Goal: Information Seeking & Learning: Learn about a topic

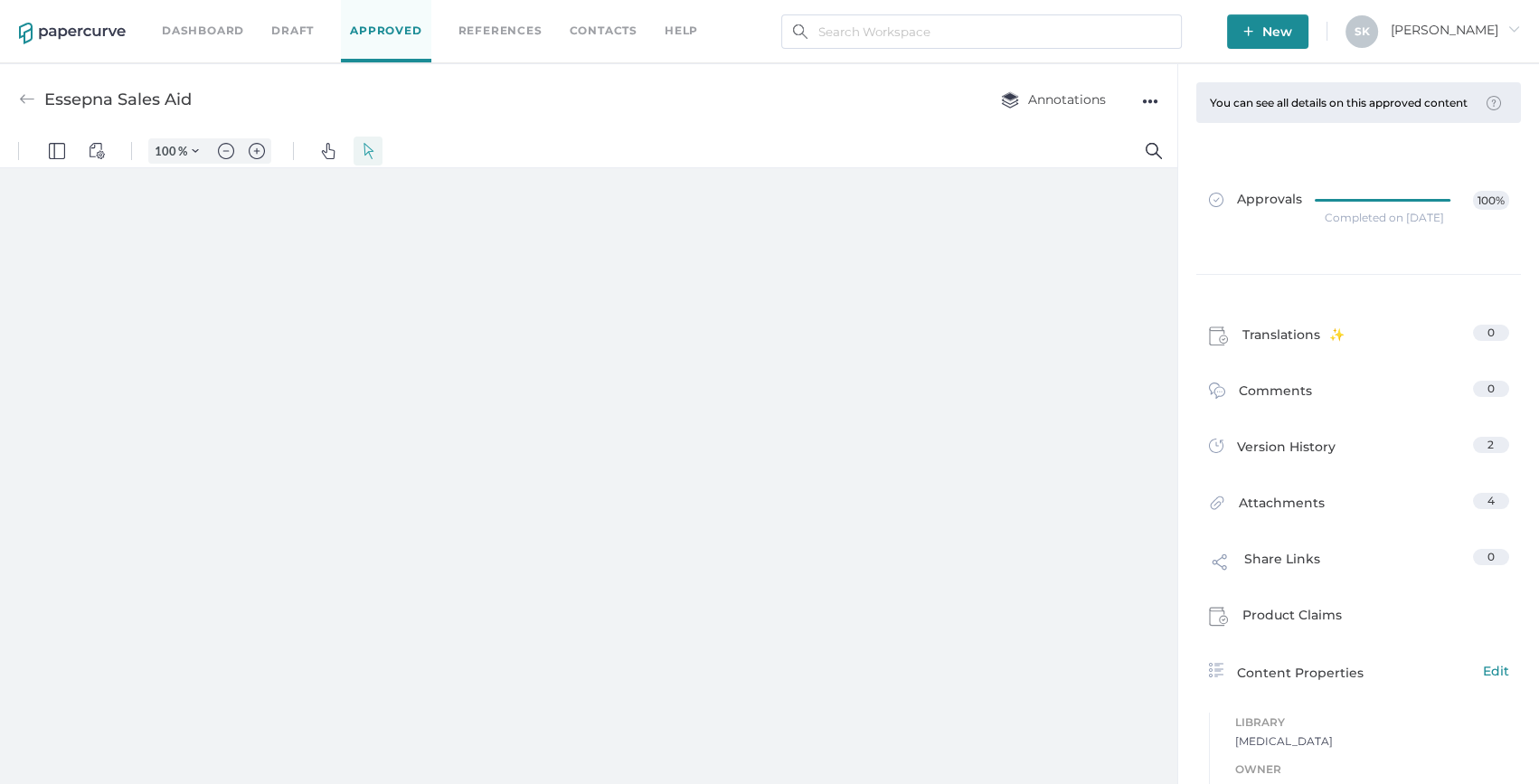
drag, startPoint x: 103, startPoint y: 98, endPoint x: 84, endPoint y: 87, distance: 22.0
click at [103, 98] on div "Essepna Sales Aid" at bounding box center [118, 99] width 148 height 35
click at [1077, 29] on input "text" at bounding box center [981, 32] width 400 height 35
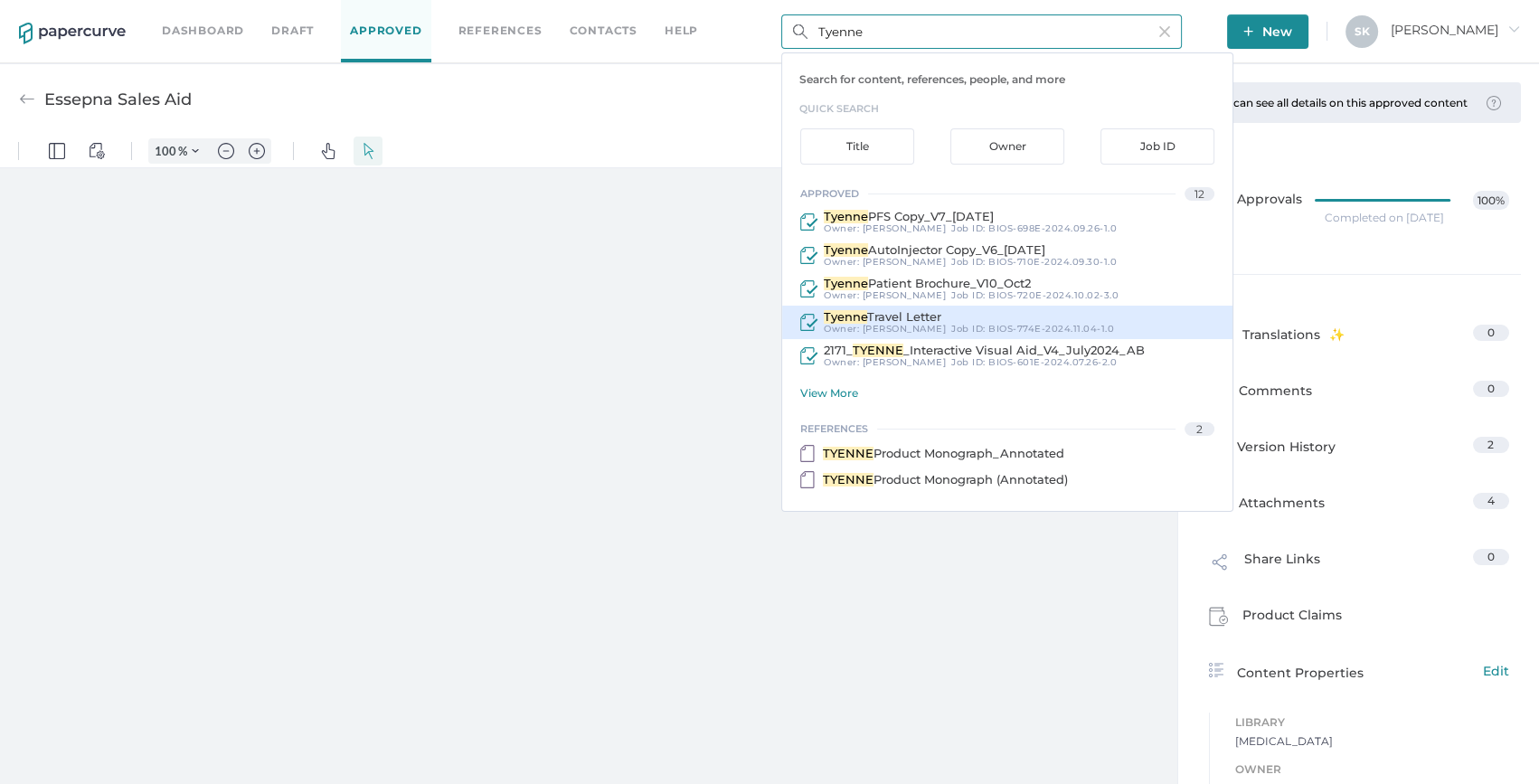
type input "Tyenne"
click at [894, 310] on span "Travel Letter" at bounding box center [904, 316] width 74 height 14
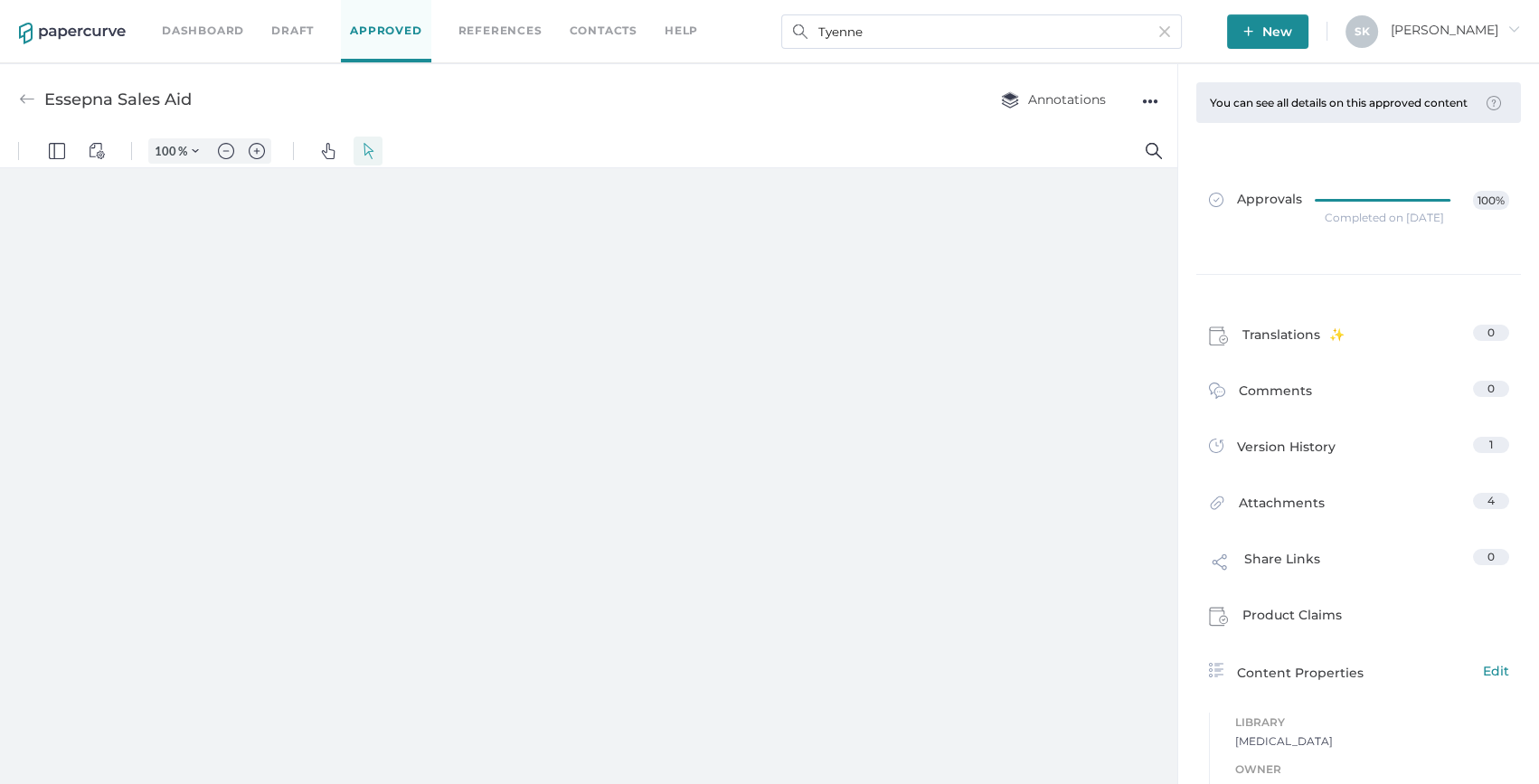
type input "Tyenne Travel Letter"
type input "159"
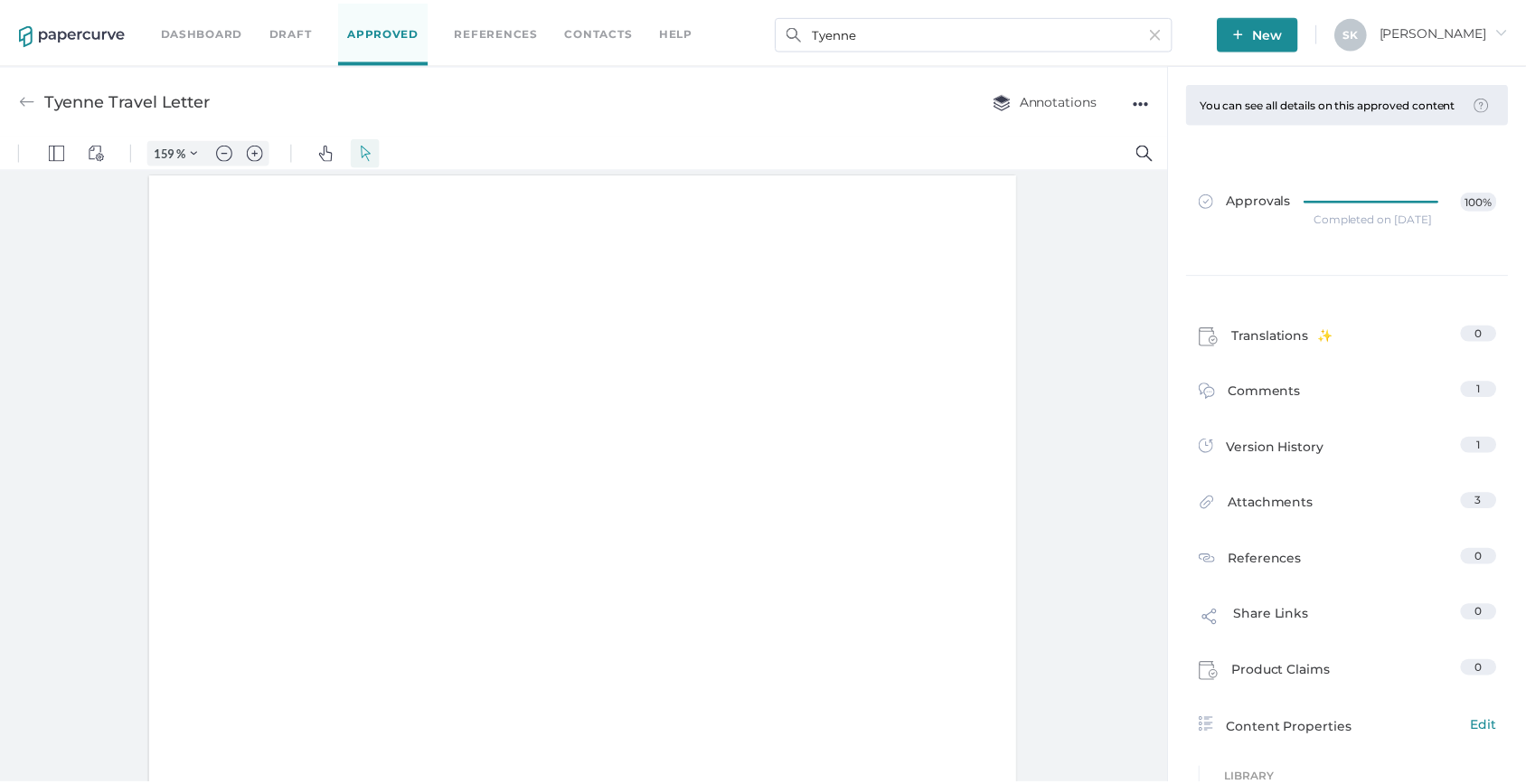
scroll to position [1, 0]
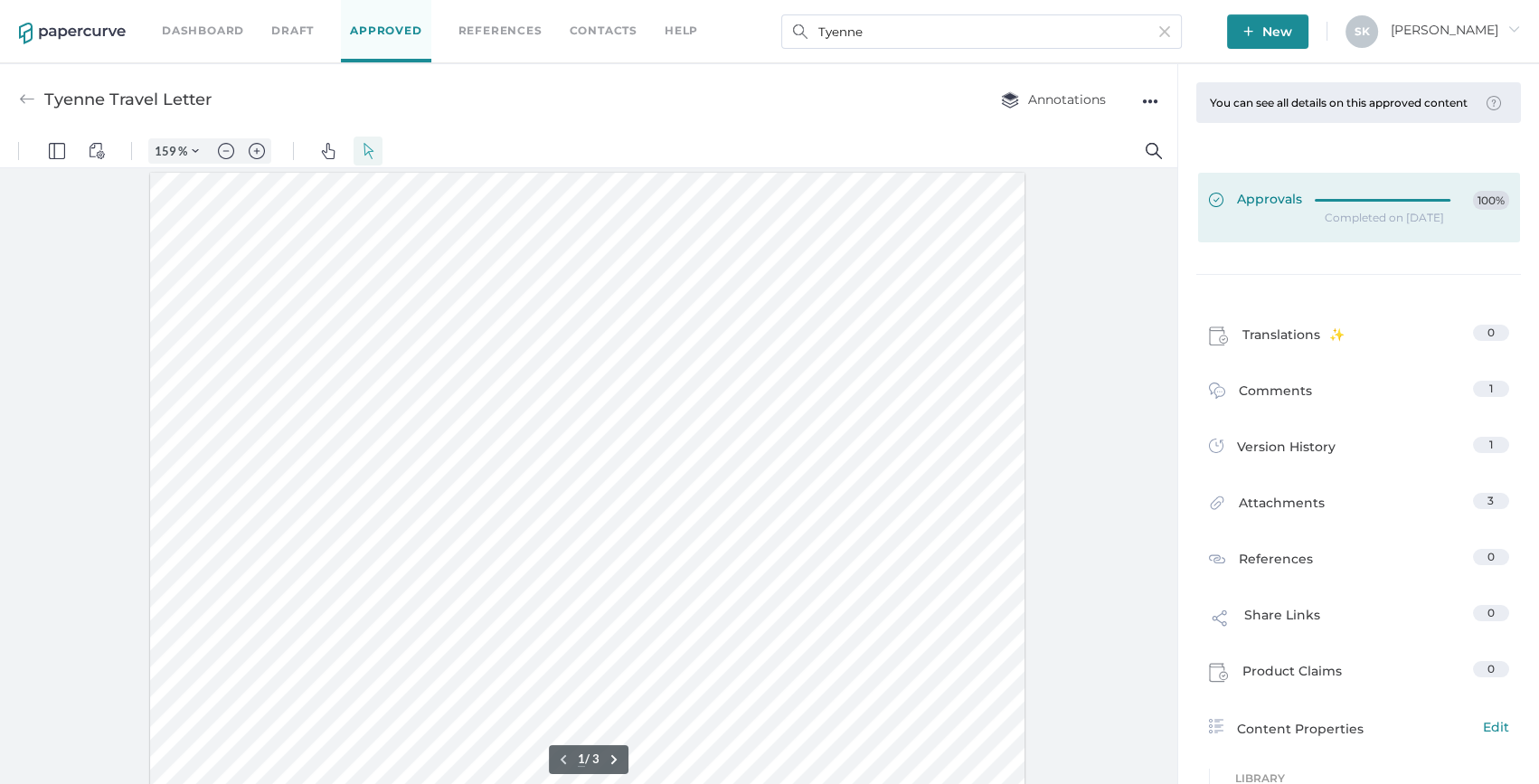
click at [1302, 210] on div "Approvals 100%" at bounding box center [1359, 201] width 300 height 20
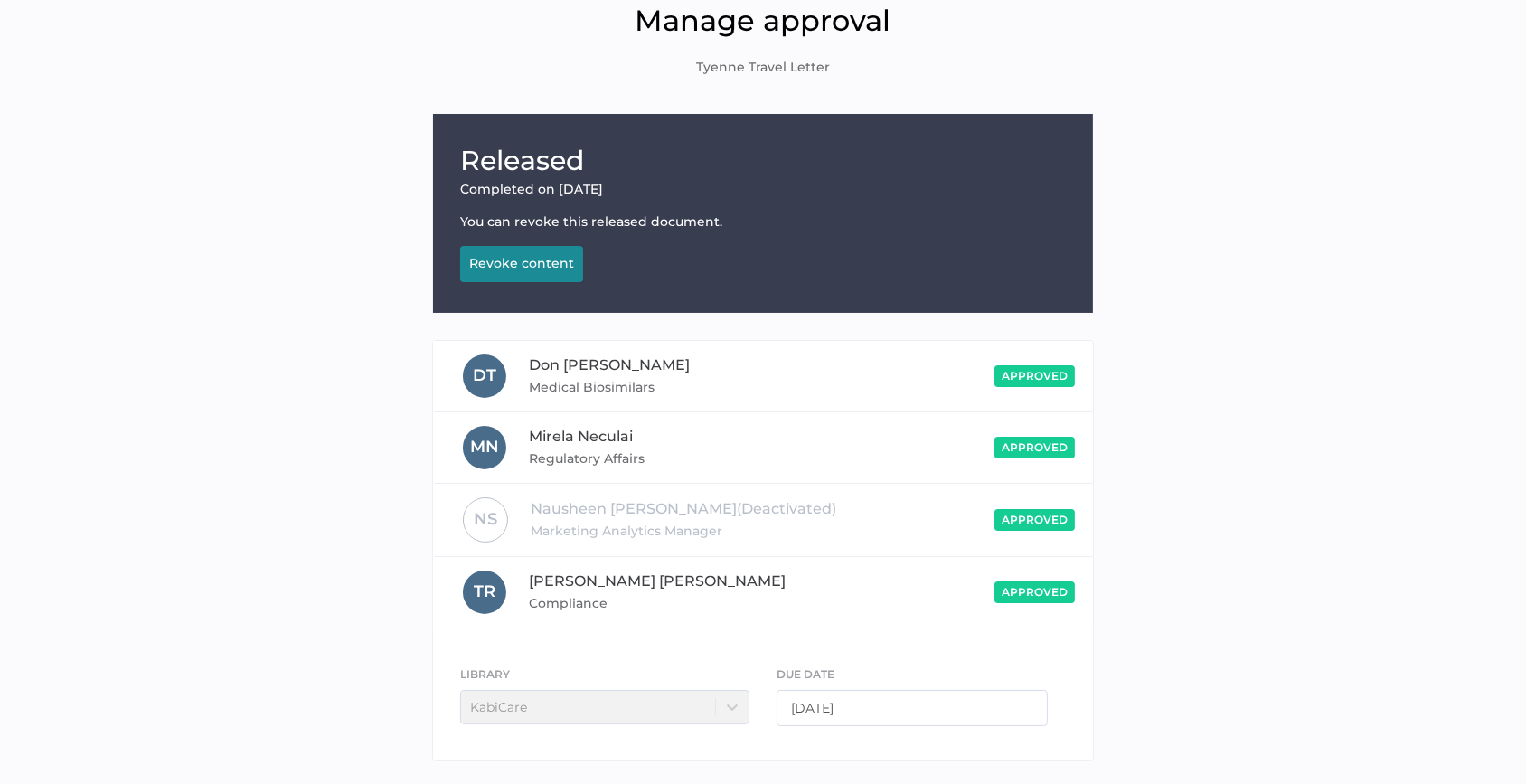
scroll to position [153, 0]
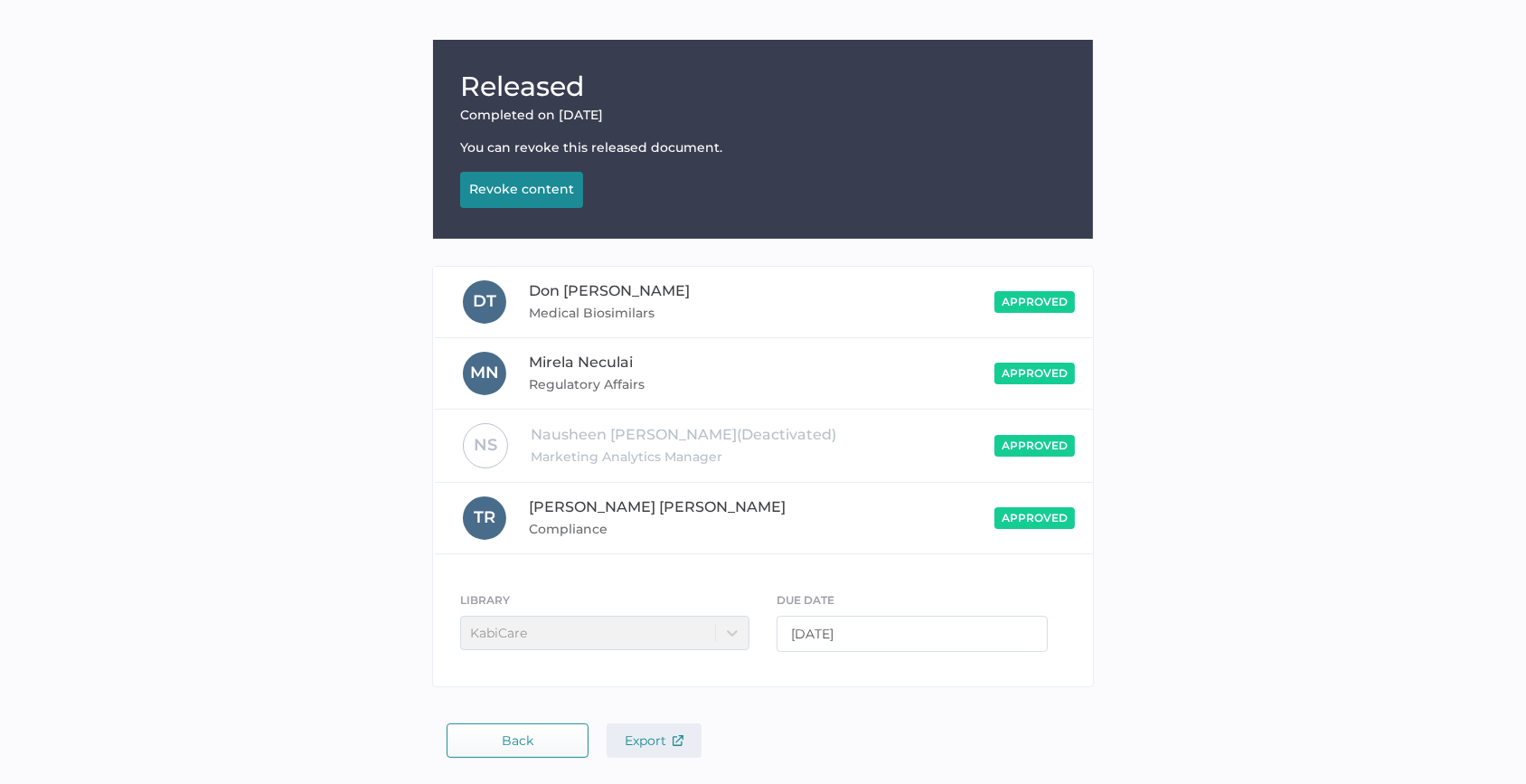
click at [642, 737] on span "Export" at bounding box center [654, 740] width 59 height 16
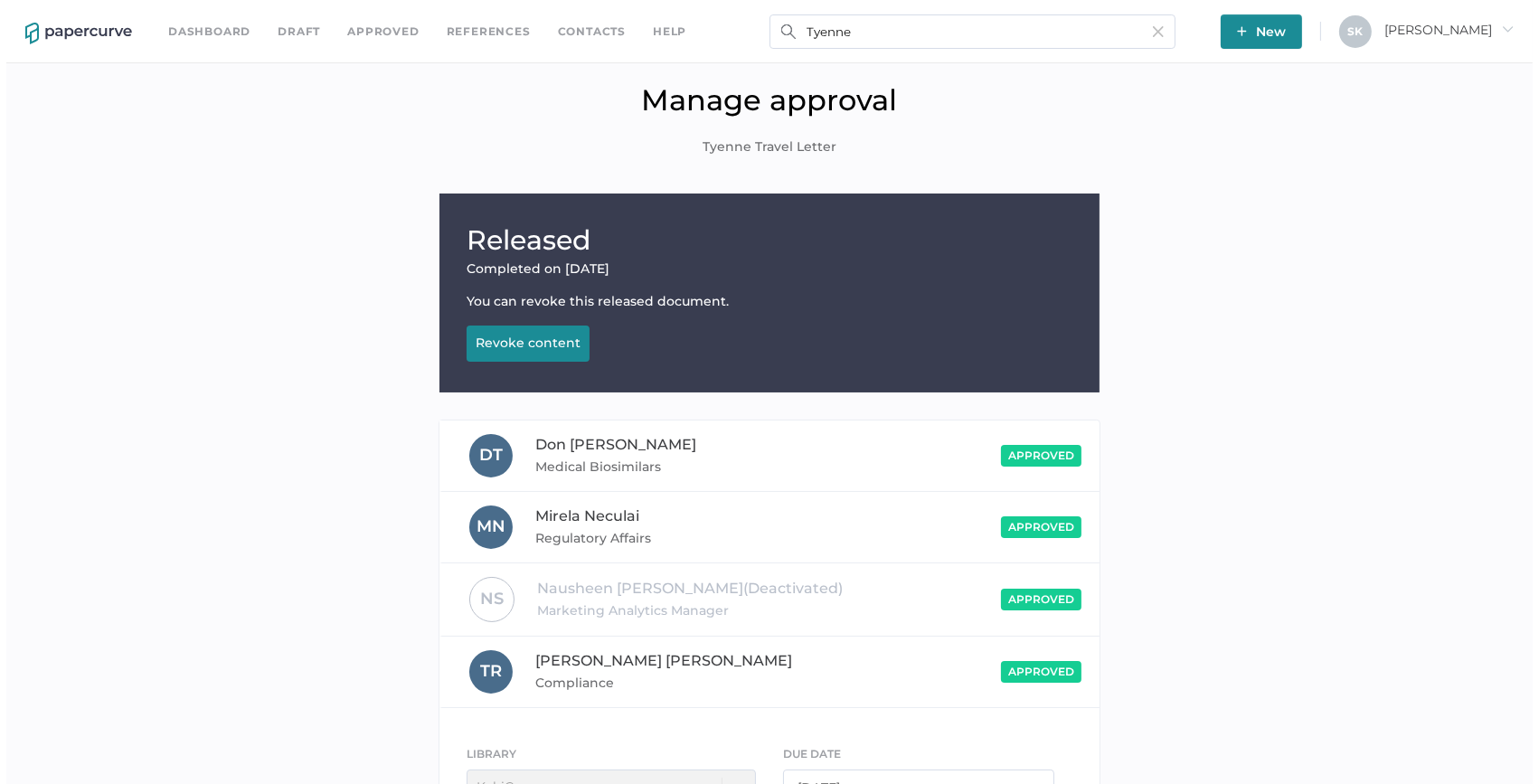
scroll to position [0, 0]
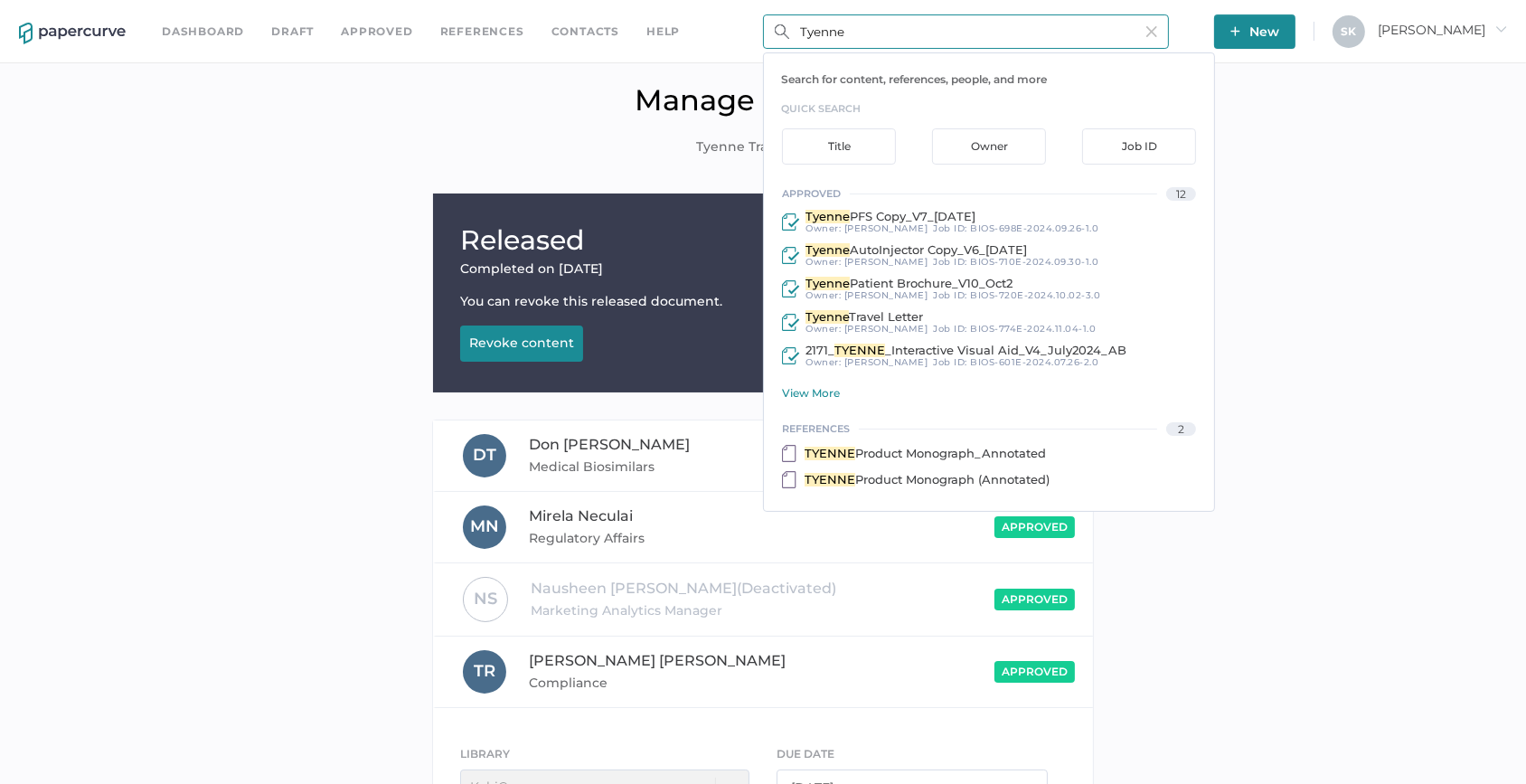
click at [913, 36] on input "Tyenne" at bounding box center [966, 32] width 406 height 35
click at [970, 256] on span "BIOS-710E-2024.09.30-1.0" at bounding box center [1034, 261] width 128 height 12
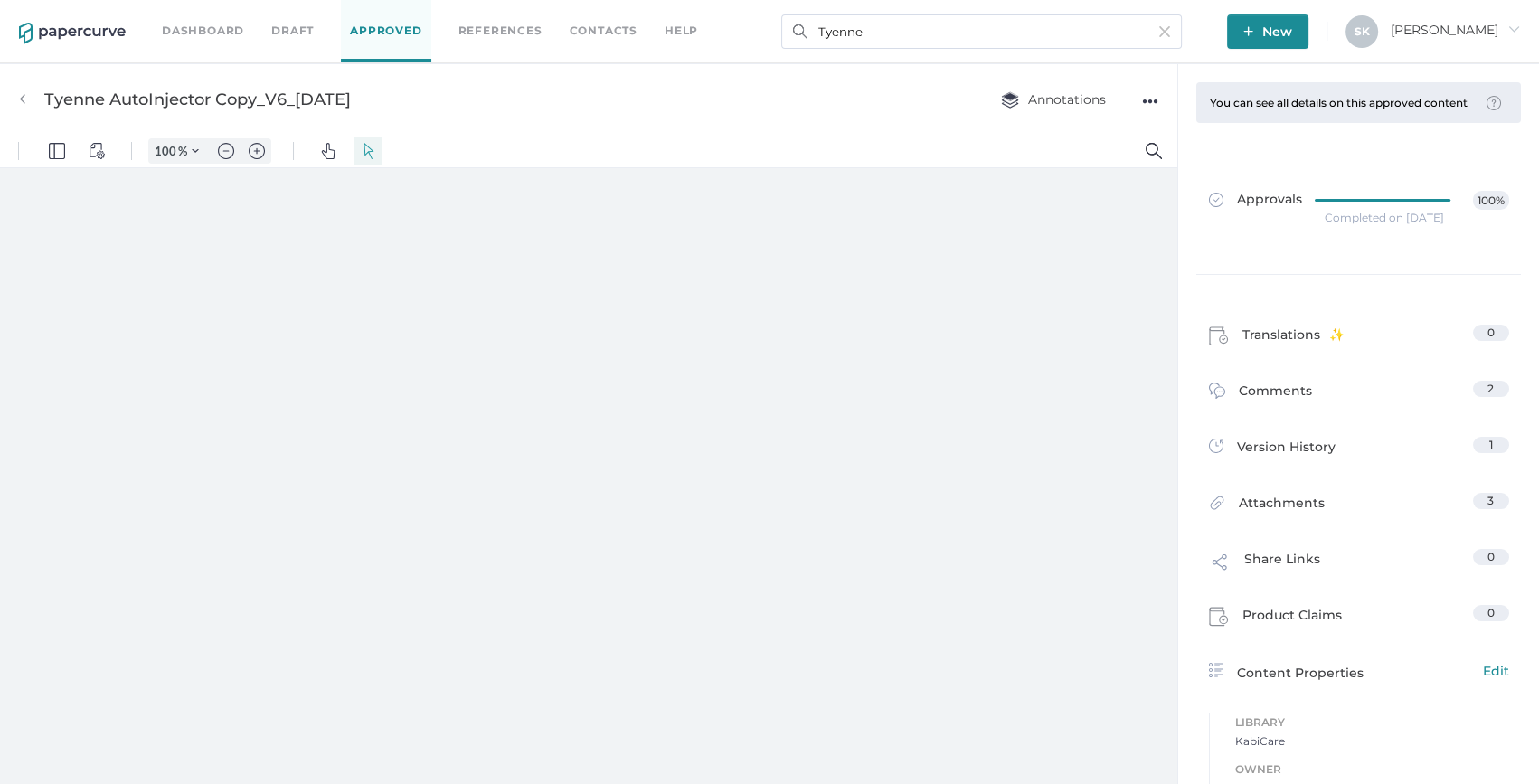
type input "159"
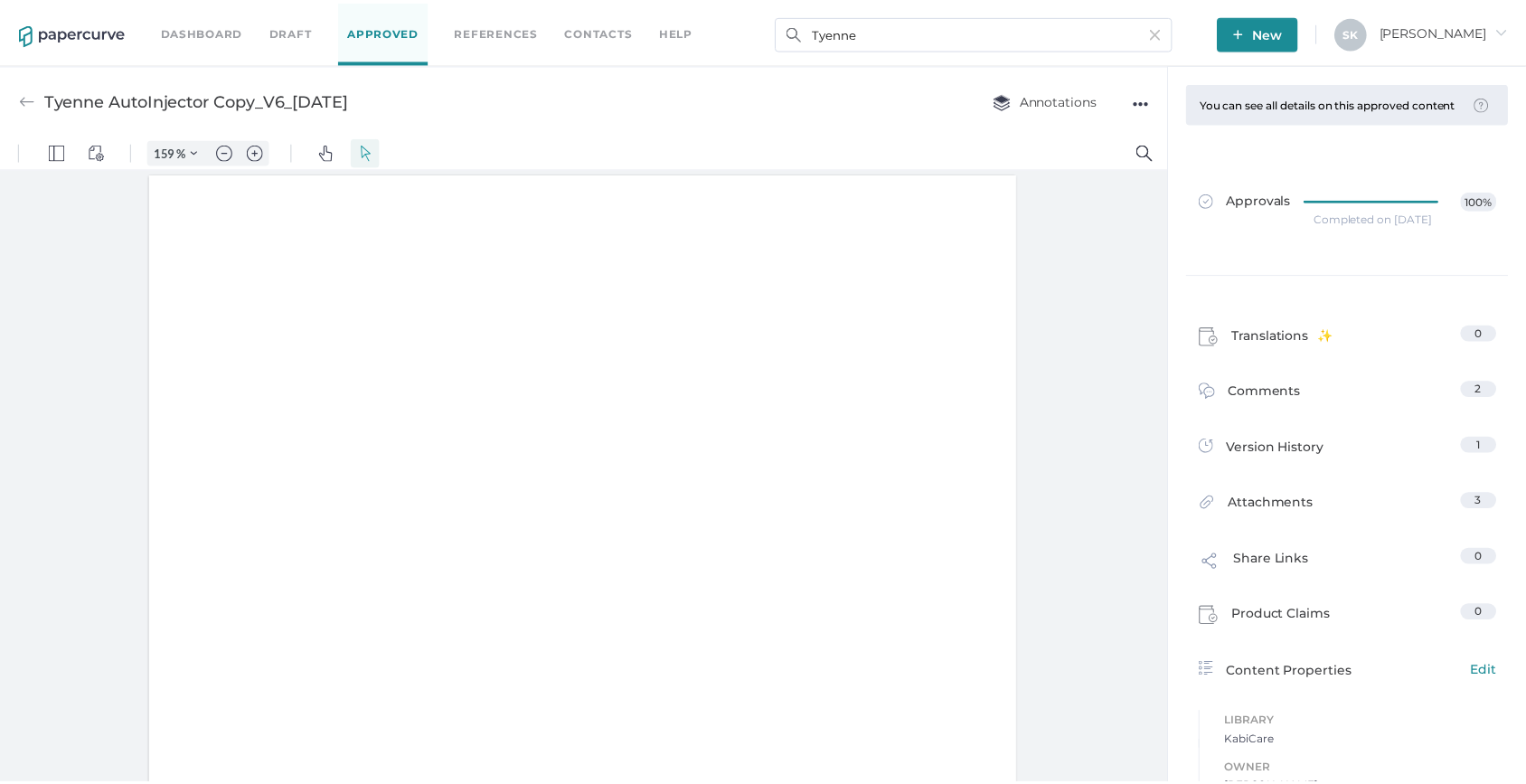
scroll to position [1, 0]
type input "1"
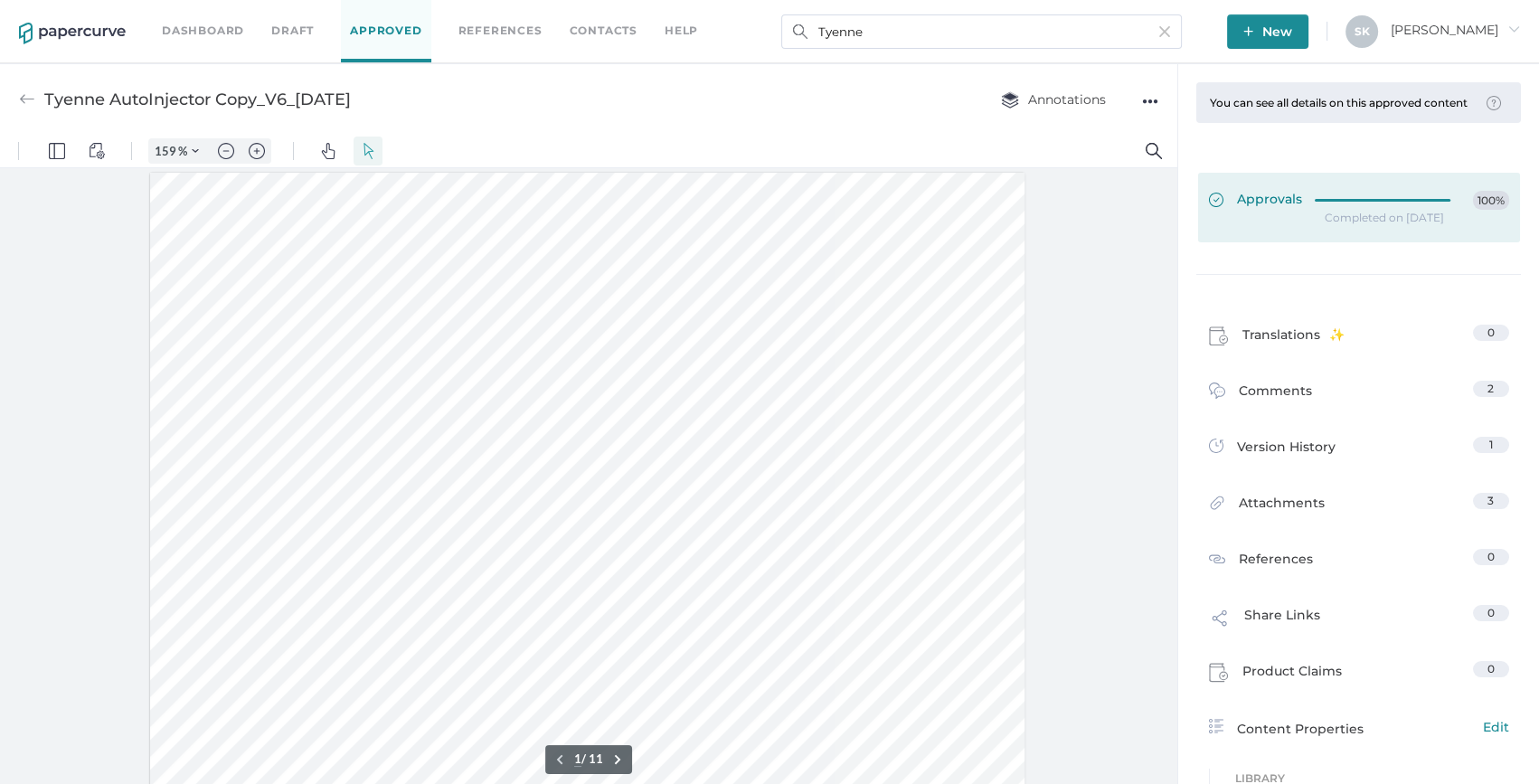
click at [1305, 198] on link "Approvals 100%" at bounding box center [1360, 207] width 322 height 69
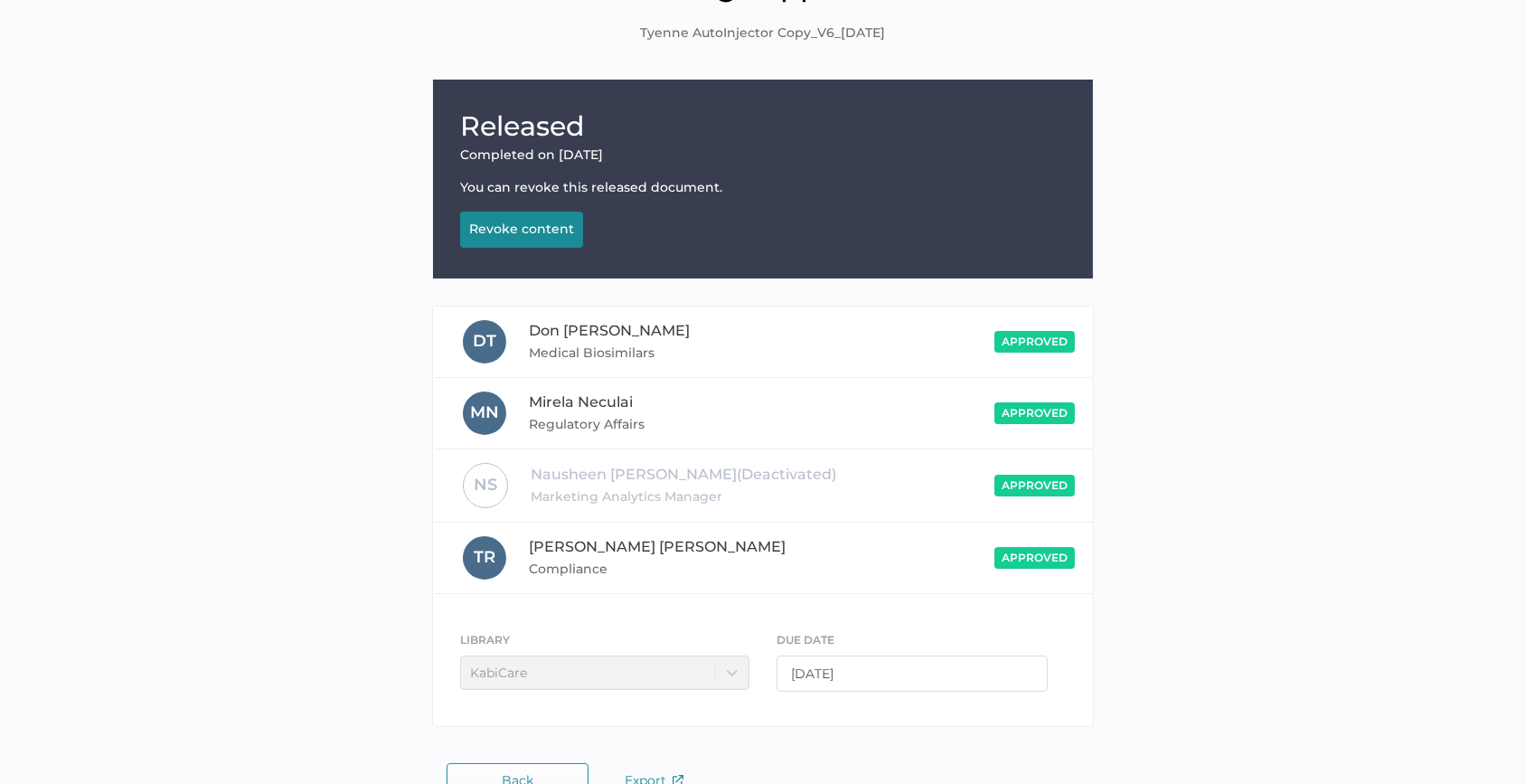
scroll to position [153, 0]
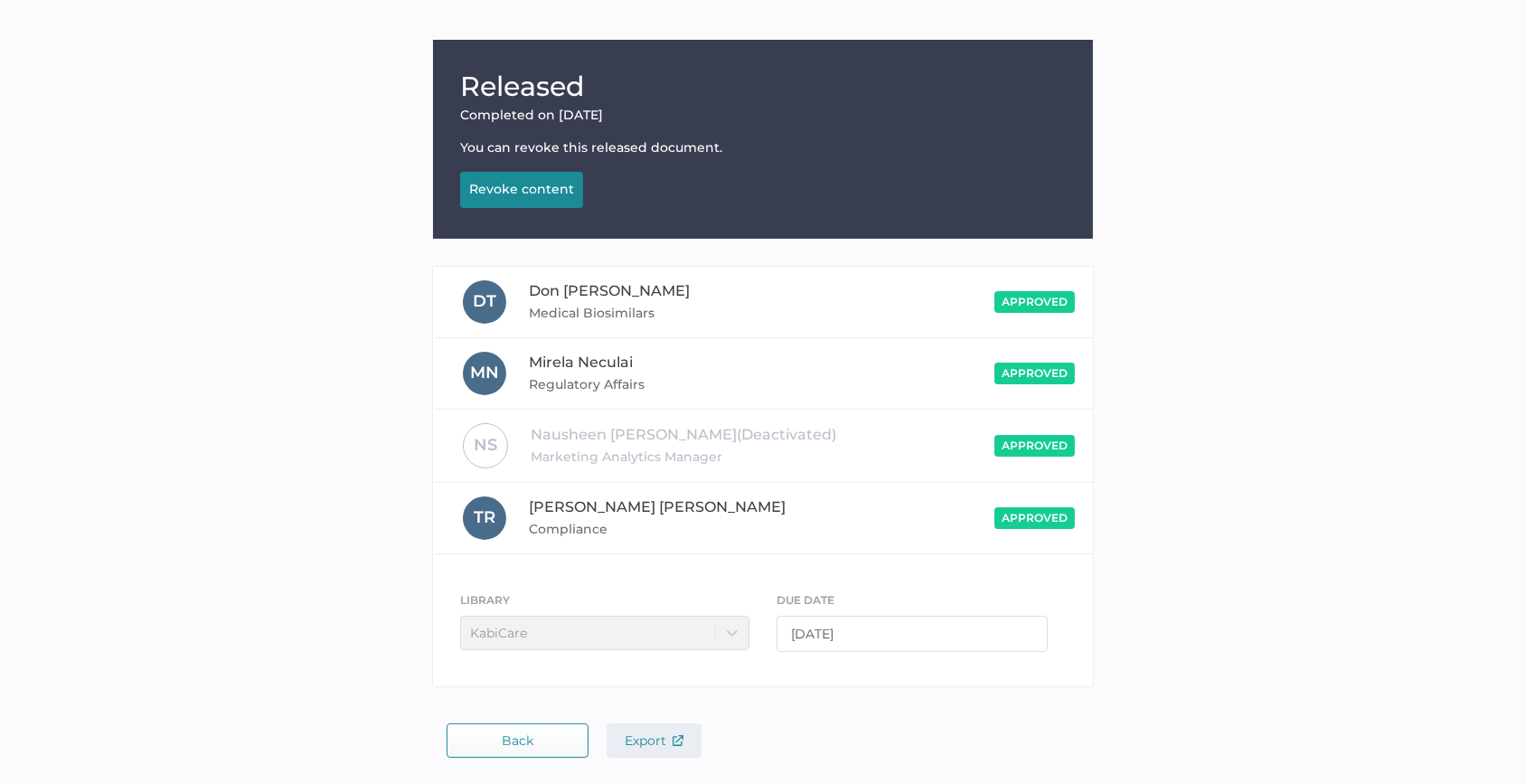
click at [676, 742] on img "button" at bounding box center [677, 740] width 11 height 11
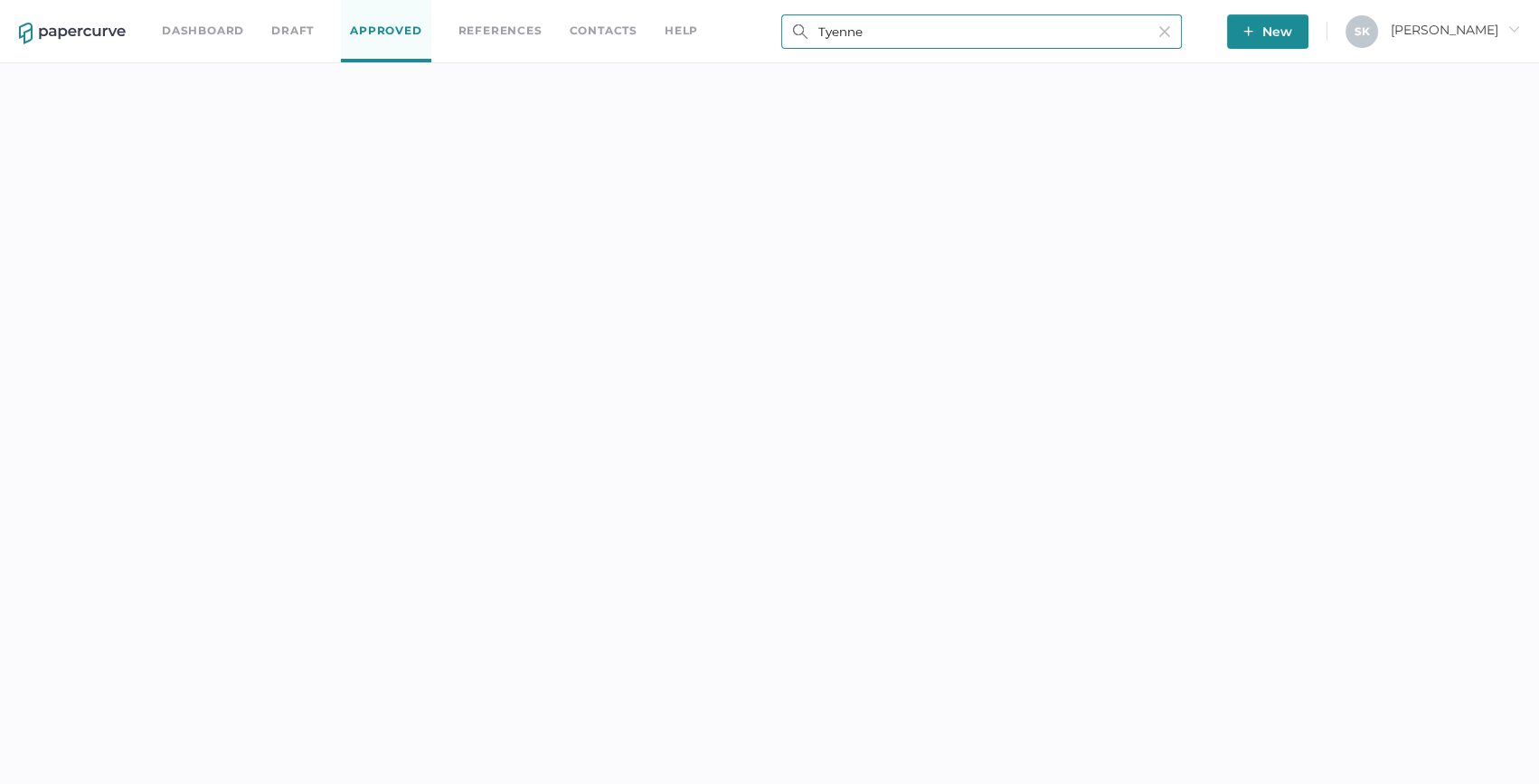
click at [982, 26] on input "Tyenne" at bounding box center [981, 32] width 400 height 35
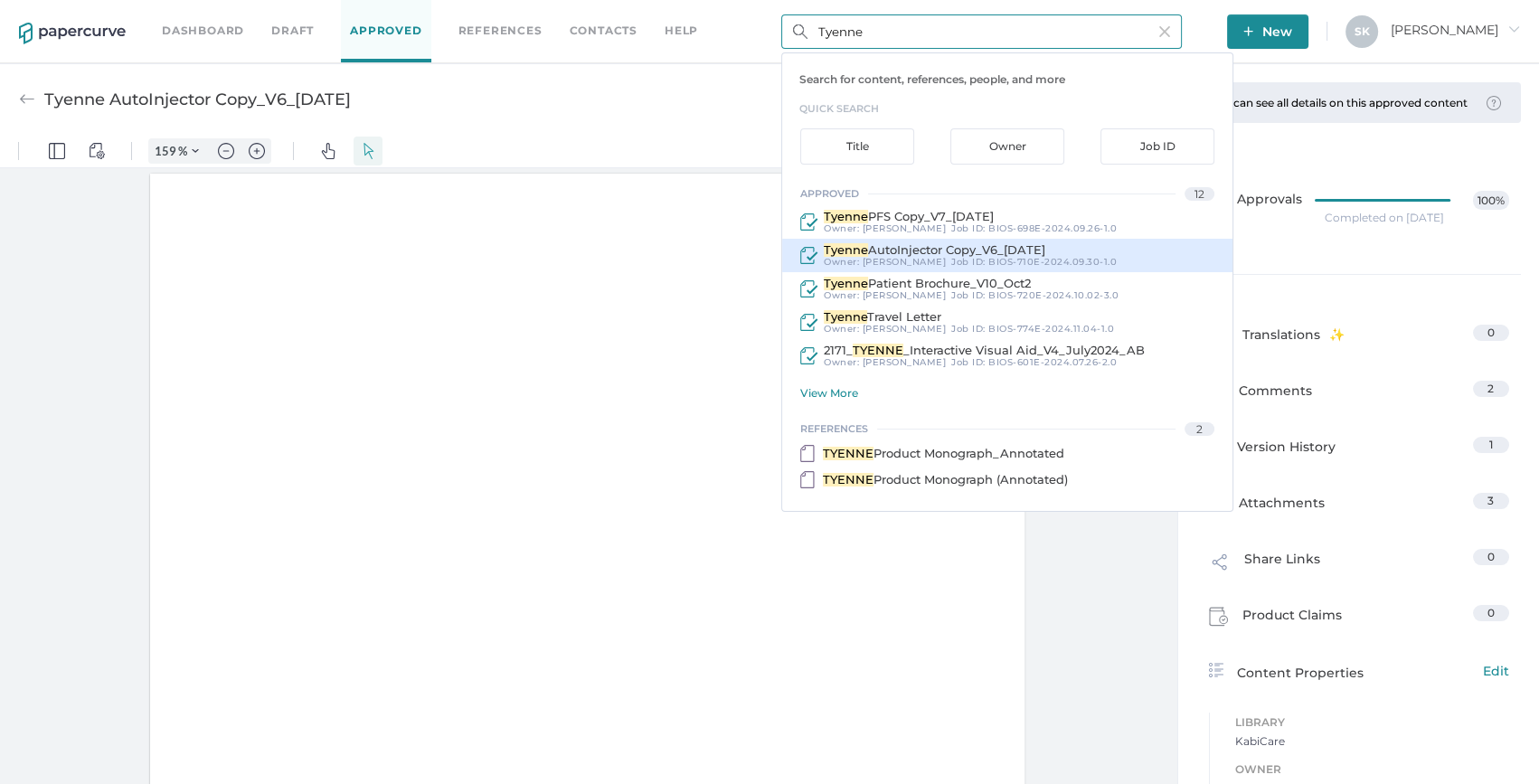
scroll to position [1, 0]
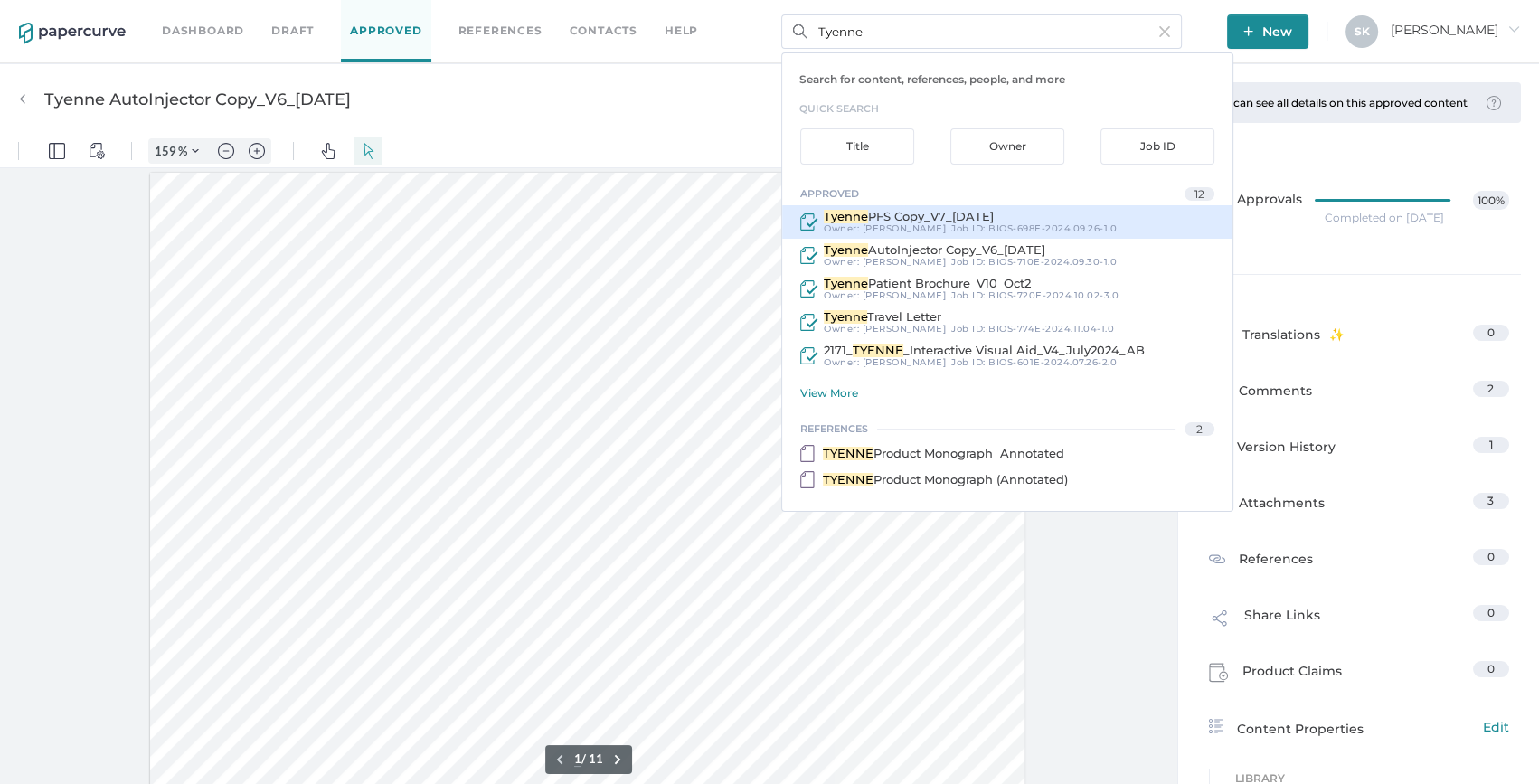
click at [969, 215] on span "PFS Copy_V7_25Sept2024" at bounding box center [931, 216] width 125 height 14
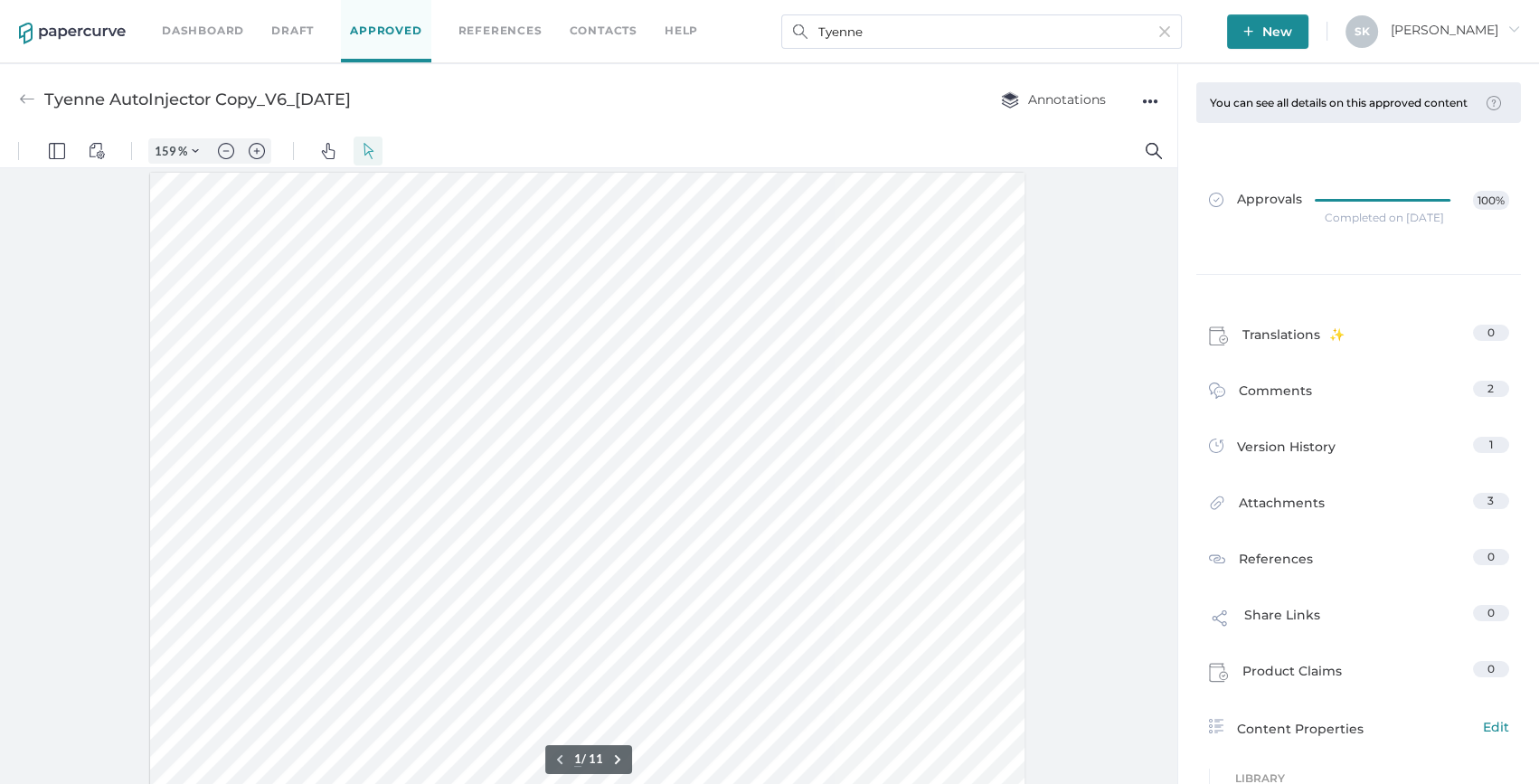
type input "Tyenne PFS Copy_V7_25Sept2024"
type input "100"
type input "159"
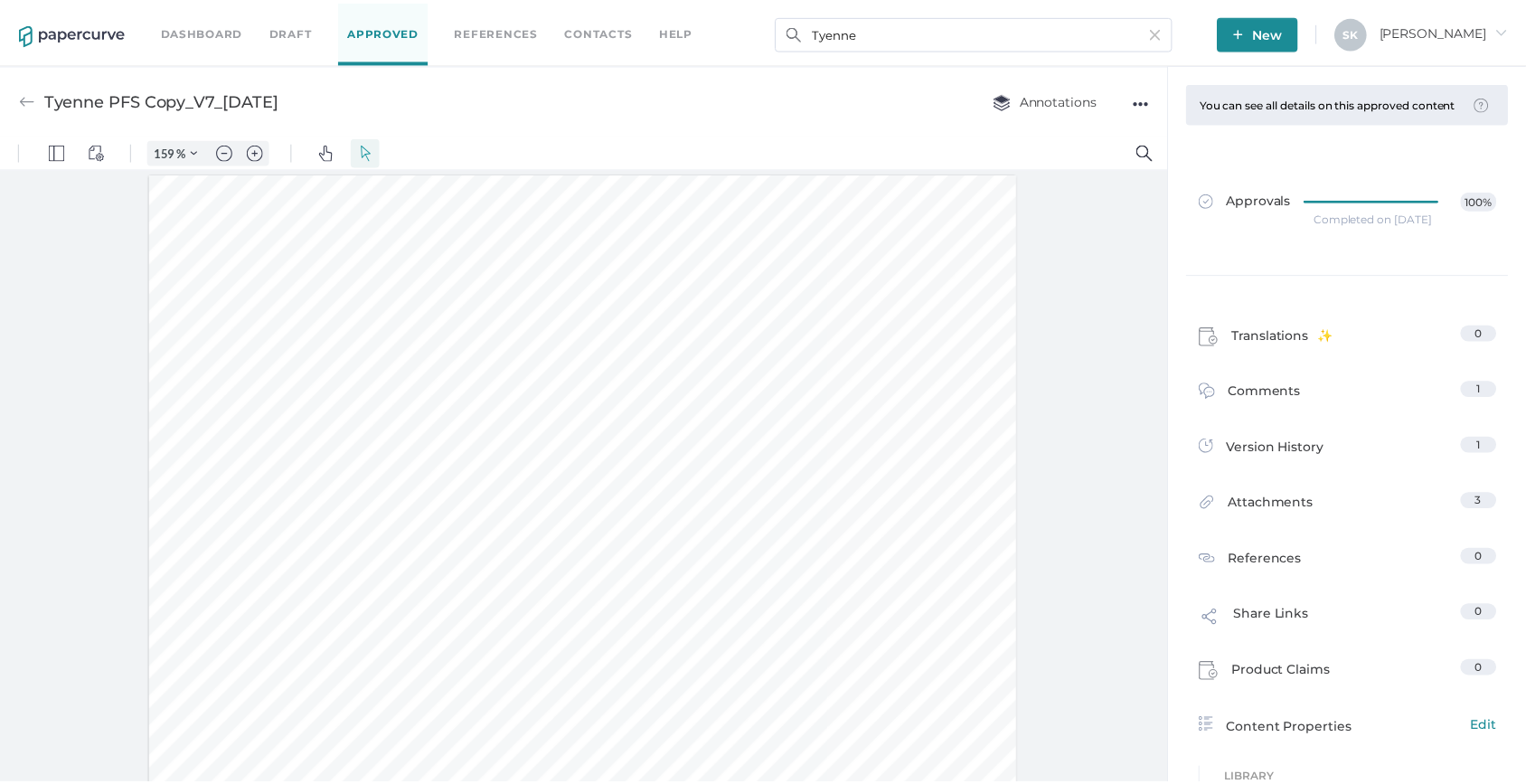
scroll to position [1, 0]
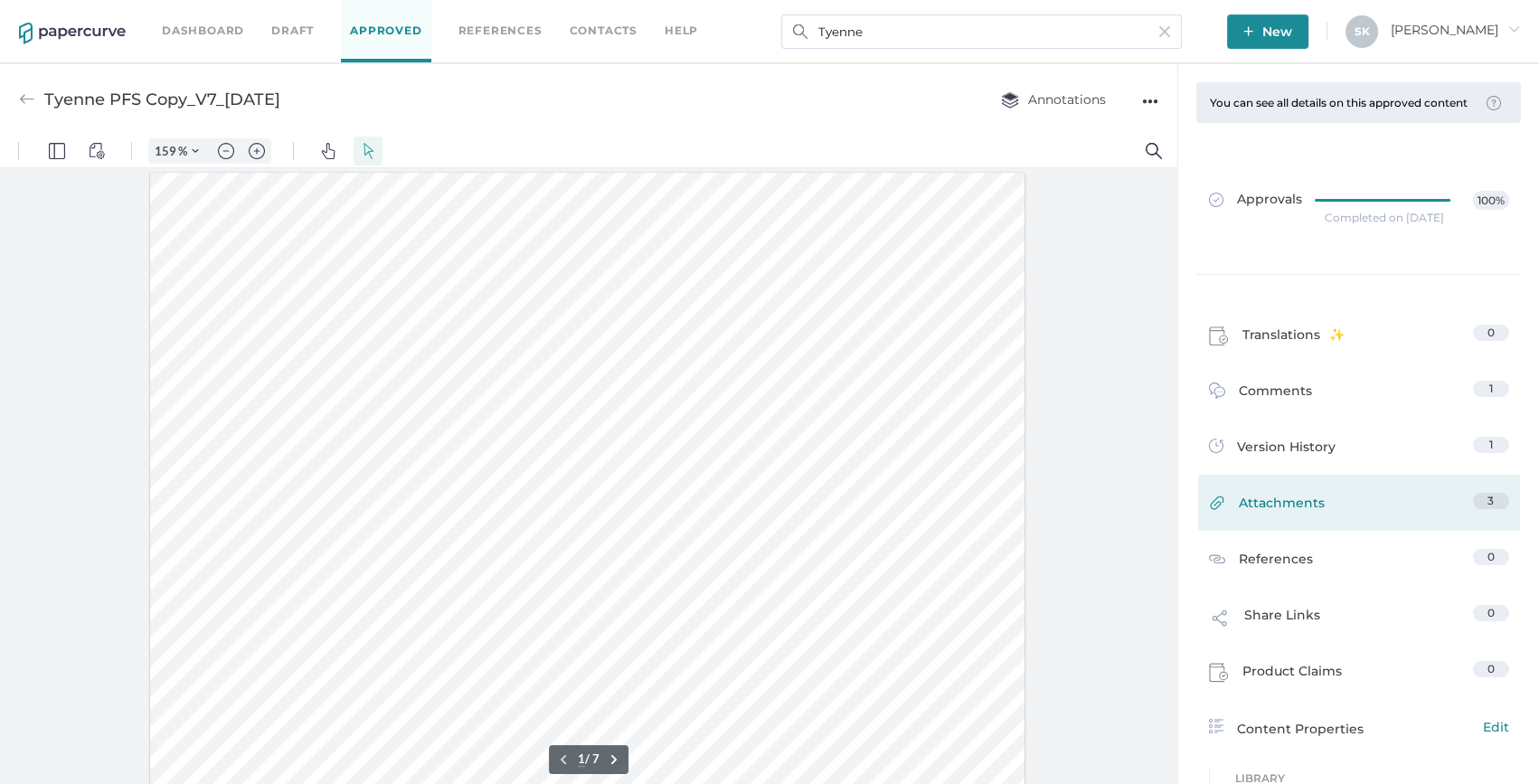
click at [1354, 512] on link "Attachments 3" at bounding box center [1359, 506] width 300 height 28
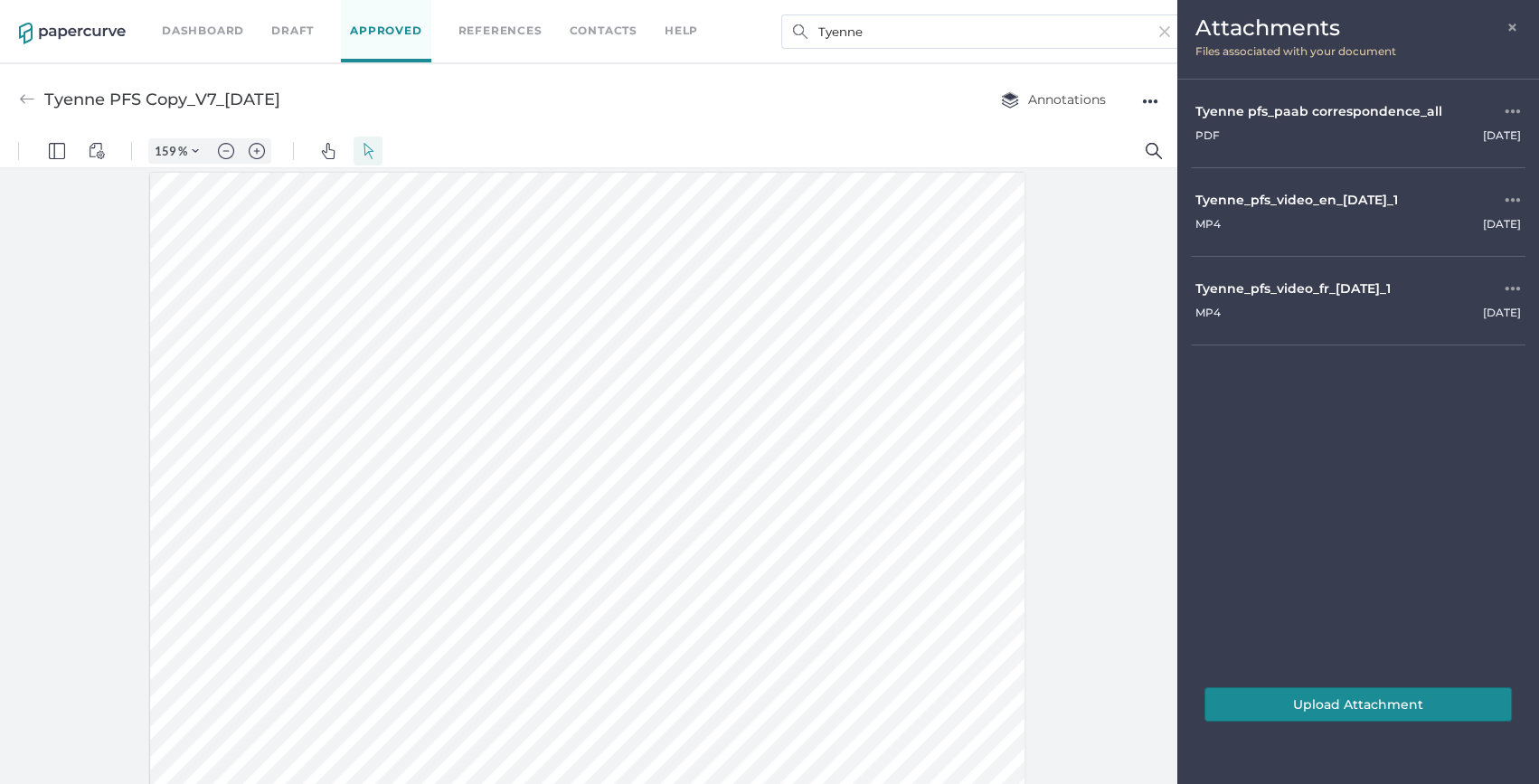
click at [1516, 24] on span "×" at bounding box center [1514, 25] width 14 height 14
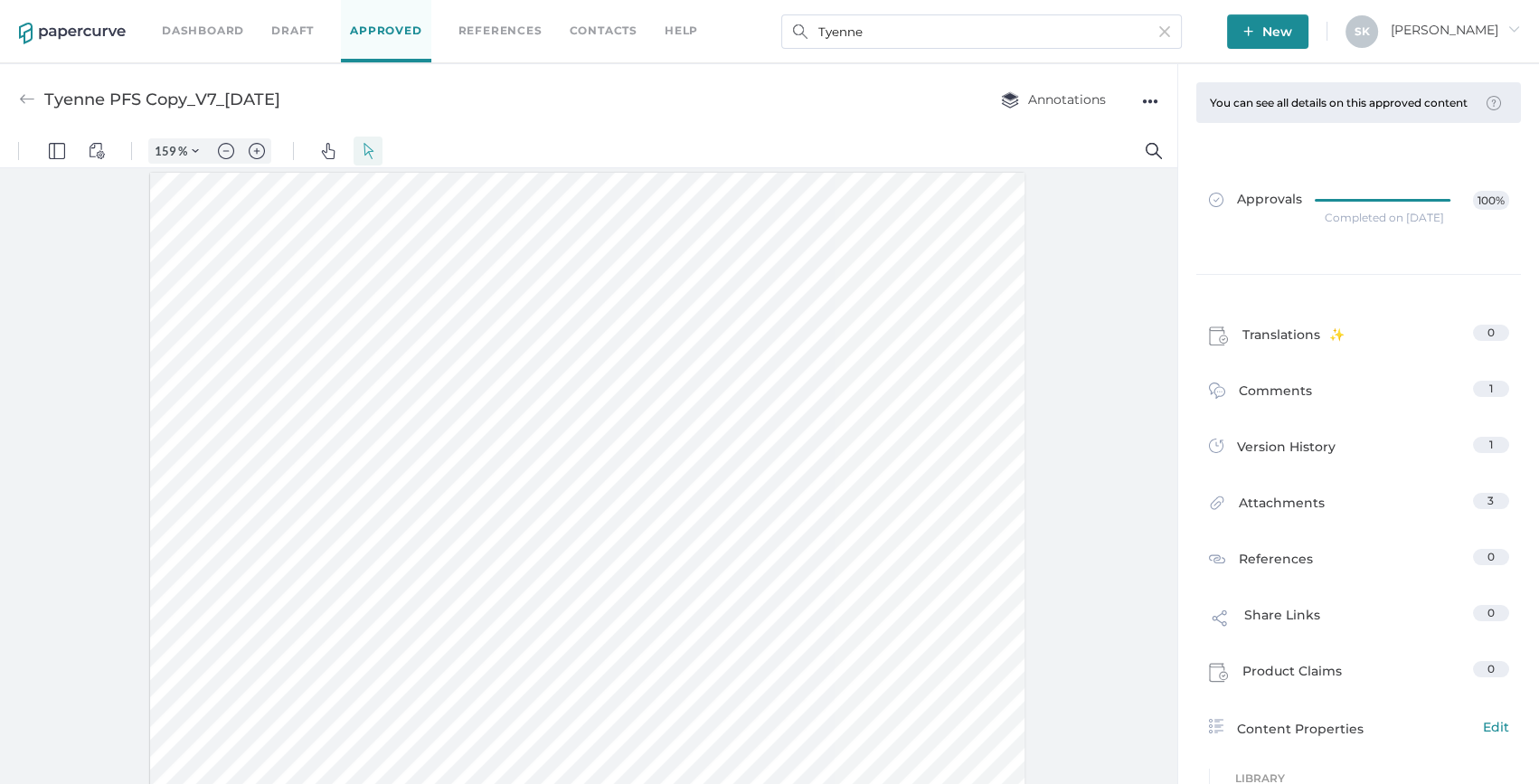
click at [1395, 218] on div "Completed on Oct 10, 2024" at bounding box center [1385, 218] width 120 height 0
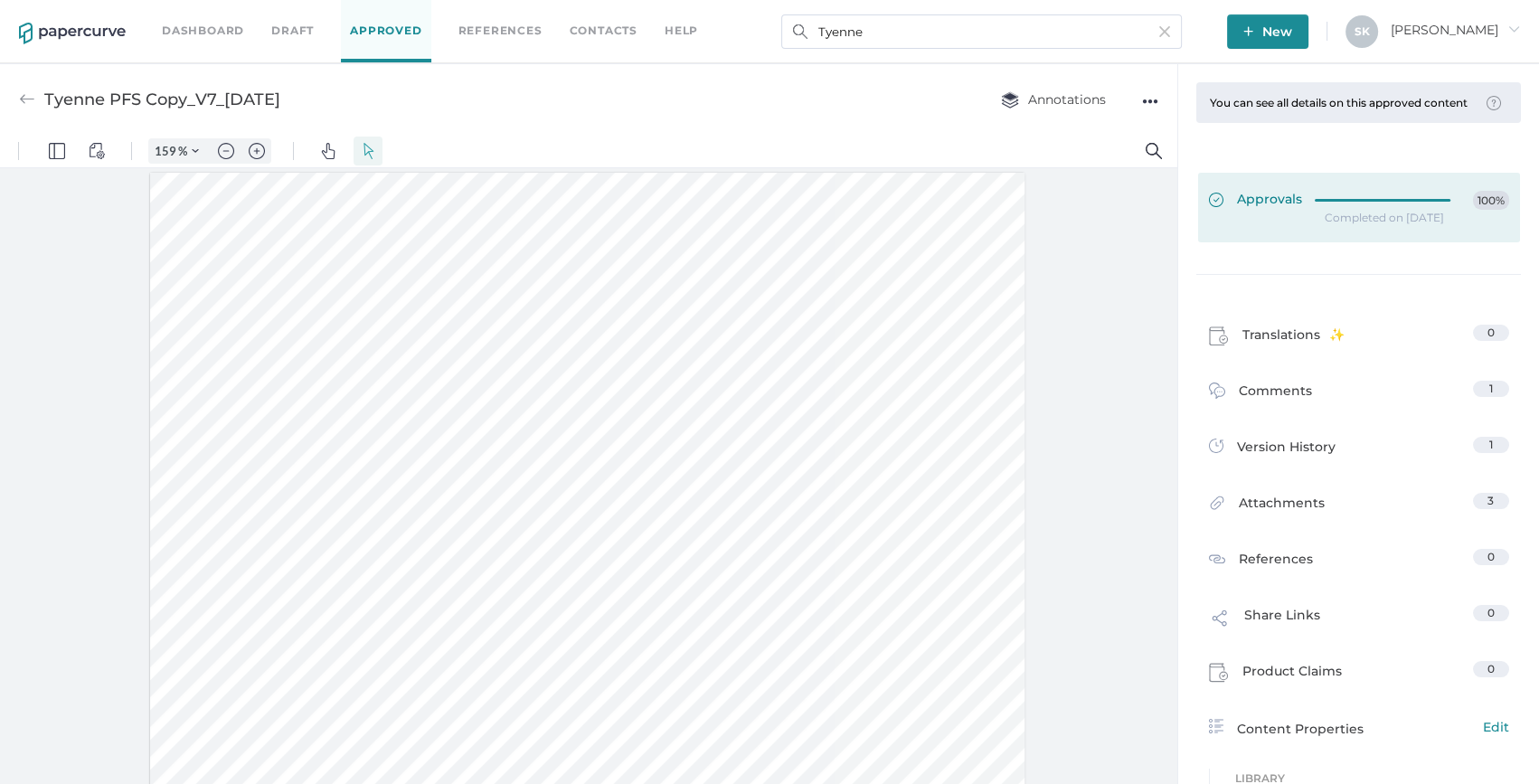
click at [1388, 200] on link "Approvals 100%" at bounding box center [1360, 207] width 322 height 69
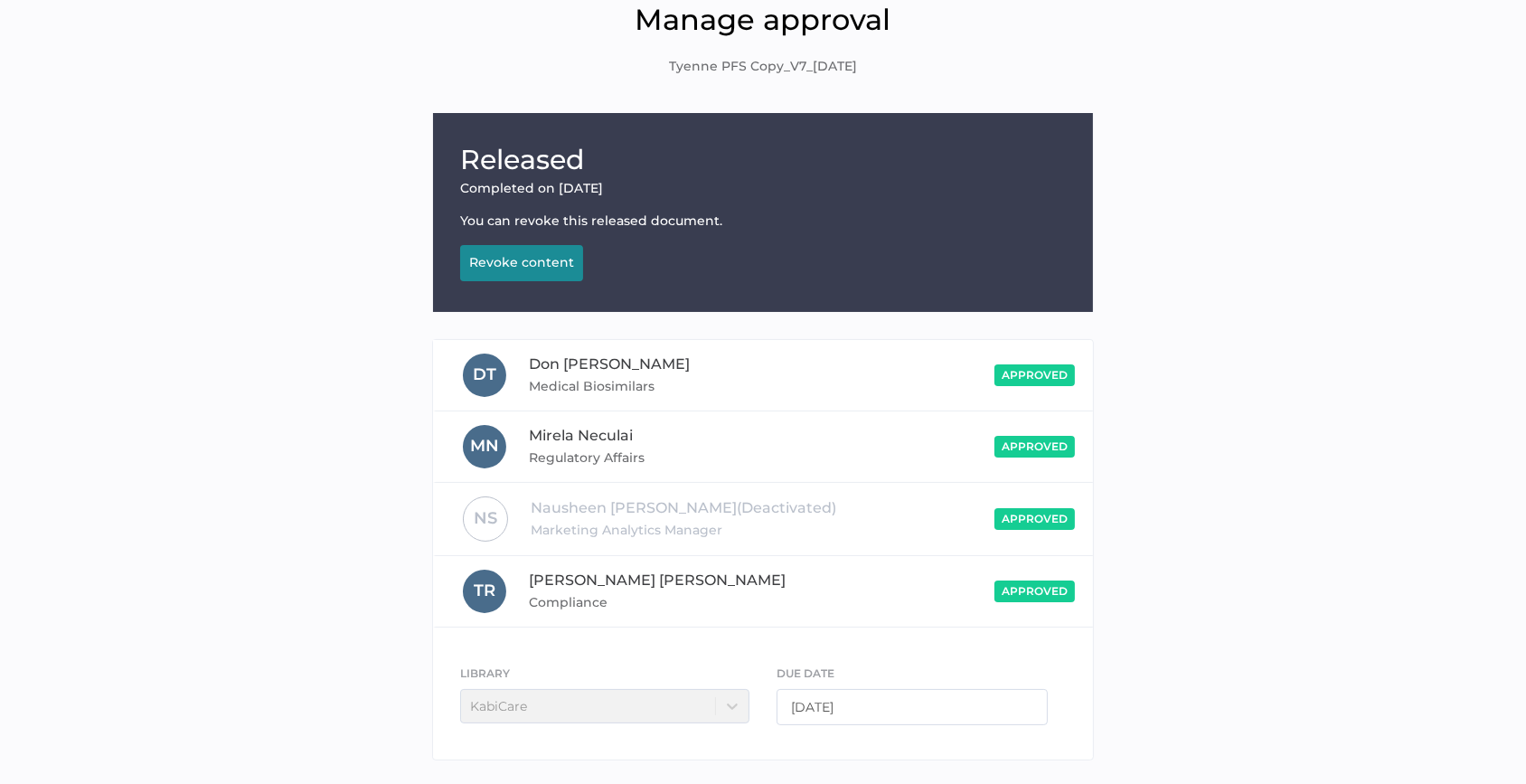
scroll to position [153, 0]
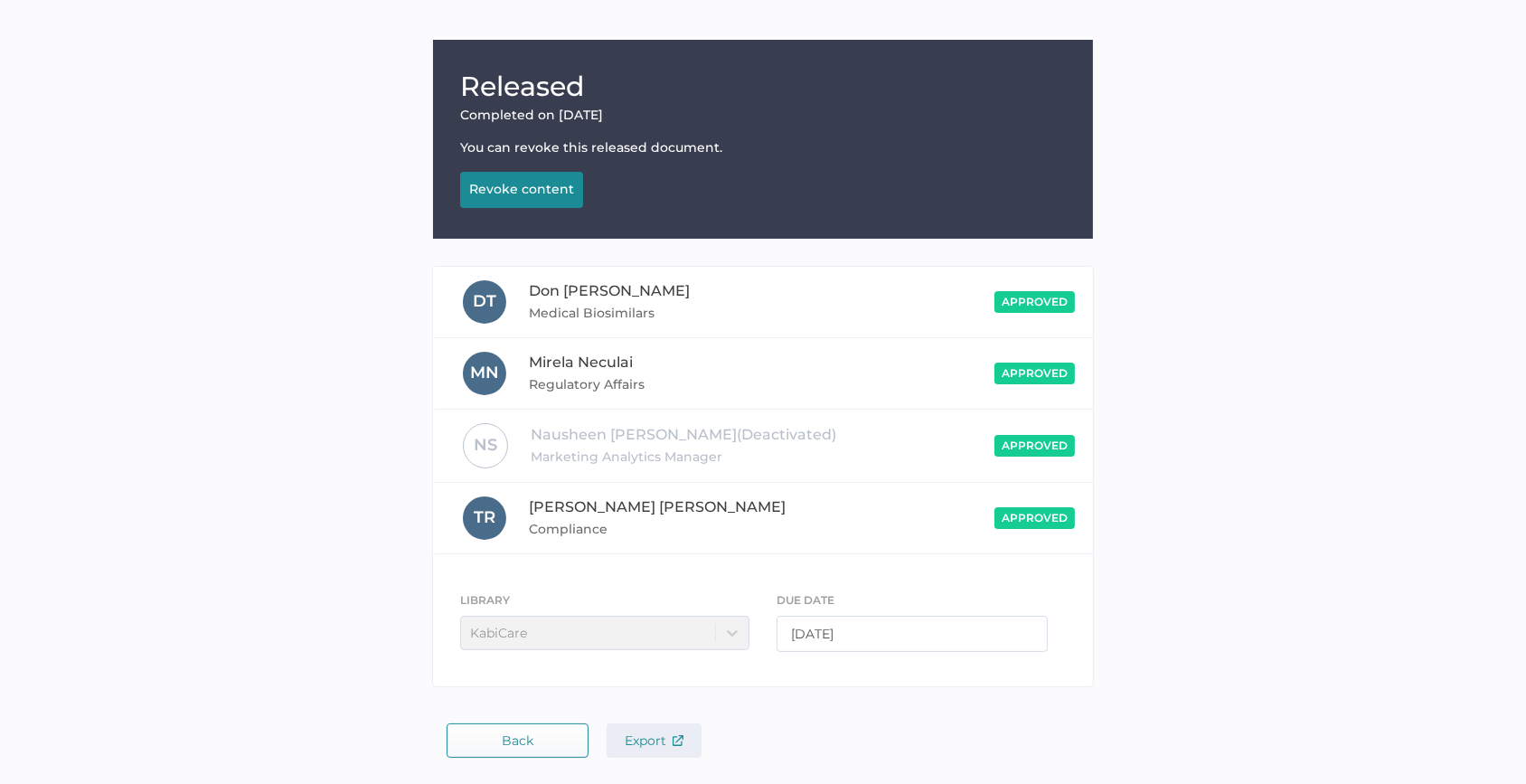
click at [645, 732] on span "Export" at bounding box center [654, 740] width 59 height 16
click at [272, 298] on div "Released Completed on Oct 10, 2024 You can revoke this released document. Revok…" at bounding box center [763, 367] width 1499 height 657
click at [653, 744] on span "Export" at bounding box center [654, 740] width 59 height 16
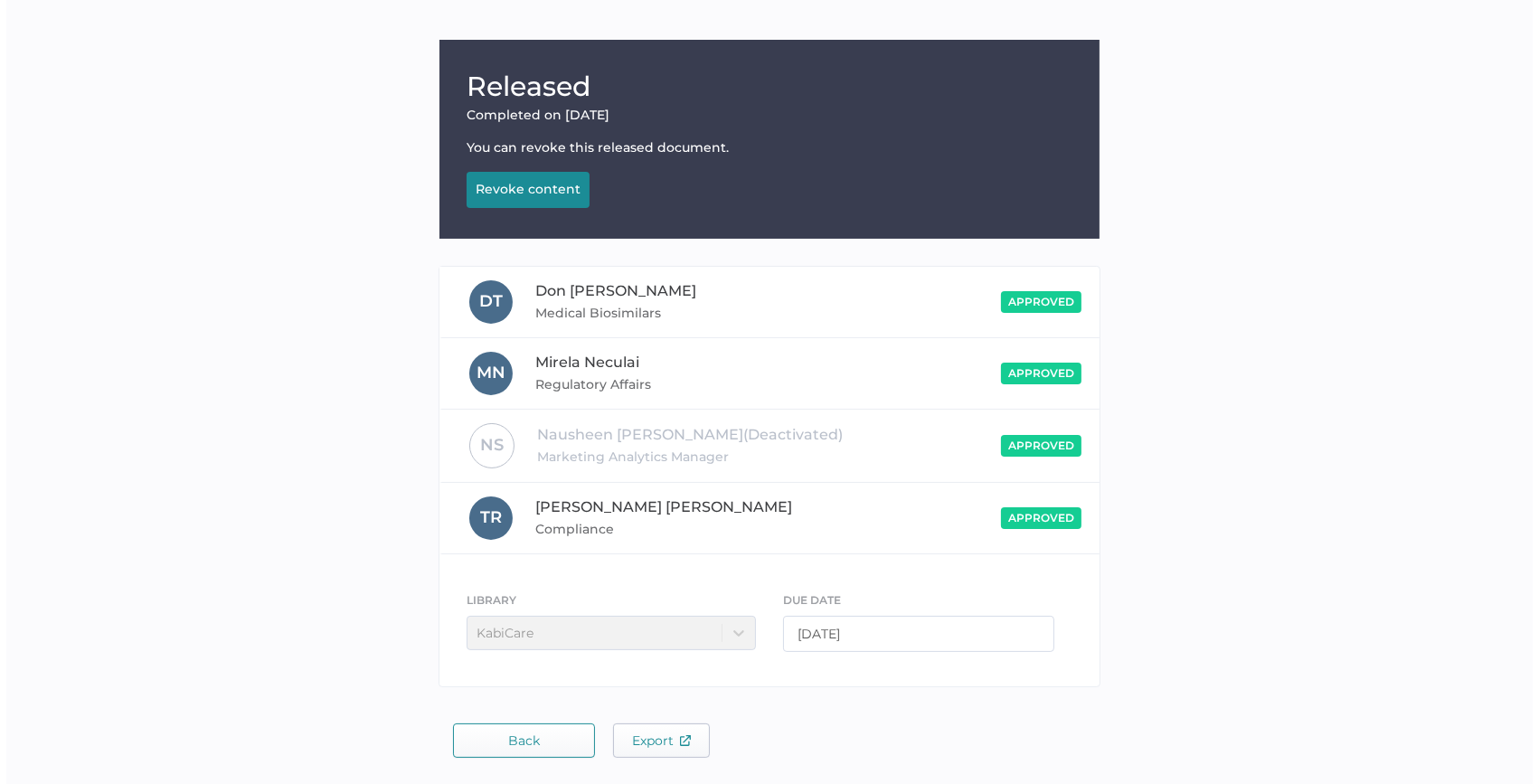
scroll to position [0, 0]
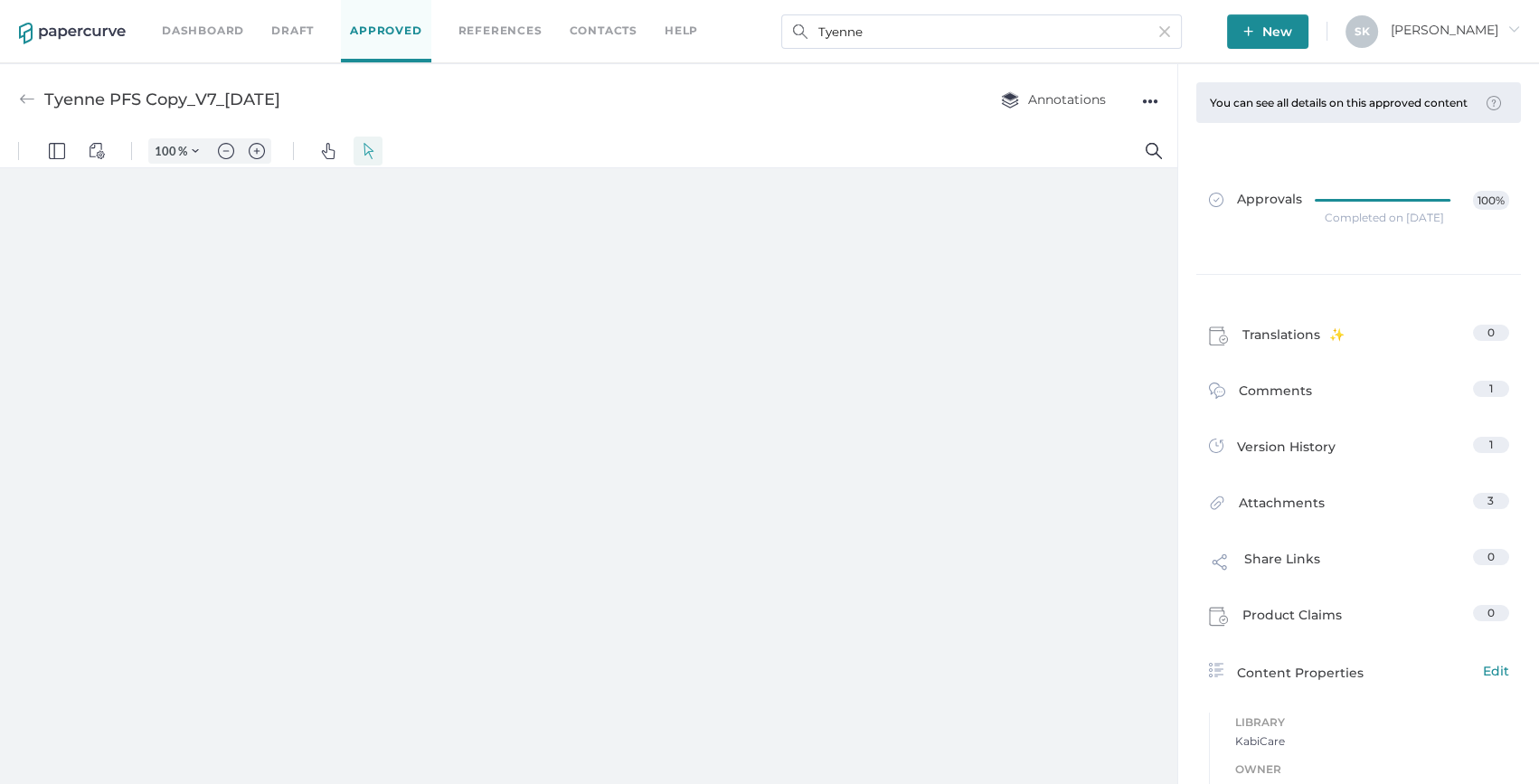
click at [1148, 99] on div "●●●" at bounding box center [1150, 101] width 16 height 25
type input "159"
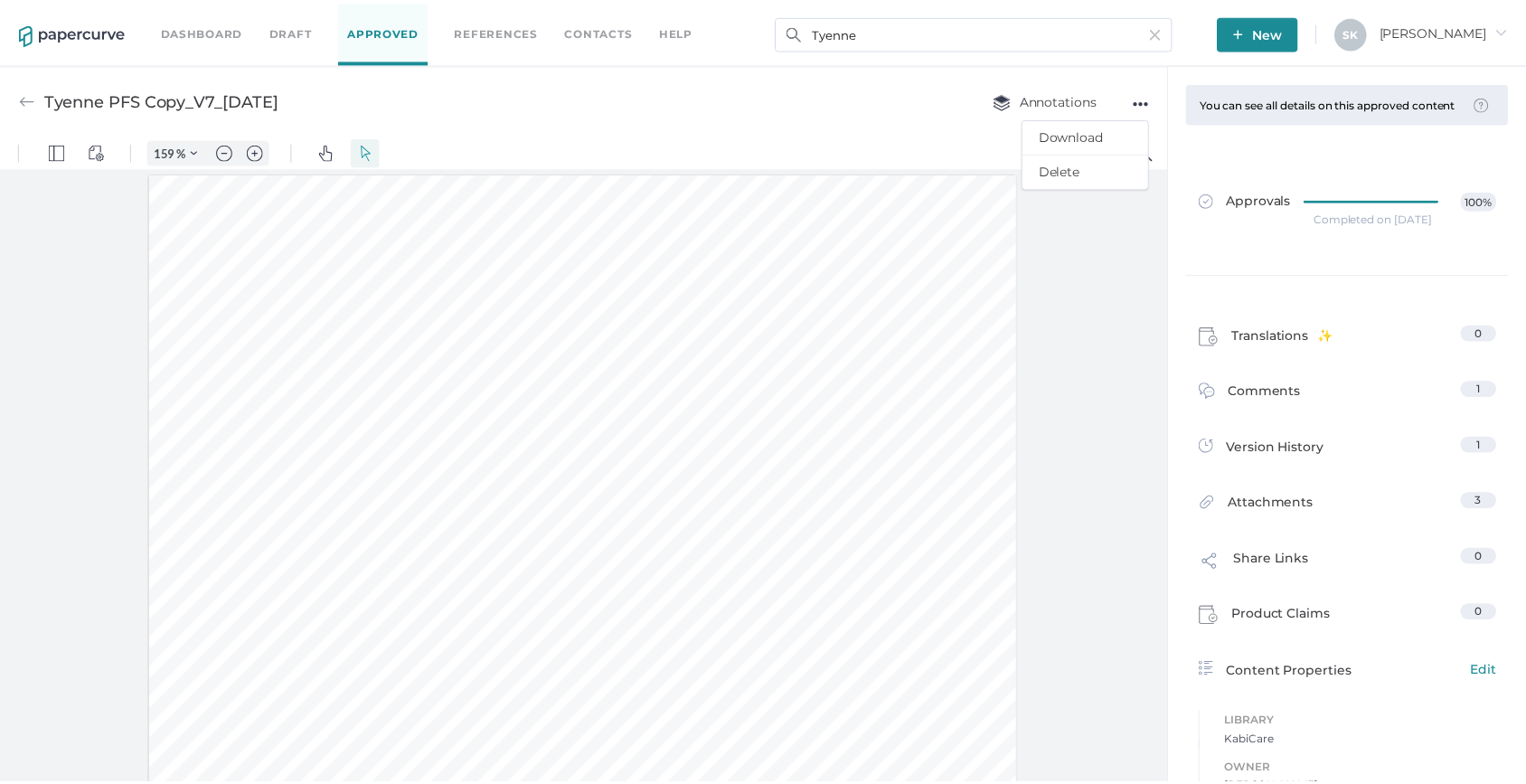
scroll to position [1, 0]
click at [1139, 67] on div "Tyenne PFS Copy_V7_25Sept2024 Annotations ●●● Download Delete" at bounding box center [588, 99] width 1177 height 71
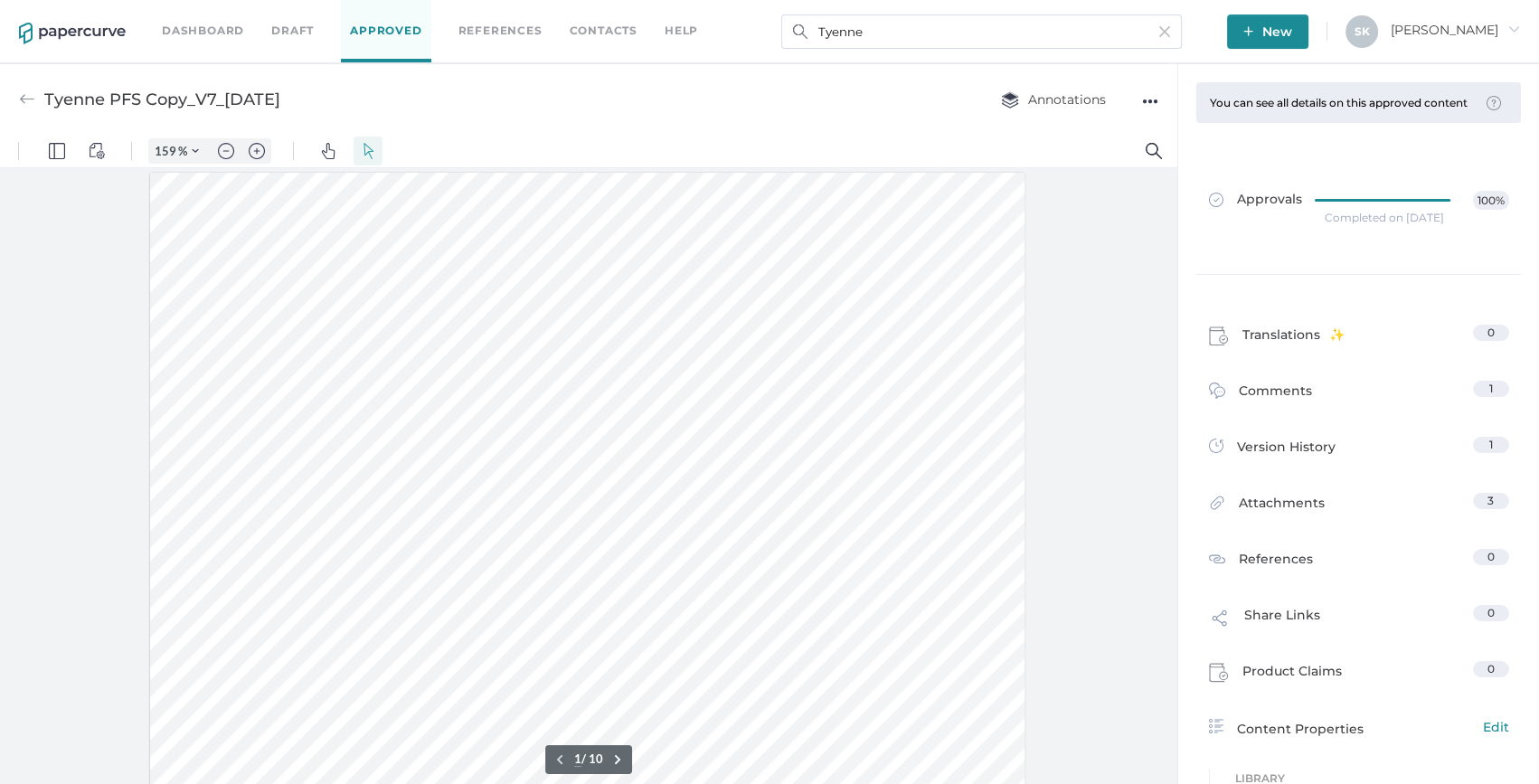
click at [155, 86] on div "Tyenne PFS Copy_V7_25Sept2024" at bounding box center [162, 99] width 236 height 35
click at [168, 91] on div "Tyenne PFS Copy_V7_25Sept2024" at bounding box center [162, 99] width 236 height 35
click at [170, 91] on div "Tyenne PFS Copy_V7_25Sept2024" at bounding box center [162, 99] width 236 height 35
click at [178, 91] on div "Tyenne PFS Copy_V7_25Sept2024" at bounding box center [162, 99] width 236 height 35
drag, startPoint x: 184, startPoint y: 91, endPoint x: 198, endPoint y: 92, distance: 14.0
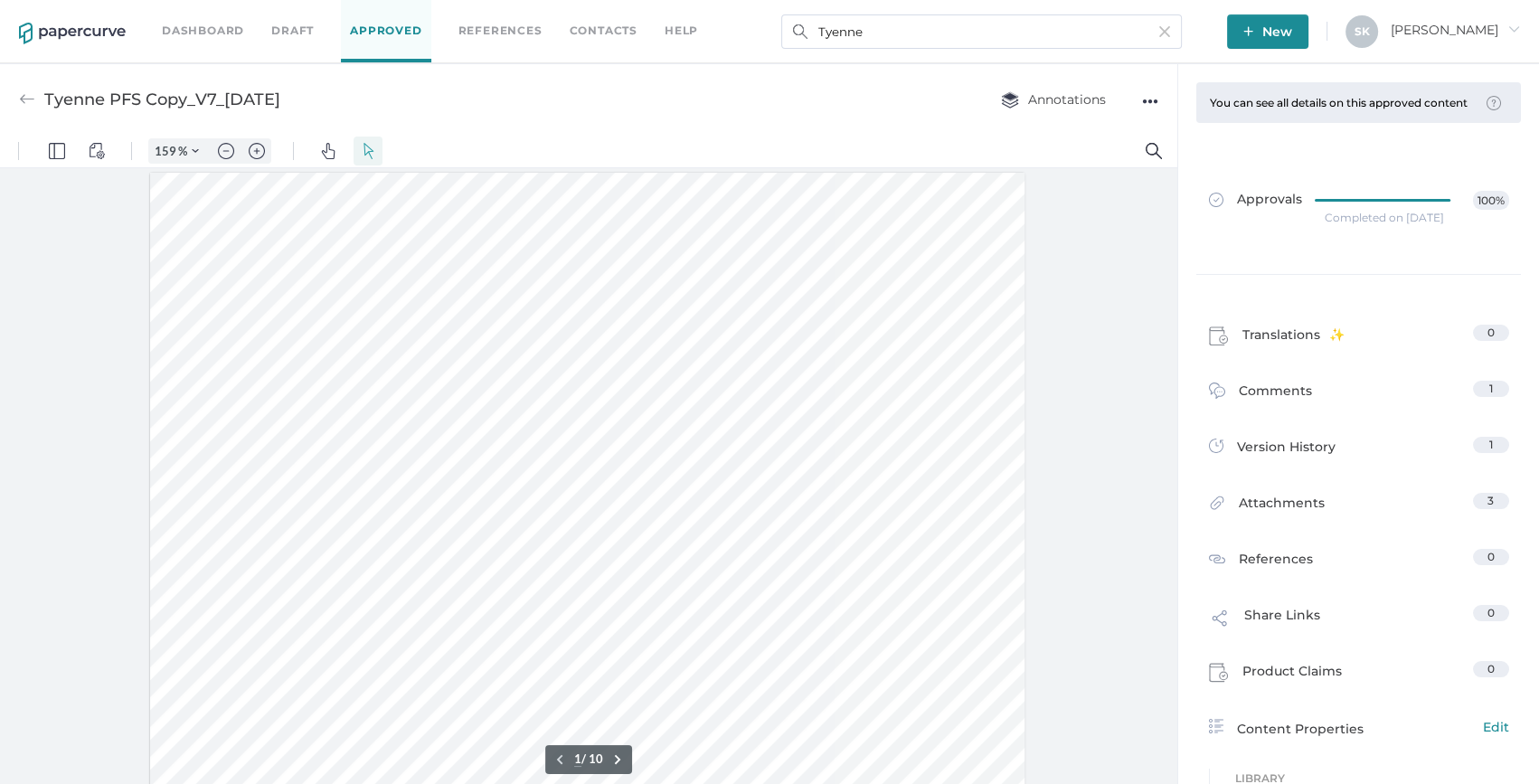
click at [198, 92] on div "Tyenne PFS Copy_V7_25Sept2024" at bounding box center [162, 99] width 236 height 35
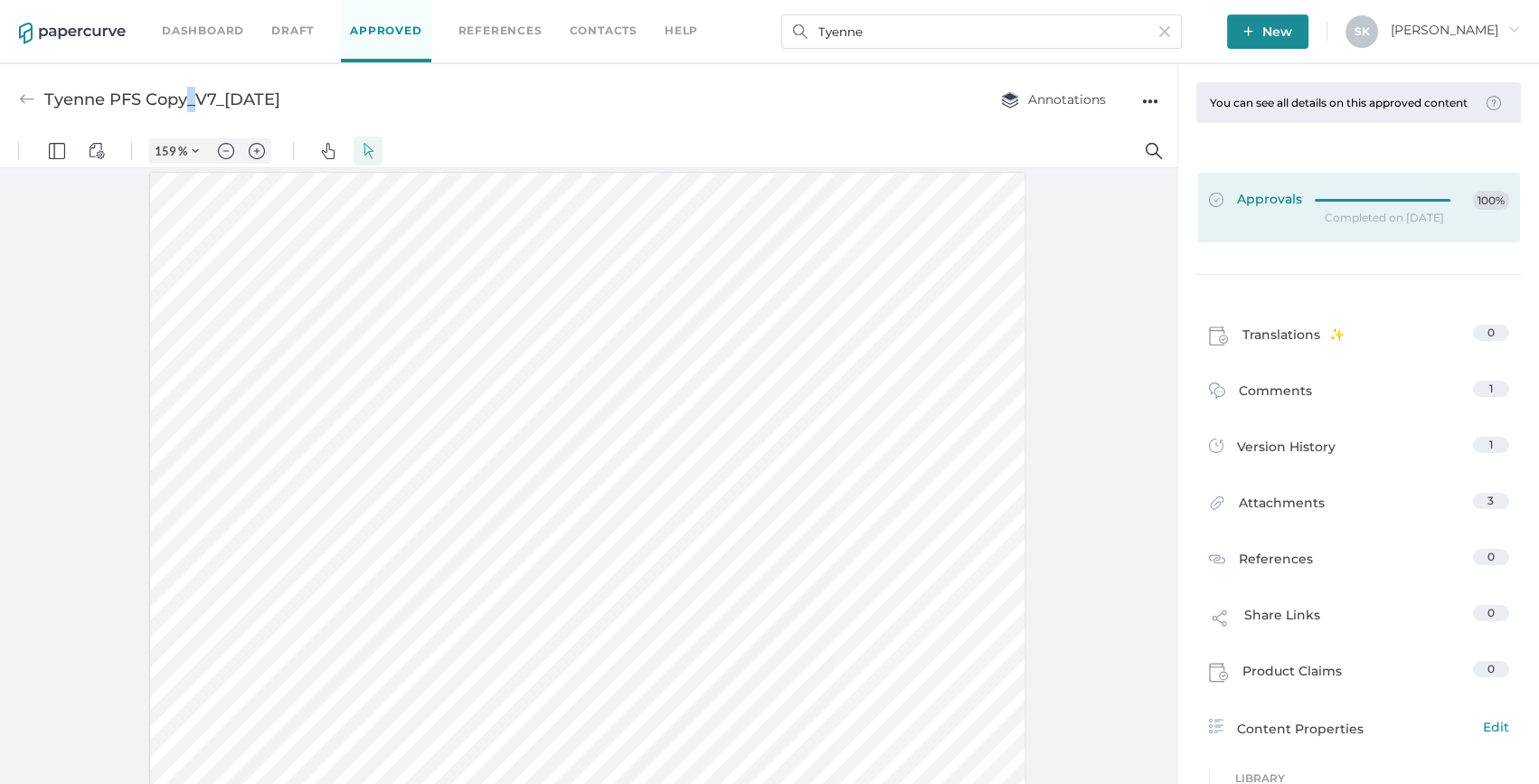
click at [1302, 210] on div "Approvals 100%" at bounding box center [1359, 201] width 300 height 20
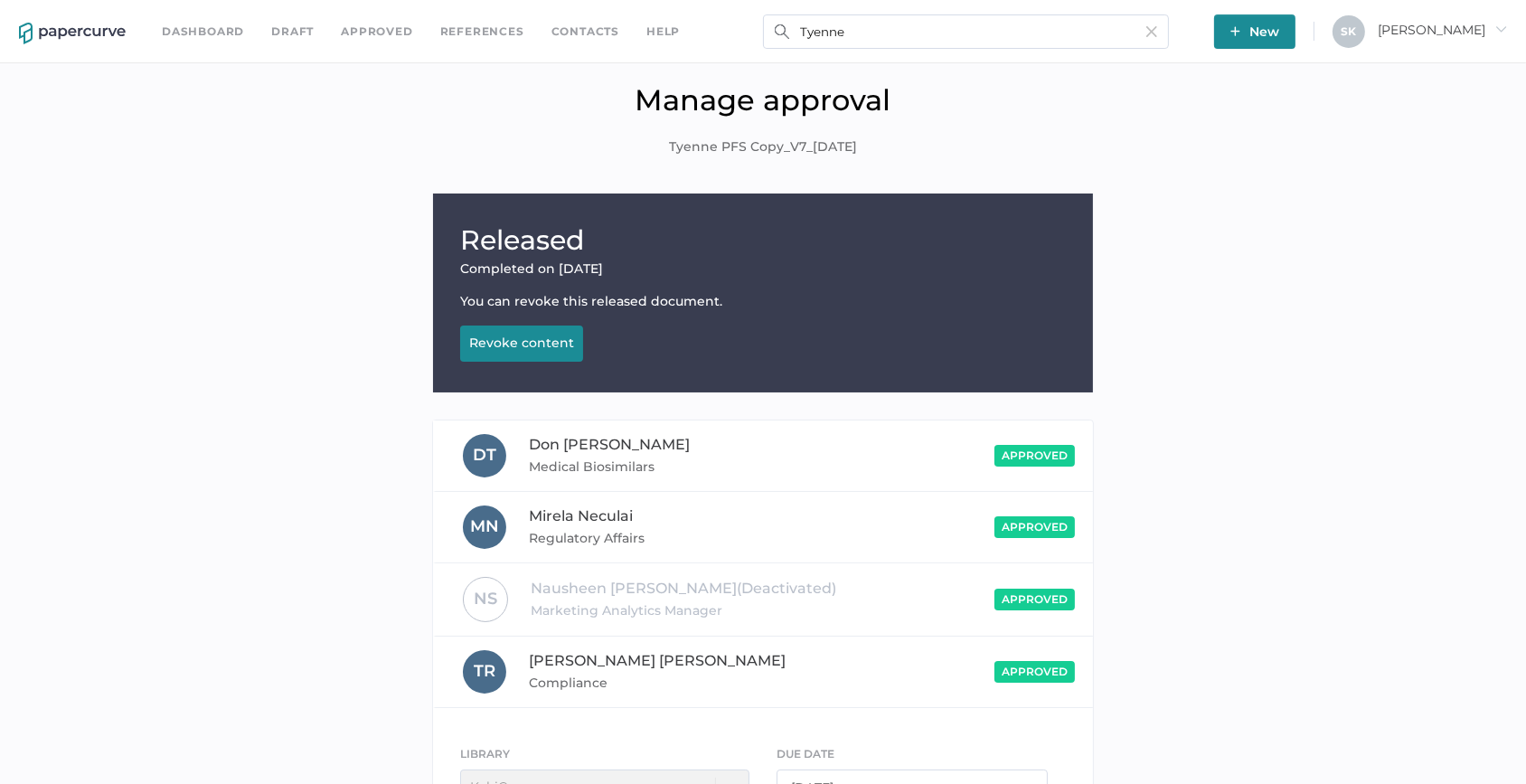
scroll to position [153, 0]
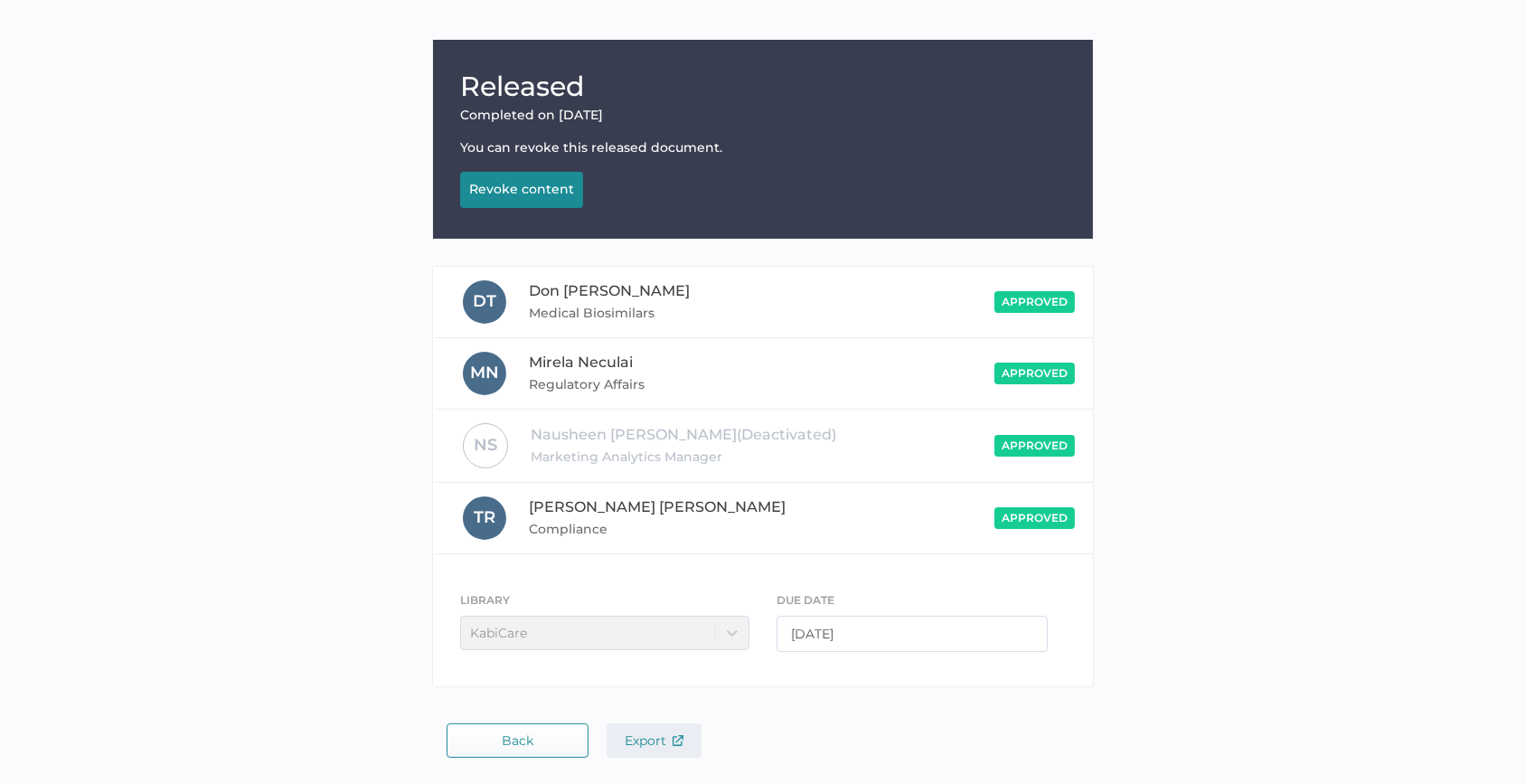
click at [683, 743] on img "button" at bounding box center [677, 740] width 11 height 11
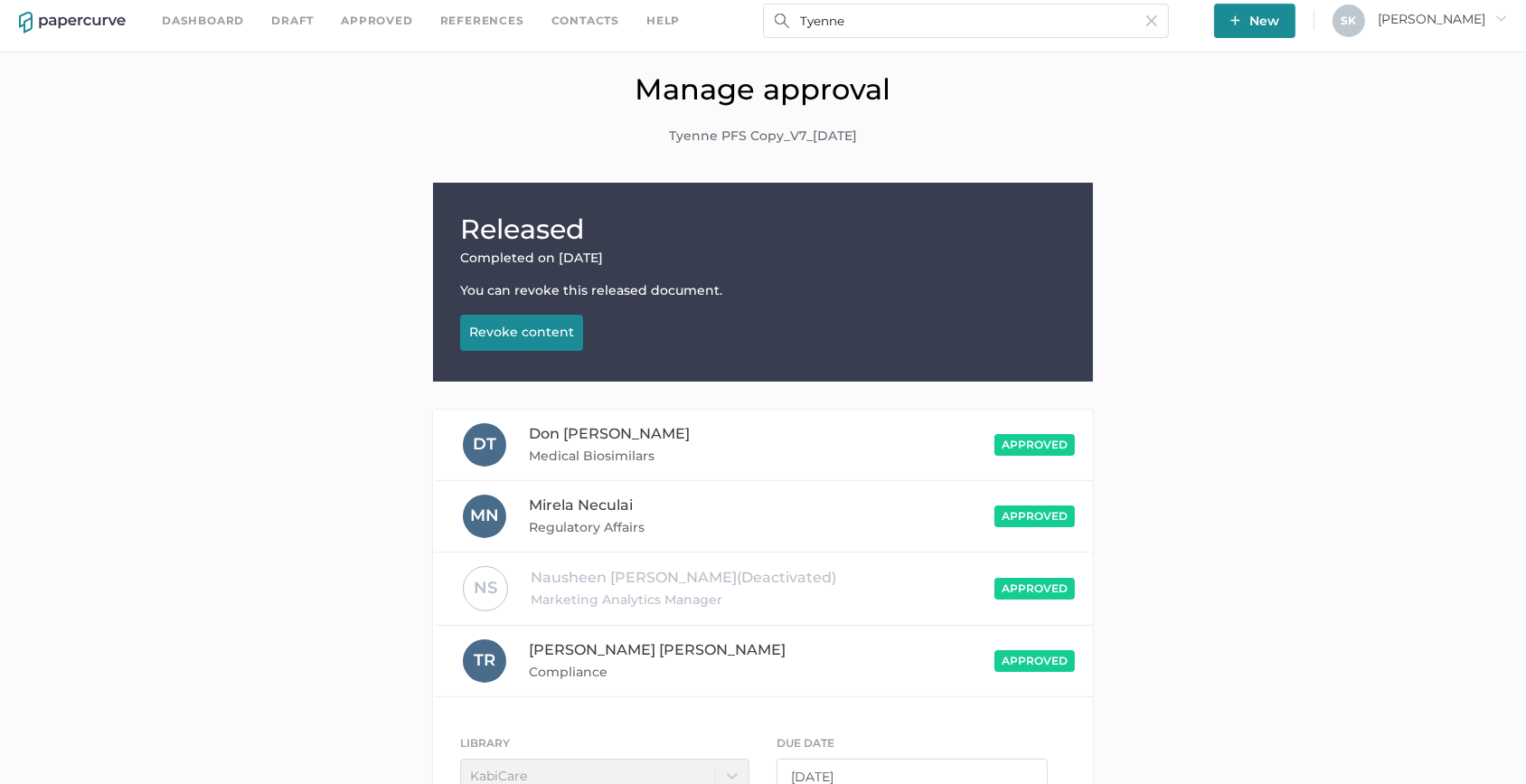
scroll to position [0, 0]
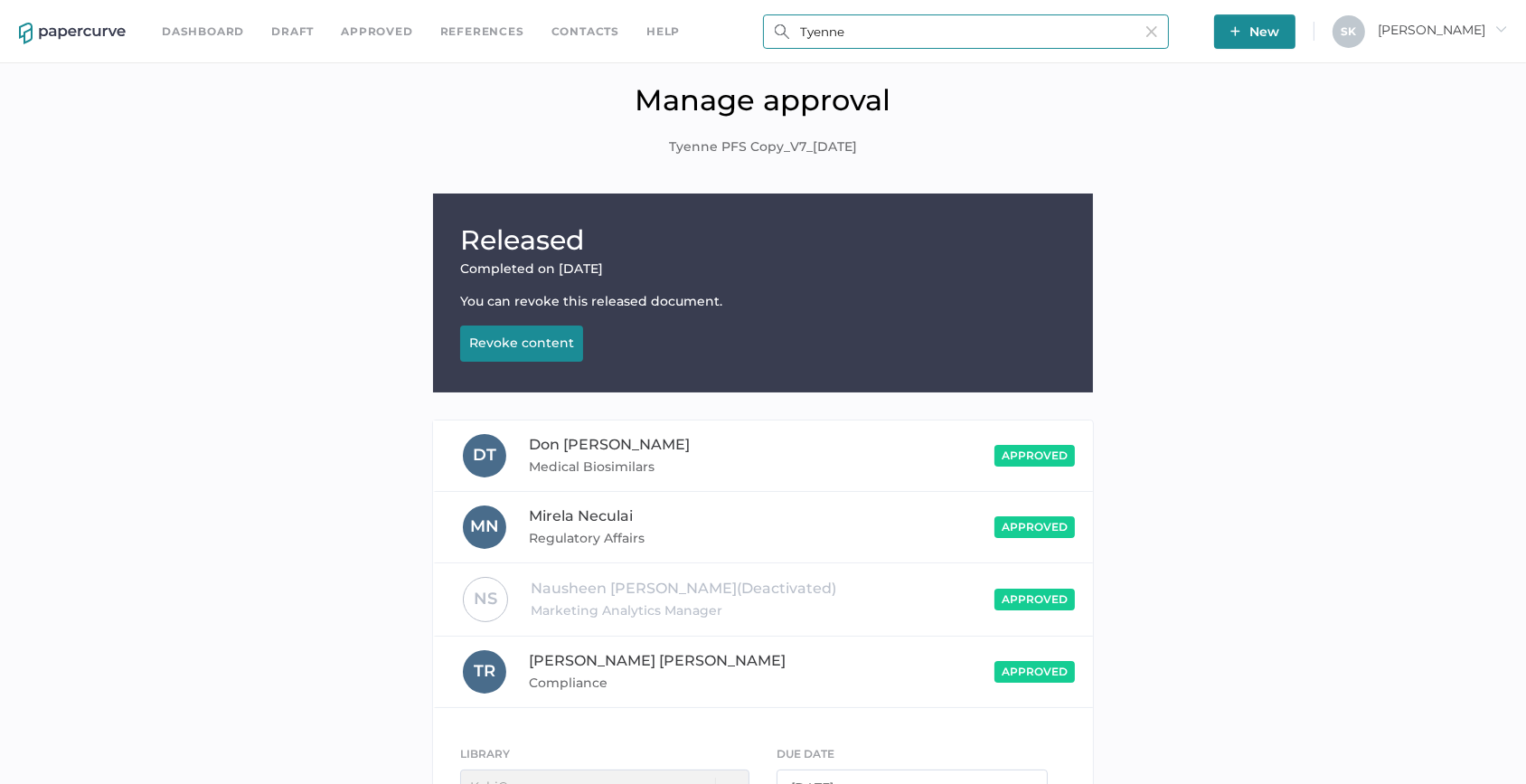
click at [994, 14] on input "Tyenne" at bounding box center [966, 32] width 406 height 35
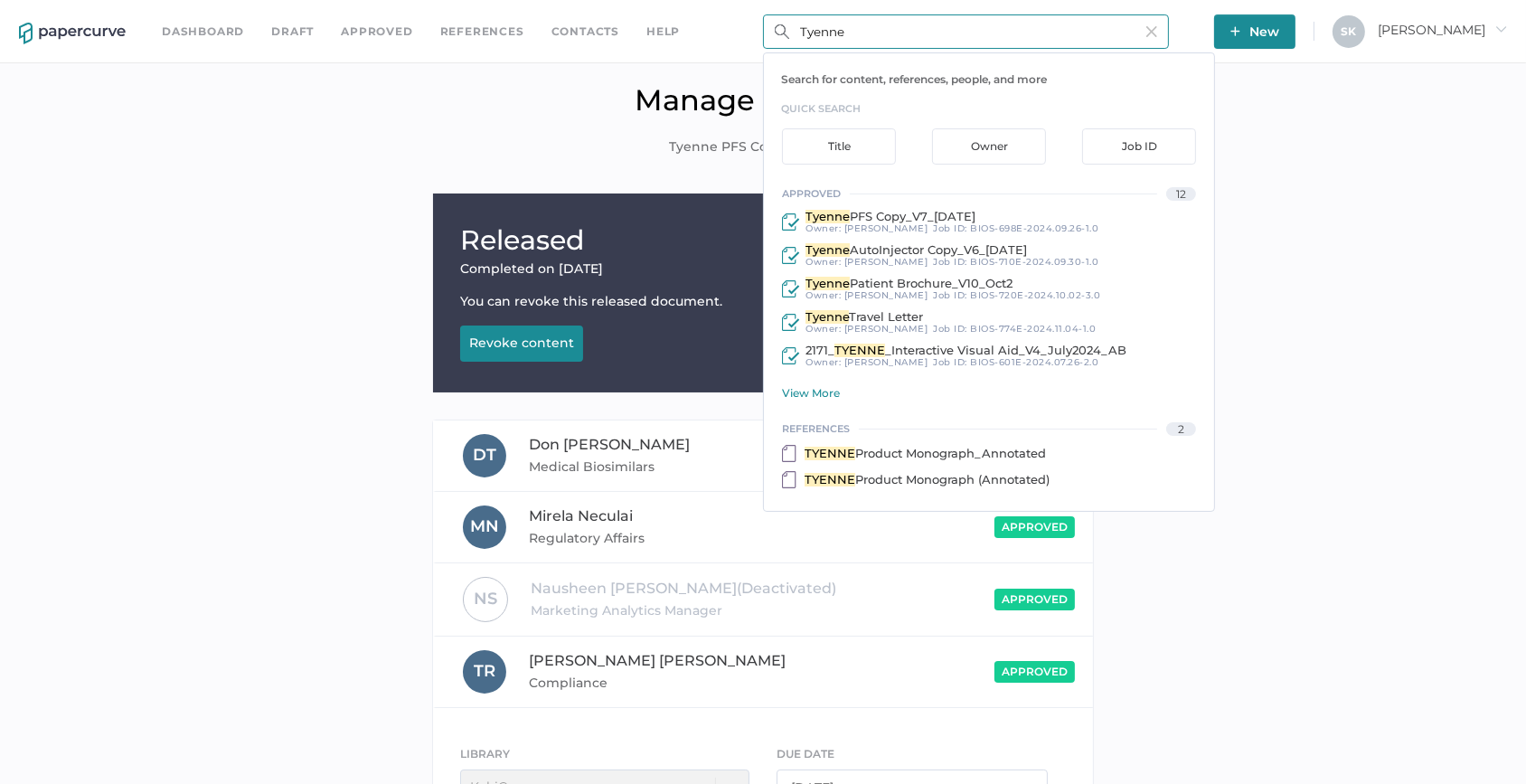
click at [974, 27] on input "Tyenne" at bounding box center [966, 32] width 406 height 35
click at [866, 30] on input "Tyenne" at bounding box center [966, 32] width 406 height 35
type input "Tyenne Combined"
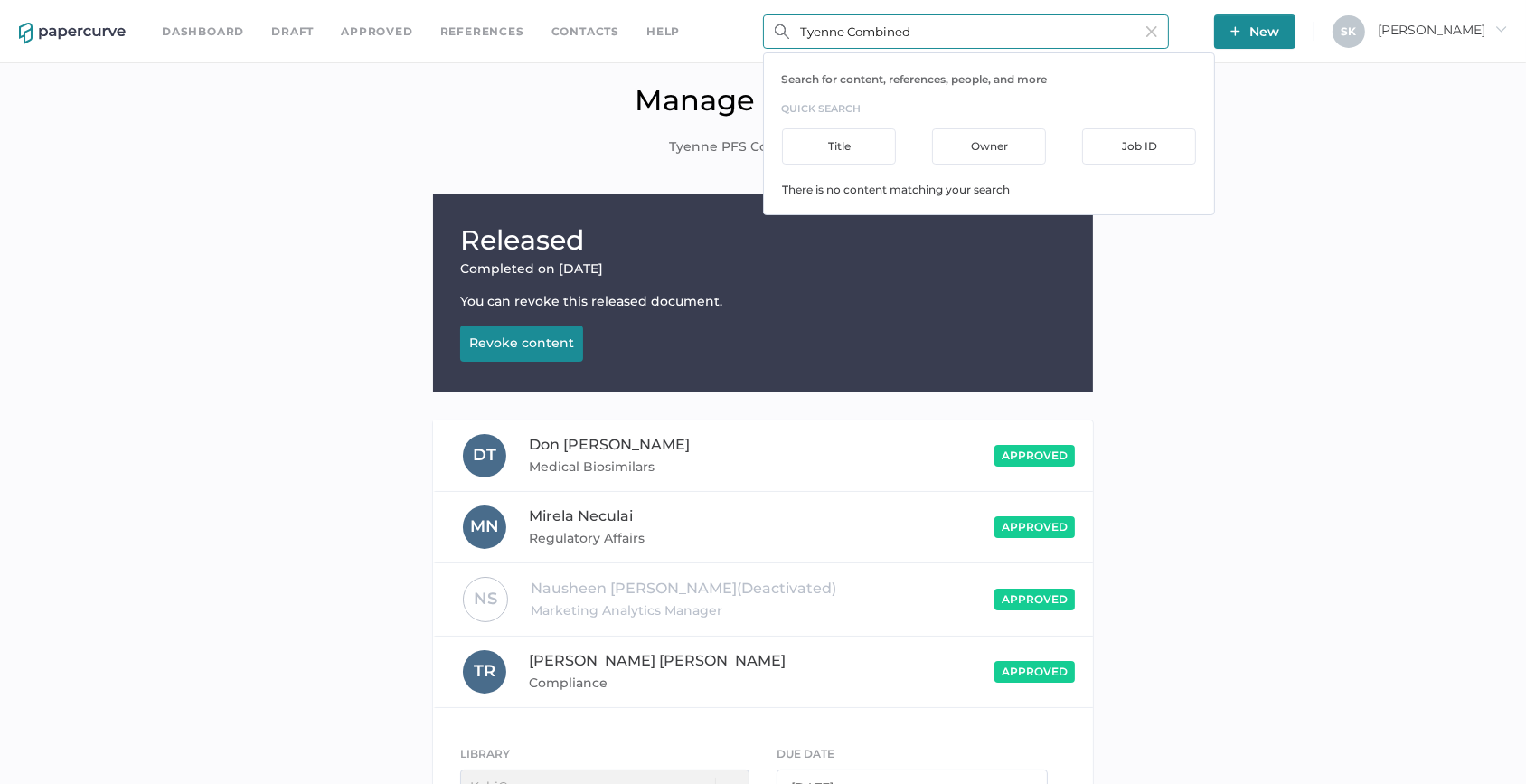
click at [871, 25] on input "Tyenne Combined" at bounding box center [966, 32] width 406 height 35
click at [873, 31] on input "Tyenne Combined" at bounding box center [966, 32] width 406 height 35
type input "N"
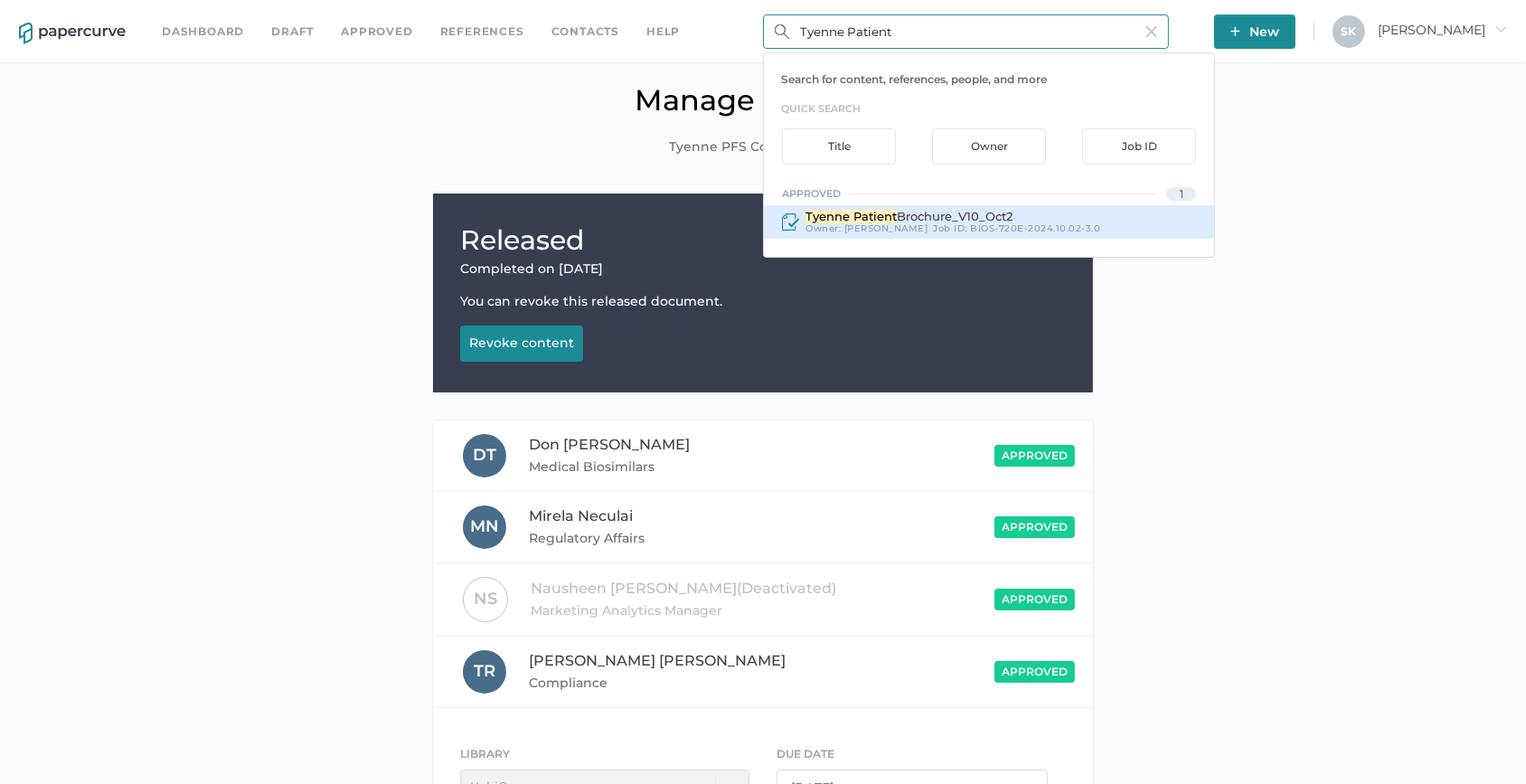
type input "Tyenne Patient"
click at [970, 223] on span "BIOS-720E-2024.10.02-3.0" at bounding box center [1035, 229] width 130 height 12
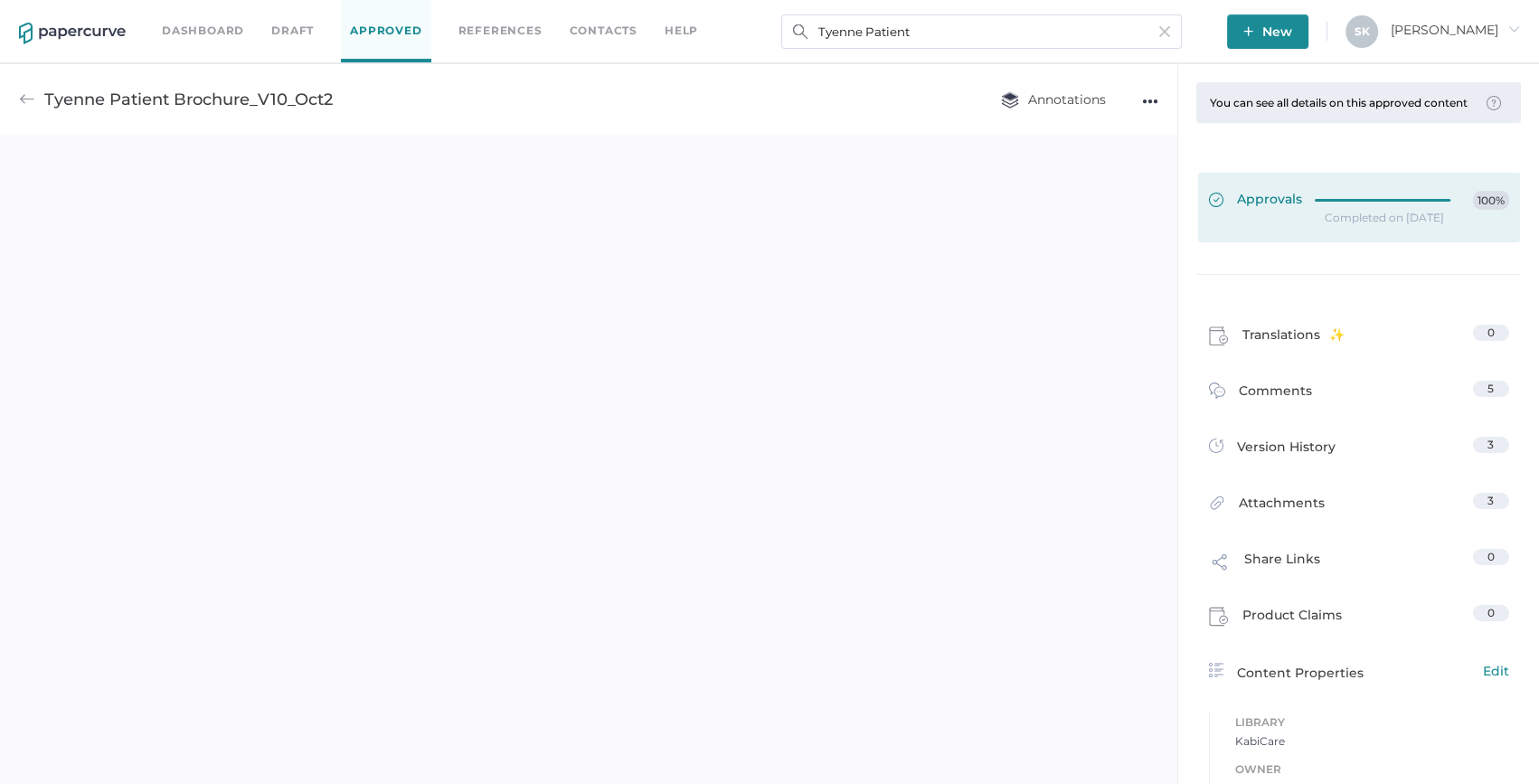
click at [1345, 200] on icon at bounding box center [1388, 200] width 144 height 0
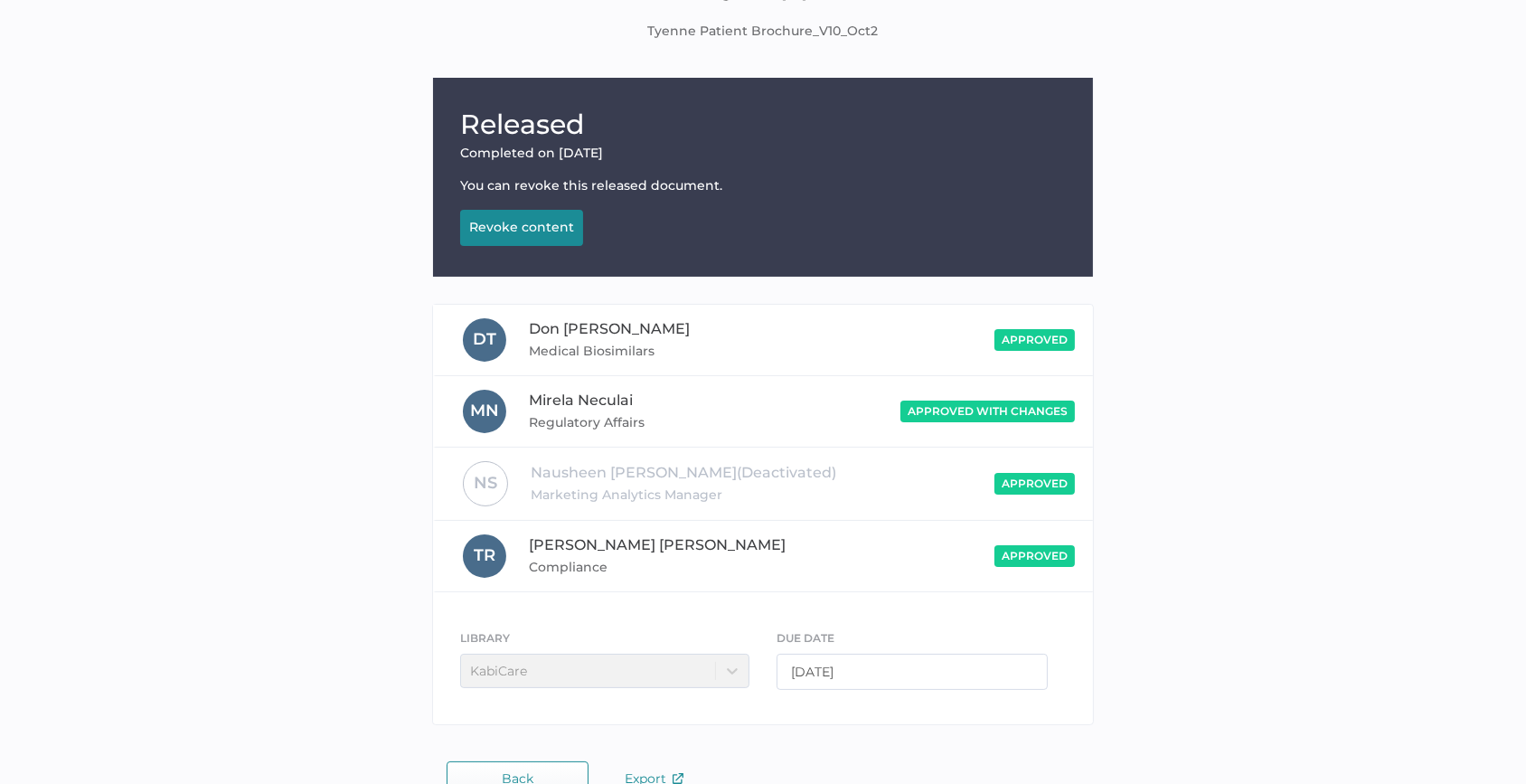
scroll to position [153, 0]
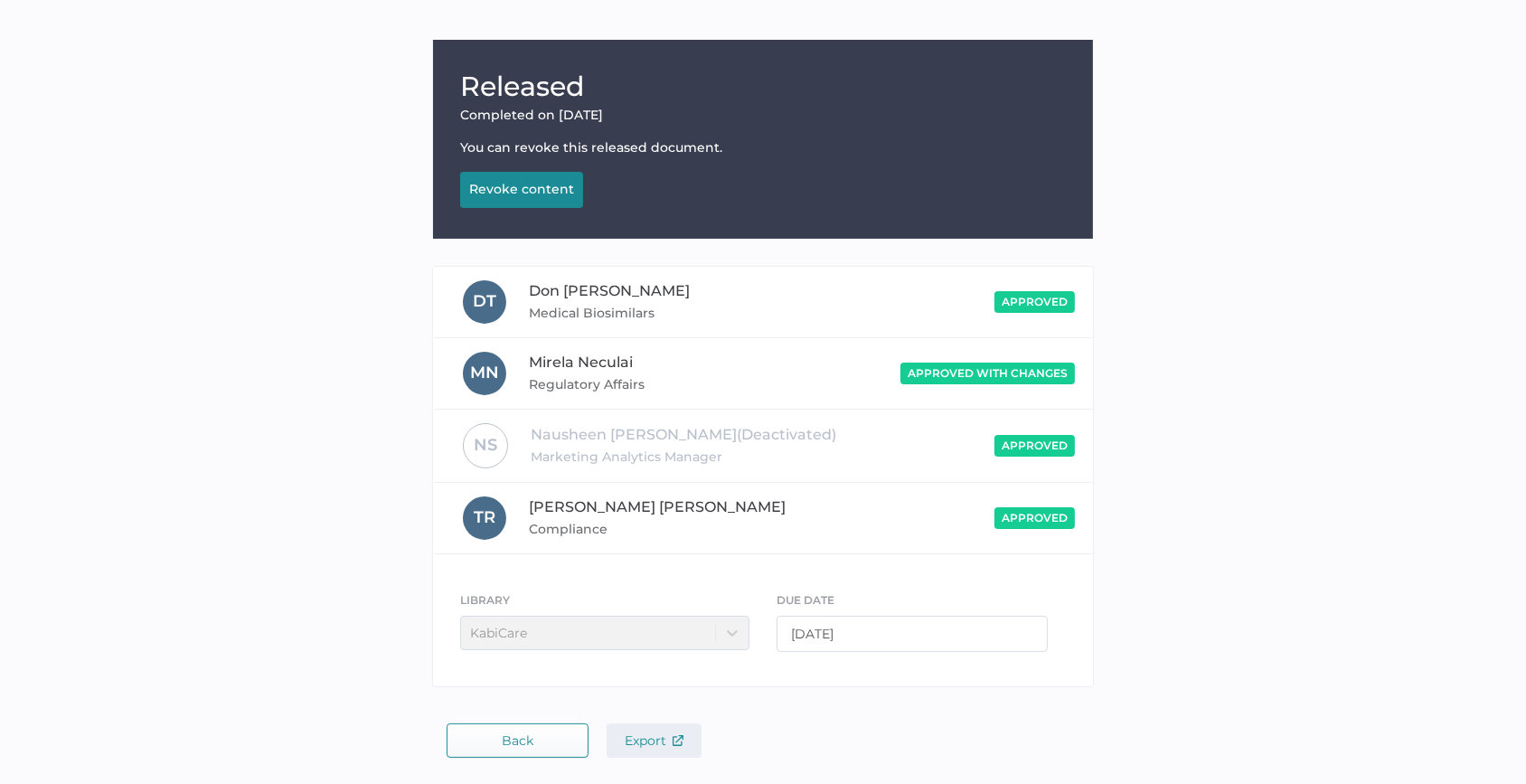
click at [655, 735] on span "Export" at bounding box center [654, 740] width 59 height 16
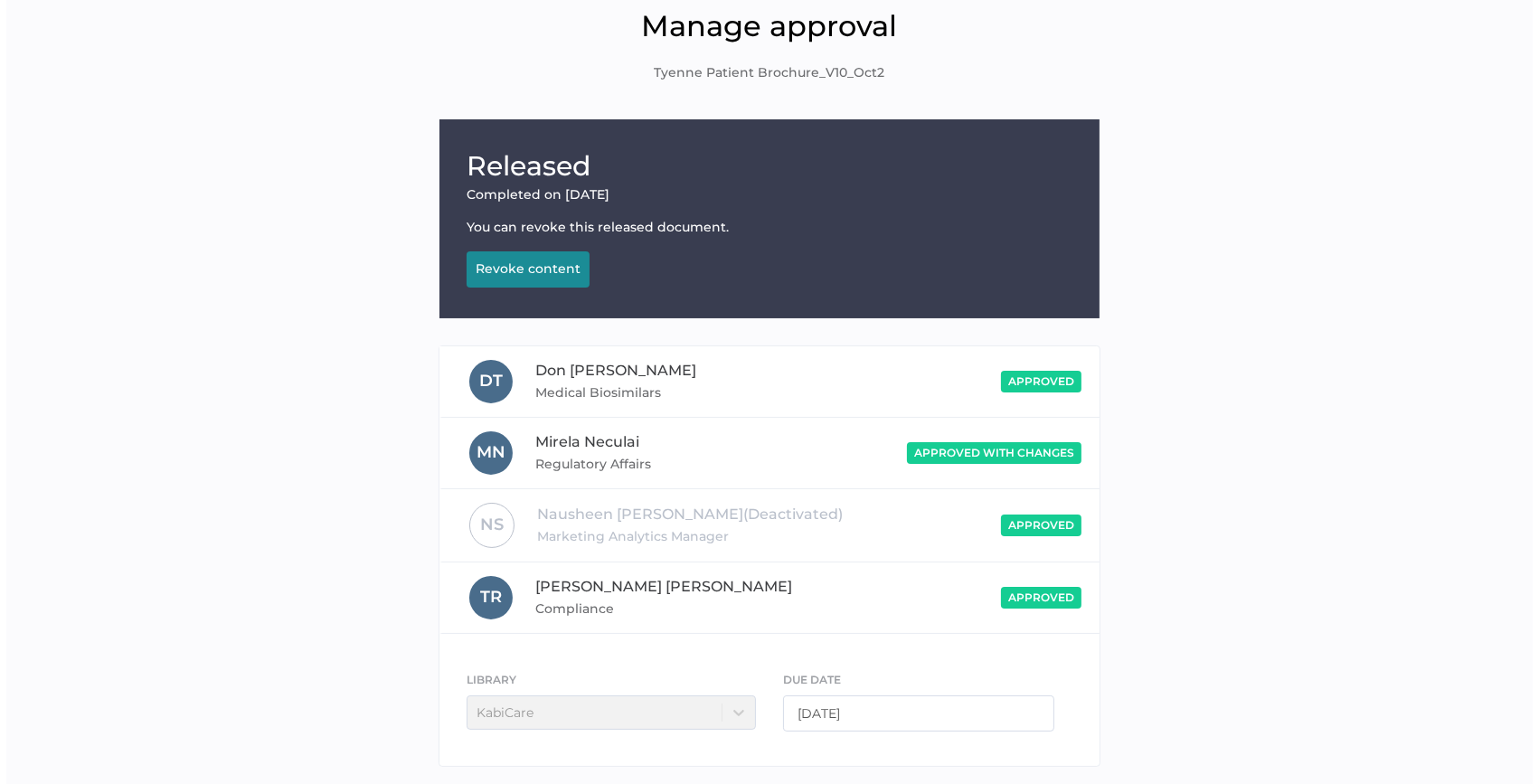
scroll to position [0, 0]
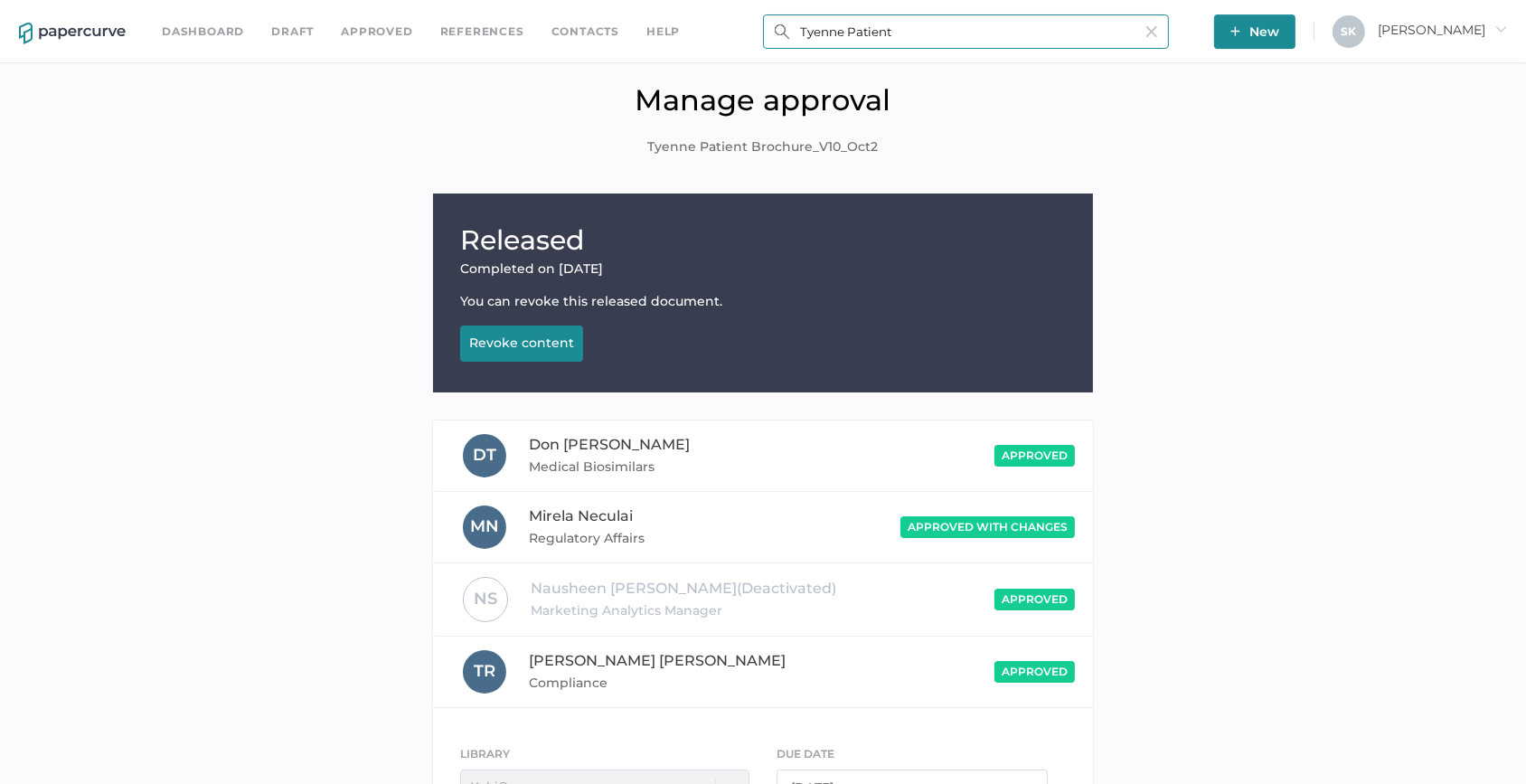
click at [959, 18] on input "Tyenne Patient" at bounding box center [966, 32] width 406 height 35
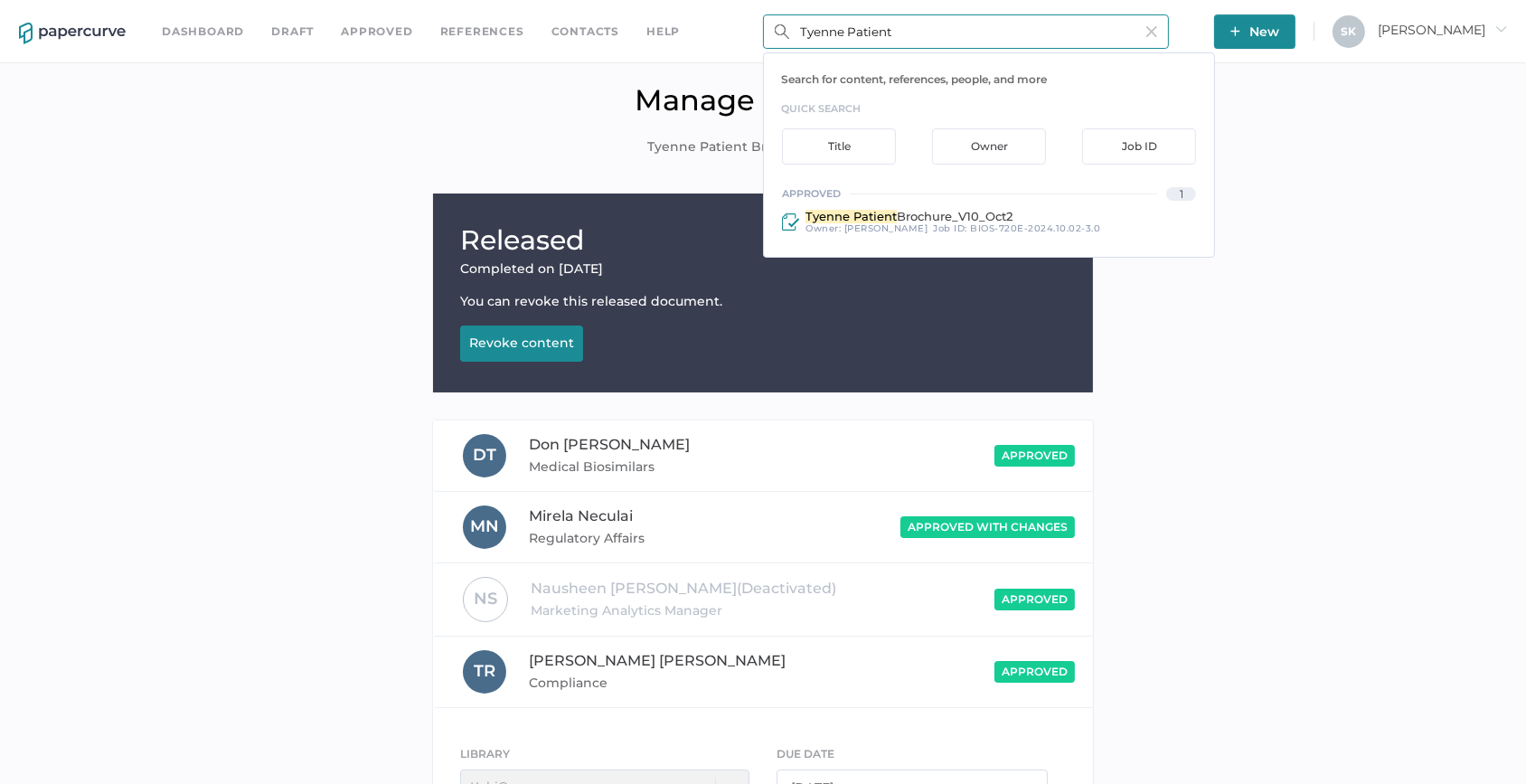
click at [858, 36] on input "Tyenne Patient" at bounding box center [966, 32] width 406 height 35
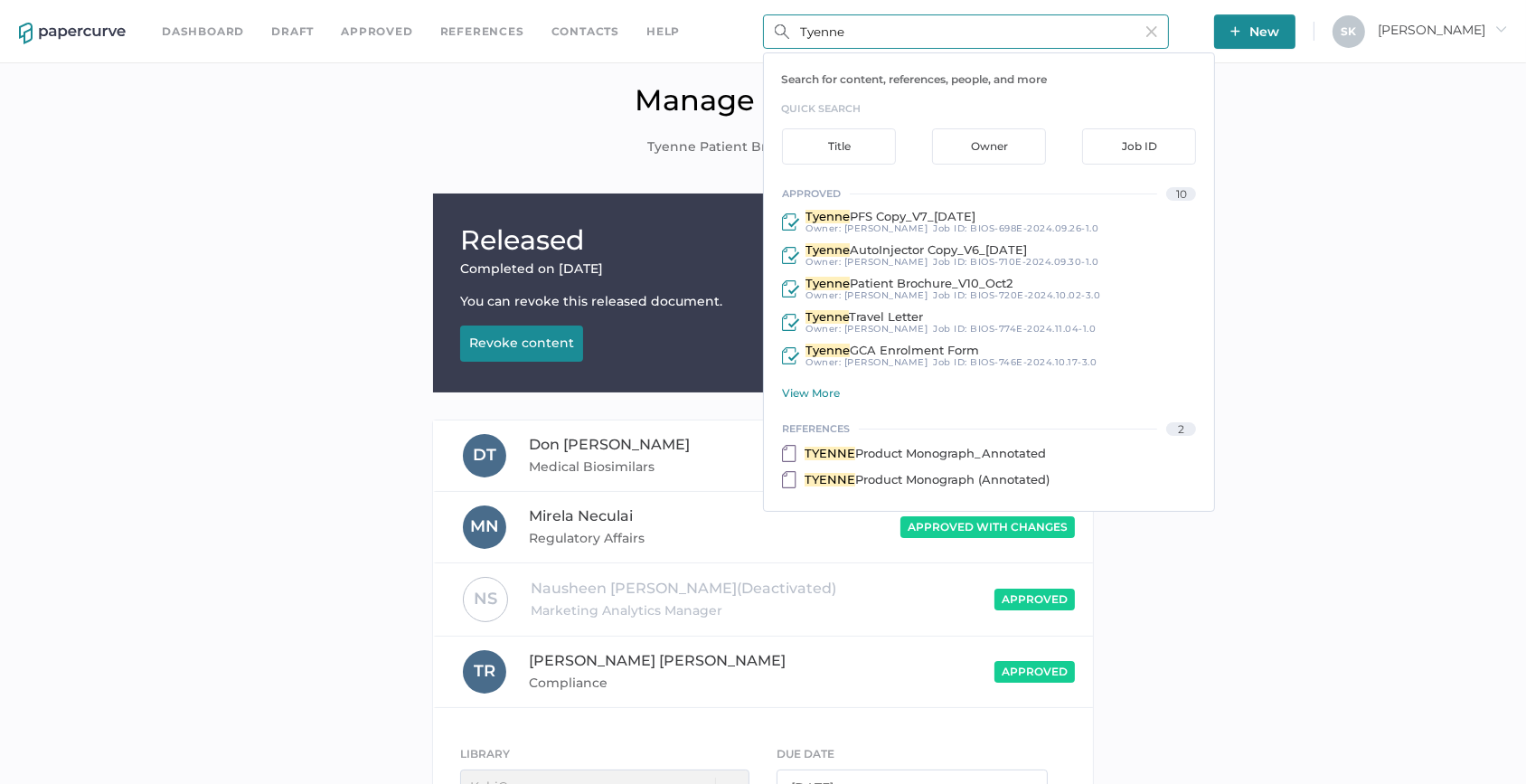
type input "Tyenne"
click at [828, 397] on div "View More" at bounding box center [998, 392] width 432 height 14
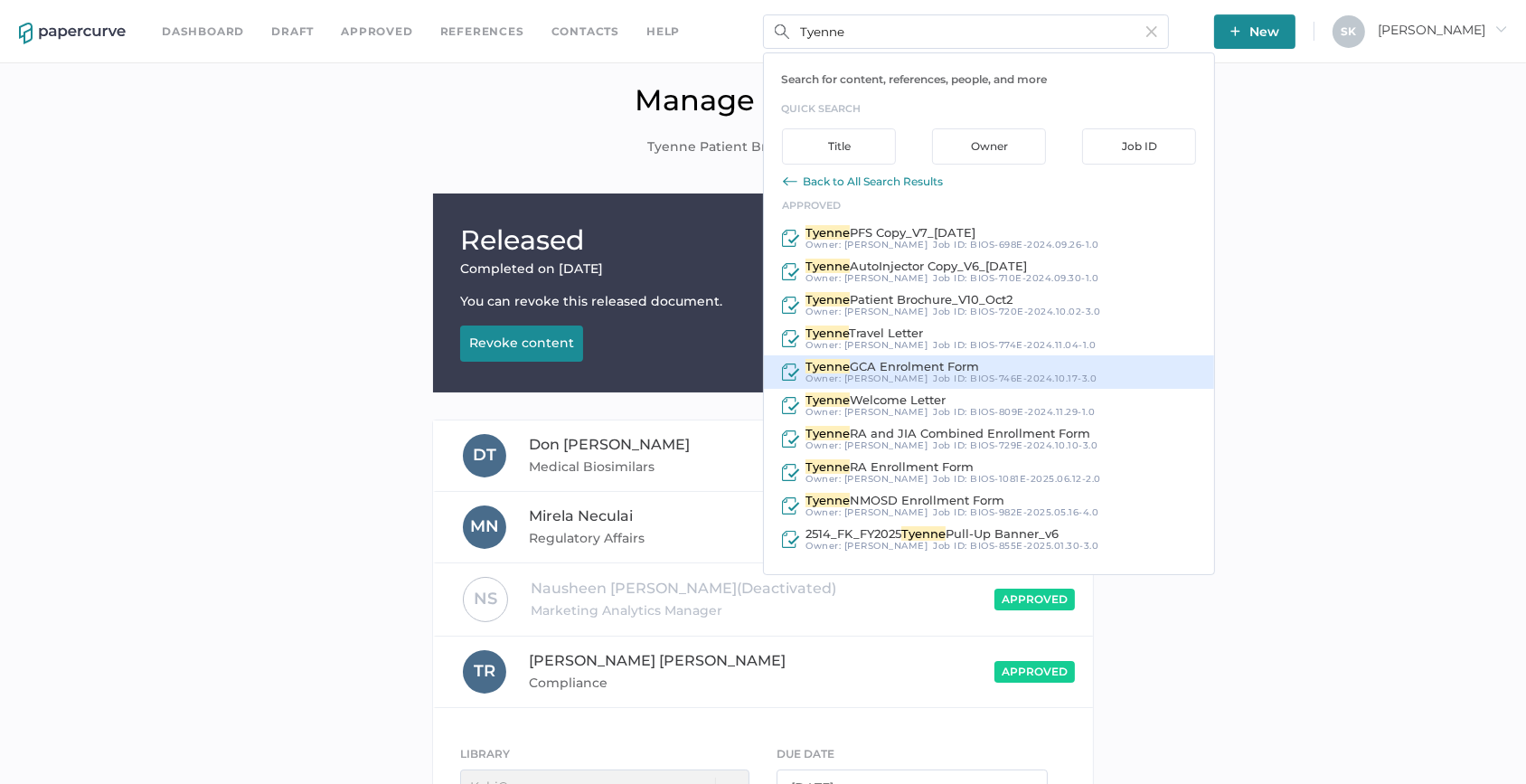
click at [1034, 374] on span "BIOS-746E-2024.10.17-3.0" at bounding box center [1033, 378] width 126 height 12
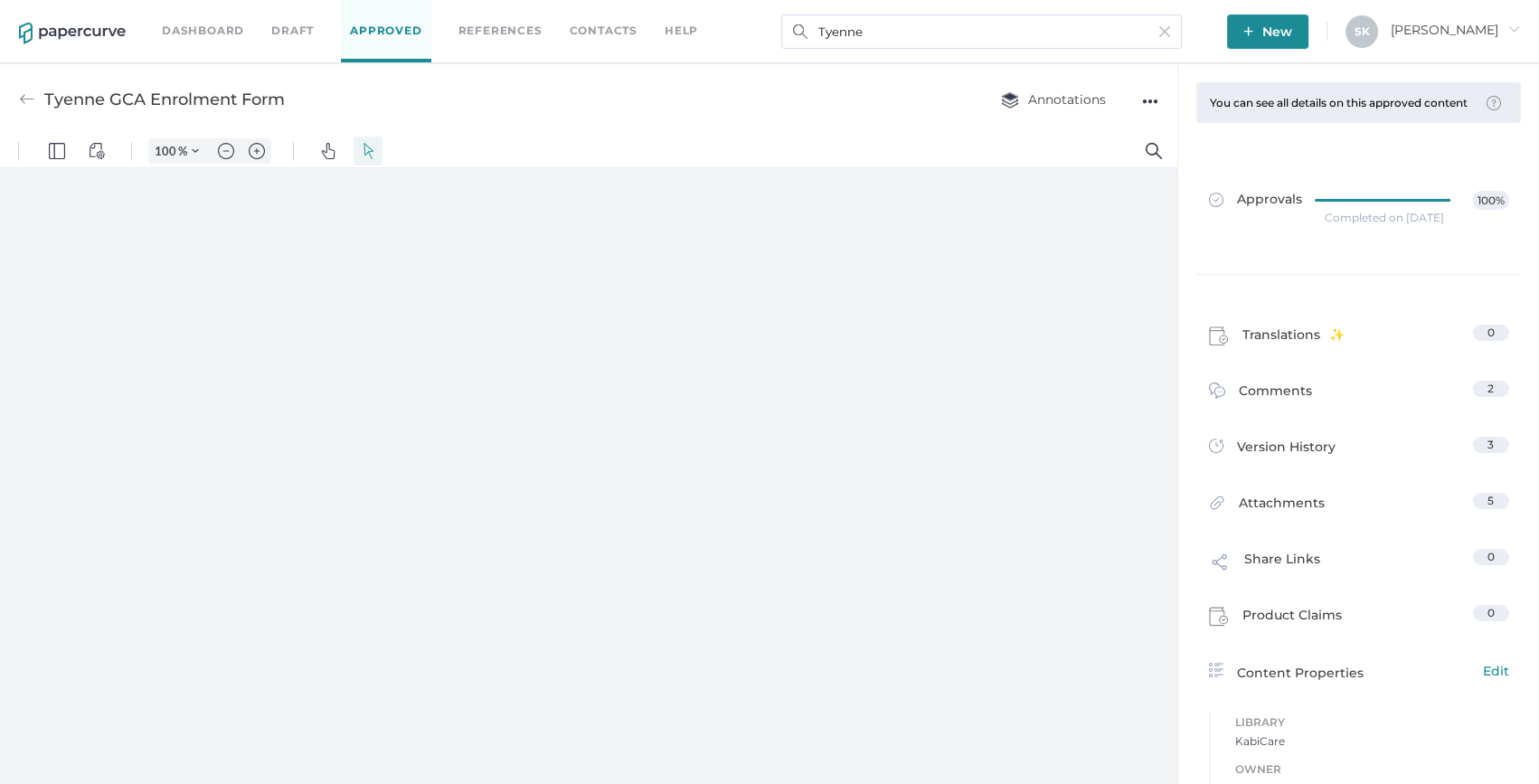
type input "159"
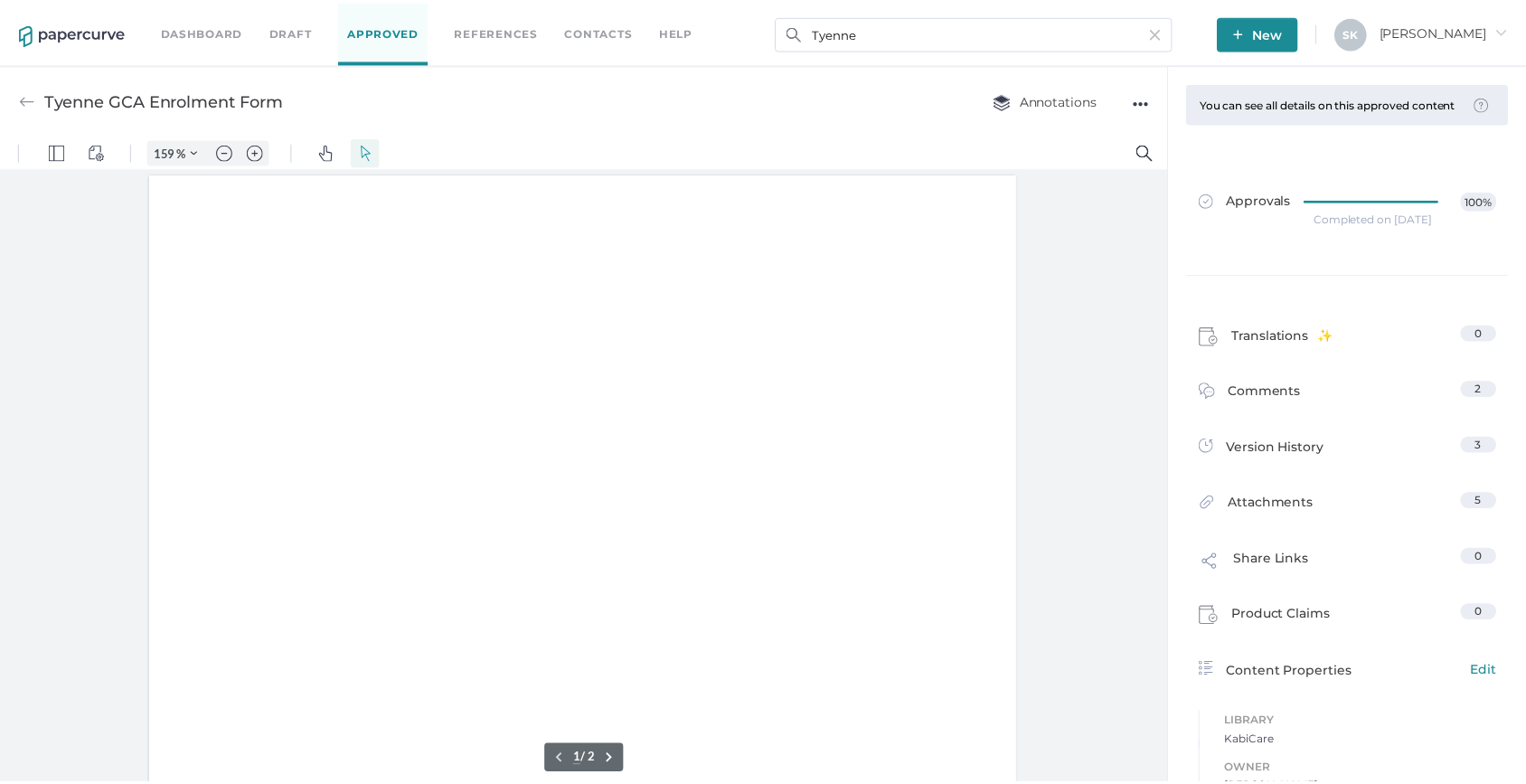
scroll to position [2, 0]
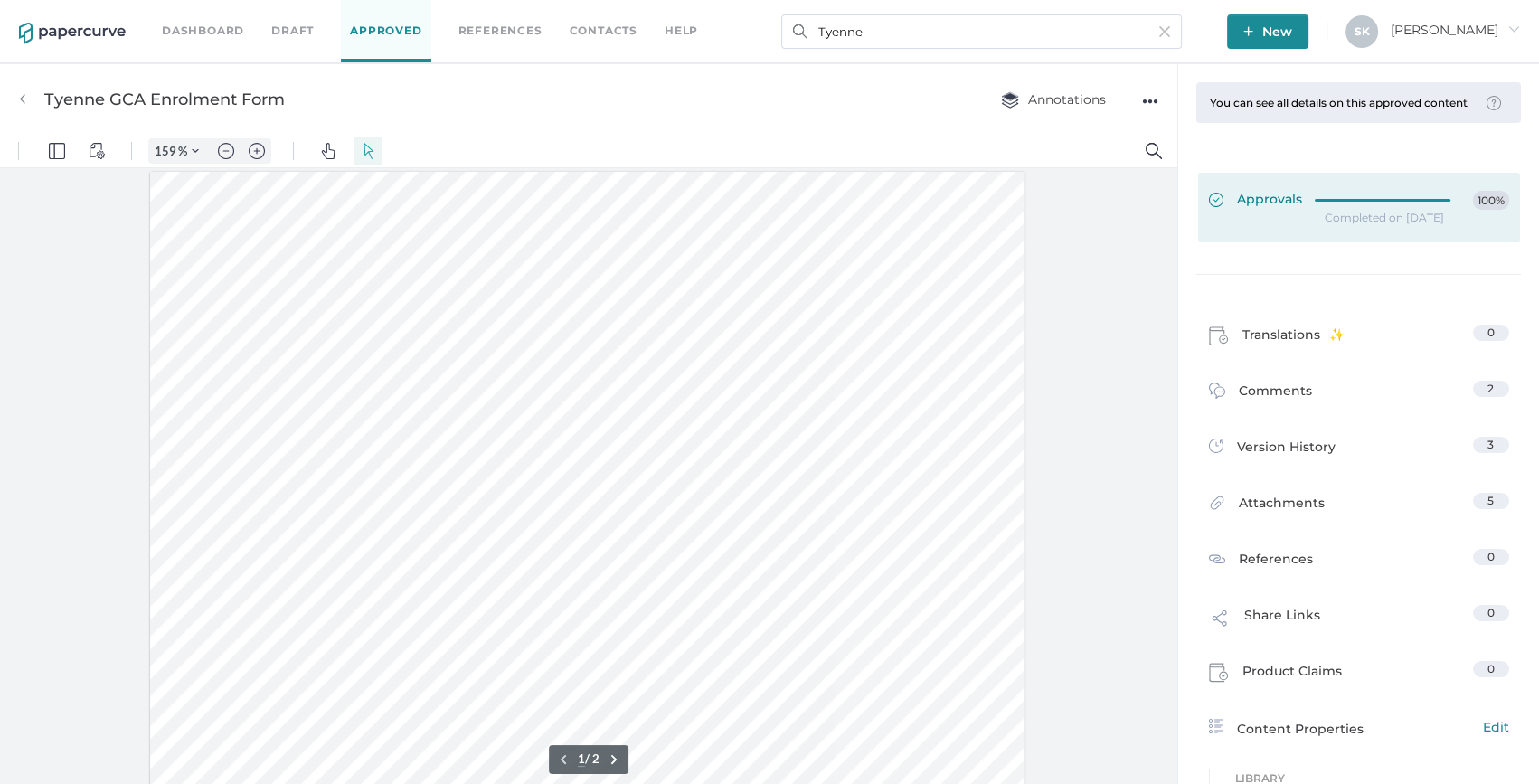
click at [1385, 195] on link "Approvals 100%" at bounding box center [1360, 207] width 322 height 69
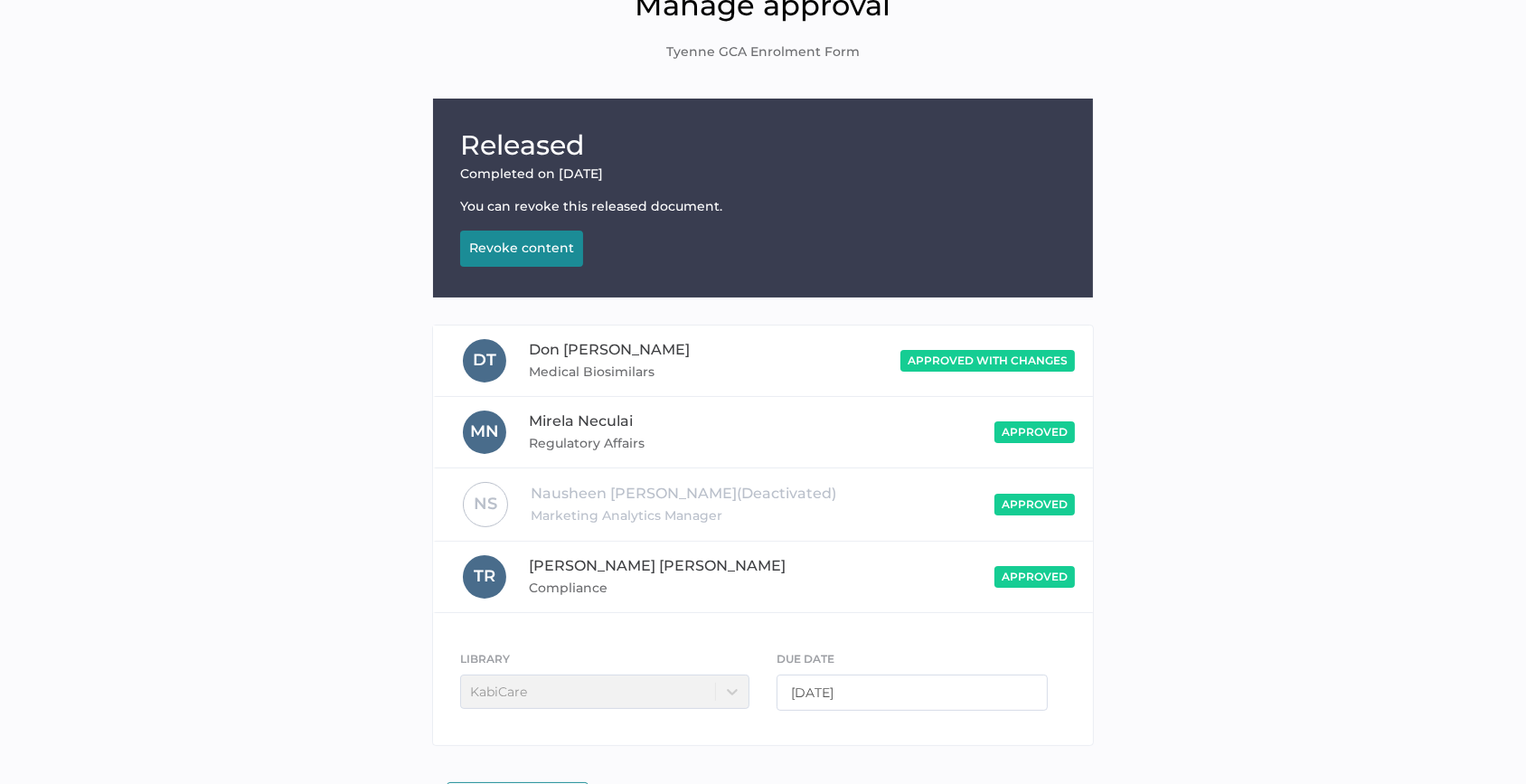
scroll to position [153, 0]
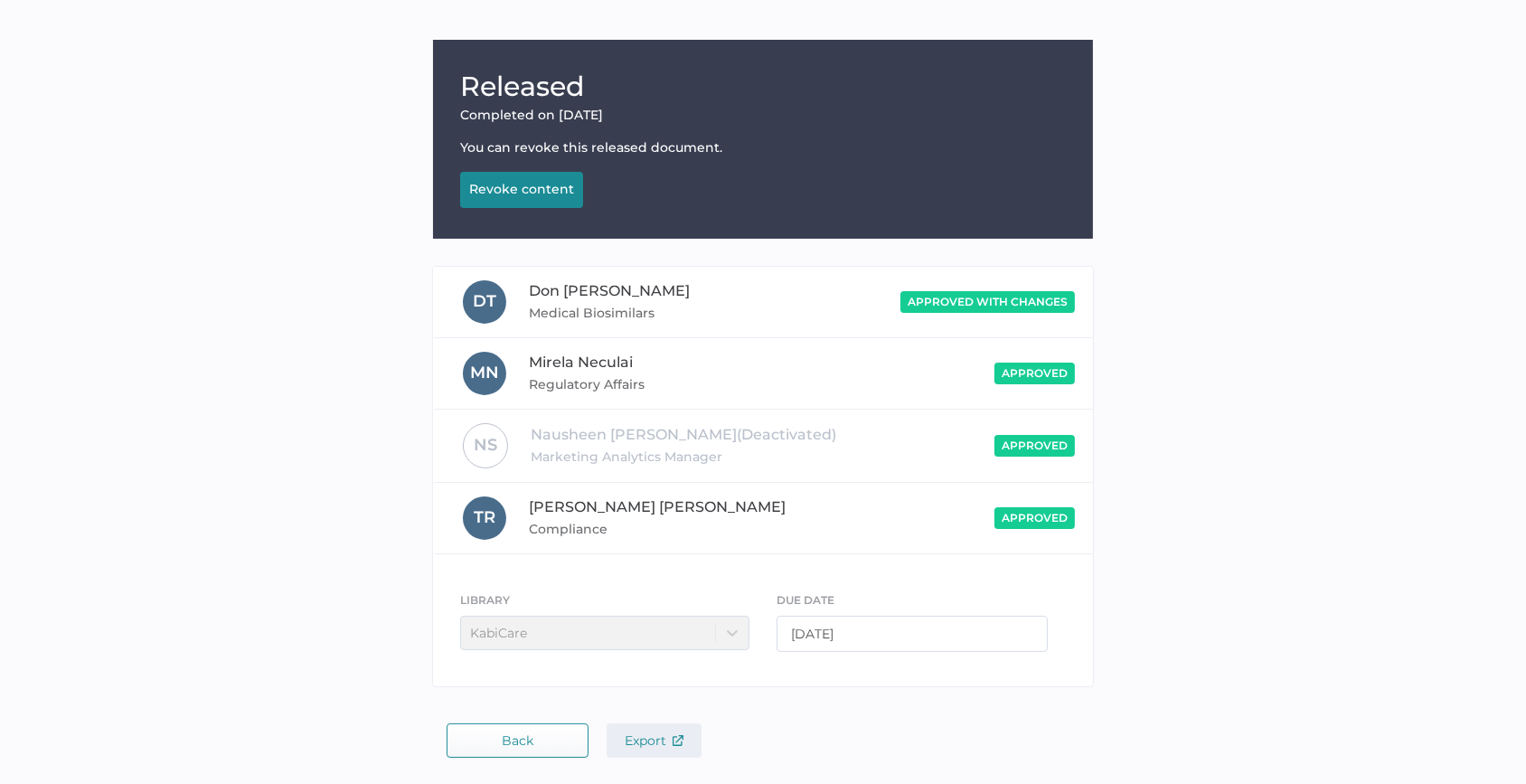
click at [637, 727] on button "Export" at bounding box center [654, 741] width 95 height 35
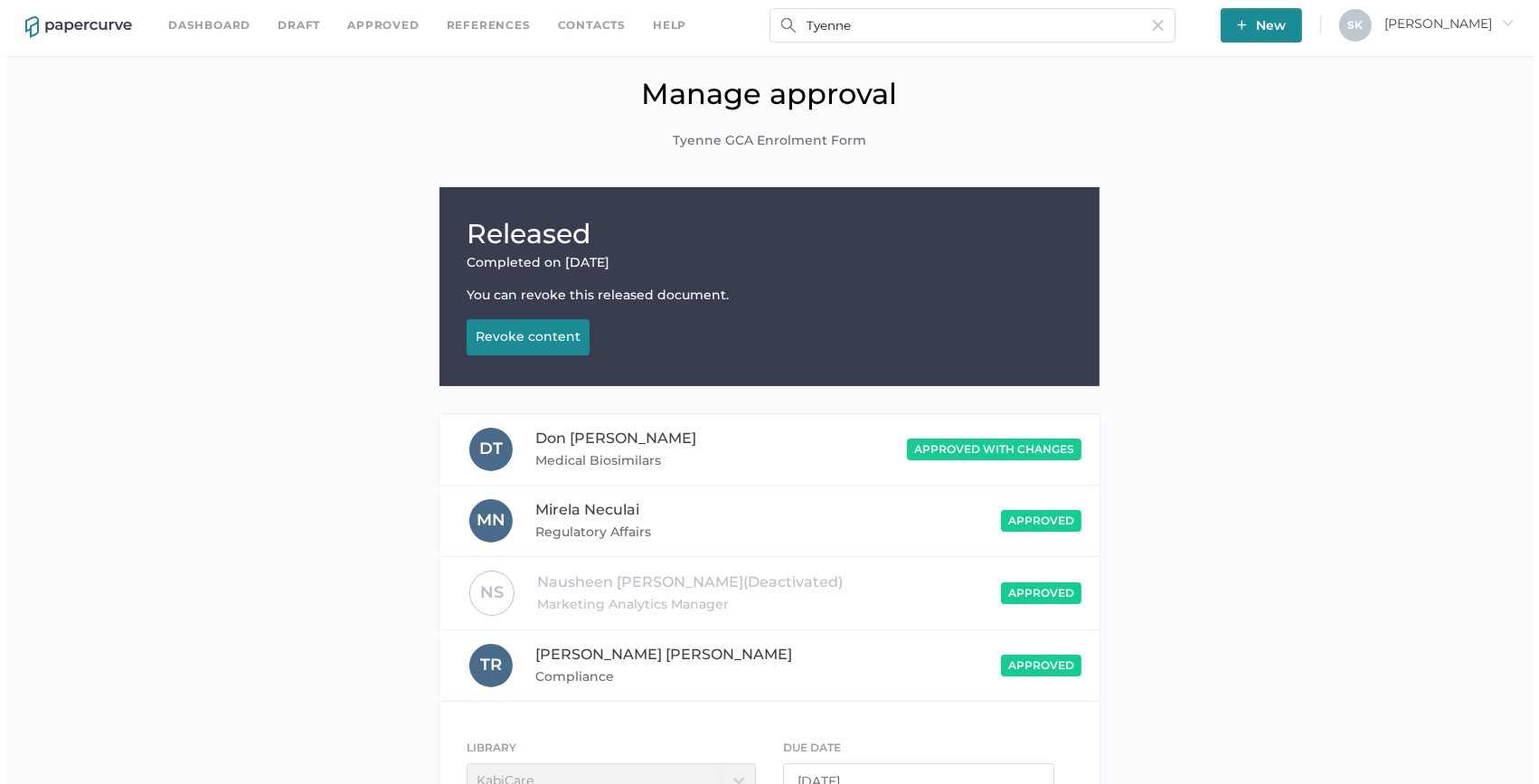
scroll to position [0, 0]
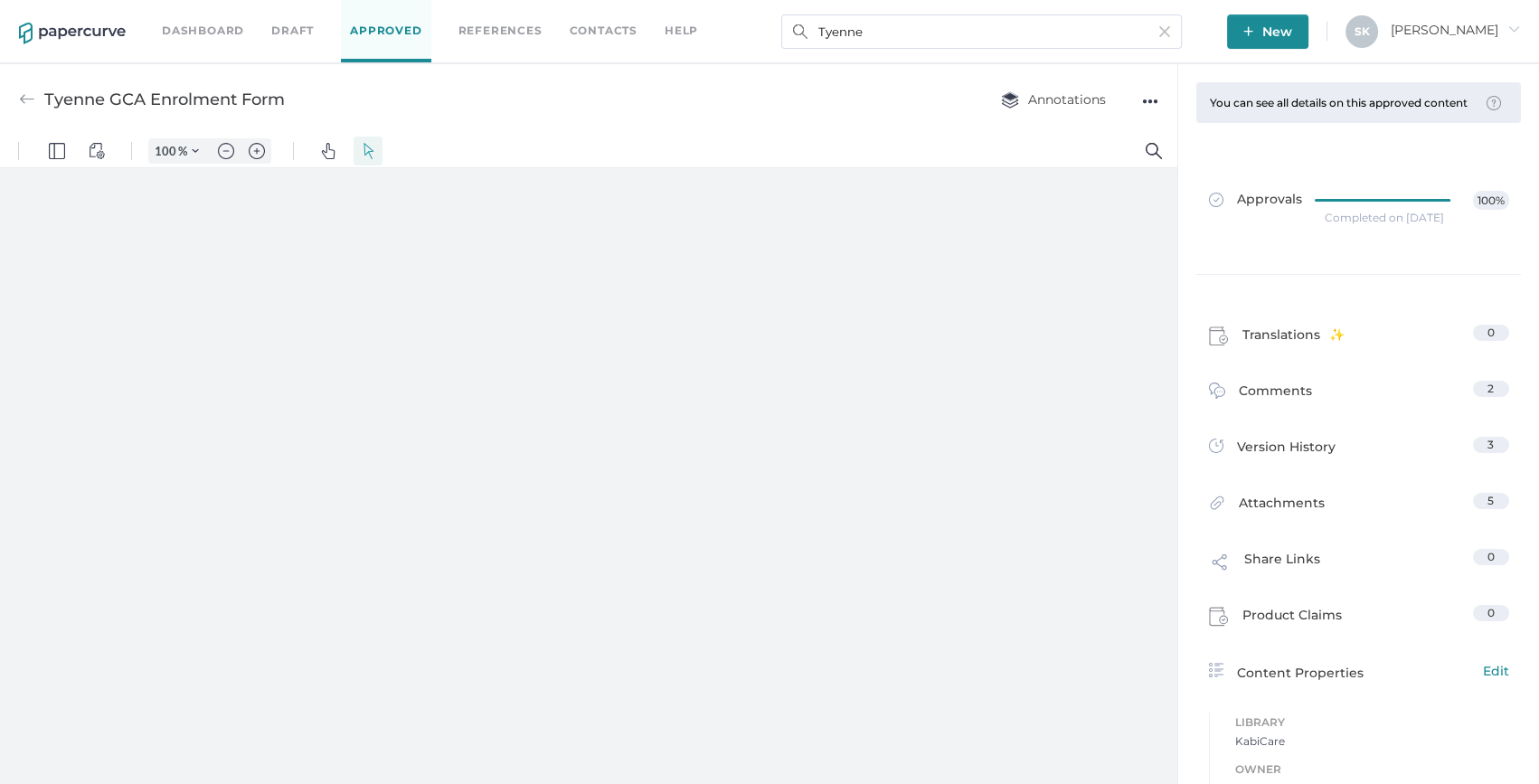
type input "159"
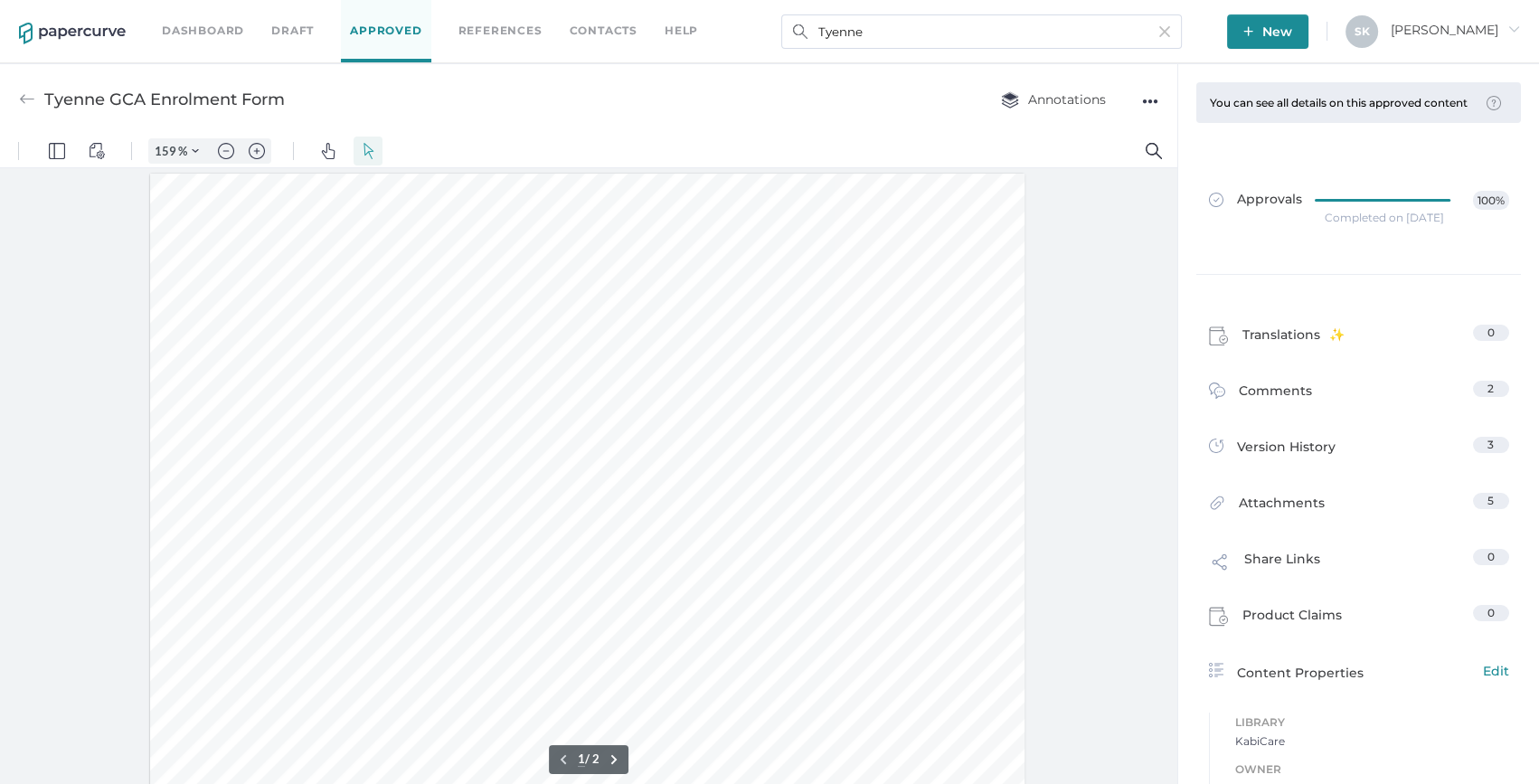
scroll to position [2, 0]
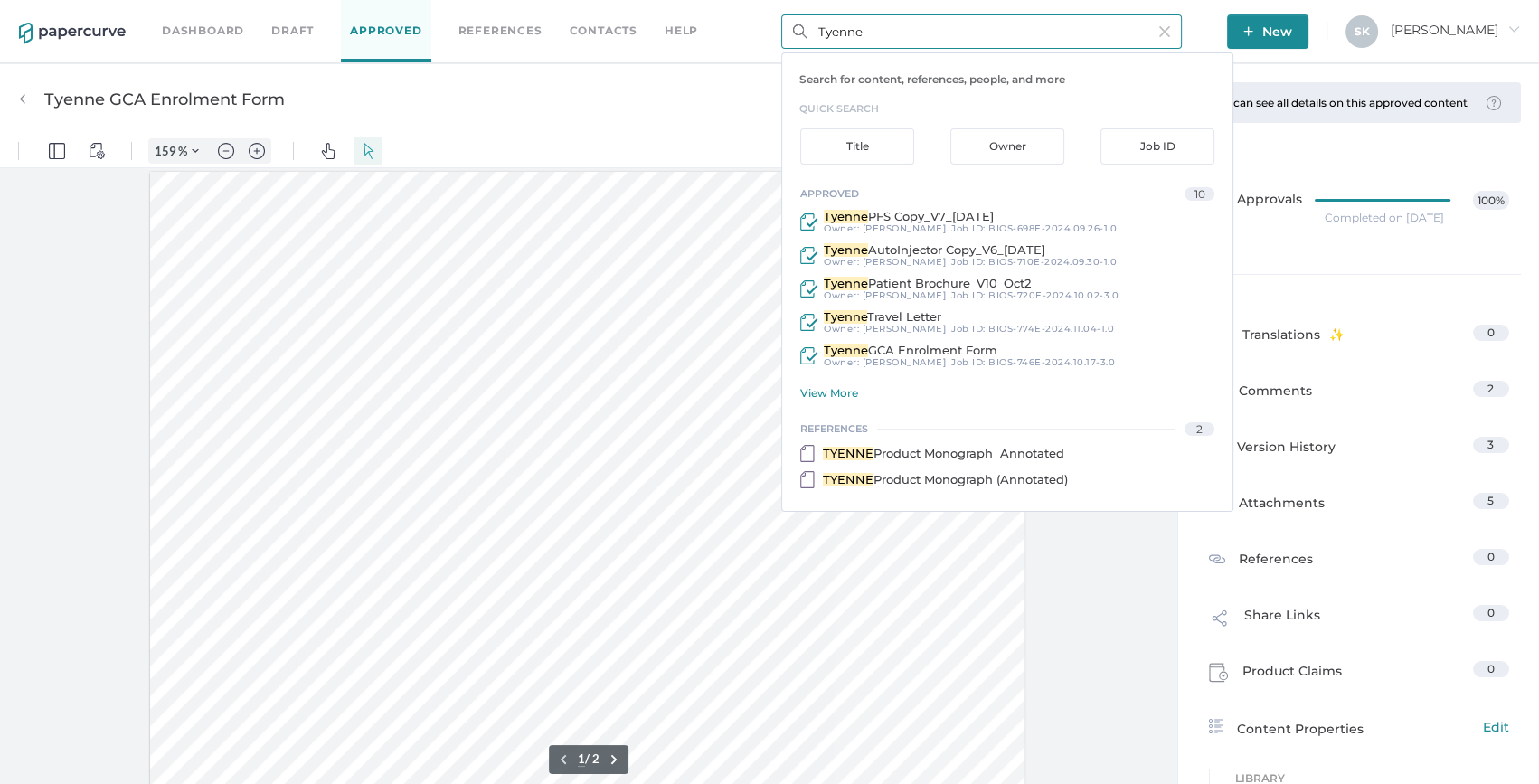
click at [879, 28] on input "Tyenne" at bounding box center [981, 32] width 400 height 35
click at [835, 388] on div "View More" at bounding box center [1017, 392] width 432 height 14
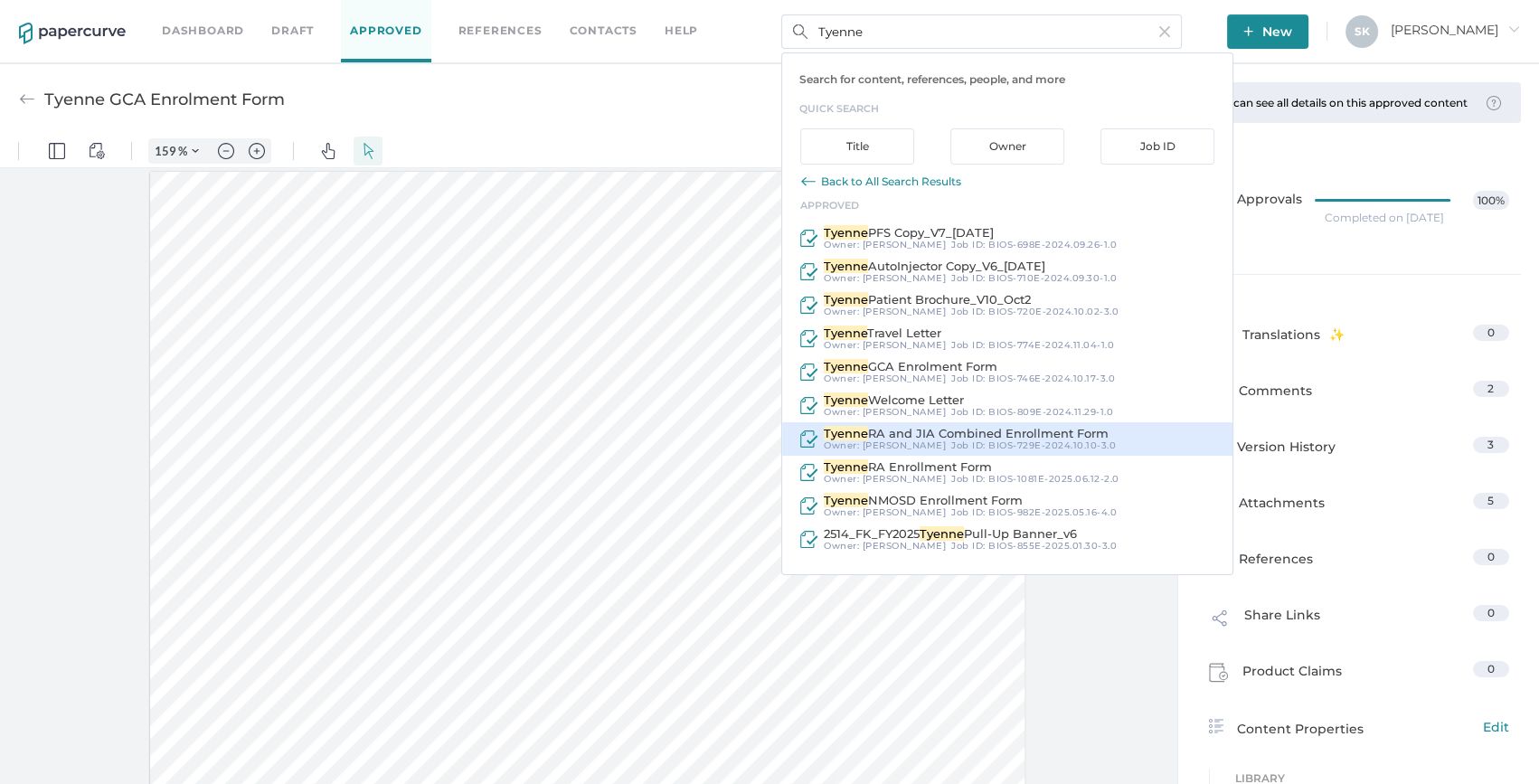
drag, startPoint x: 1008, startPoint y: 440, endPoint x: 999, endPoint y: 285, distance: 155.3
click at [1008, 440] on span "BIOS-729E-2024.10.10-3.0" at bounding box center [1053, 446] width 127 height 12
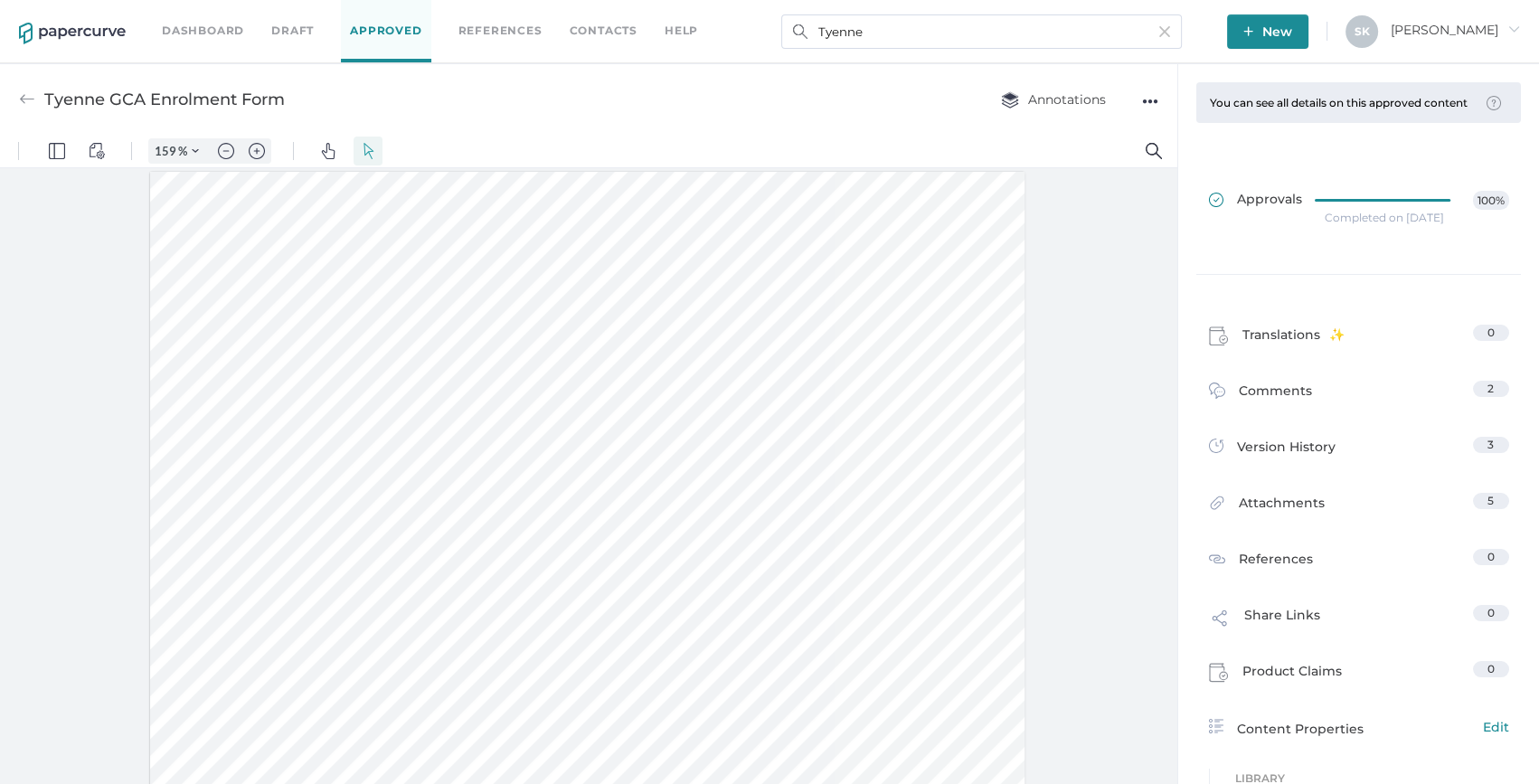
type input "Tyenne RA and JIA Combined Enrollment Form"
type input "159"
type input "2"
type input "159"
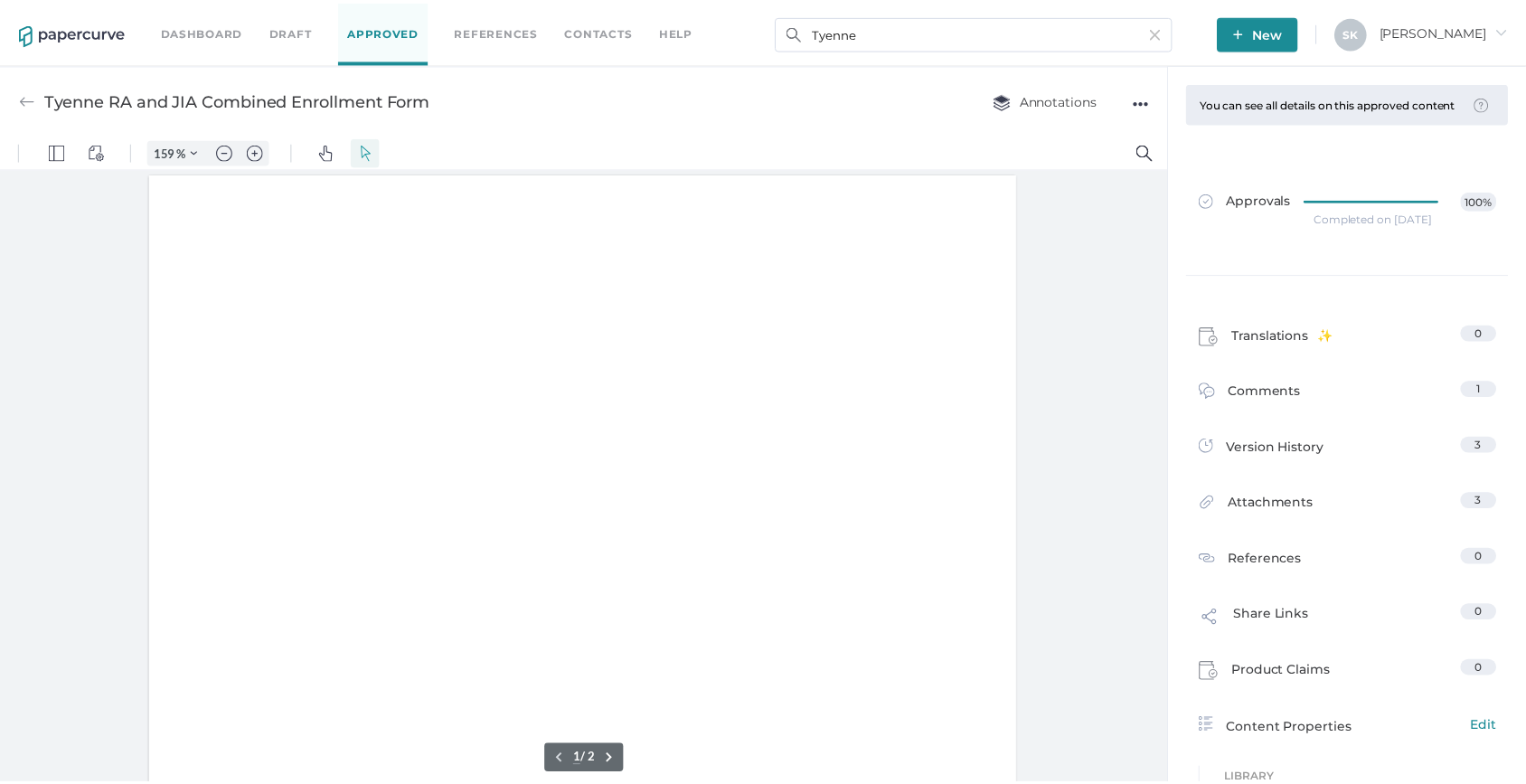
scroll to position [0, 0]
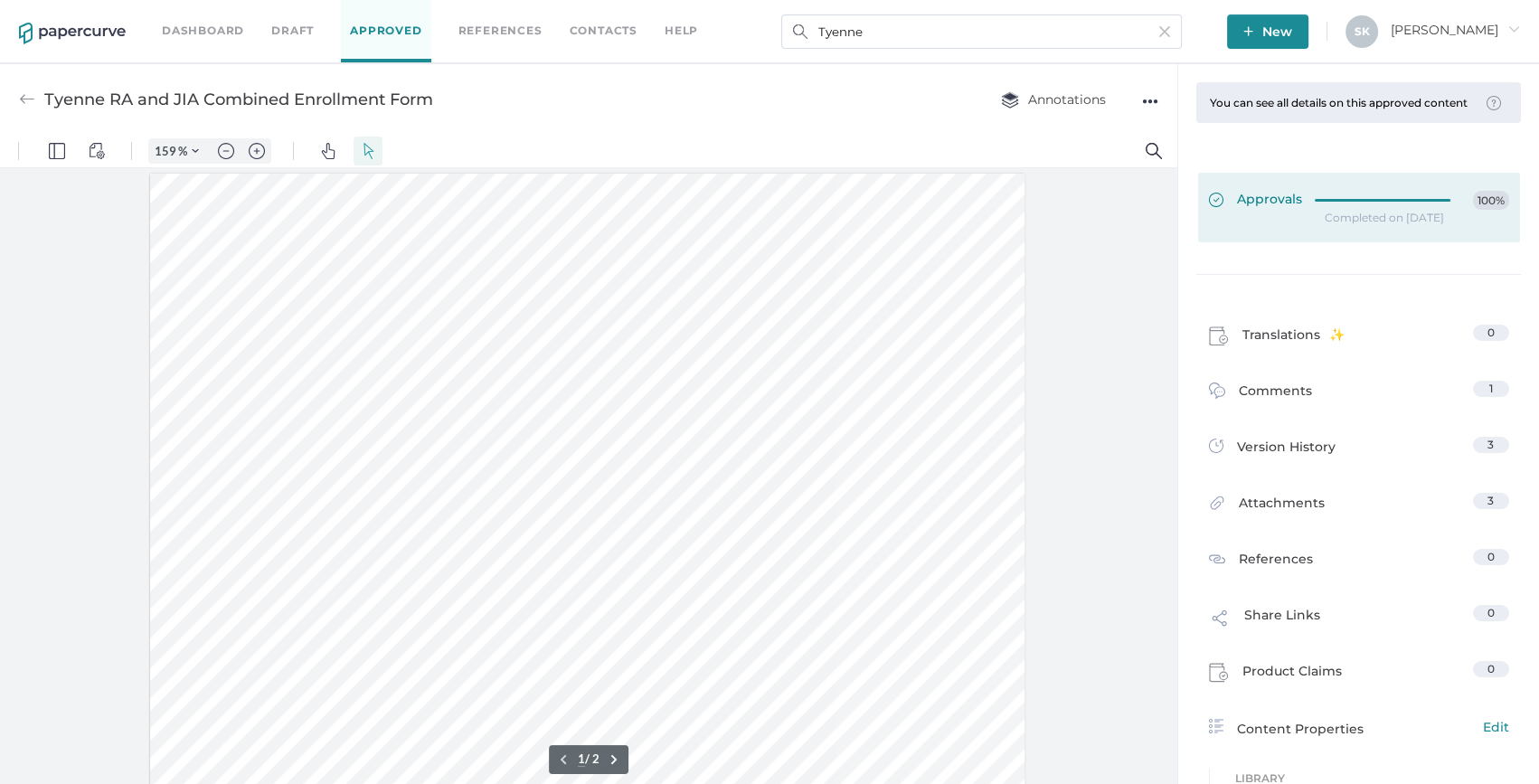
click at [1300, 210] on div "Approvals 100%" at bounding box center [1359, 201] width 300 height 20
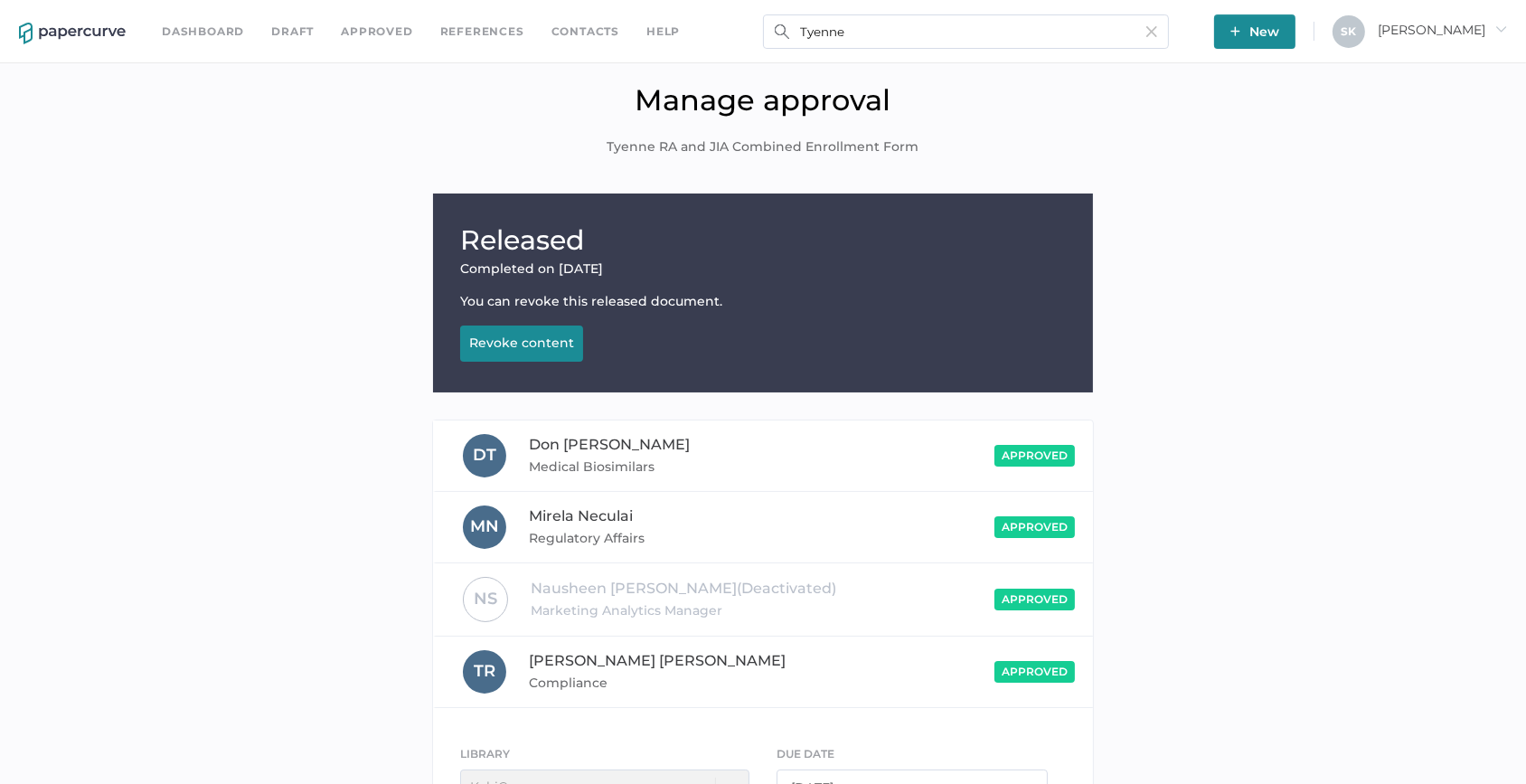
scroll to position [153, 0]
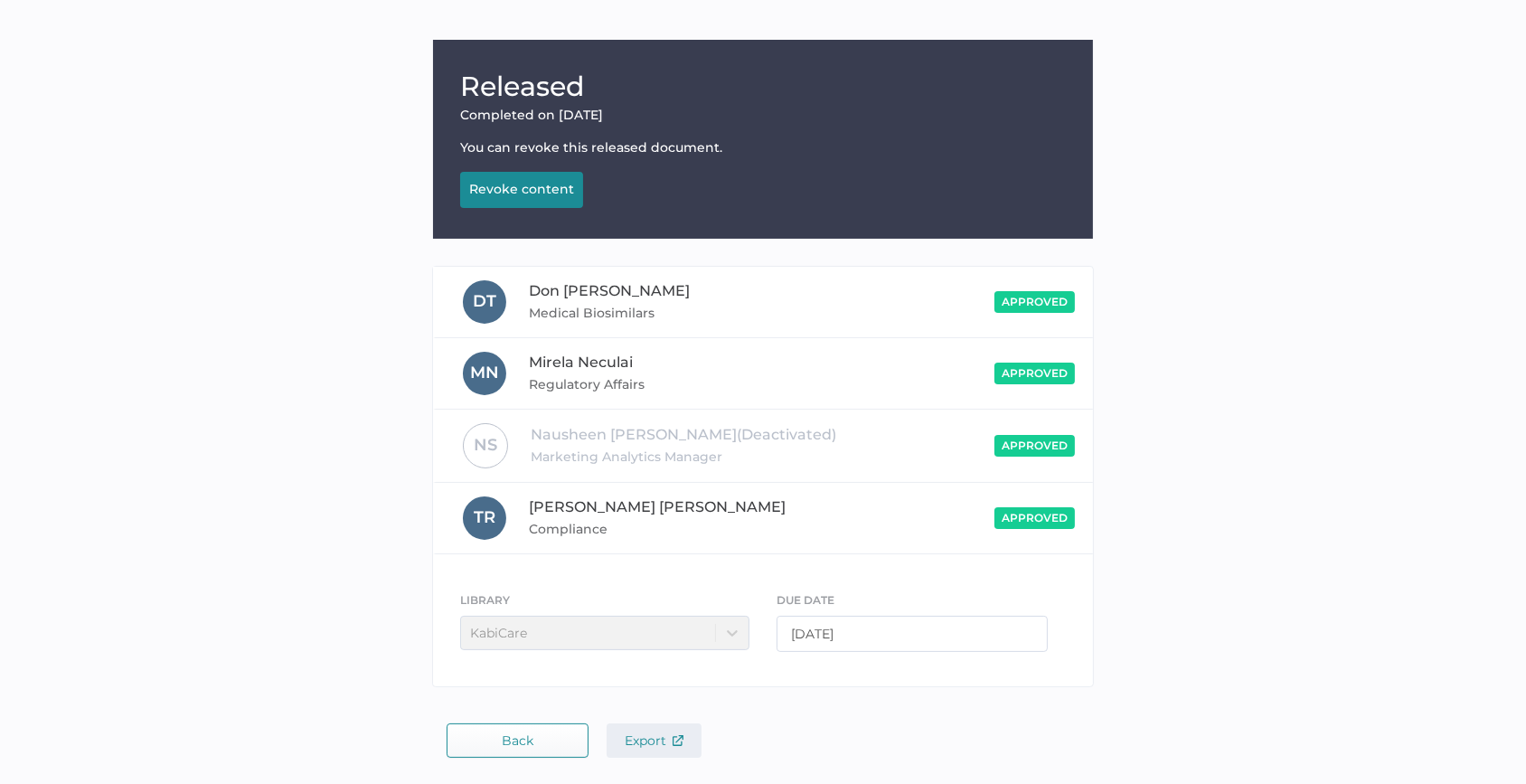
click at [657, 749] on button "Export" at bounding box center [654, 741] width 95 height 35
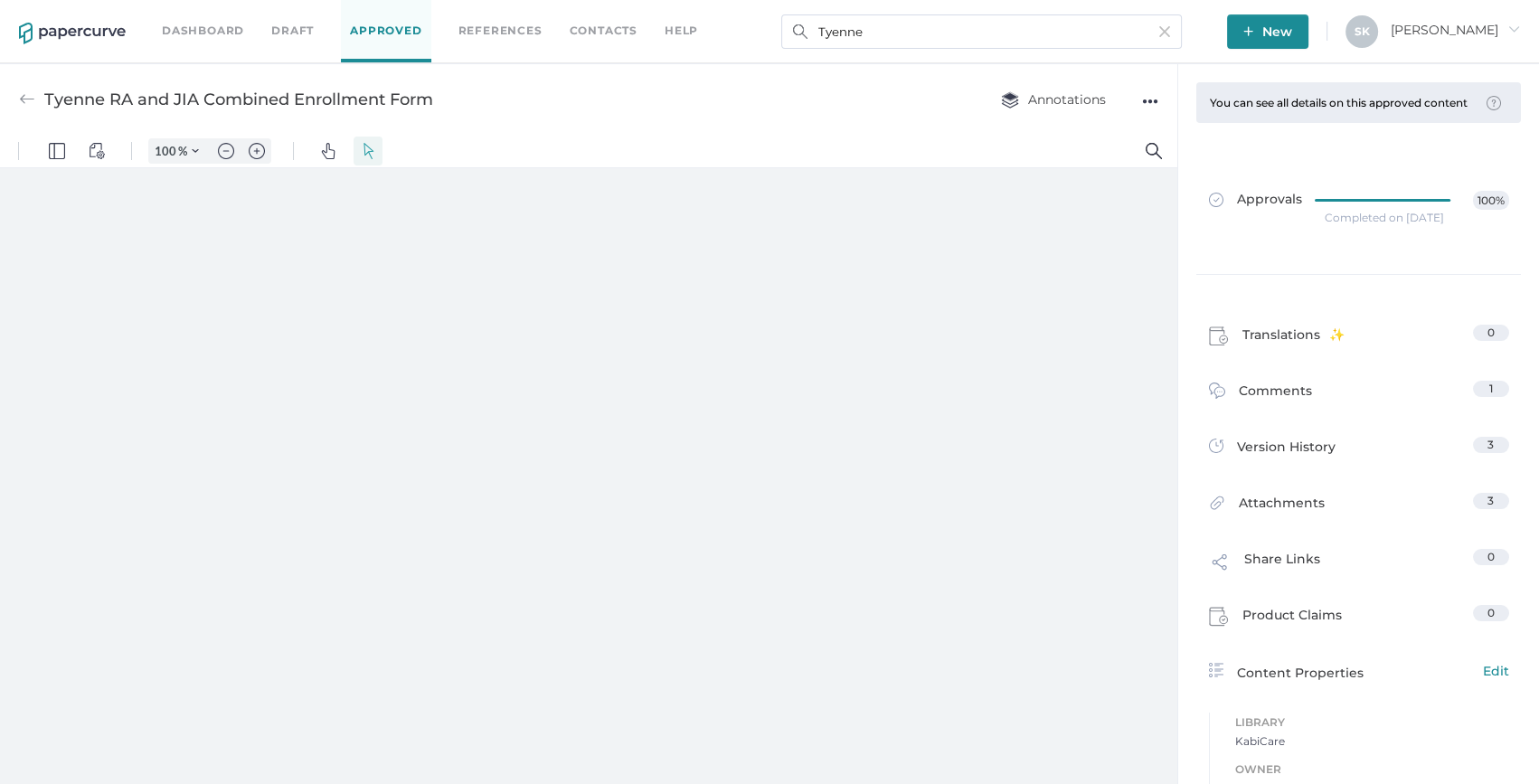
type input "159"
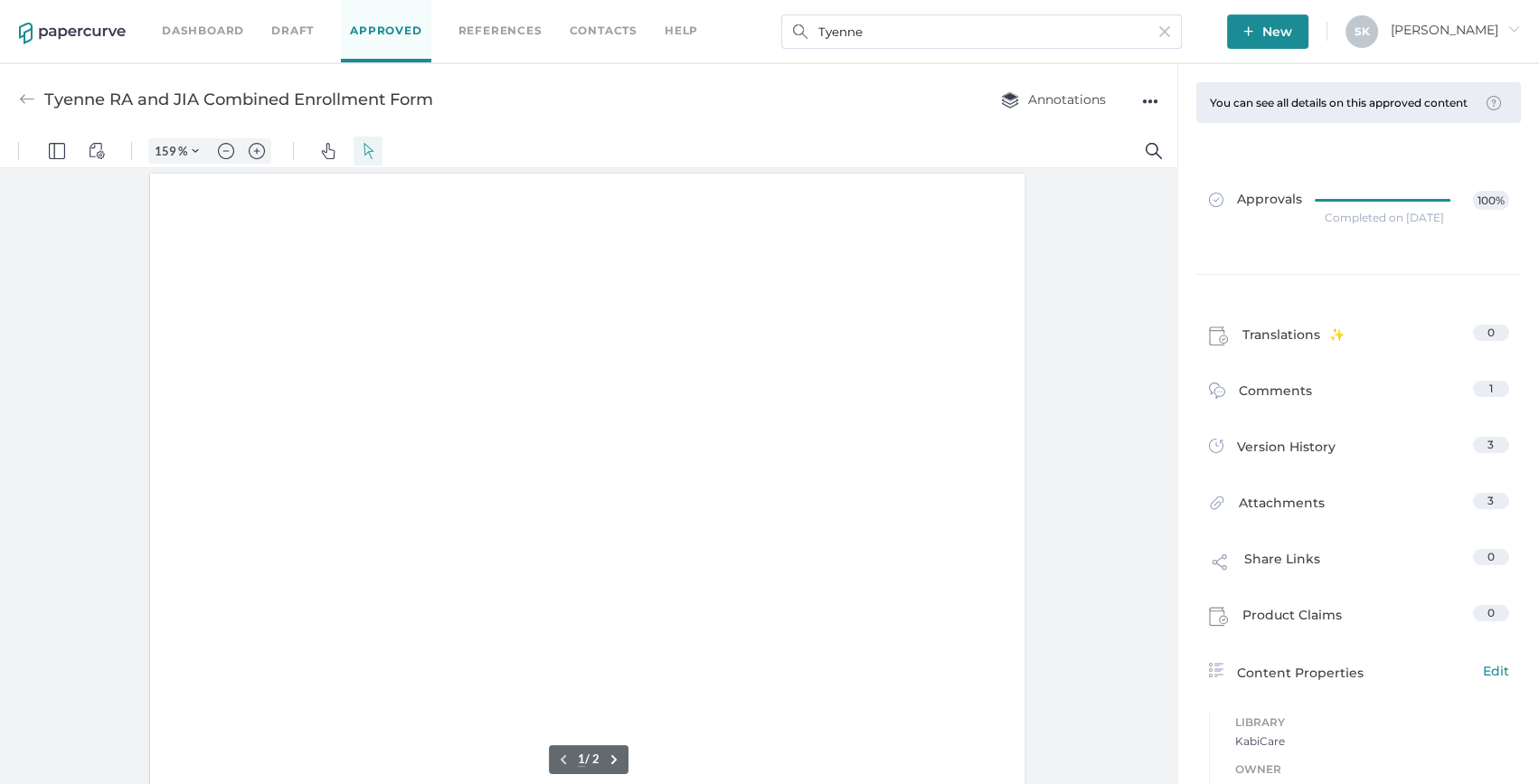
scroll to position [2, 0]
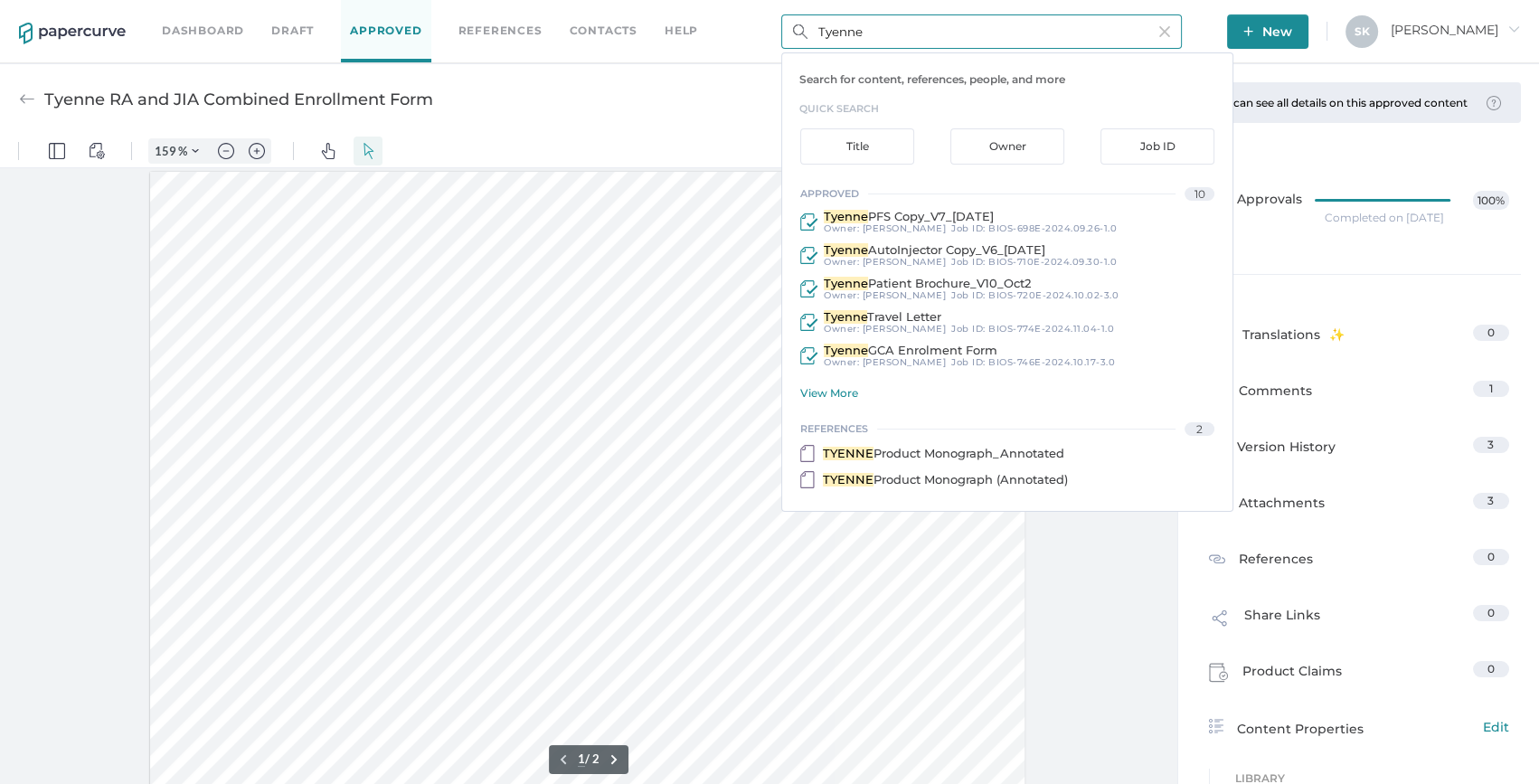
click at [1014, 43] on input "Tyenne" at bounding box center [981, 32] width 400 height 35
click at [834, 391] on div "View More" at bounding box center [1017, 392] width 432 height 14
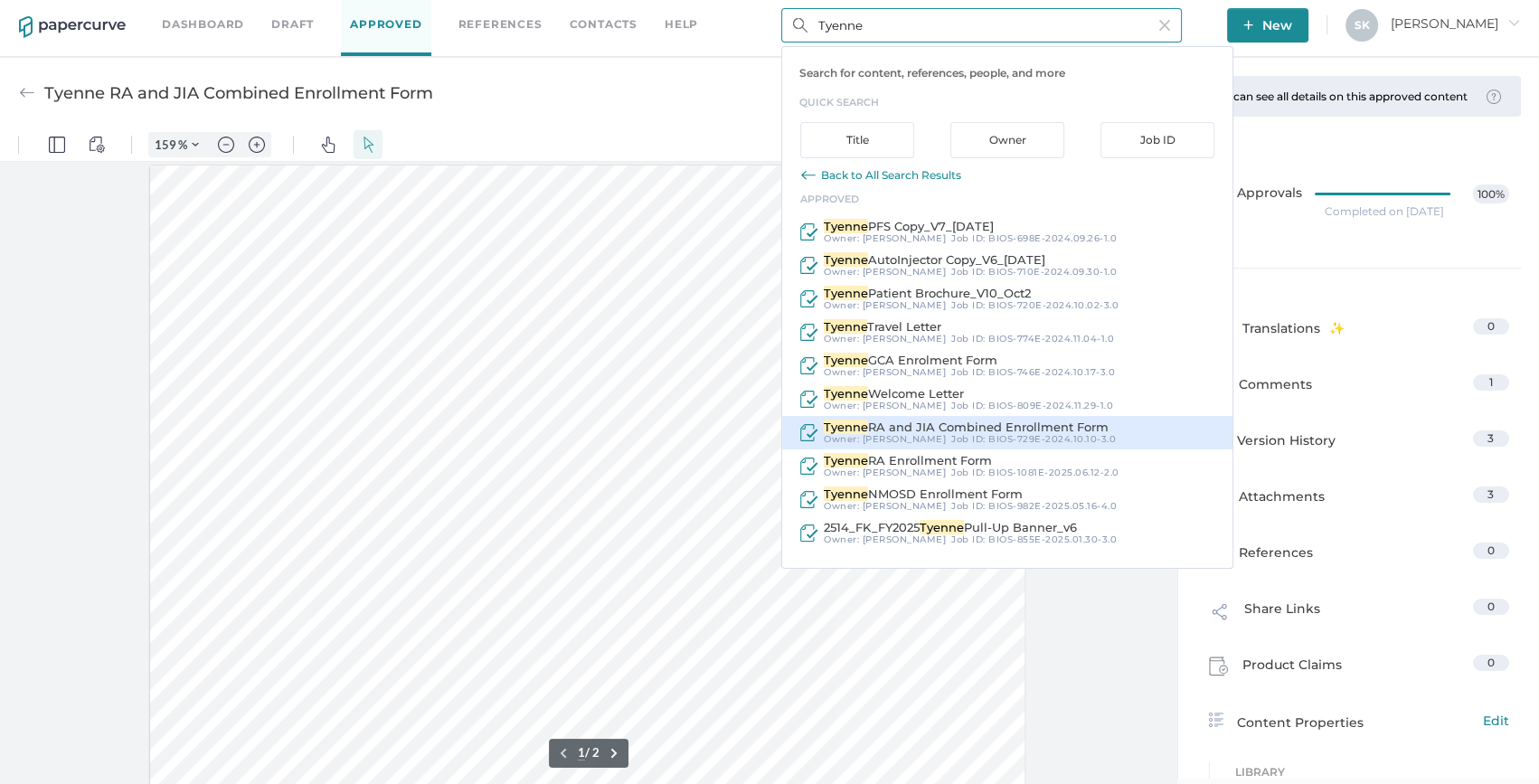
scroll to position [7, 0]
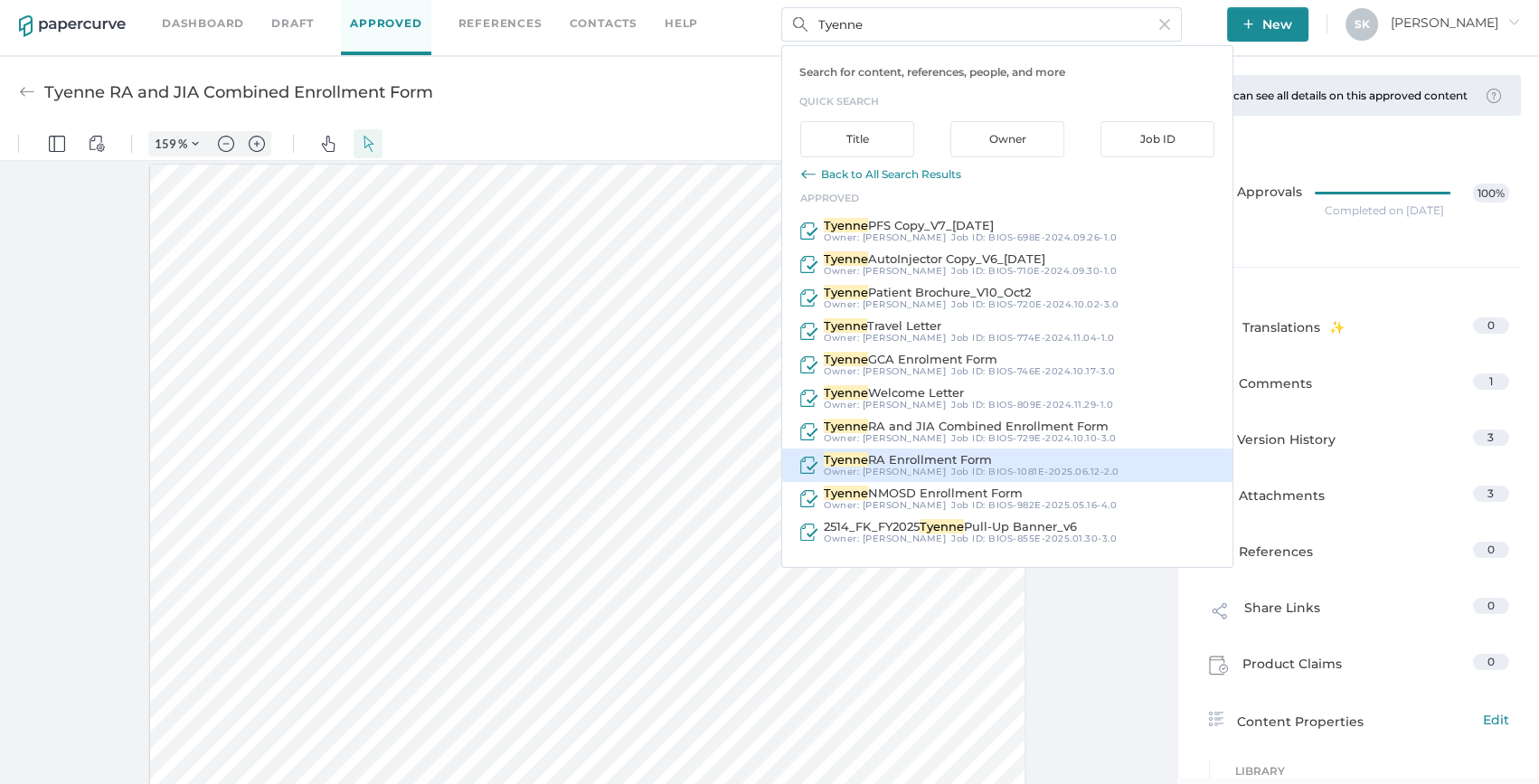
click at [1032, 471] on span "BIOS-1081E-2025.06.12-2.0" at bounding box center [1055, 472] width 131 height 12
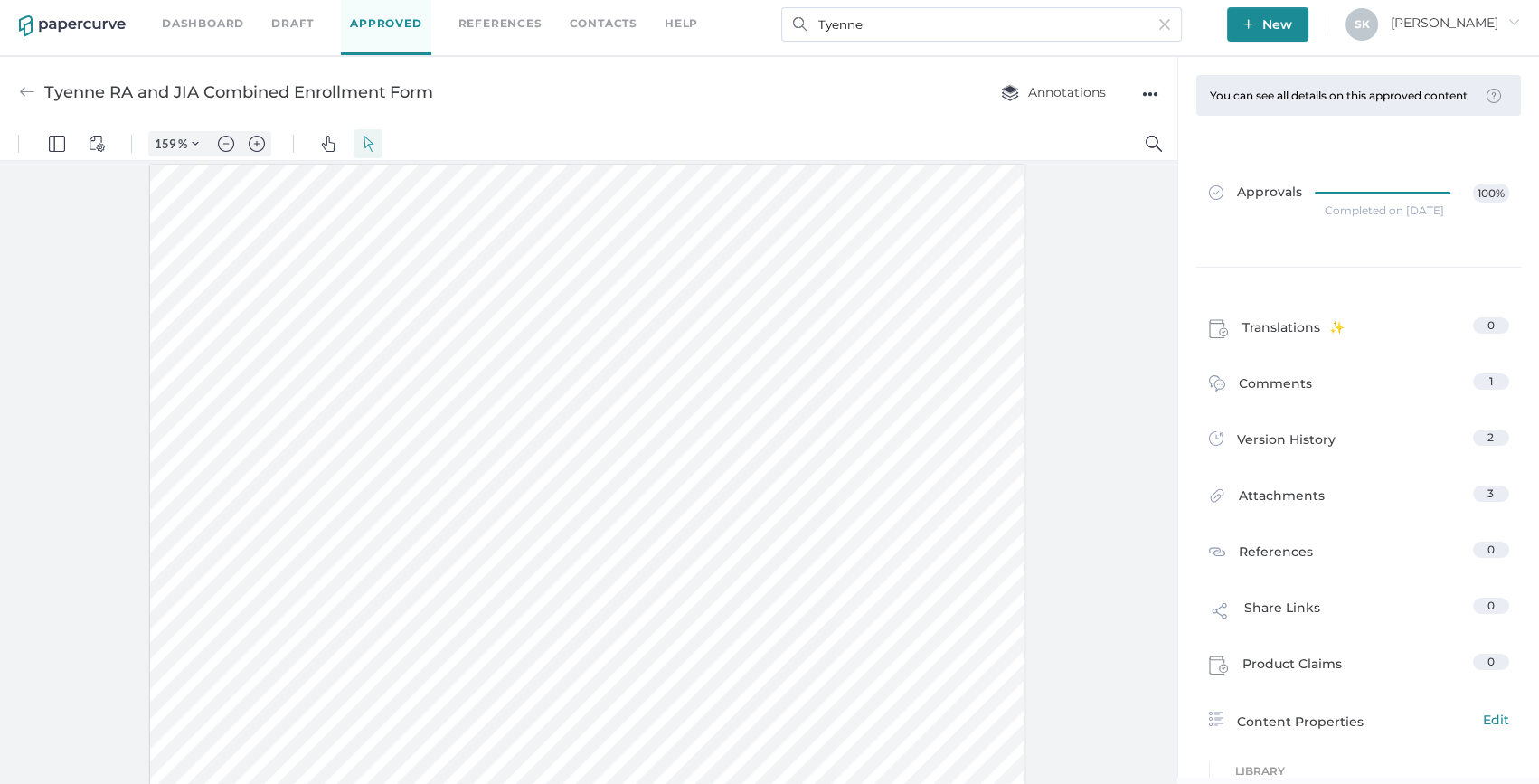
type input "Tyenne RA Enrollment Form"
type input "159"
type input "3"
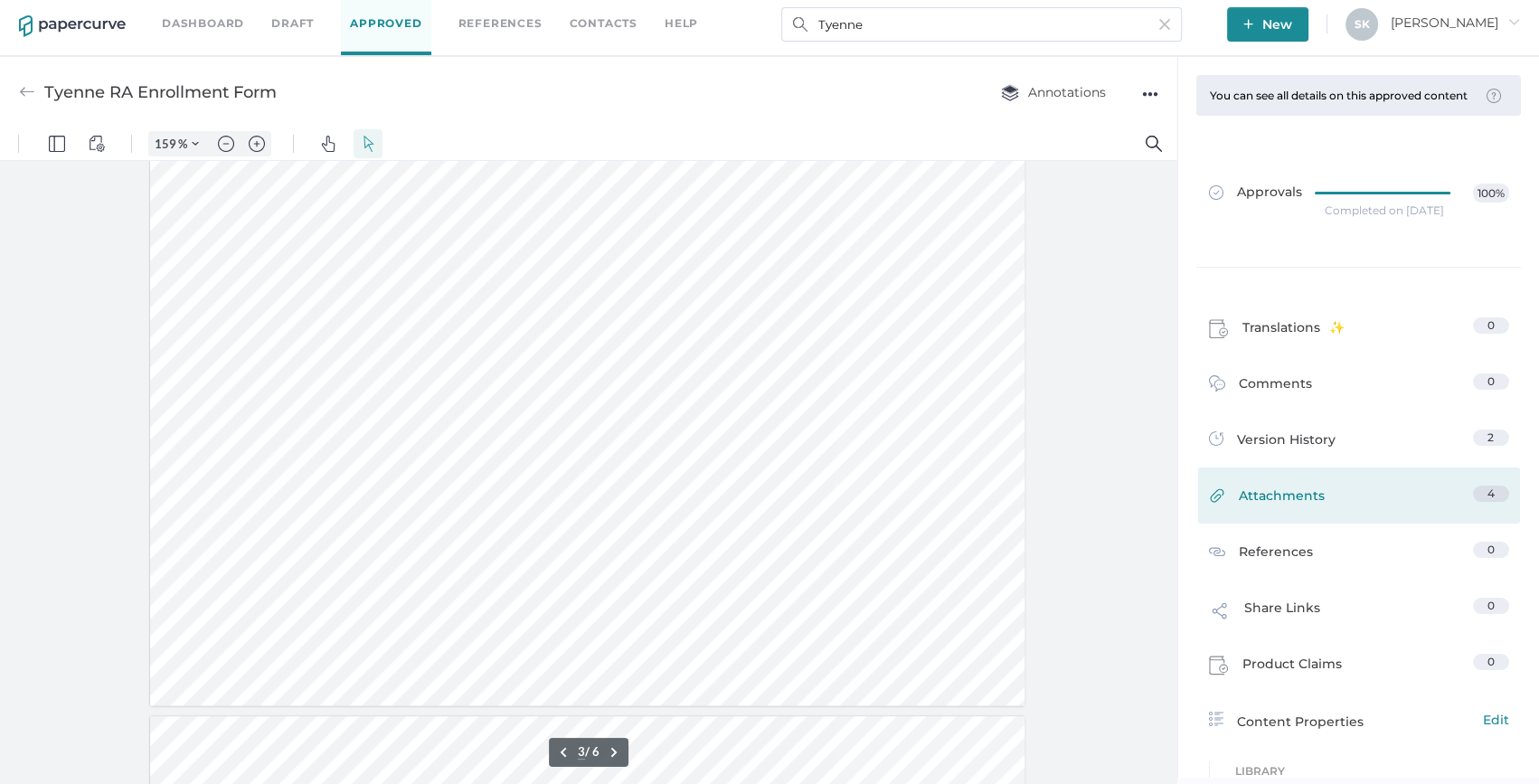
click at [1303, 498] on span "Attachments" at bounding box center [1281, 499] width 86 height 28
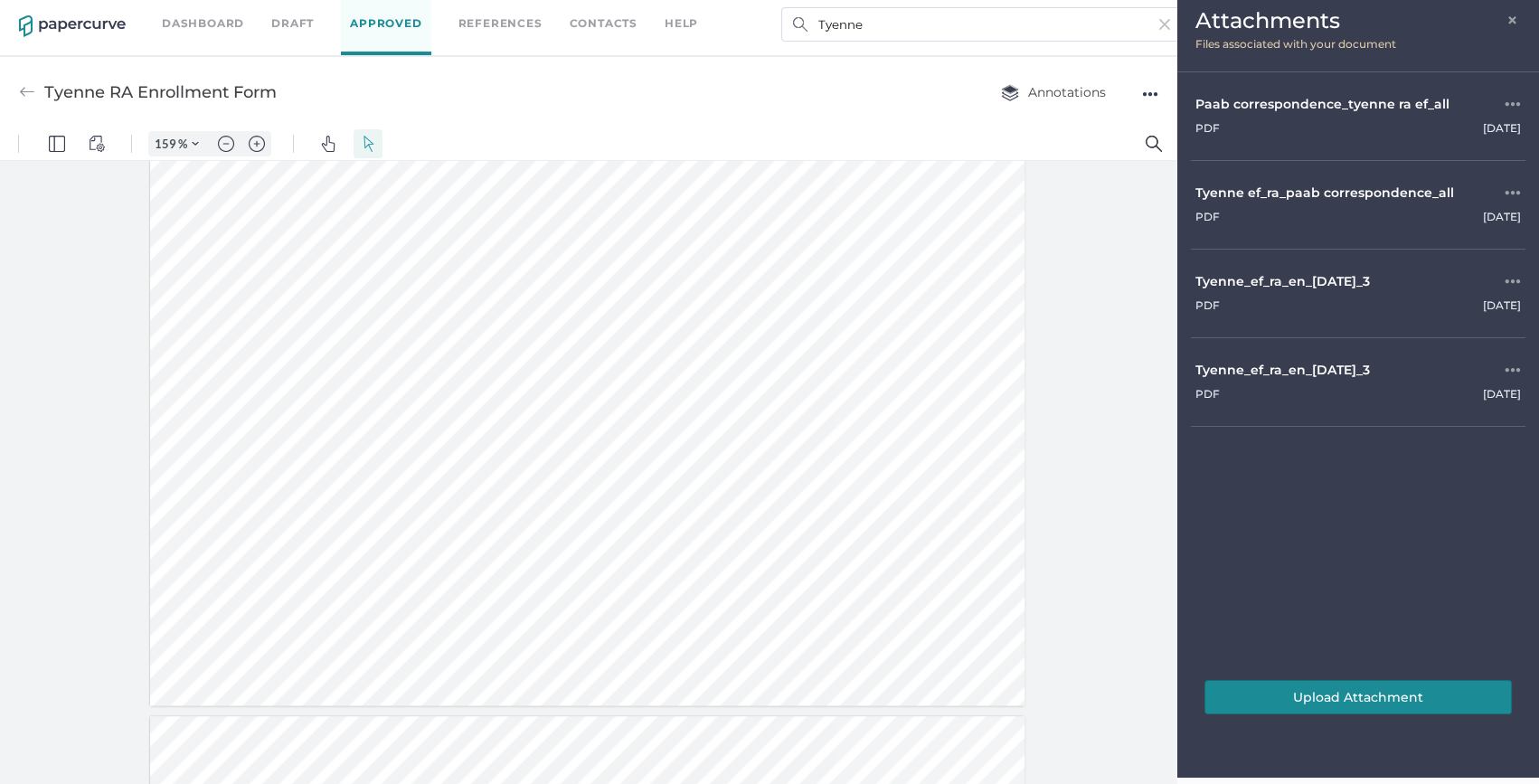
drag, startPoint x: 1116, startPoint y: 310, endPoint x: 1169, endPoint y: 283, distance: 59.5
click at [1116, 310] on div at bounding box center [589, 473] width 1177 height 624
drag, startPoint x: 1528, startPoint y: 24, endPoint x: 1521, endPoint y: 20, distance: 8.1
click at [1526, 24] on div "Attachments × Files associated with your document" at bounding box center [1358, 33] width 362 height 79
click at [1517, 18] on span "×" at bounding box center [1514, 17] width 14 height 14
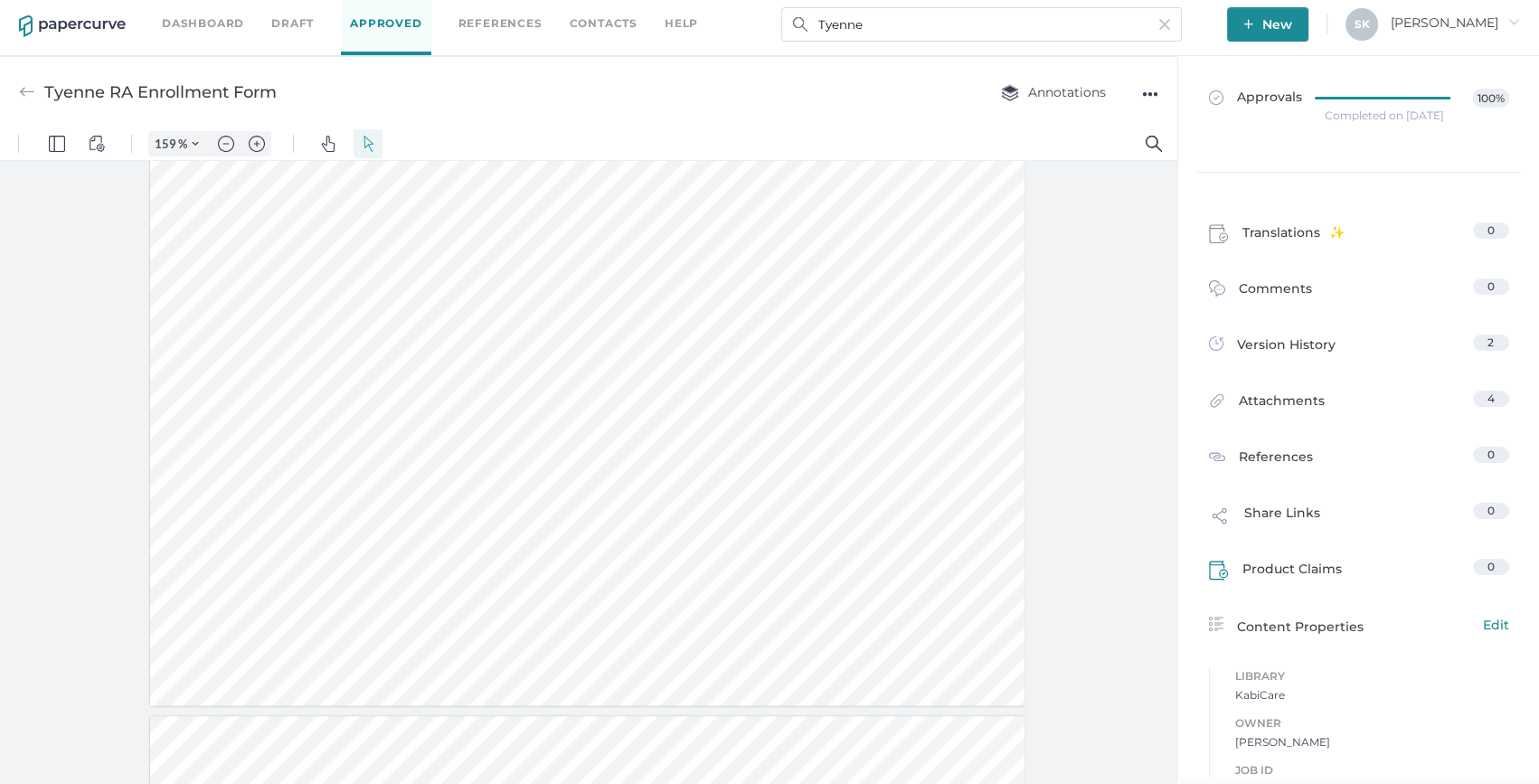
scroll to position [246, 0]
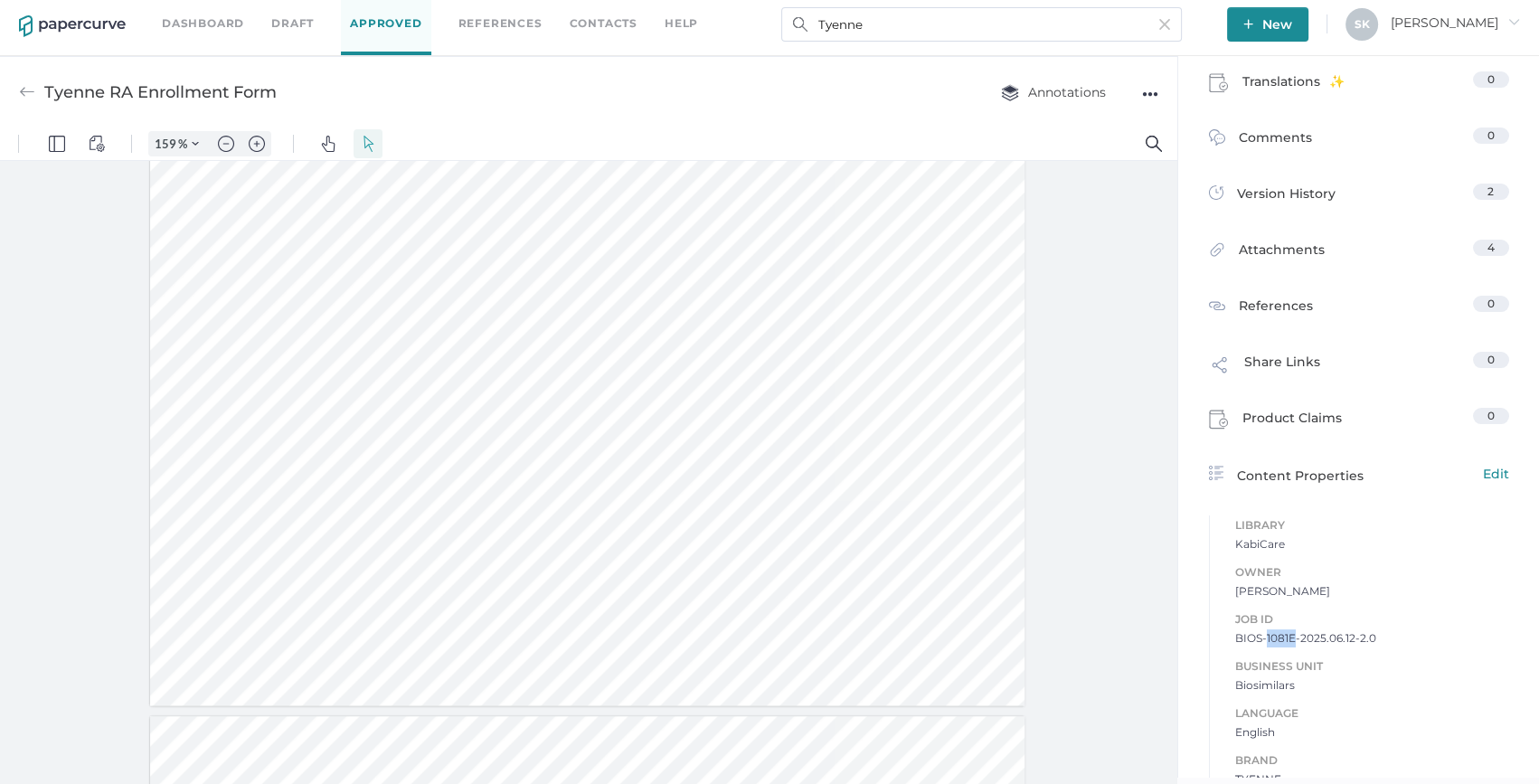
drag, startPoint x: 1261, startPoint y: 651, endPoint x: 1291, endPoint y: 650, distance: 30.0
click at [1291, 647] on span "BIOS-1081E-2025.06.12-2.0" at bounding box center [1372, 637] width 274 height 18
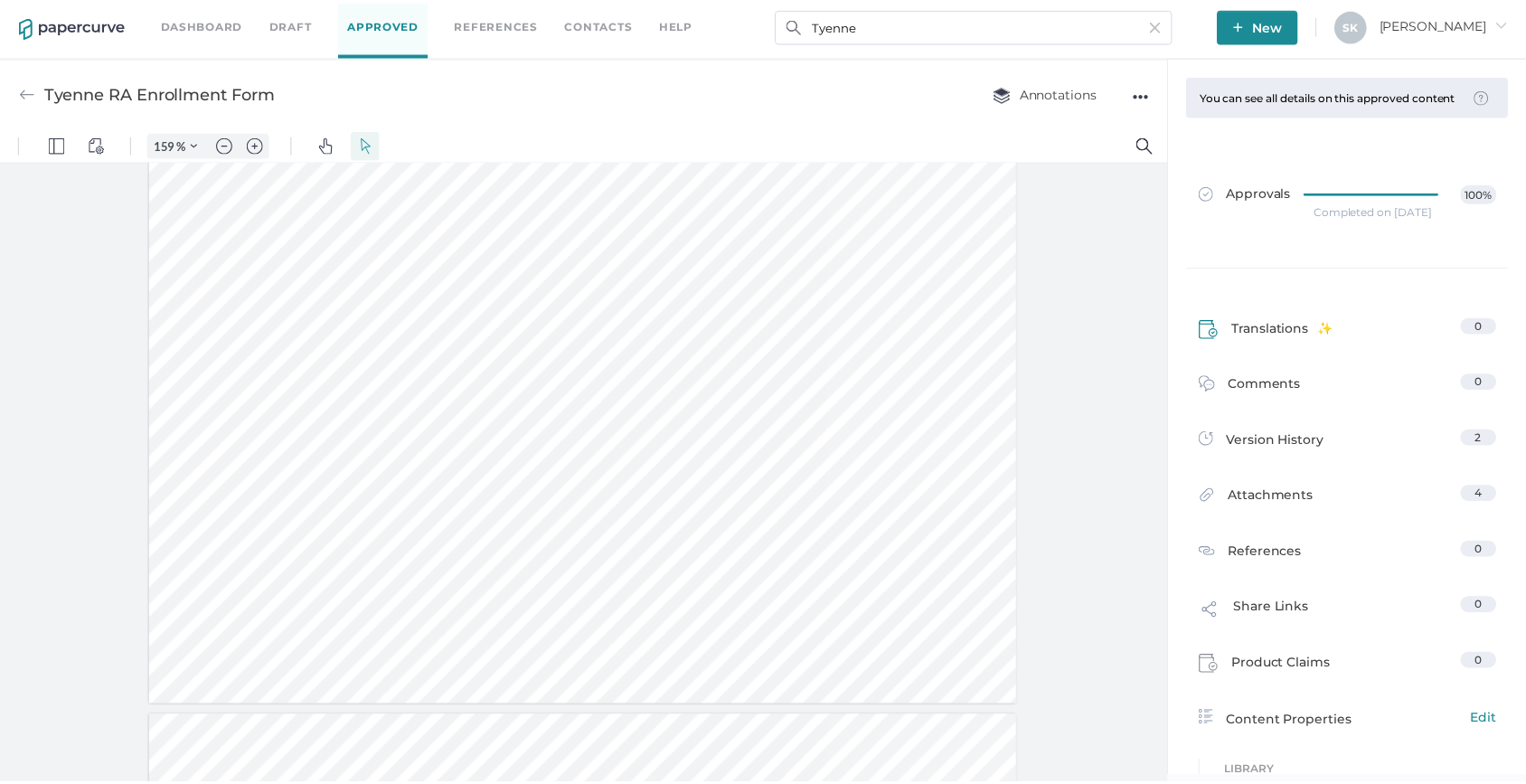
scroll to position [0, 0]
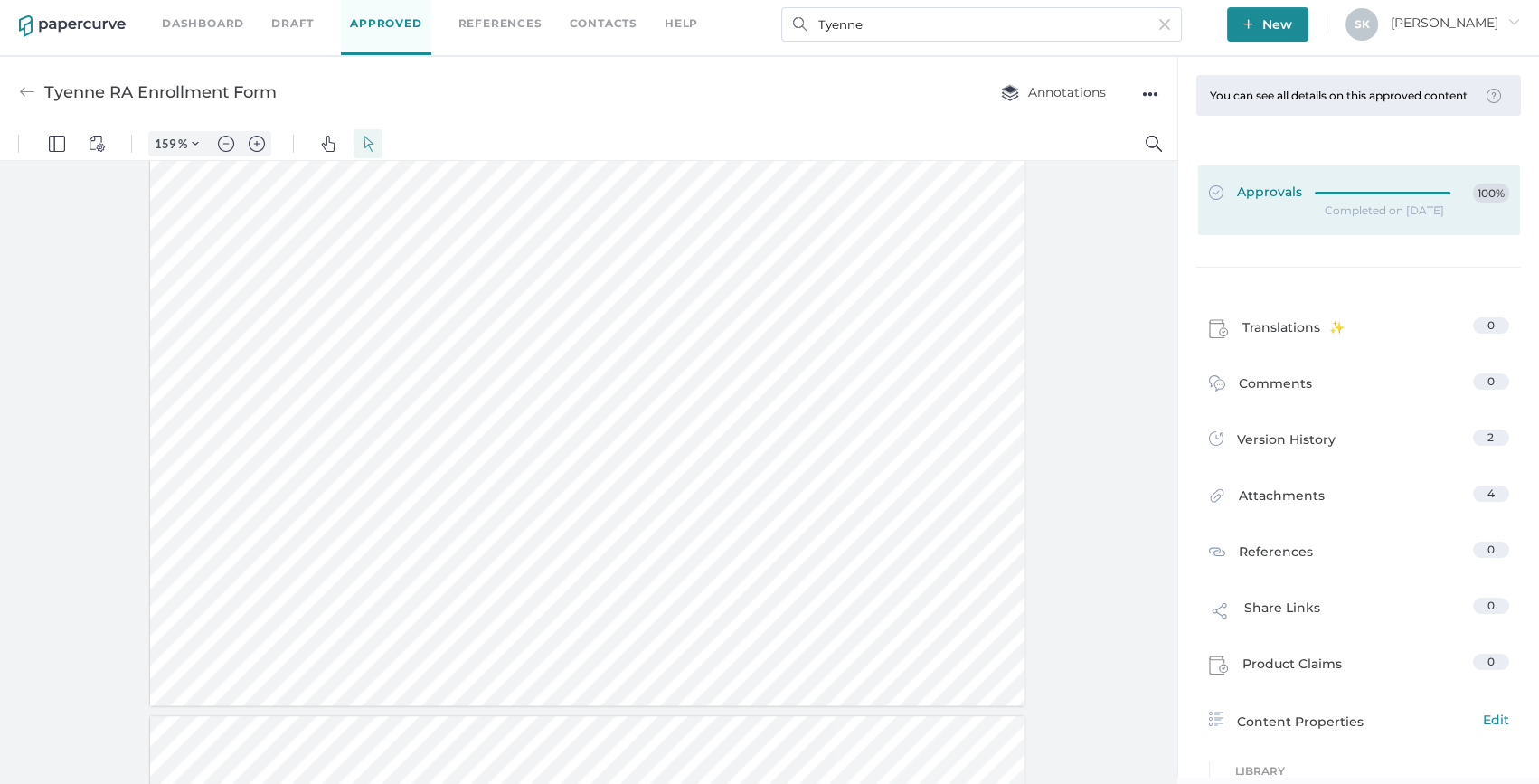
click at [1370, 197] on div at bounding box center [1388, 190] width 147 height 14
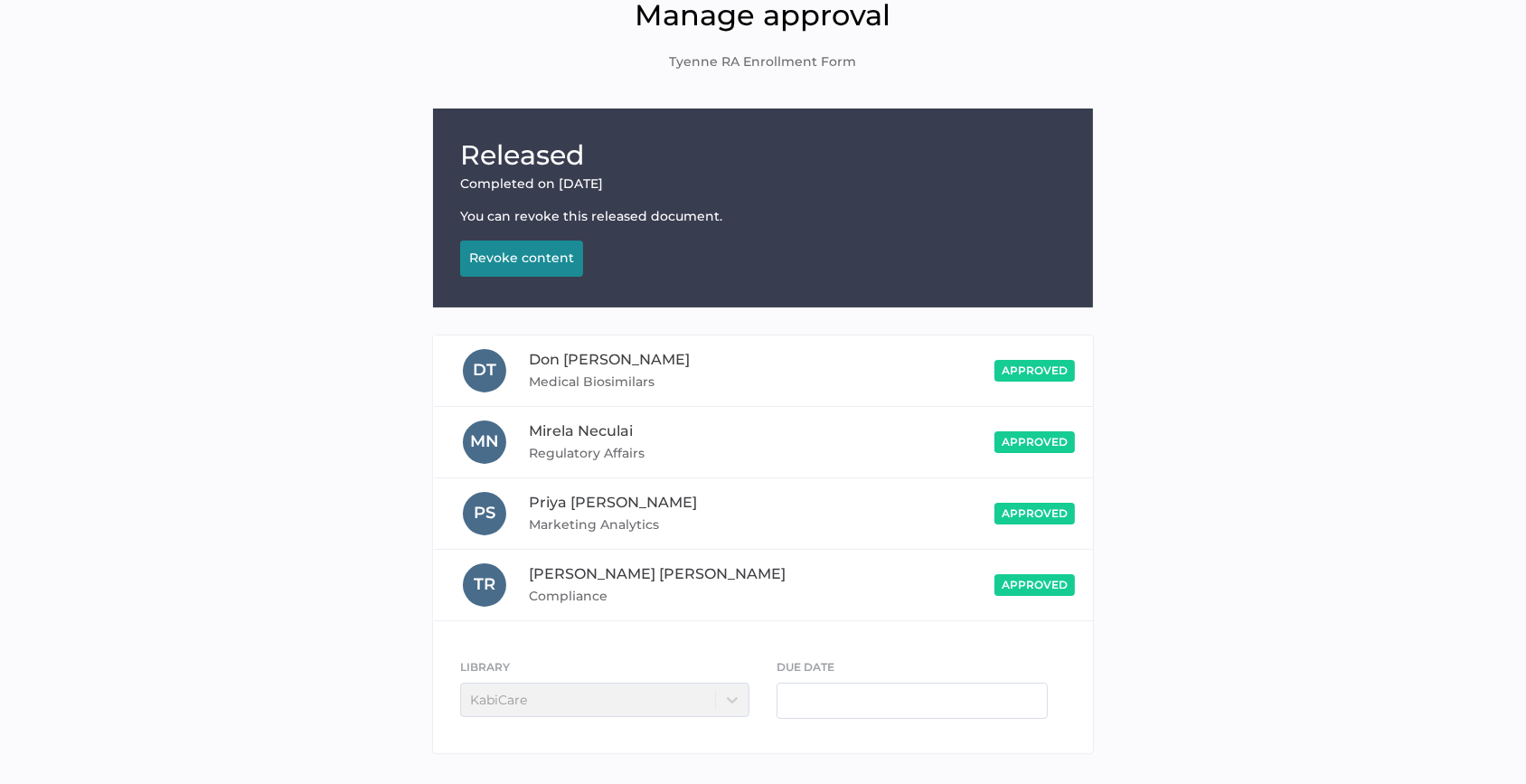
scroll to position [151, 0]
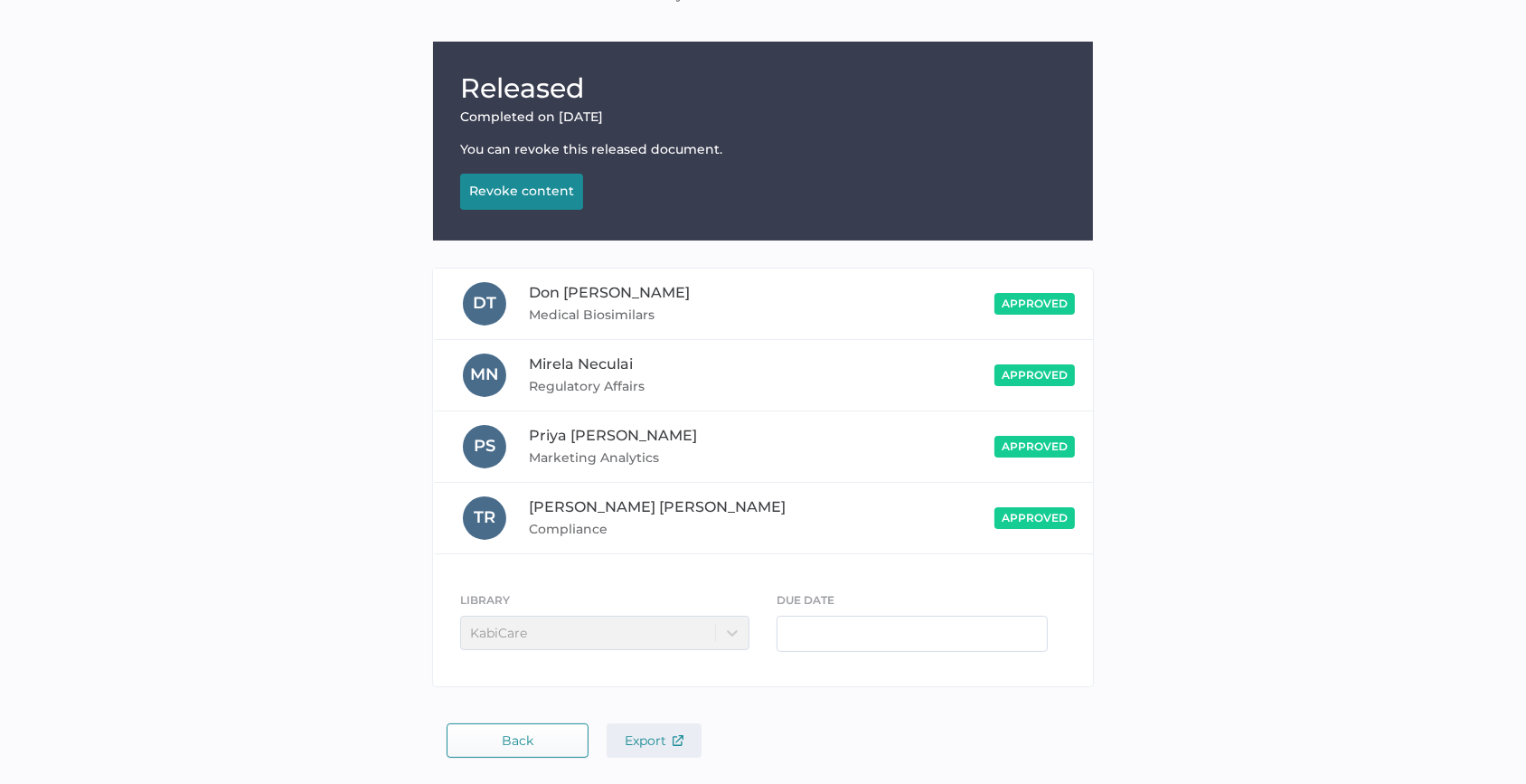
click at [669, 748] on button "Export" at bounding box center [654, 741] width 95 height 35
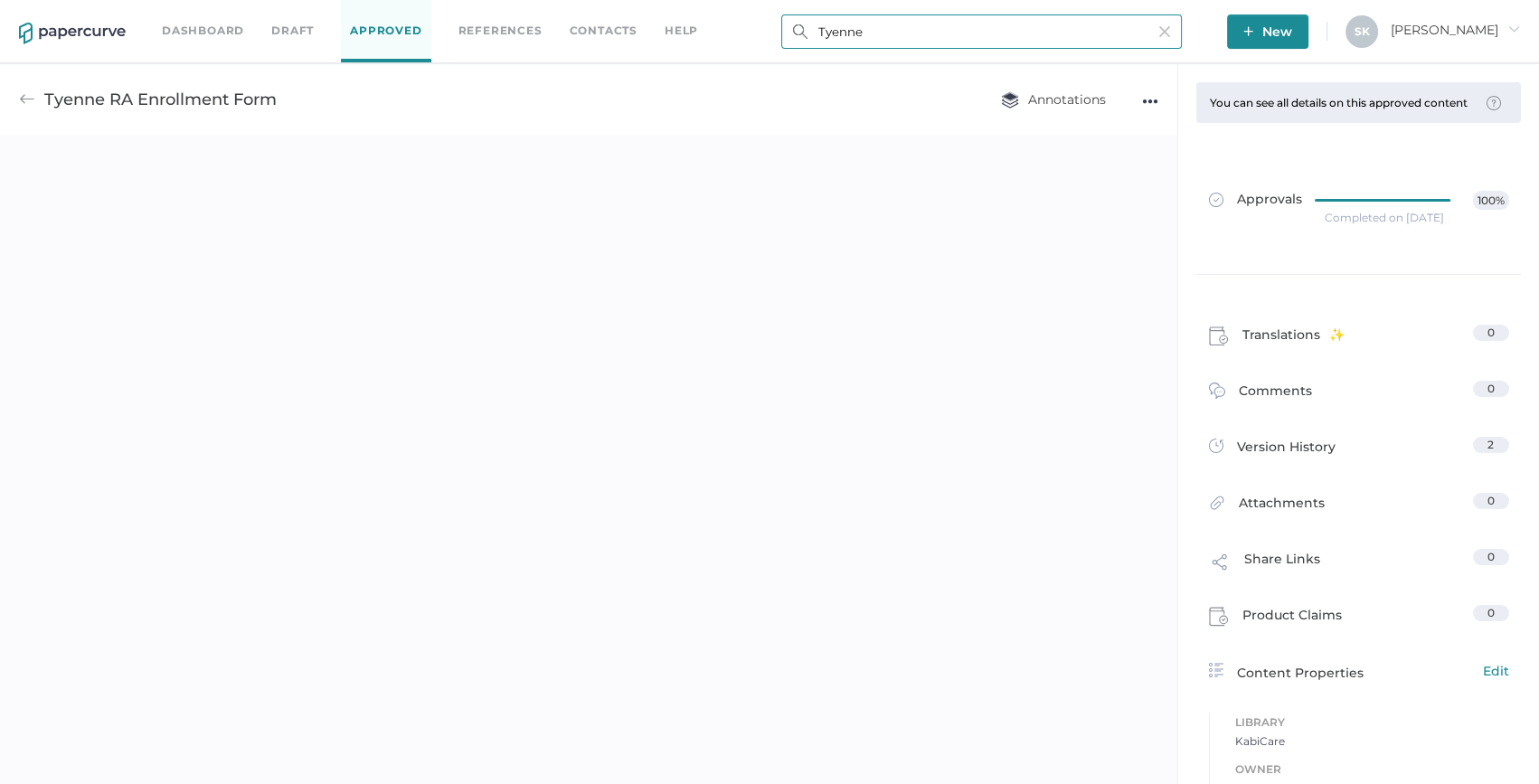
click at [1059, 30] on input "Tyenne" at bounding box center [981, 32] width 400 height 35
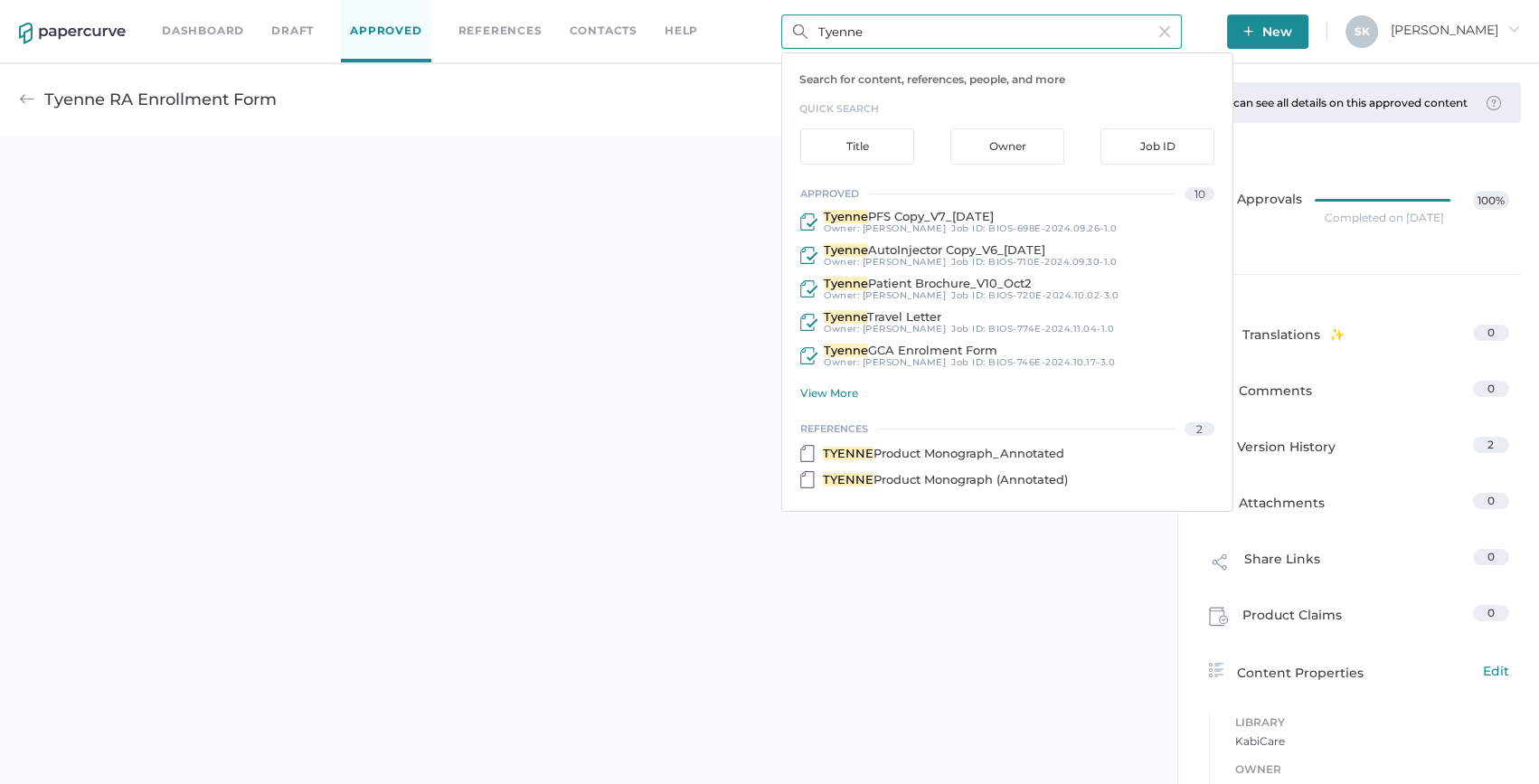
click at [833, 395] on div "View More" at bounding box center [1017, 392] width 432 height 14
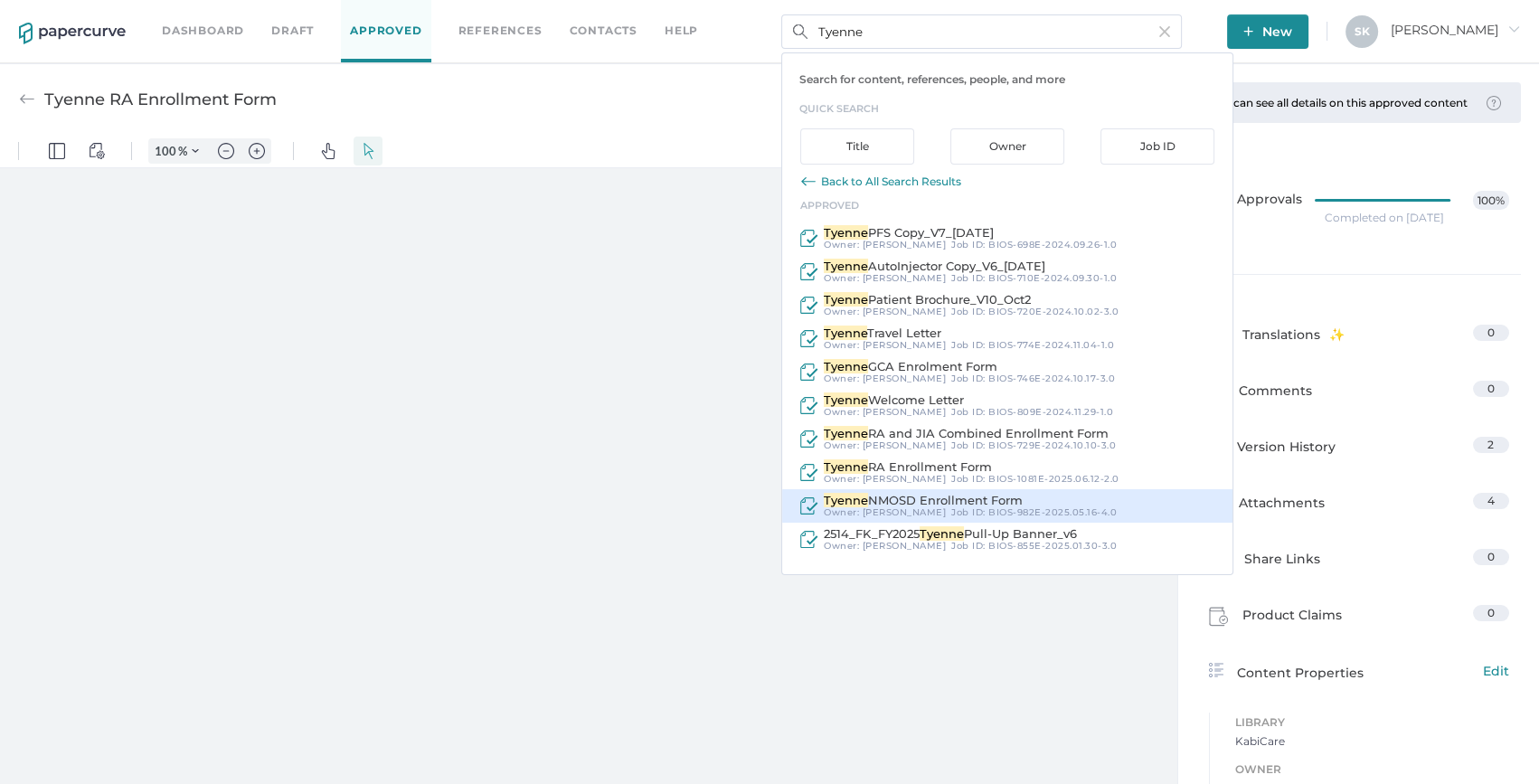
click at [1000, 489] on div "Tyenne NMOSD Enrollment Form Owner: Sarah Khouri Job ID : BIOS-982E-2025.05.16-…" at bounding box center [1007, 505] width 451 height 34
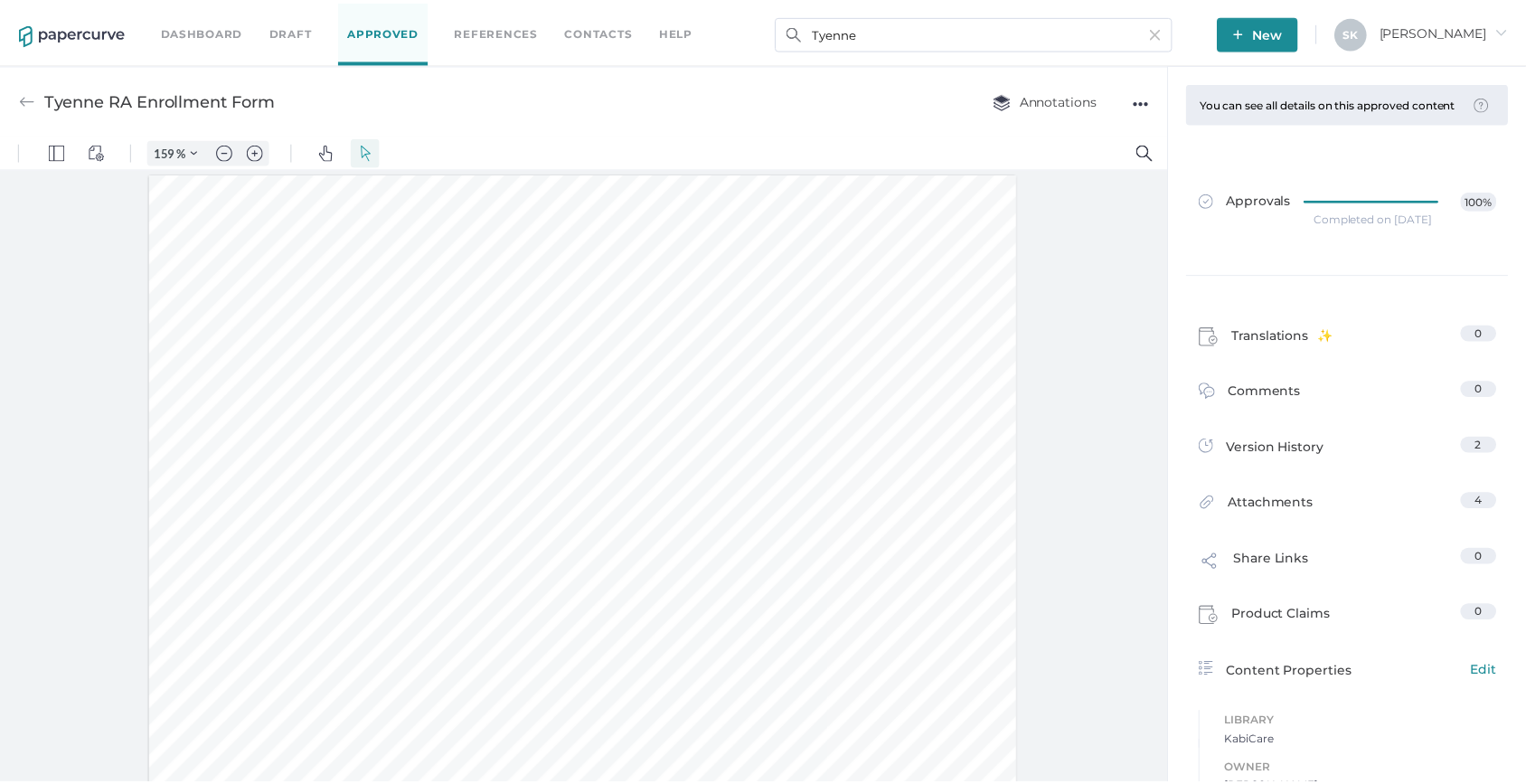
scroll to position [1, 0]
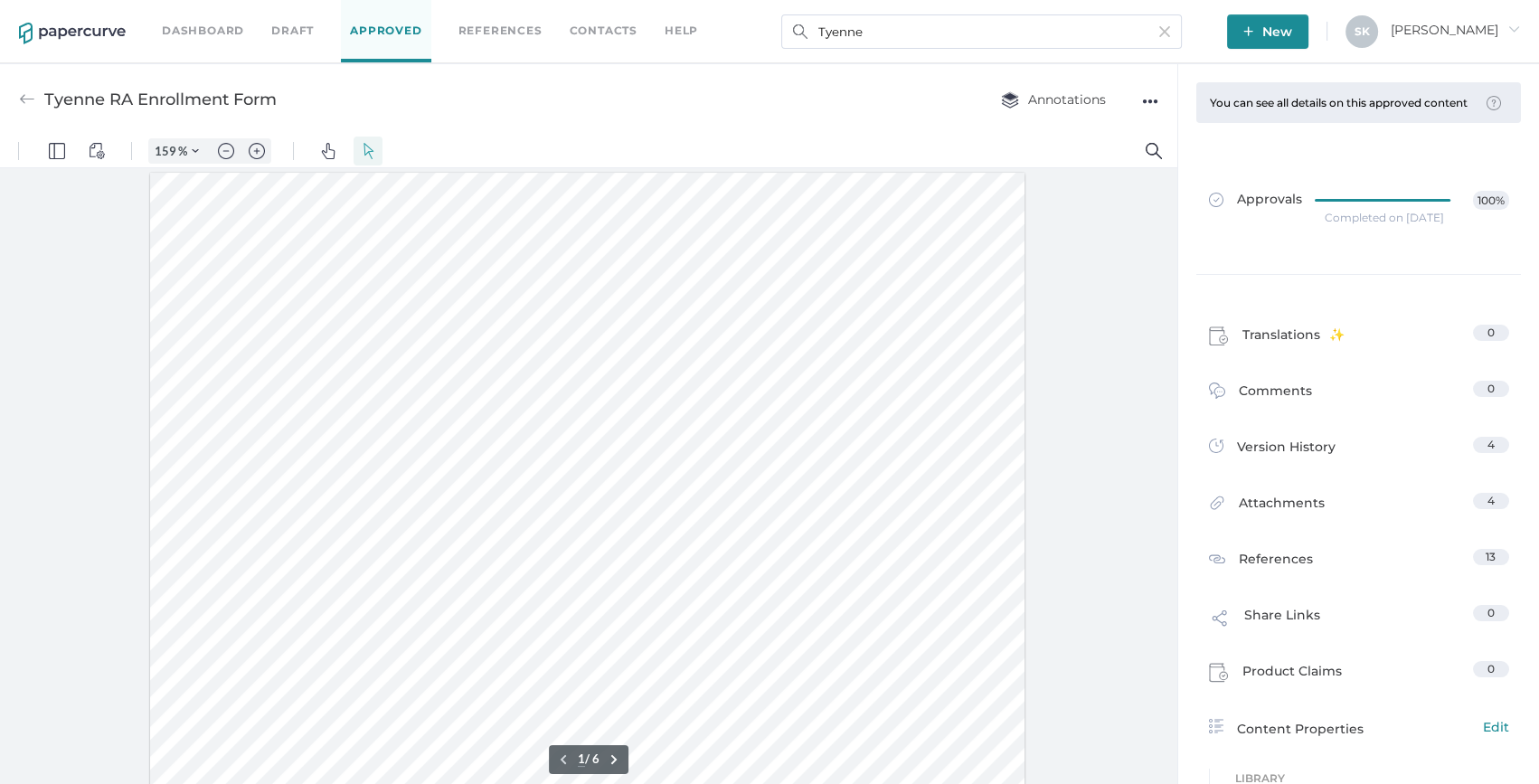
click at [1392, 218] on div "Completed on Sep 8, 2025" at bounding box center [1385, 218] width 120 height 0
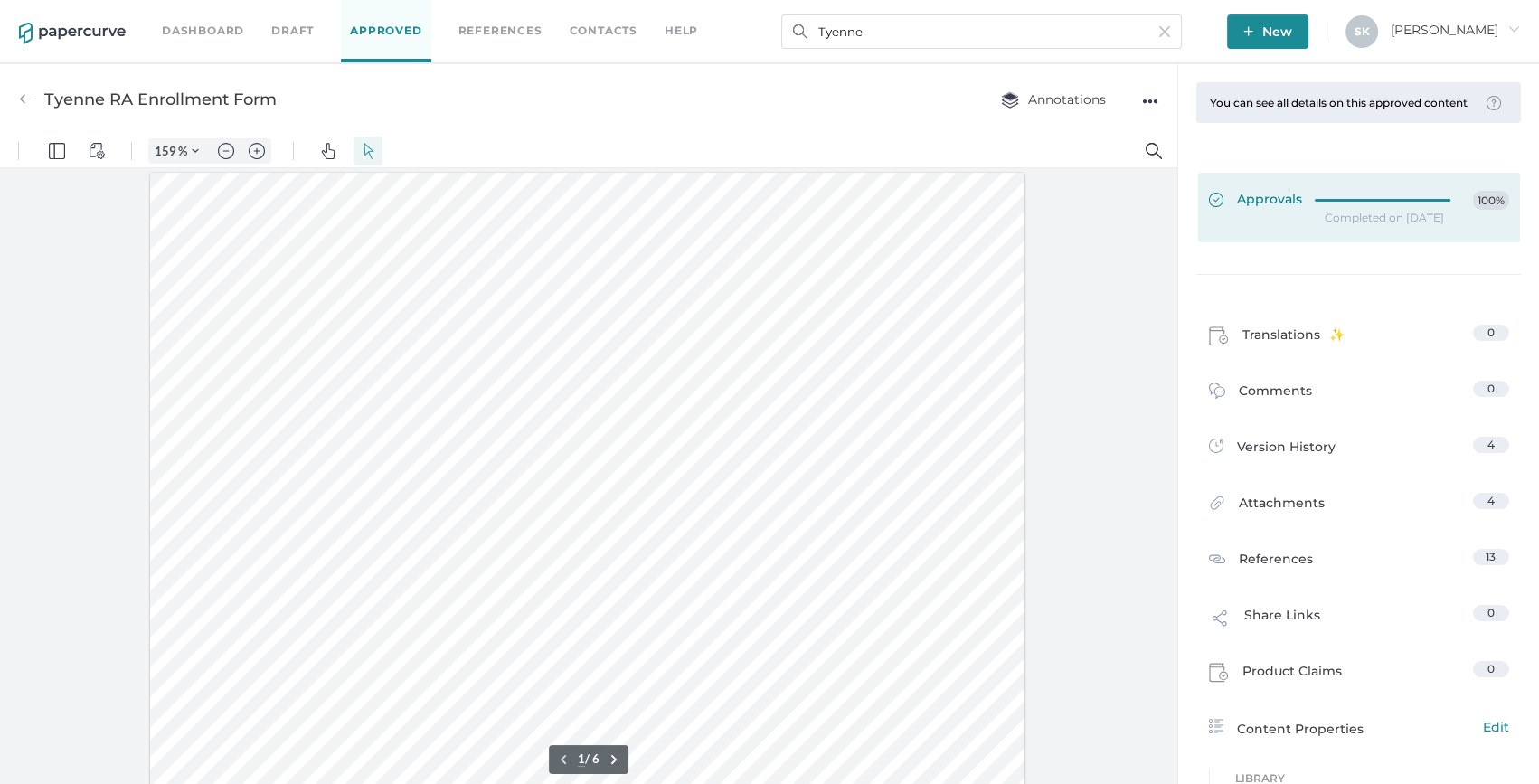
type input "100"
click at [1389, 204] on div at bounding box center [1388, 198] width 147 height 14
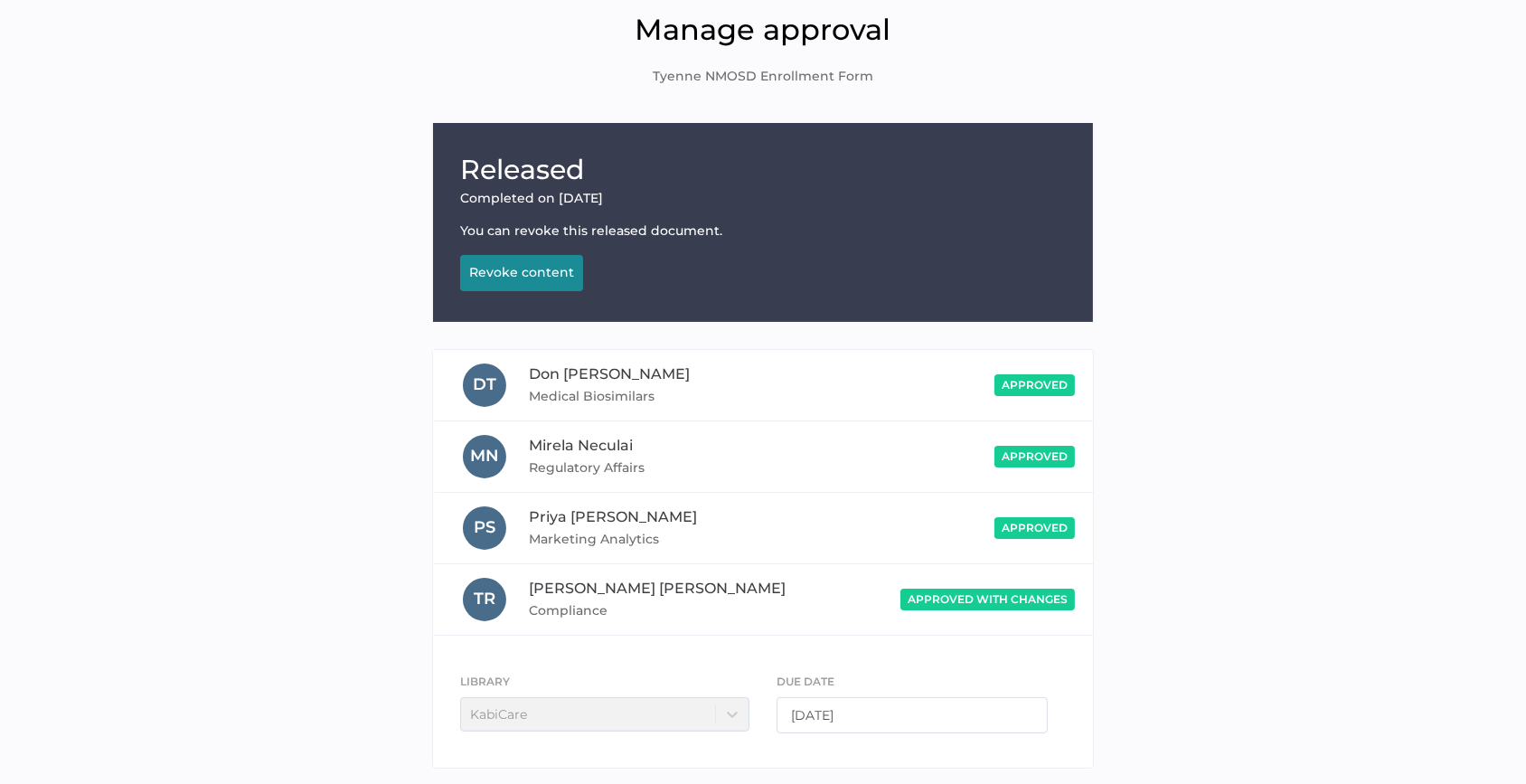
scroll to position [151, 0]
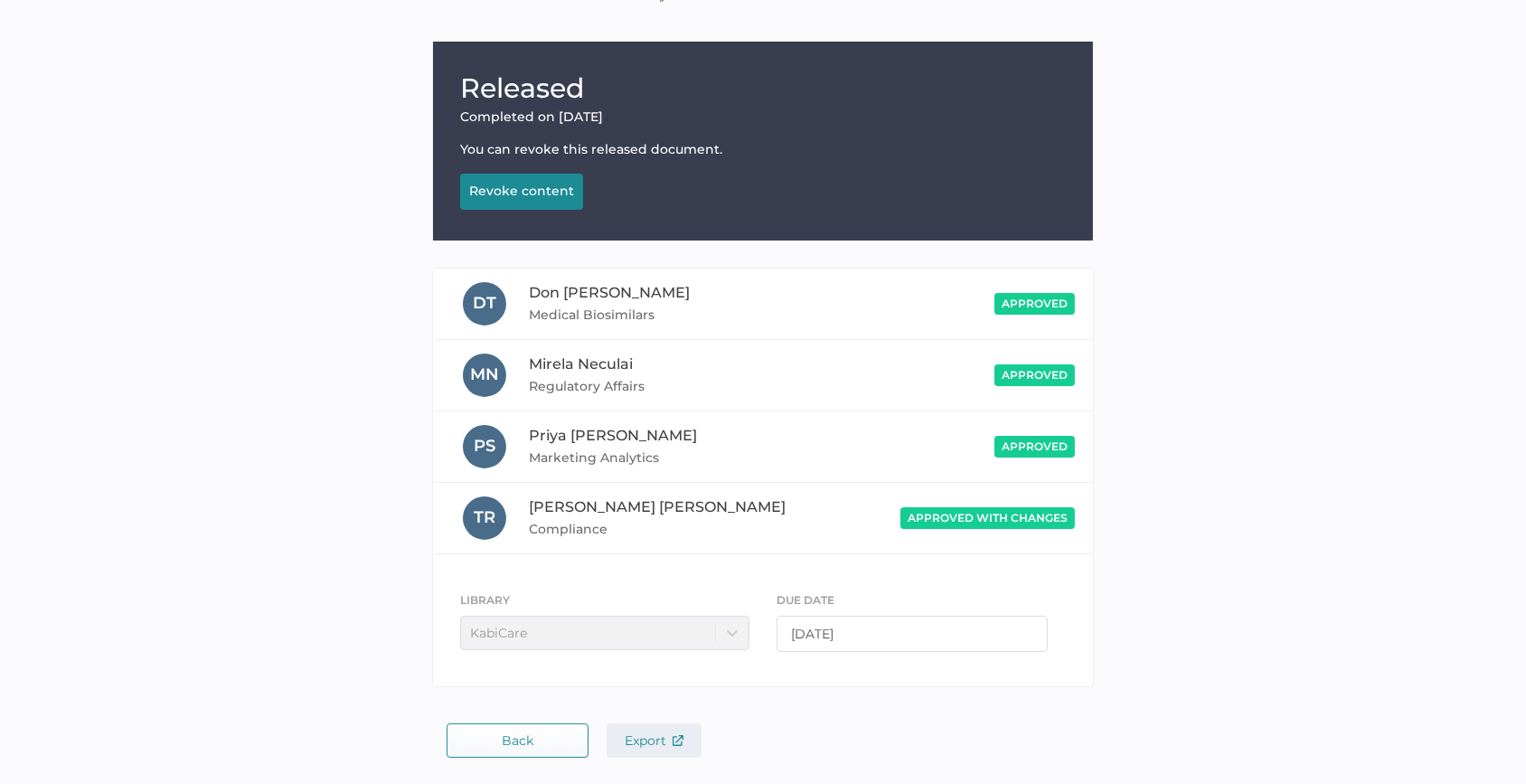
click at [661, 733] on span "Export" at bounding box center [654, 740] width 59 height 16
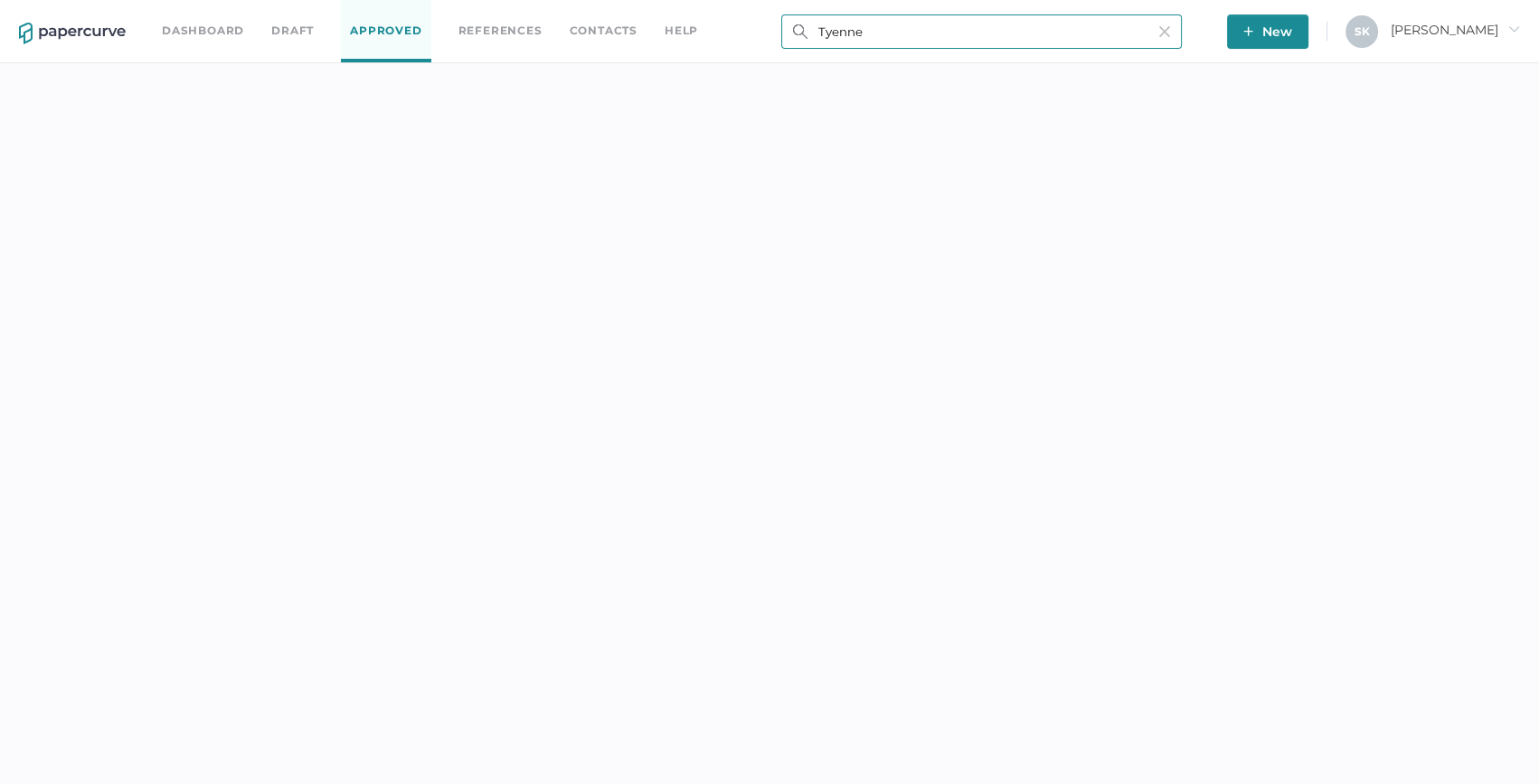
click at [934, 40] on input "Tyenne" at bounding box center [981, 32] width 400 height 35
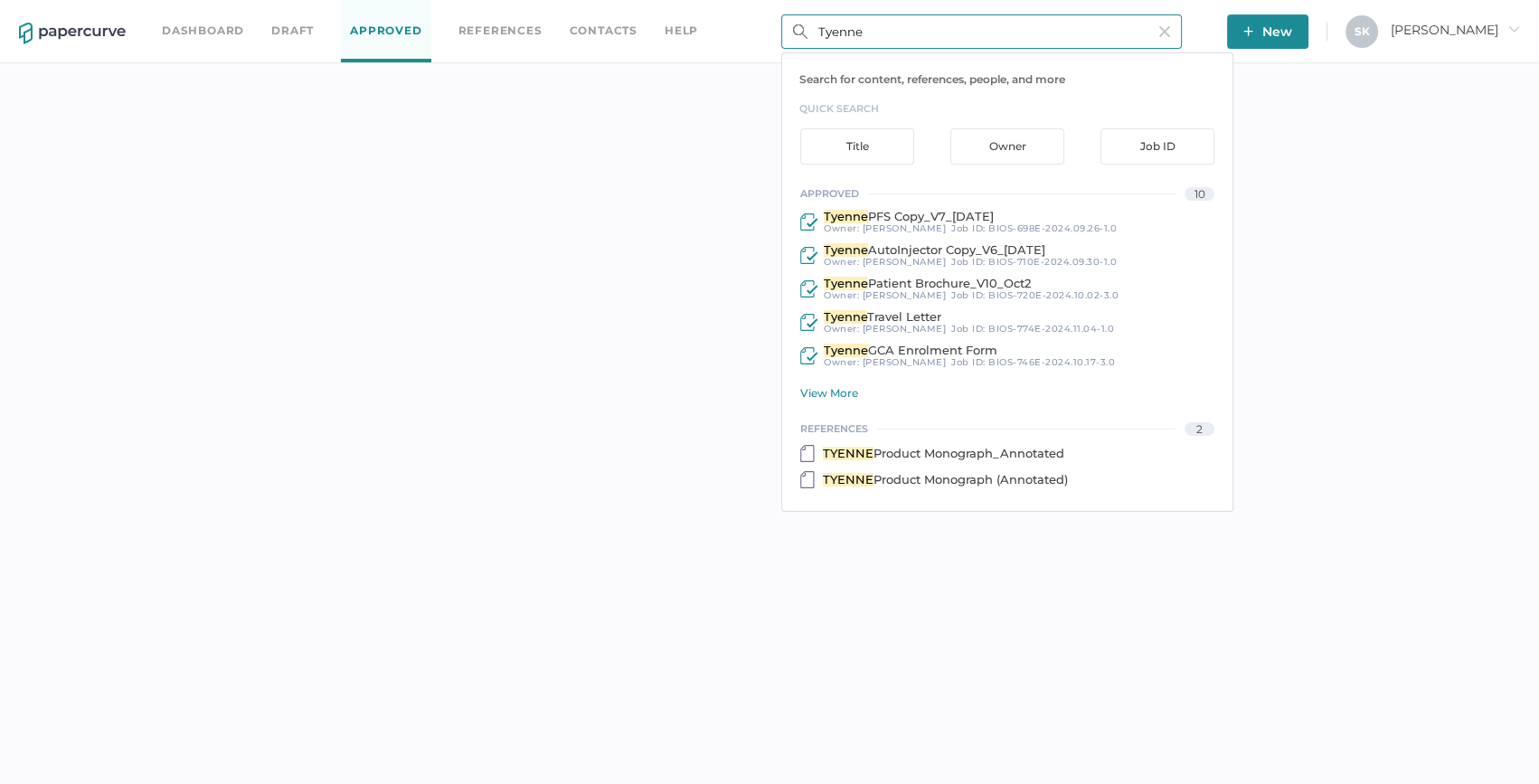
click at [934, 40] on input "Tyenne" at bounding box center [981, 32] width 400 height 35
click at [933, 40] on input "Tyenne" at bounding box center [981, 32] width 400 height 35
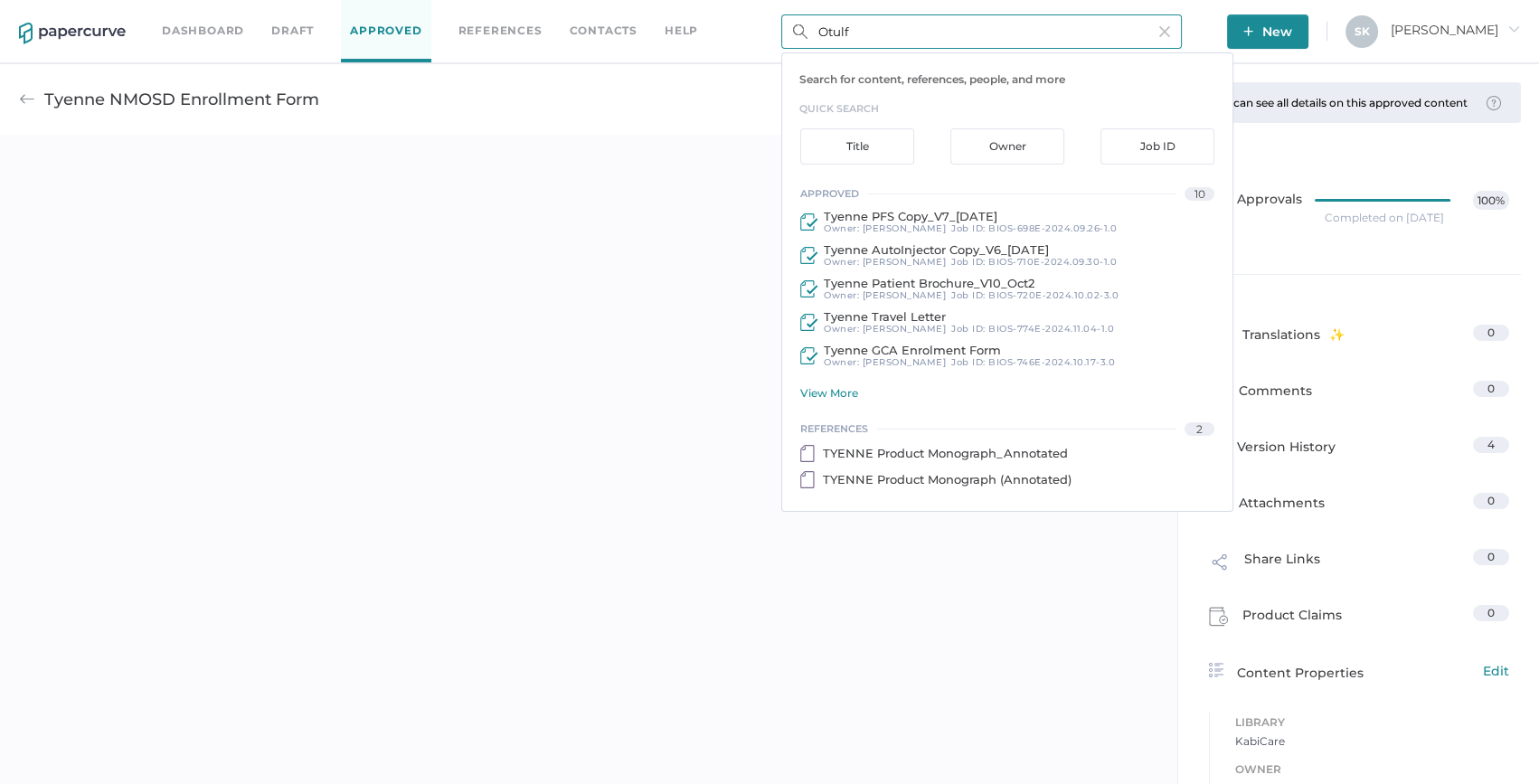
type input "Otulfi"
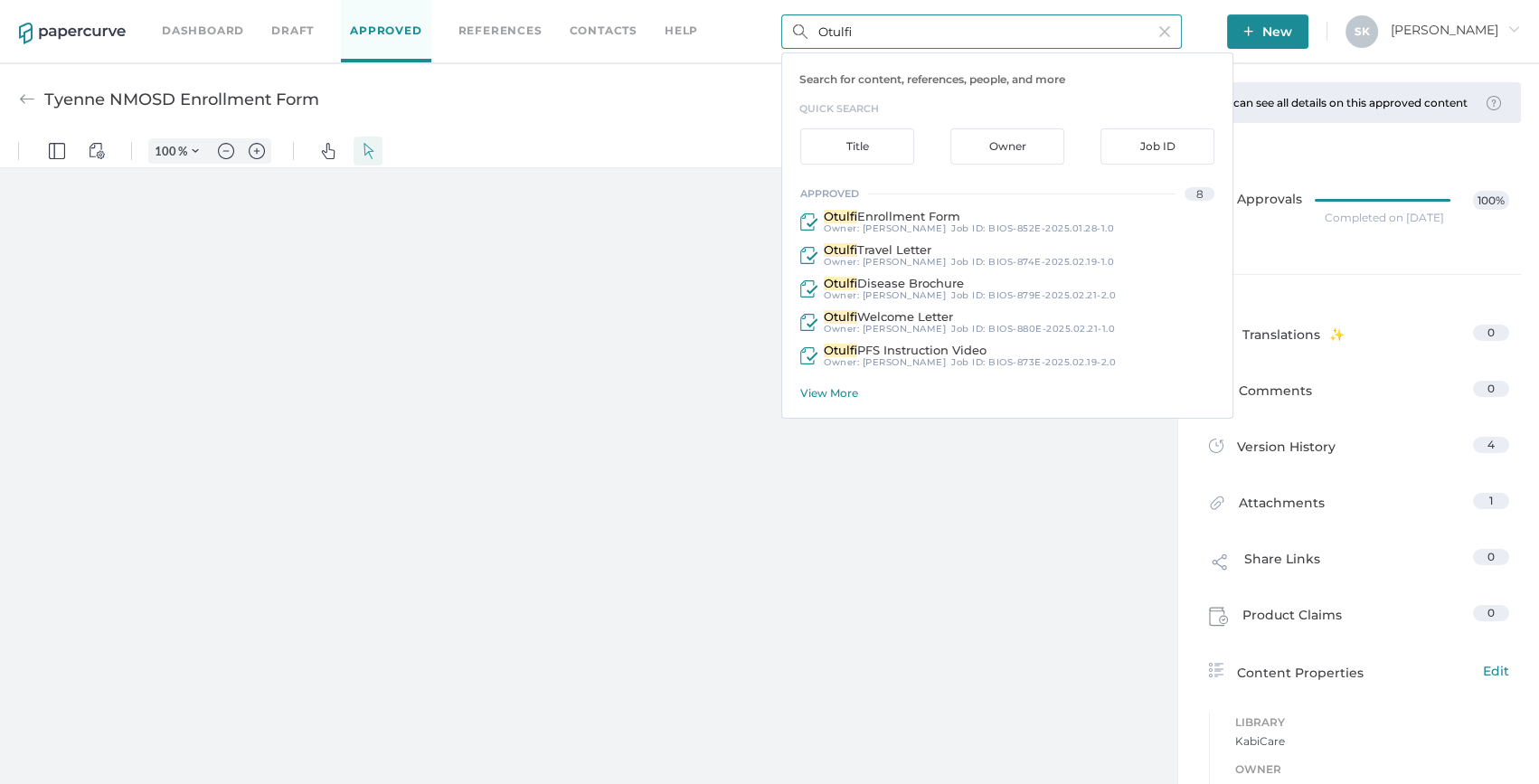
type input "159"
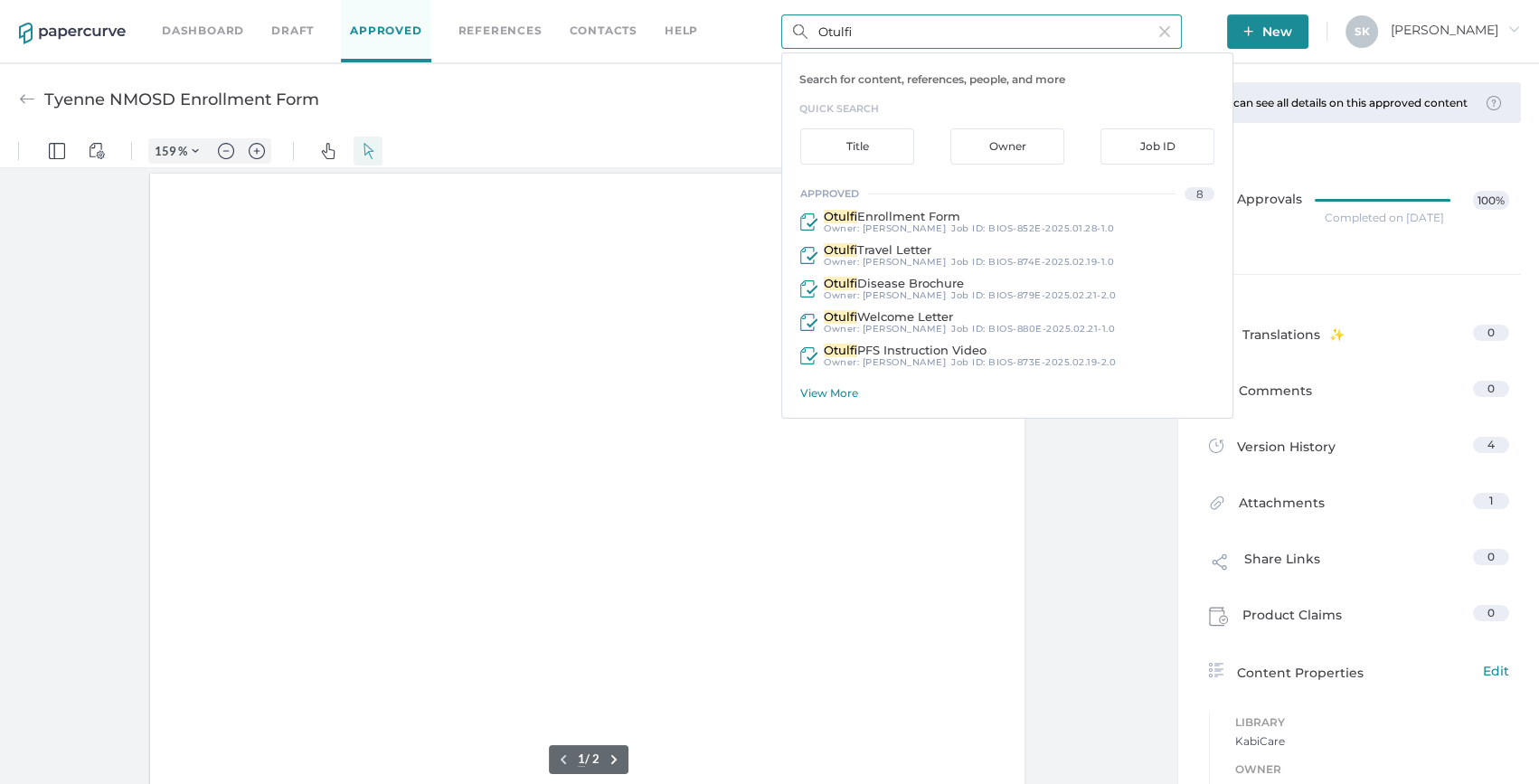
scroll to position [2, 0]
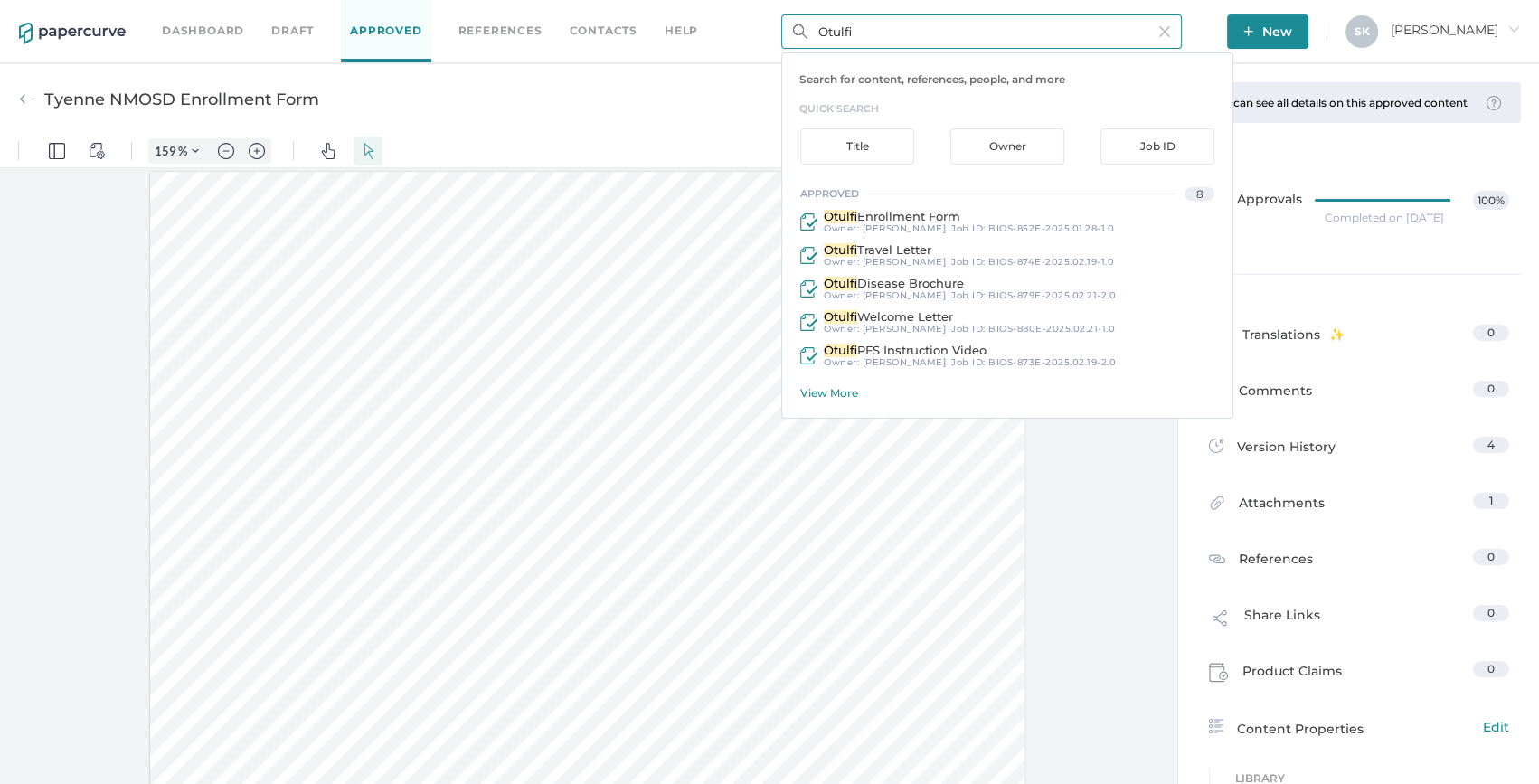
type input "Otulfi"
click at [853, 387] on div "View More" at bounding box center [1017, 392] width 432 height 14
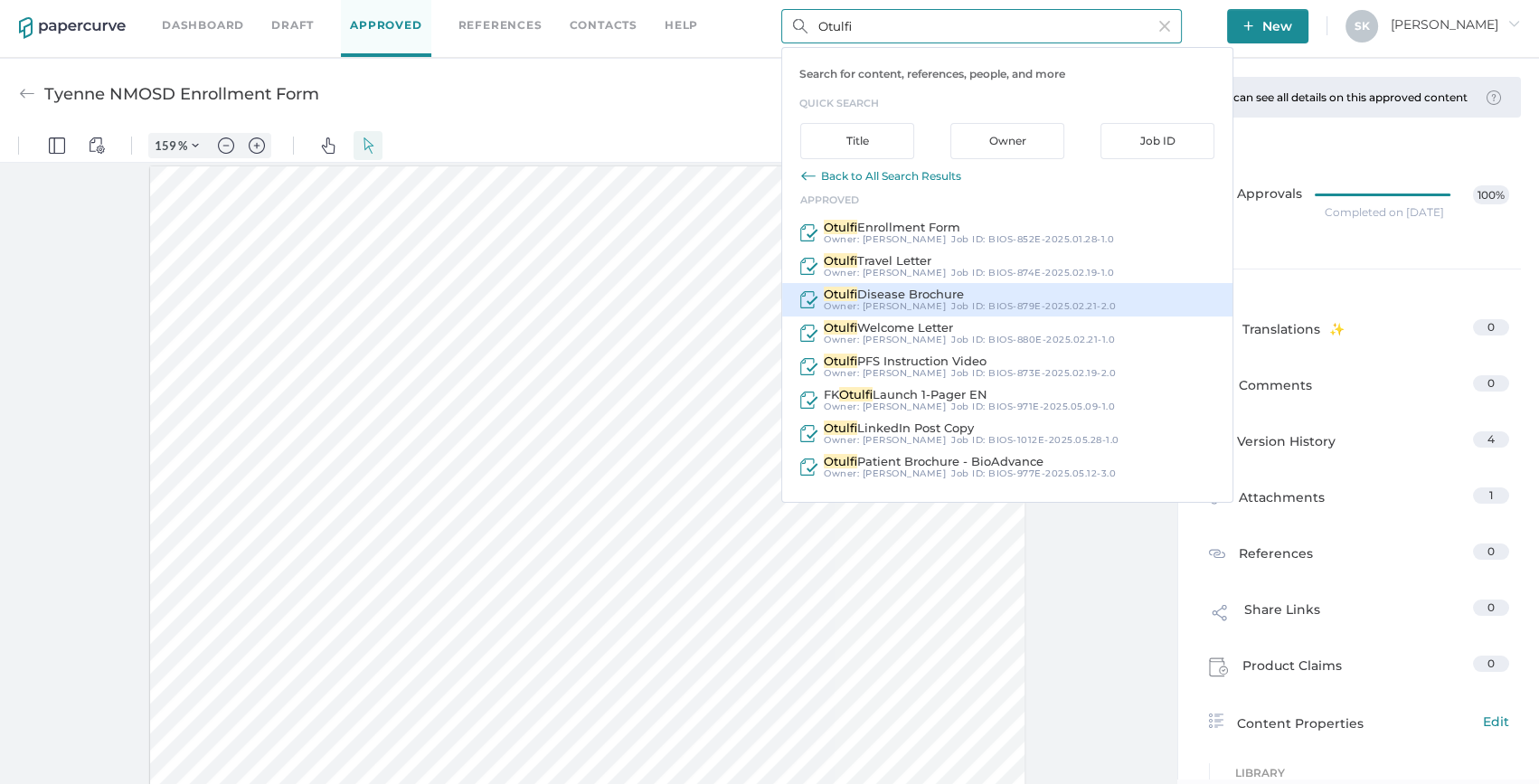
scroll to position [7, 0]
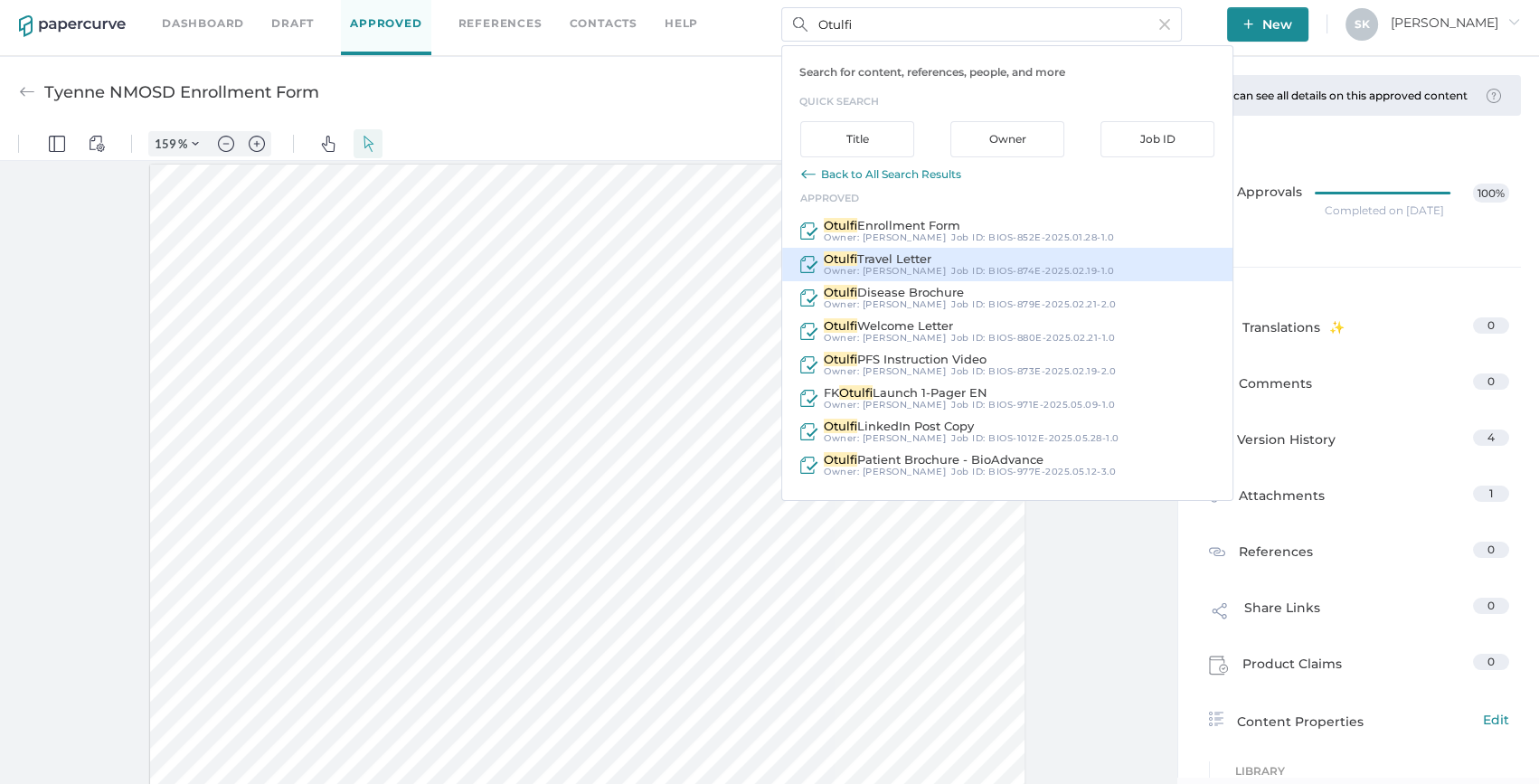
click at [1060, 271] on span "BIOS-874E-2025.02.19-1.0" at bounding box center [1052, 271] width 125 height 12
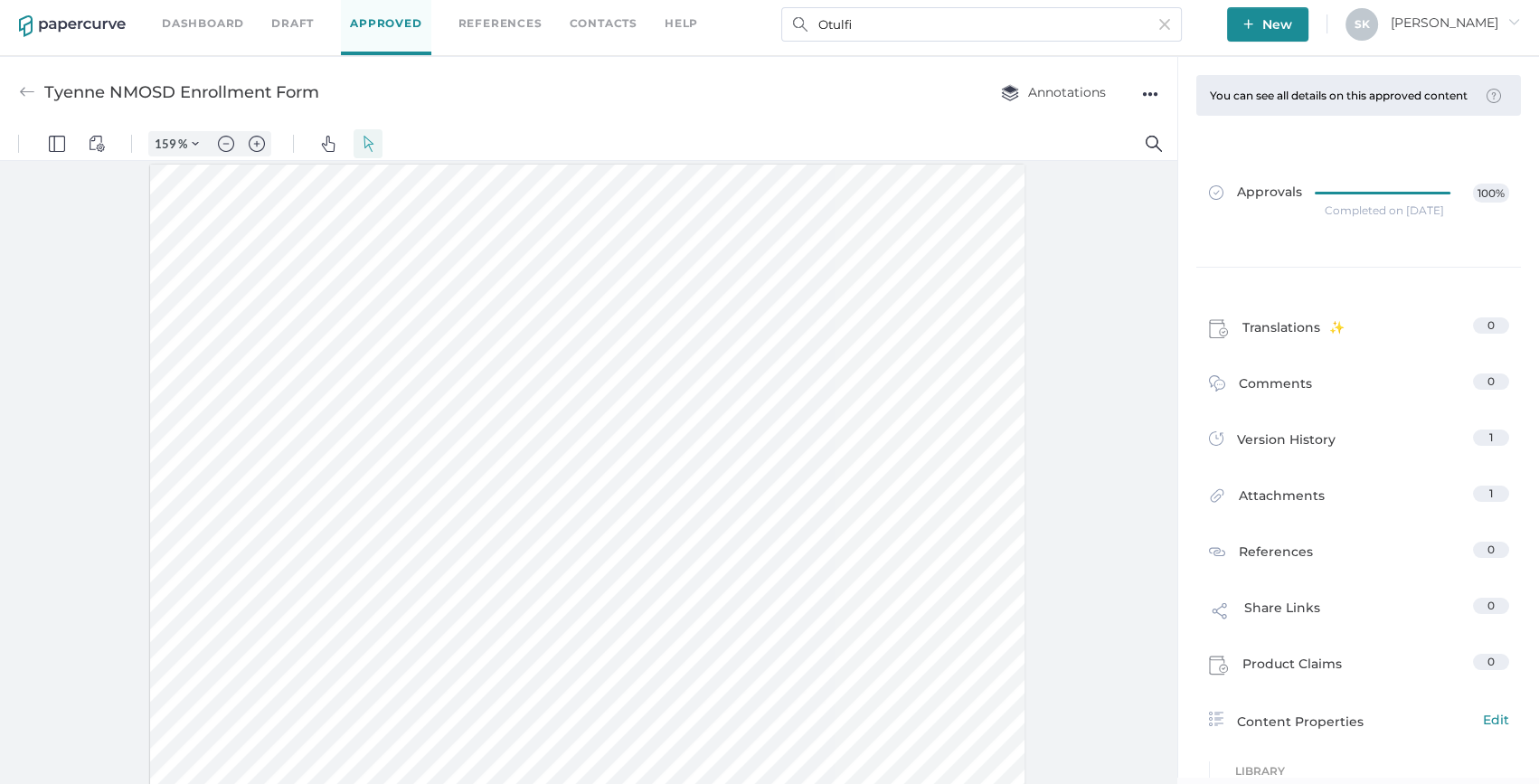
type input "Otulfi Travel Letter"
type input "159"
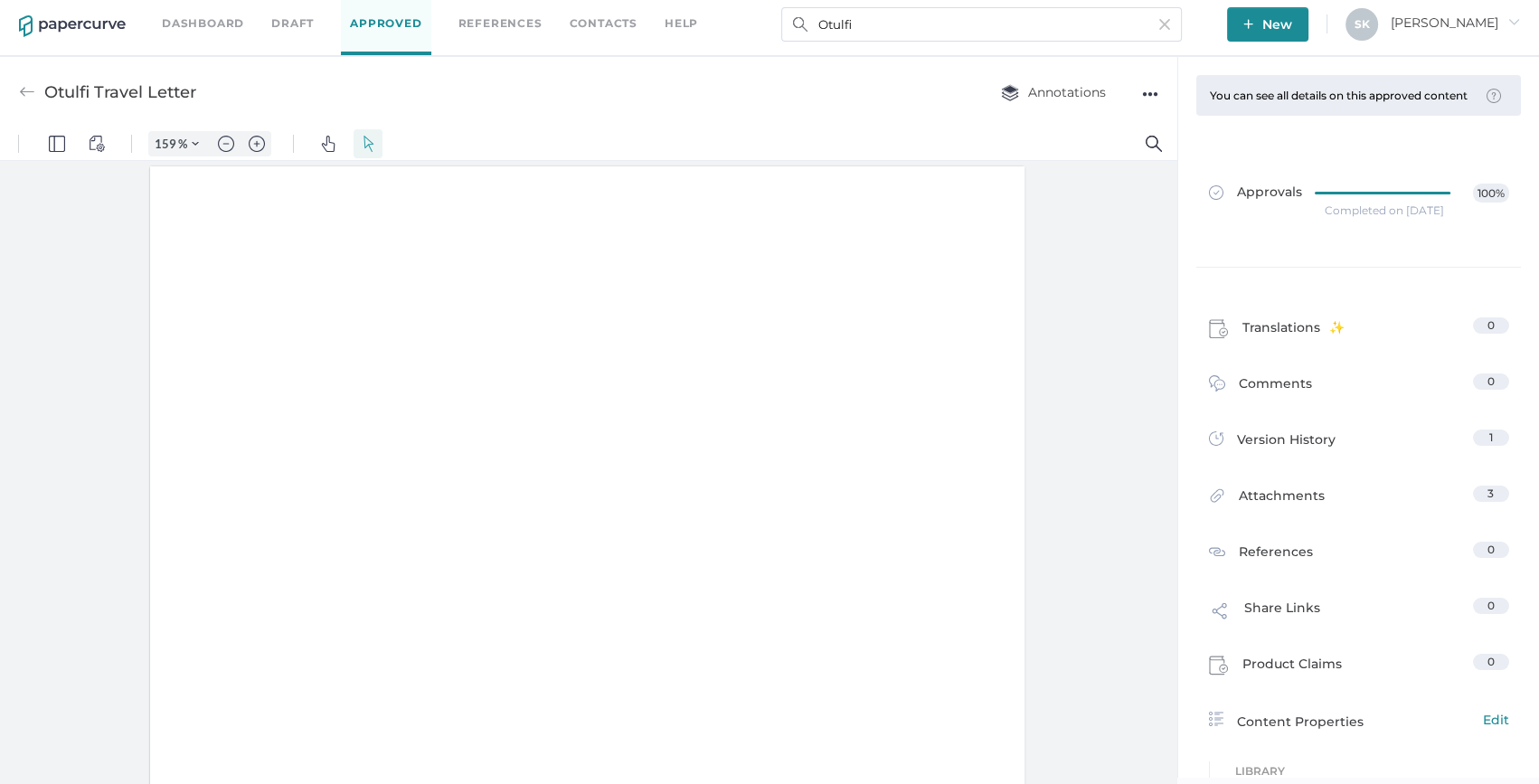
scroll to position [1, 0]
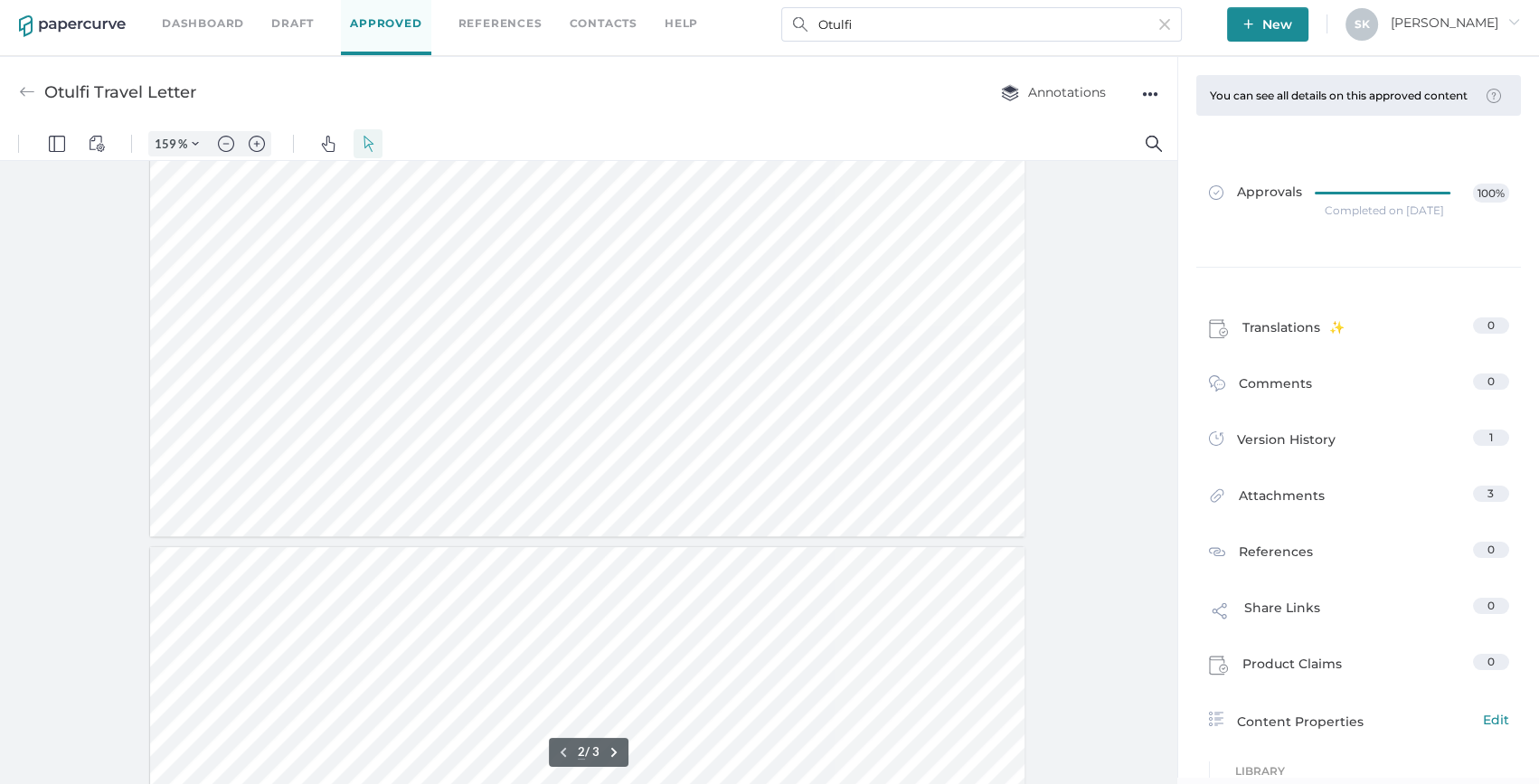
type input "3"
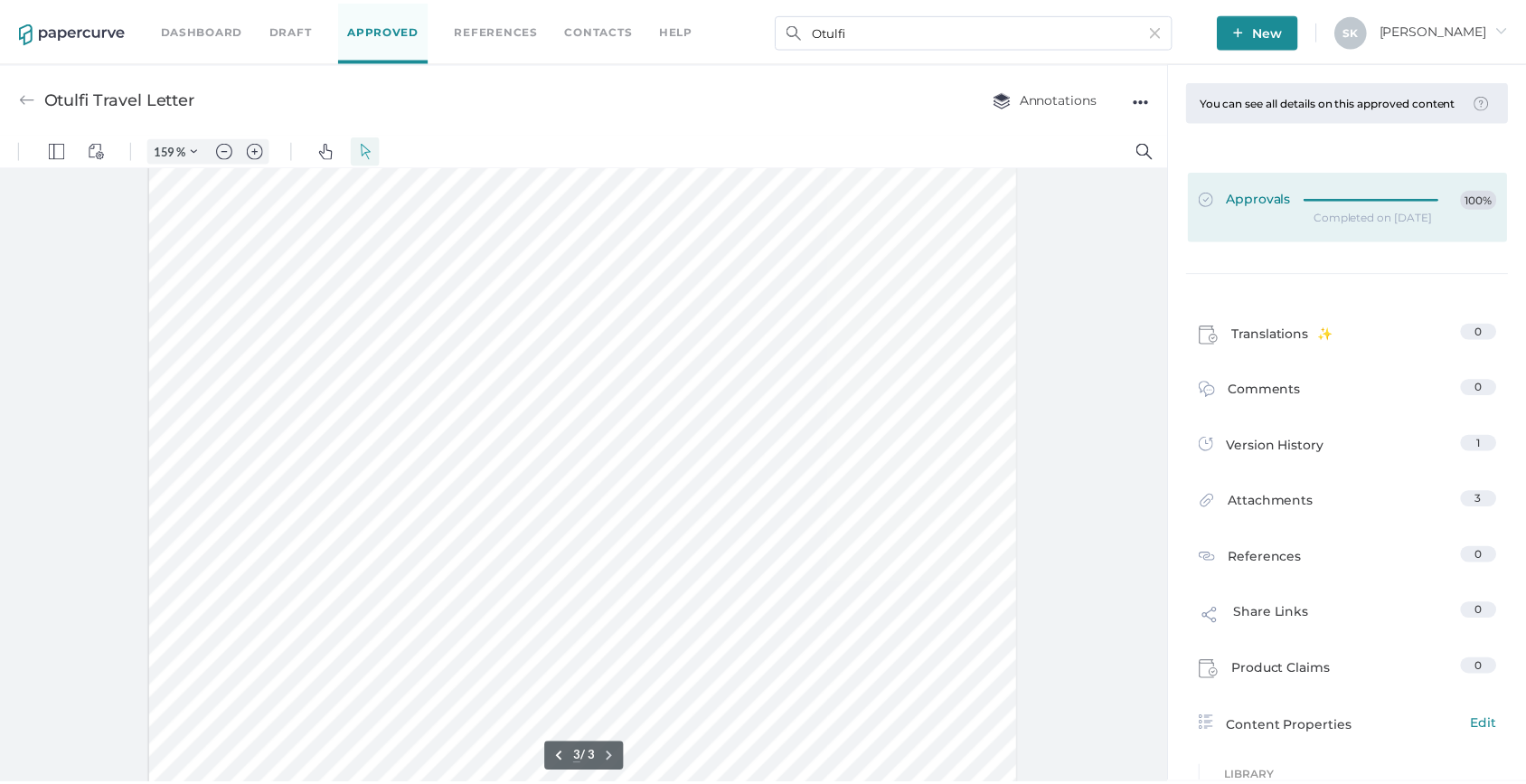
scroll to position [0, 0]
click at [1373, 197] on link "Approvals 100%" at bounding box center [1359, 207] width 322 height 69
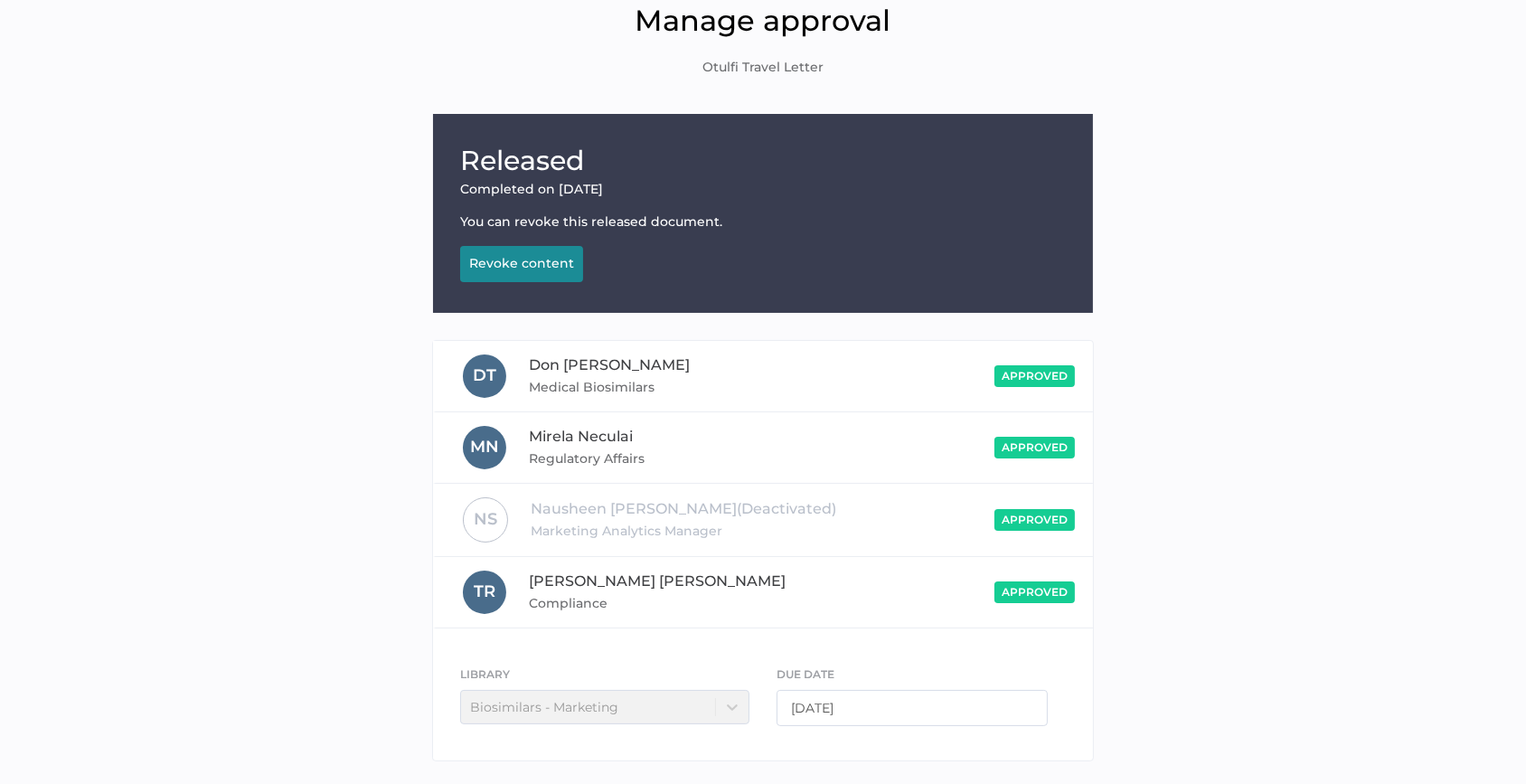
scroll to position [153, 0]
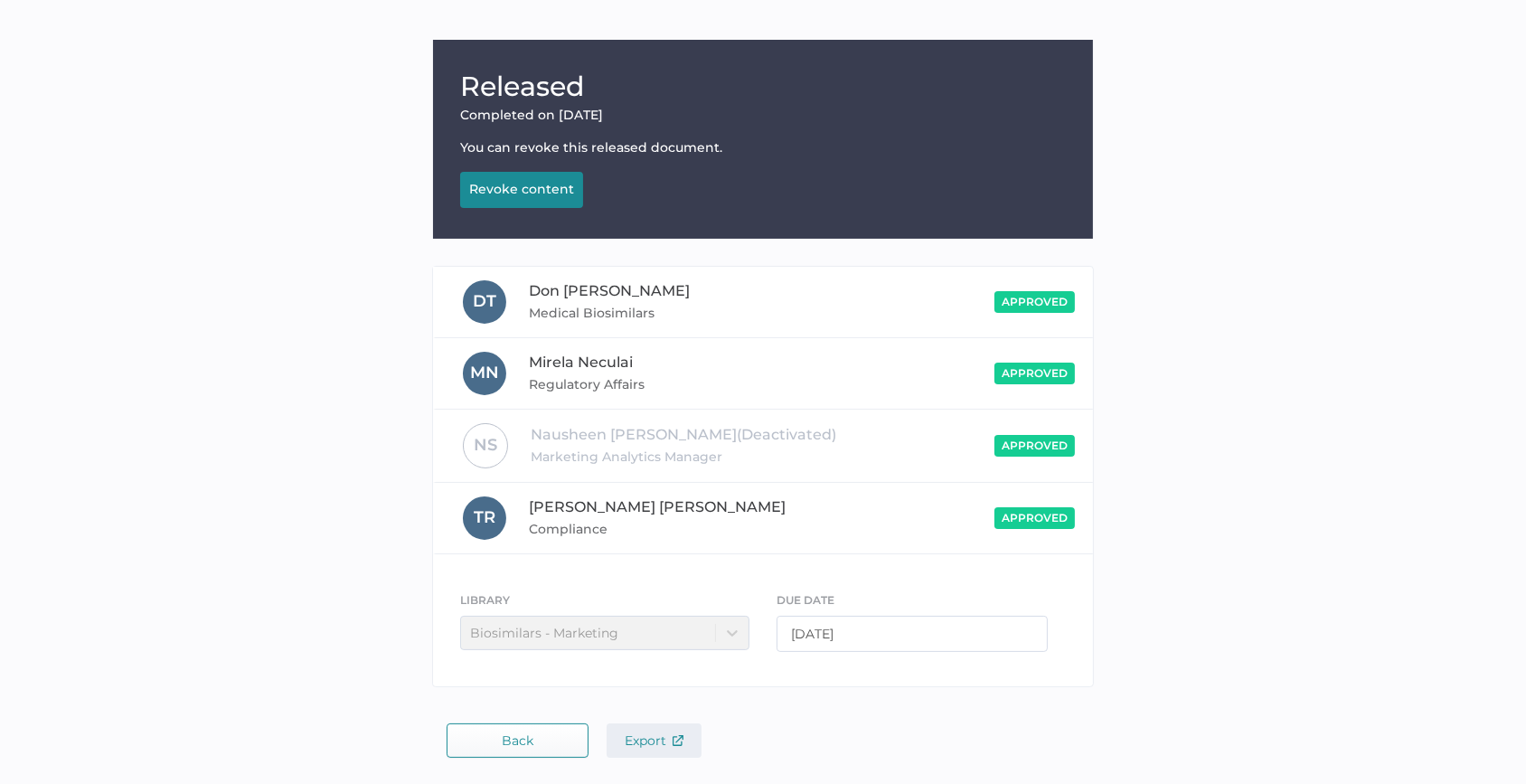
click at [665, 747] on button "Export" at bounding box center [654, 741] width 95 height 35
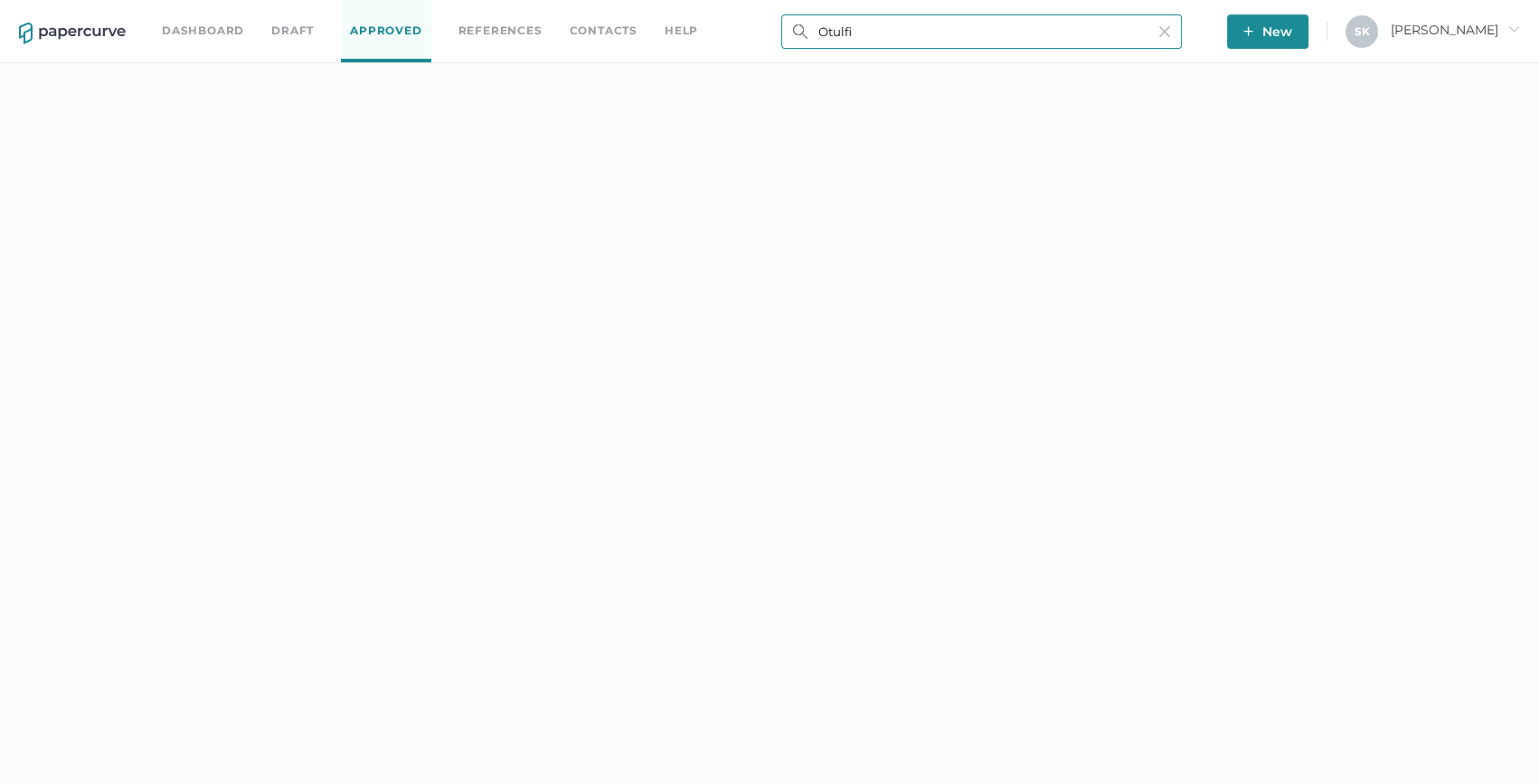
click at [1146, 34] on input "Otulfi" at bounding box center [981, 32] width 400 height 35
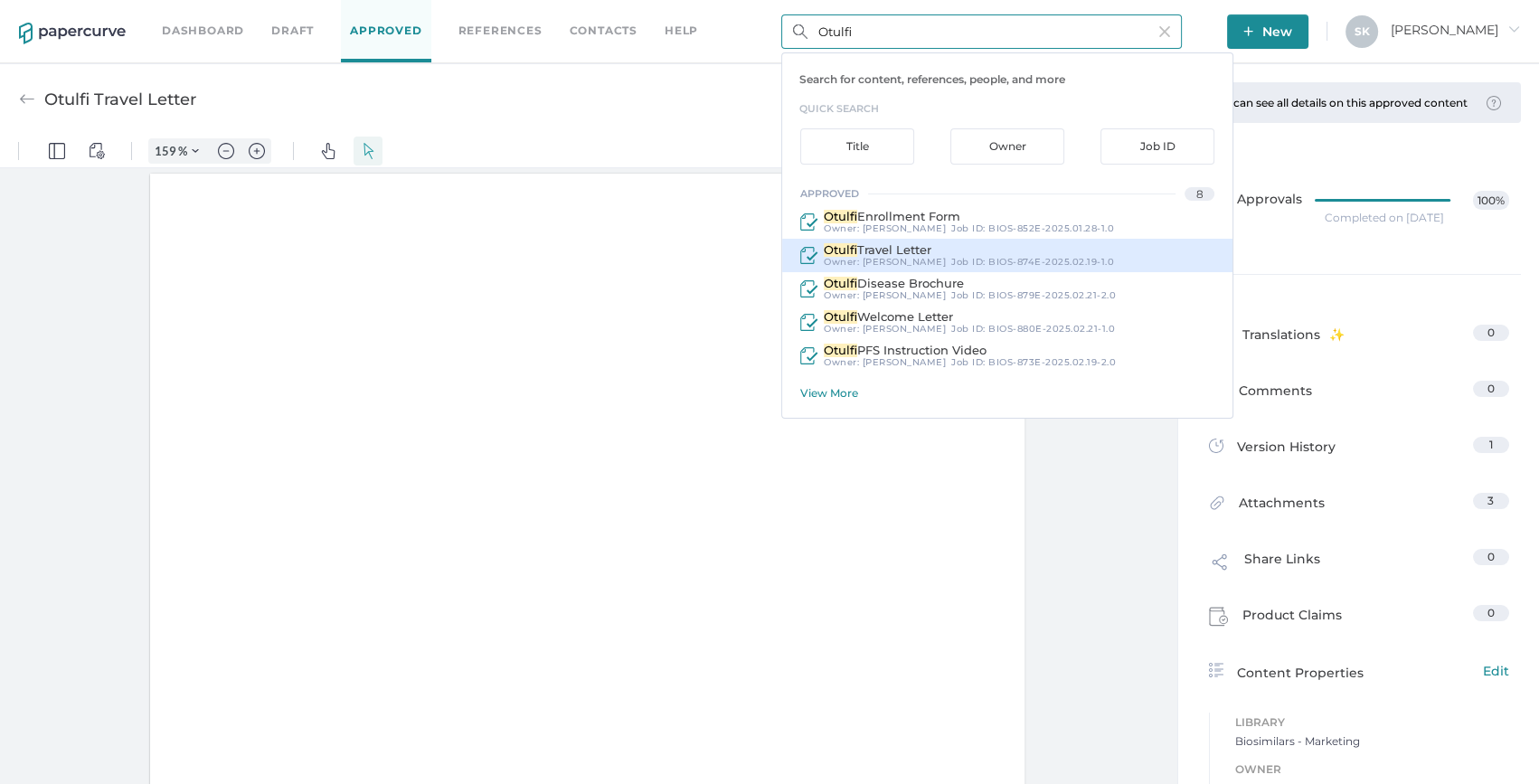
scroll to position [1, 0]
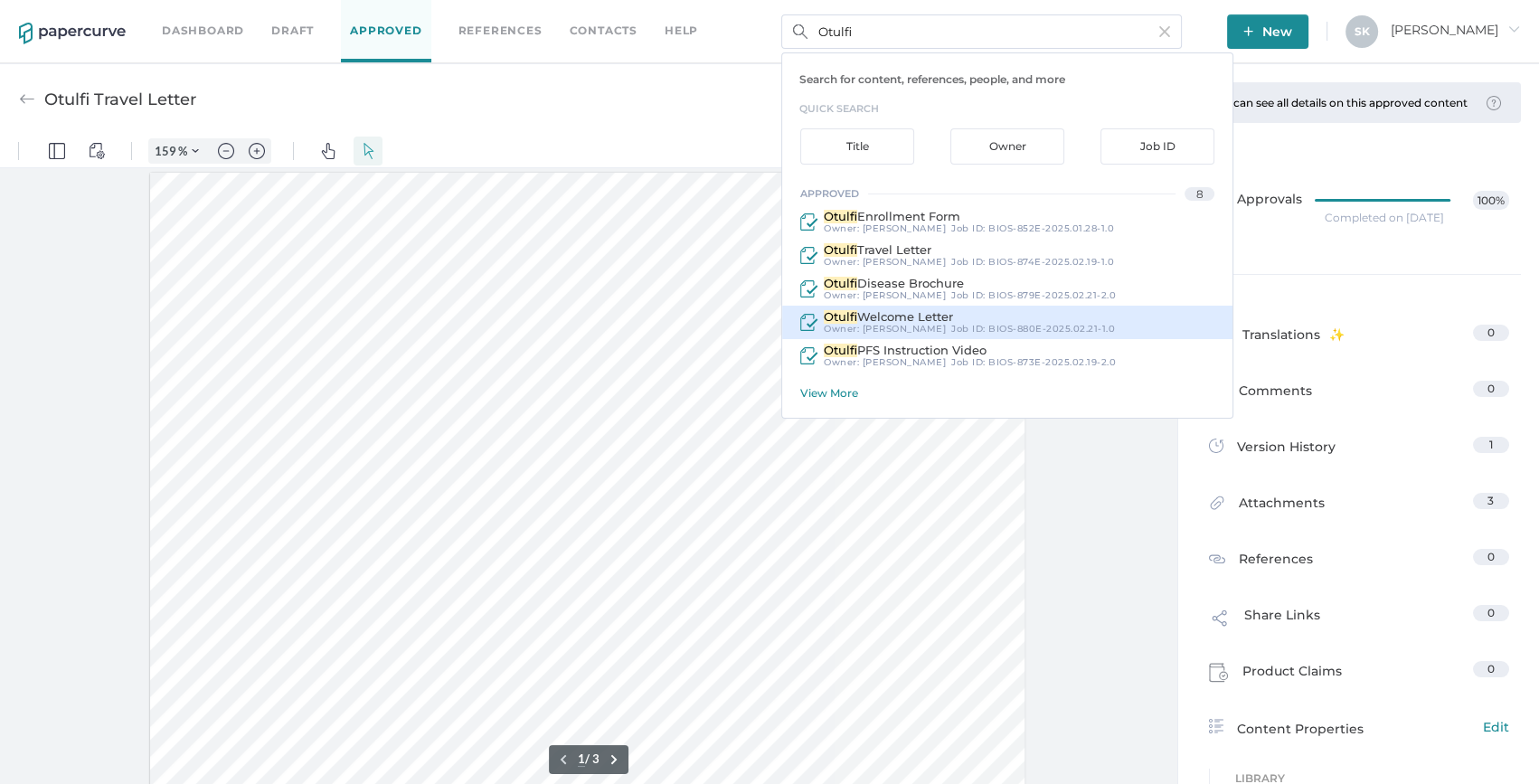
click at [932, 316] on span "Welcome Letter" at bounding box center [905, 316] width 96 height 14
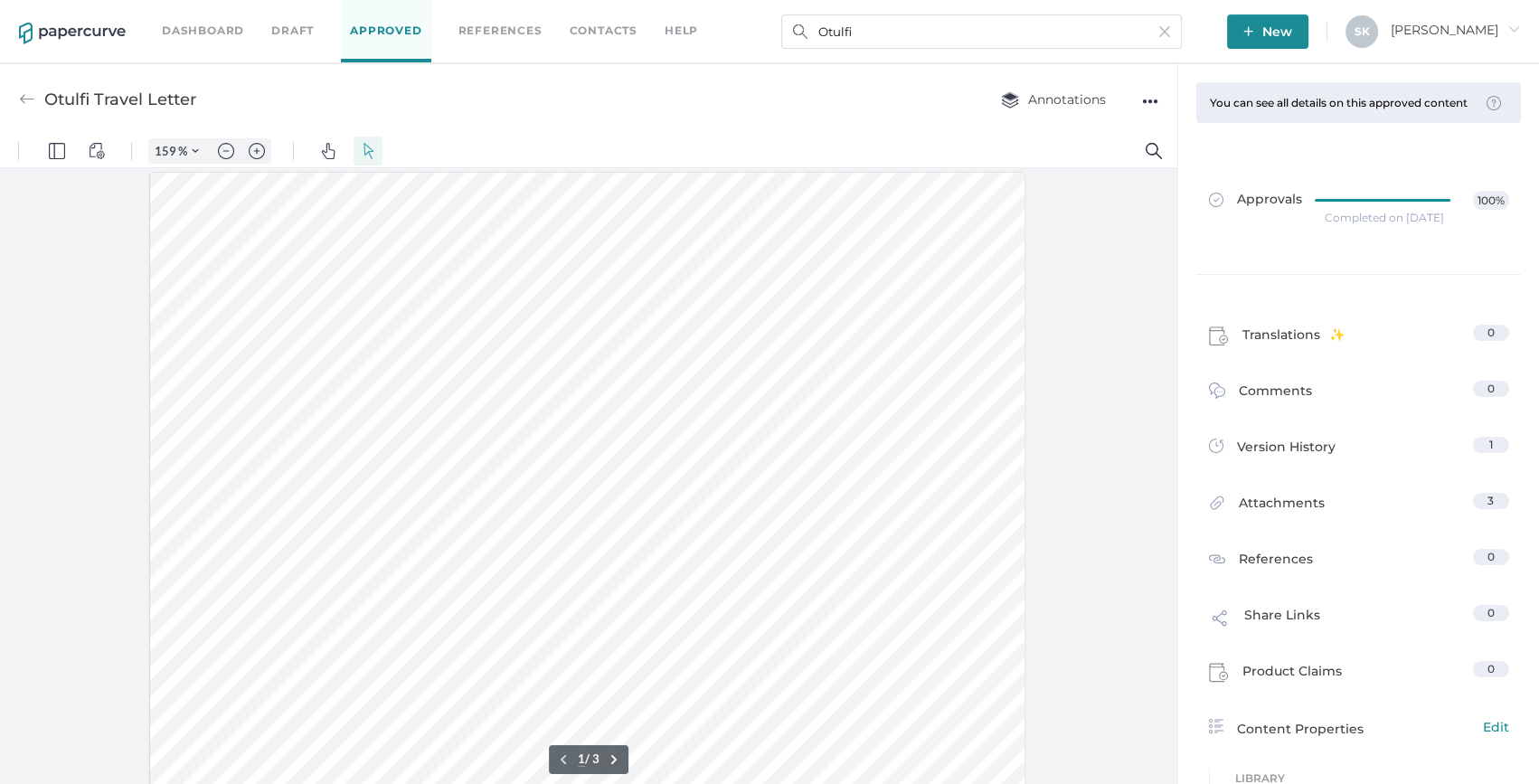
type input "Otulfi Welcome Letter"
type input "100"
type input "159"
click at [1402, 218] on div "Completed on Apr 2, 2025" at bounding box center [1385, 218] width 120 height 0
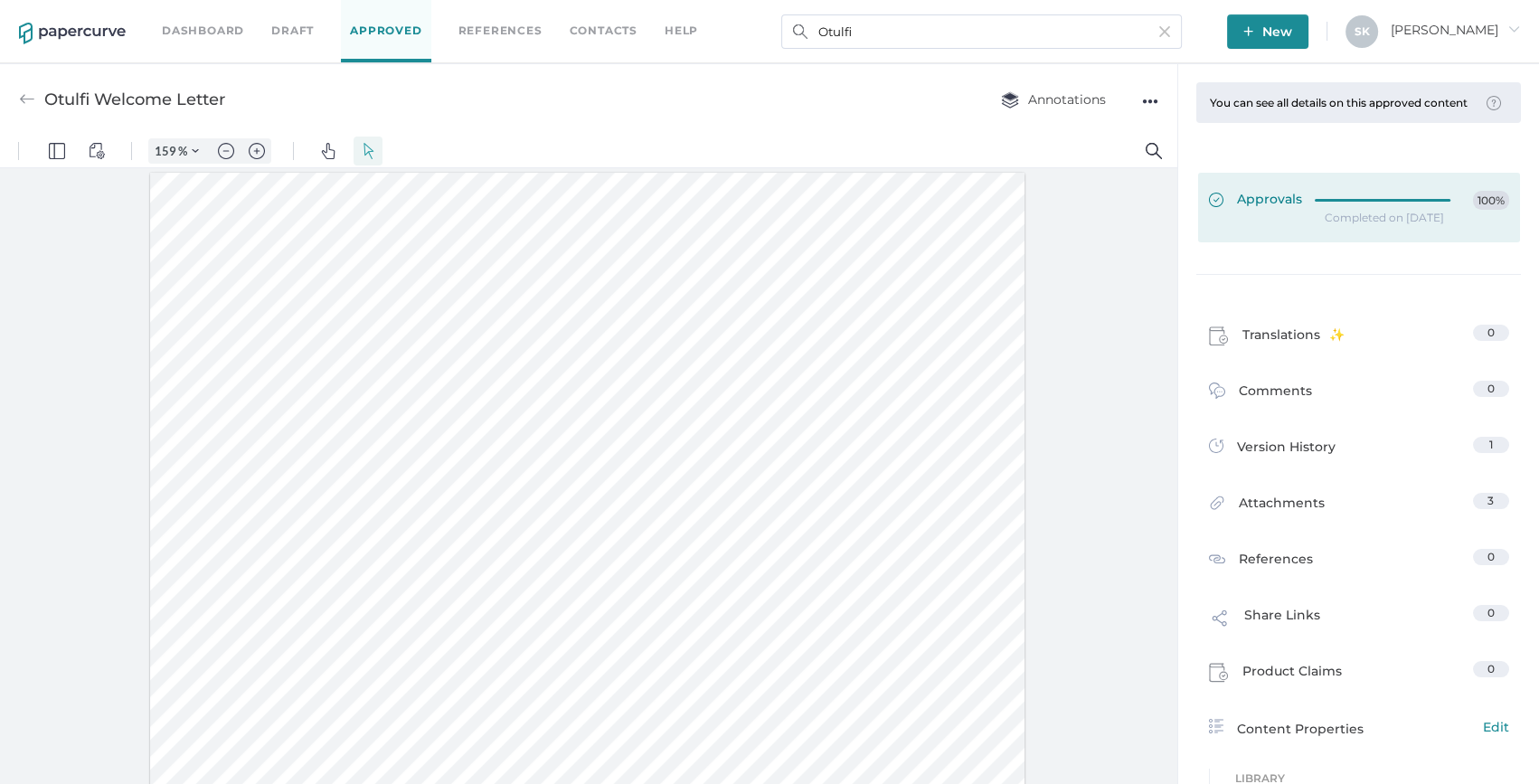
click at [1261, 236] on link "Approvals 100%" at bounding box center [1360, 207] width 322 height 69
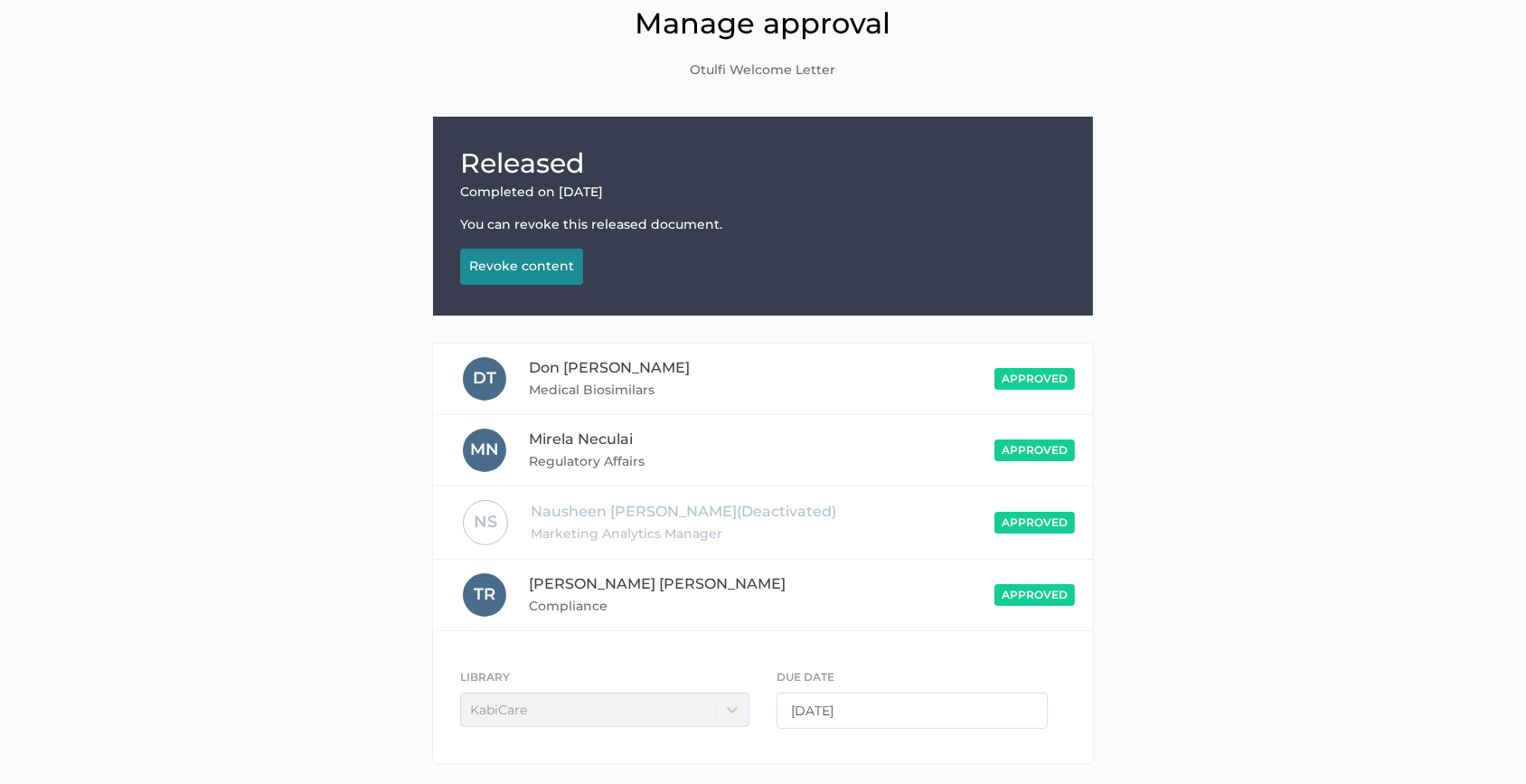
scroll to position [153, 0]
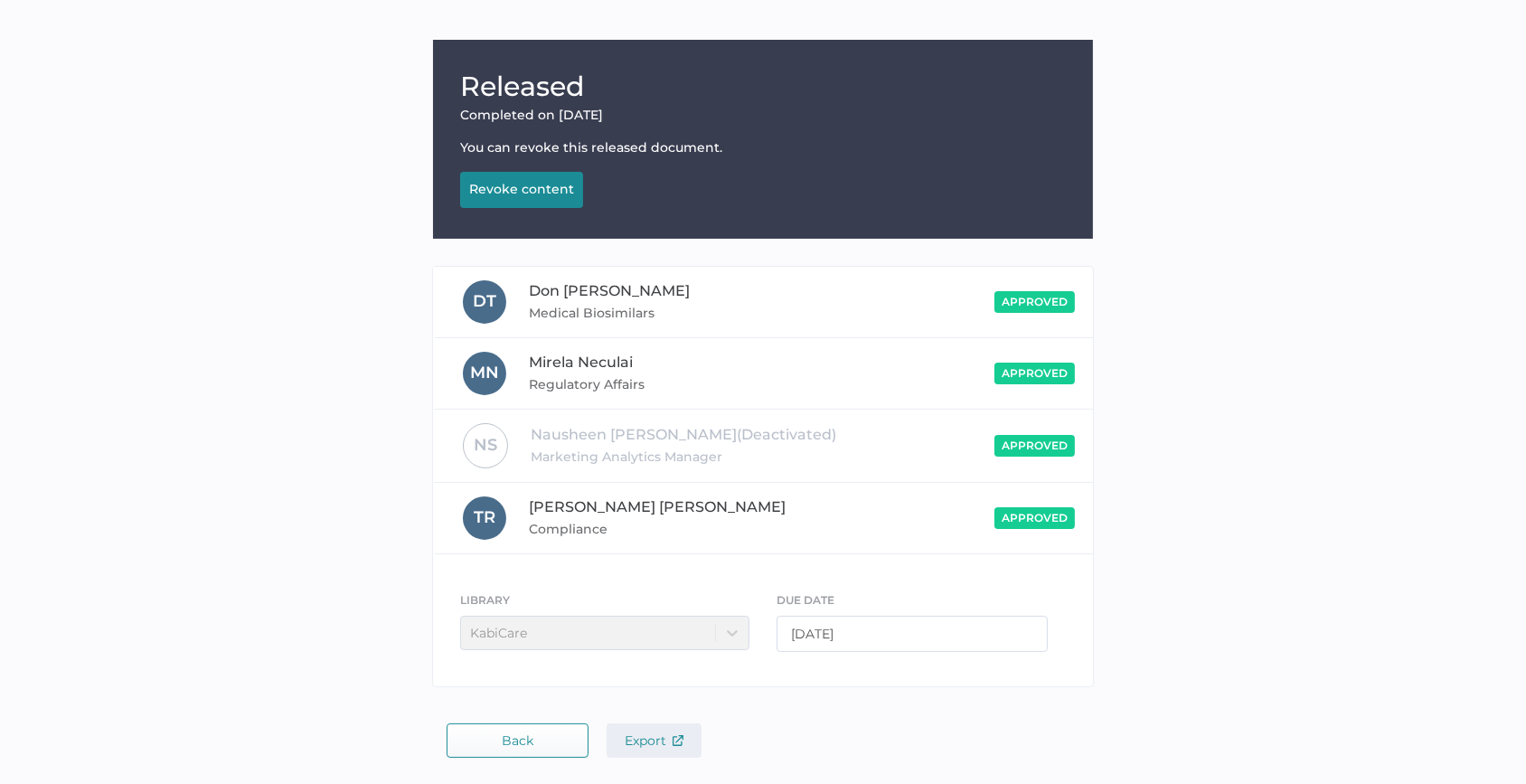
click at [661, 743] on span "Export" at bounding box center [654, 740] width 59 height 16
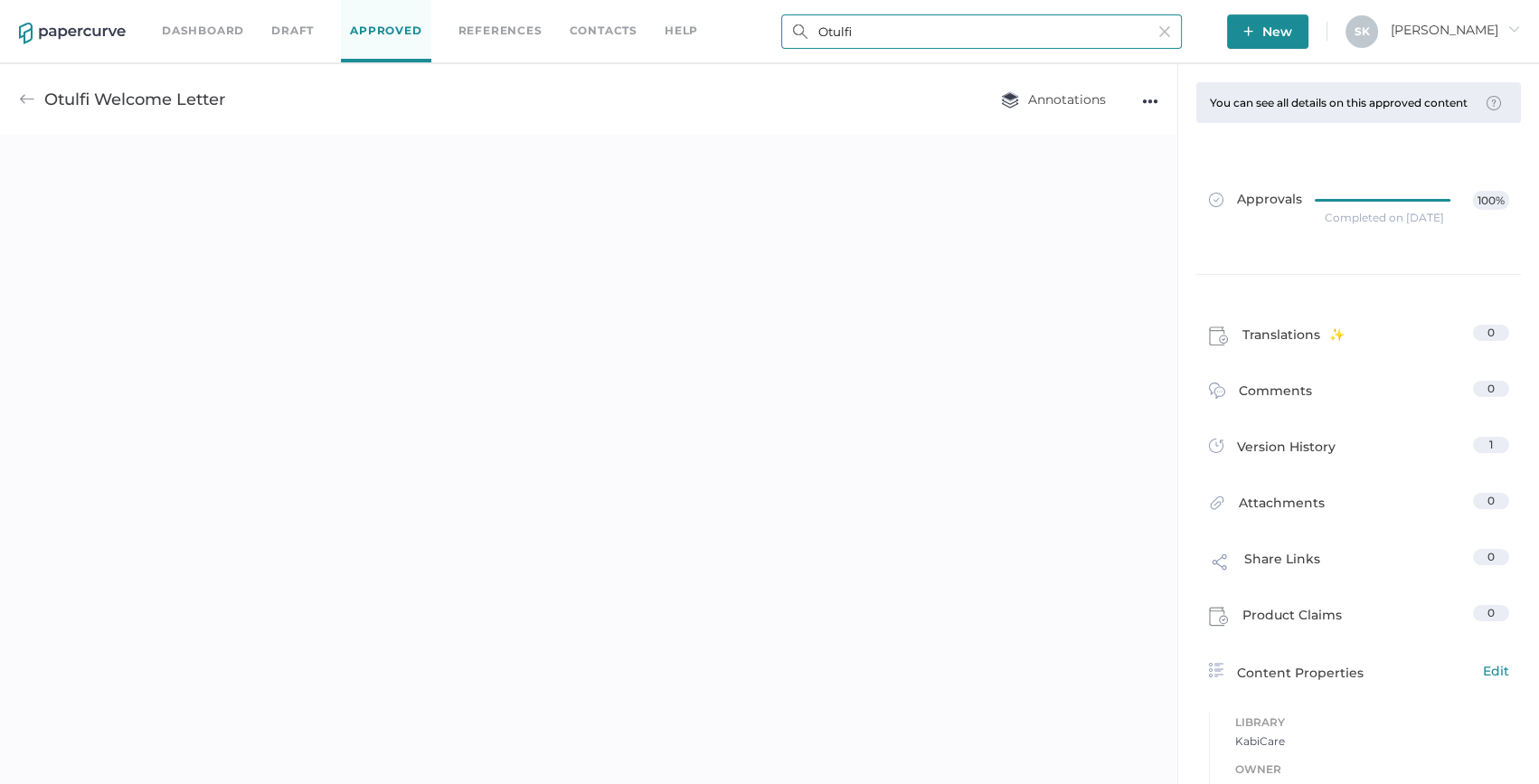
click at [897, 26] on input "Otulfi" at bounding box center [981, 32] width 400 height 35
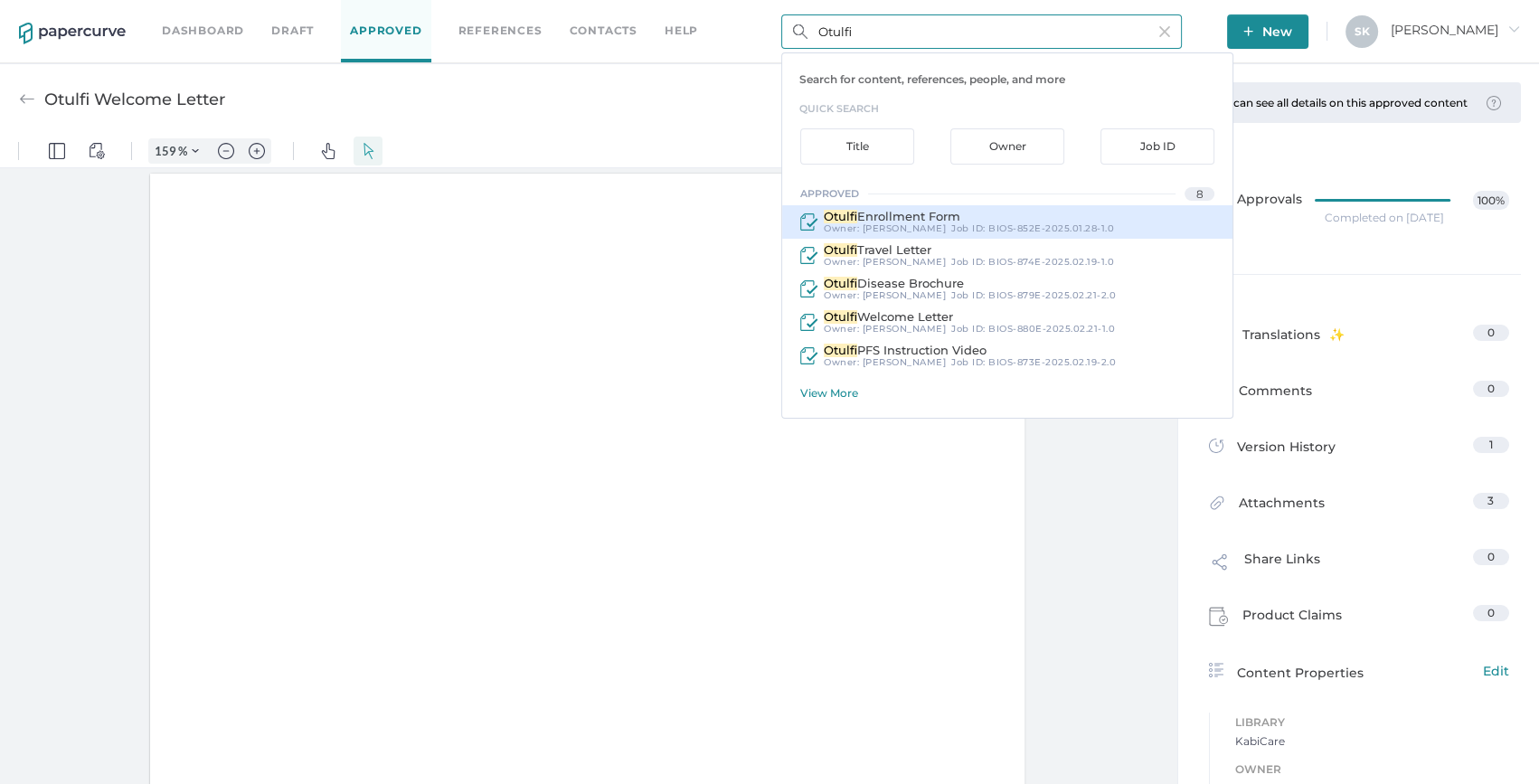
scroll to position [1, 0]
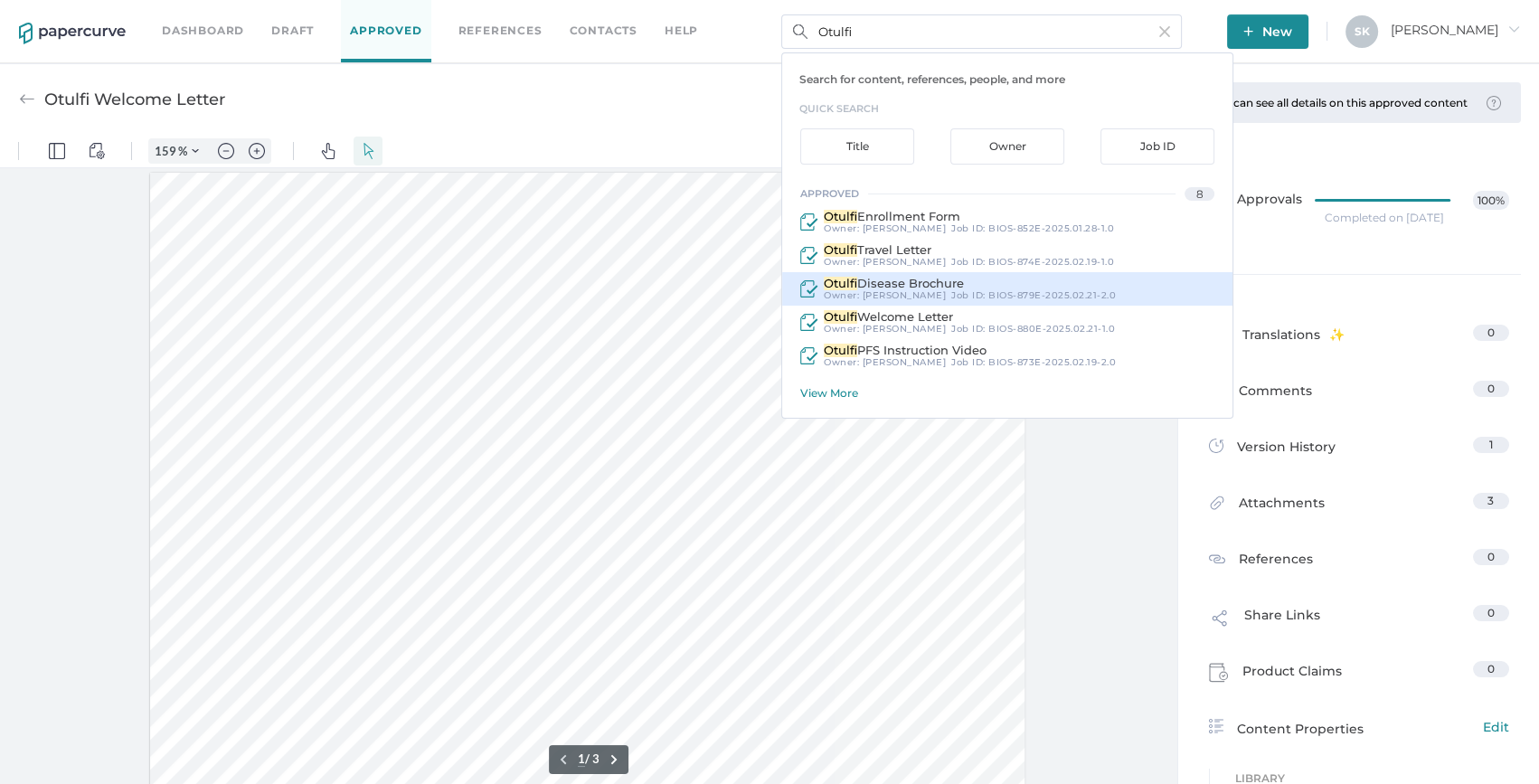
click at [979, 283] on div "Otulfi Disease Brochure" at bounding box center [970, 284] width 292 height 14
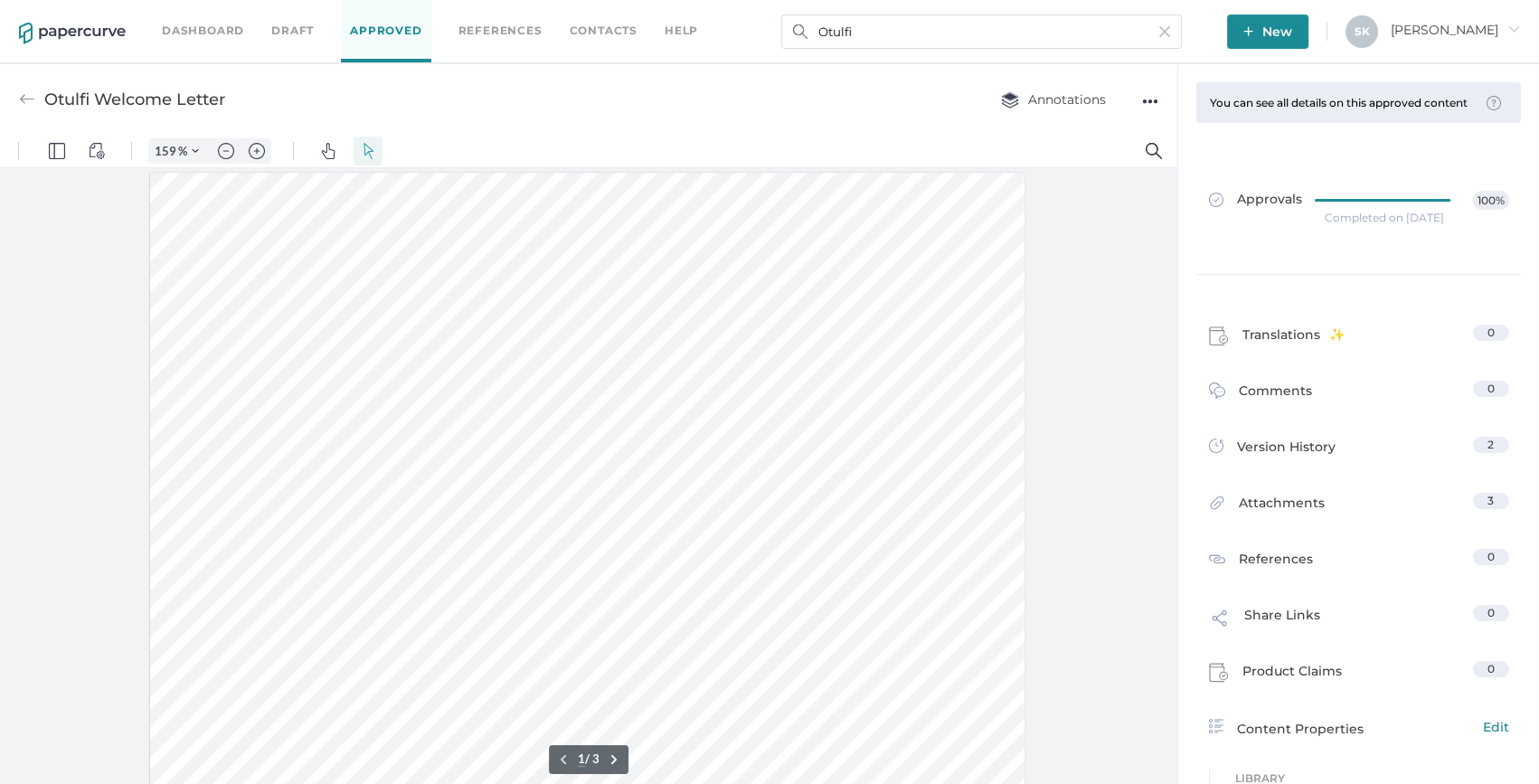
type input "Otulfi Disease Brochure"
type input "100"
click at [671, 106] on div "Otulfi Disease Brochure Annotations ●●●" at bounding box center [589, 99] width 1177 height 71
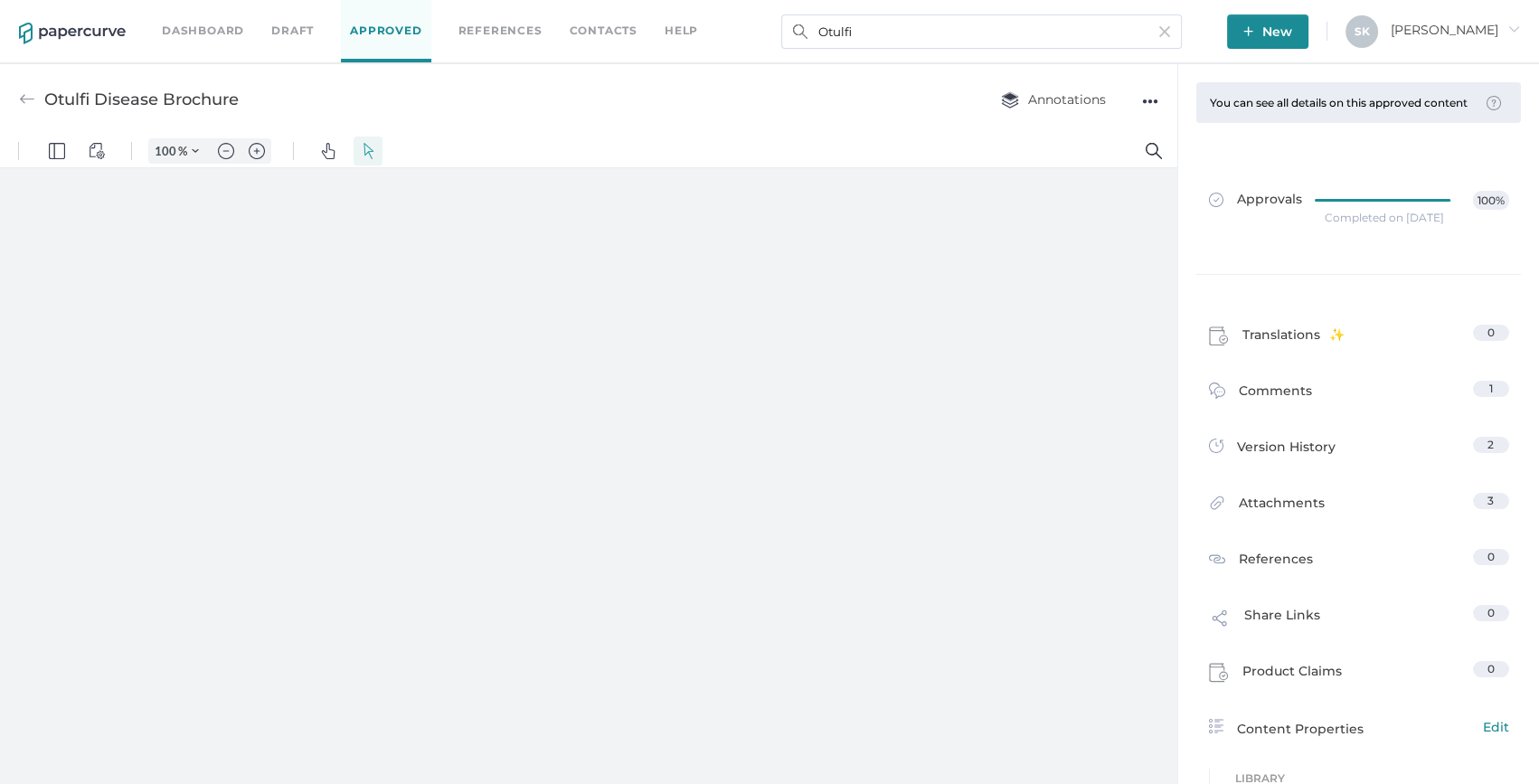
type input "159"
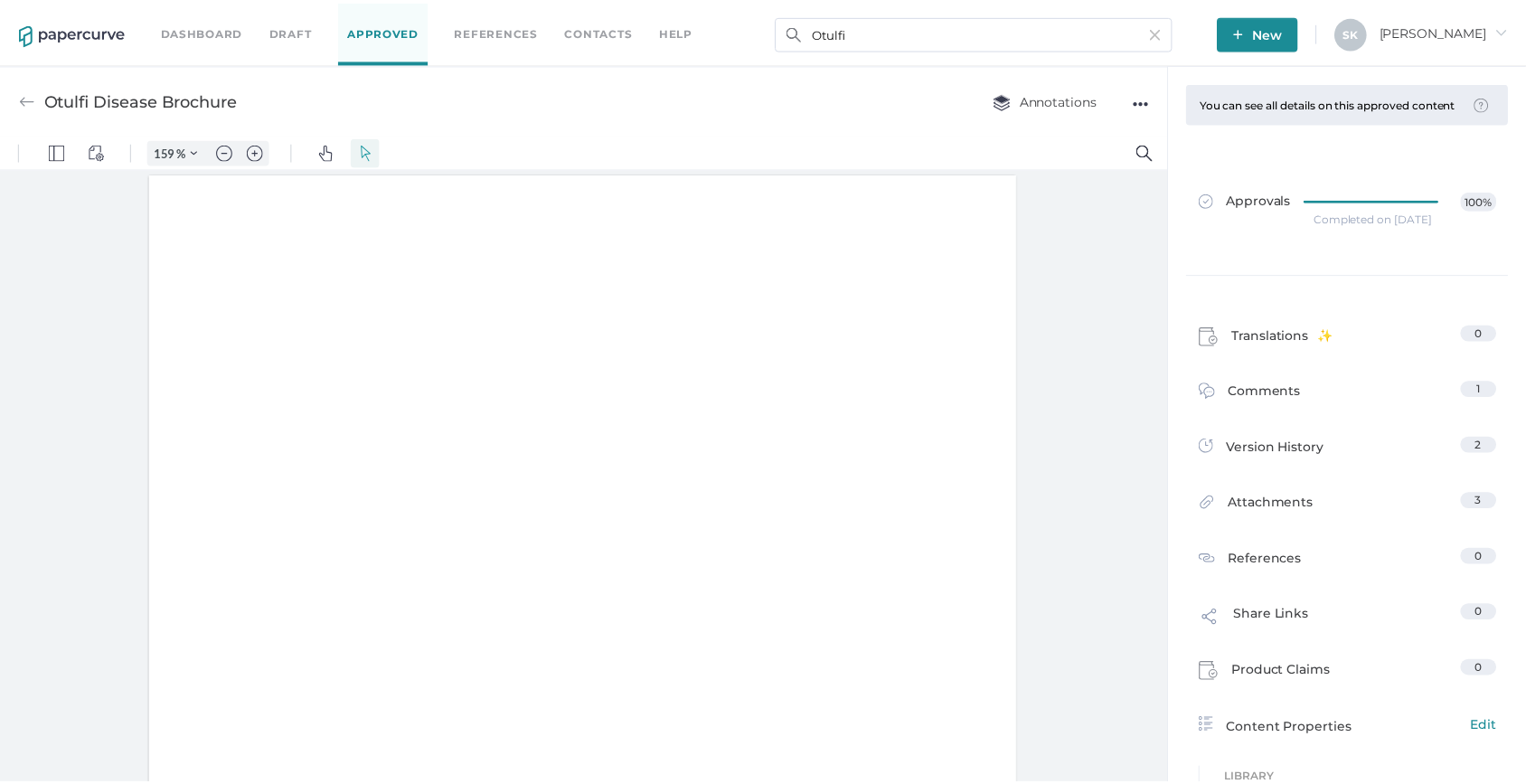
scroll to position [1, 0]
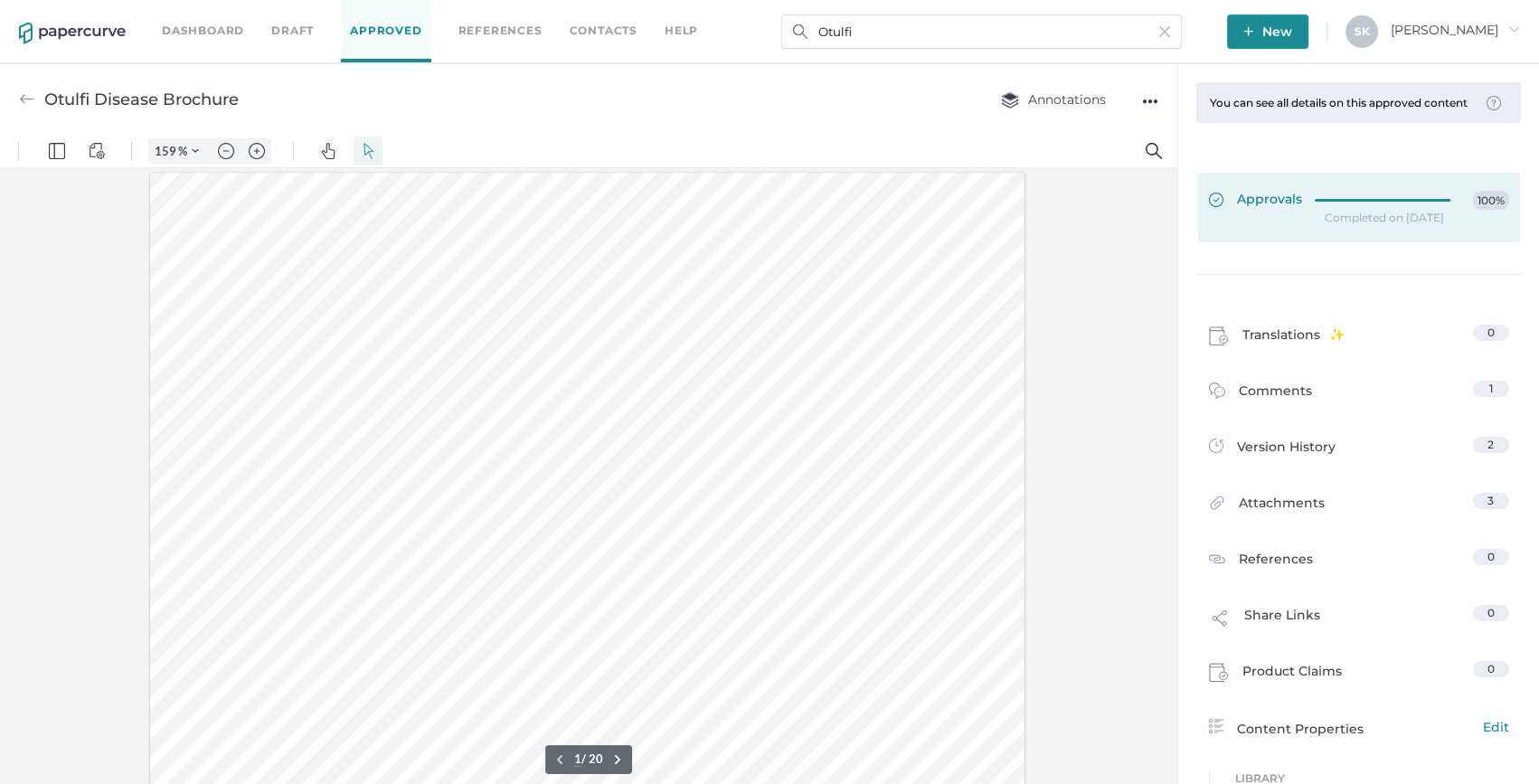
click at [1437, 200] on icon at bounding box center [1388, 200] width 144 height 0
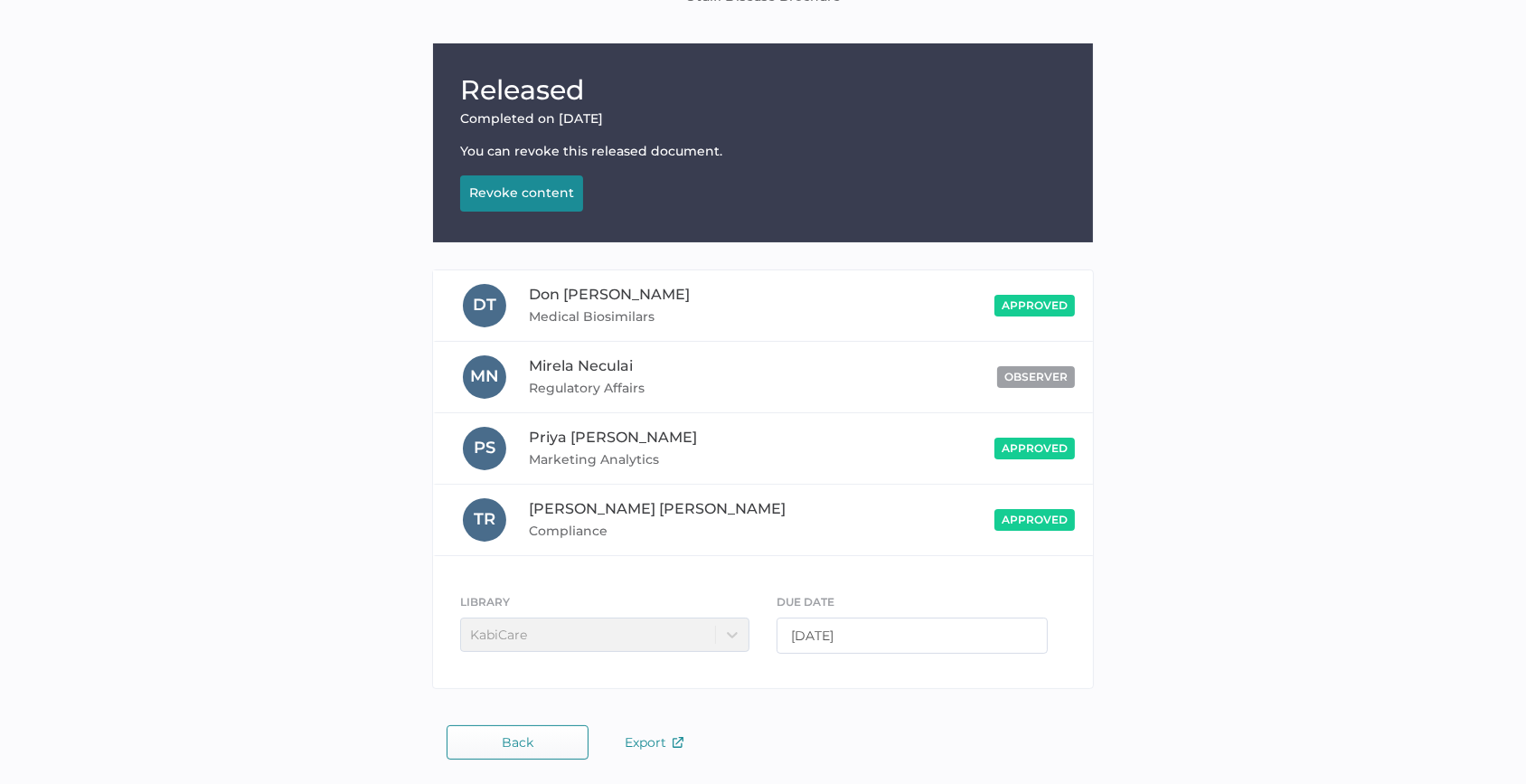
scroll to position [151, 0]
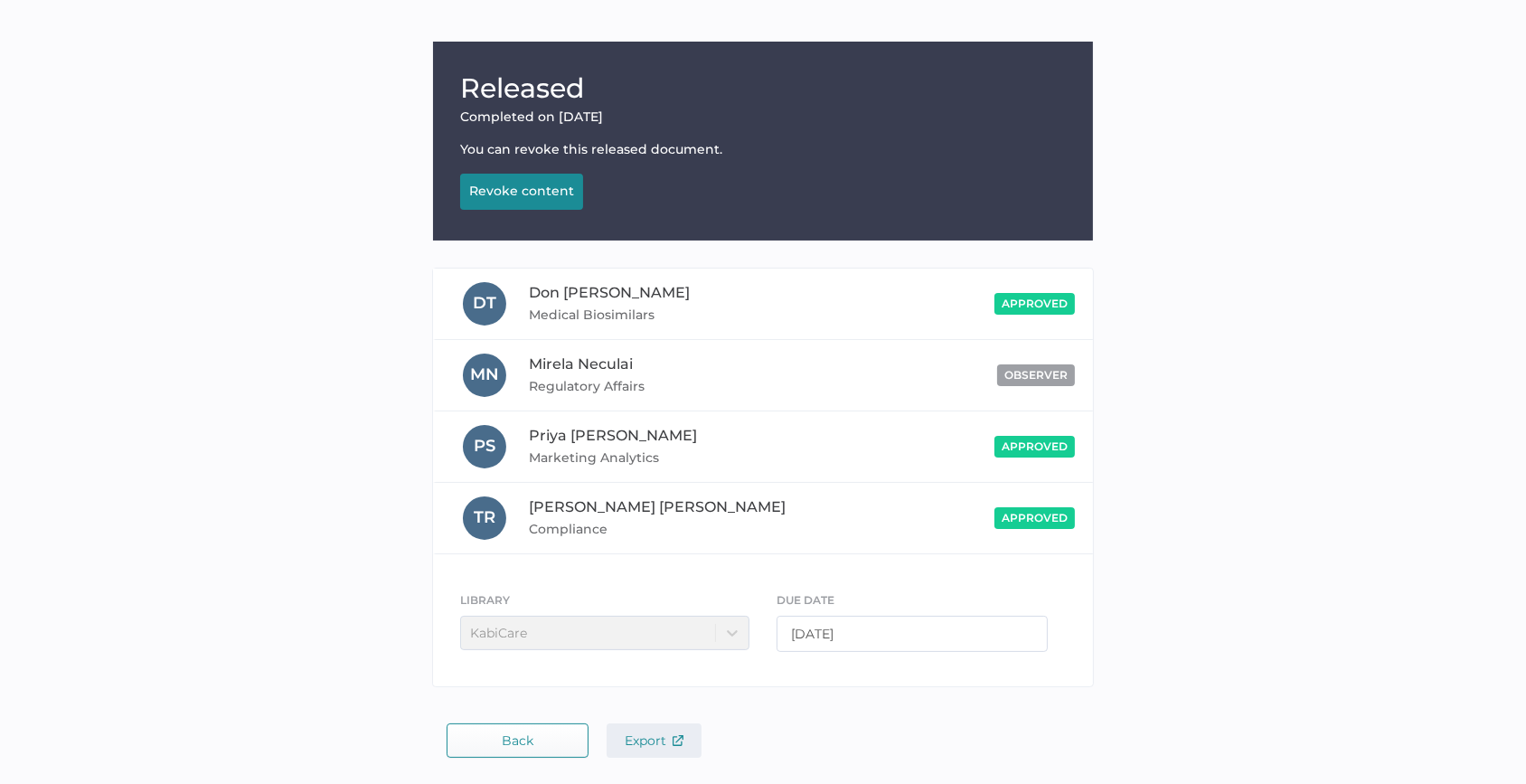
click at [635, 745] on span "Export" at bounding box center [654, 740] width 59 height 16
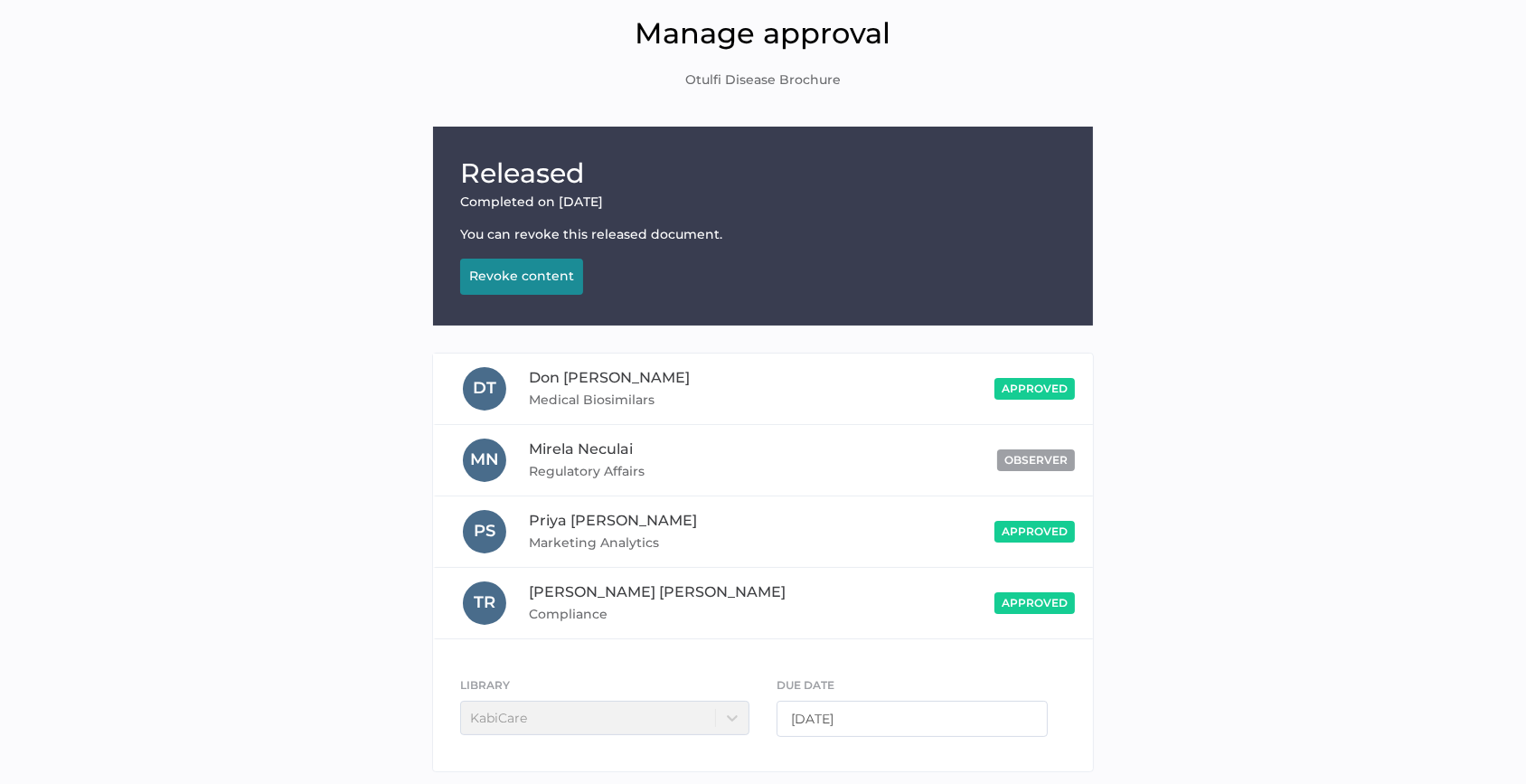
scroll to position [0, 0]
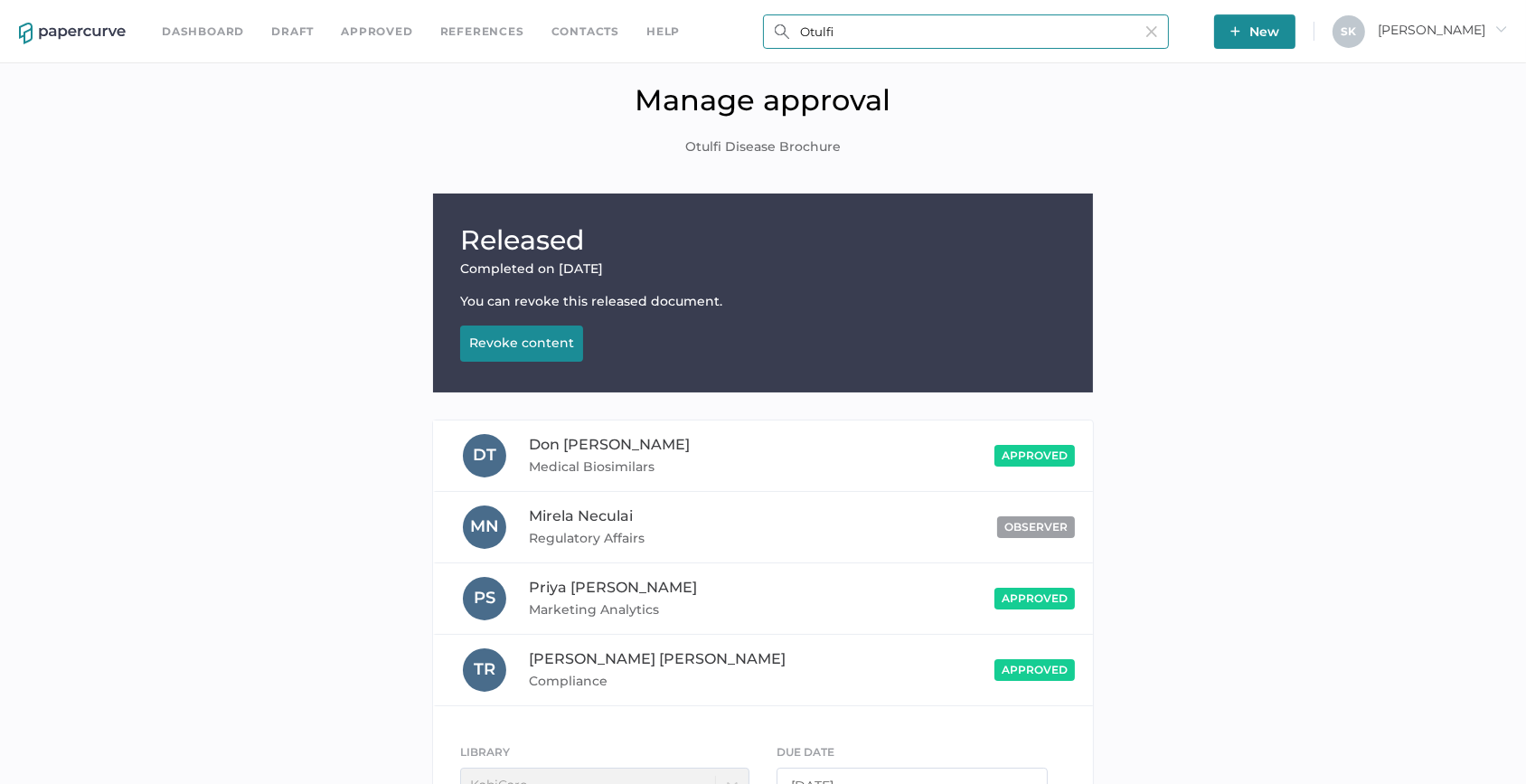
click at [852, 26] on input "Otulfi" at bounding box center [966, 32] width 406 height 35
click at [873, 31] on input "Otulfi" at bounding box center [966, 32] width 406 height 35
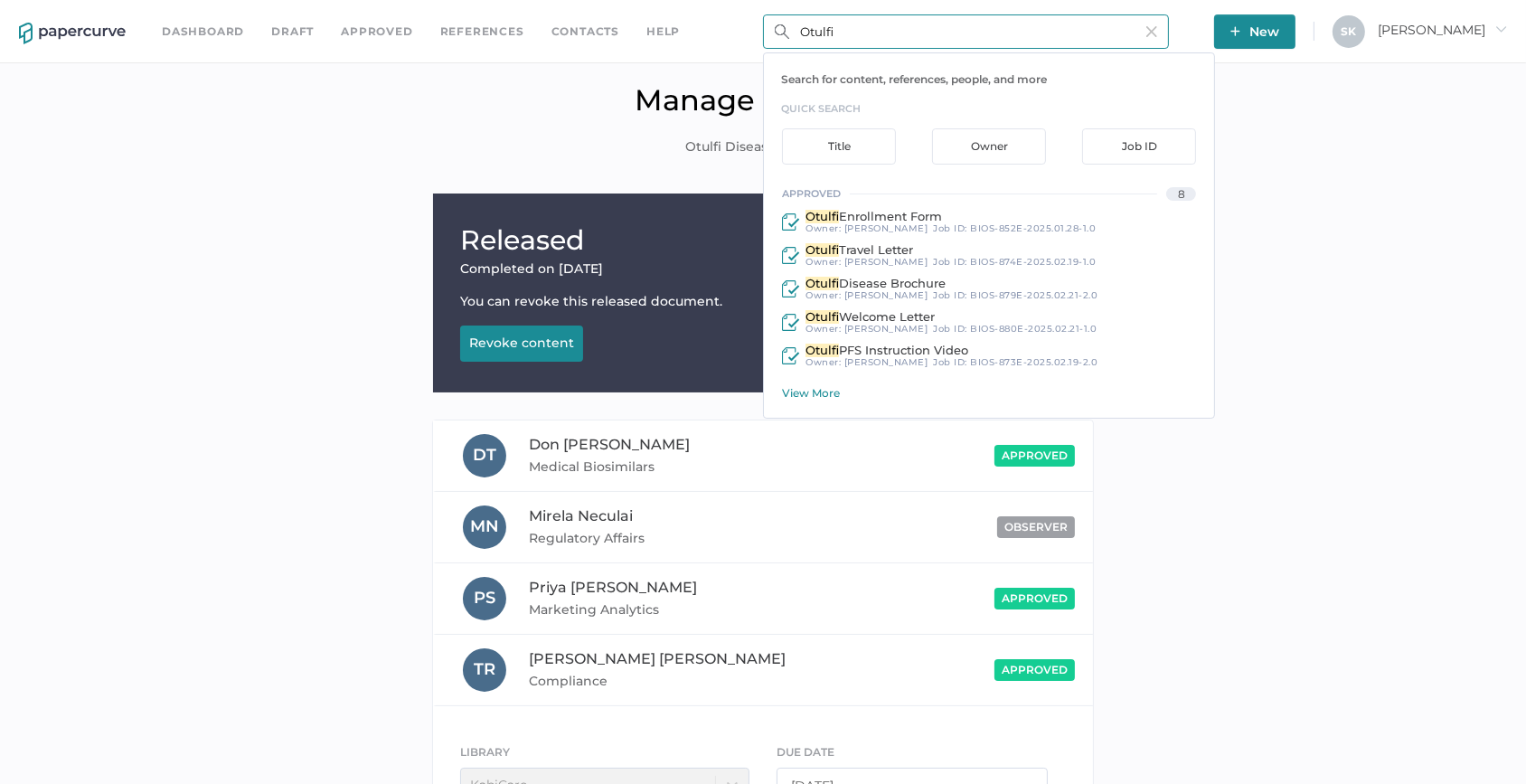
type input "Otulfi"
click at [813, 392] on div "View More" at bounding box center [998, 392] width 432 height 14
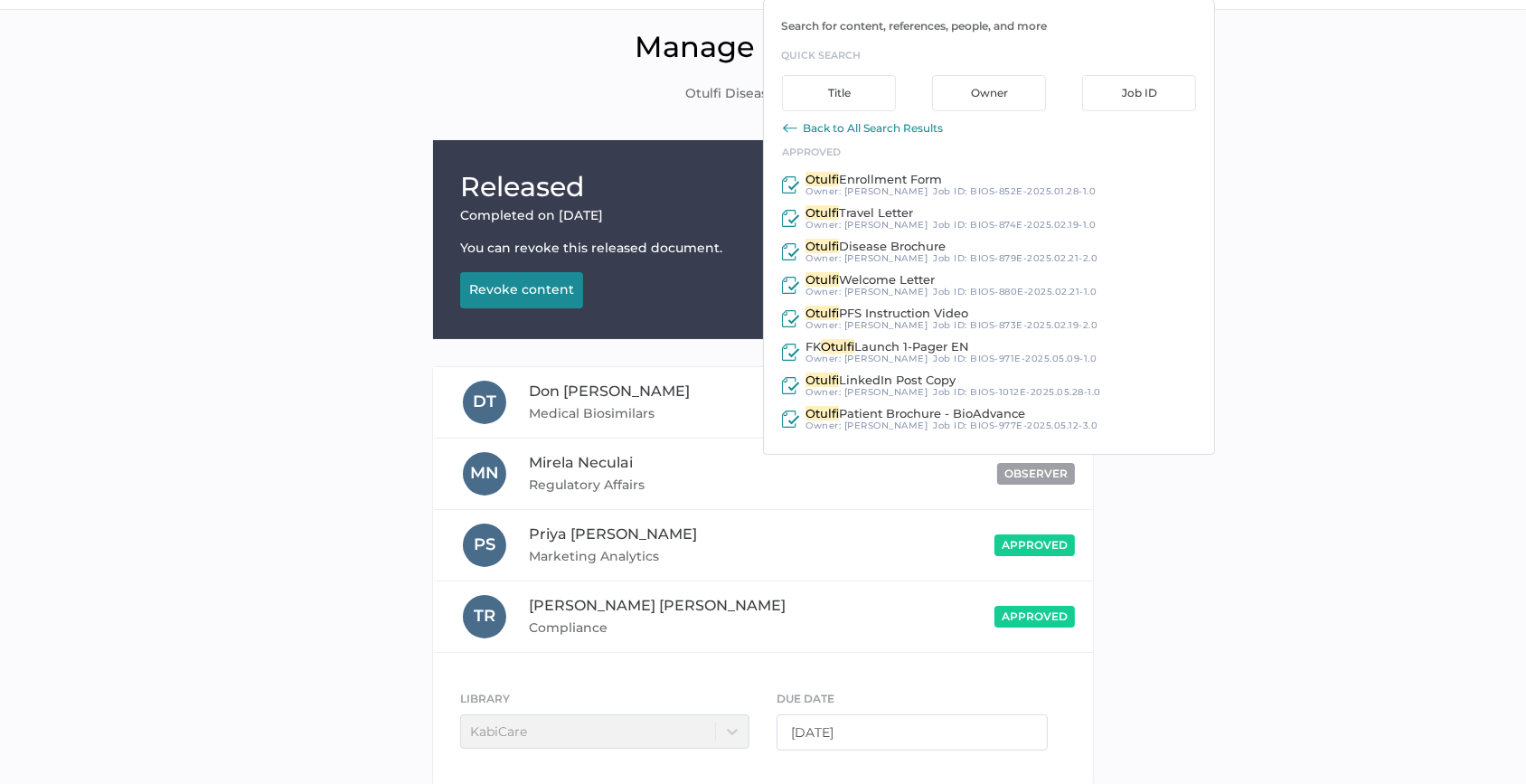
scroll to position [81, 0]
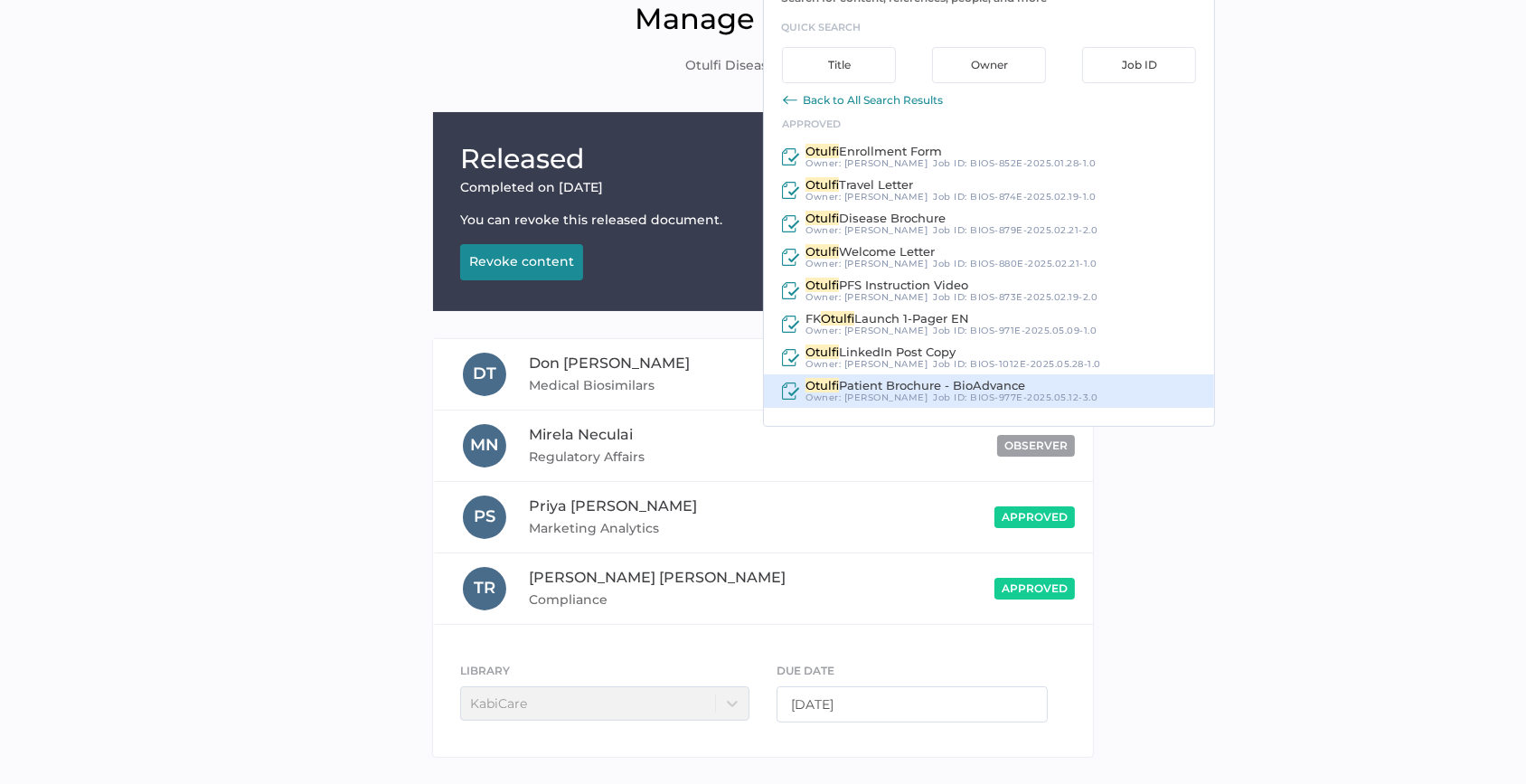
click at [939, 383] on span "Patient Brochure - BioAdvance" at bounding box center [932, 385] width 186 height 14
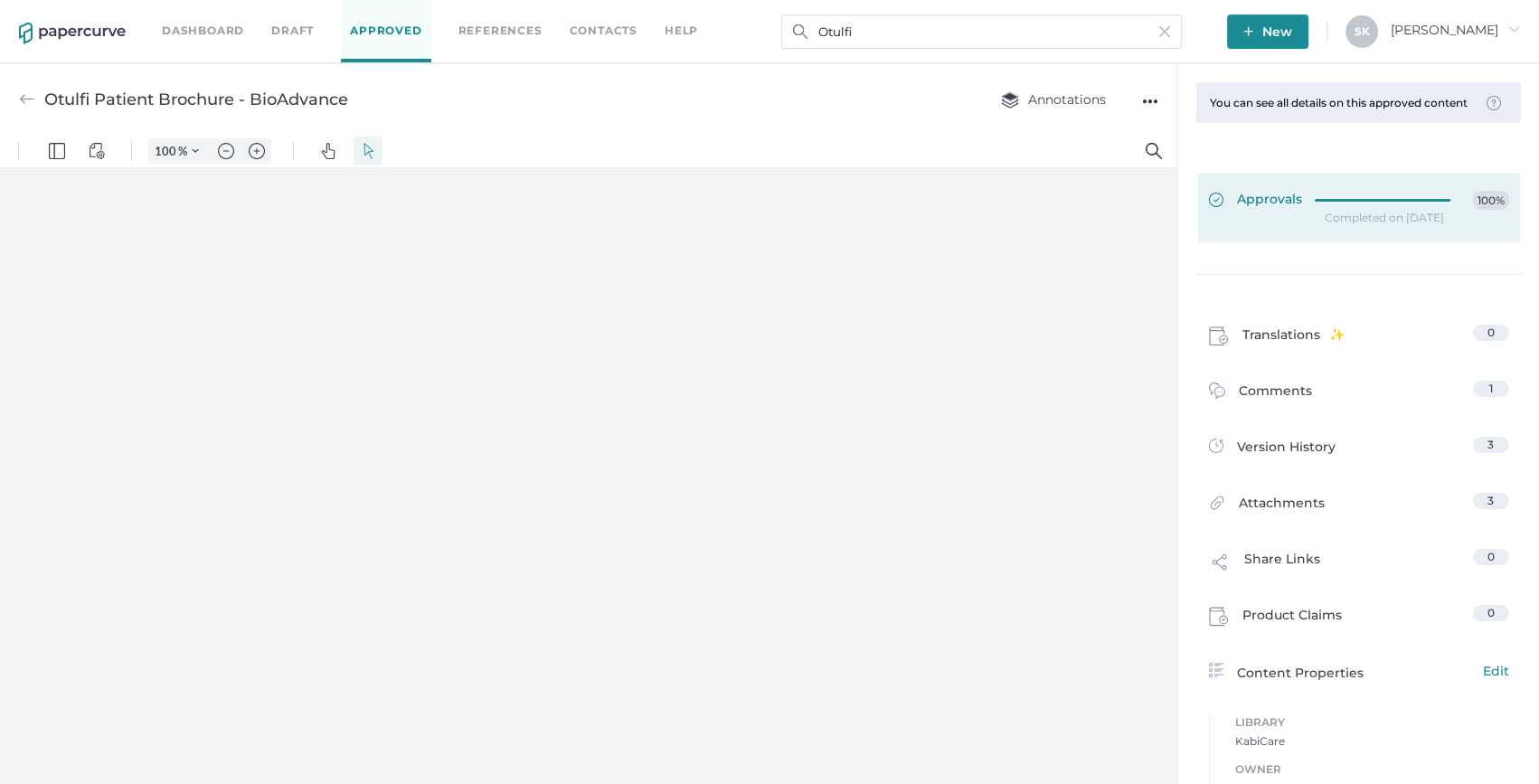
click at [1298, 210] on div "Approvals 100%" at bounding box center [1359, 201] width 300 height 20
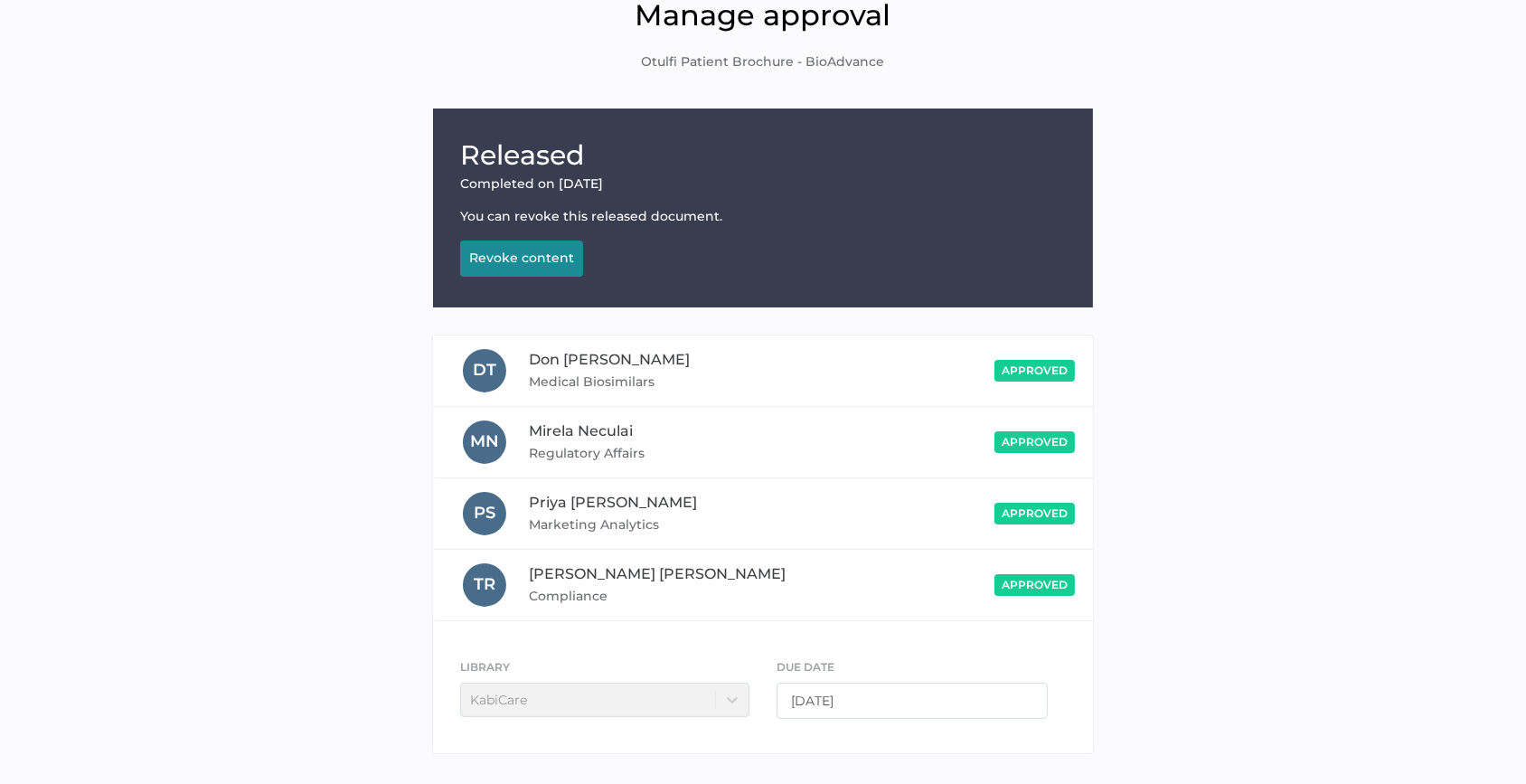
scroll to position [151, 0]
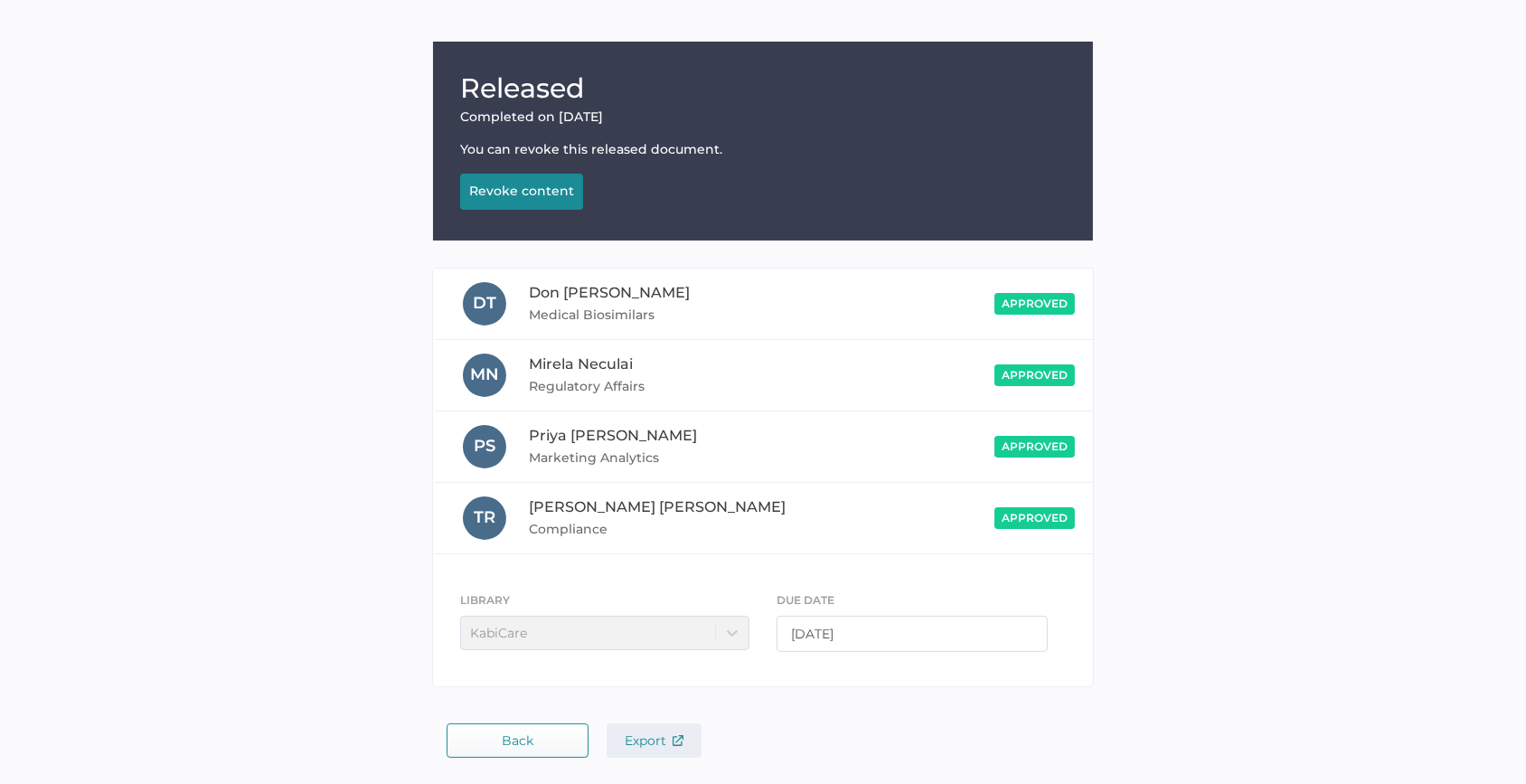
click at [684, 742] on button "Export" at bounding box center [654, 741] width 95 height 35
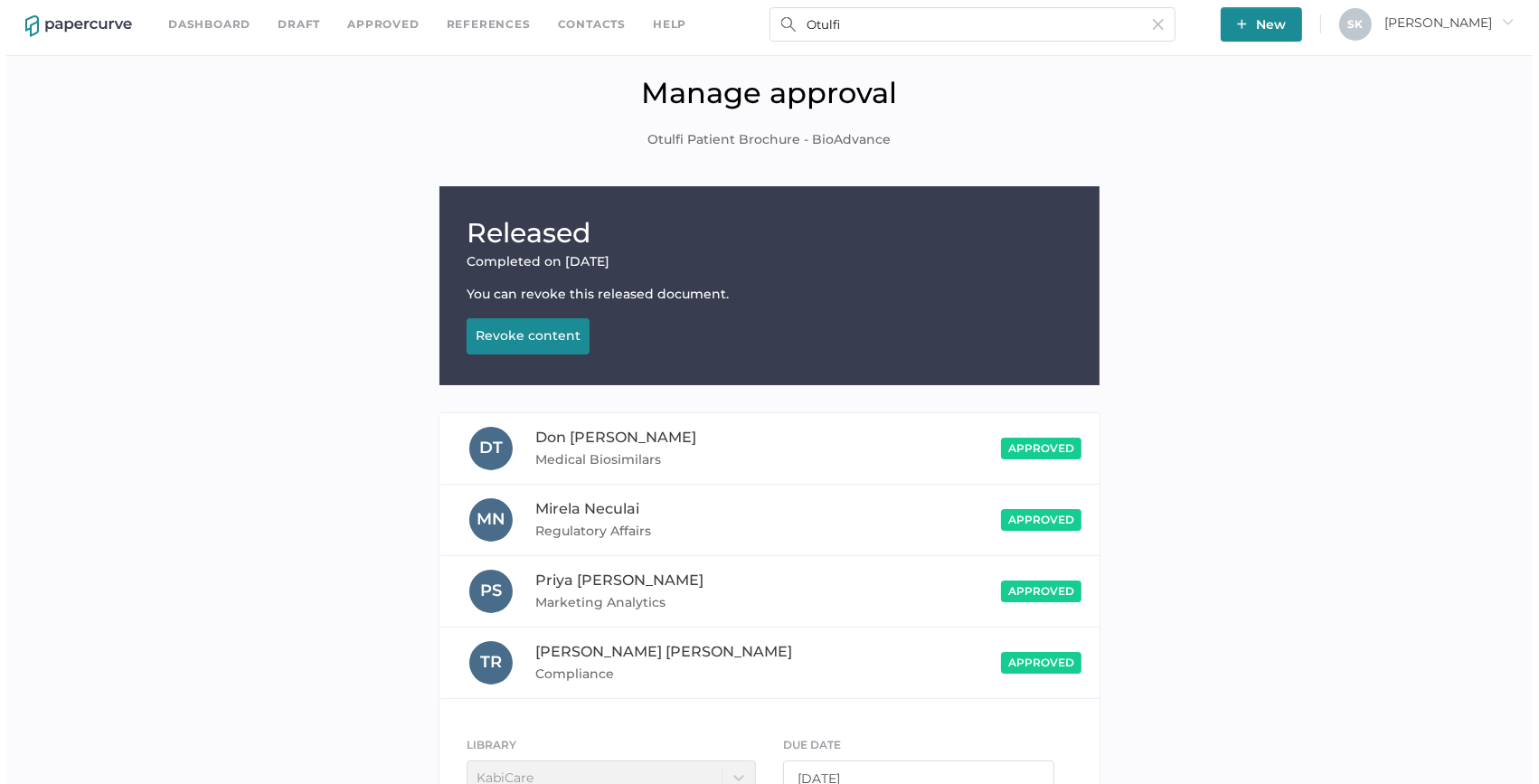
scroll to position [0, 0]
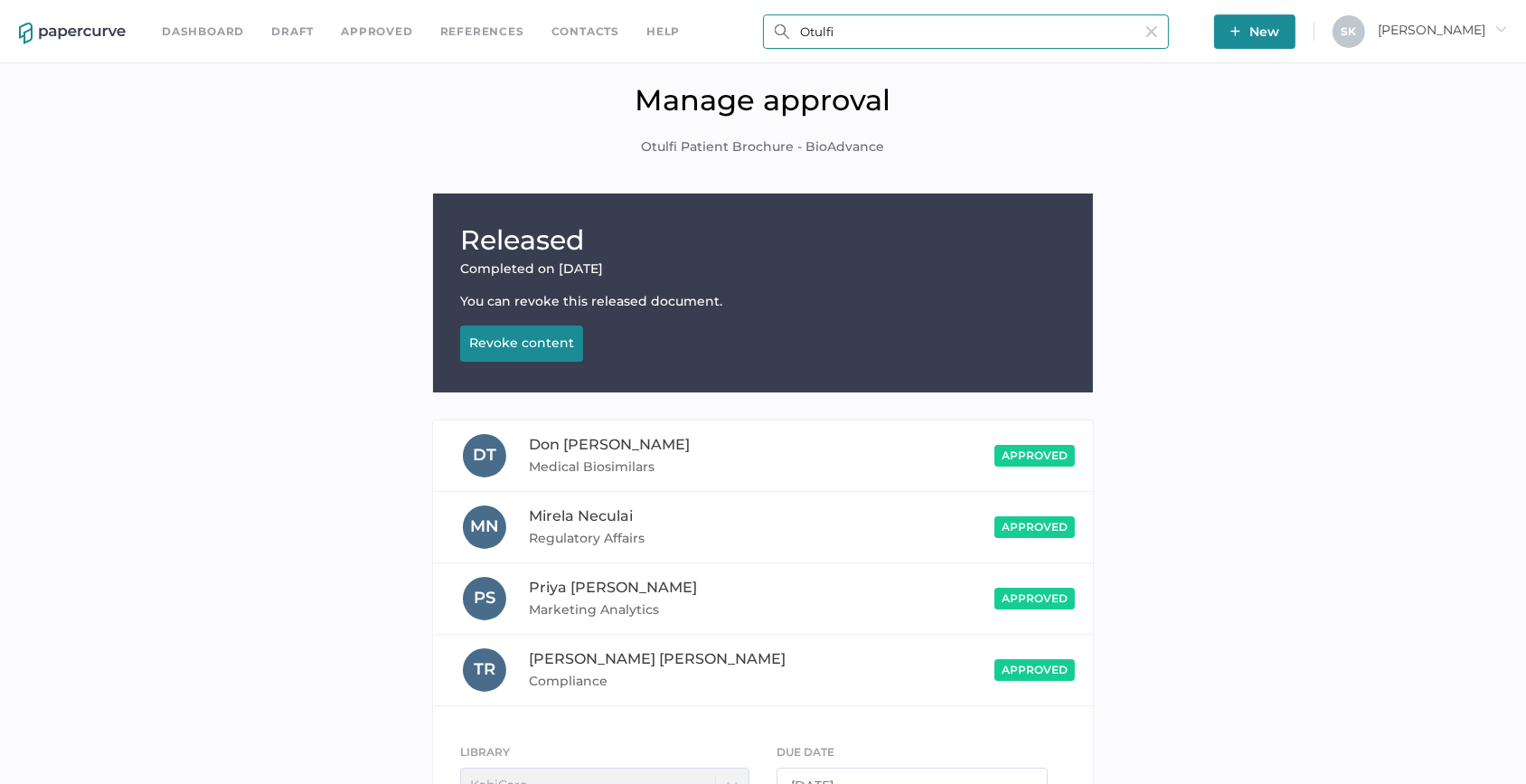
click at [1102, 27] on input "Otulfi" at bounding box center [966, 32] width 406 height 35
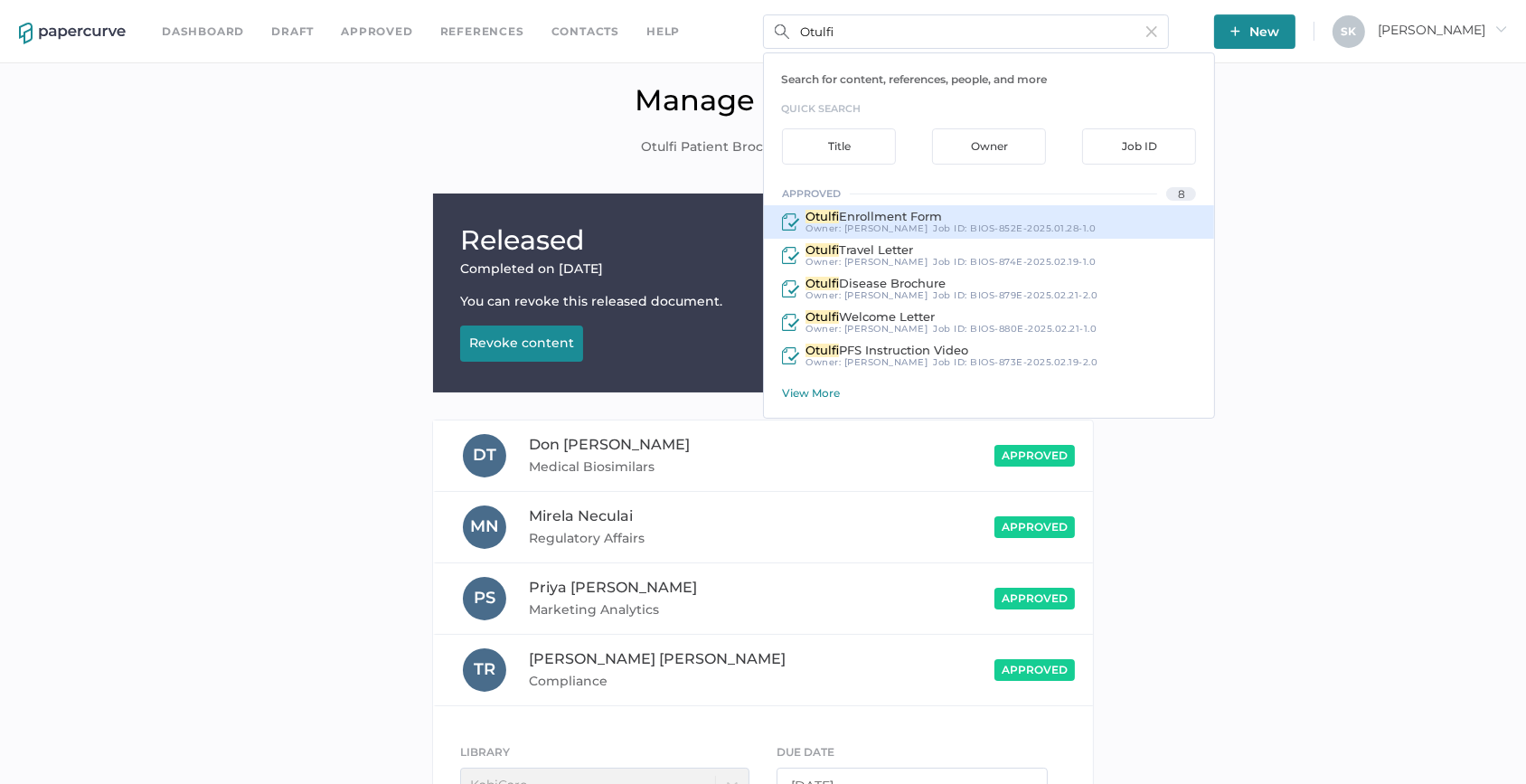
click at [974, 205] on div "Otulfi Enrollment Form Owner: Sarah Khouri Job ID : BIOS-852E-2025.01.28-1.0" at bounding box center [989, 222] width 450 height 34
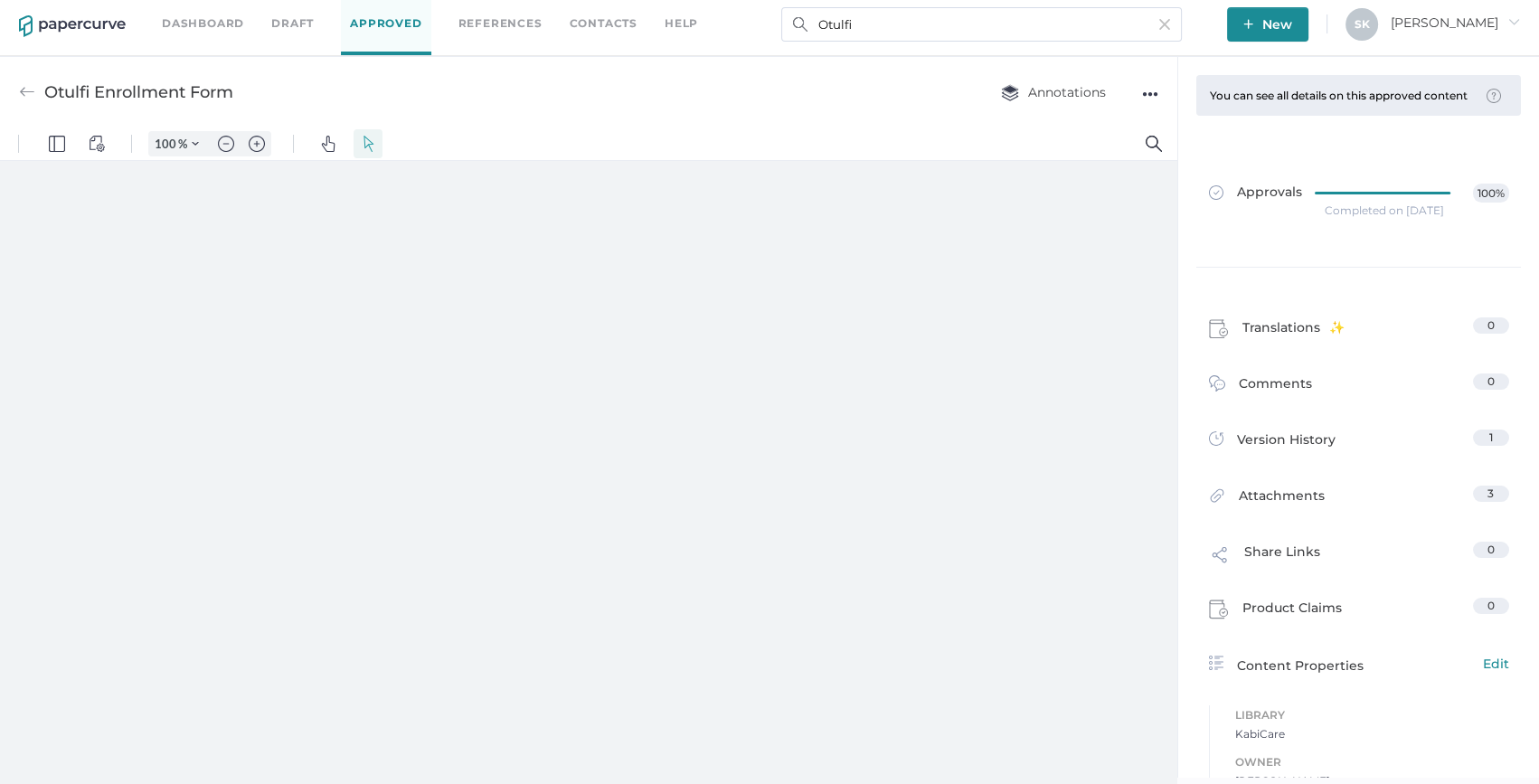
type input "159"
type input "1"
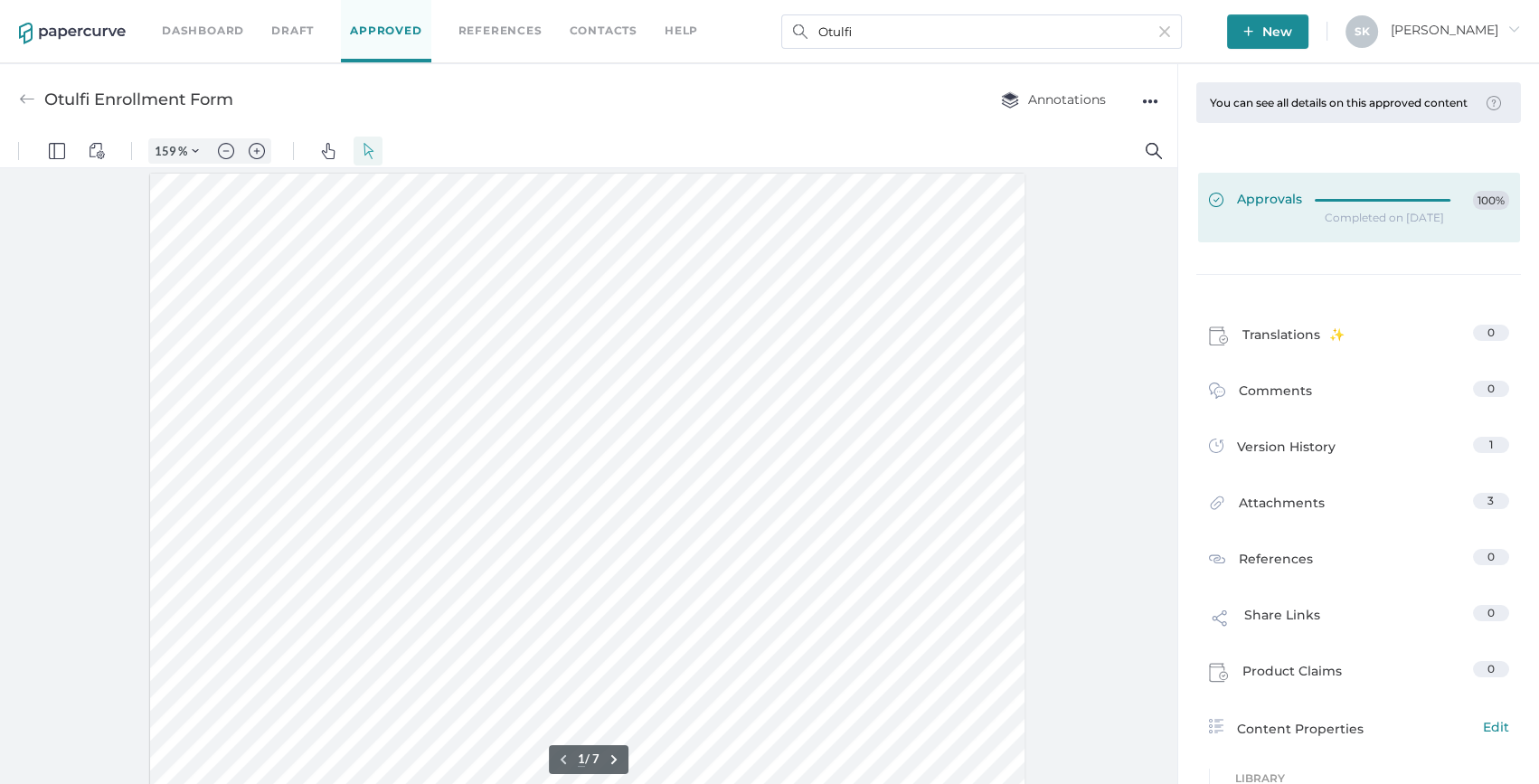
click at [1298, 207] on div "Approvals 100%" at bounding box center [1359, 201] width 300 height 20
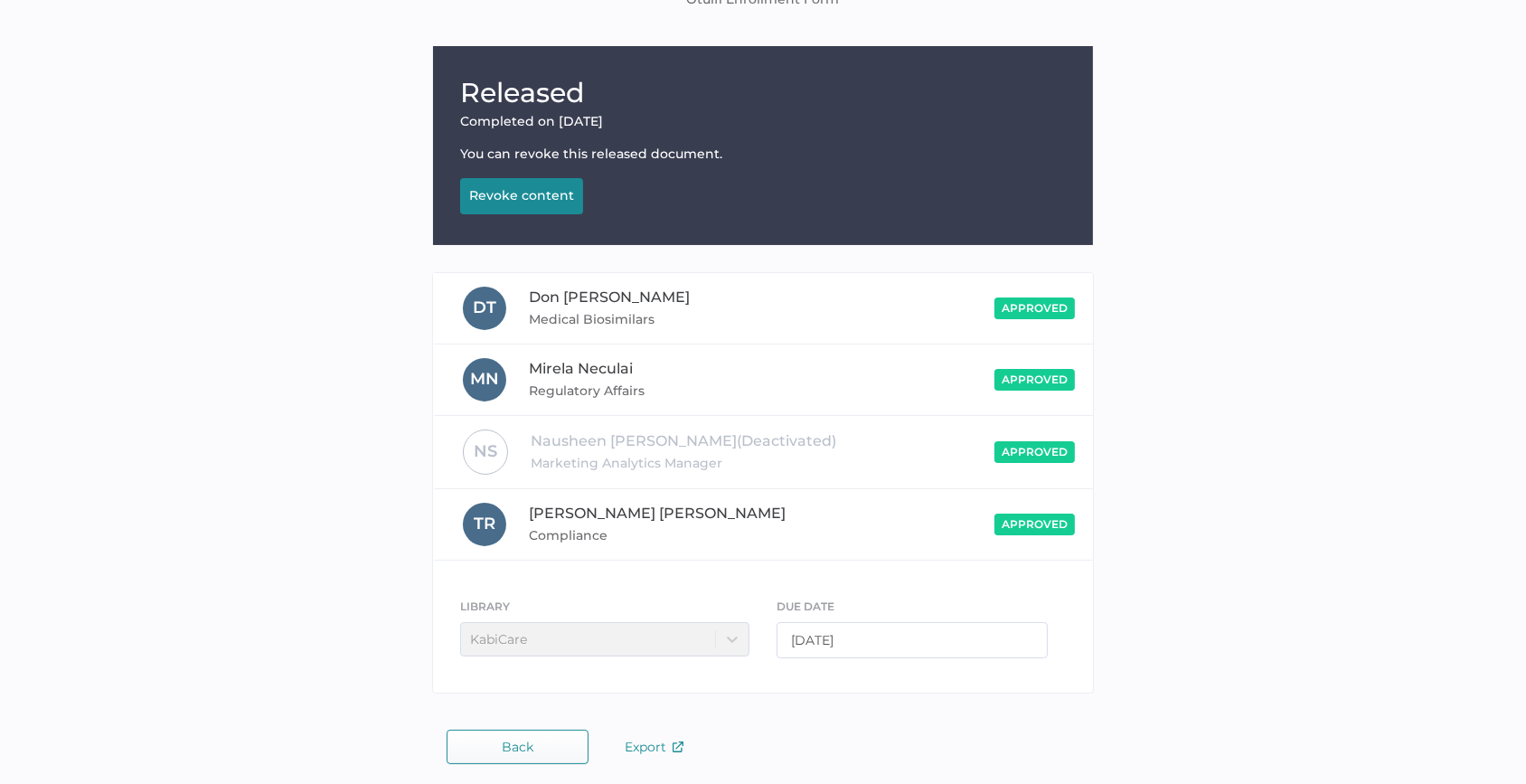
scroll to position [153, 0]
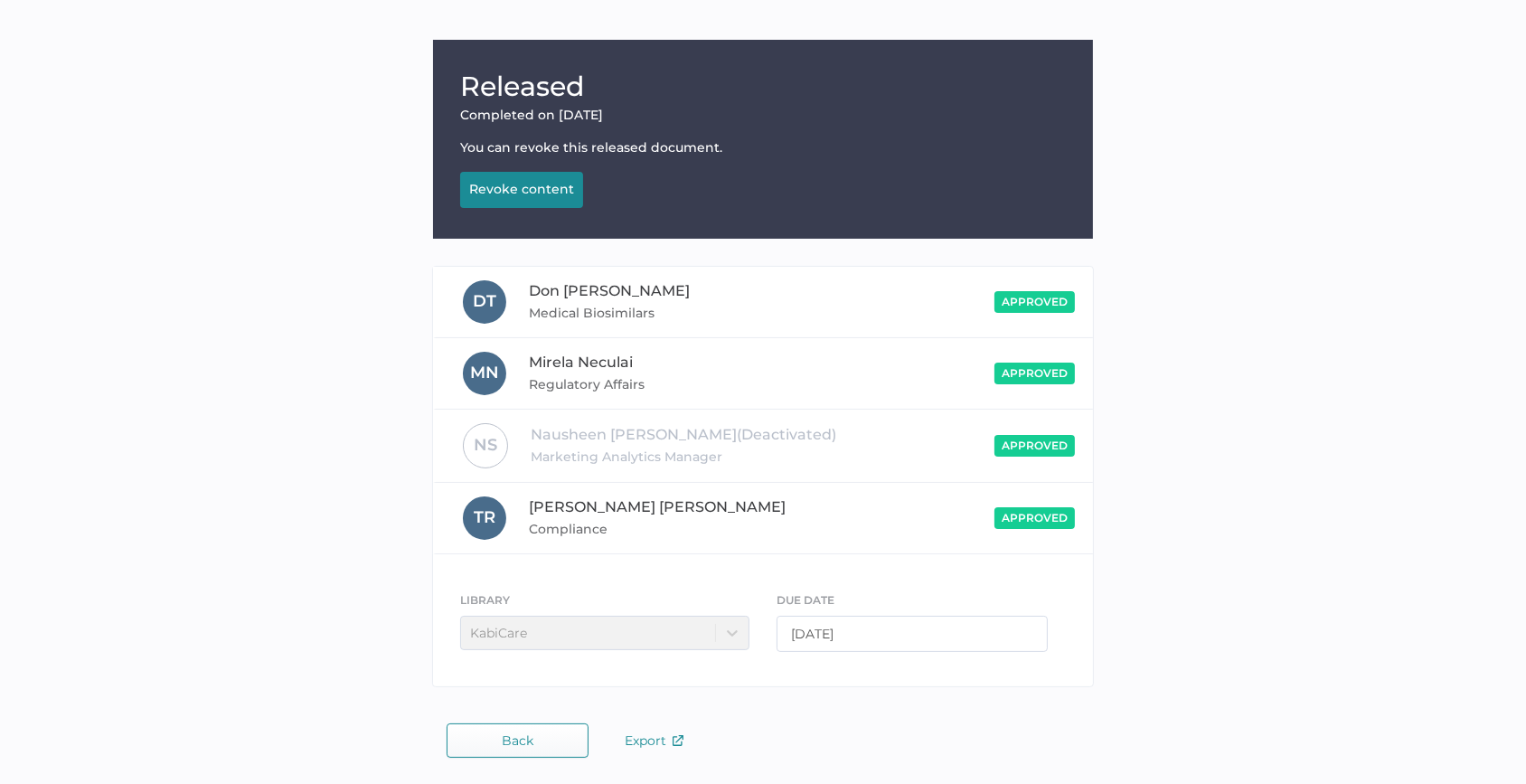
click at [649, 760] on div "Released Completed on Apr 2, 2025 You can revoke this released document. Revoke…" at bounding box center [763, 408] width 1526 height 754
click at [648, 757] on button "Export" at bounding box center [654, 741] width 95 height 35
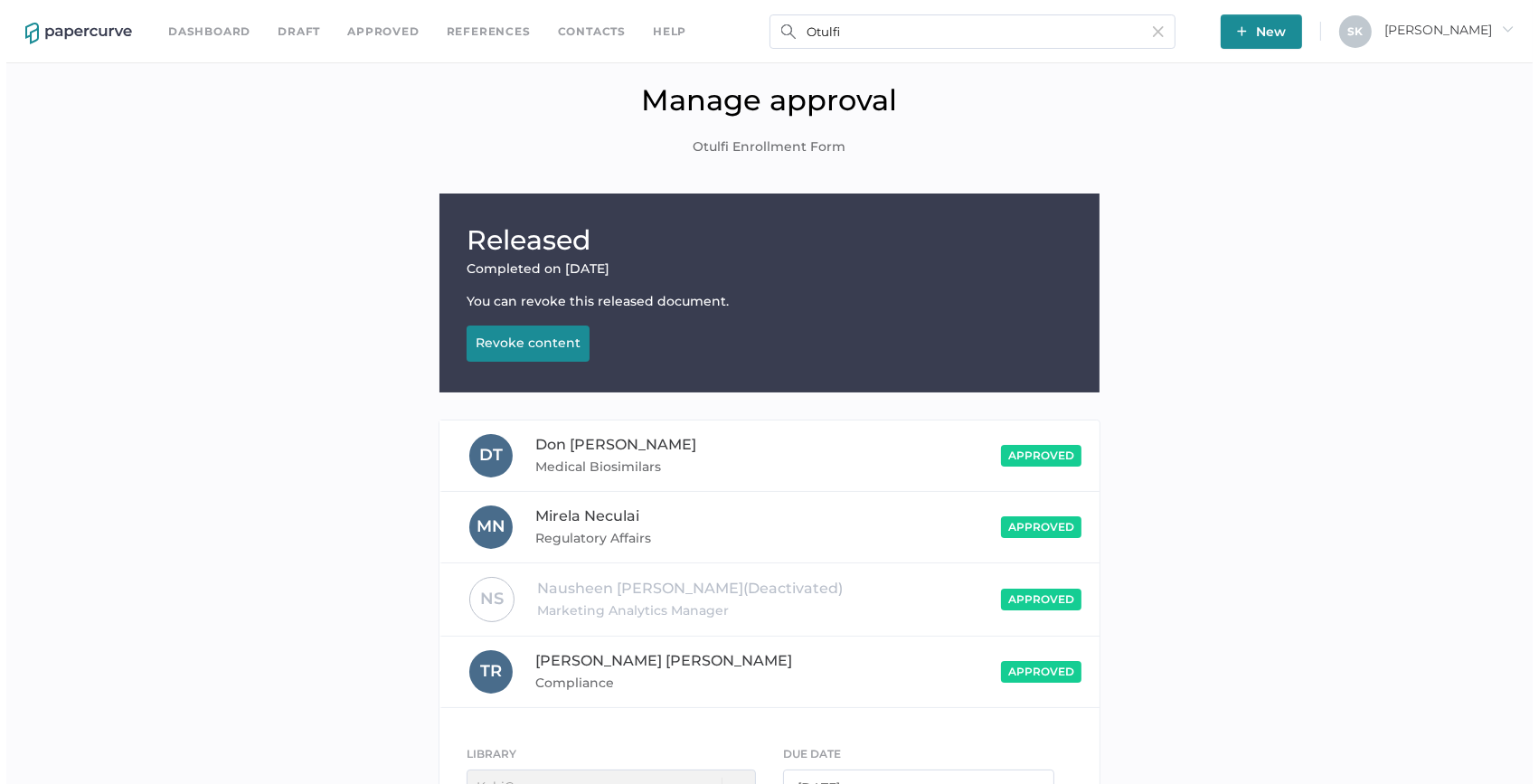
scroll to position [0, 0]
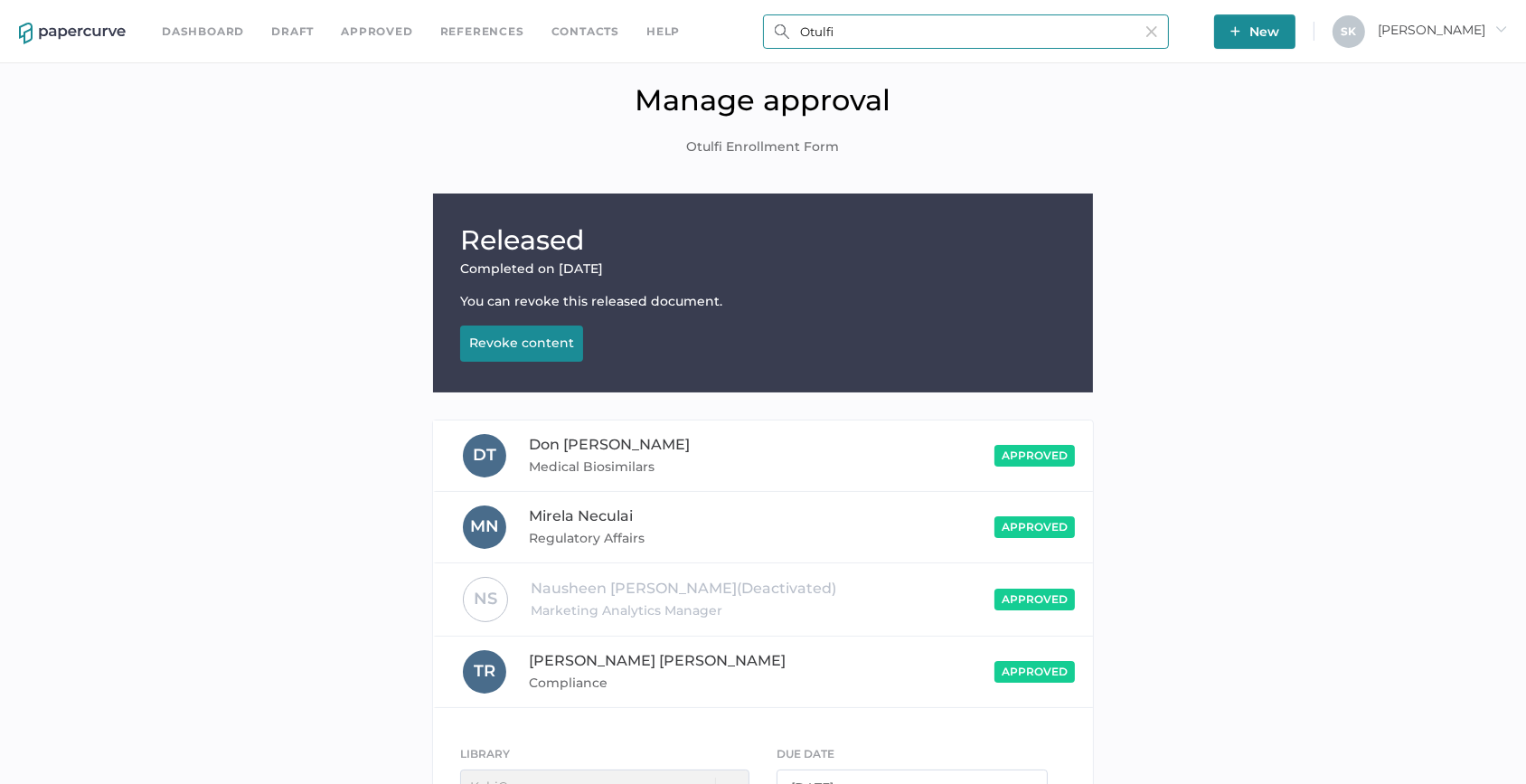
click at [995, 24] on input "Otulfi" at bounding box center [966, 32] width 406 height 35
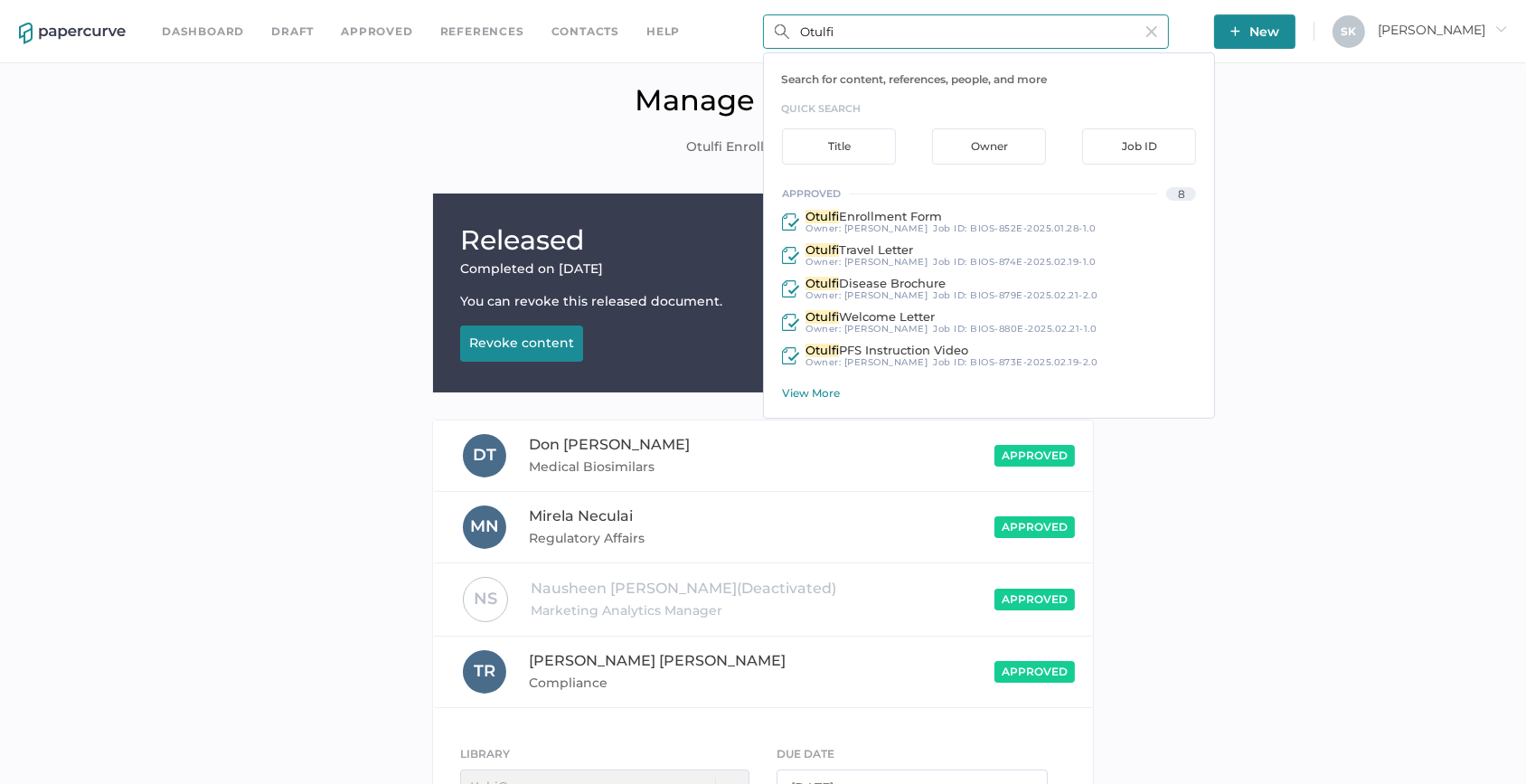
click at [822, 390] on div "View More" at bounding box center [998, 392] width 432 height 14
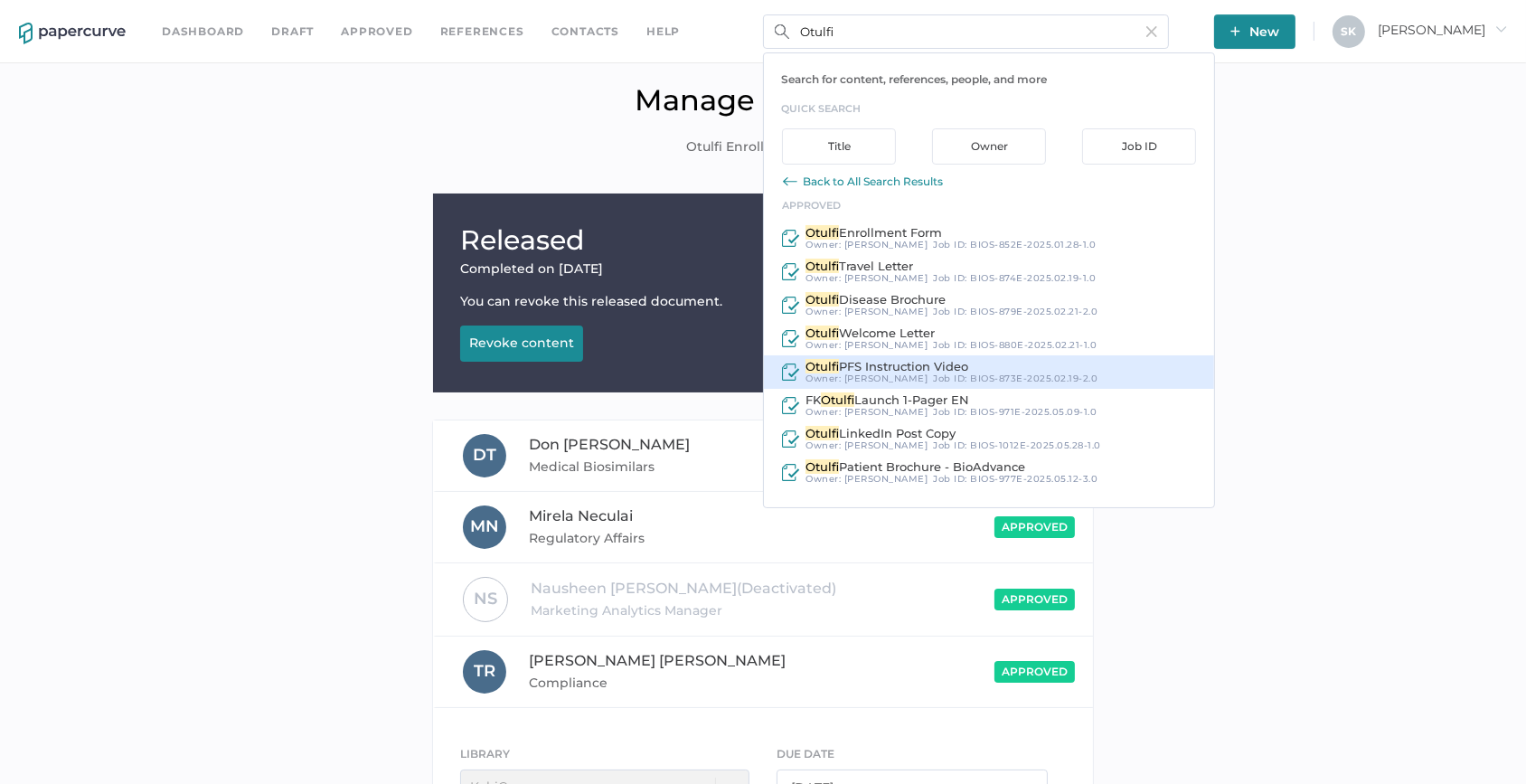
click at [931, 370] on span "PFS Instruction Video" at bounding box center [904, 365] width 129 height 14
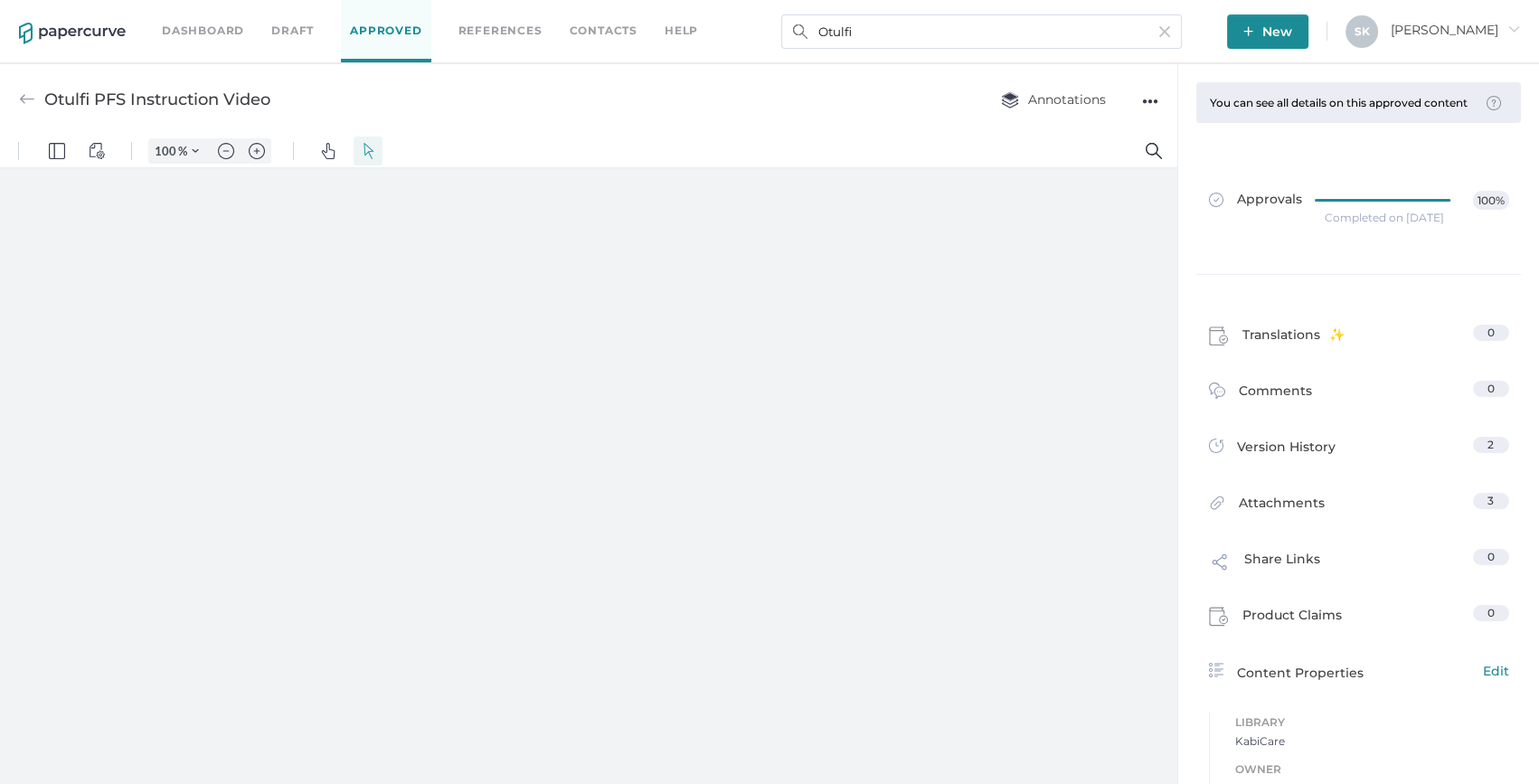
type input "159"
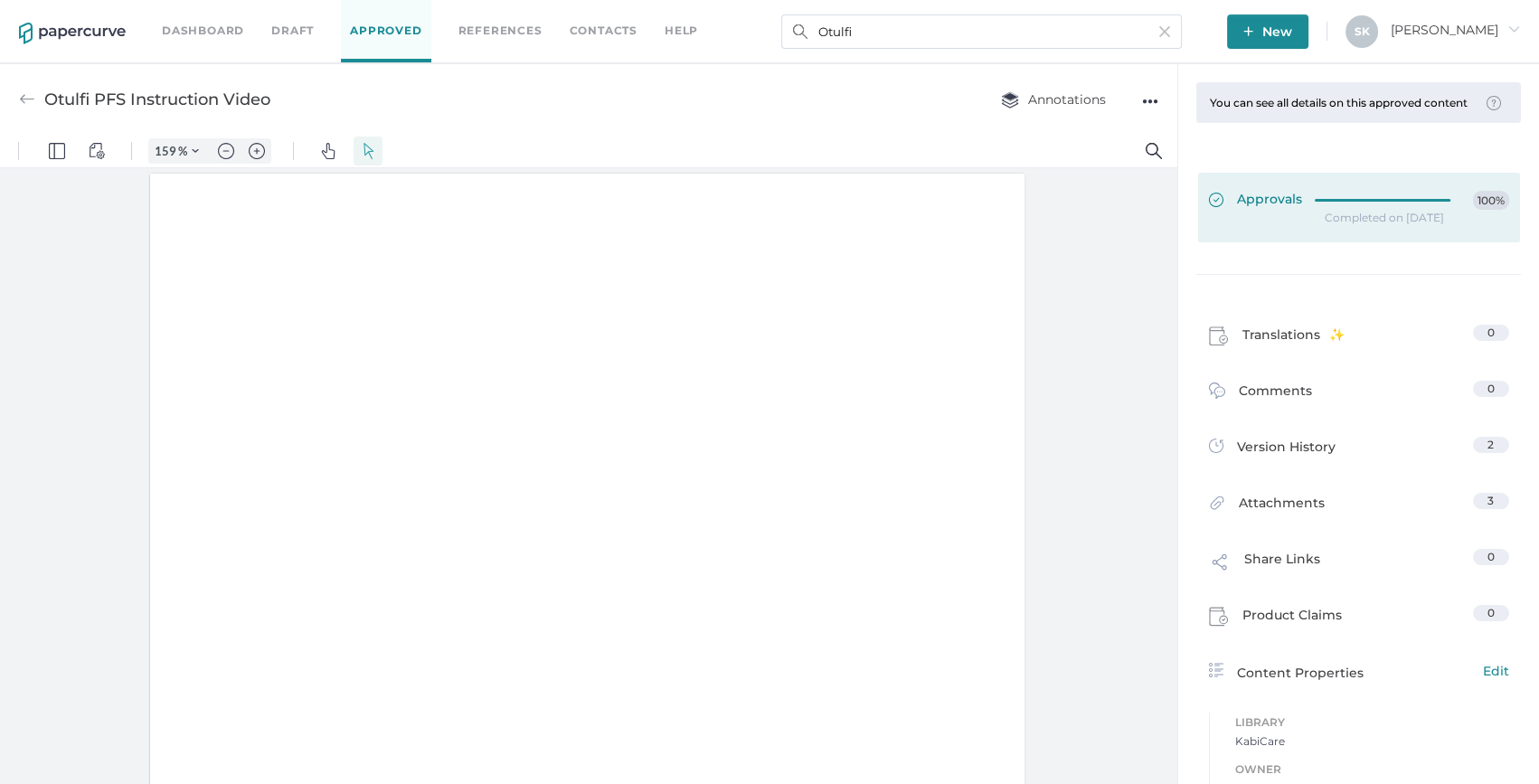
scroll to position [1, 0]
click at [1270, 207] on span "Approvals" at bounding box center [1255, 201] width 94 height 20
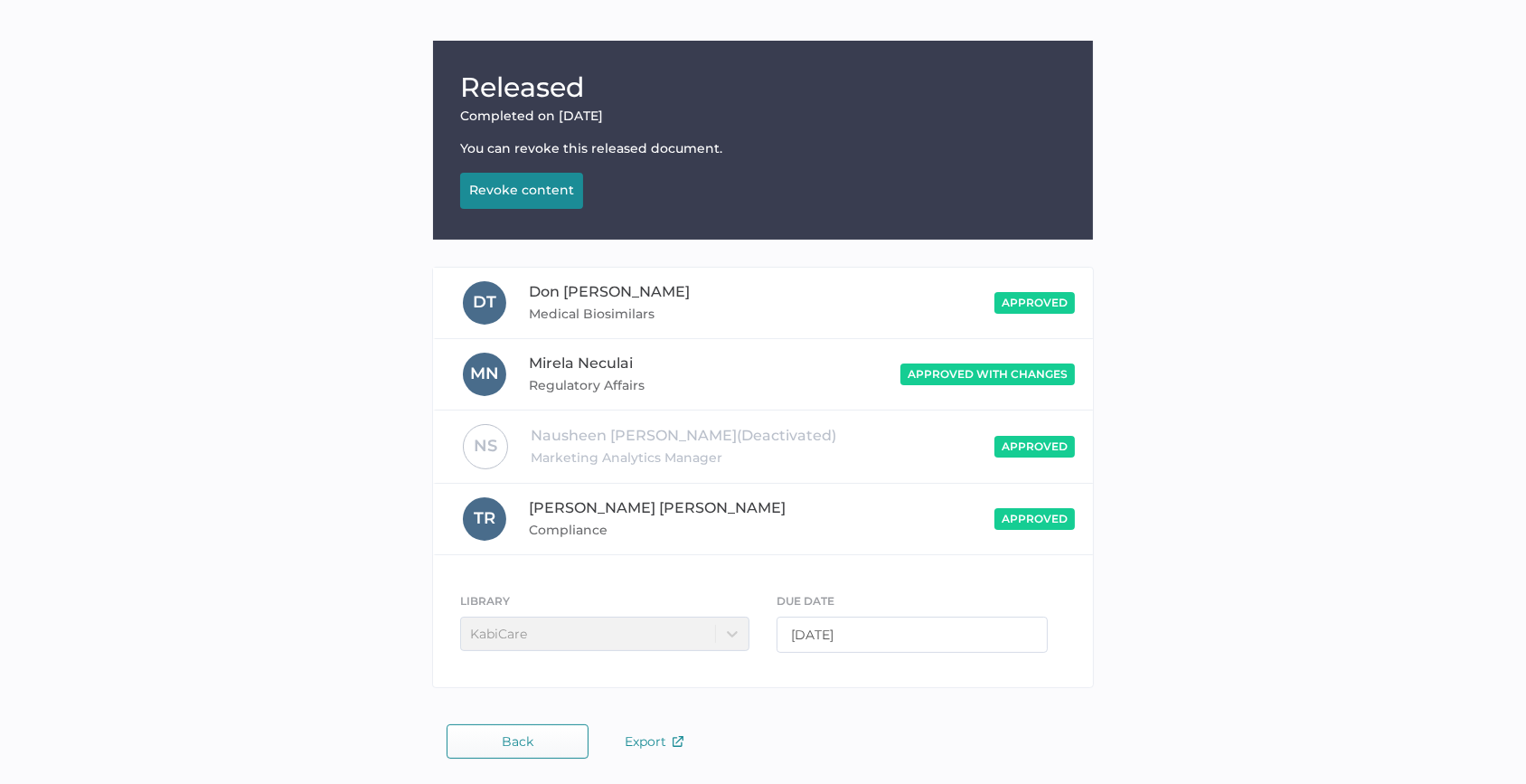
scroll to position [153, 0]
click at [656, 743] on span "Export" at bounding box center [654, 740] width 59 height 16
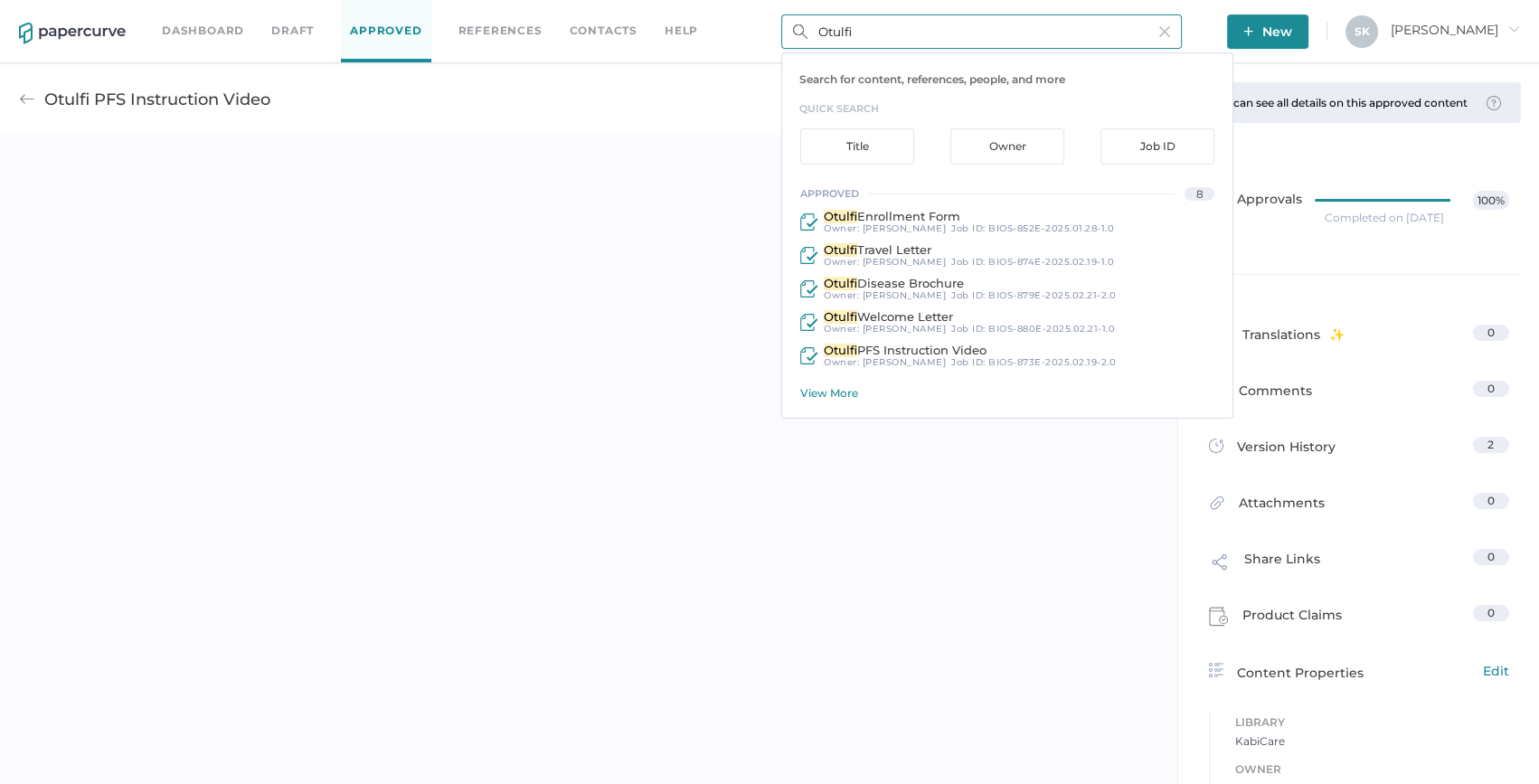
click at [856, 26] on input "Otulfi" at bounding box center [981, 32] width 400 height 35
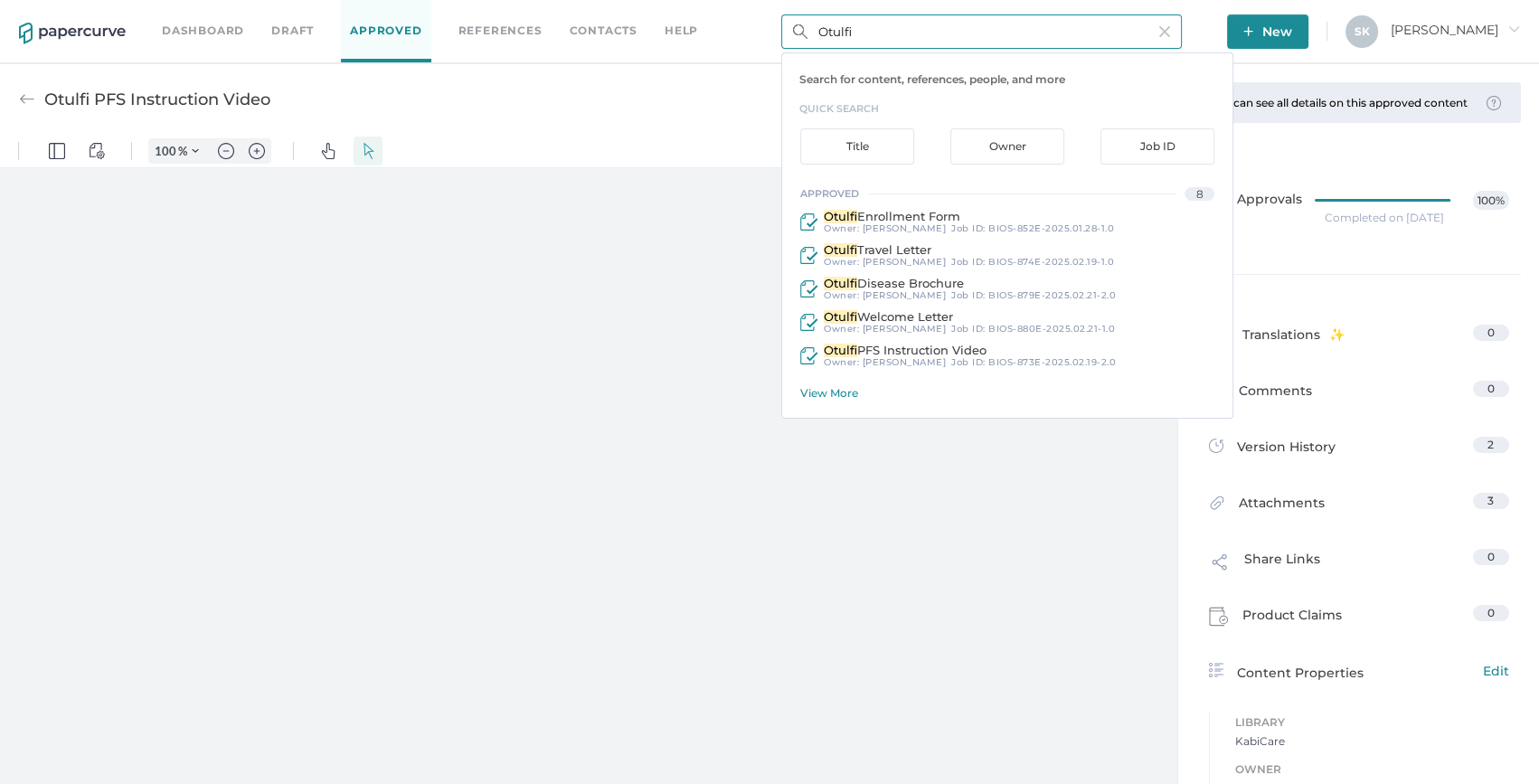
type input "159"
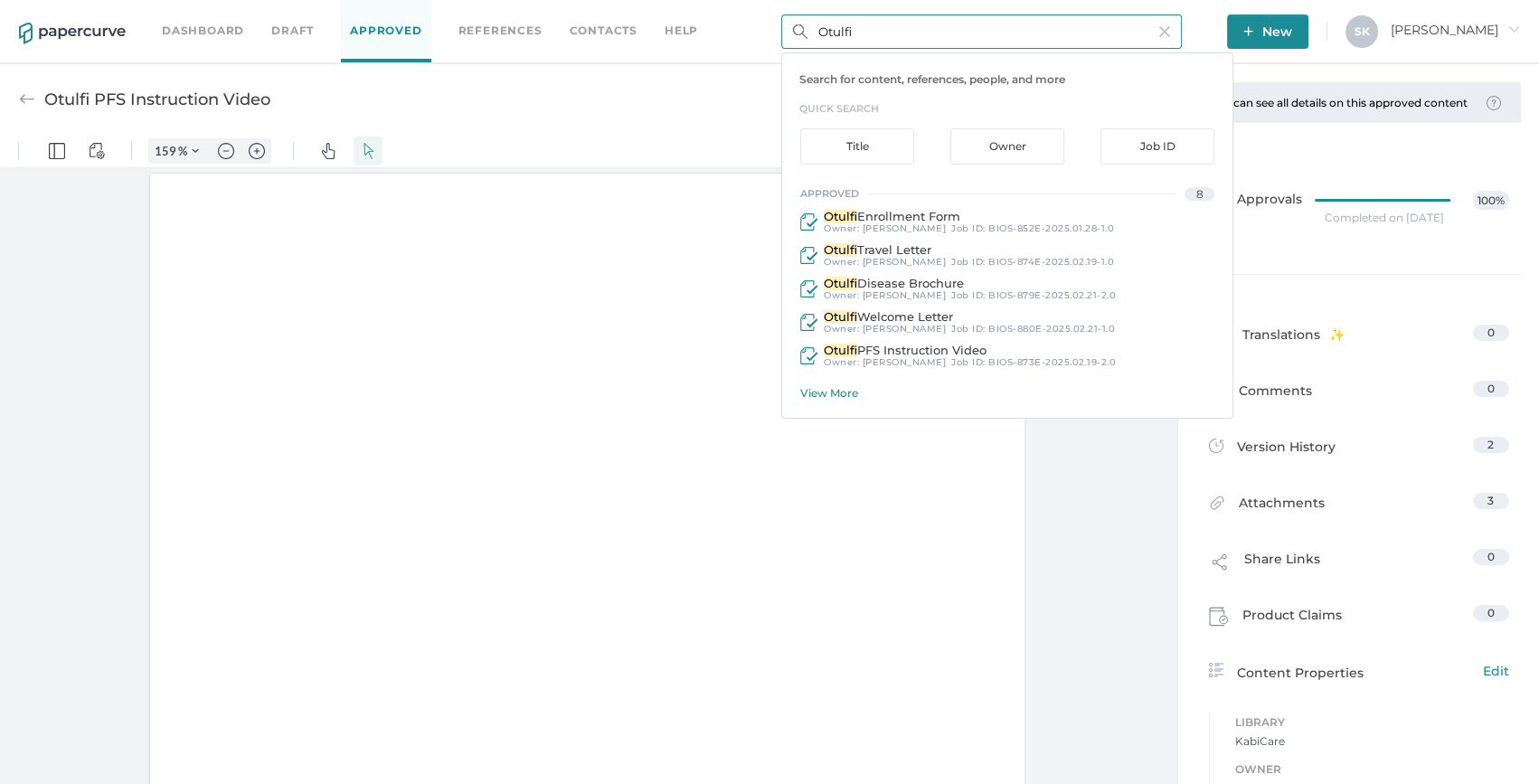
scroll to position [1, 0]
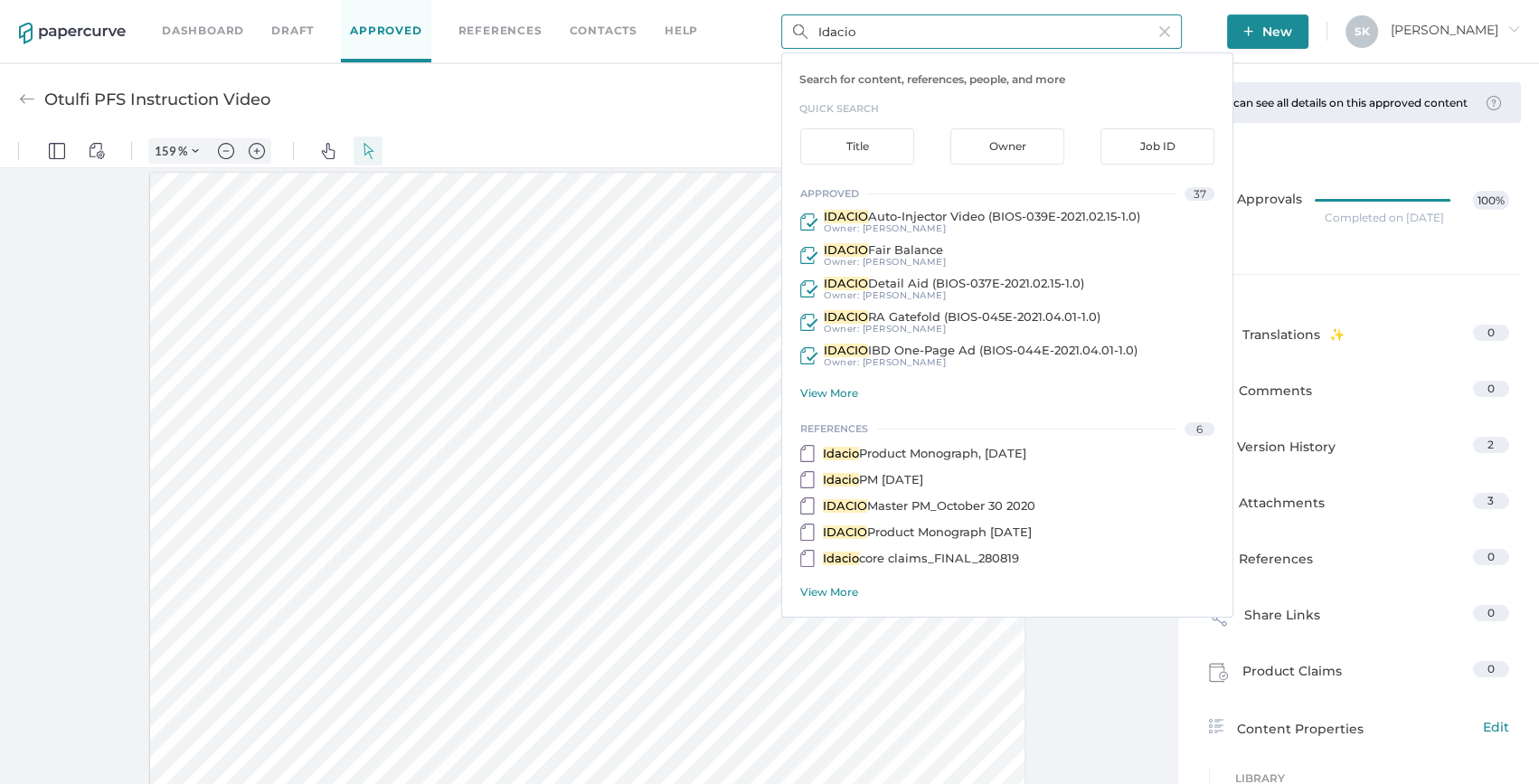
click at [890, 35] on input "Idacio" at bounding box center [981, 32] width 400 height 35
click at [831, 397] on div "View More" at bounding box center [1017, 392] width 432 height 14
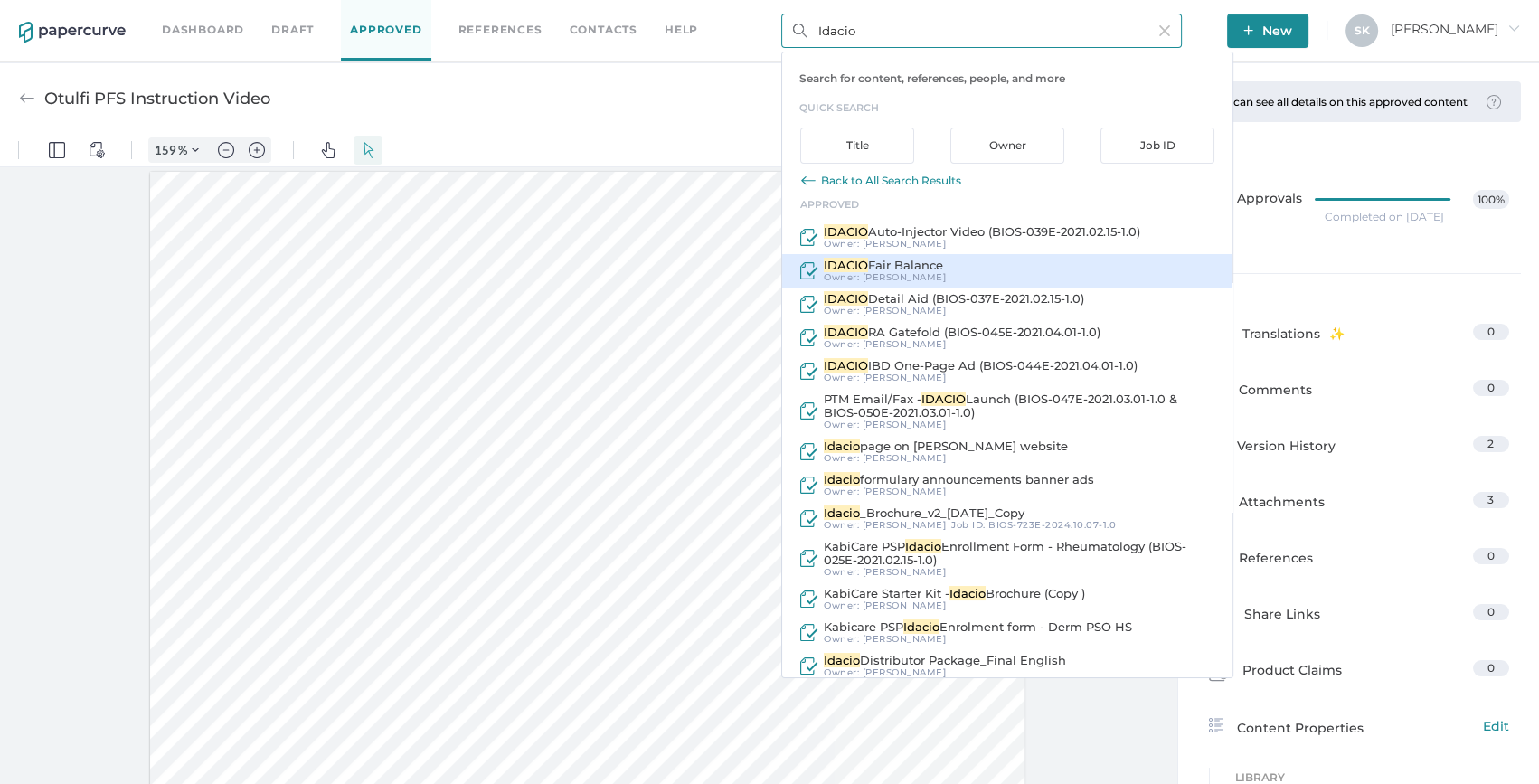
scroll to position [0, 0]
click at [1016, 145] on div "Owner" at bounding box center [1007, 146] width 115 height 36
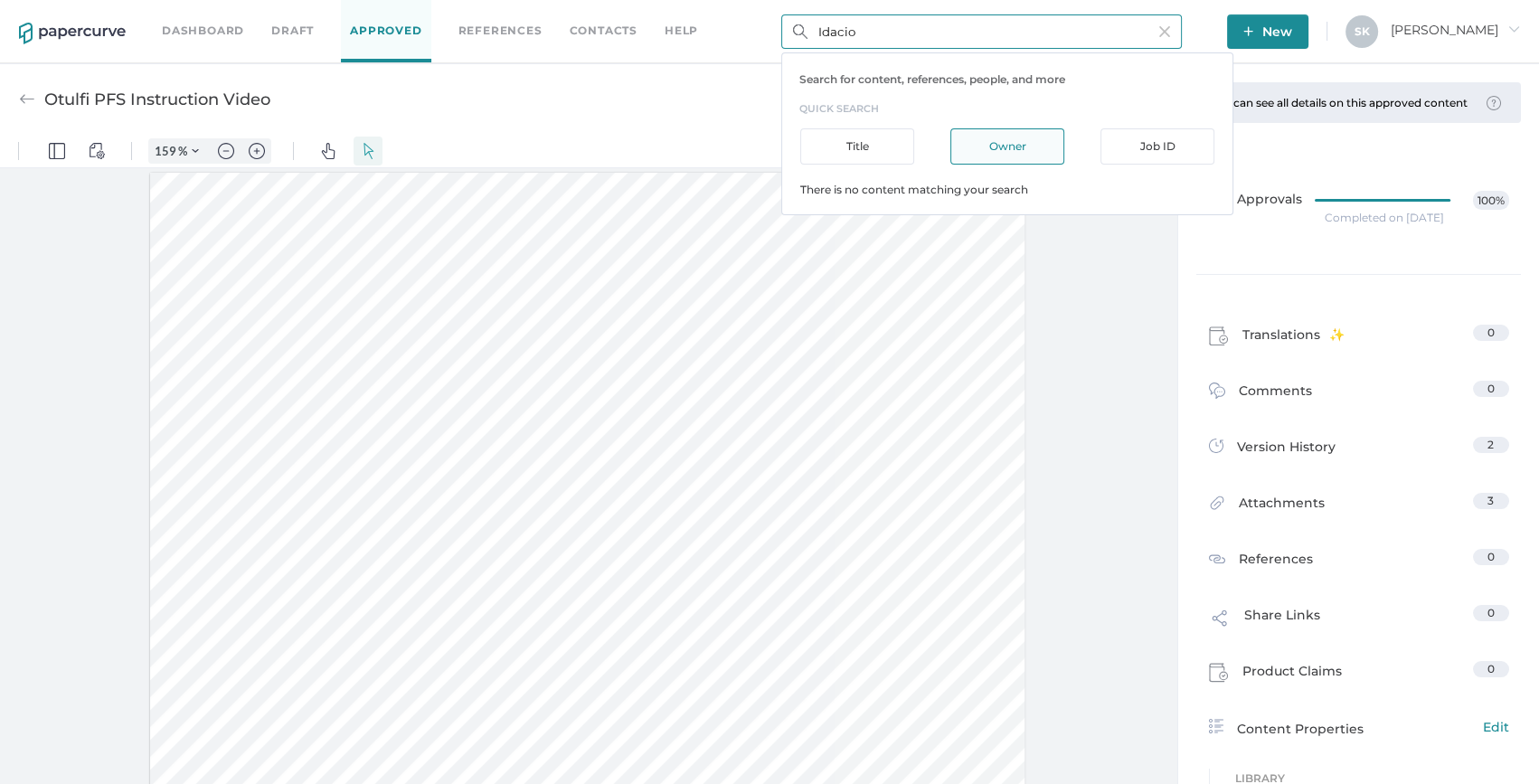
click at [897, 135] on div "Title" at bounding box center [858, 146] width 115 height 36
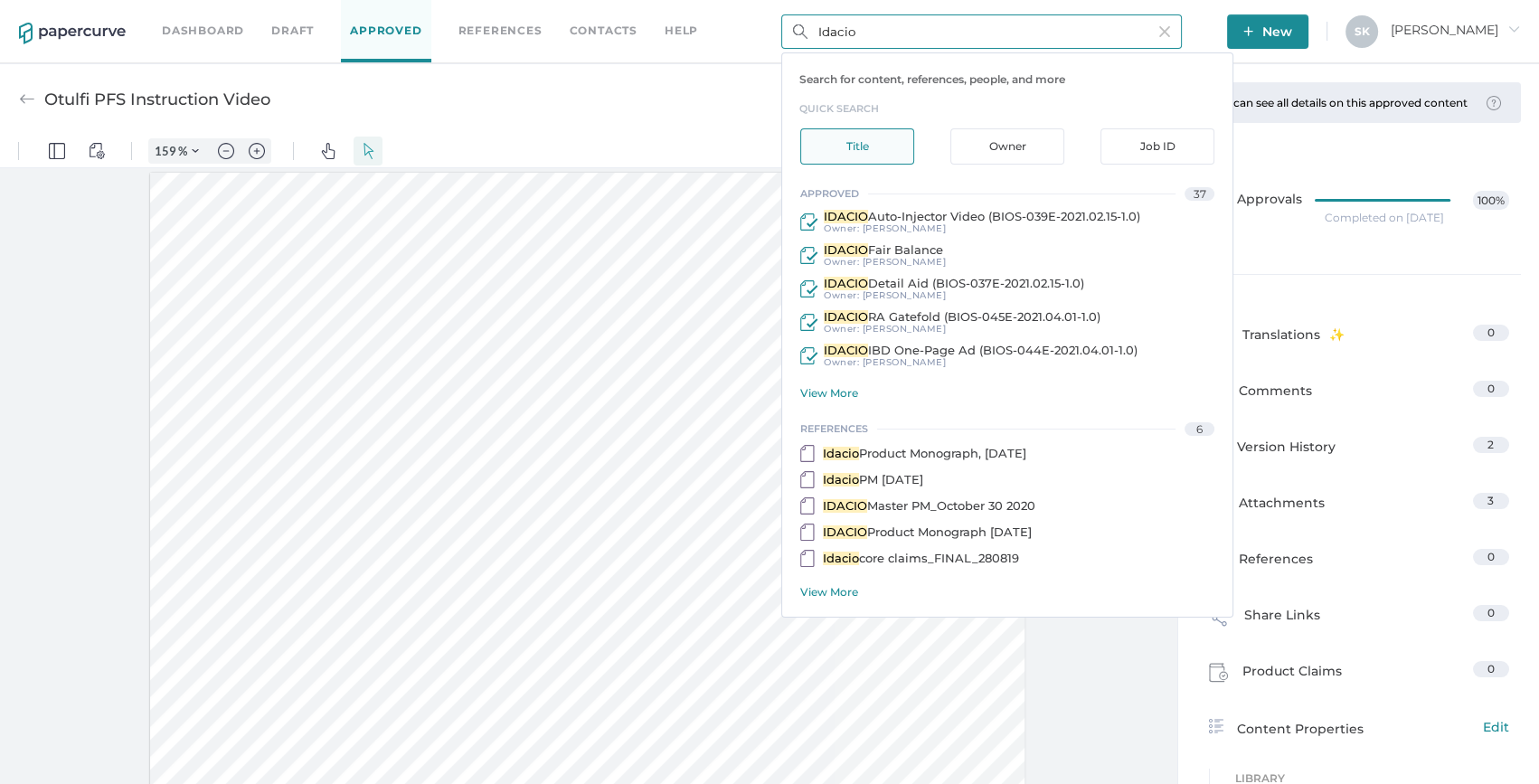
click at [878, 47] on input "Idacio" at bounding box center [981, 32] width 400 height 35
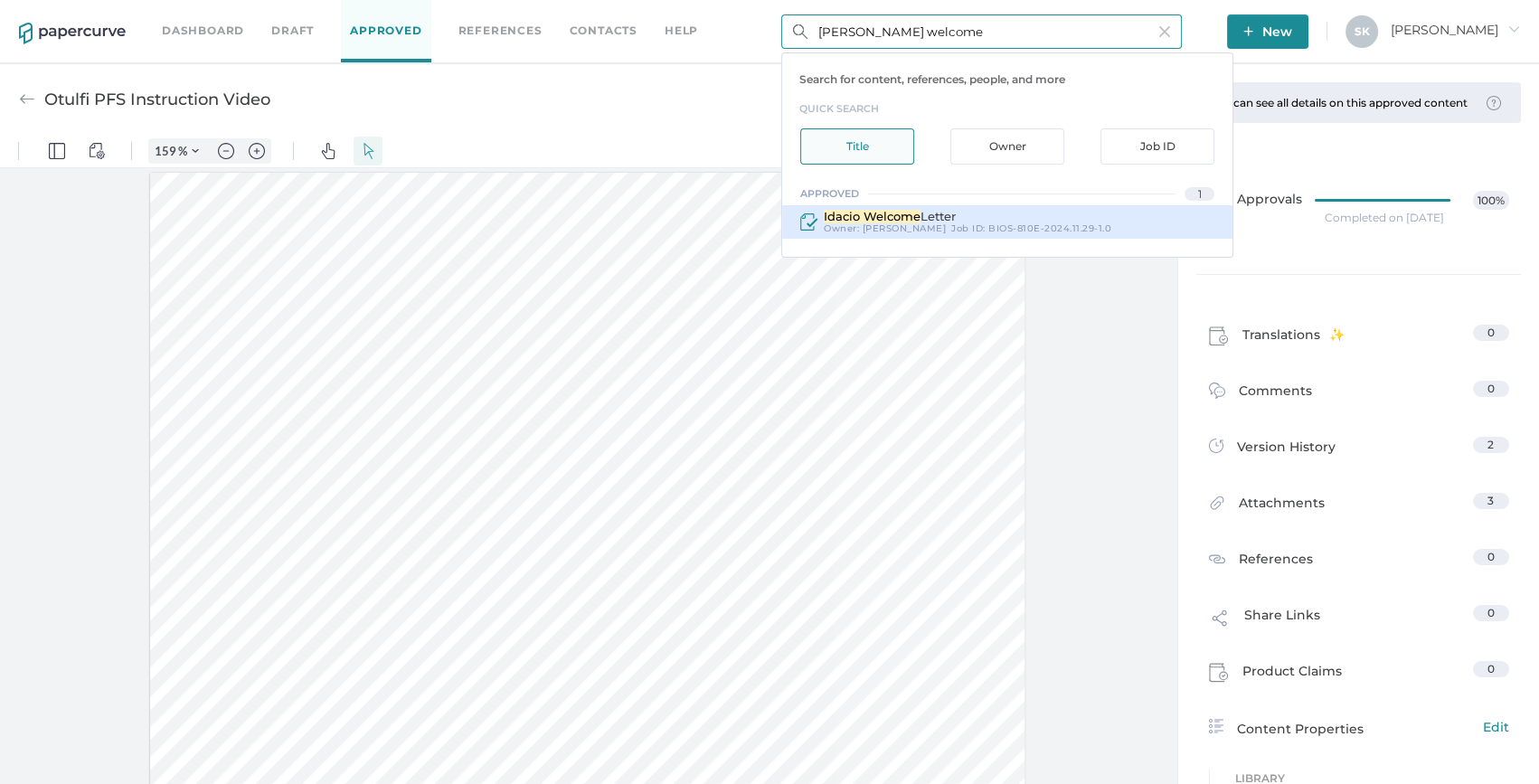
type input "Idacio welcome"
click at [956, 224] on div "Job ID : BIOS-810E-2024.11.29-1.0" at bounding box center [1031, 229] width 160 height 11
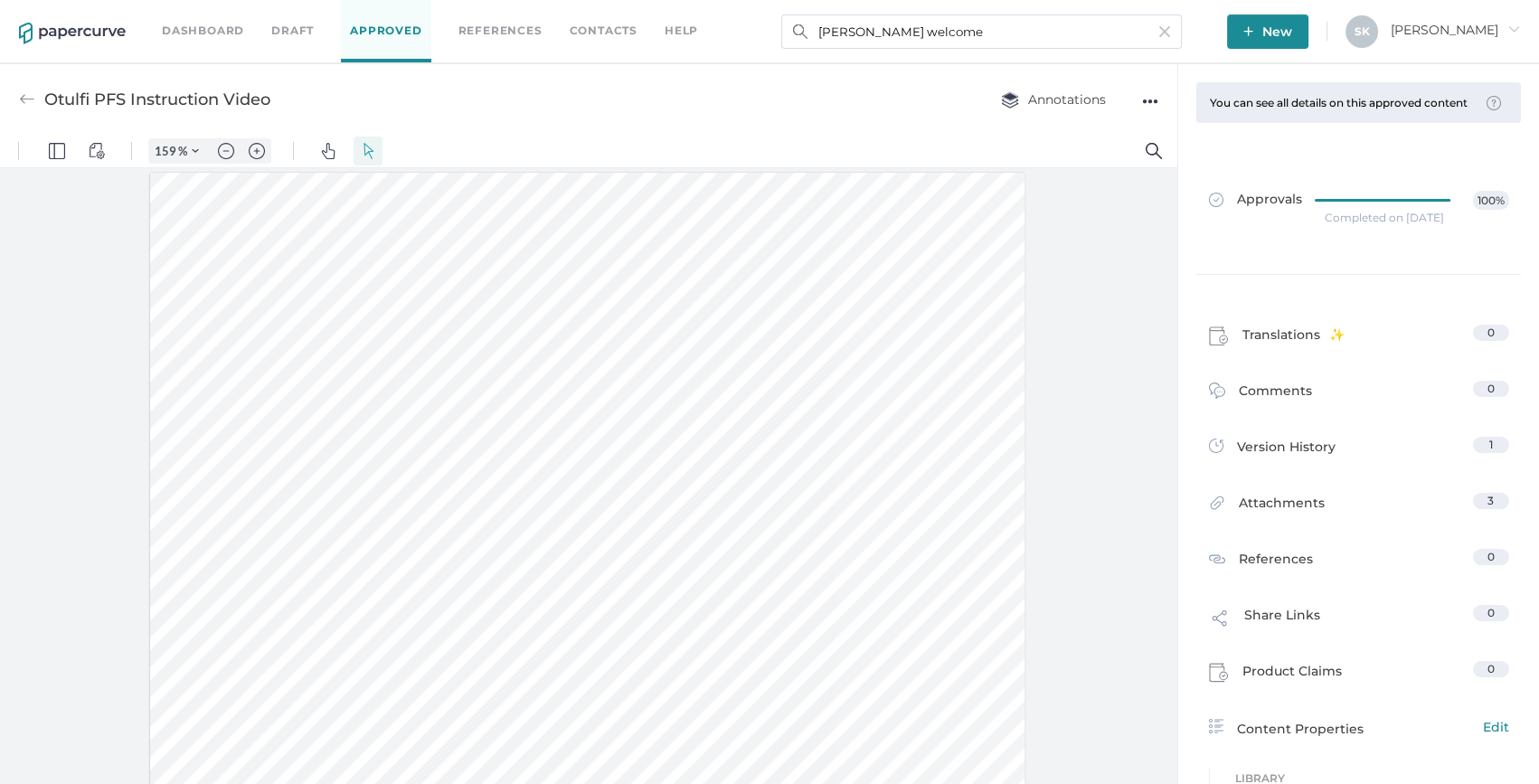
type input "Idacio Welcome Letter"
type input "159"
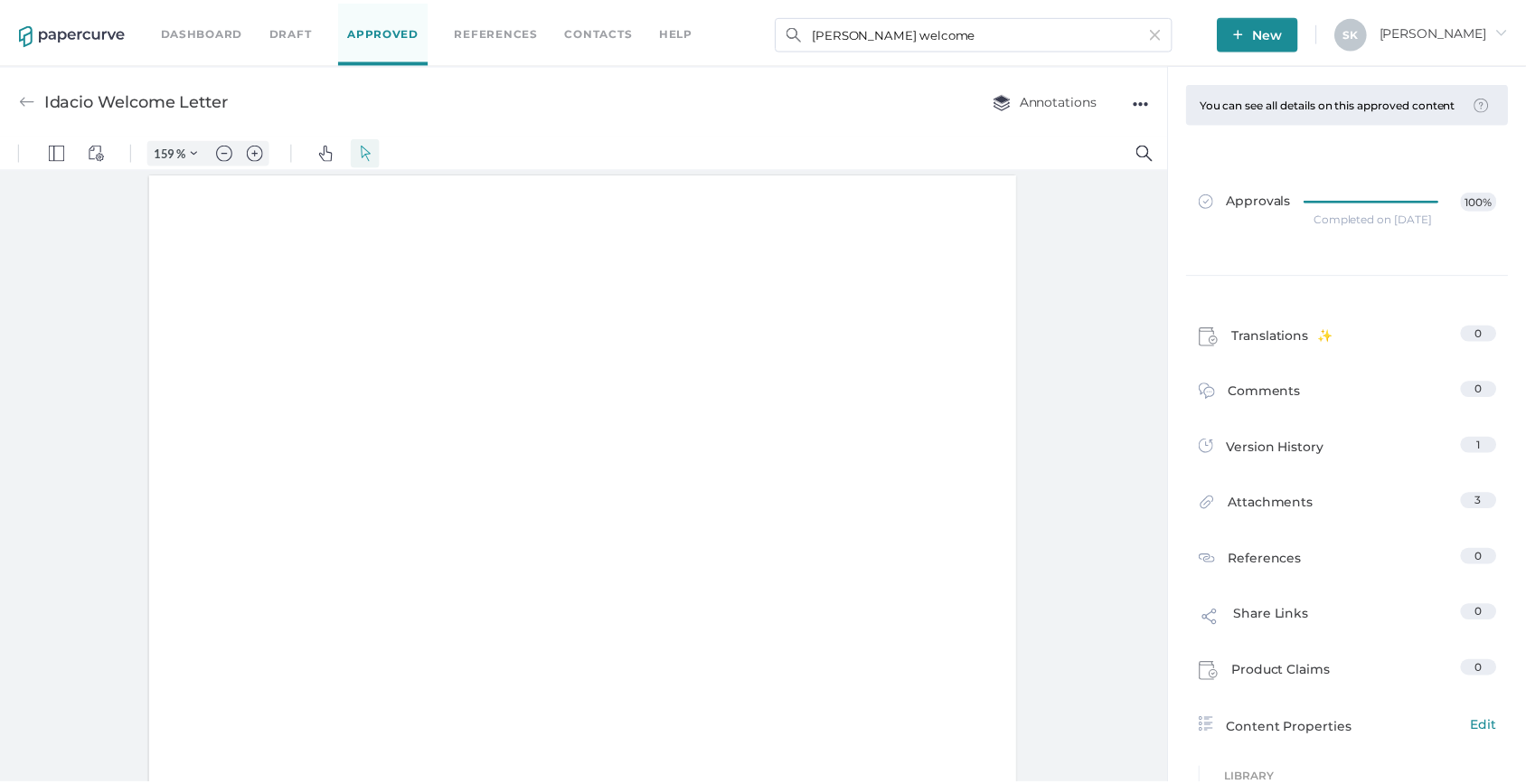
scroll to position [1, 0]
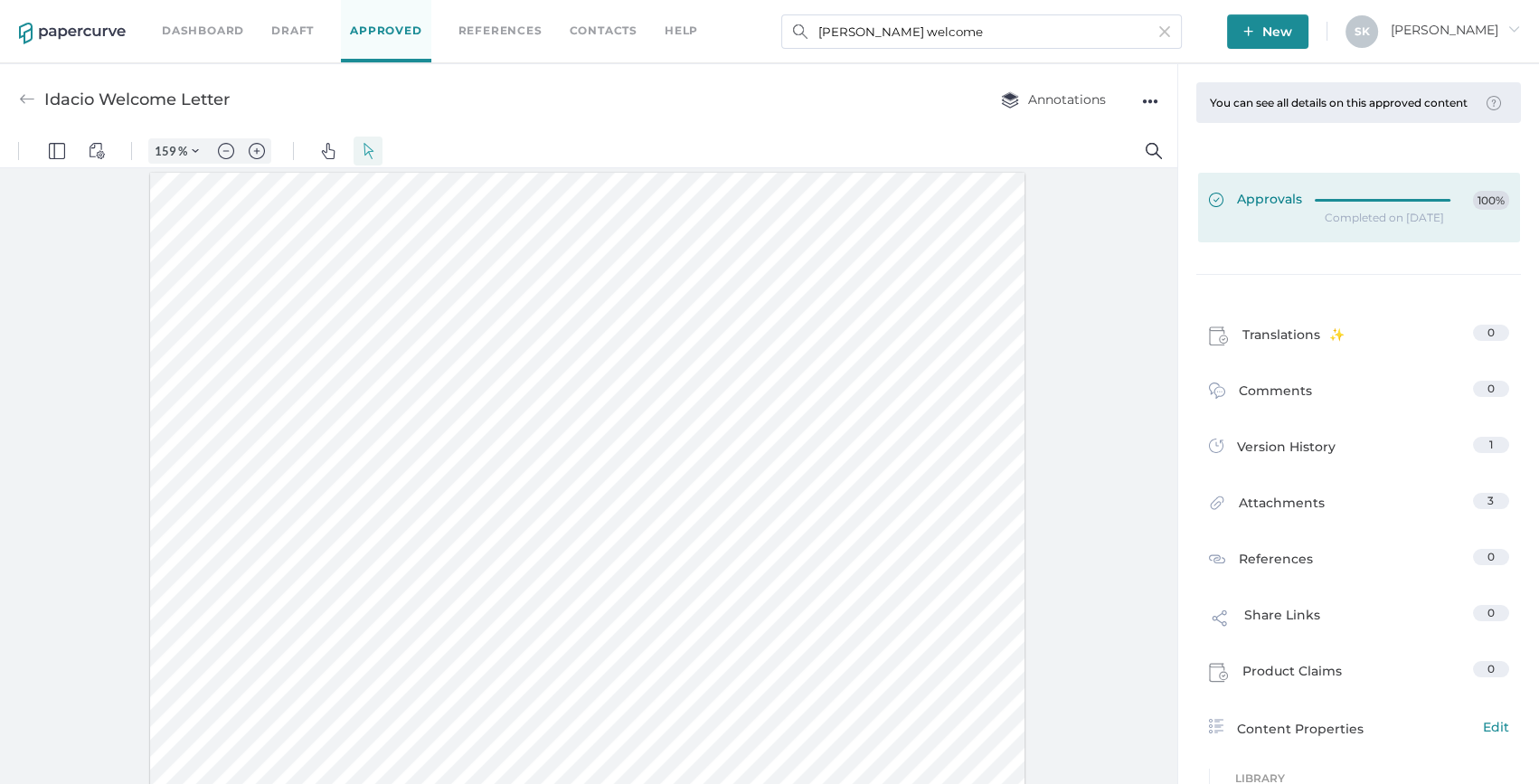
click at [1303, 198] on link "Approvals 100%" at bounding box center [1360, 207] width 322 height 69
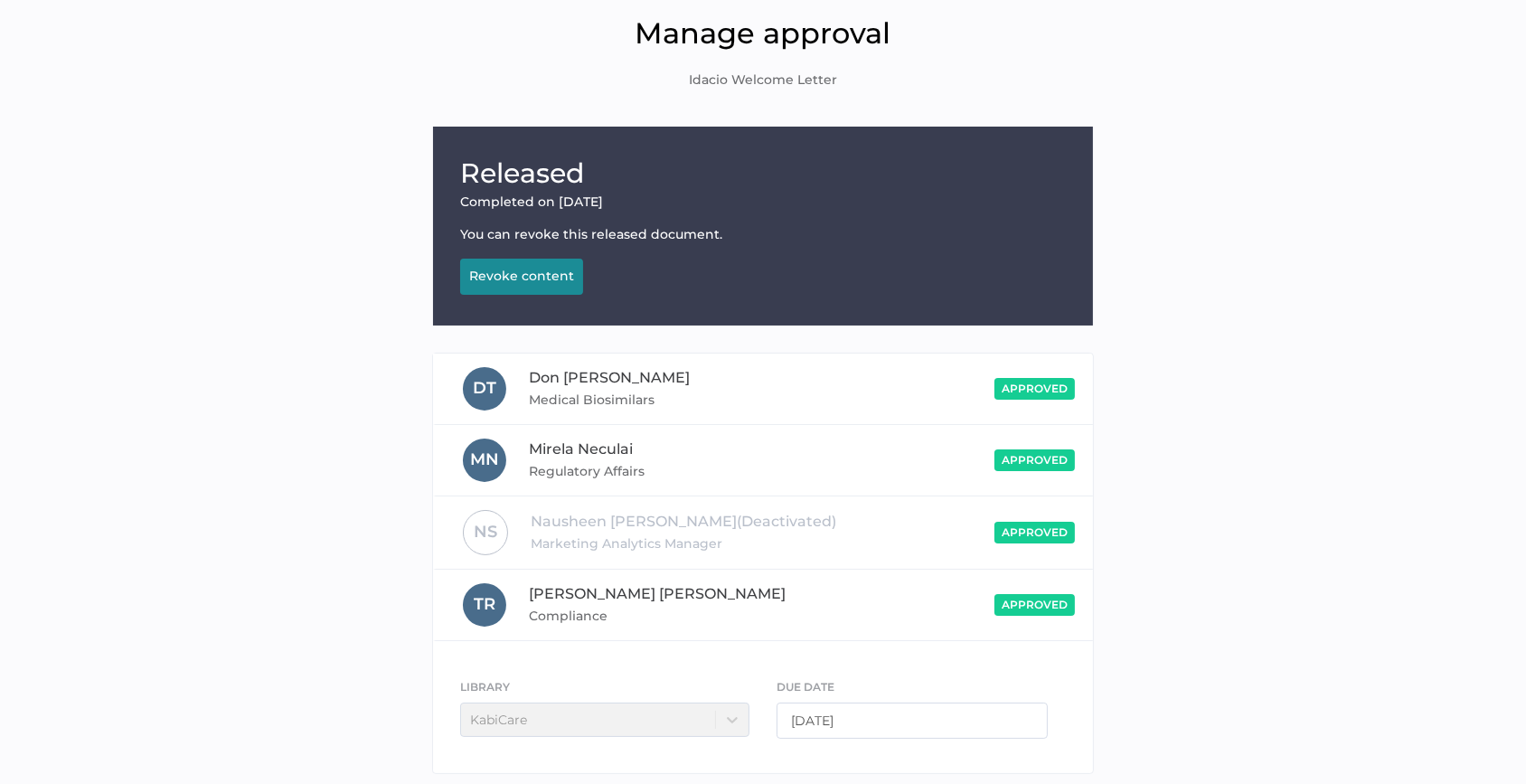
scroll to position [153, 0]
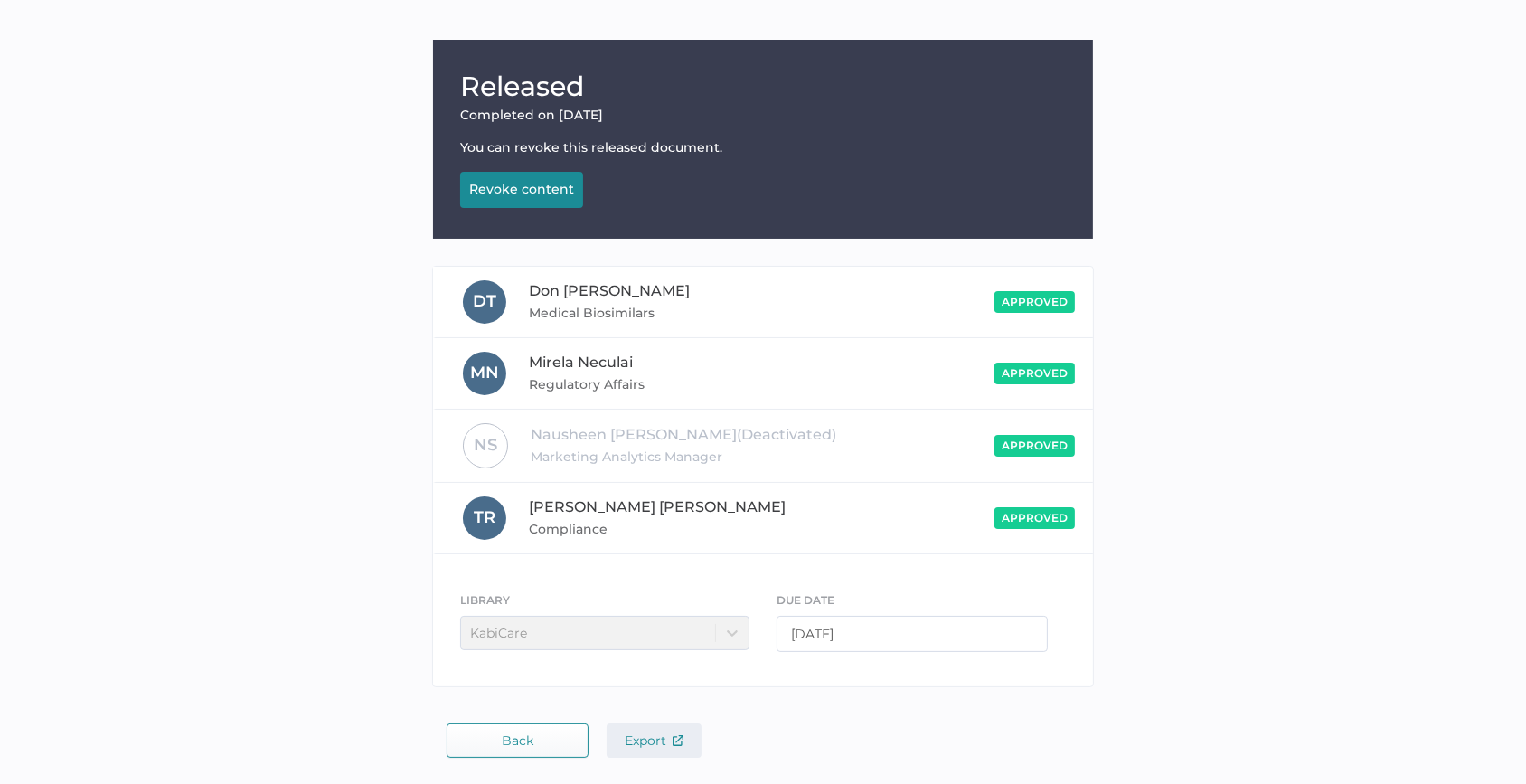
click at [637, 740] on span "Export" at bounding box center [654, 740] width 59 height 16
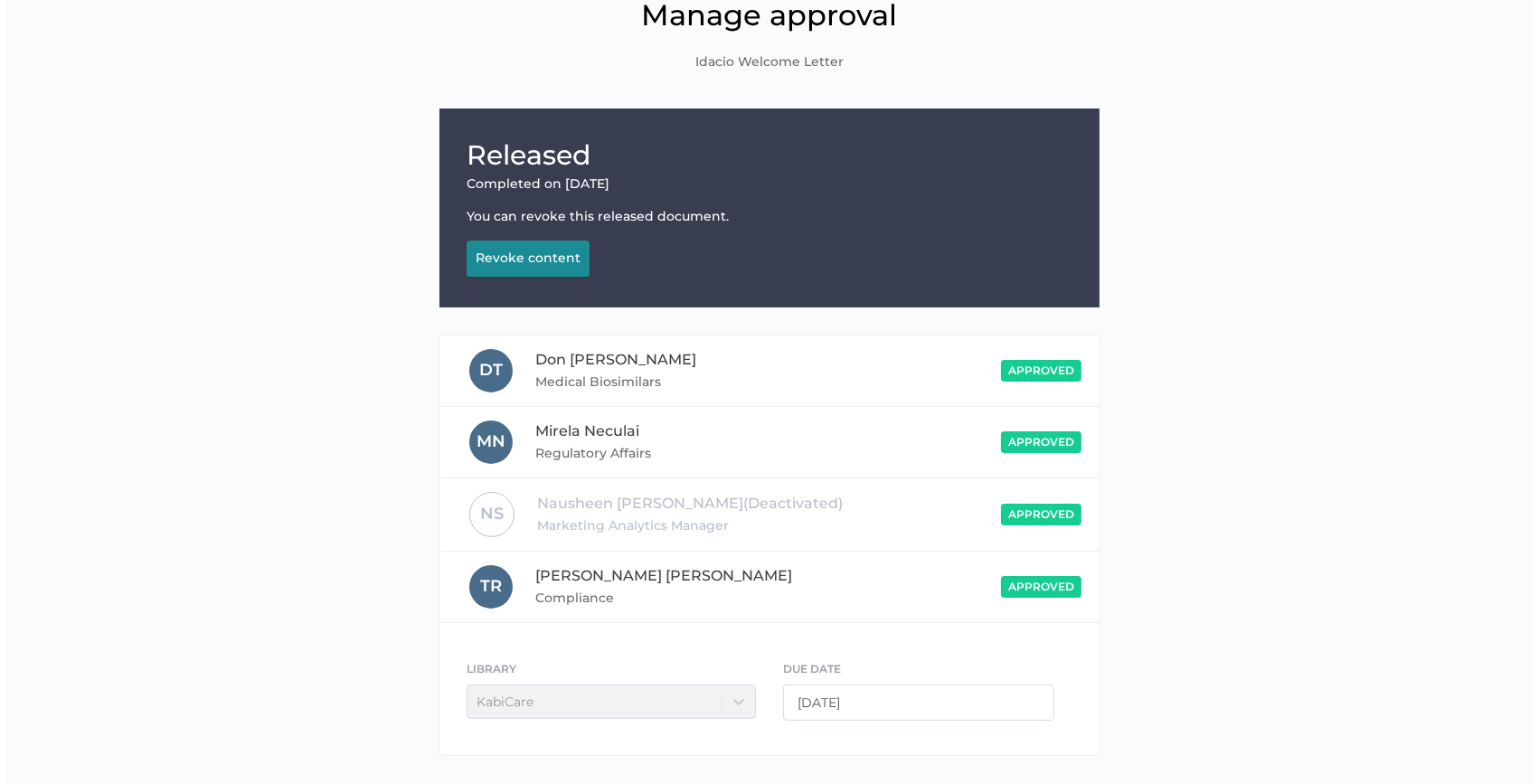
scroll to position [0, 0]
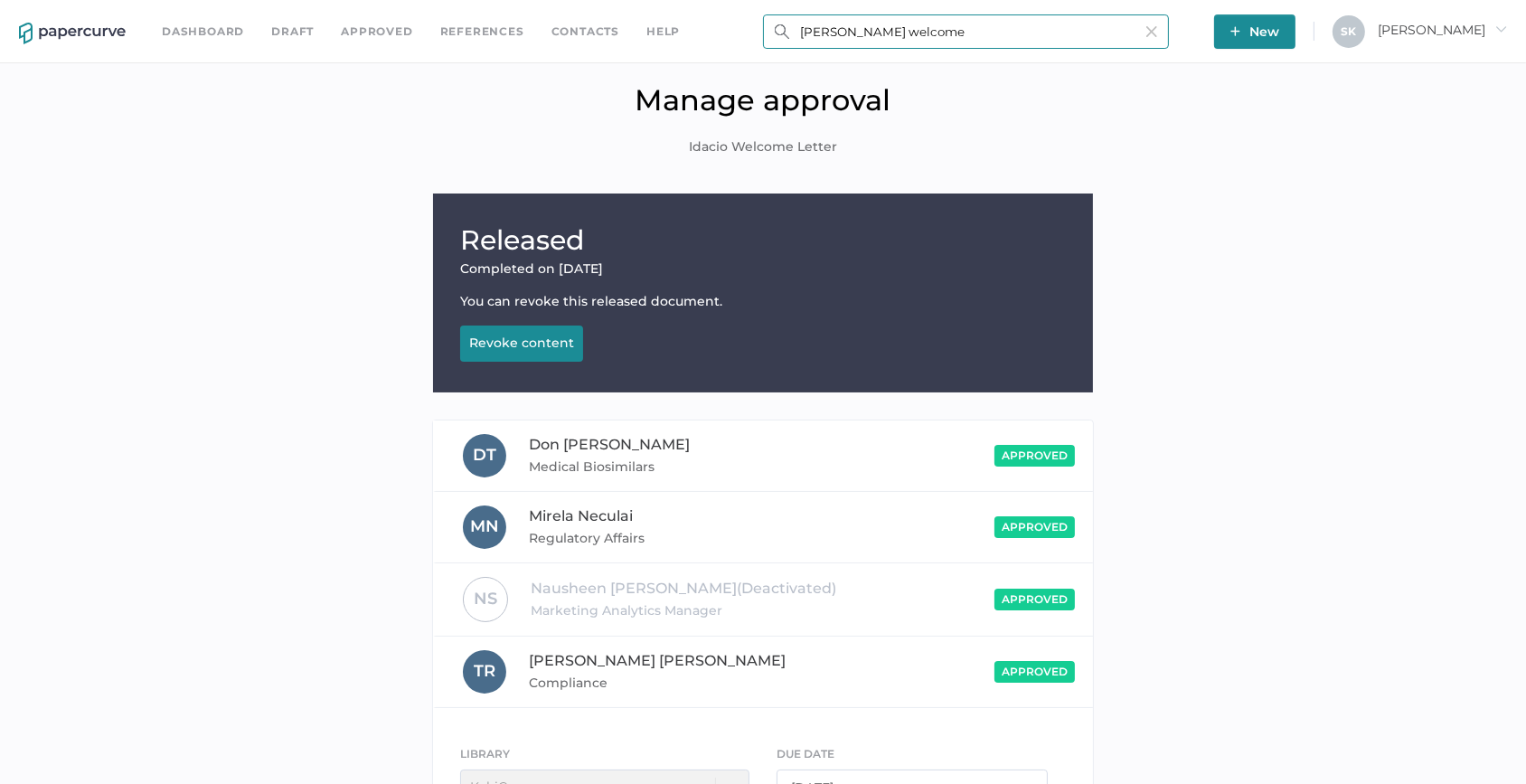
click at [1069, 20] on input "Idacio welcome" at bounding box center [966, 32] width 406 height 35
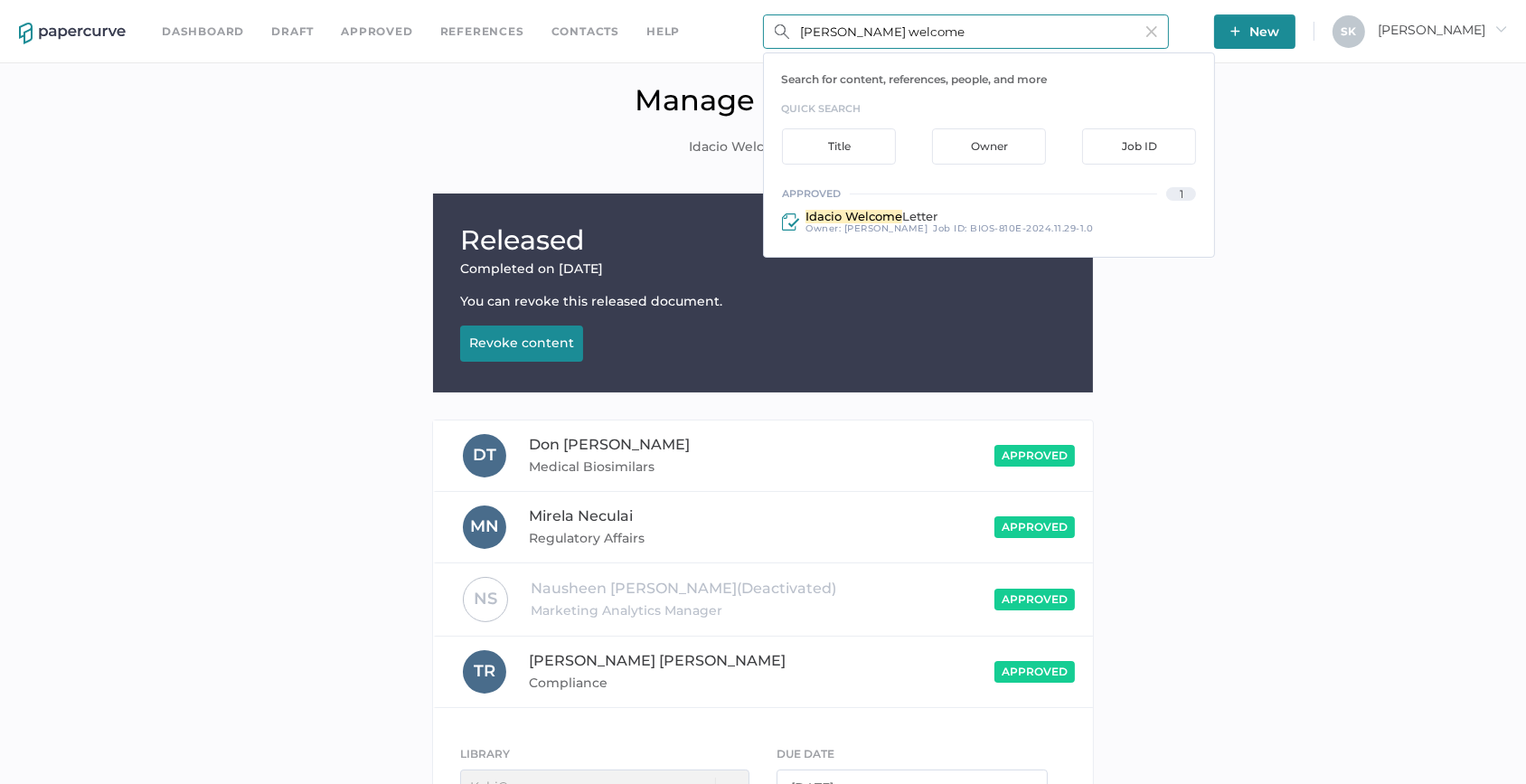
click at [859, 29] on input "Idacio welcome" at bounding box center [966, 32] width 406 height 35
click at [875, 32] on input "Idacio welcome" at bounding box center [966, 32] width 406 height 35
type input "Idacio trave"
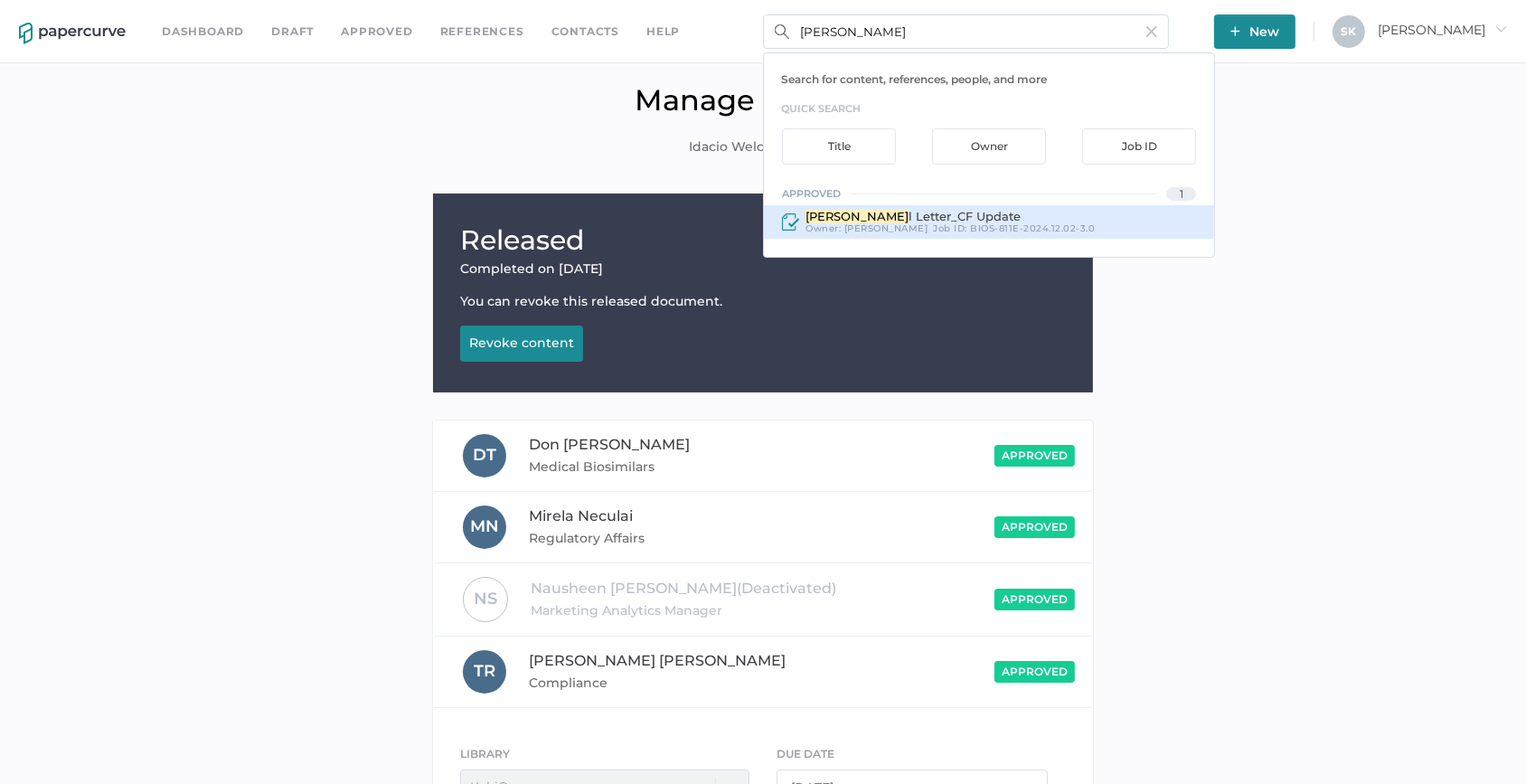
click at [917, 216] on span "l Letter_CF Update" at bounding box center [965, 216] width 112 height 14
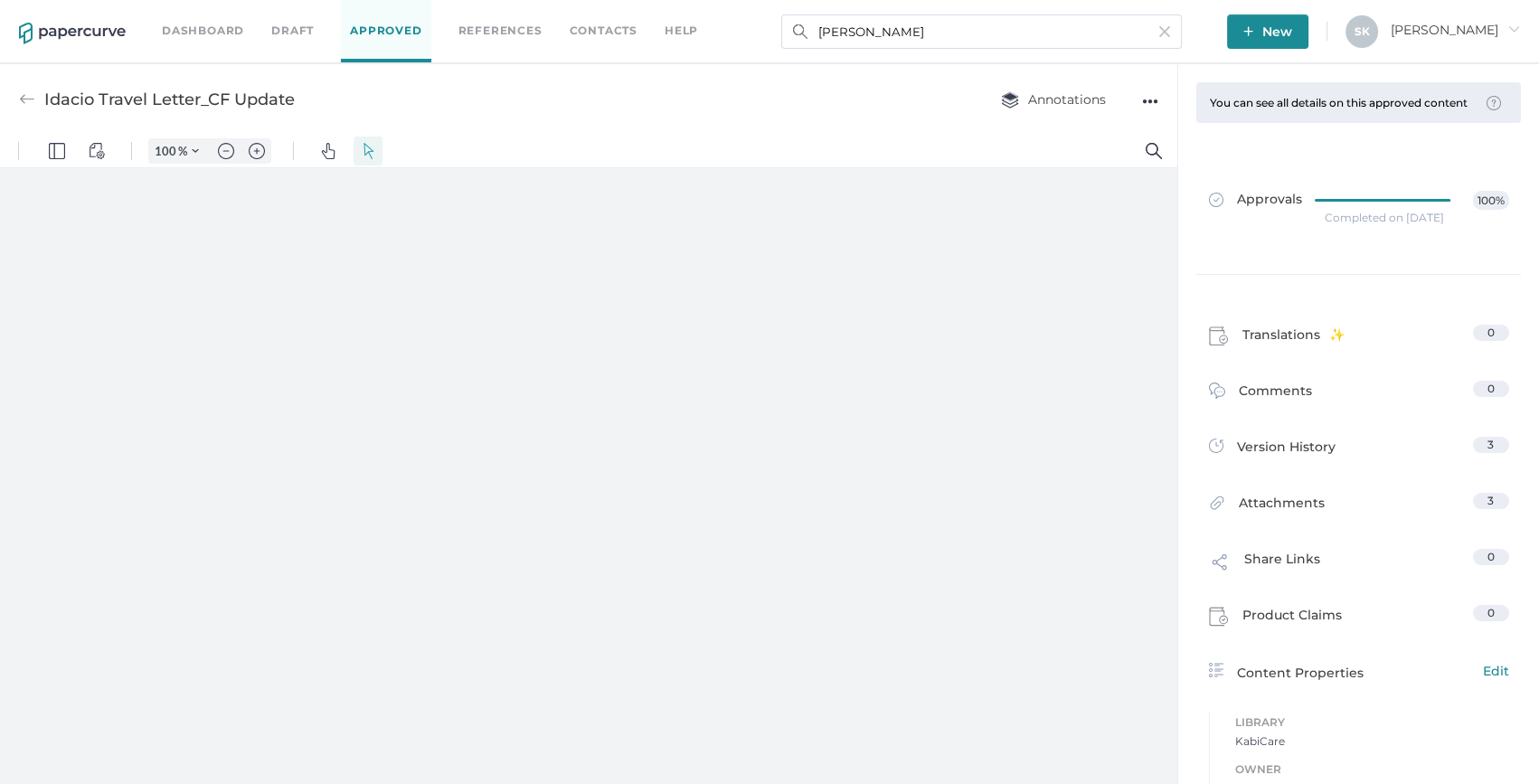
type input "159"
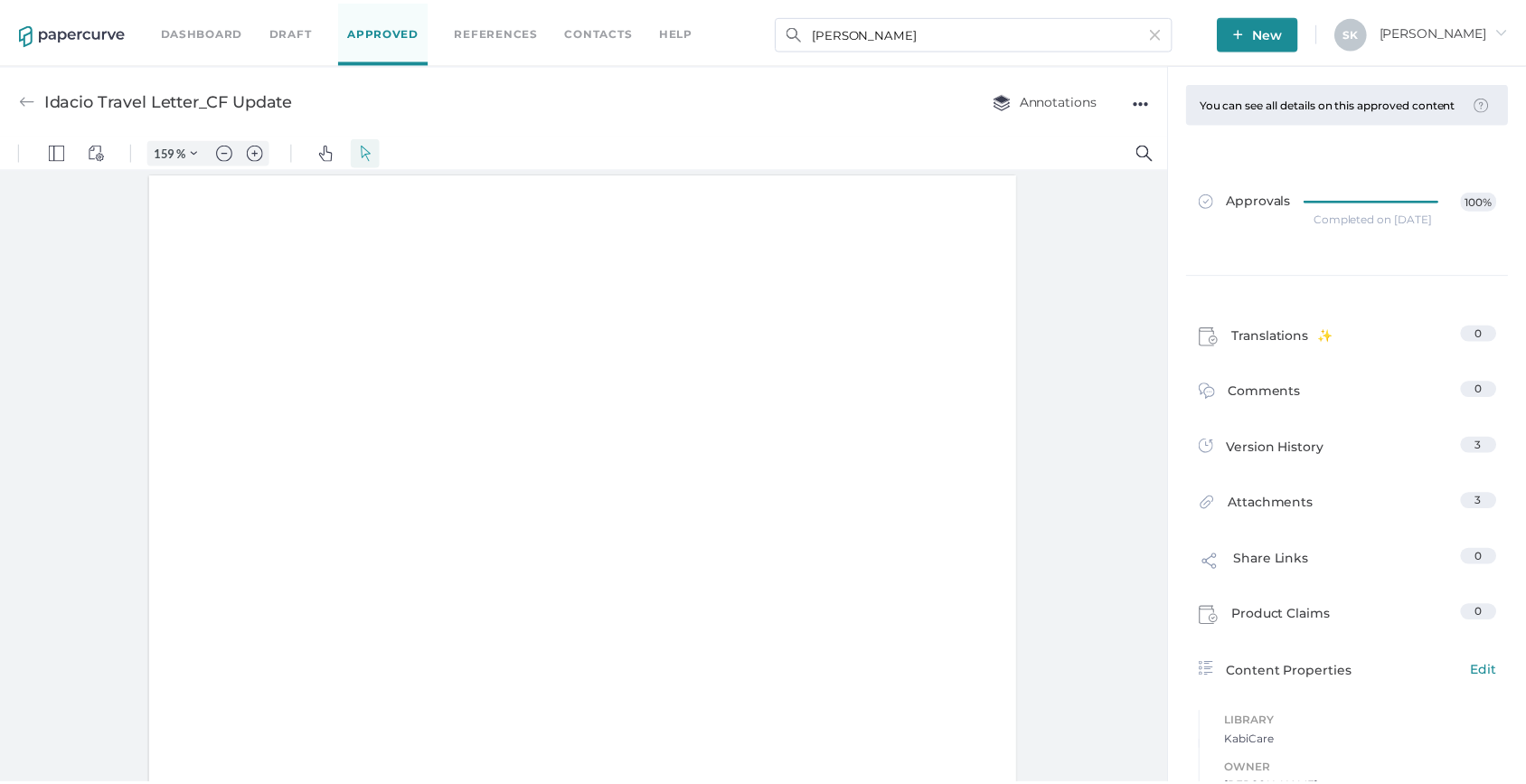
scroll to position [1, 0]
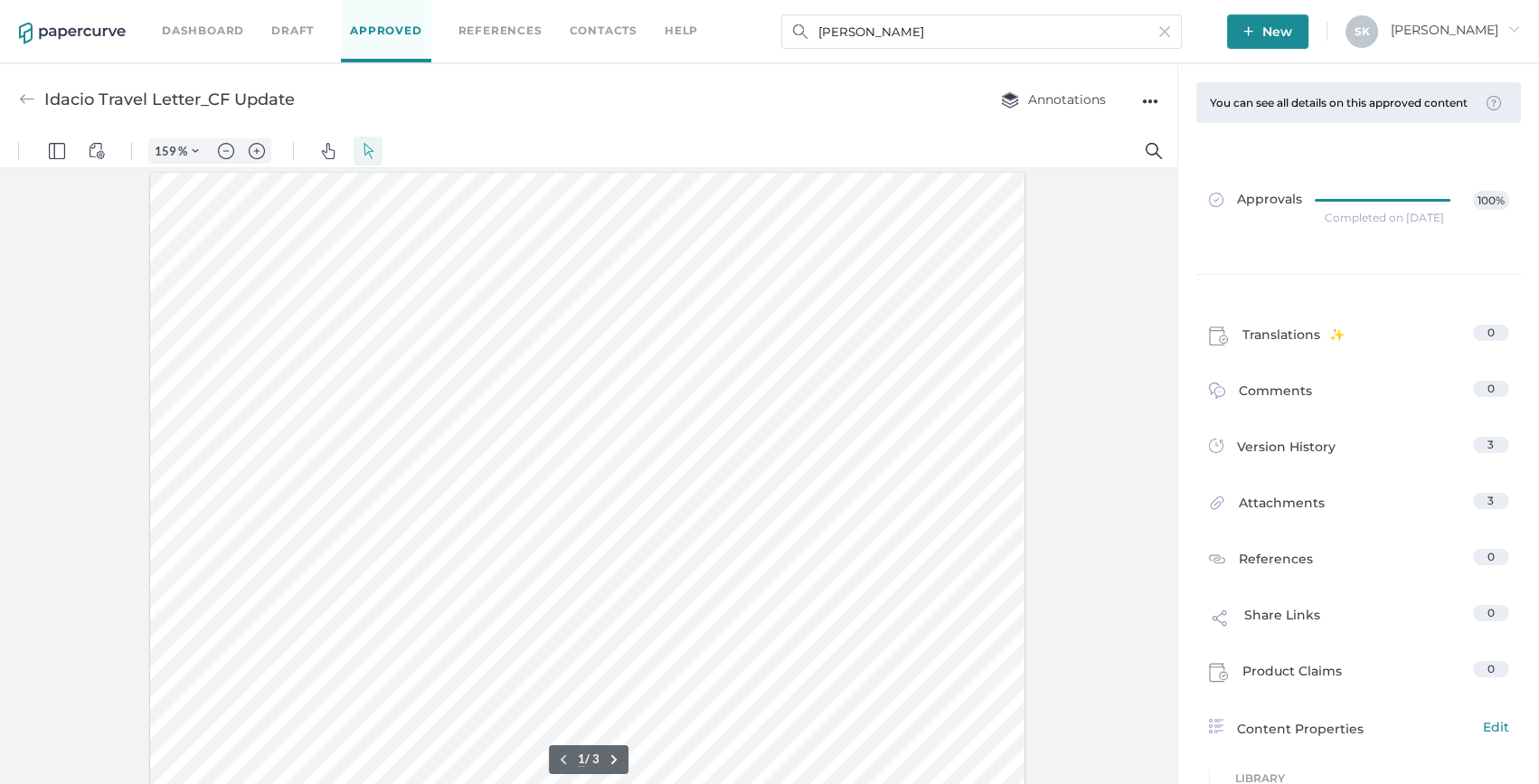
click at [1376, 218] on div "Completed on Jan 11, 2025" at bounding box center [1385, 218] width 120 height 0
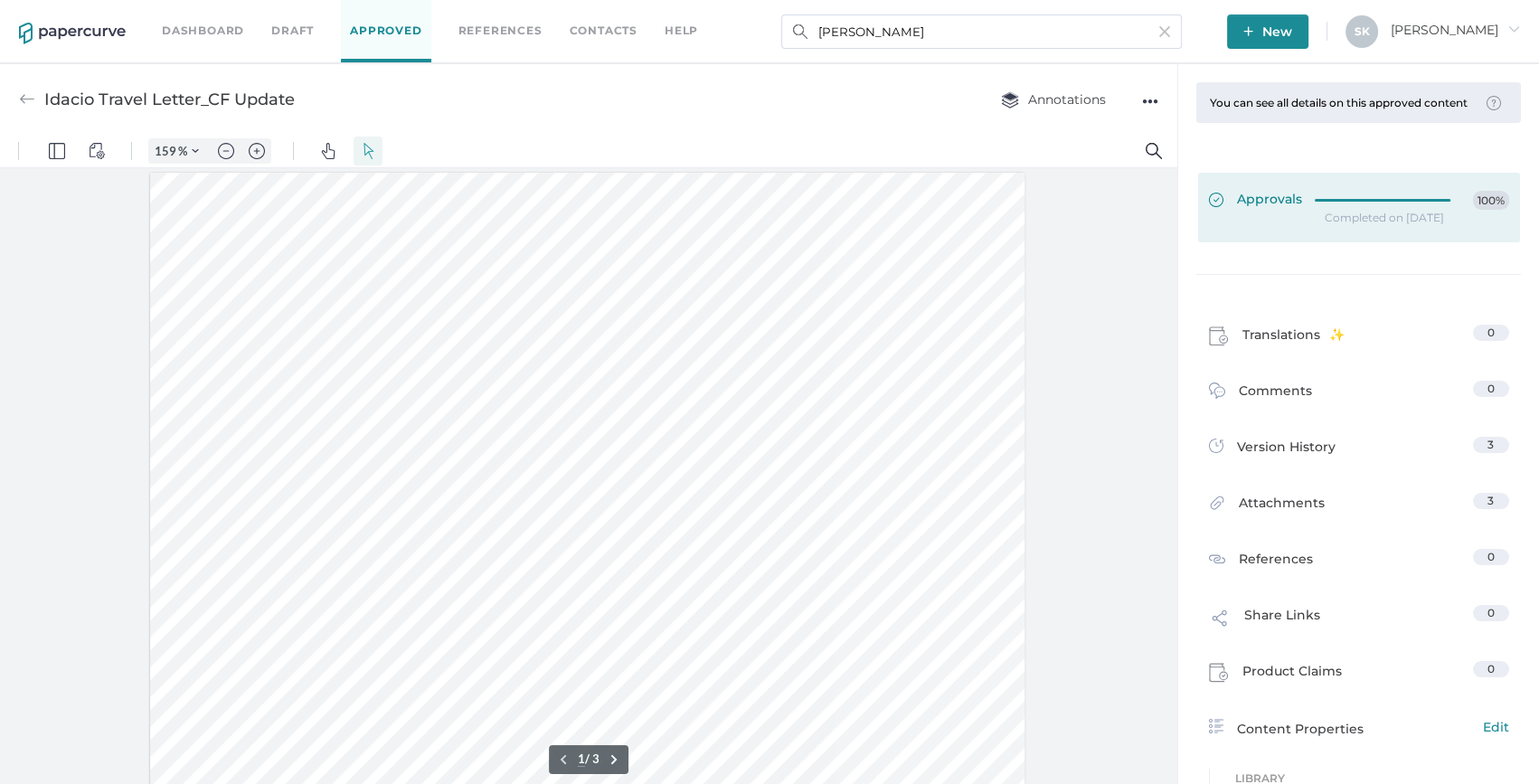
click at [1315, 210] on div at bounding box center [1388, 201] width 147 height 20
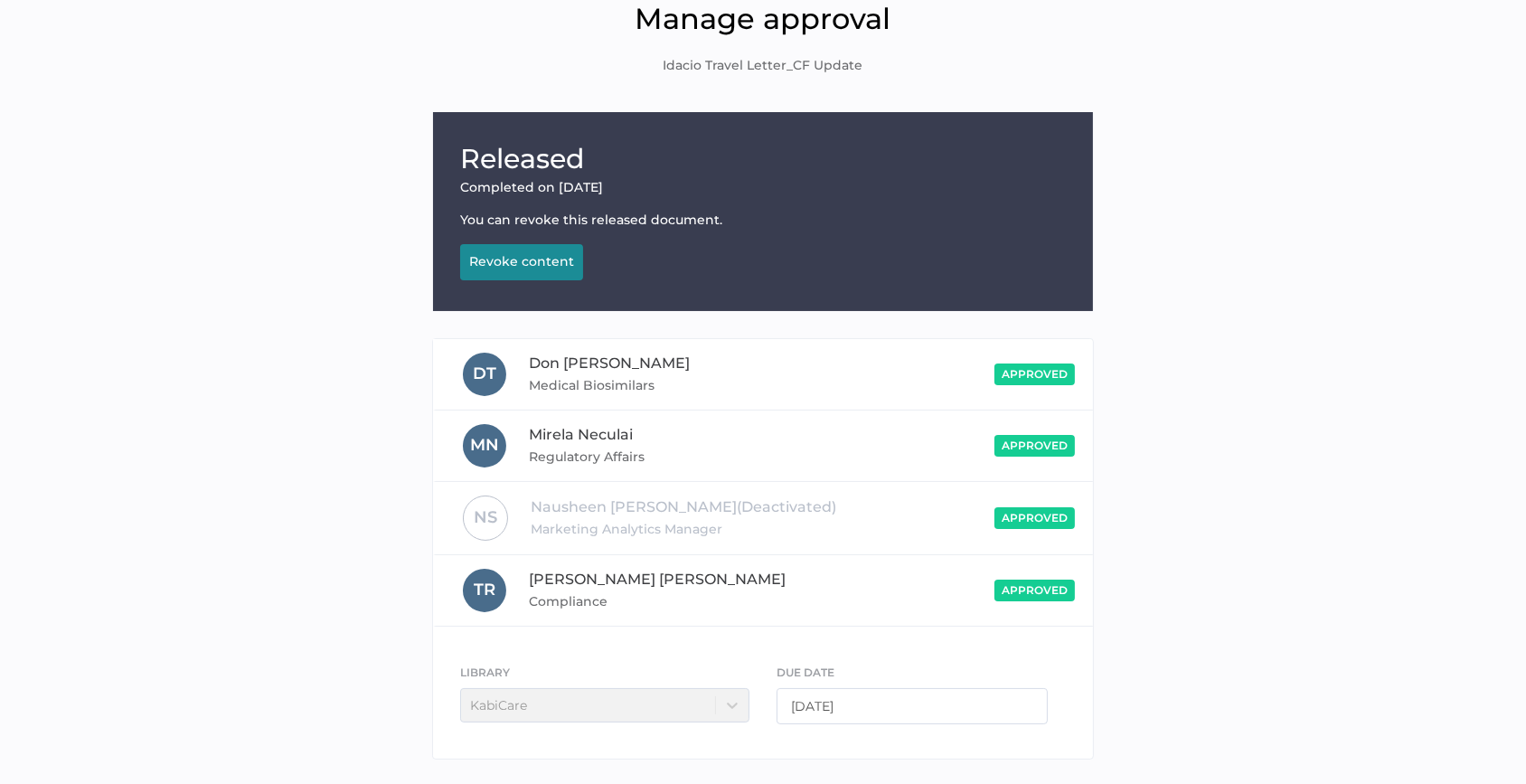
scroll to position [153, 0]
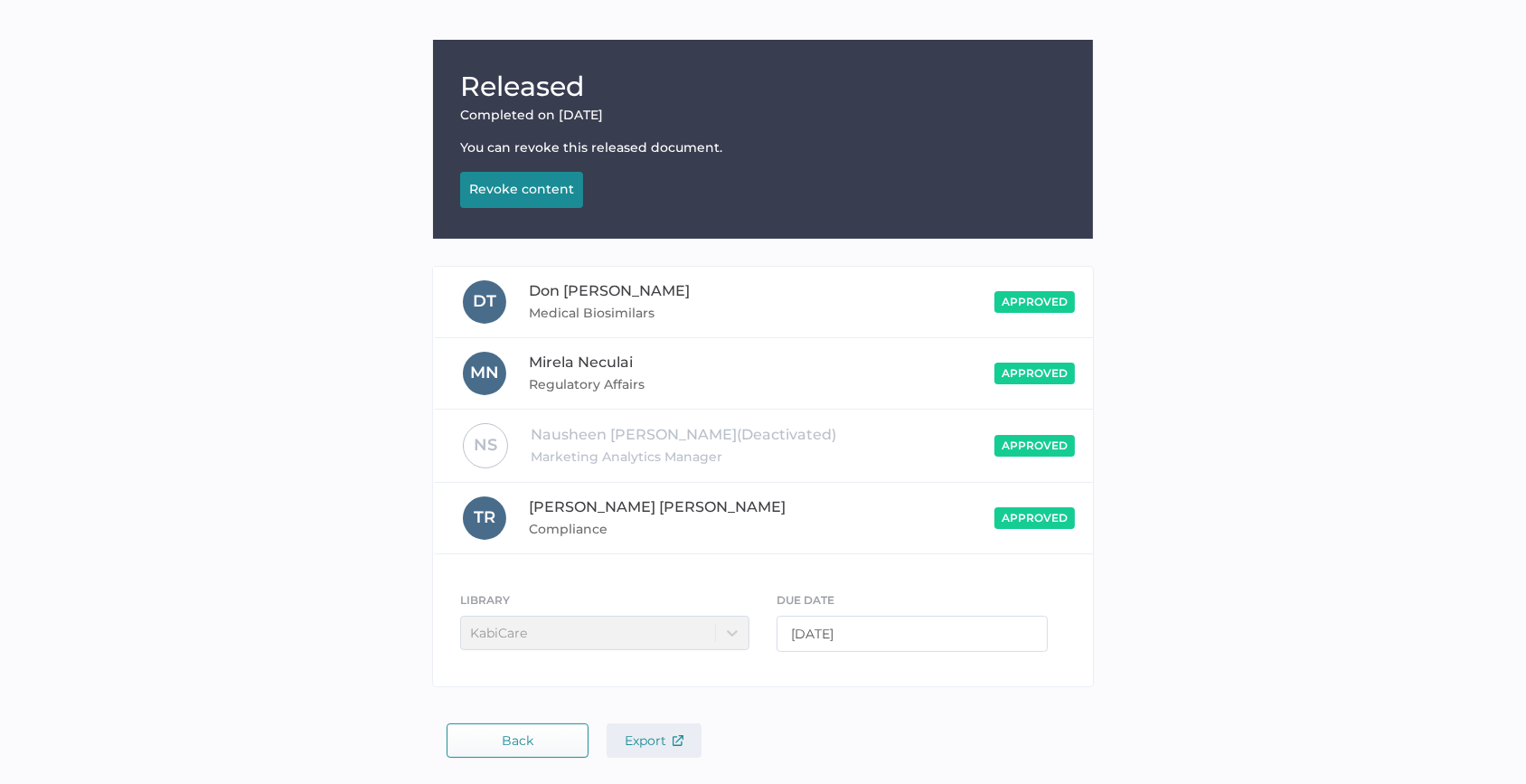
click at [648, 742] on span "Export" at bounding box center [654, 740] width 59 height 16
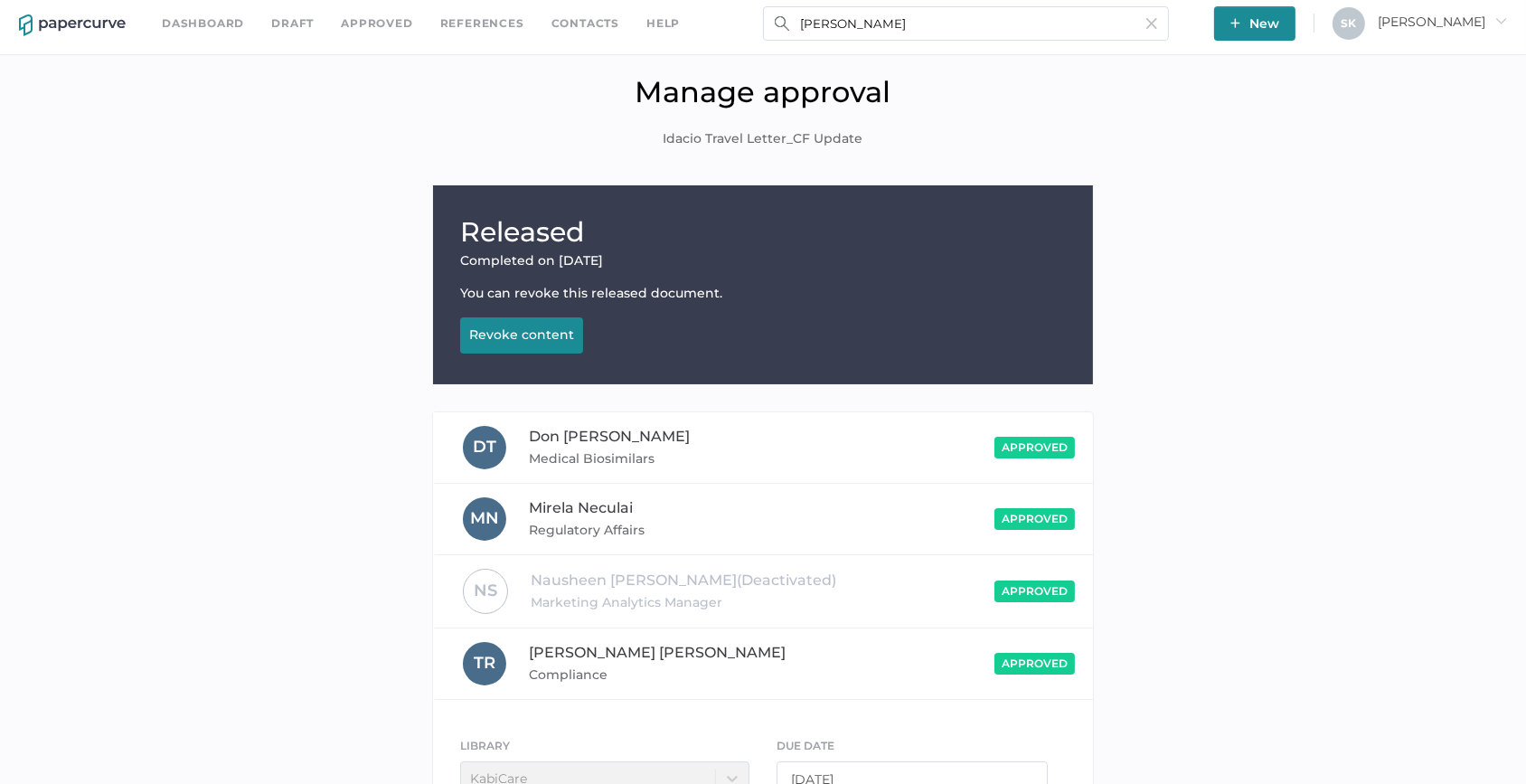
scroll to position [0, 0]
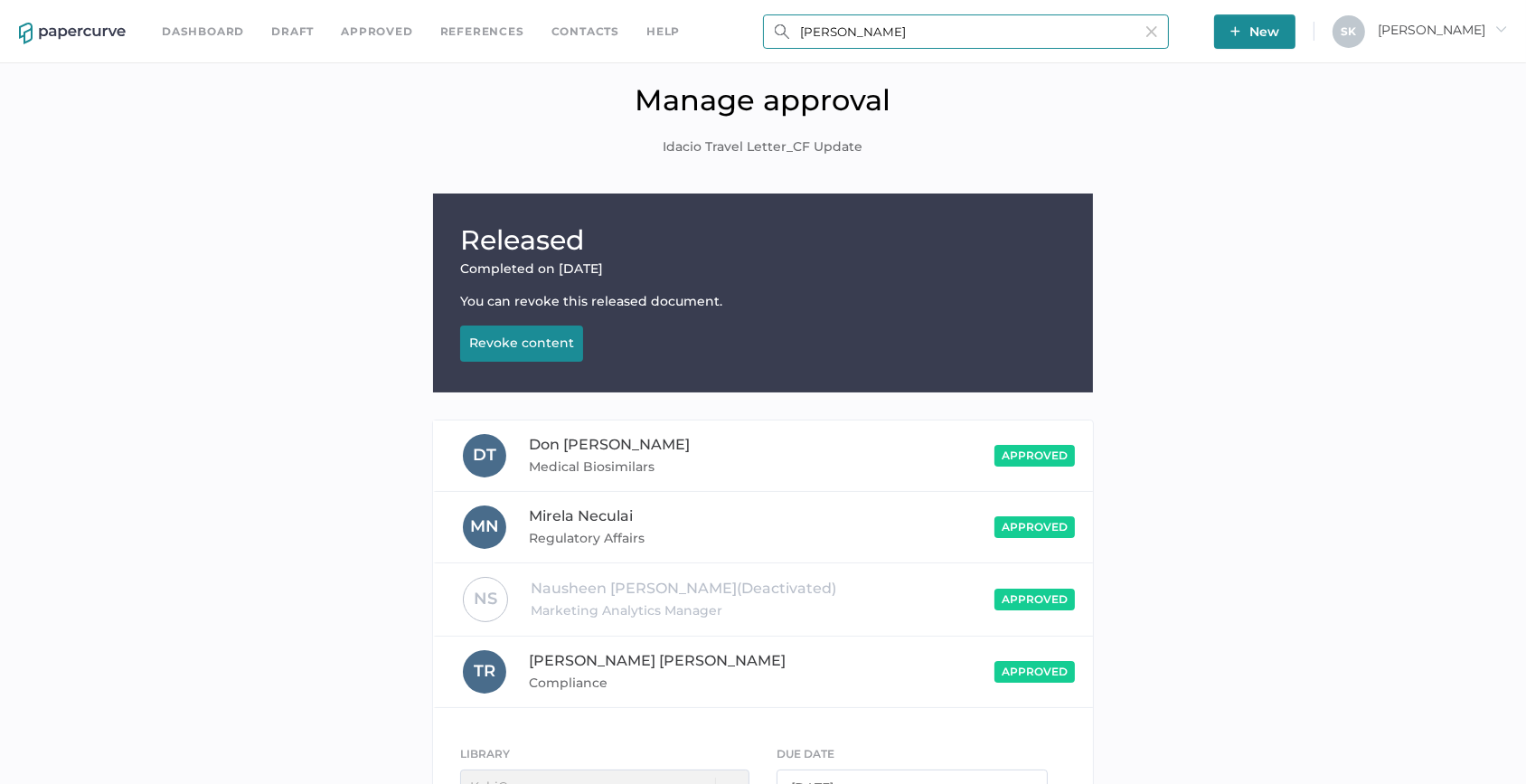
click at [850, 32] on input "Idacio trave" at bounding box center [966, 32] width 406 height 35
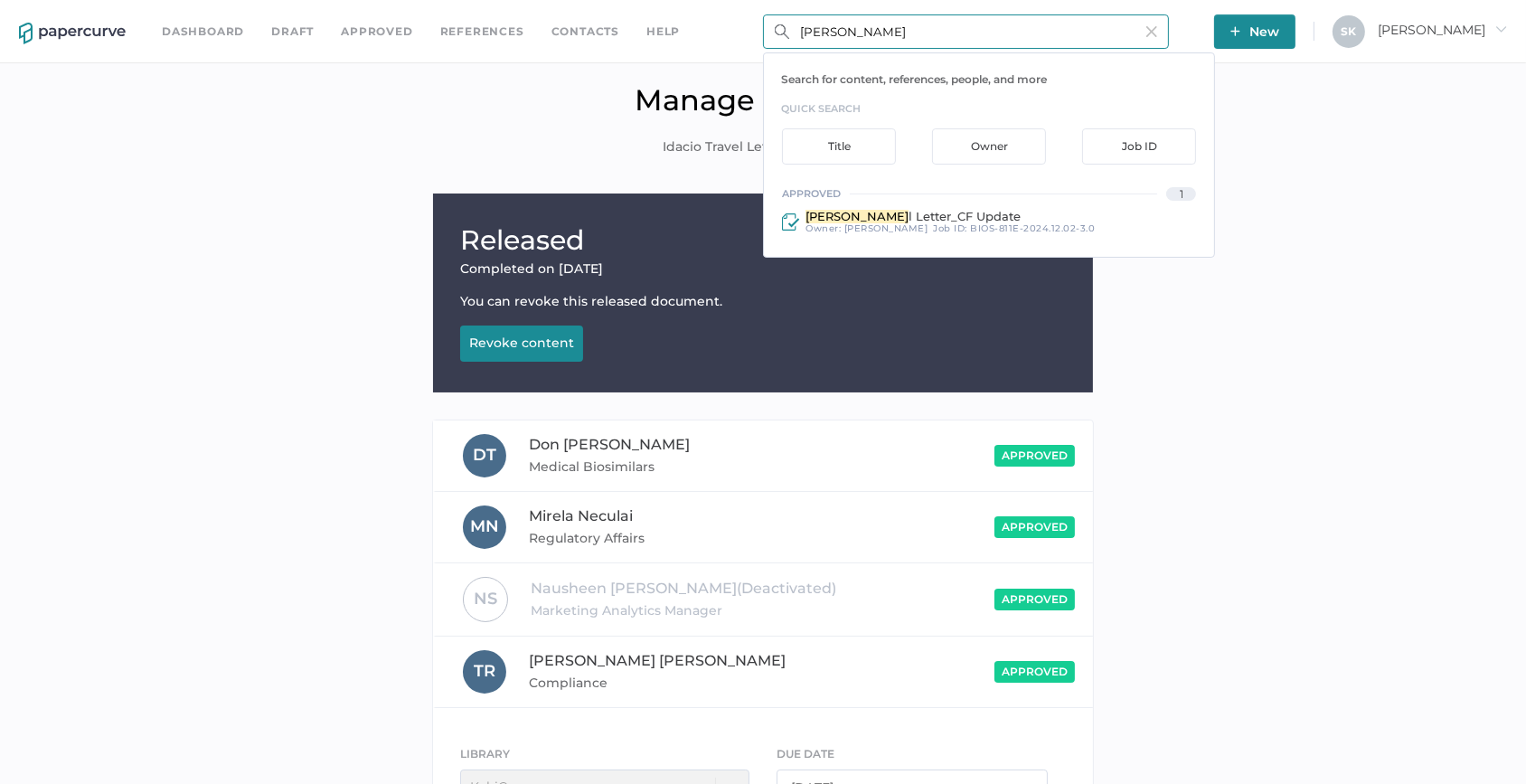
click at [850, 32] on input "Idacio trave" at bounding box center [966, 32] width 406 height 35
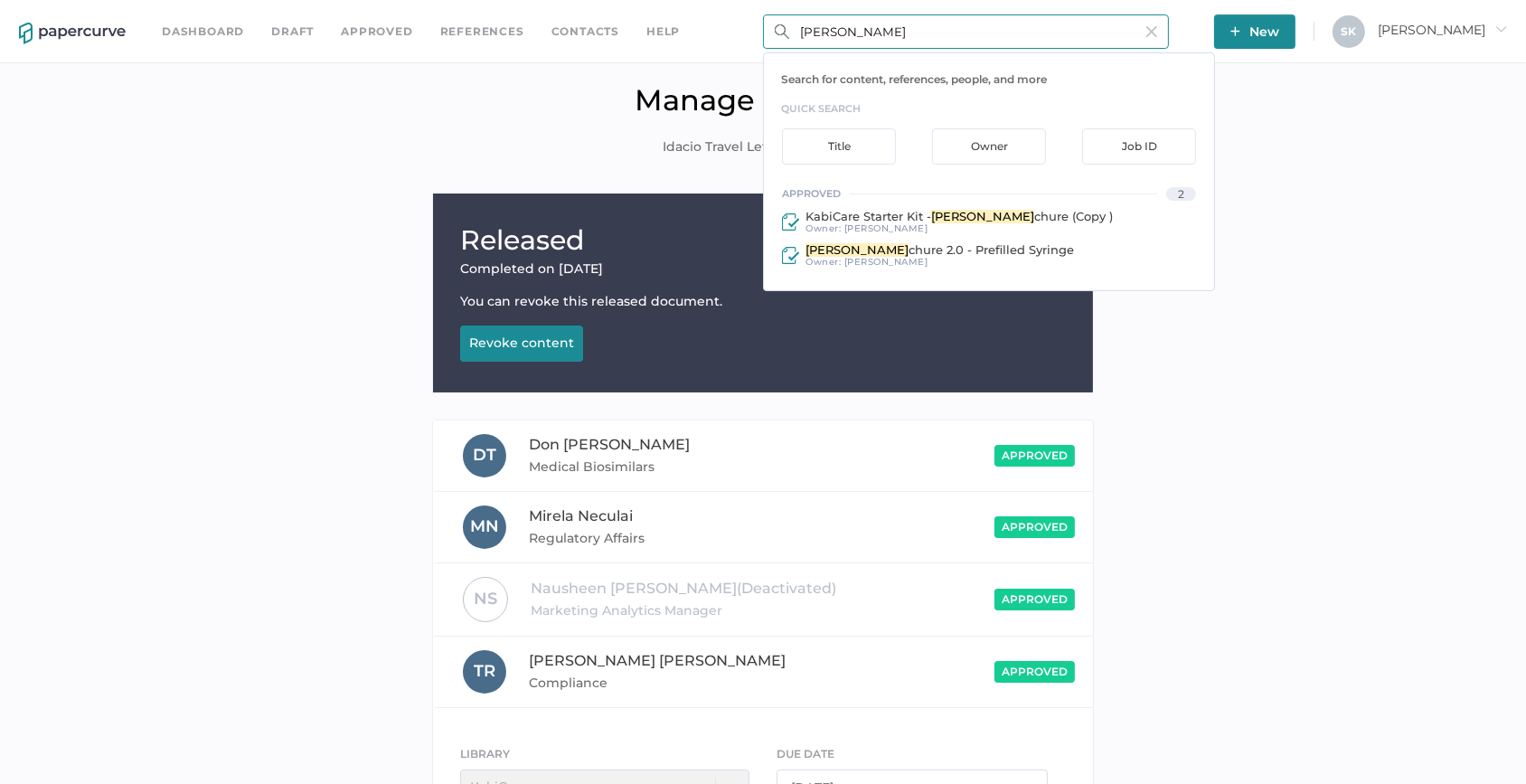
type input "Idacio bro"
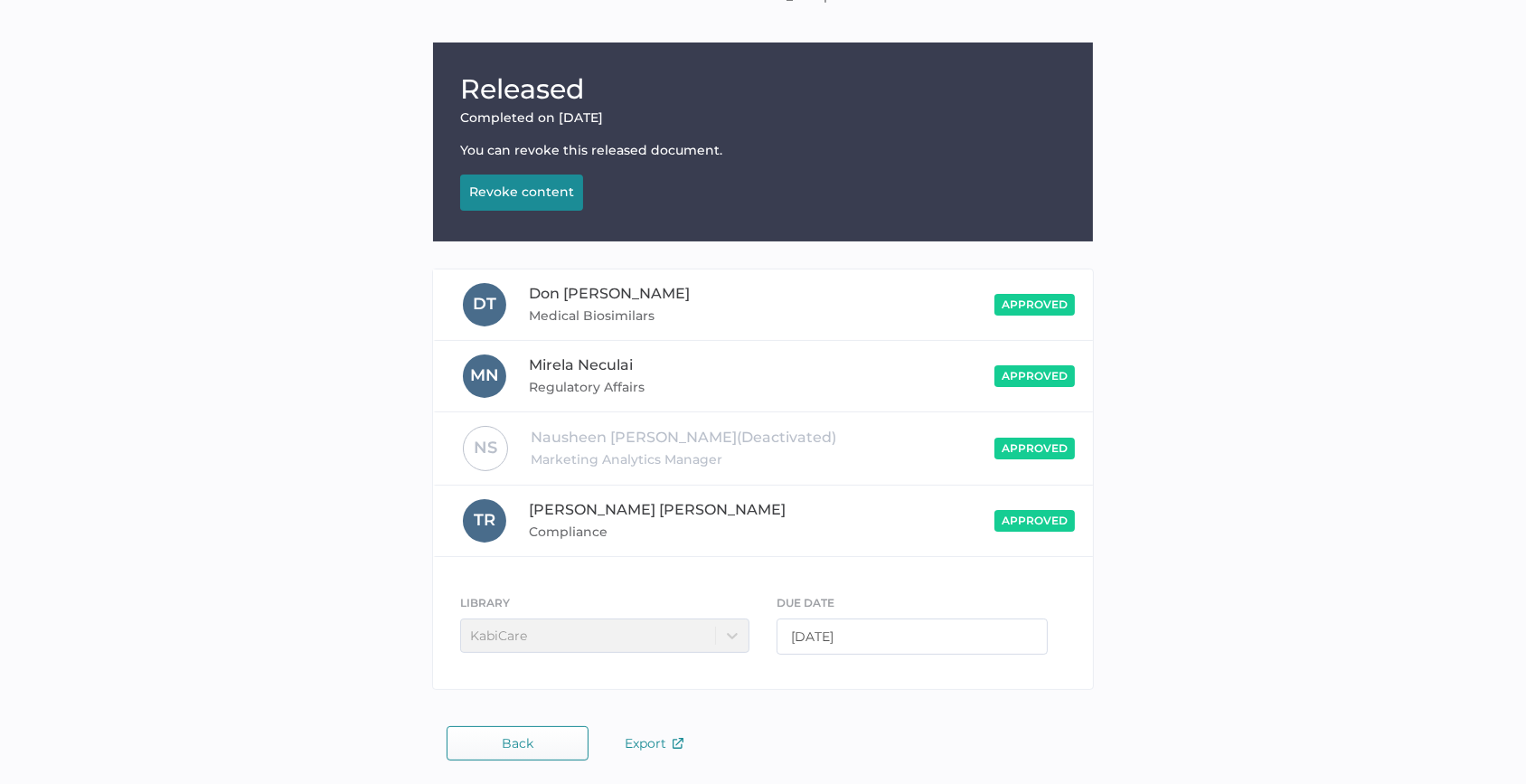
scroll to position [153, 0]
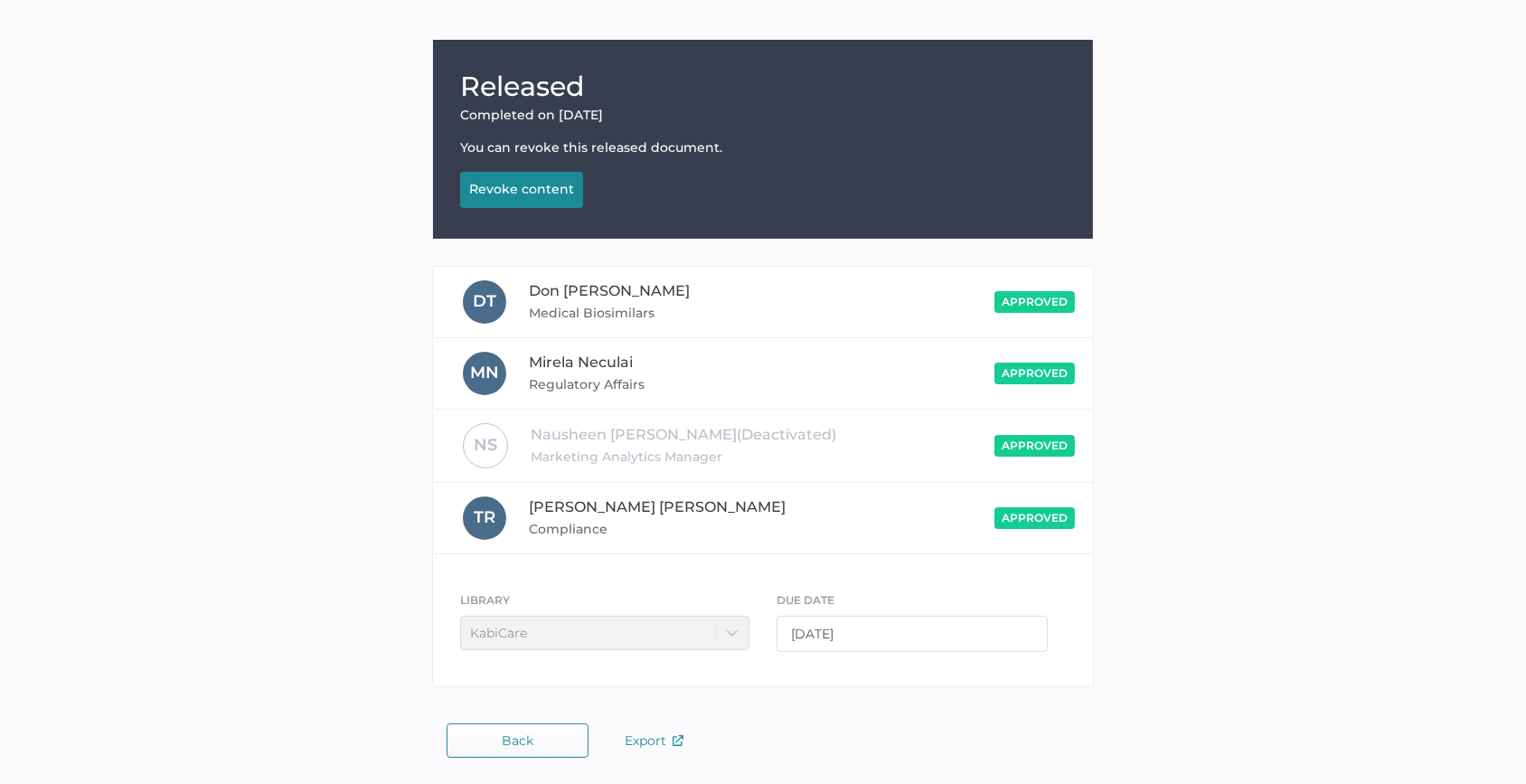
drag, startPoint x: 1244, startPoint y: 323, endPoint x: 1230, endPoint y: 261, distance: 63.6
click at [1244, 323] on div "Released Completed on Jan 11, 2025 You can revoke this released document. Revok…" at bounding box center [763, 367] width 1499 height 657
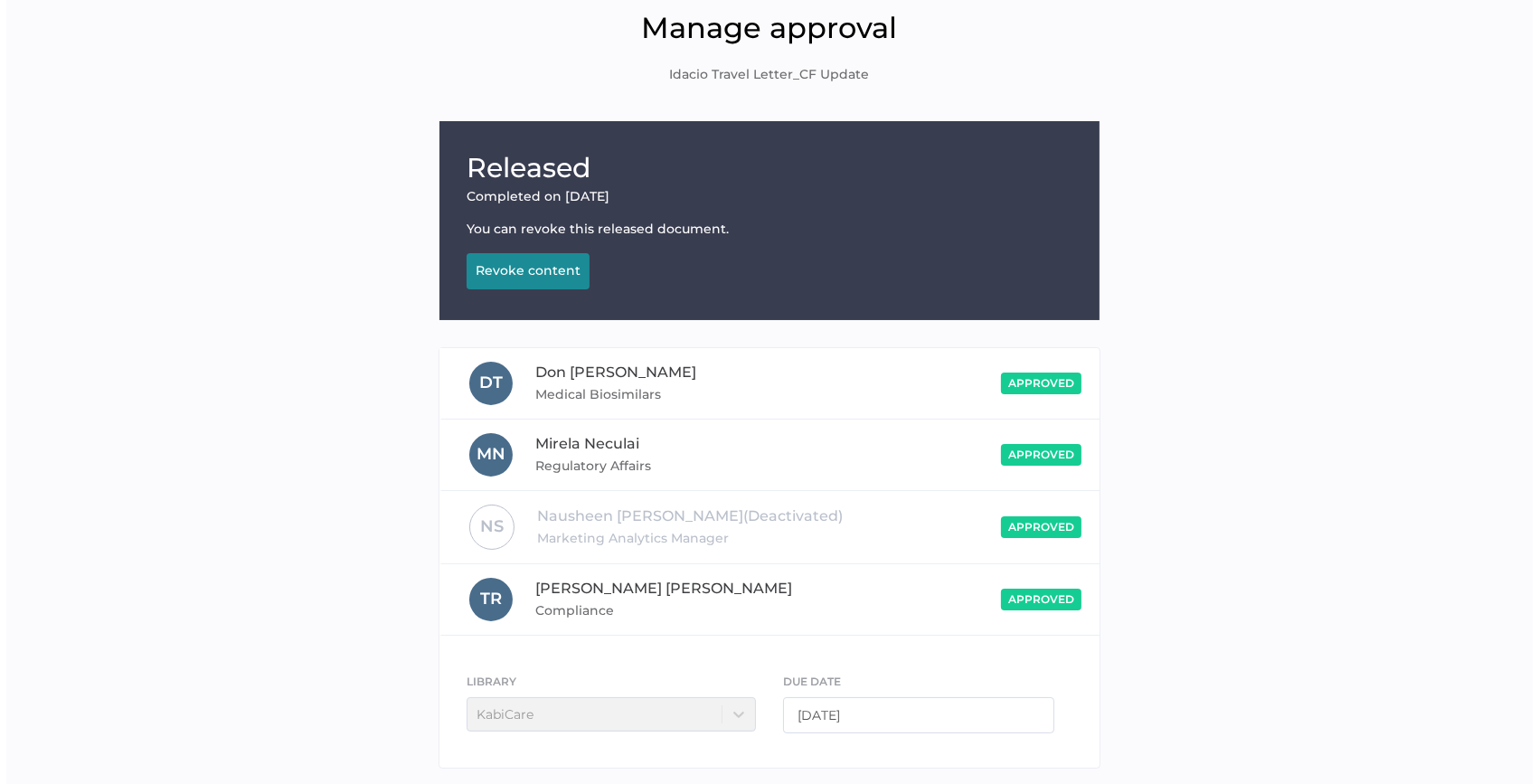
scroll to position [0, 0]
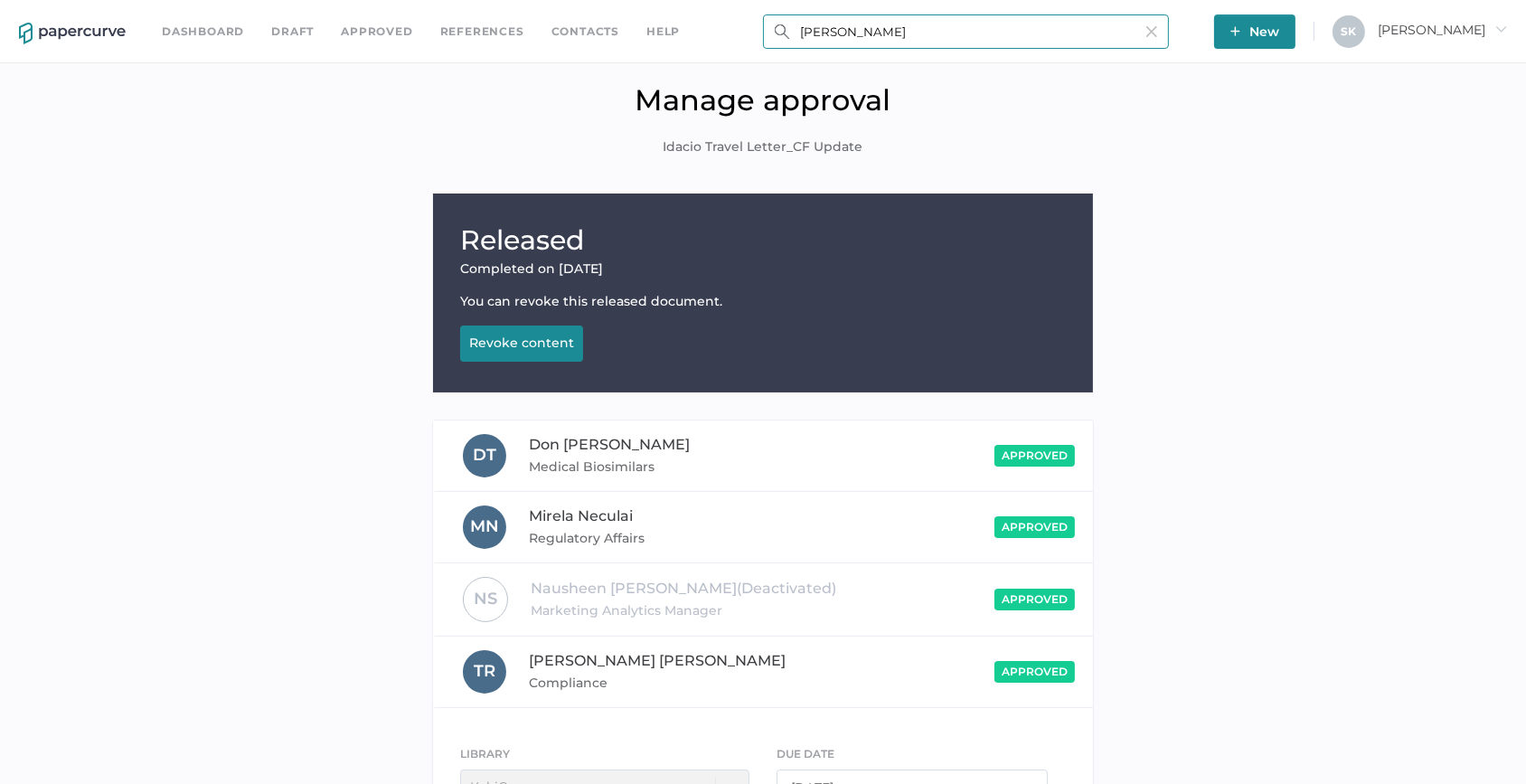
click at [963, 45] on input "Idacio bro" at bounding box center [966, 32] width 406 height 35
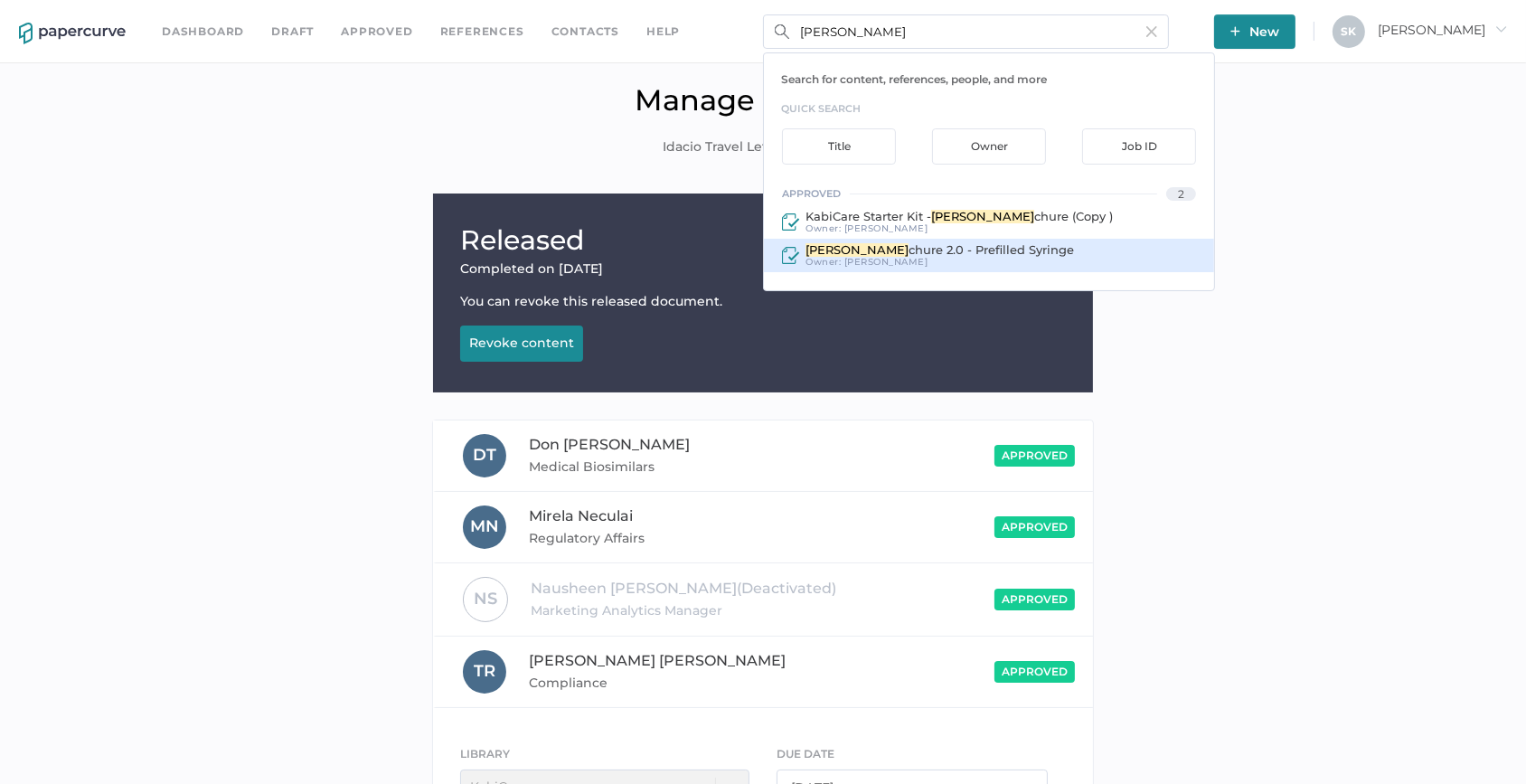
click at [980, 261] on div "Owner: Sarah Khouri" at bounding box center [938, 261] width 274 height 11
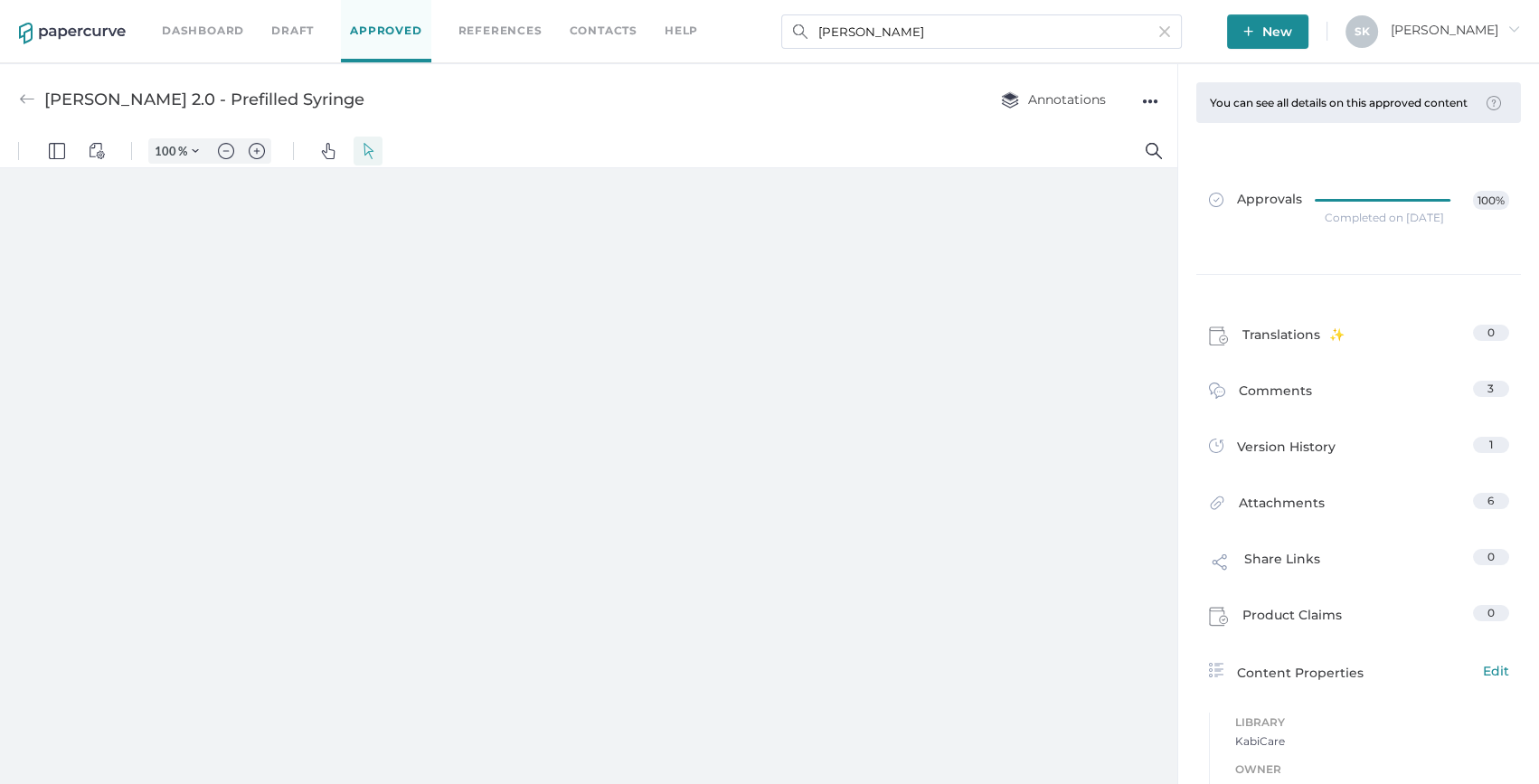
type input "159"
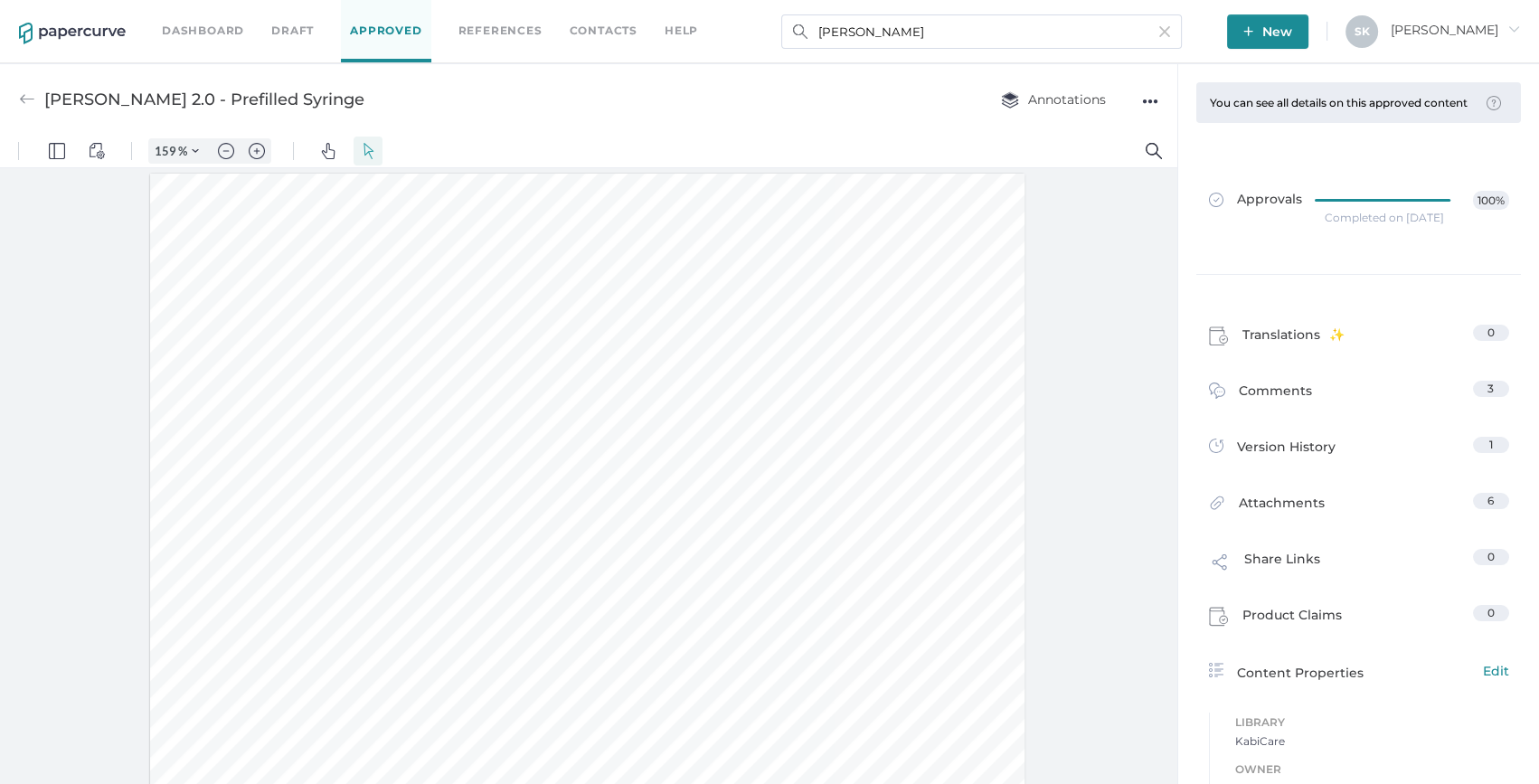
scroll to position [1, 0]
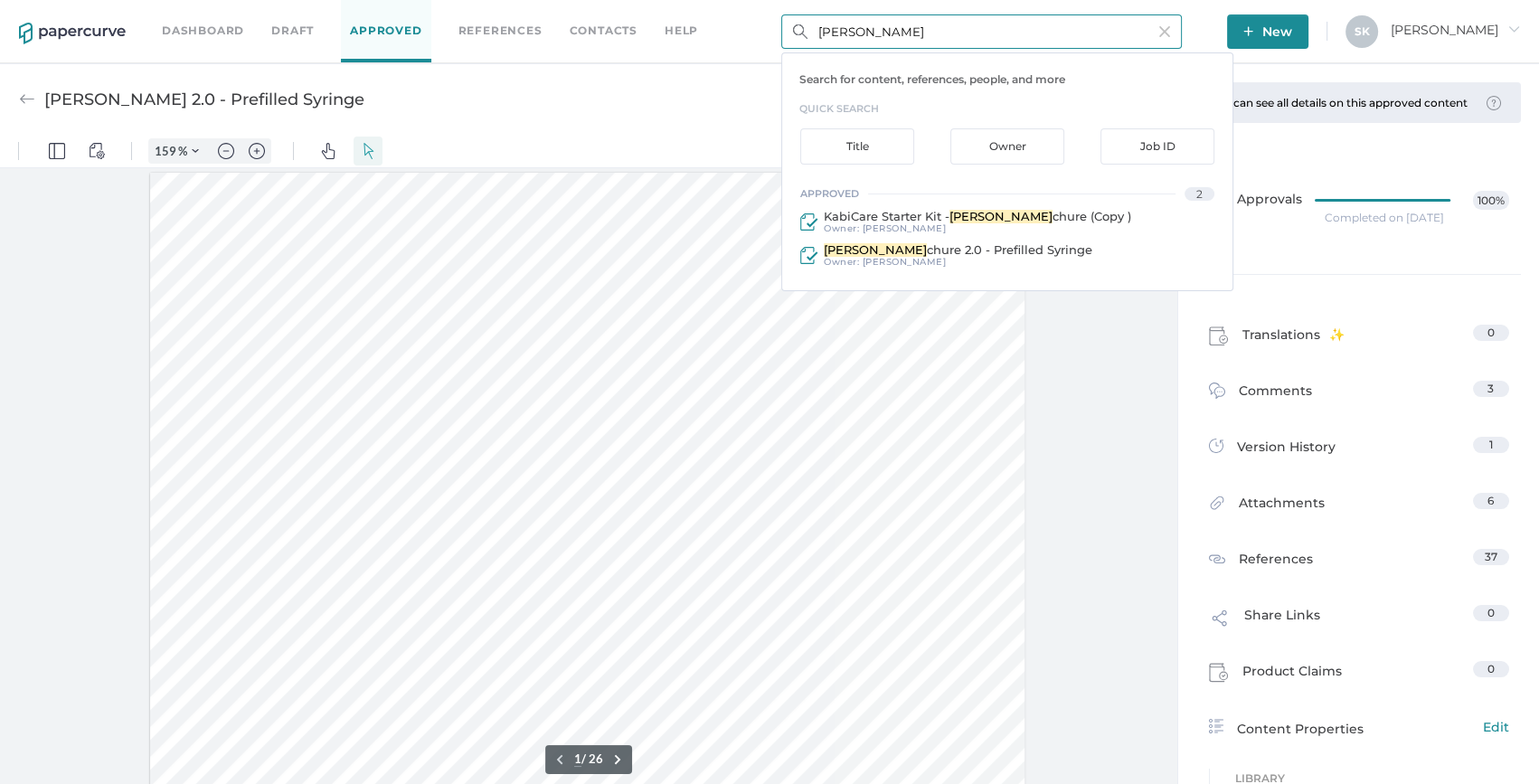
click at [1061, 28] on input "Idacio bro" at bounding box center [981, 32] width 400 height 35
click at [859, 28] on input "Idacio bro" at bounding box center [981, 32] width 400 height 35
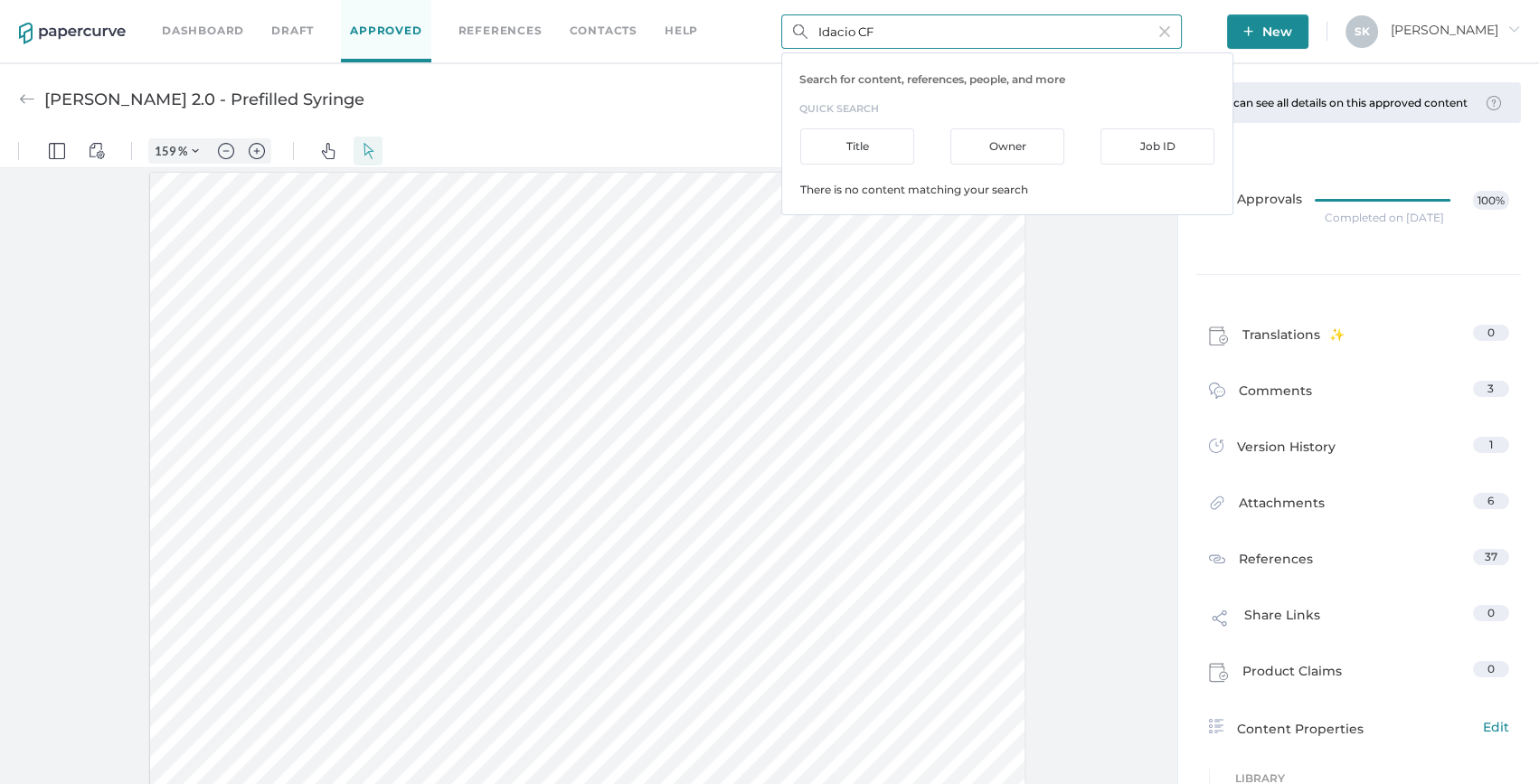
click at [863, 36] on input "Idacio CF" at bounding box center [981, 32] width 400 height 35
click at [864, 36] on input "Idacio Patient" at bounding box center [981, 32] width 400 height 35
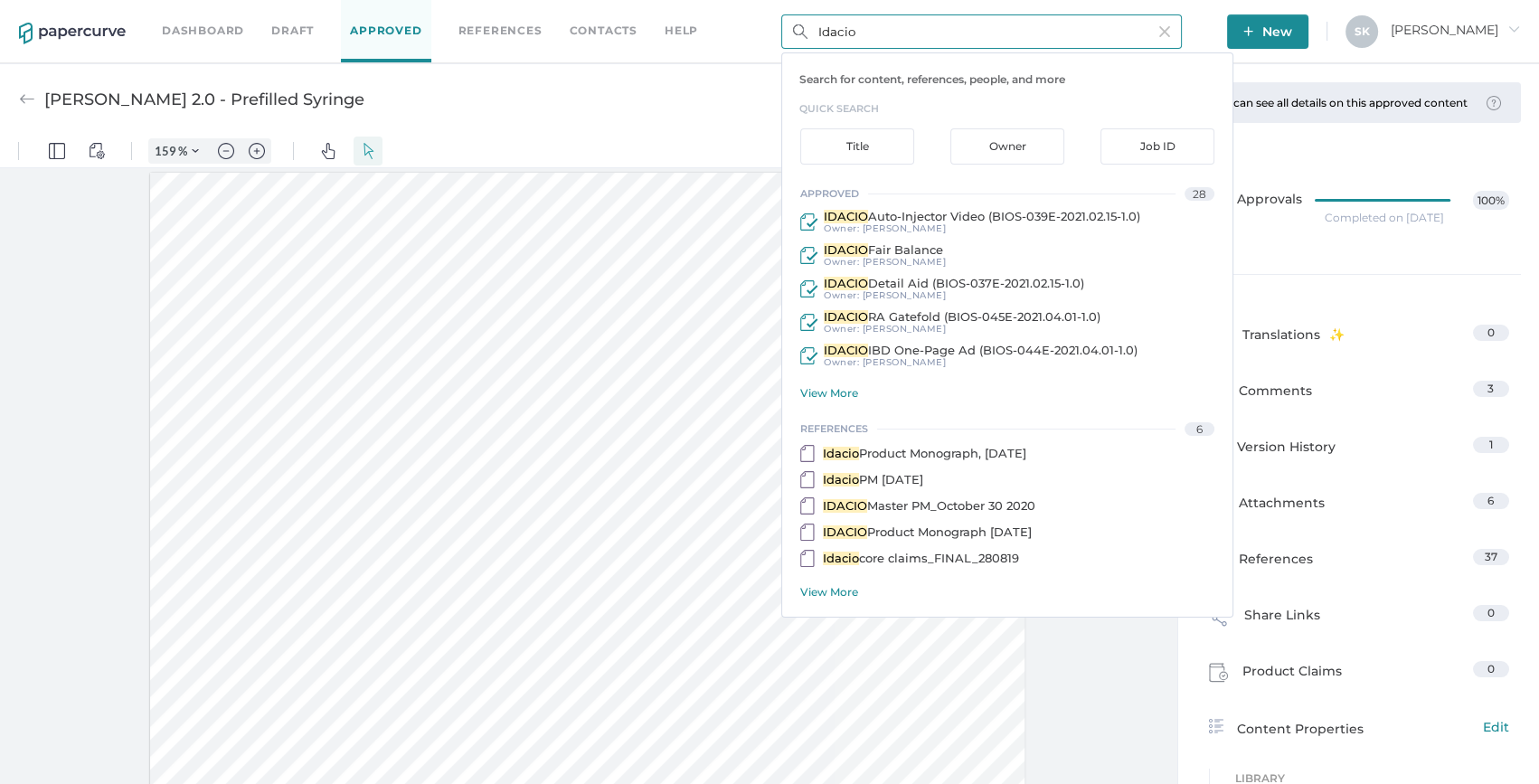
click at [808, 391] on div "View More" at bounding box center [1017, 392] width 432 height 14
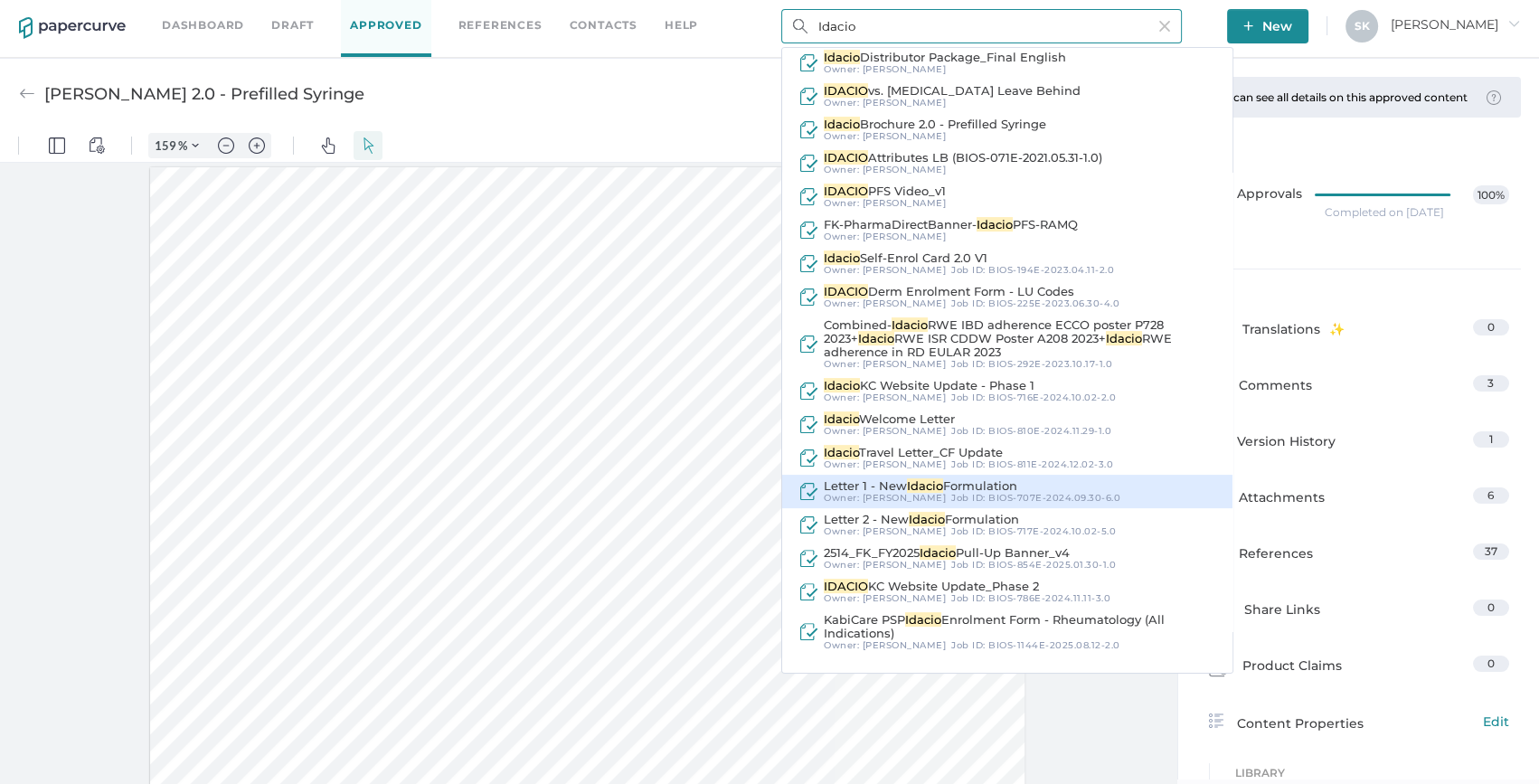
scroll to position [7, 0]
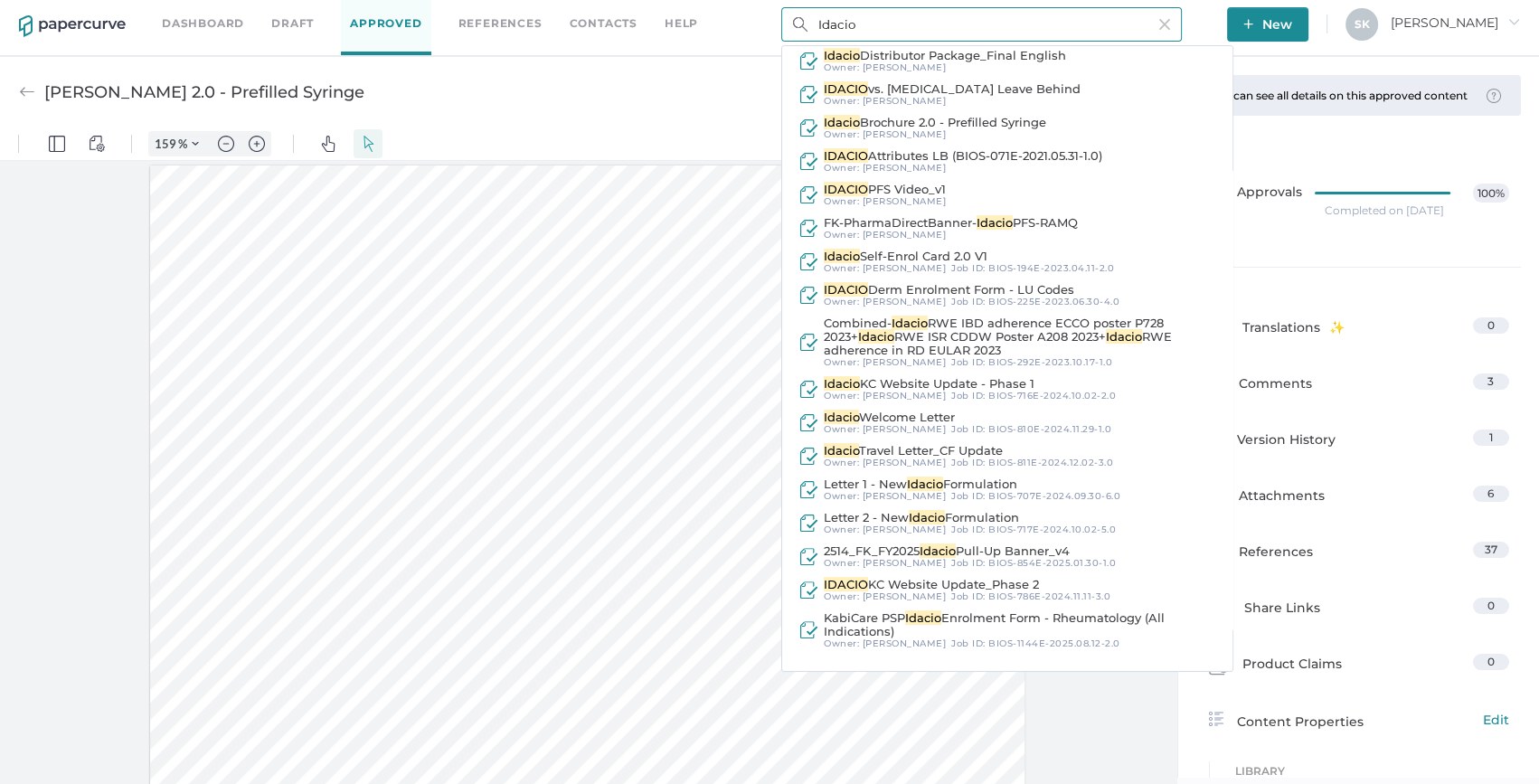
drag, startPoint x: 858, startPoint y: 17, endPoint x: 708, endPoint y: 7, distance: 150.3
click at [708, 7] on div "Dashboard Draft Approved References Contacts help Idacio Search for content, re…" at bounding box center [769, 25] width 1539 height 64
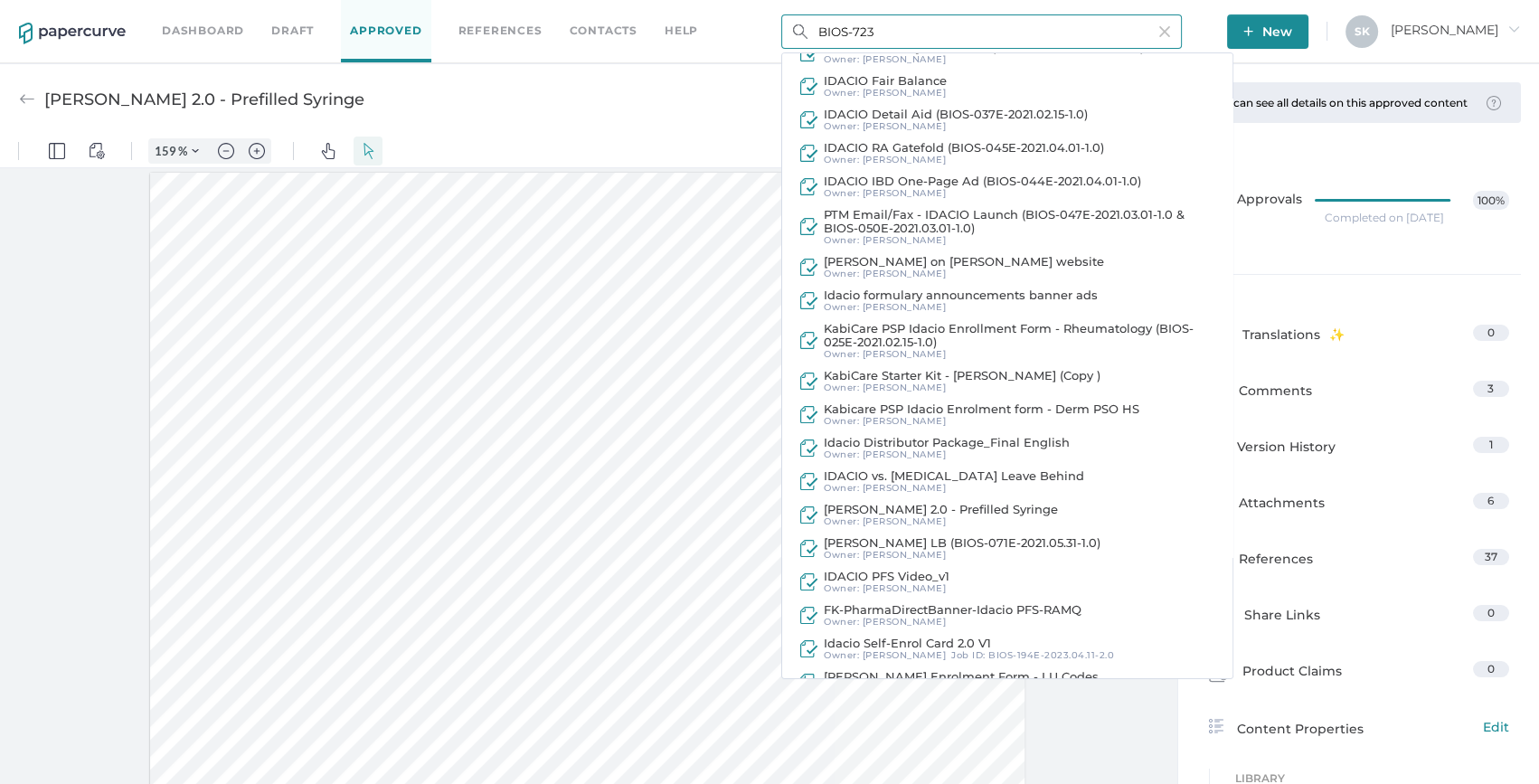
scroll to position [72, 0]
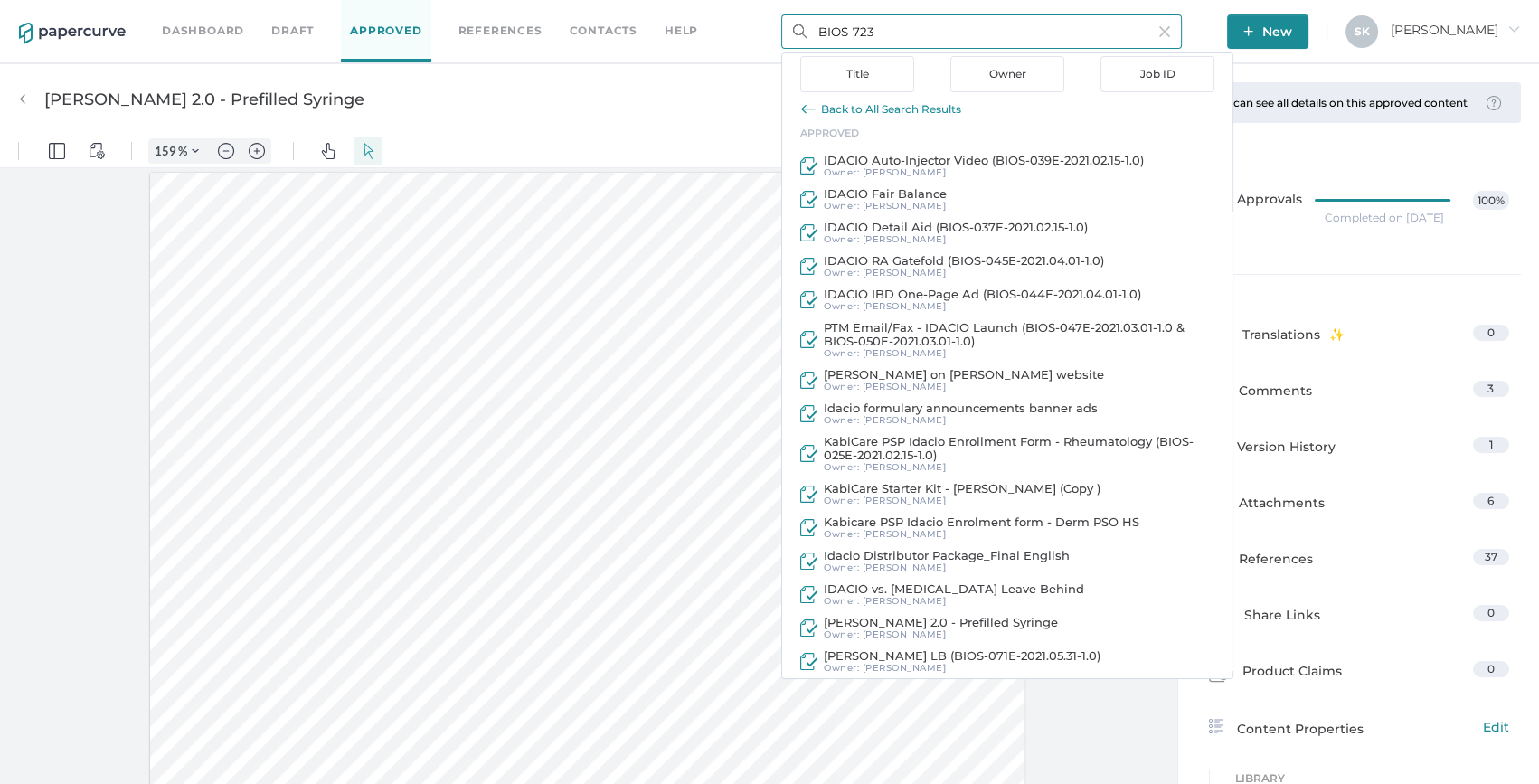
type input "BIOS-723"
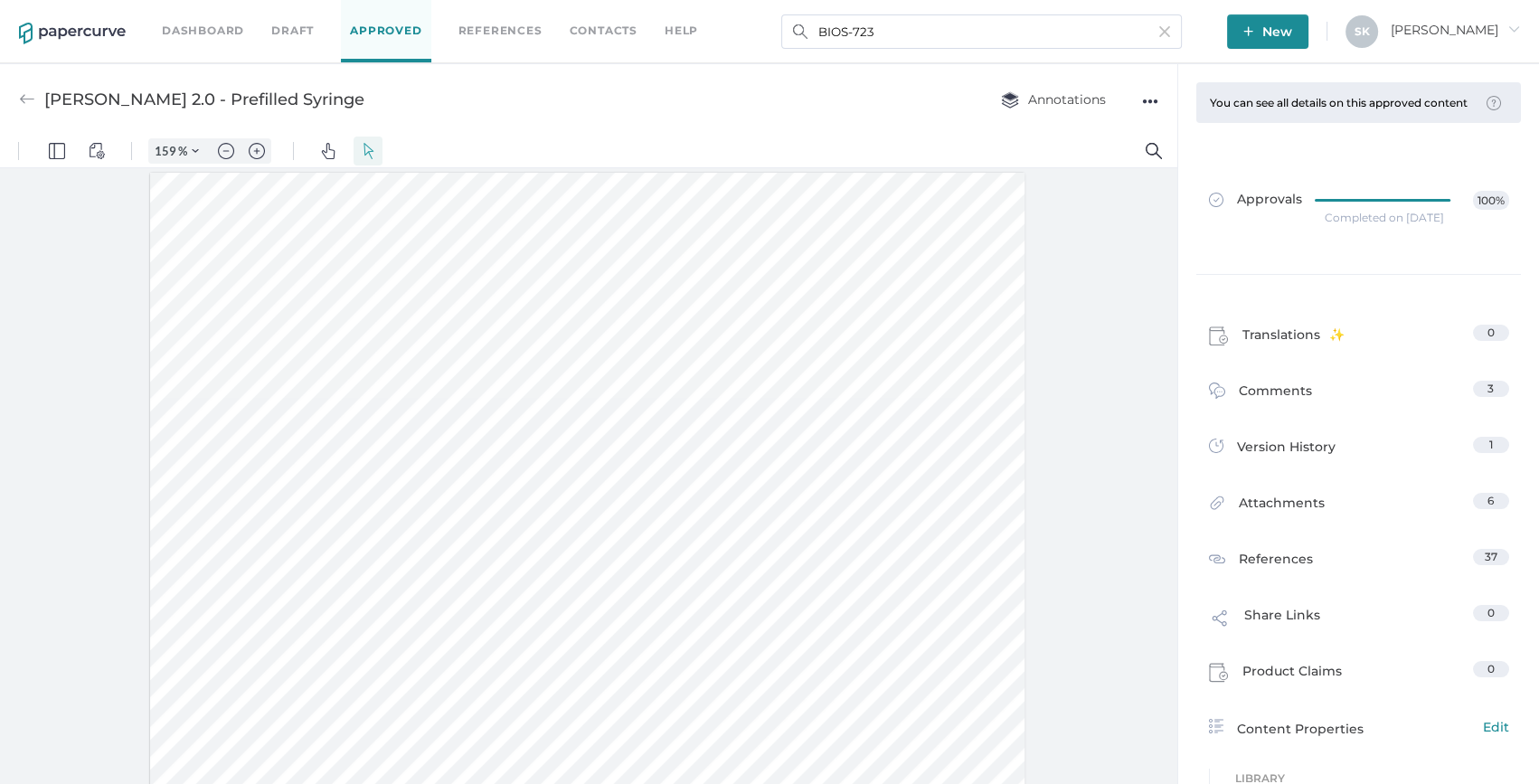
click at [216, 36] on link "Dashboard" at bounding box center [203, 31] width 82 height 20
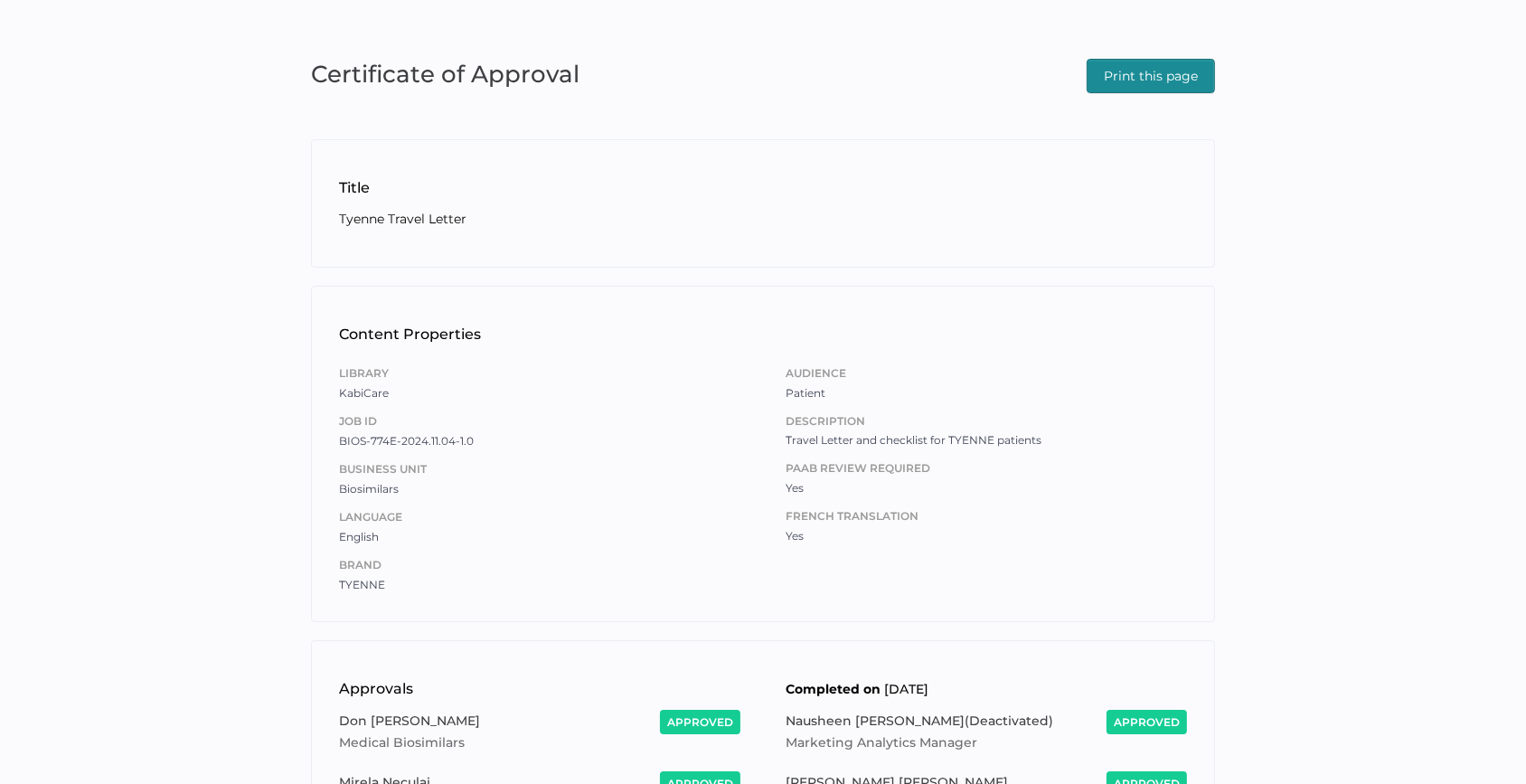
click at [1178, 72] on span "Print this page" at bounding box center [1151, 76] width 94 height 33
click at [1115, 65] on span "Print this page" at bounding box center [1151, 76] width 94 height 33
click at [1166, 69] on span "Print this page" at bounding box center [1151, 76] width 94 height 33
click at [1143, 71] on span "Print this page" at bounding box center [1151, 76] width 94 height 33
click at [1185, 76] on span "Print this page" at bounding box center [1151, 76] width 94 height 33
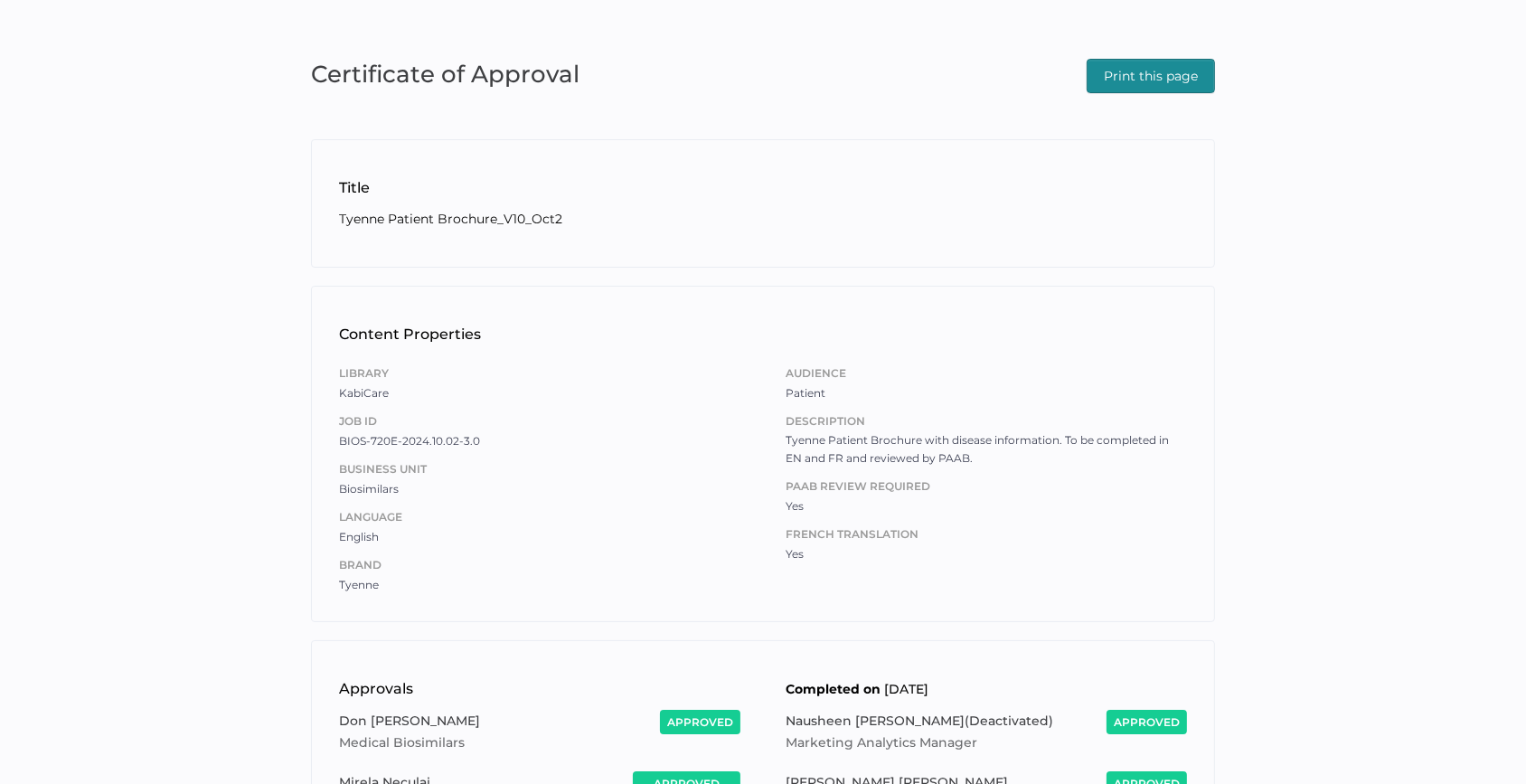
drag, startPoint x: 247, startPoint y: 41, endPoint x: 302, endPoint y: 9, distance: 63.6
click at [247, 41] on div "Certificate of Approval Print this page Title Tyenne Patient Brochure_V10_Oct2 …" at bounding box center [763, 555] width 1526 height 1111
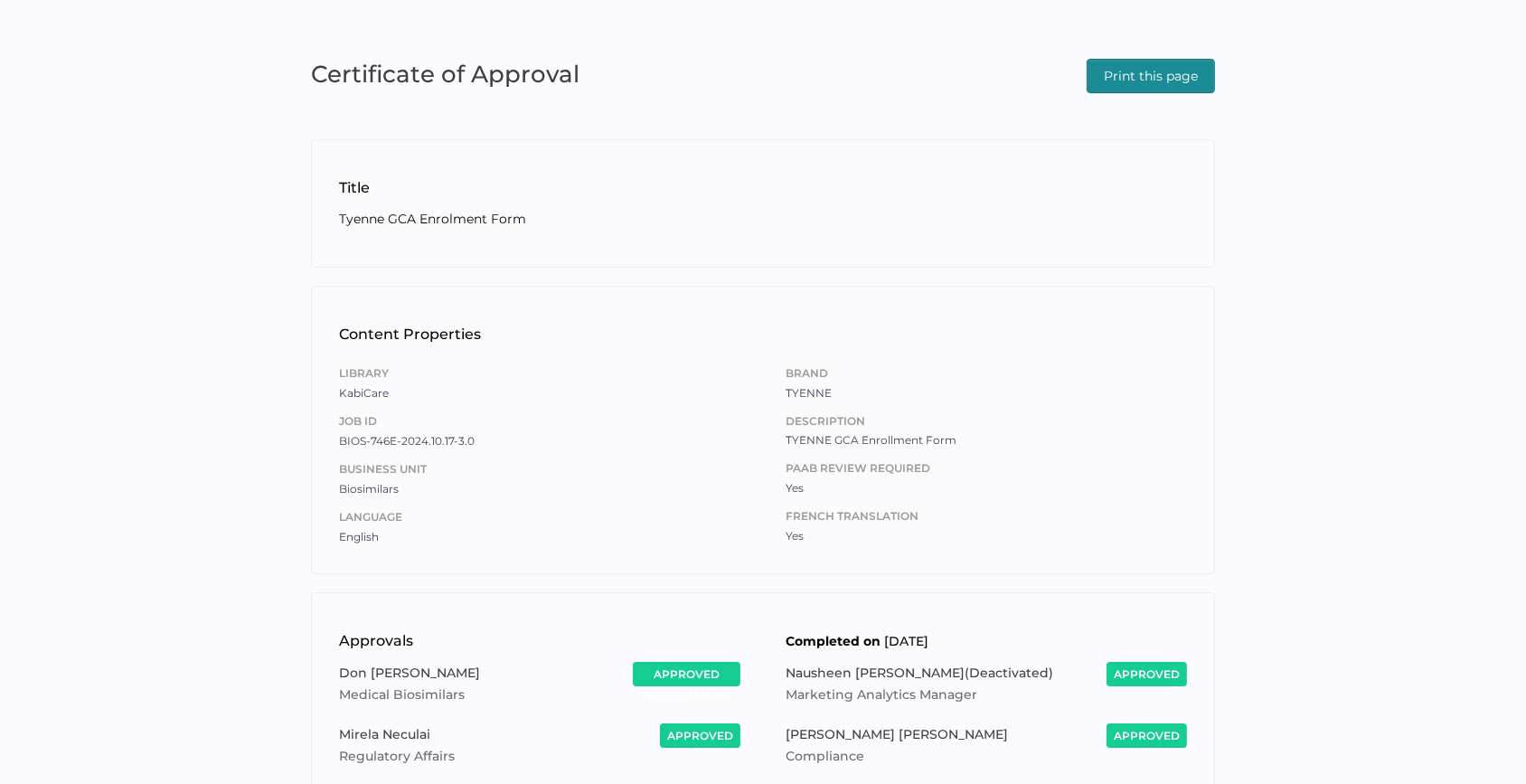
click at [1176, 54] on div "Print this page" at bounding box center [1151, 73] width 128 height 40
click at [1176, 64] on span "Print this page" at bounding box center [1151, 76] width 94 height 33
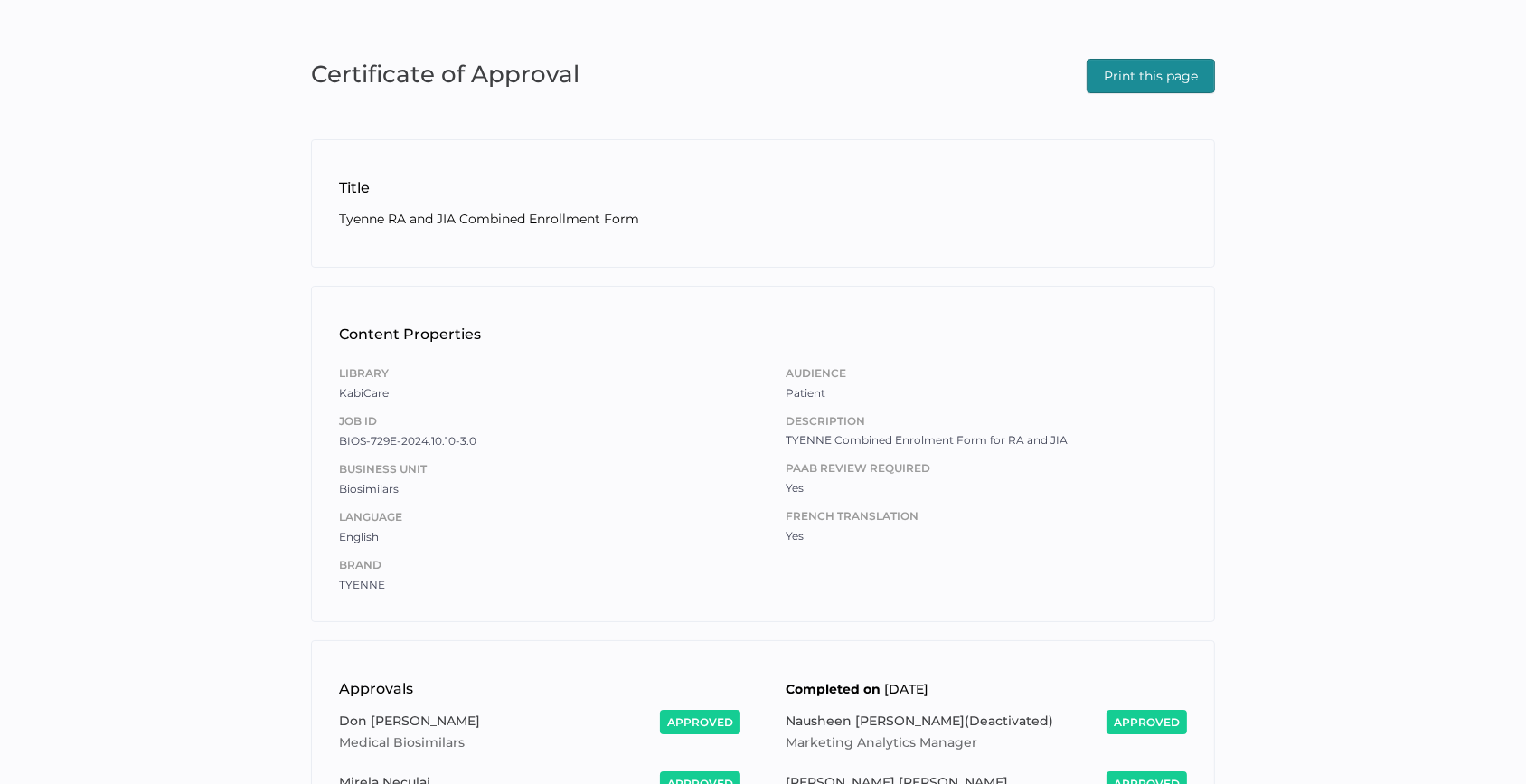
click at [1198, 66] on button "Print this page" at bounding box center [1151, 76] width 128 height 35
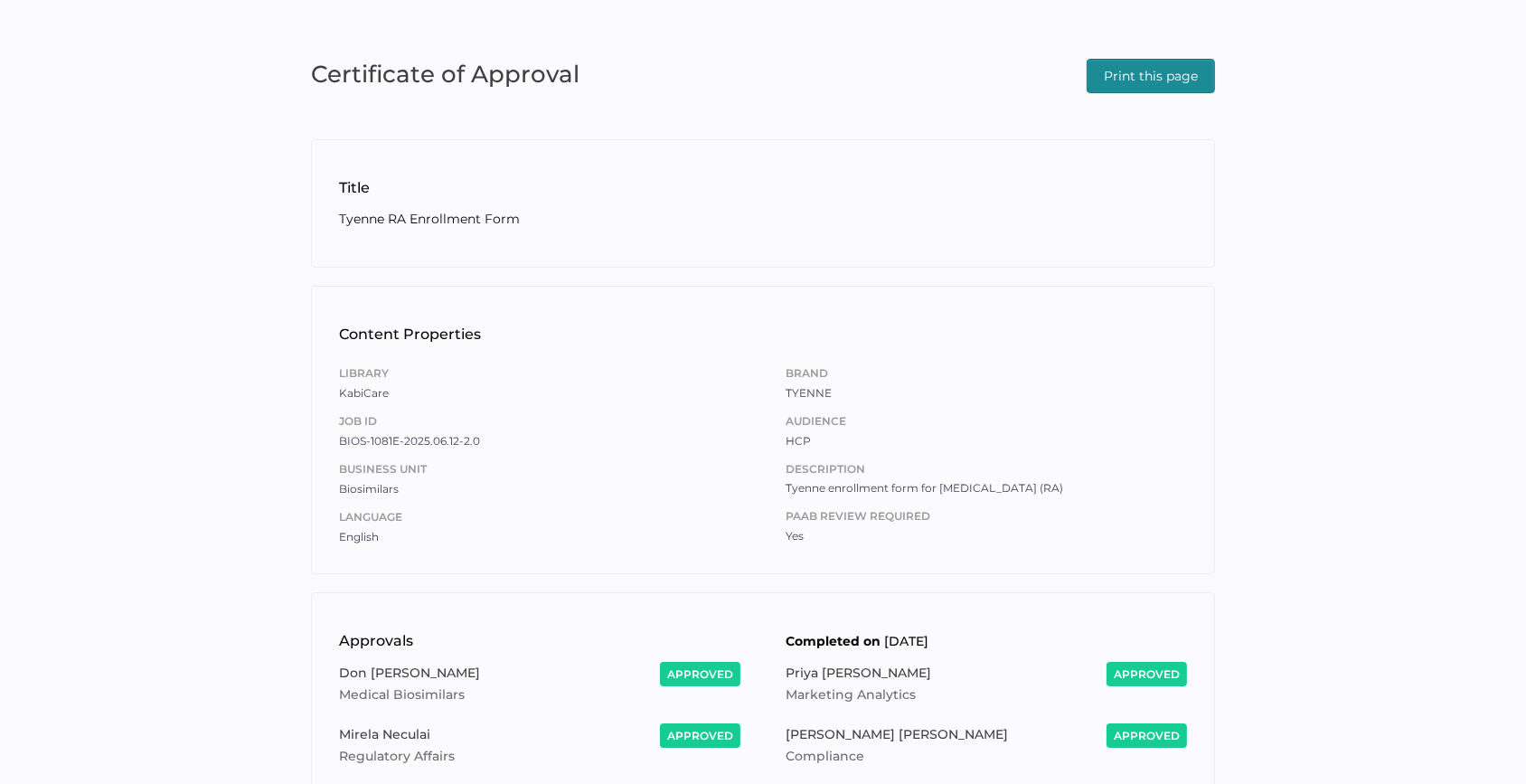
click at [1167, 95] on div "Certificate of Approval Print this page Title Tyenne RA Enrollment Form Content…" at bounding box center [763, 531] width 1526 height 1063
click at [1166, 78] on span "Print this page" at bounding box center [1151, 76] width 94 height 33
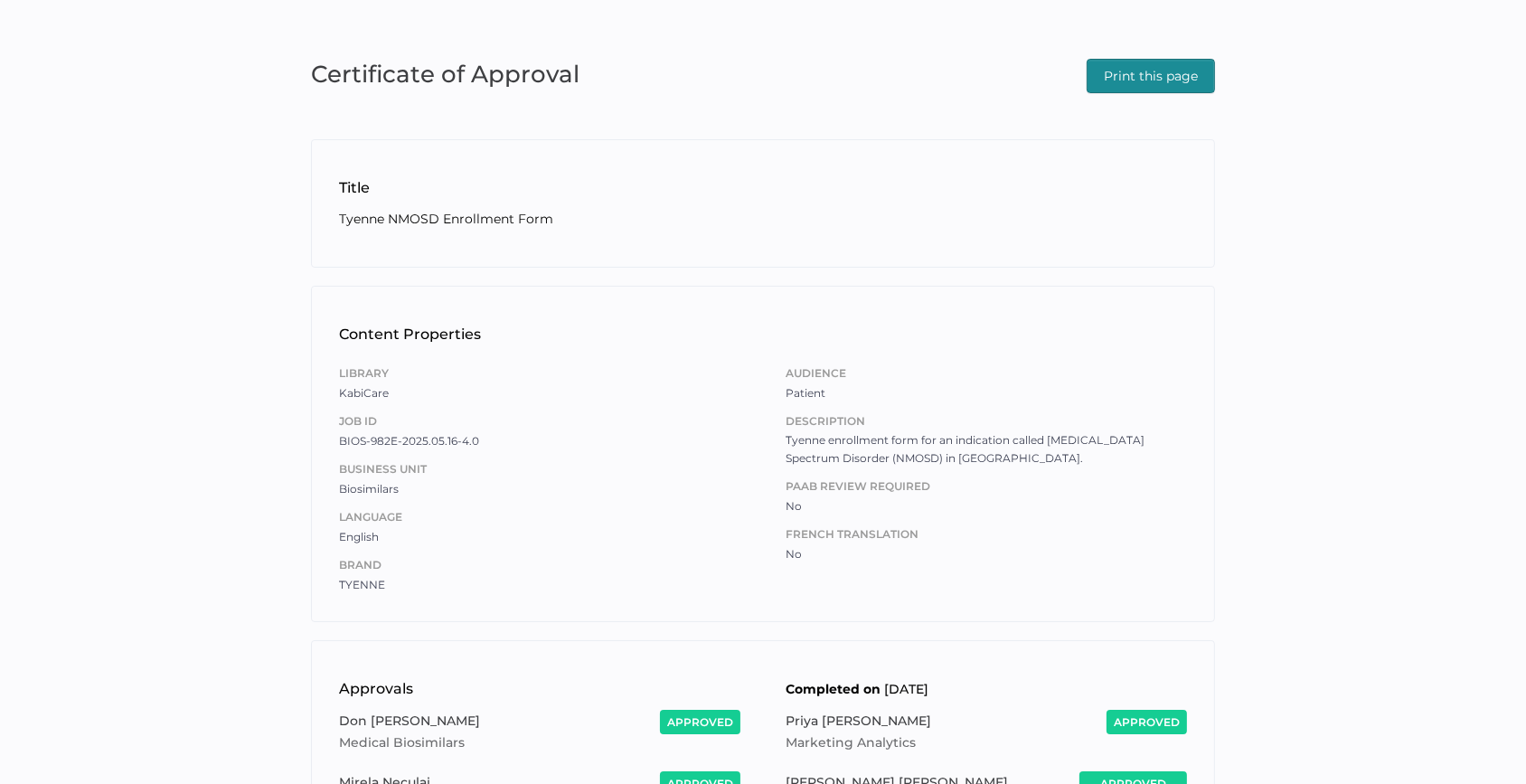
click at [1133, 65] on span "Print this page" at bounding box center [1151, 76] width 94 height 33
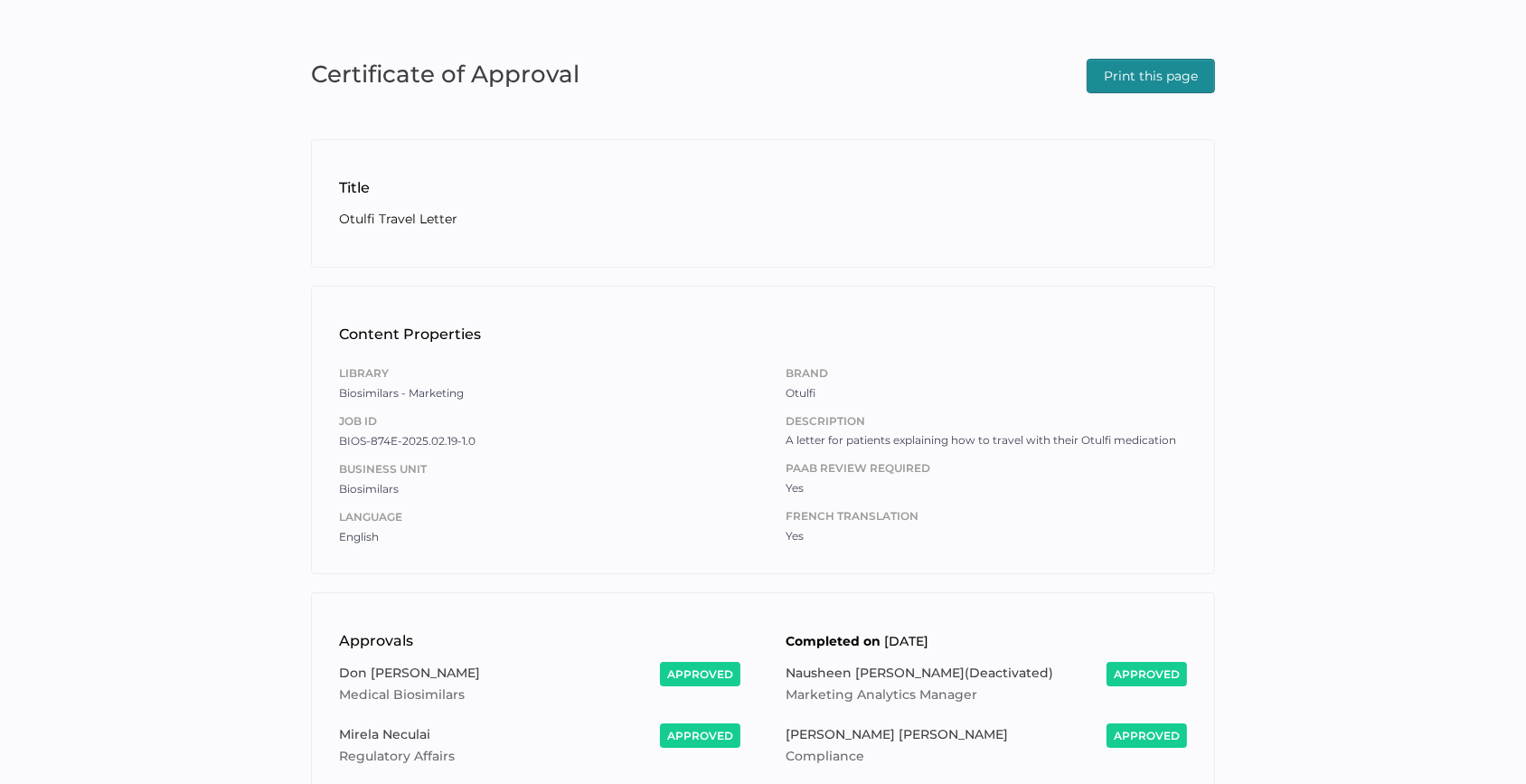
click at [1158, 72] on span "Print this page" at bounding box center [1151, 76] width 94 height 33
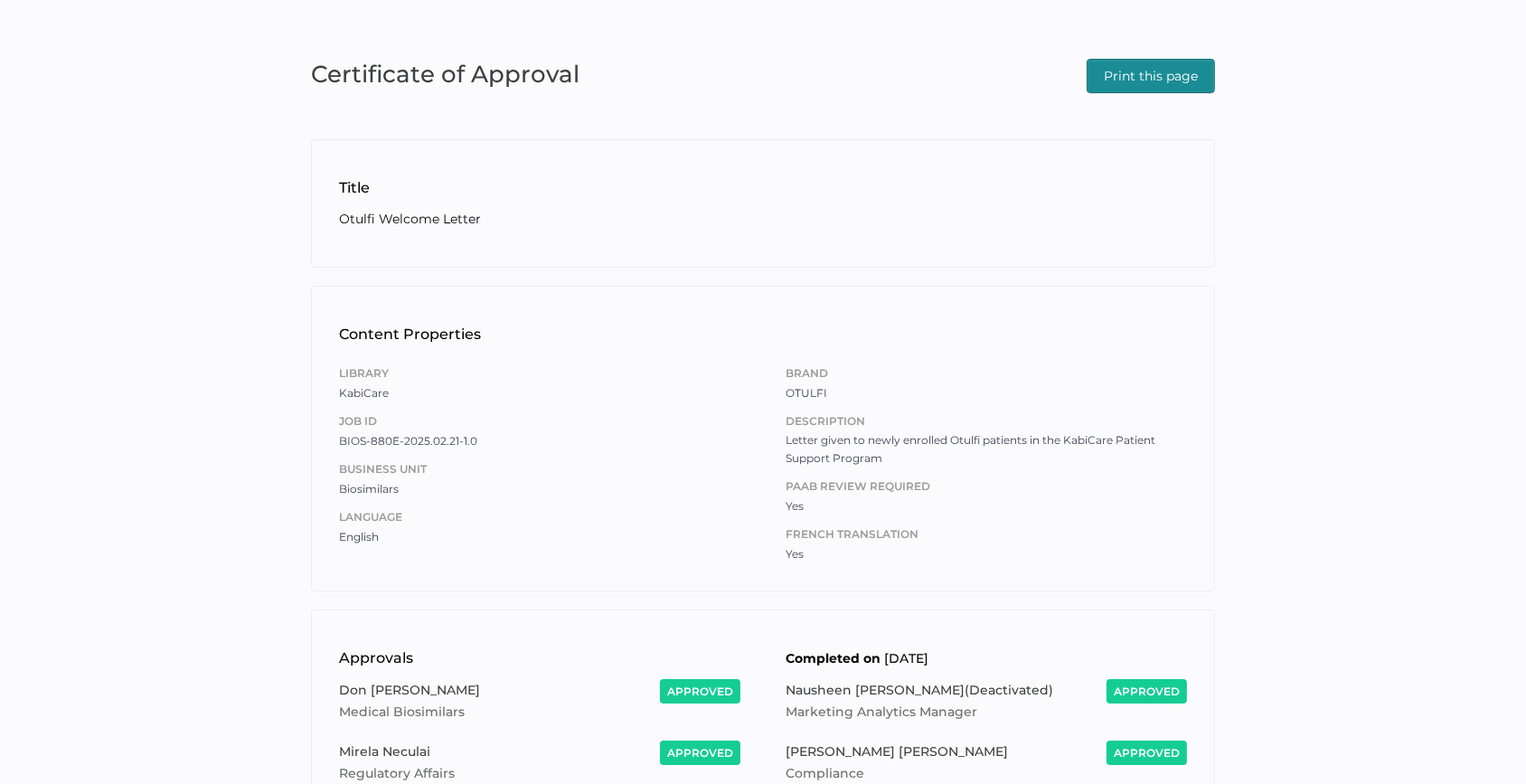
drag, startPoint x: 1137, startPoint y: 88, endPoint x: 733, endPoint y: 106, distance: 404.4
click at [1137, 87] on span "Print this page" at bounding box center [1151, 76] width 94 height 33
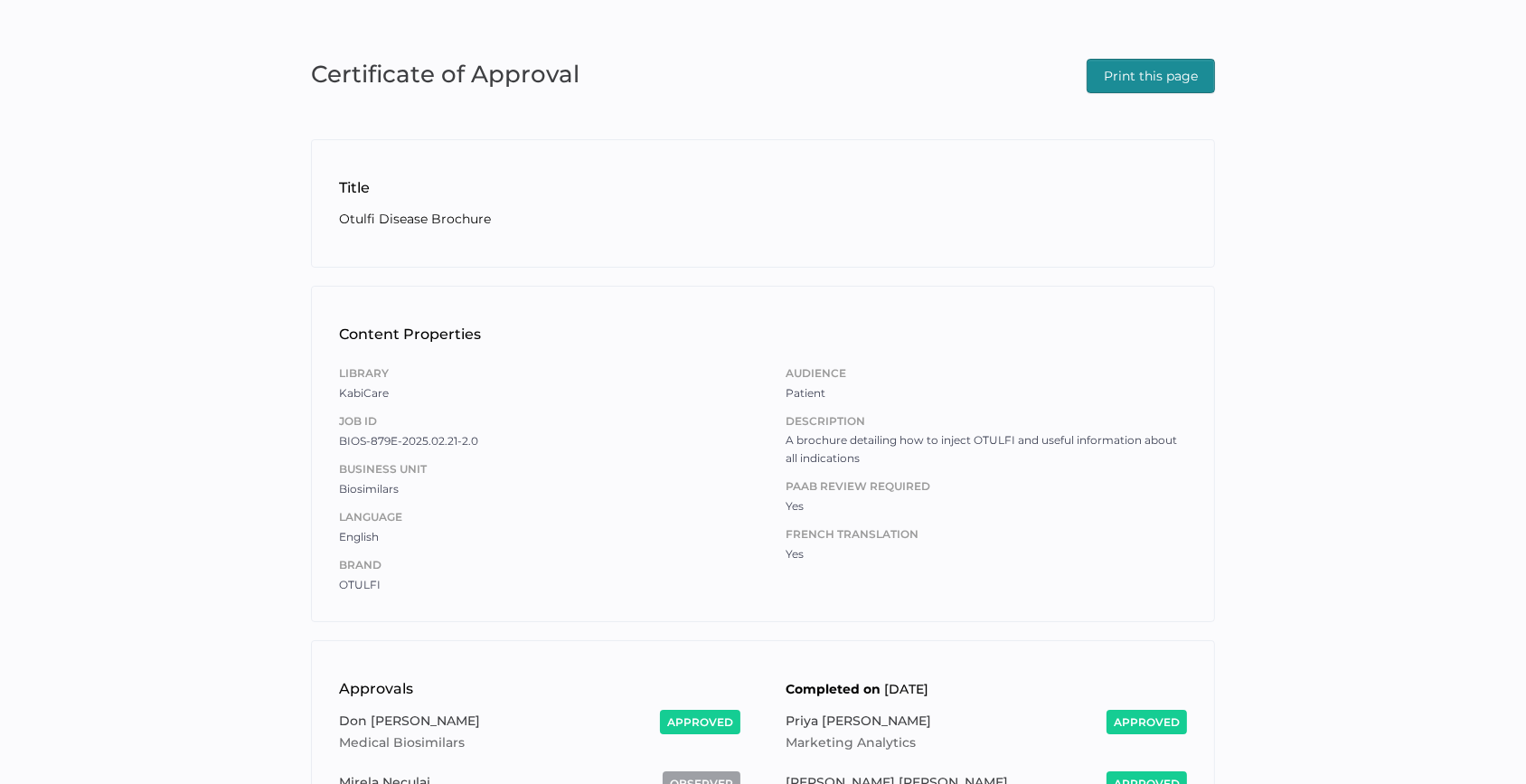
click at [1113, 83] on span "Print this page" at bounding box center [1151, 76] width 94 height 33
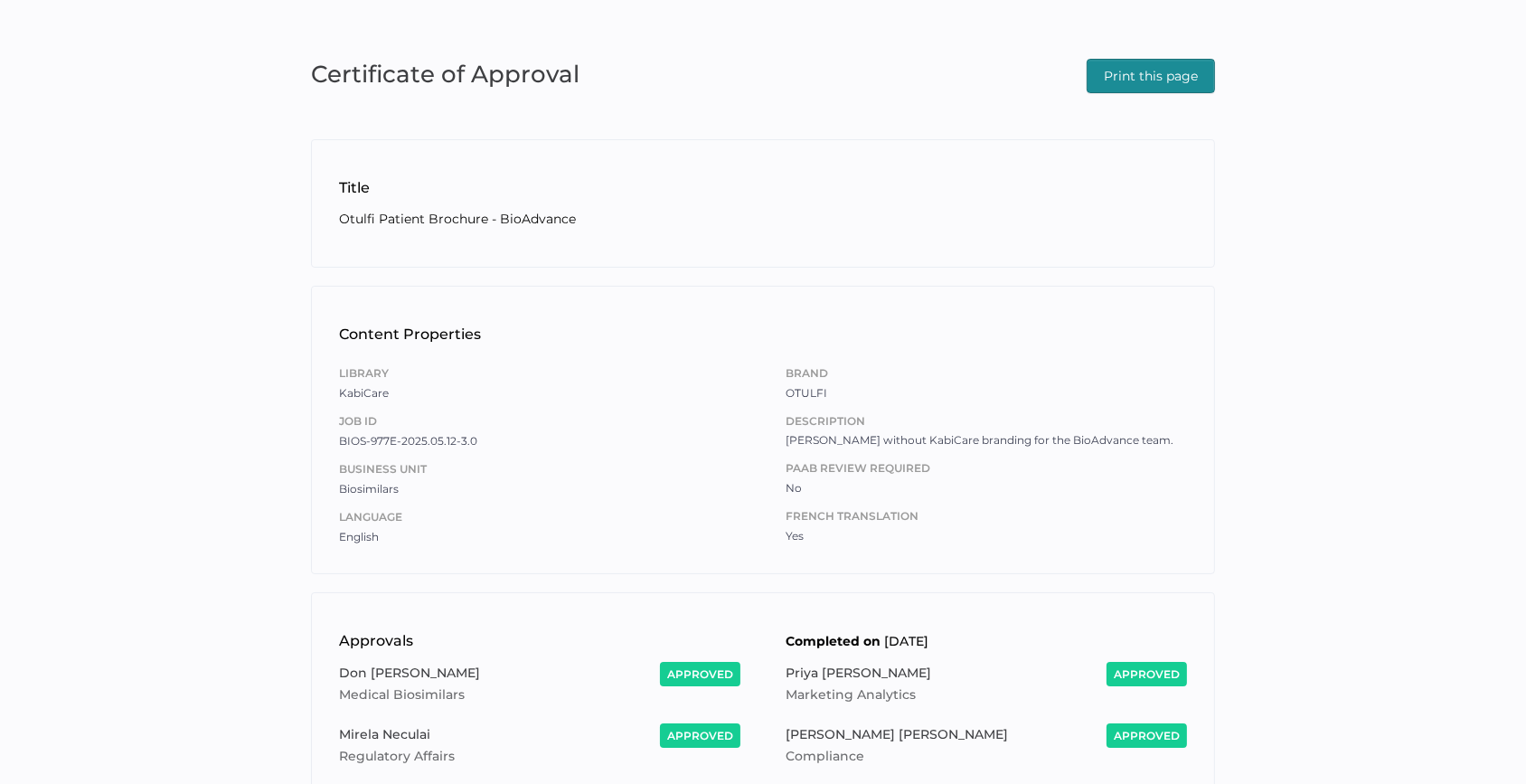
click at [1148, 68] on span "Print this page" at bounding box center [1151, 76] width 94 height 33
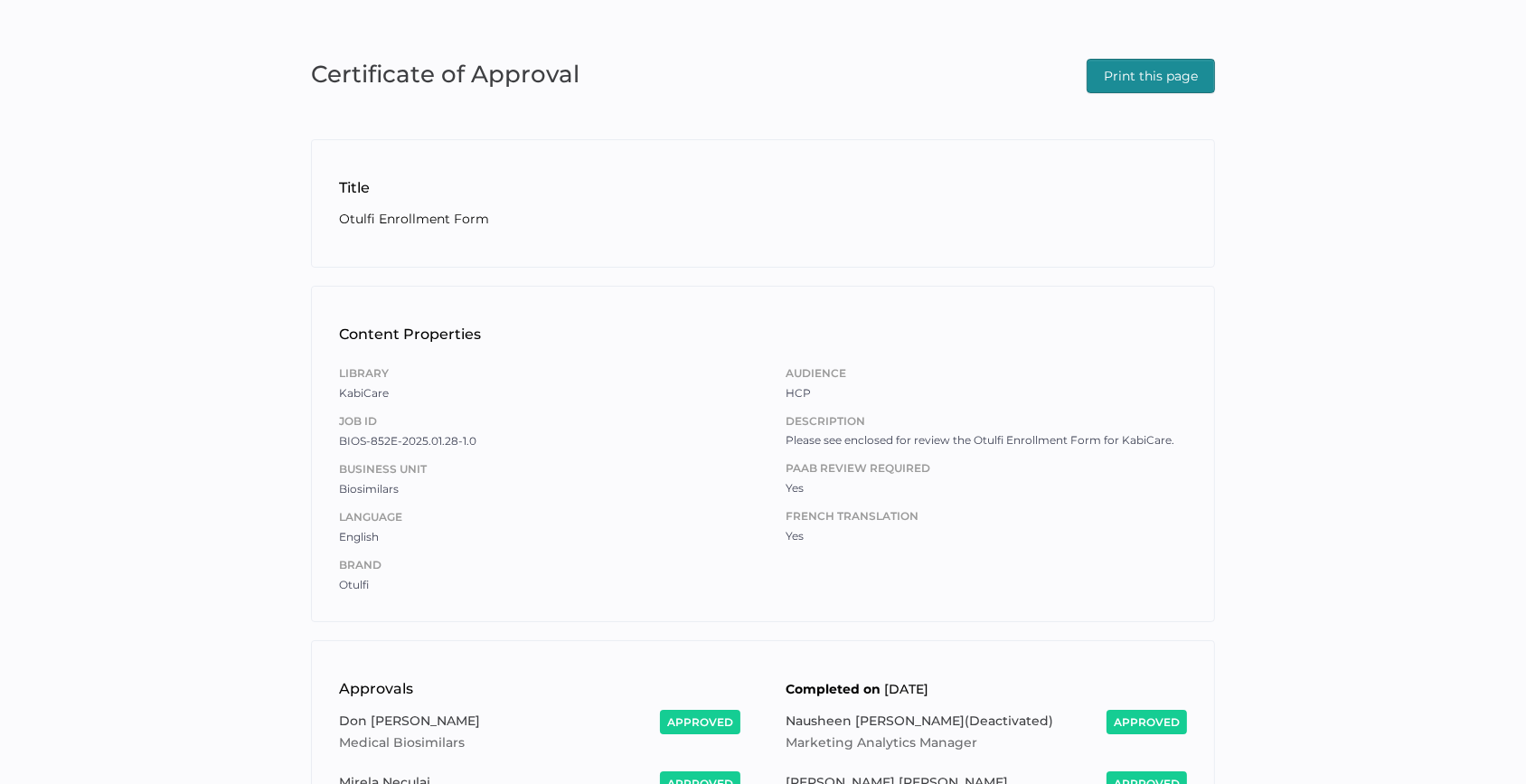
click at [1155, 90] on span "Print this page" at bounding box center [1151, 76] width 94 height 33
click at [1179, 70] on span "Print this page" at bounding box center [1151, 76] width 94 height 33
click at [63, 593] on div "Certificate of Approval Print this page Title Otulfi PFS Instruction Video Cont…" at bounding box center [763, 555] width 1526 height 1111
click at [1079, 69] on div "Certificate of Approval Print this page" at bounding box center [762, 73] width 904 height 40
click at [1096, 72] on button "Print this page" at bounding box center [1151, 76] width 128 height 35
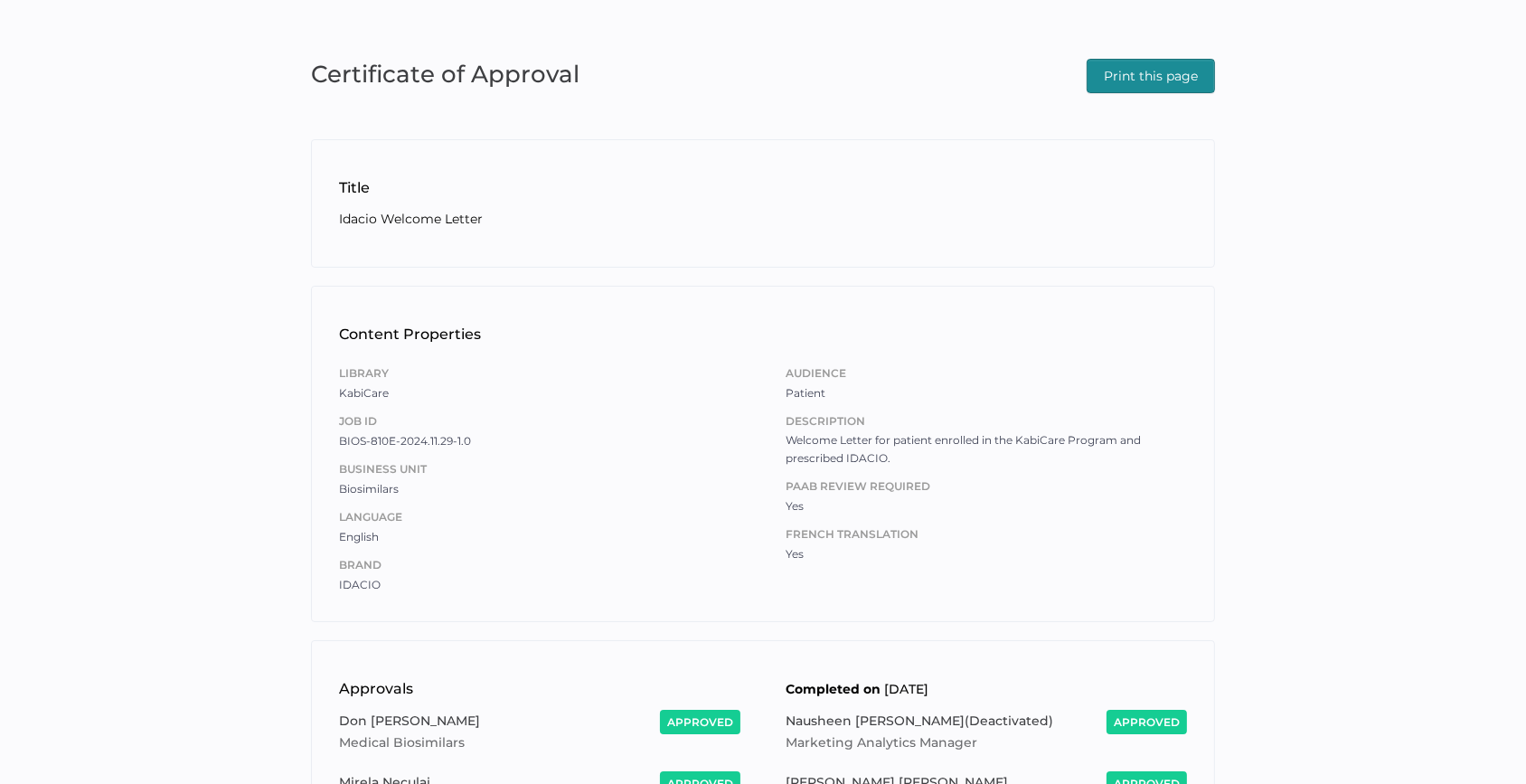
click at [1031, 111] on div "Certificate of Approval Print this page Title Idacio Welcome Letter Content Pro…" at bounding box center [763, 555] width 1526 height 1111
click at [1094, 77] on button "Print this page" at bounding box center [1151, 76] width 128 height 35
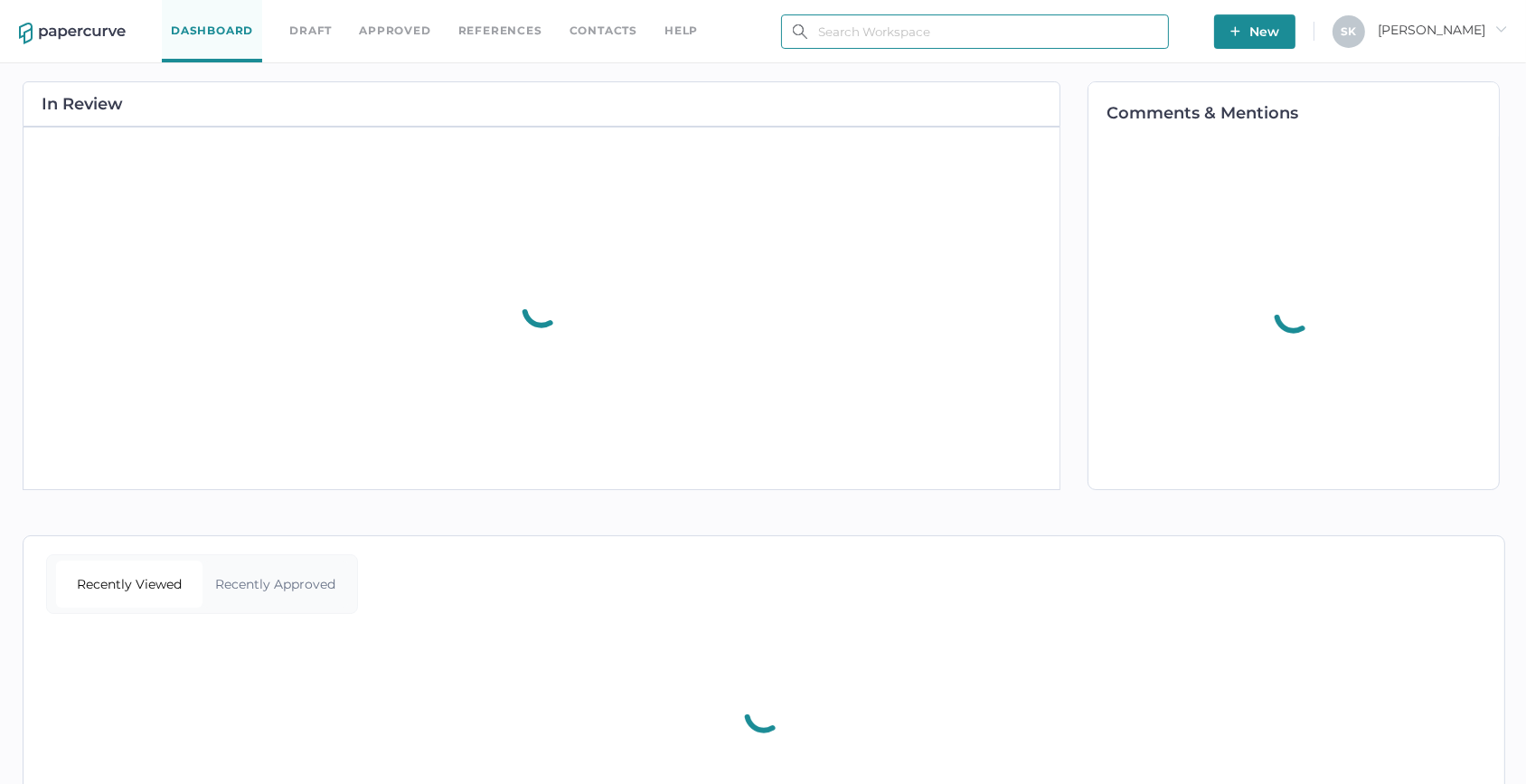
click at [888, 27] on input "text" at bounding box center [975, 32] width 388 height 35
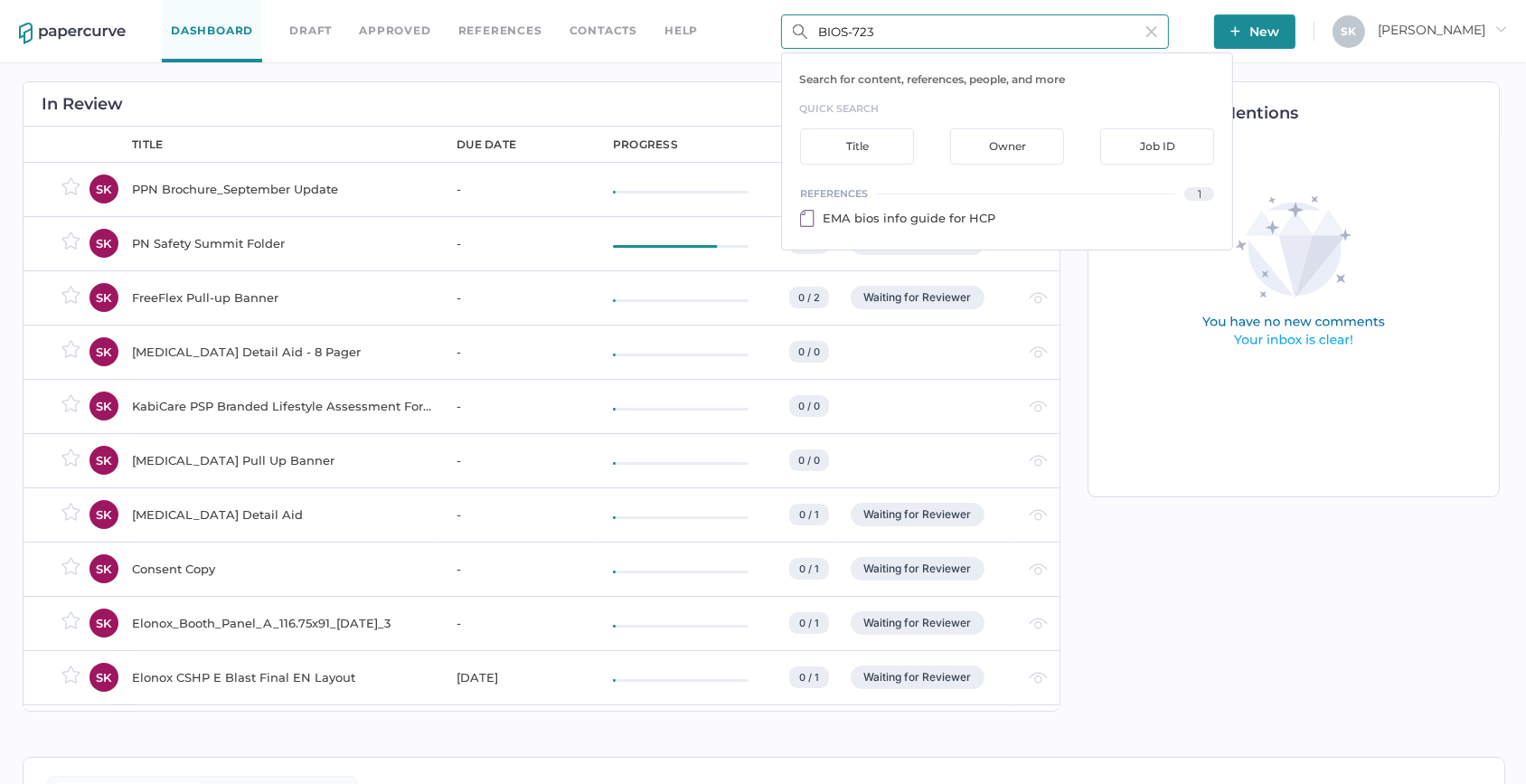
type input "BIOS-723"
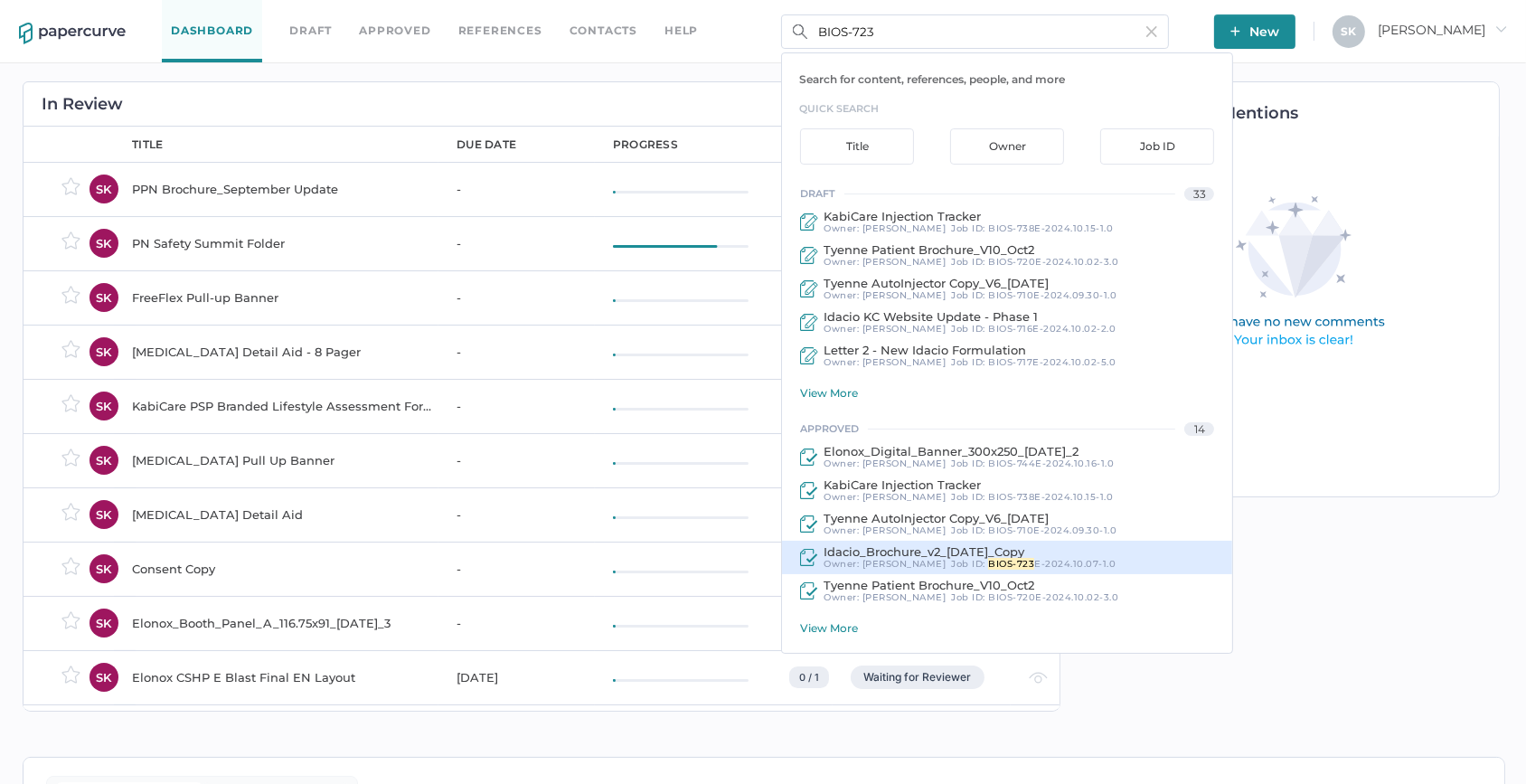
click at [1003, 552] on span "Idacio_Brochure_v2_[DATE]_Copy" at bounding box center [924, 551] width 201 height 14
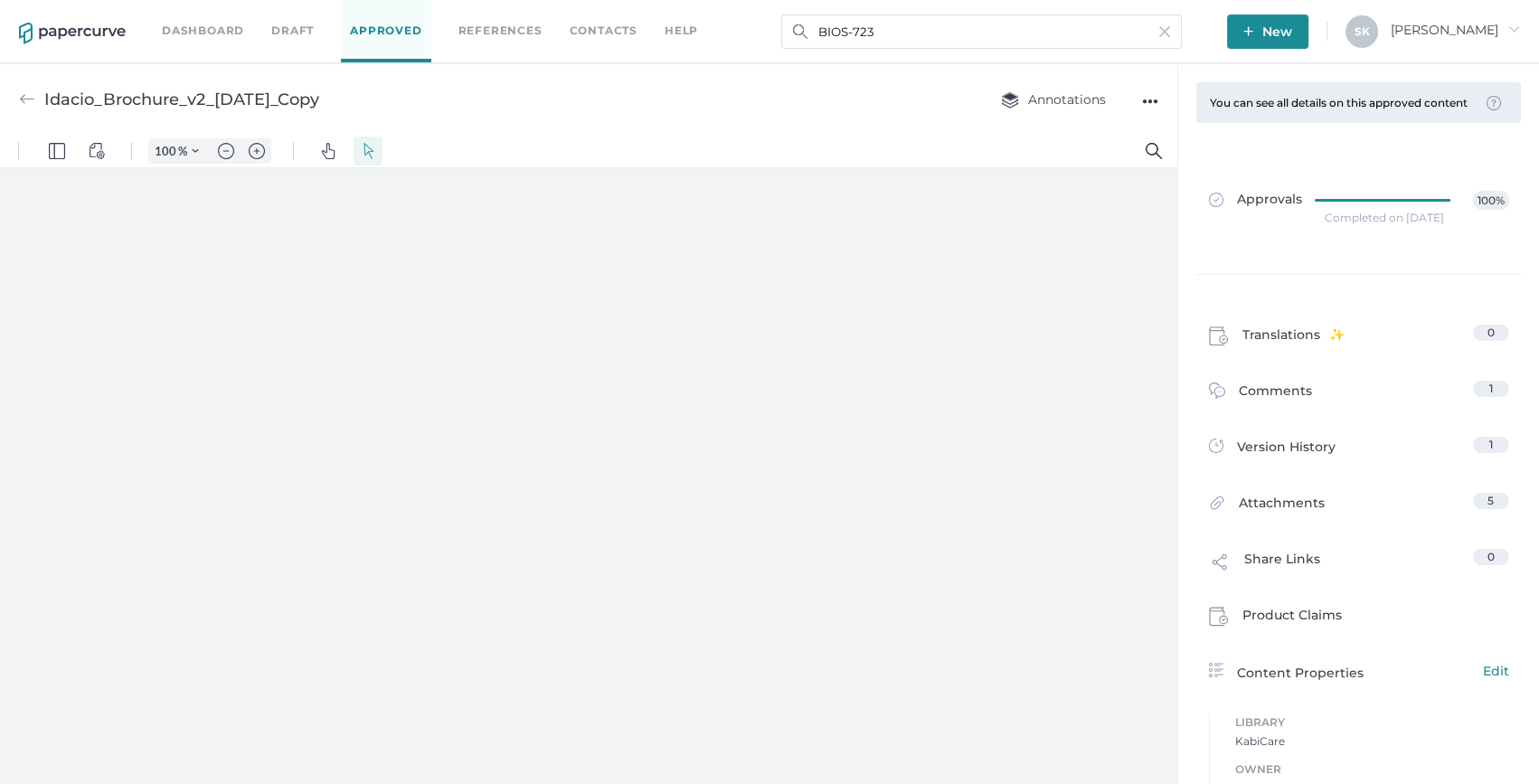
type input "159"
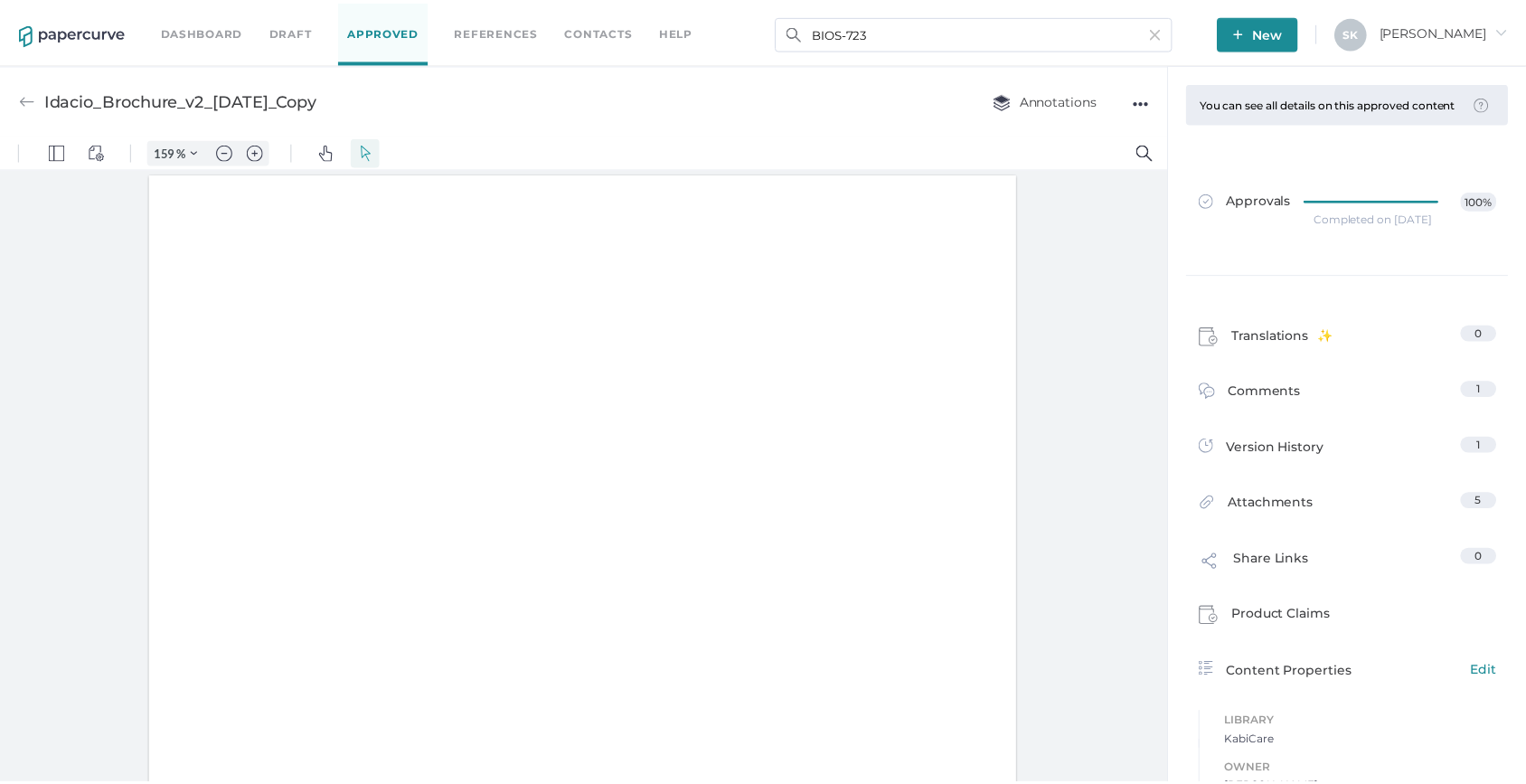
scroll to position [1, 0]
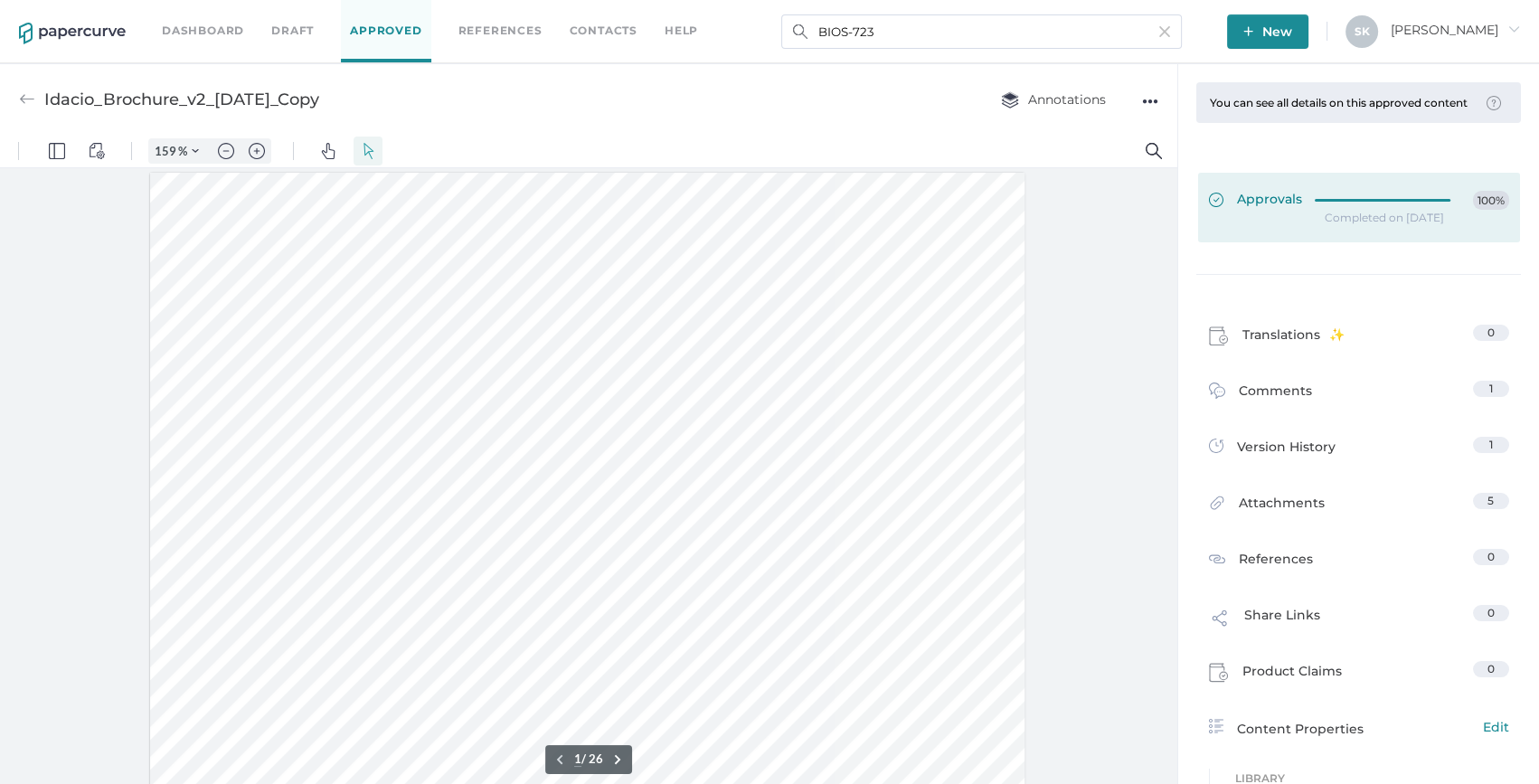
click at [1351, 200] on icon at bounding box center [1388, 200] width 144 height 0
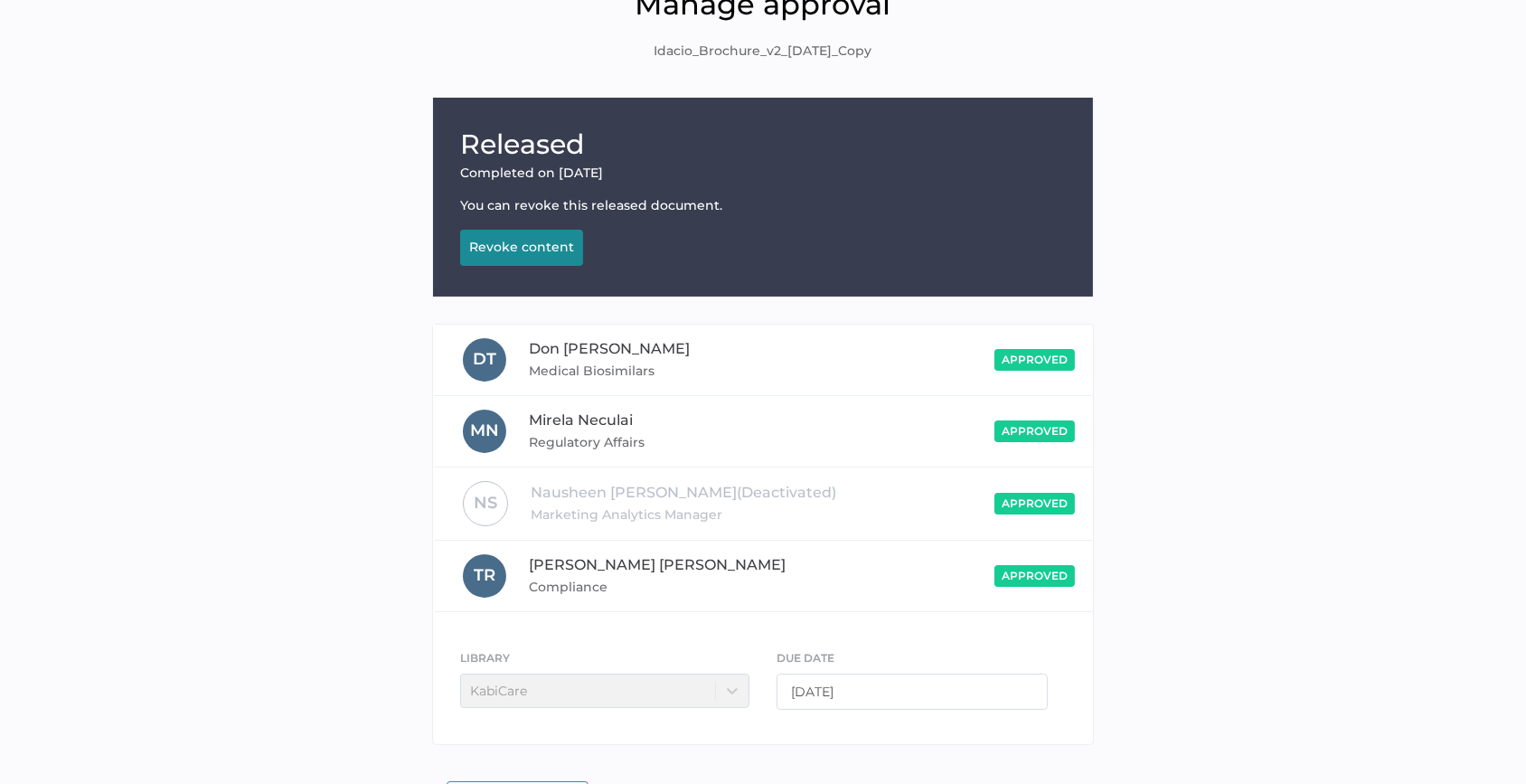
scroll to position [153, 0]
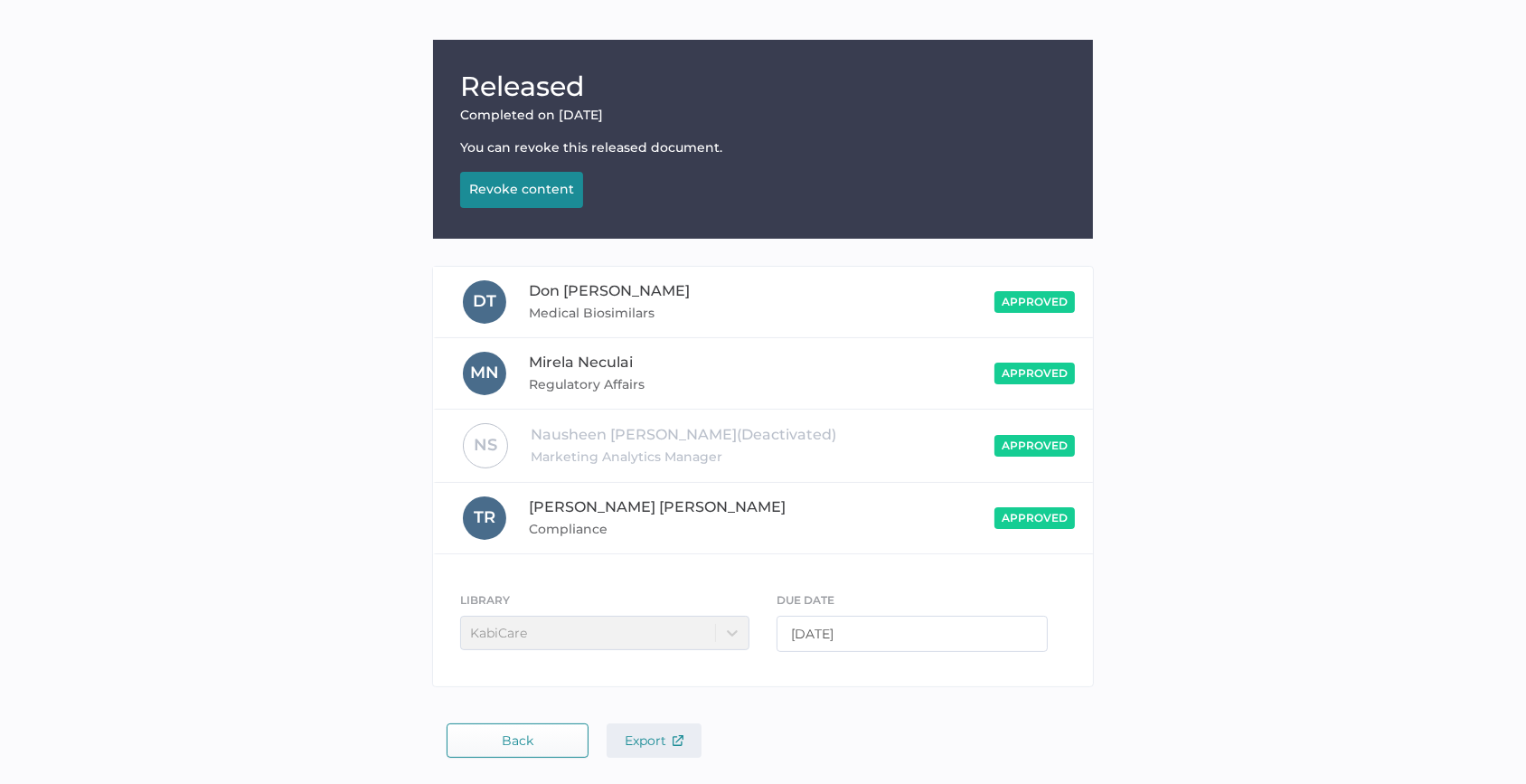
click at [625, 744] on span "Export" at bounding box center [654, 740] width 59 height 16
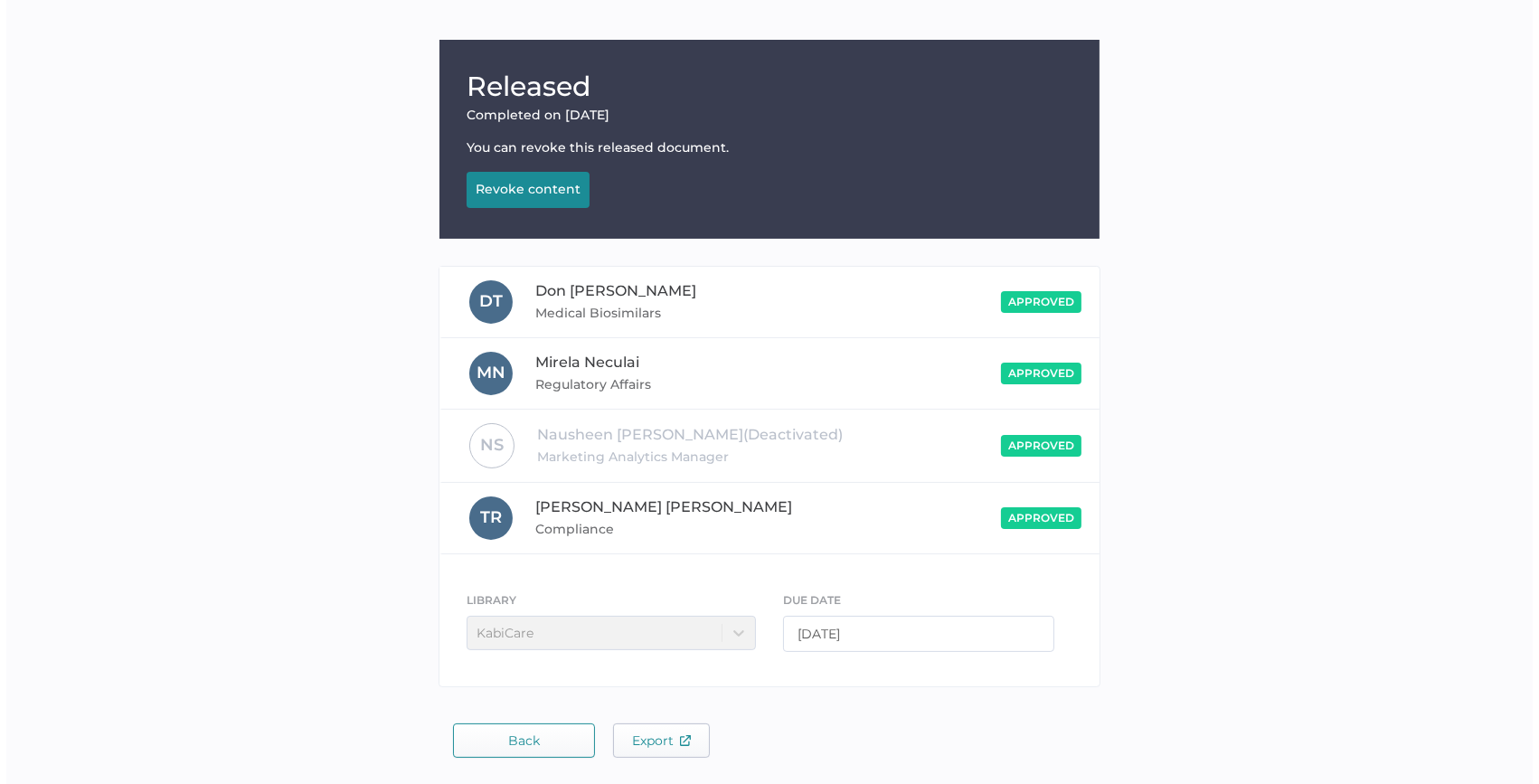
scroll to position [0, 0]
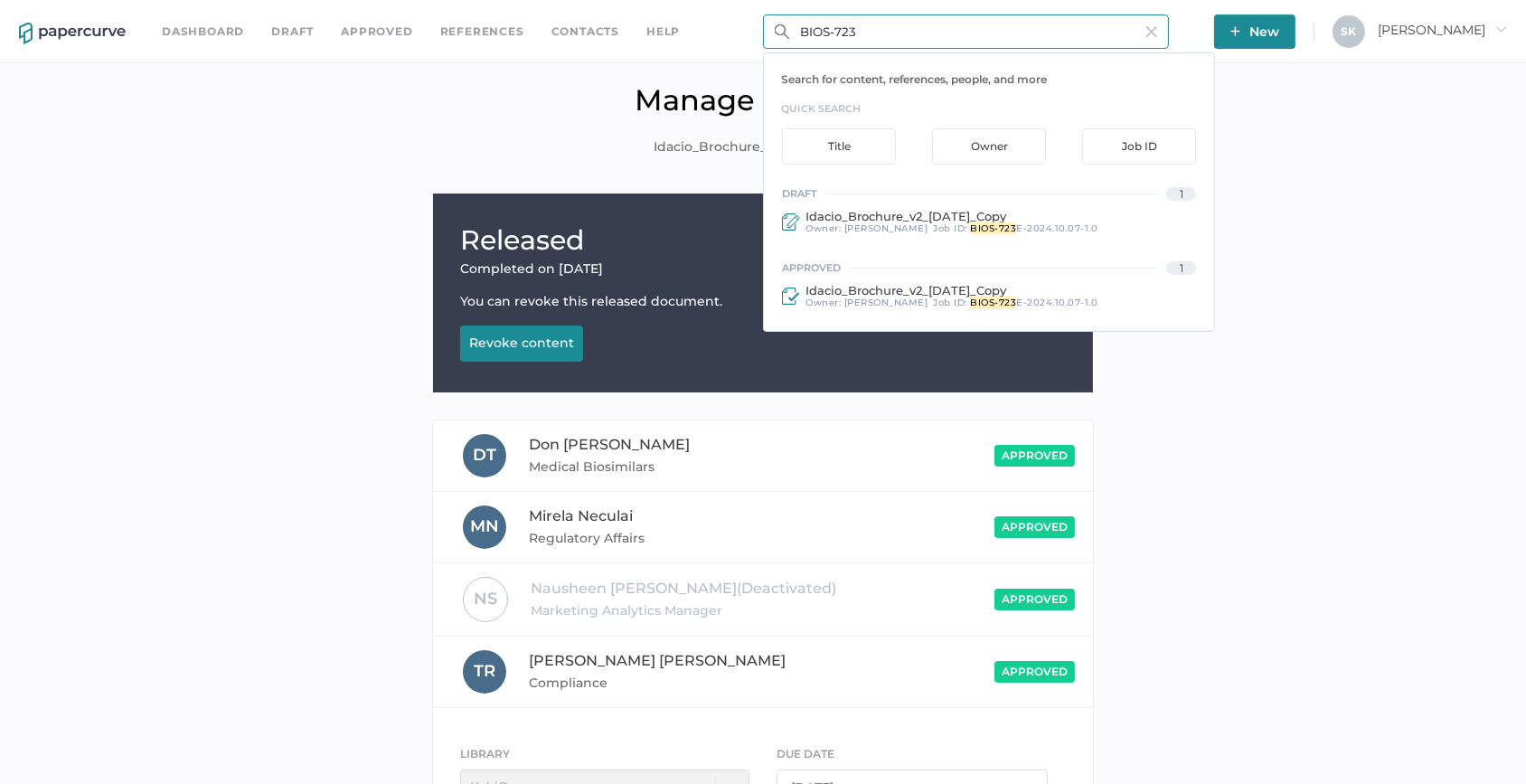
click at [978, 33] on input "BIOS-723" at bounding box center [966, 32] width 406 height 35
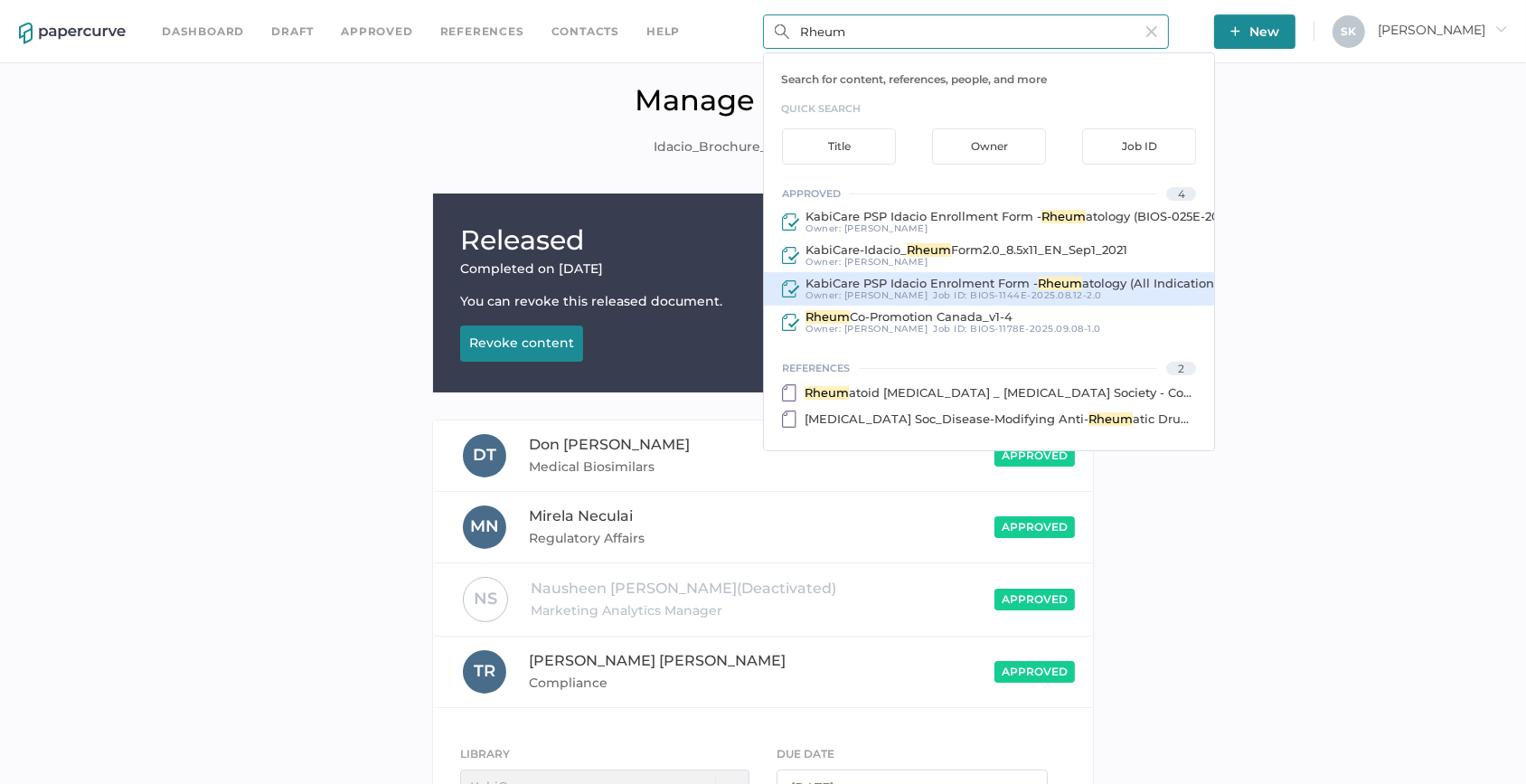
type input "Rheum"
click at [986, 296] on span "BIOS-1144E-2025.08.12-2.0" at bounding box center [1036, 295] width 132 height 12
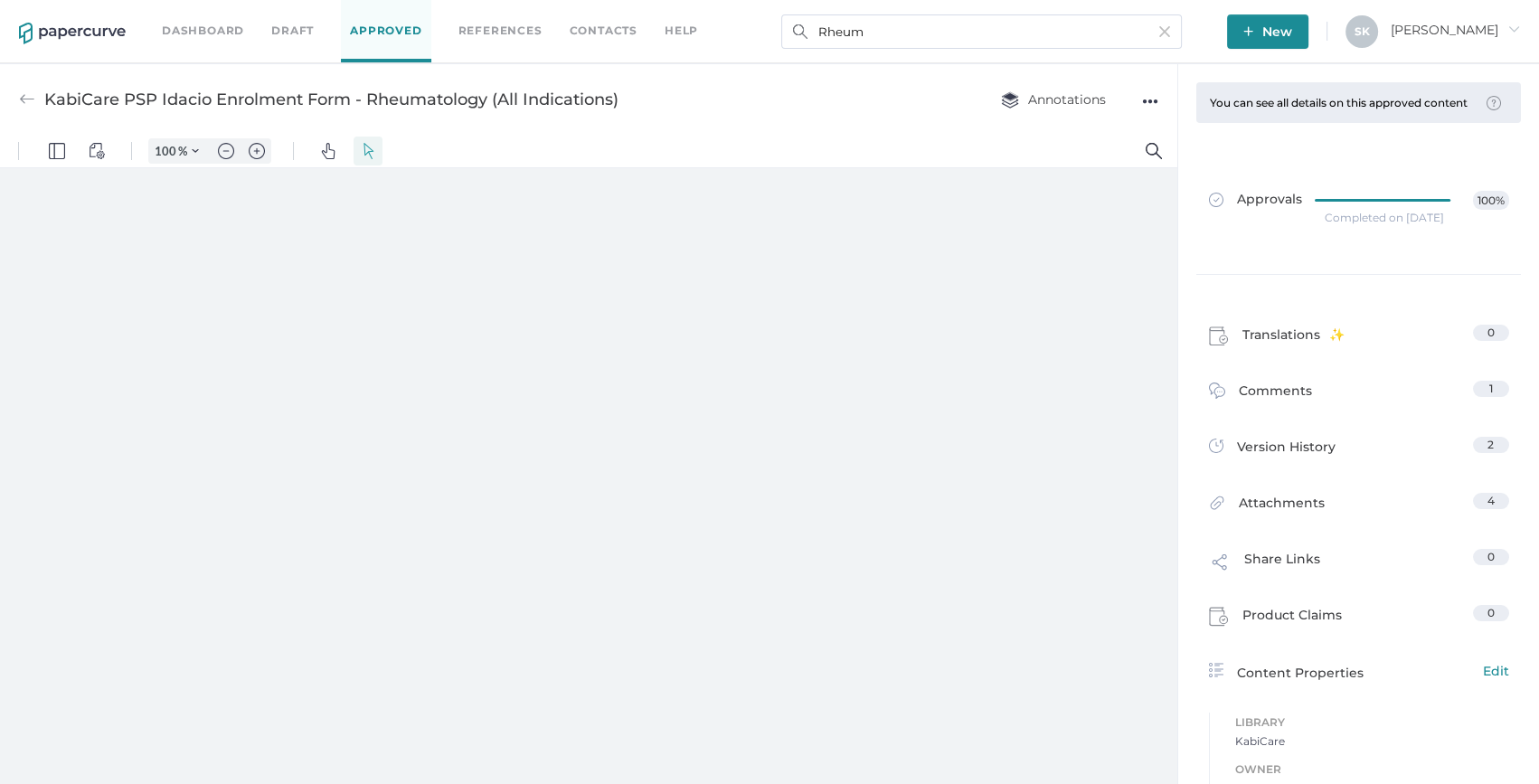
type input "159"
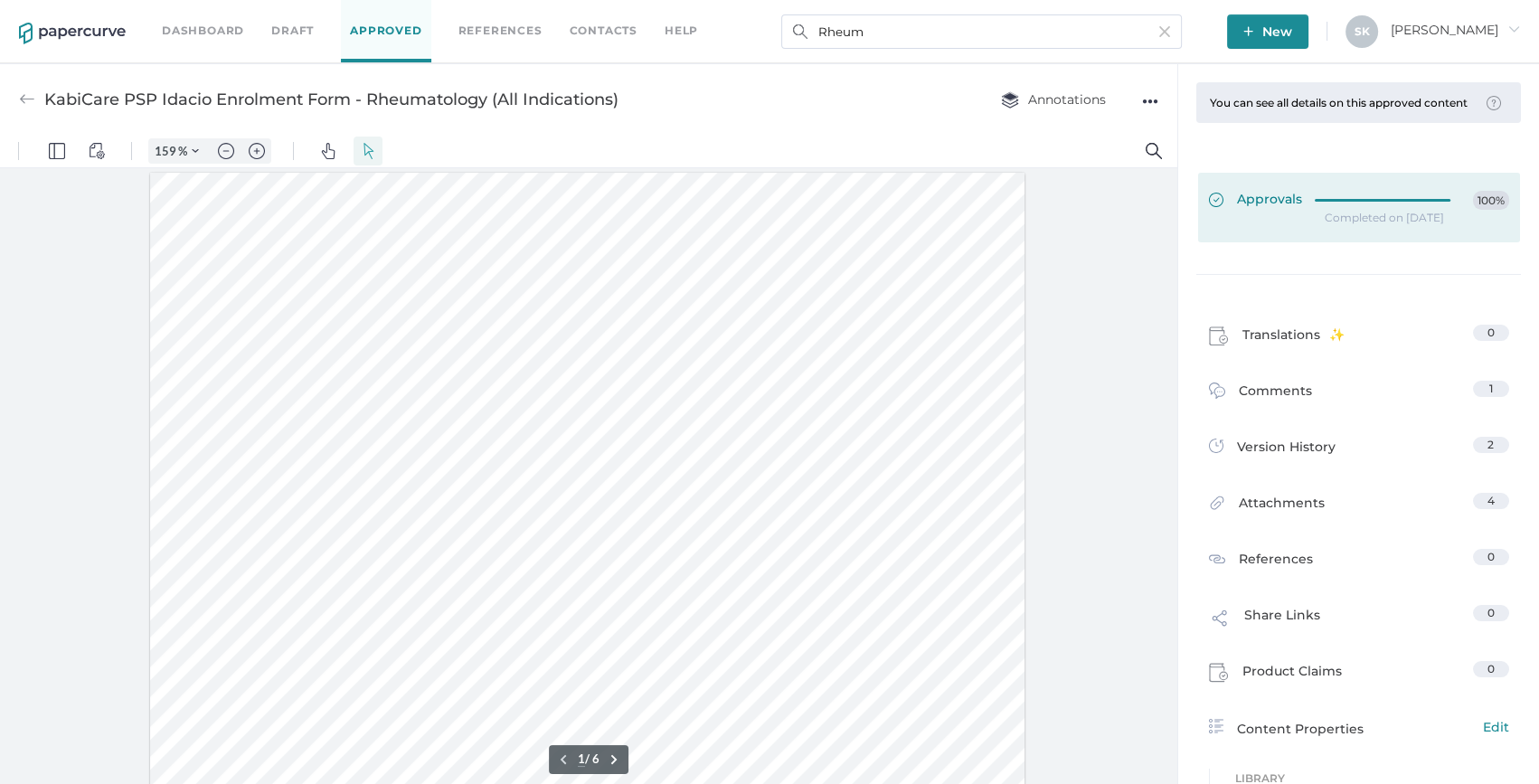
click at [1338, 210] on div at bounding box center [1388, 201] width 147 height 20
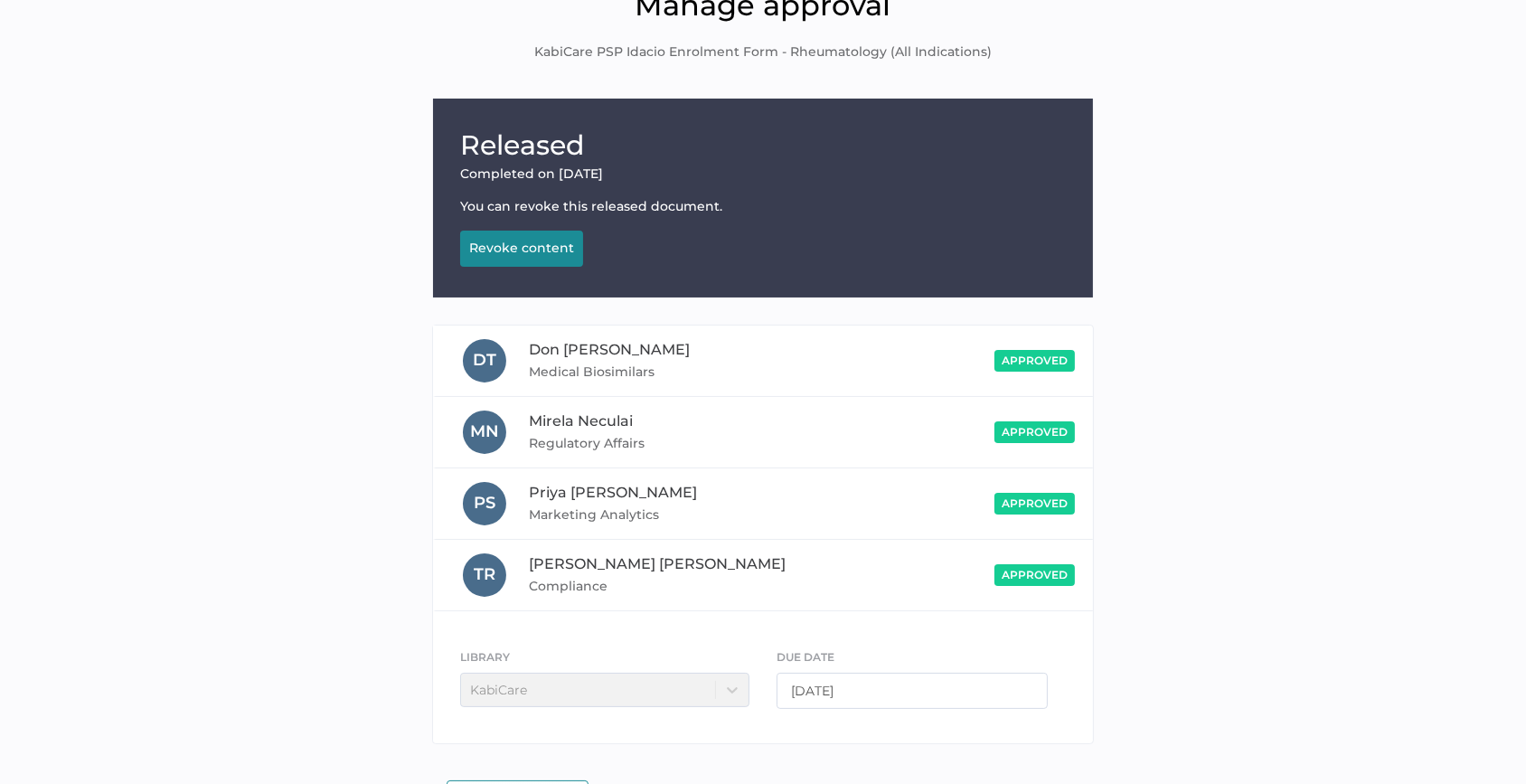
scroll to position [151, 0]
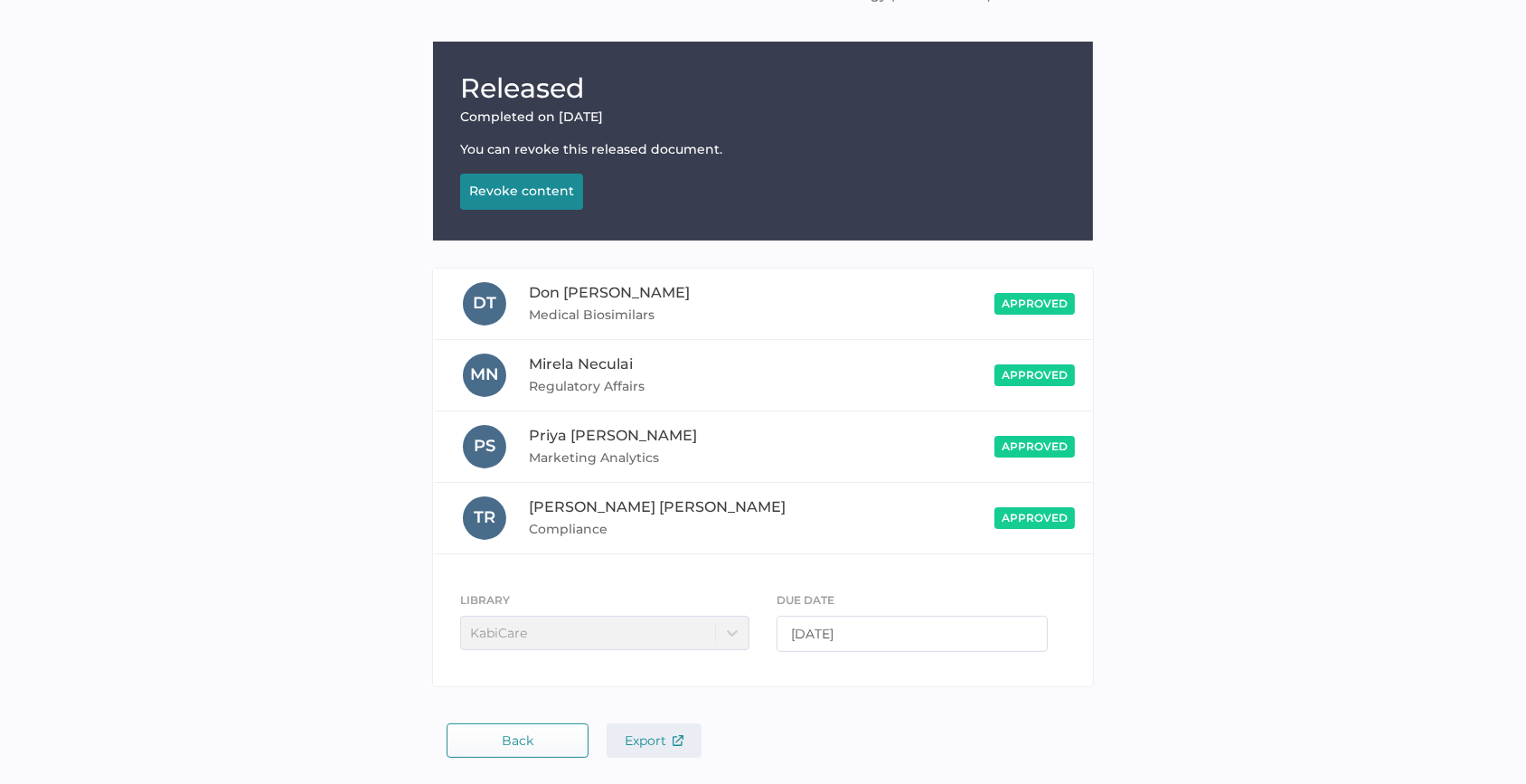
click at [626, 739] on span "Export" at bounding box center [654, 740] width 59 height 16
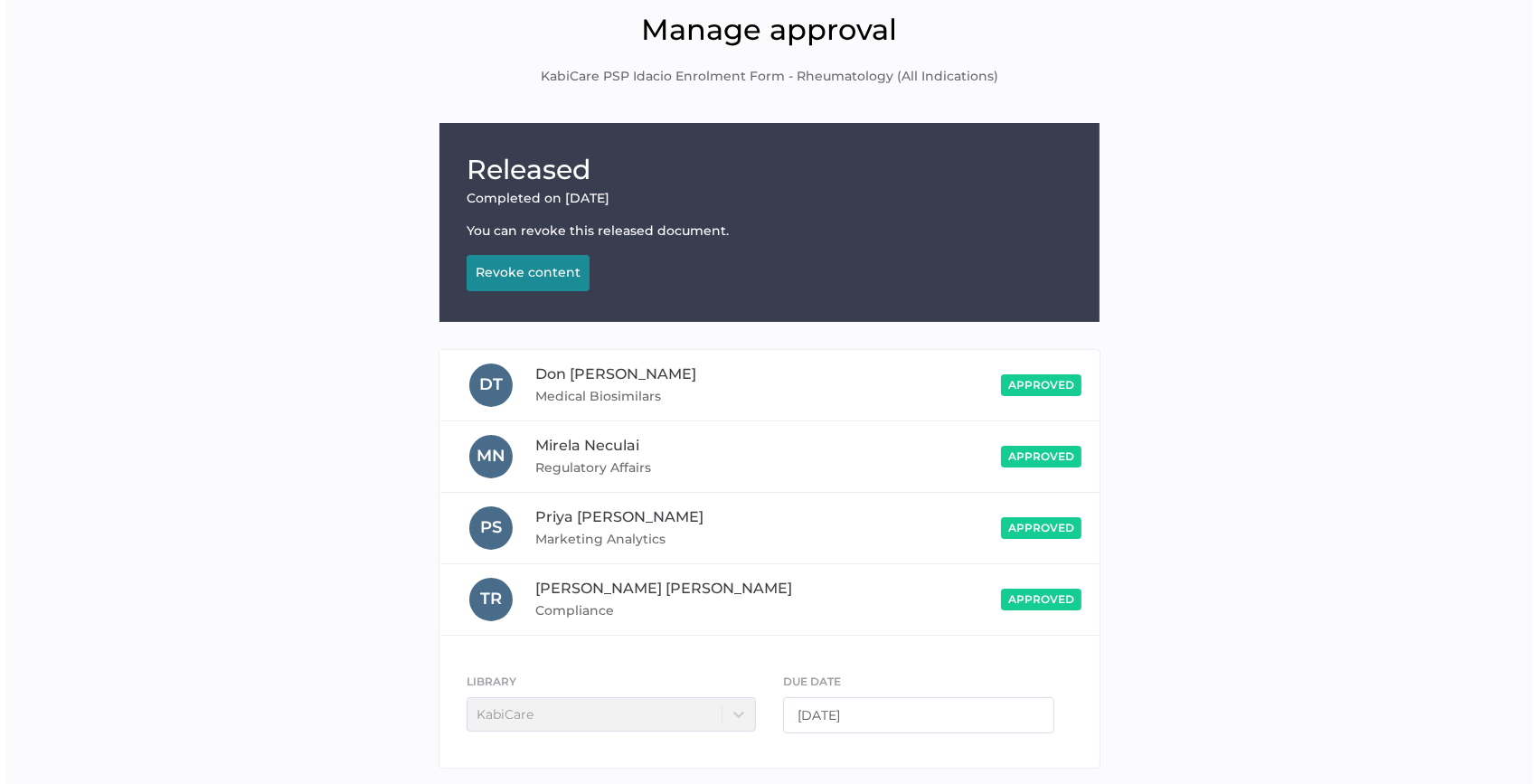
scroll to position [0, 0]
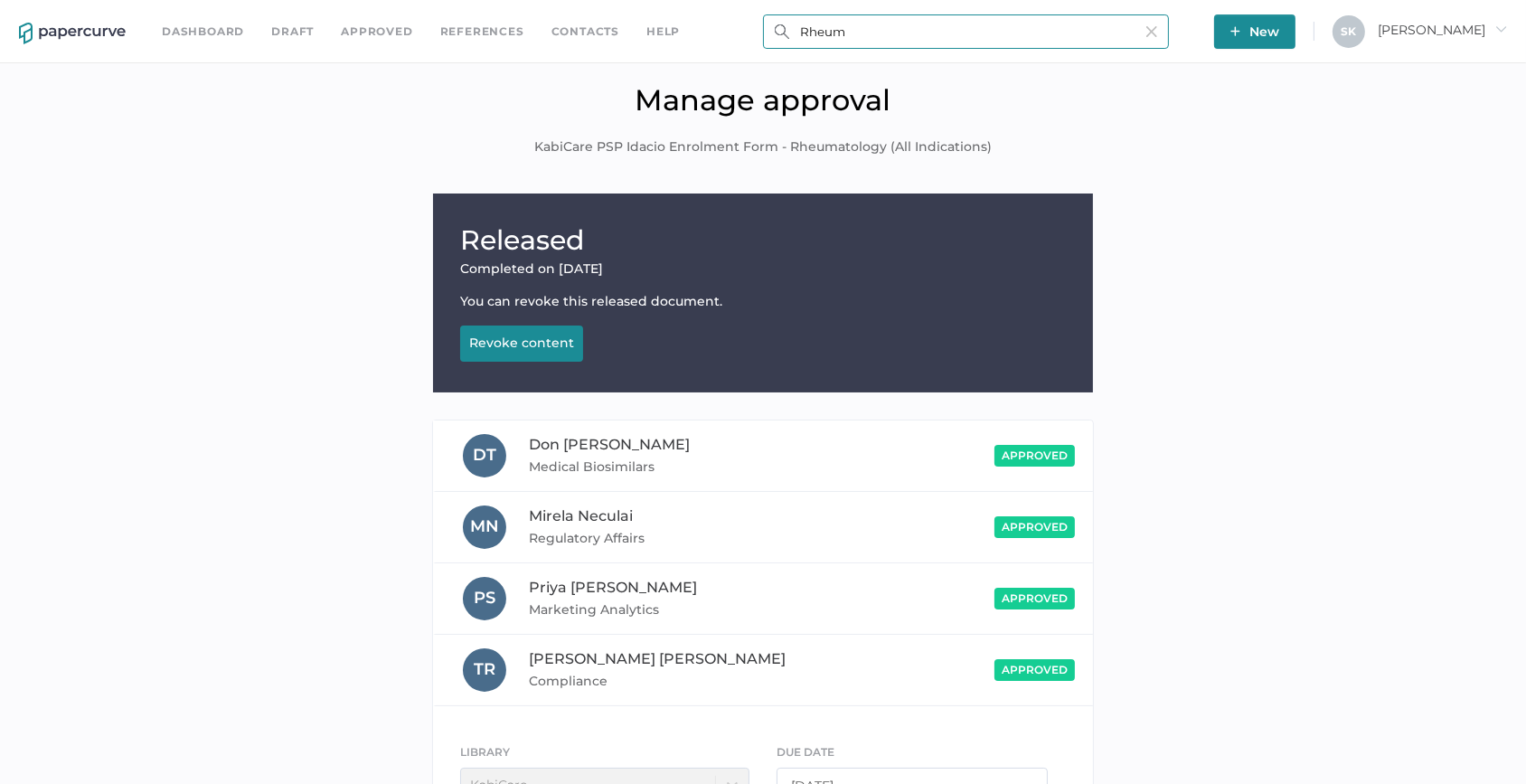
click at [972, 31] on input "Rheum" at bounding box center [966, 32] width 406 height 35
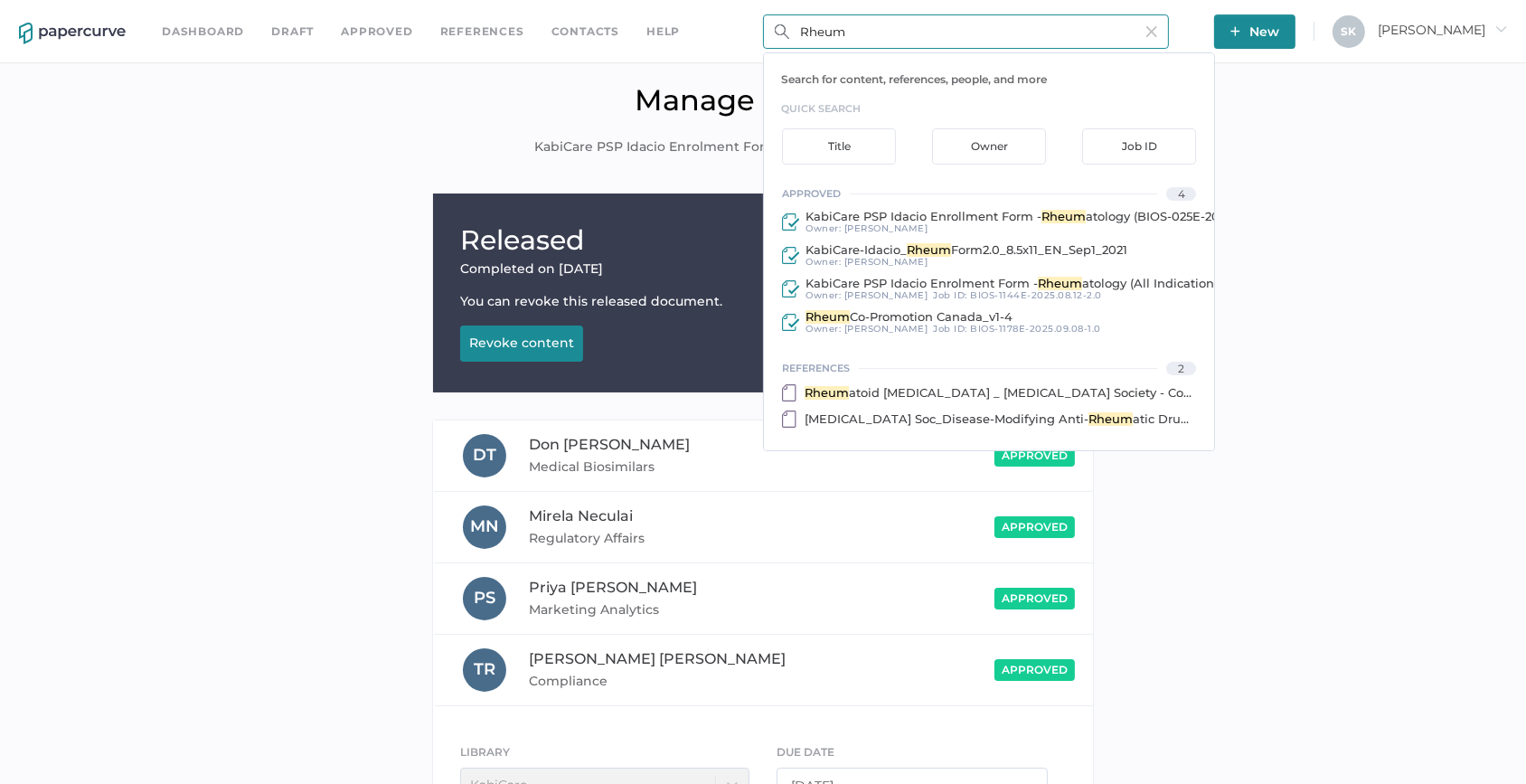
click at [972, 31] on input "Rheum" at bounding box center [966, 32] width 406 height 35
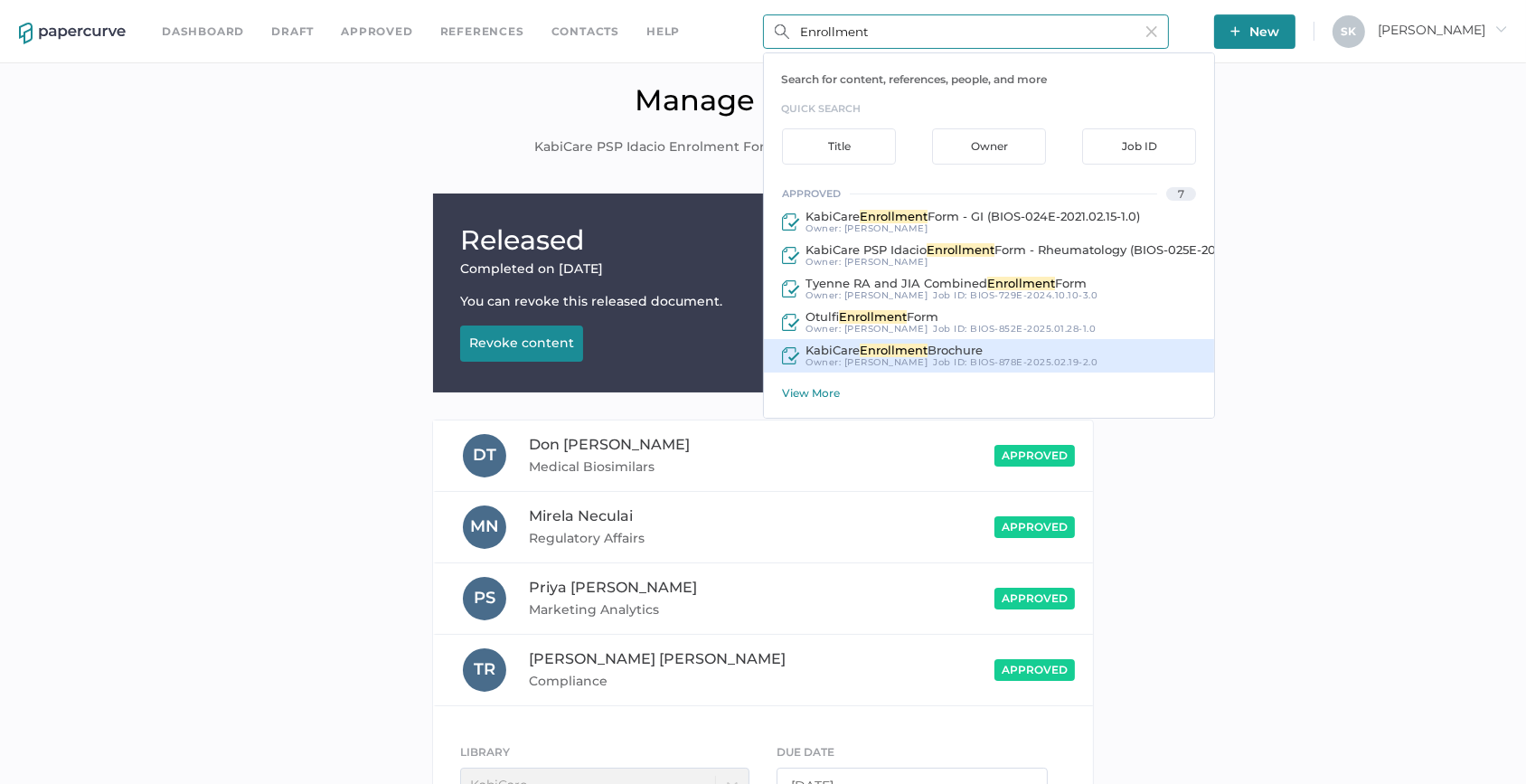
type input "Enrollment"
click at [984, 361] on span "BIOS-878E-2025.02.19-2.0" at bounding box center [1034, 362] width 127 height 12
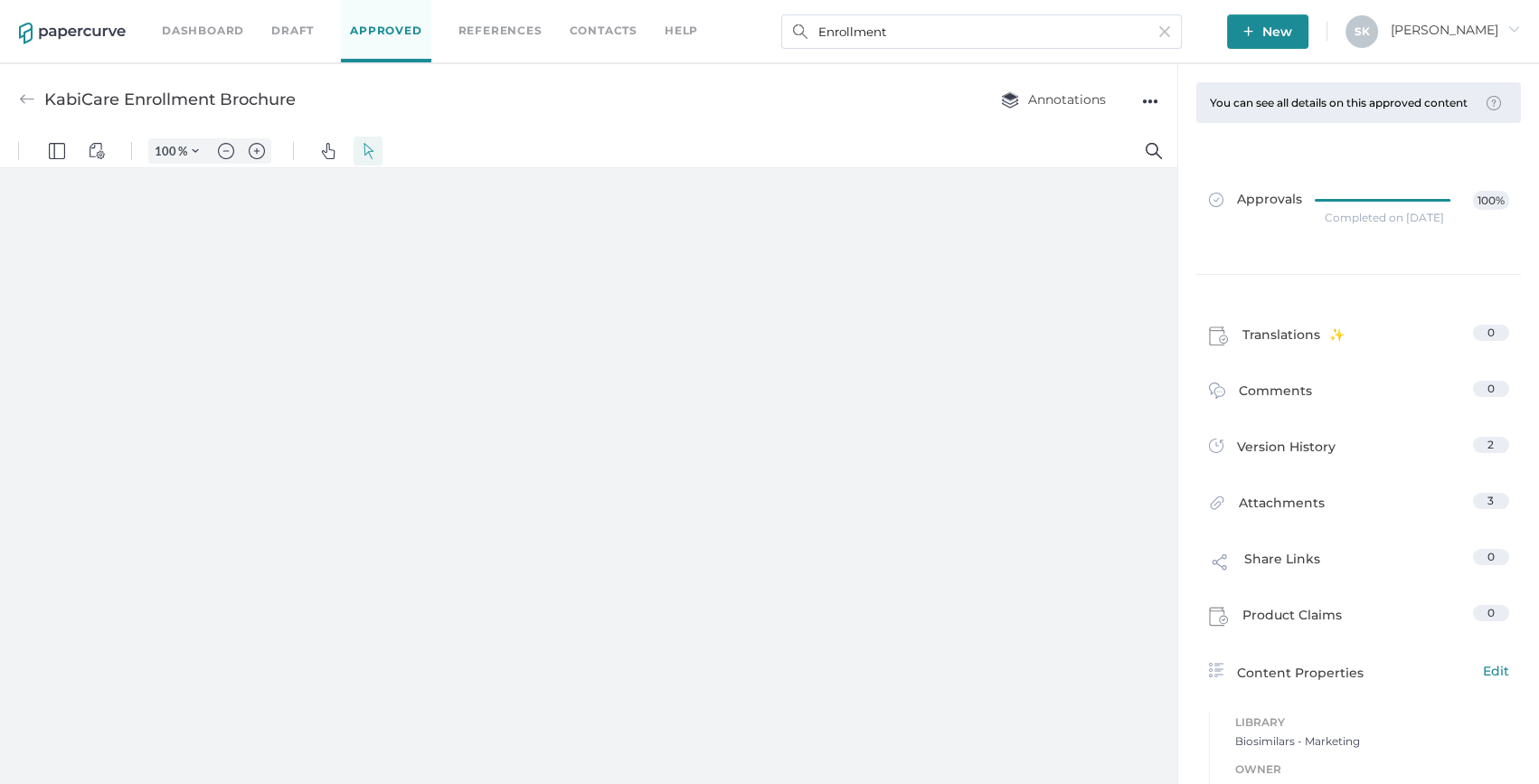
type input "159"
type input "1"
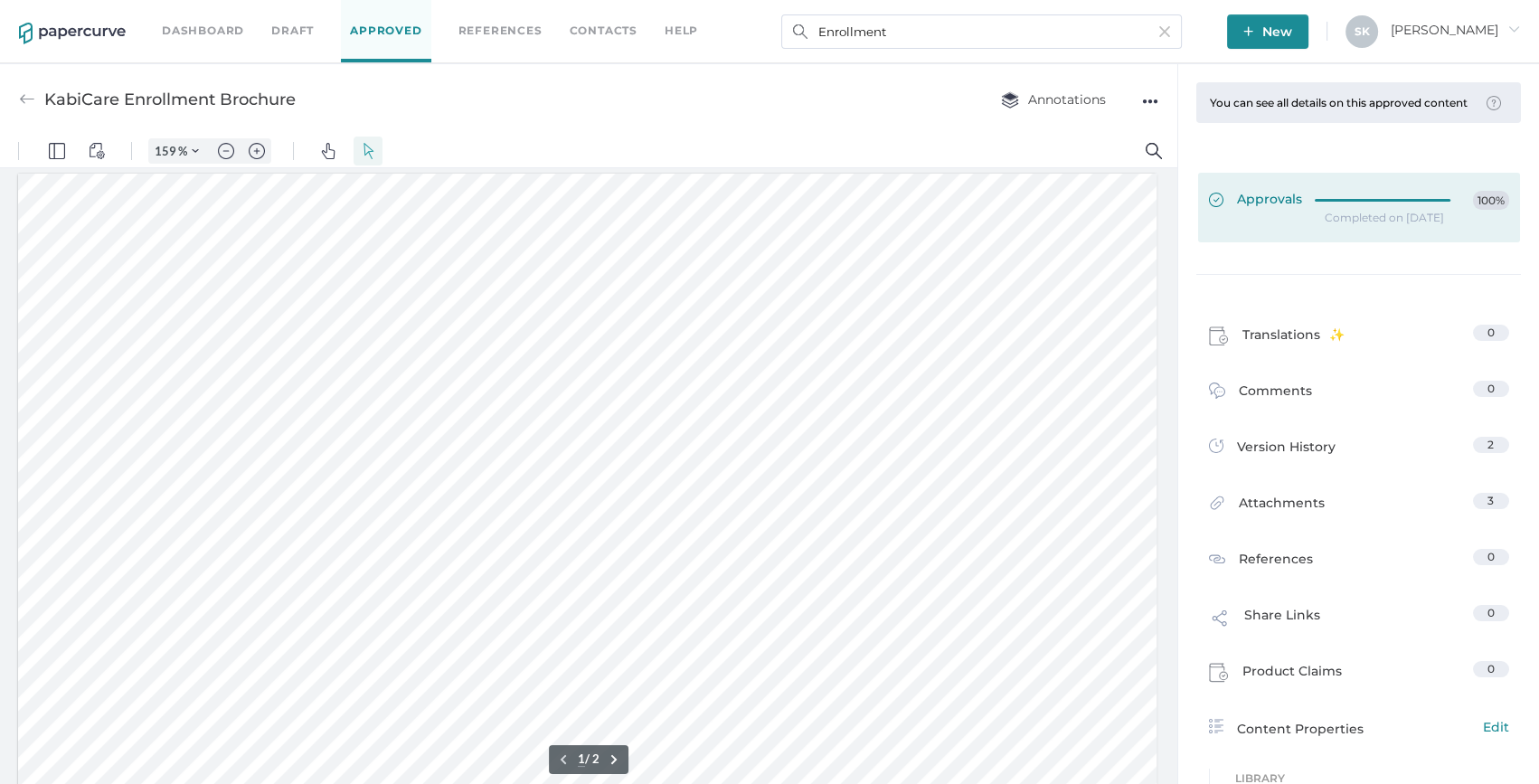
click at [1364, 200] on icon at bounding box center [1388, 200] width 144 height 0
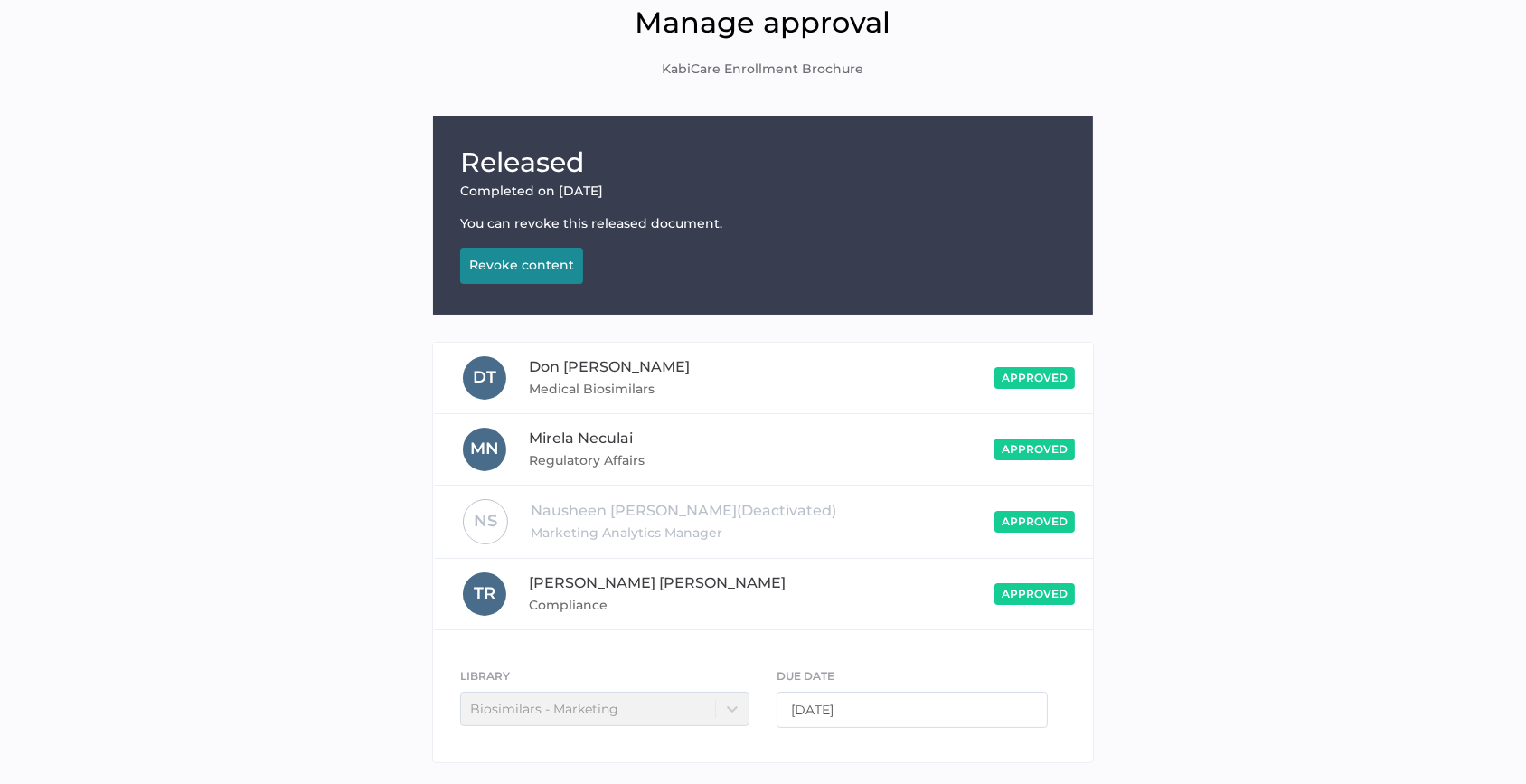
scroll to position [153, 0]
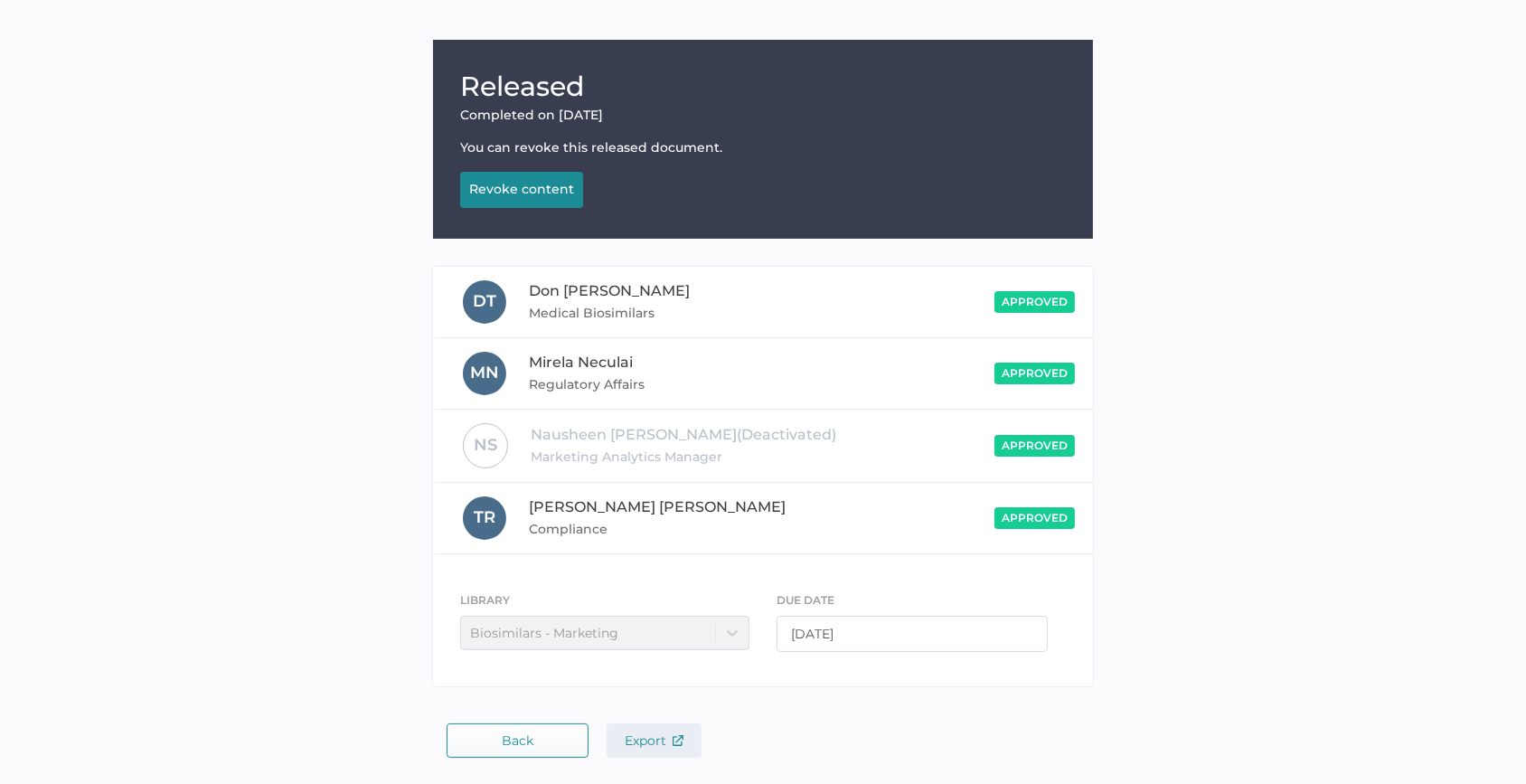
click at [668, 739] on span "Export" at bounding box center [654, 740] width 59 height 16
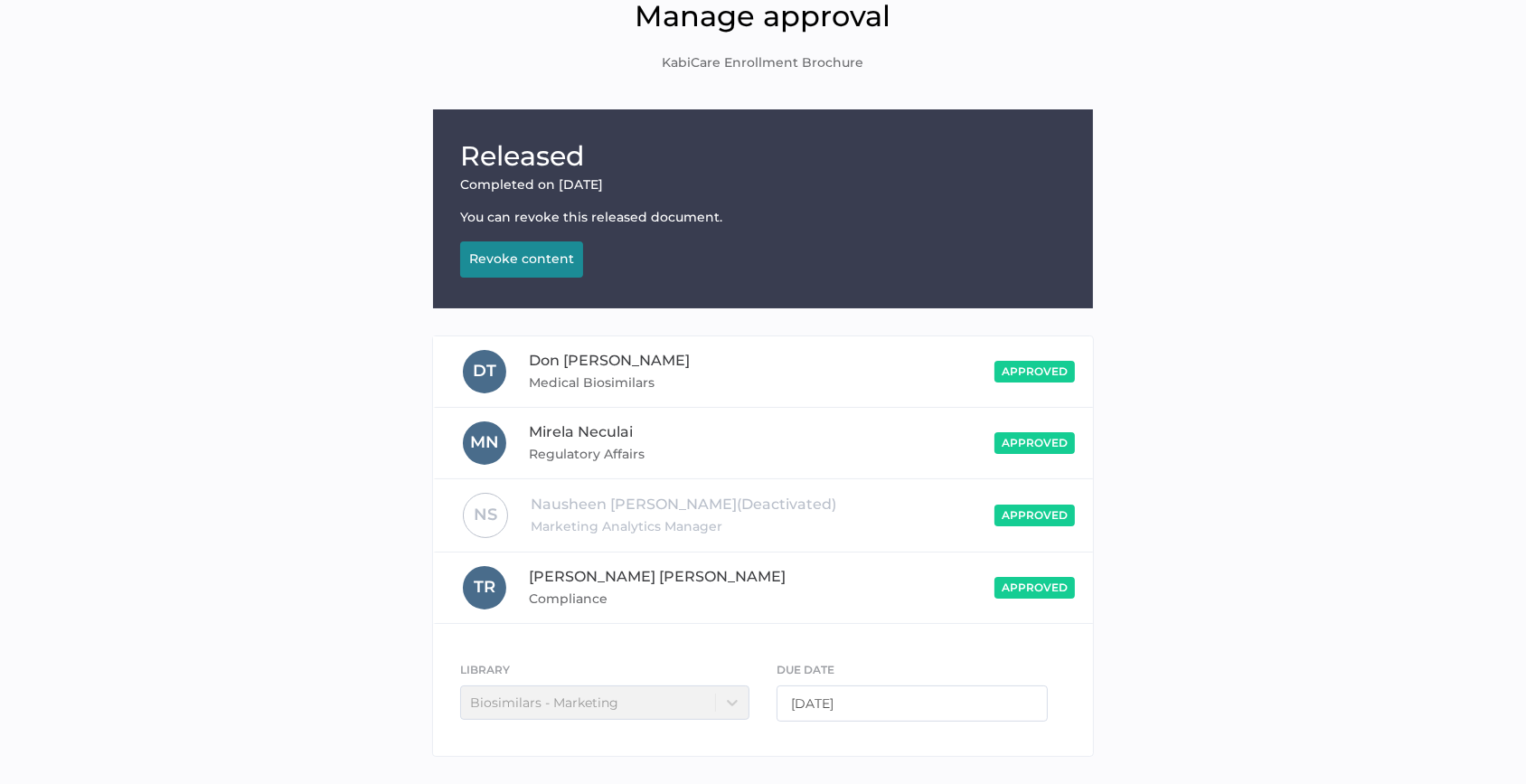
scroll to position [0, 0]
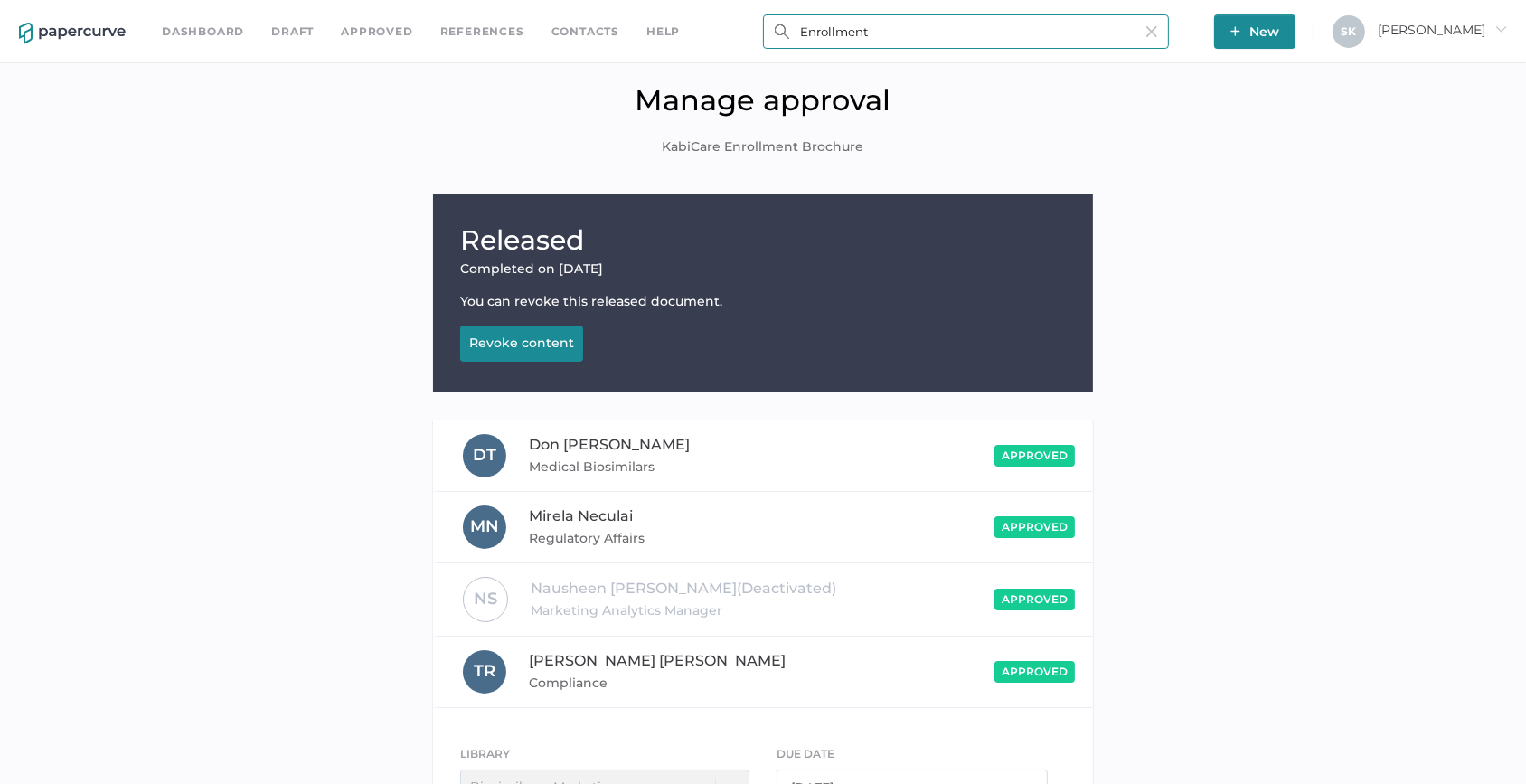
click at [1104, 27] on input "Enrollment" at bounding box center [966, 32] width 406 height 35
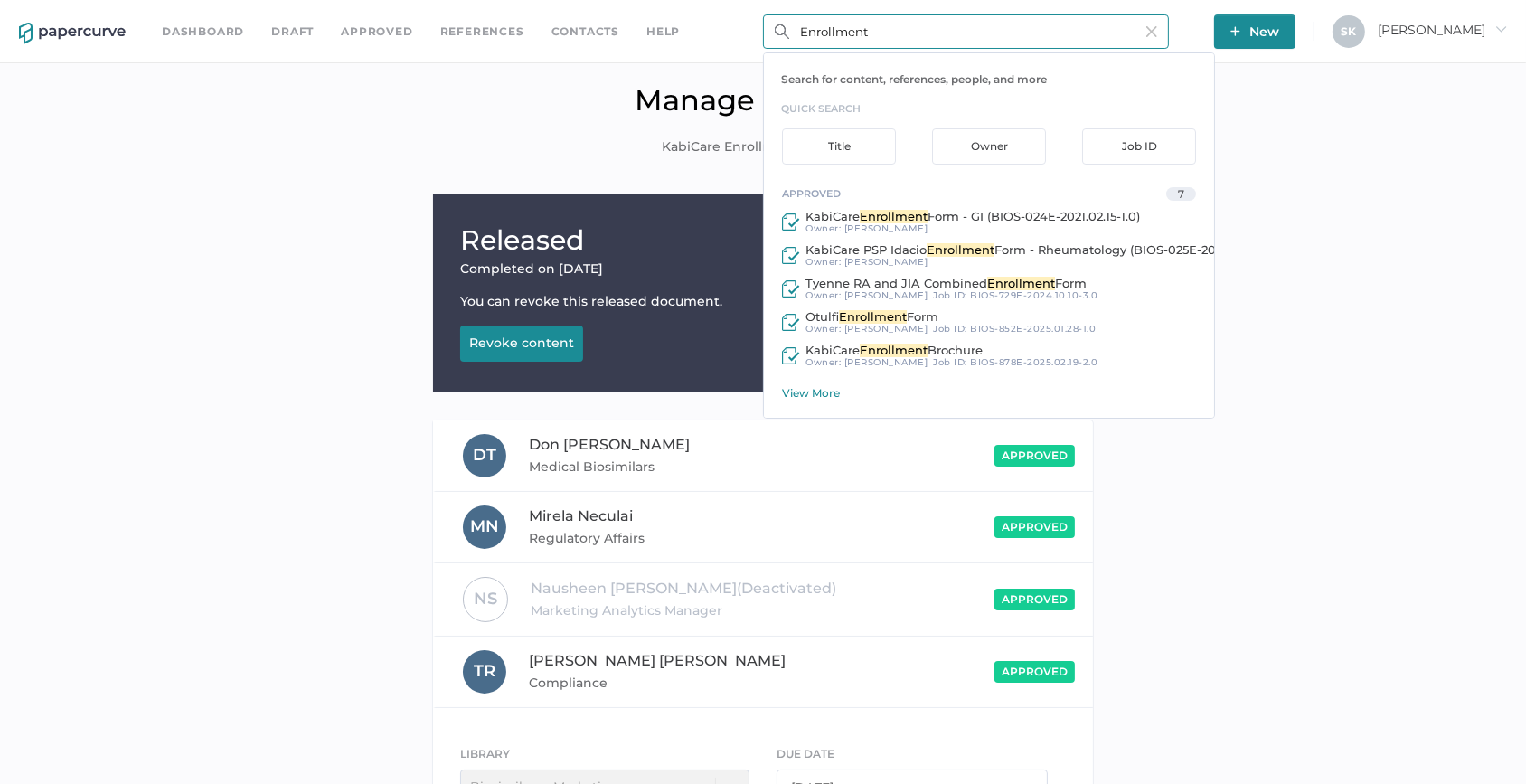
click at [1104, 27] on input "Enrollment" at bounding box center [966, 32] width 406 height 35
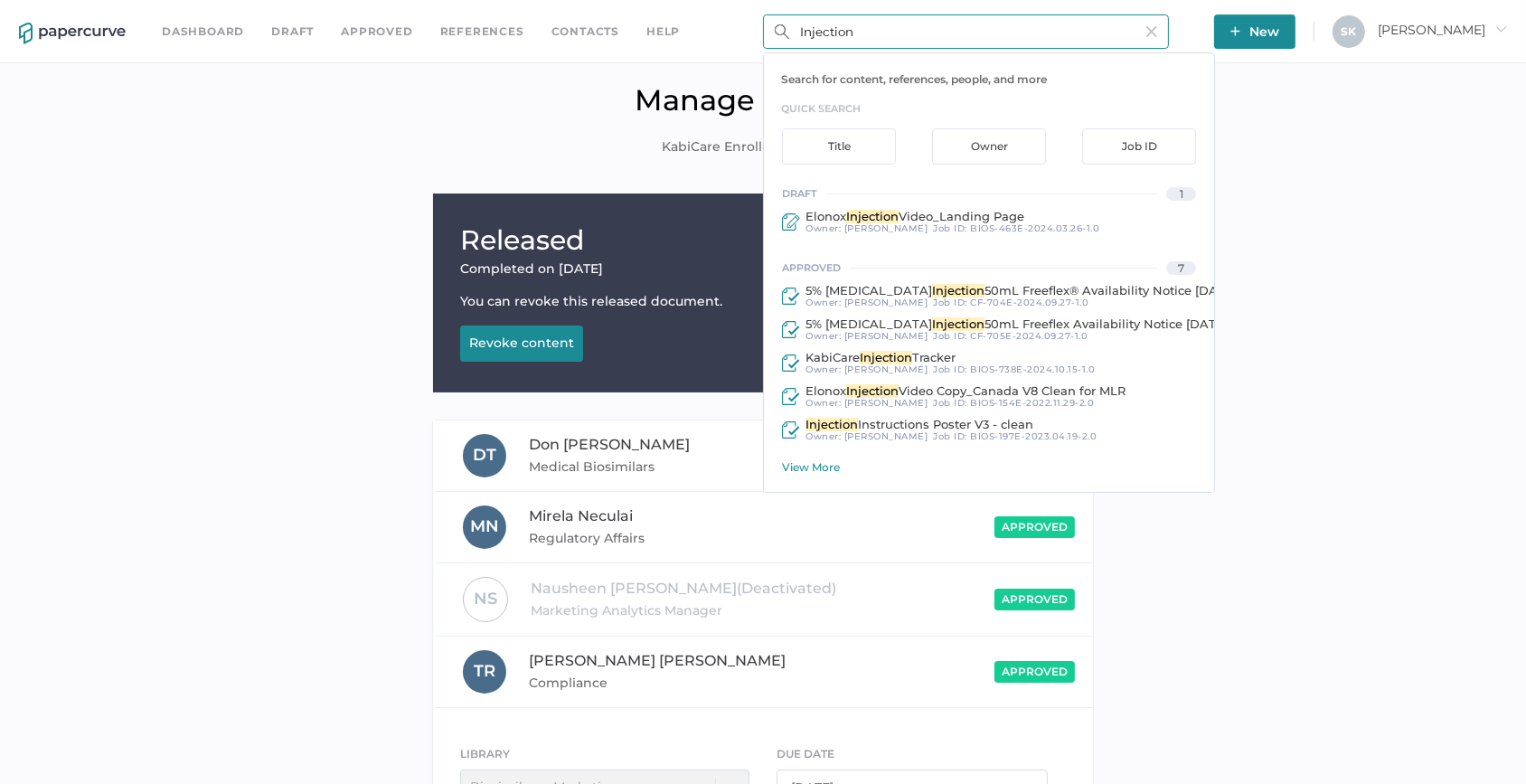
click at [825, 469] on div "View More" at bounding box center [998, 467] width 432 height 14
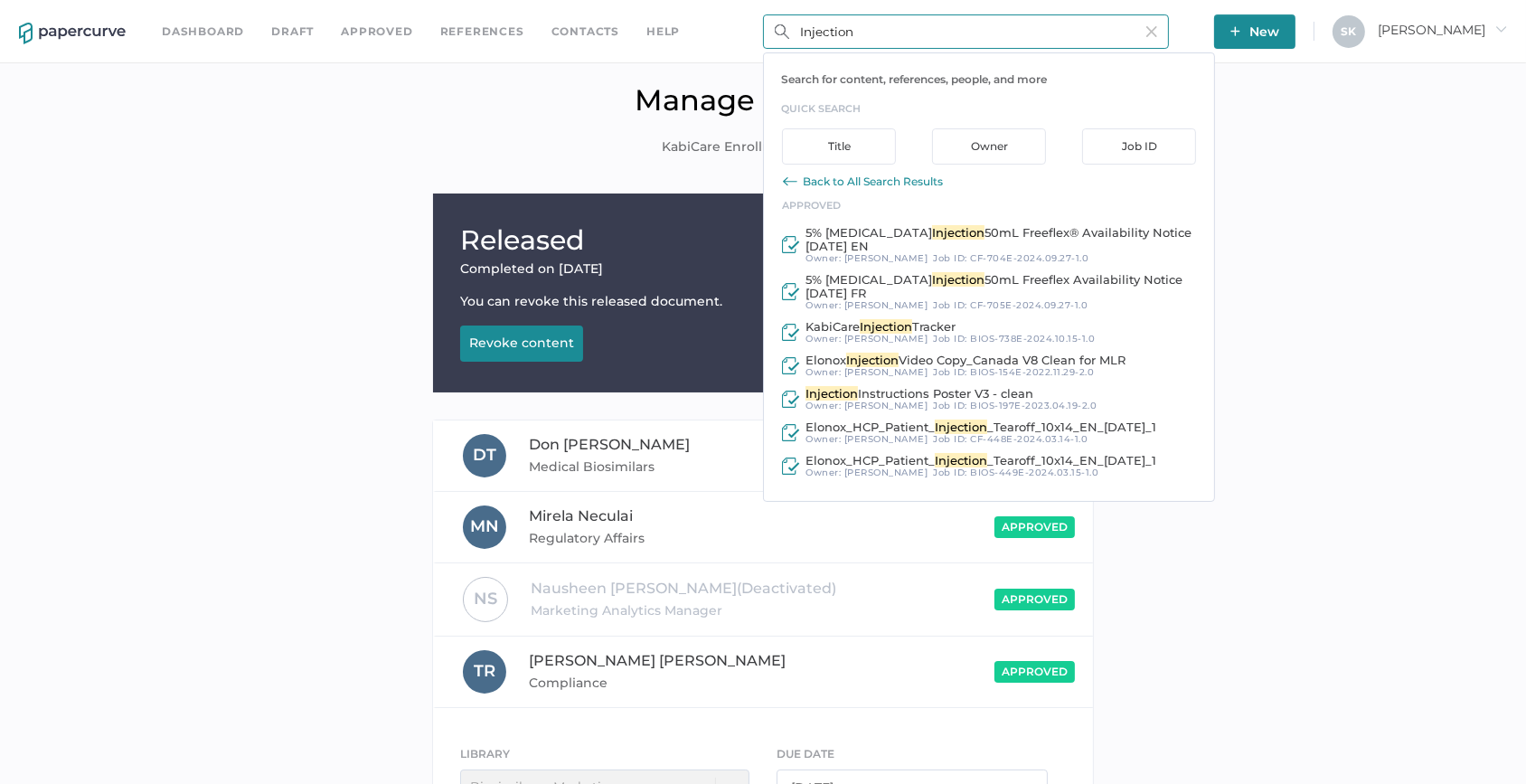
click at [801, 37] on input "Injection" at bounding box center [966, 32] width 406 height 35
click at [979, 26] on input "BIOS-724" at bounding box center [966, 32] width 406 height 35
type input "BIOS-724"
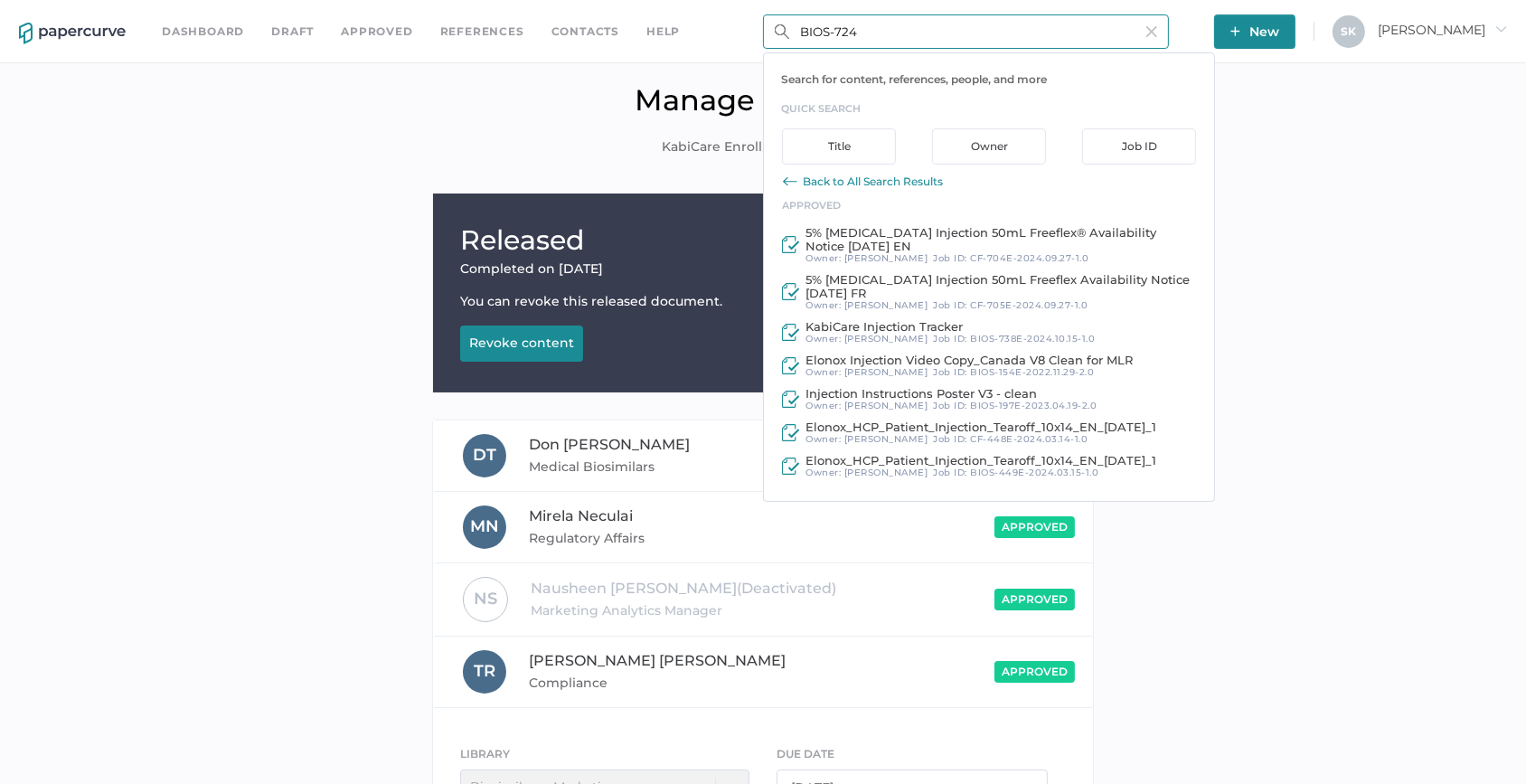
click at [811, 179] on div "Back to All Search Results" at bounding box center [872, 181] width 140 height 14
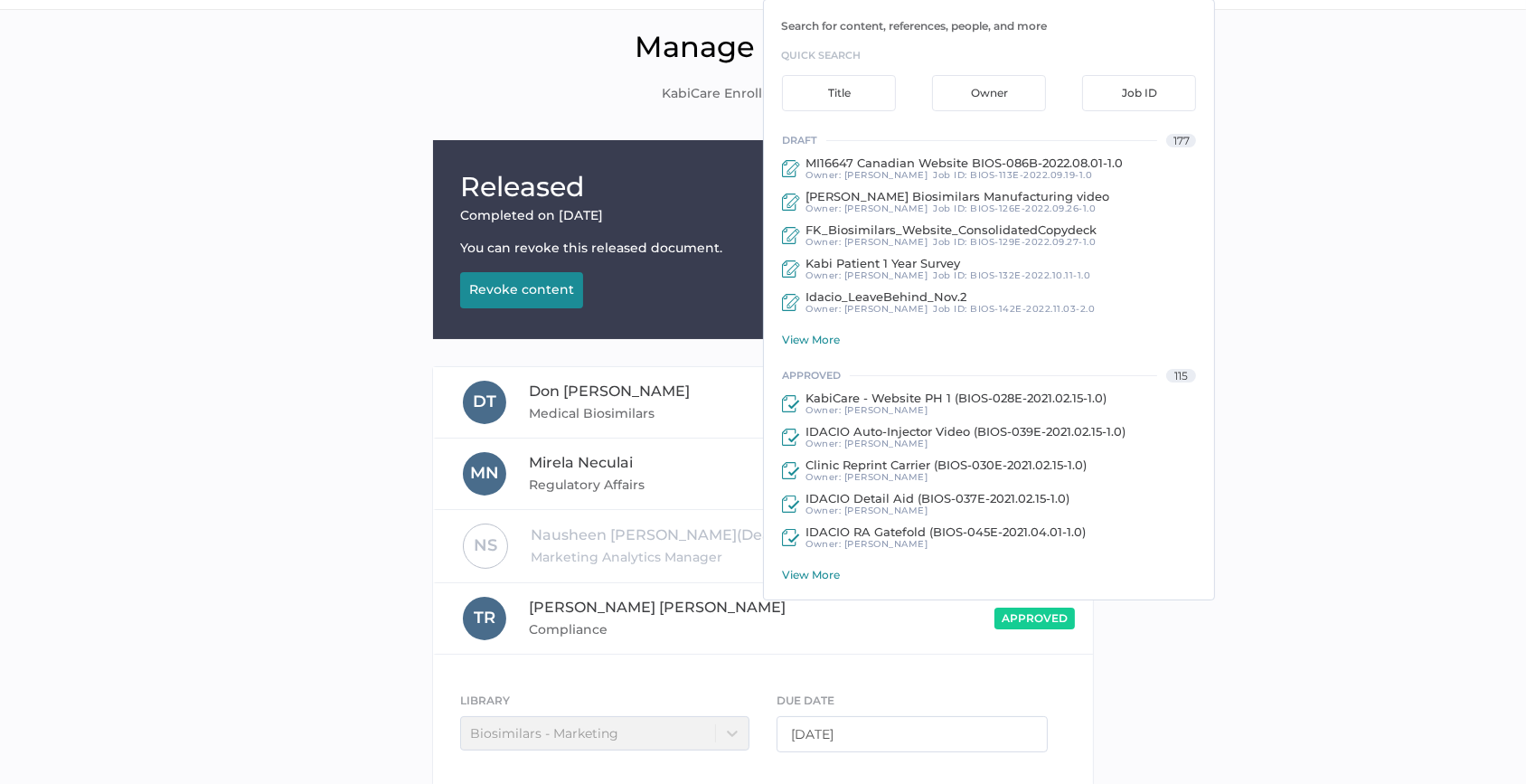
scroll to position [81, 0]
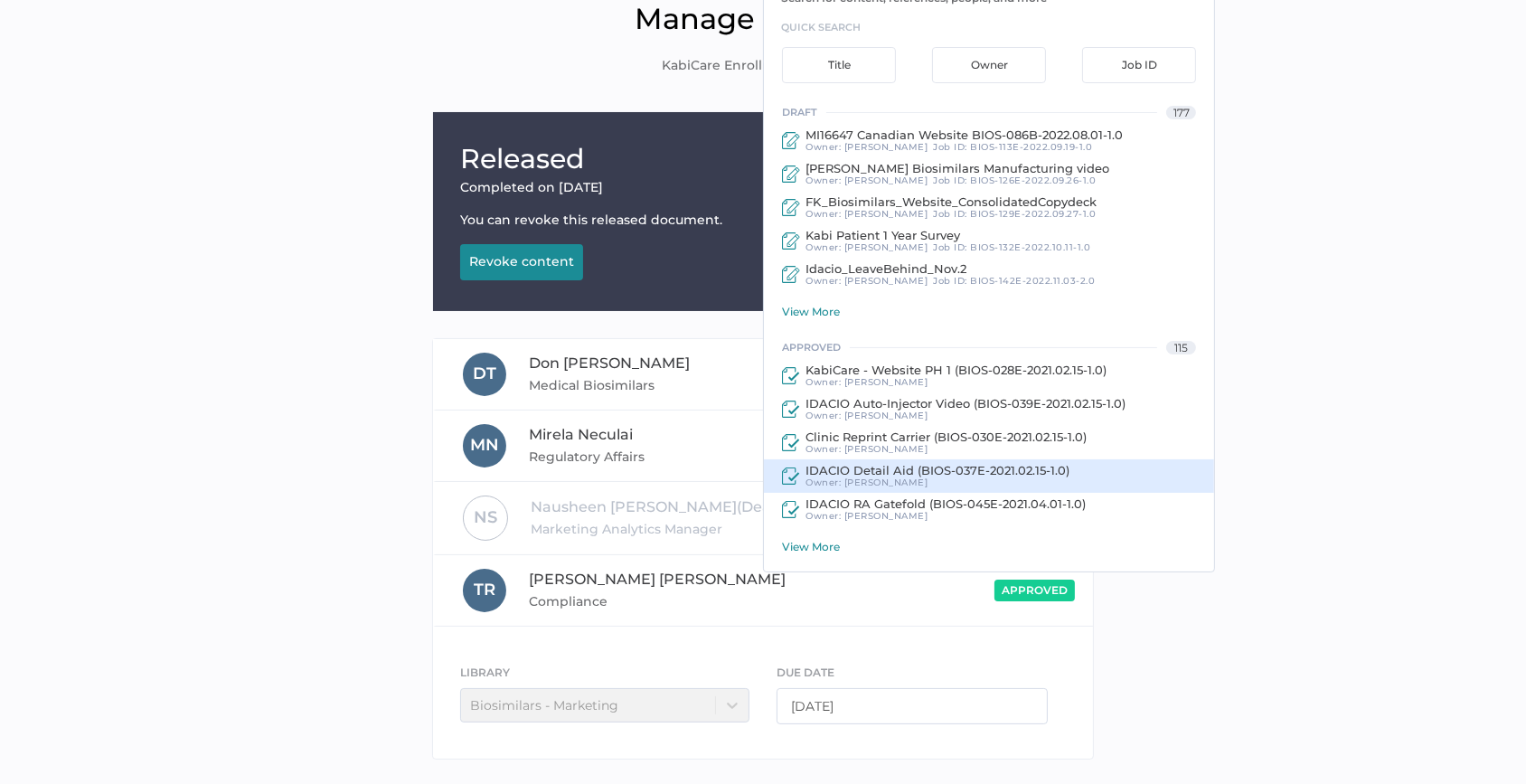
click at [822, 545] on div "approved 115 KabiCare - Website PH 1 (BIOS-028E-2021.02.15-1.0) Owner: Lorraine…" at bounding box center [989, 445] width 450 height 217
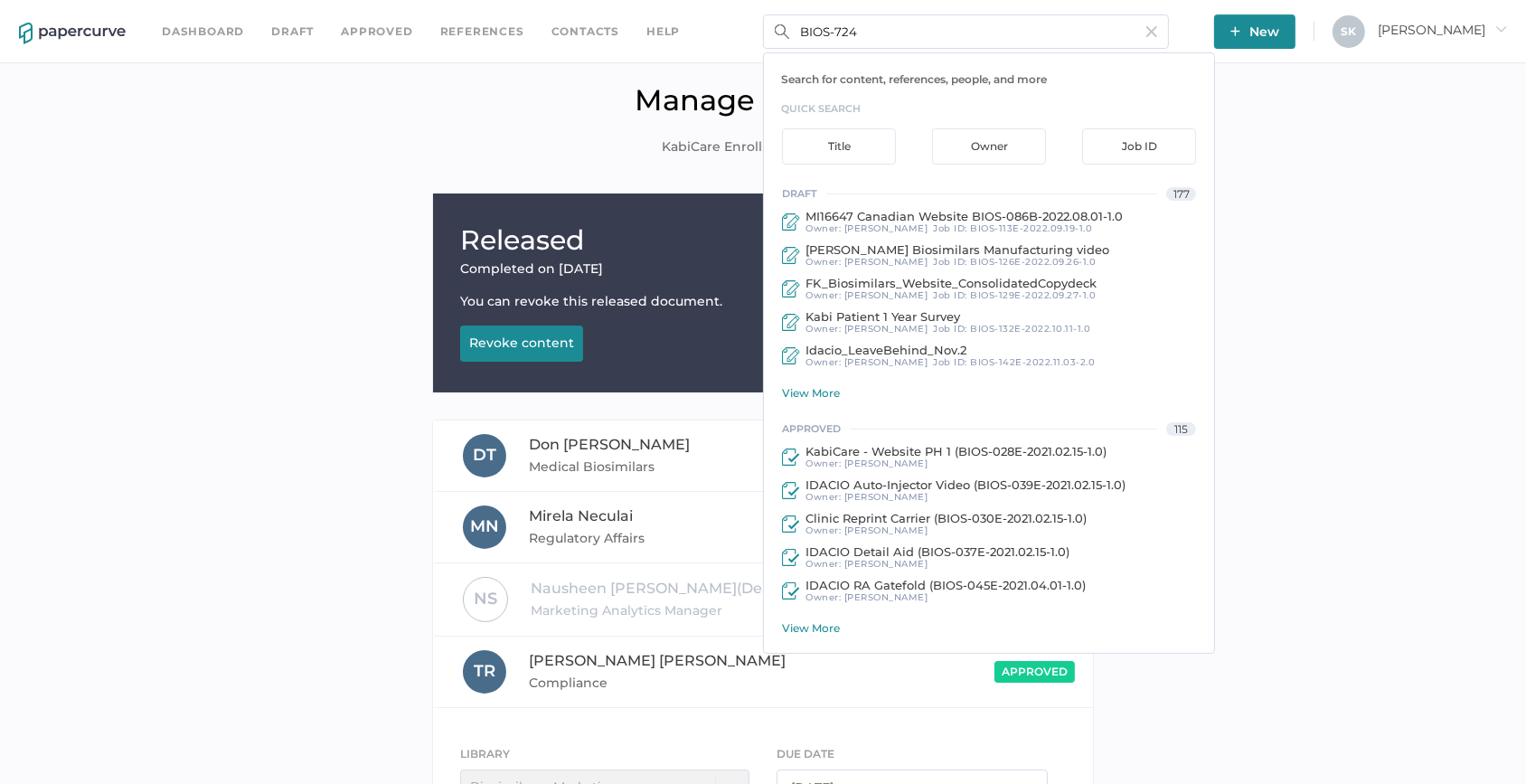
click at [197, 25] on link "Dashboard" at bounding box center [203, 31] width 82 height 20
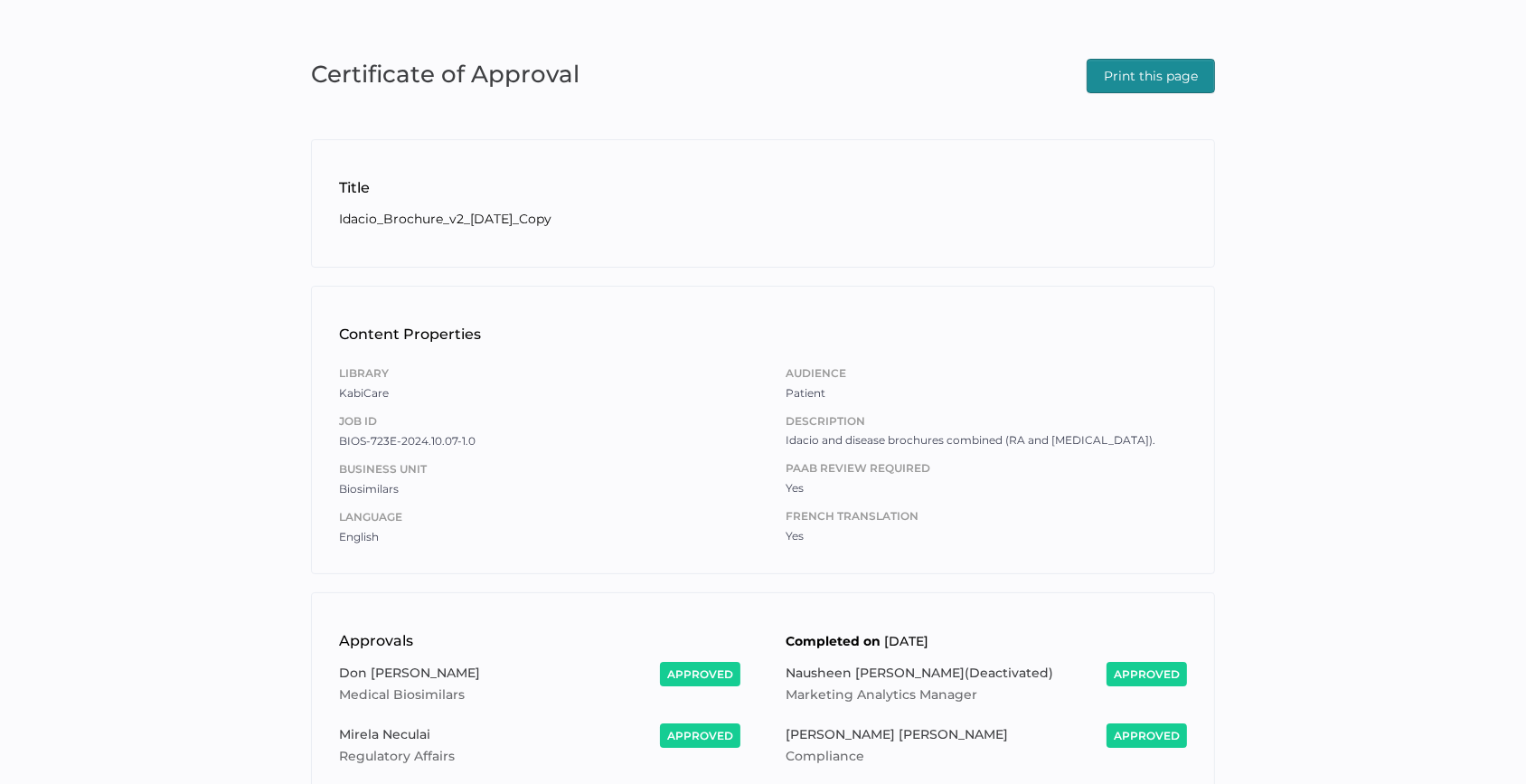
click at [1212, 77] on button "Print this page" at bounding box center [1151, 76] width 128 height 35
click at [991, 91] on div "Certificate of Approval Print this page" at bounding box center [762, 73] width 904 height 40
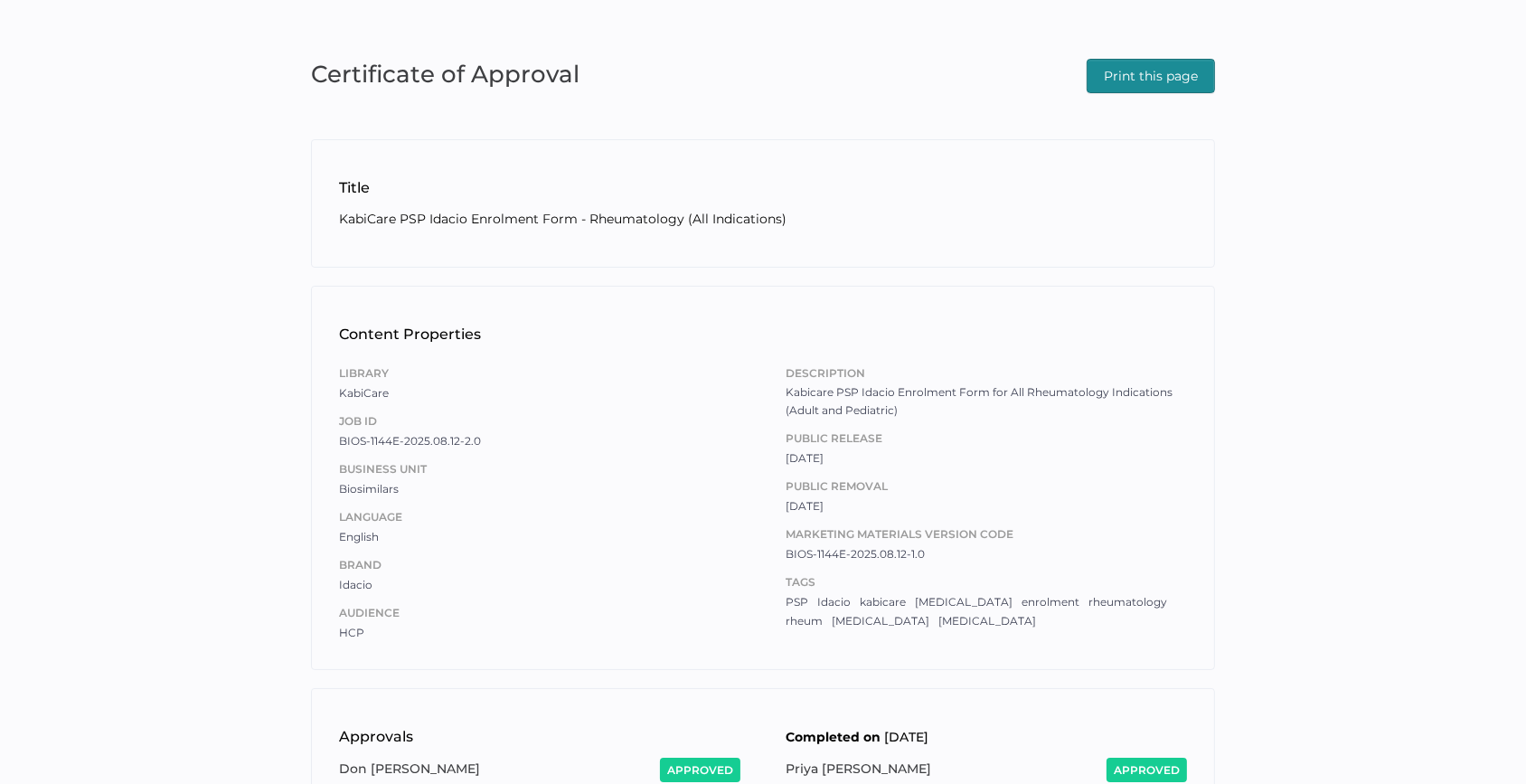
click at [1176, 68] on span "Print this page" at bounding box center [1151, 76] width 94 height 33
drag, startPoint x: 1124, startPoint y: 80, endPoint x: 1113, endPoint y: 99, distance: 22.0
click at [1124, 80] on span "Print this page" at bounding box center [1151, 76] width 94 height 33
drag, startPoint x: 135, startPoint y: 273, endPoint x: 187, endPoint y: 266, distance: 52.5
click at [135, 273] on div "Certificate of Approval Print this page Title KabiCare PSP Idacio Enrolment For…" at bounding box center [763, 580] width 1526 height 1159
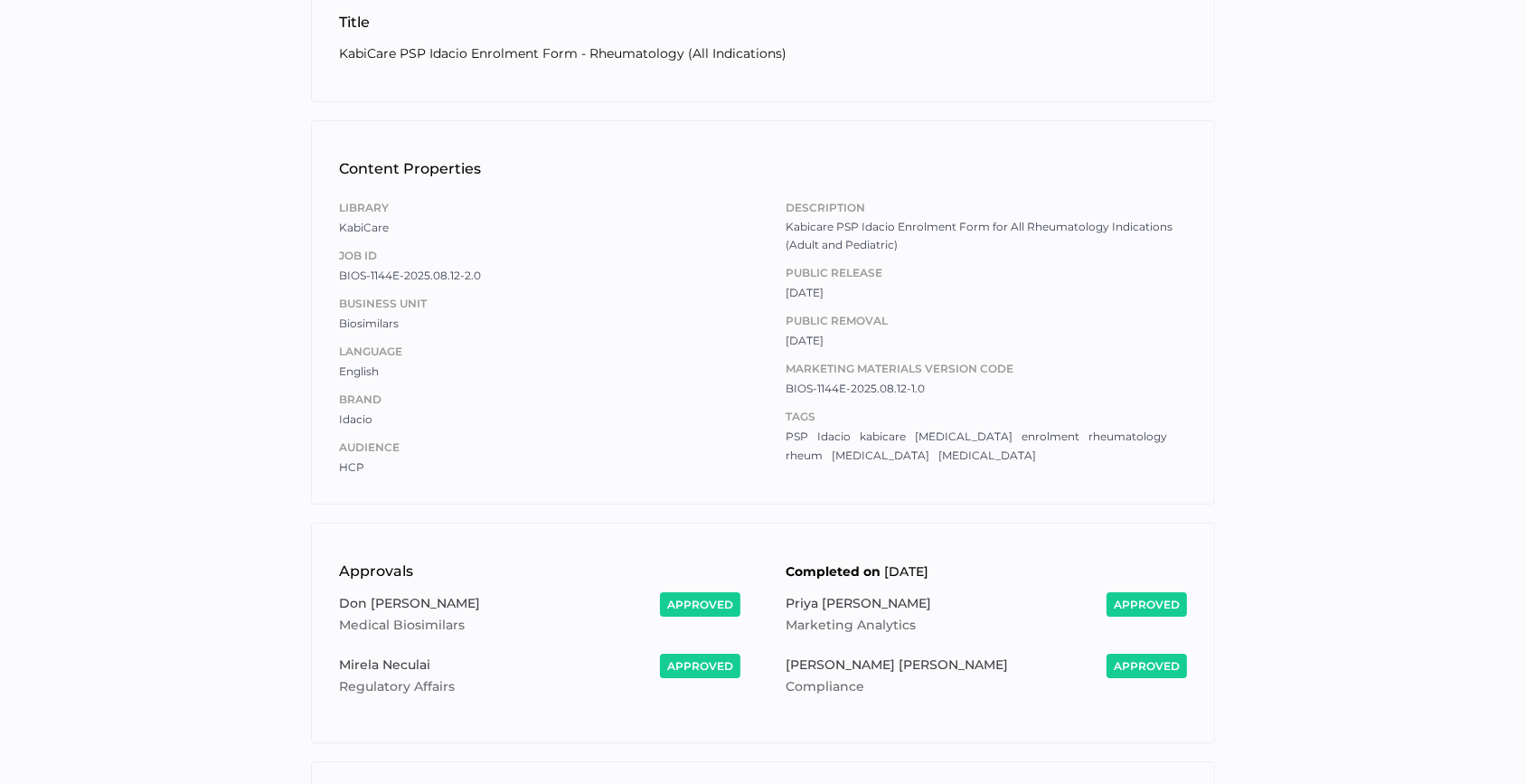
drag, startPoint x: 1163, startPoint y: 244, endPoint x: 875, endPoint y: 249, distance: 288.0
click at [1163, 244] on span "Kabicare PSP Idacio Enrolment Form for All Rheumatology Indications (Adult and …" at bounding box center [987, 235] width 401 height 36
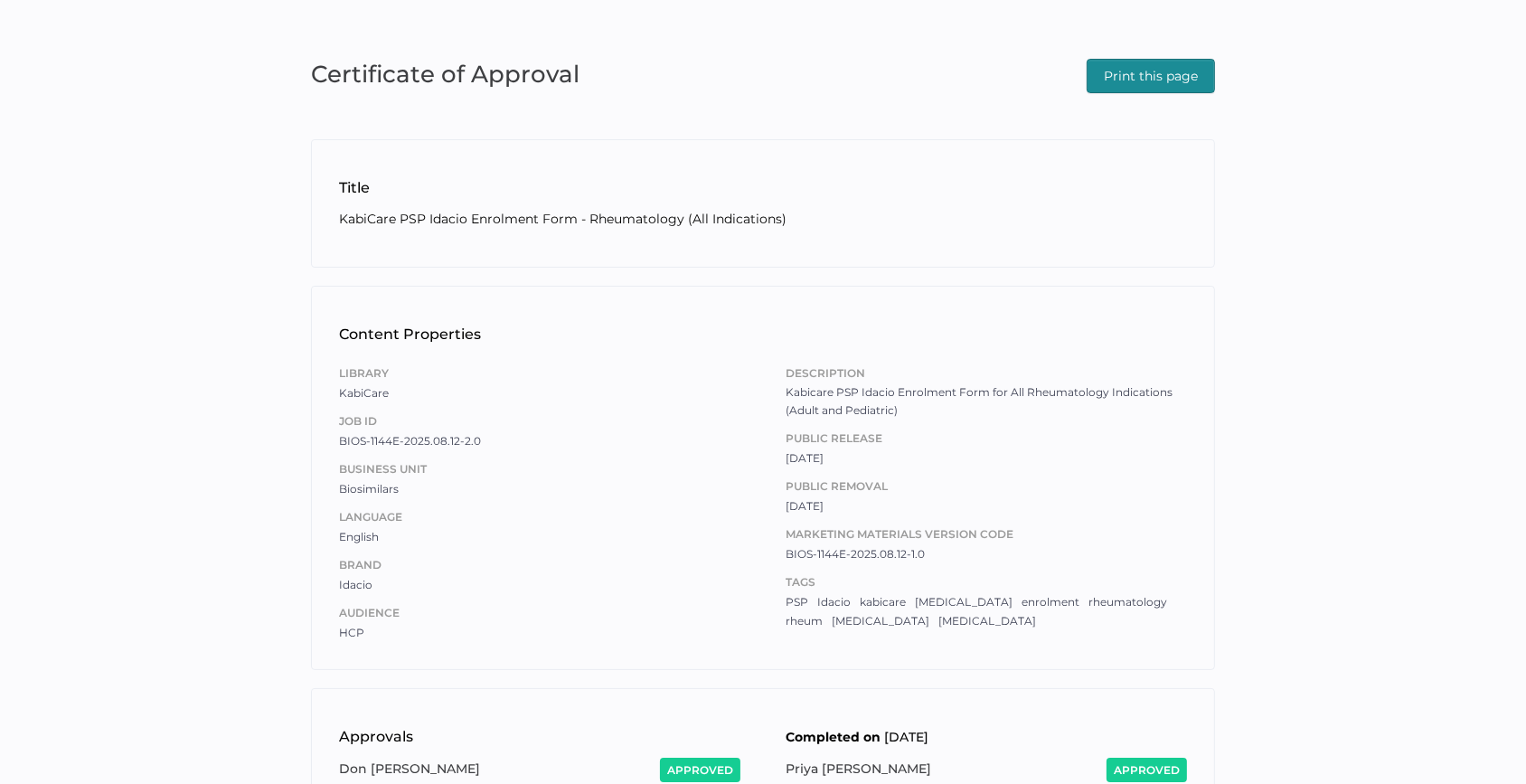
click at [681, 123] on div "Certificate of Approval Print this page Title KabiCare PSP Idacio Enrolment For…" at bounding box center [763, 580] width 1526 height 1159
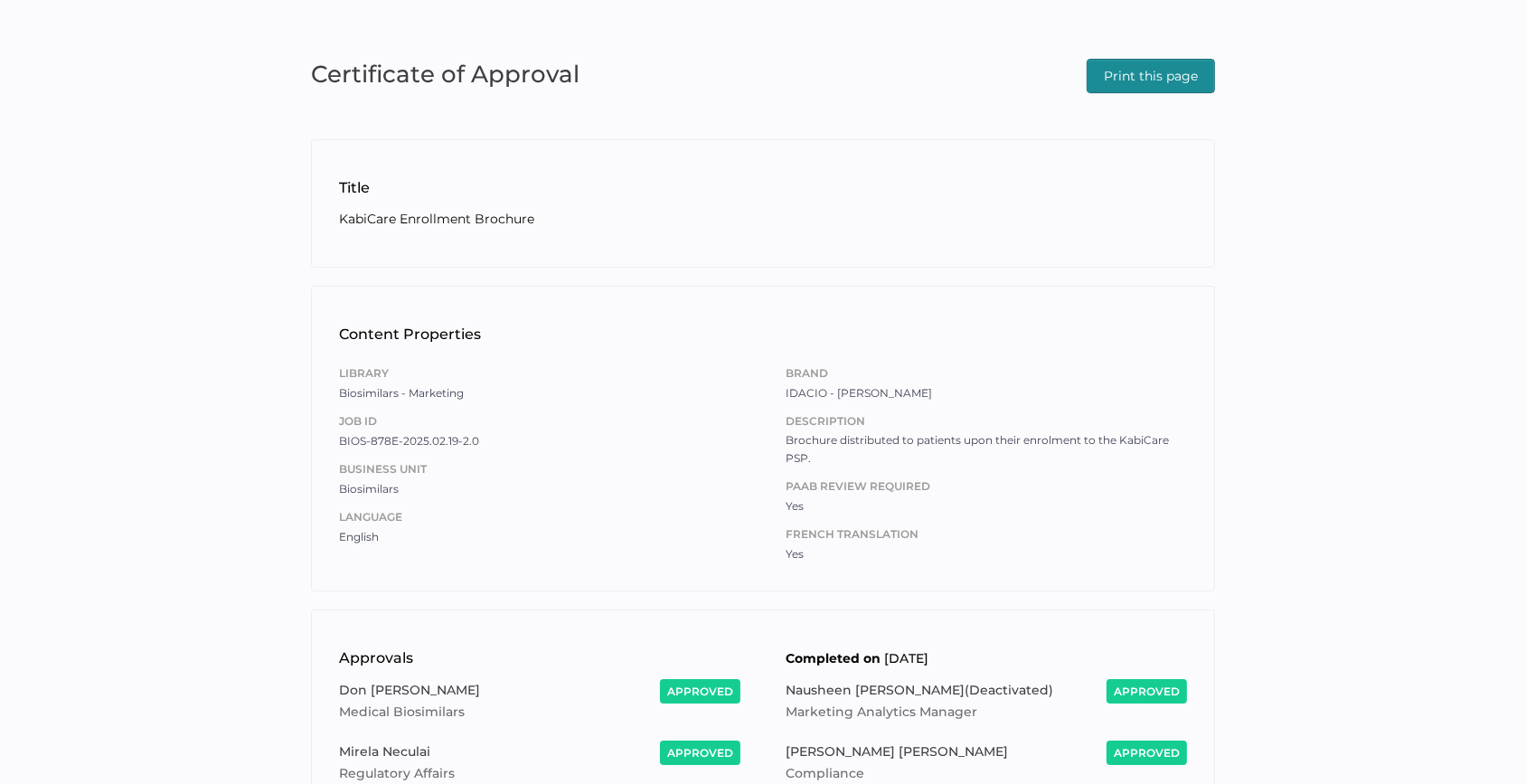
click at [1106, 94] on div "Certificate of Approval Print this page Title KabiCare Enrollment Brochure Cont…" at bounding box center [763, 540] width 1526 height 1080
click at [1104, 70] on span "Print this page" at bounding box center [1151, 76] width 94 height 33
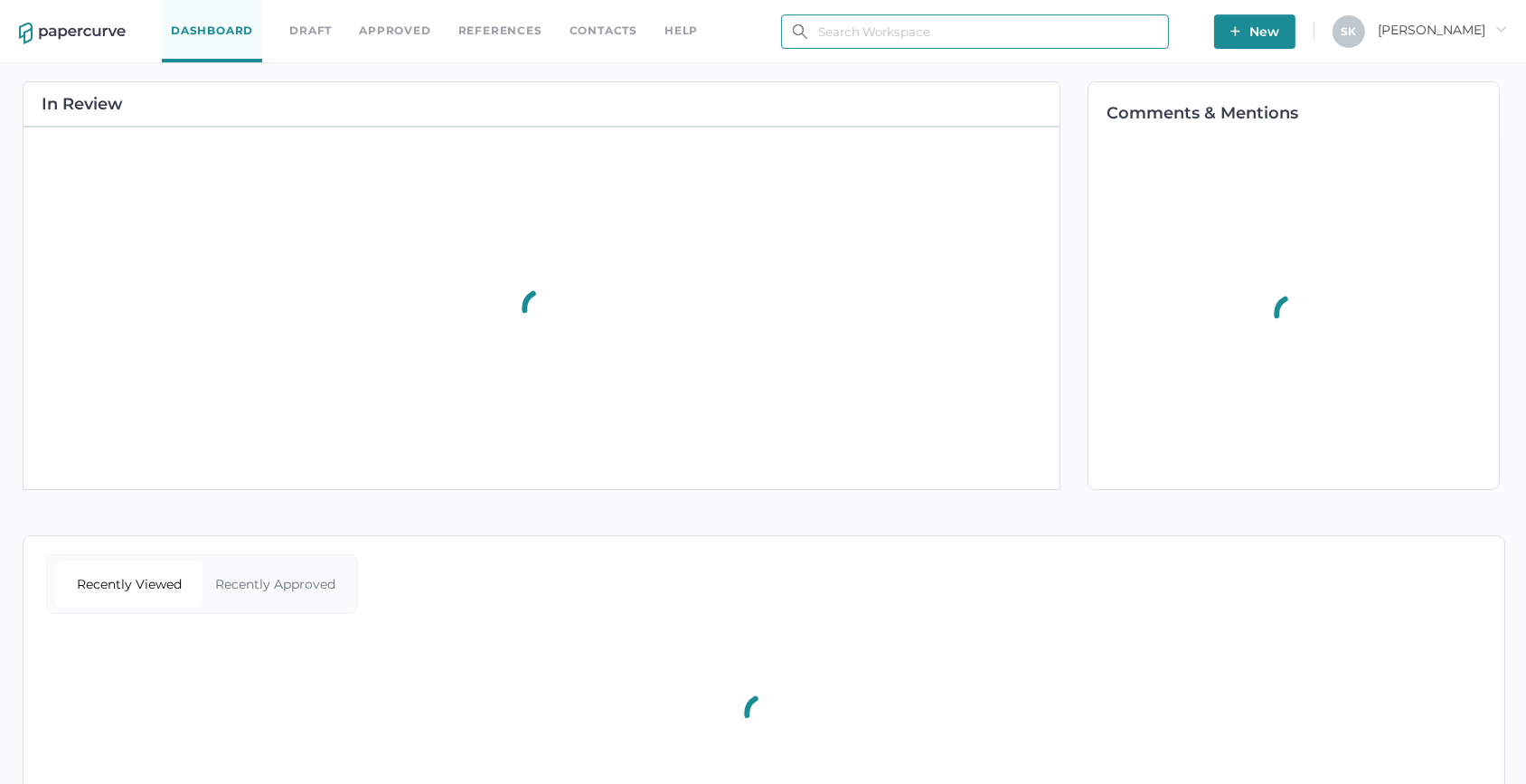
click at [1004, 31] on input "text" at bounding box center [975, 32] width 388 height 35
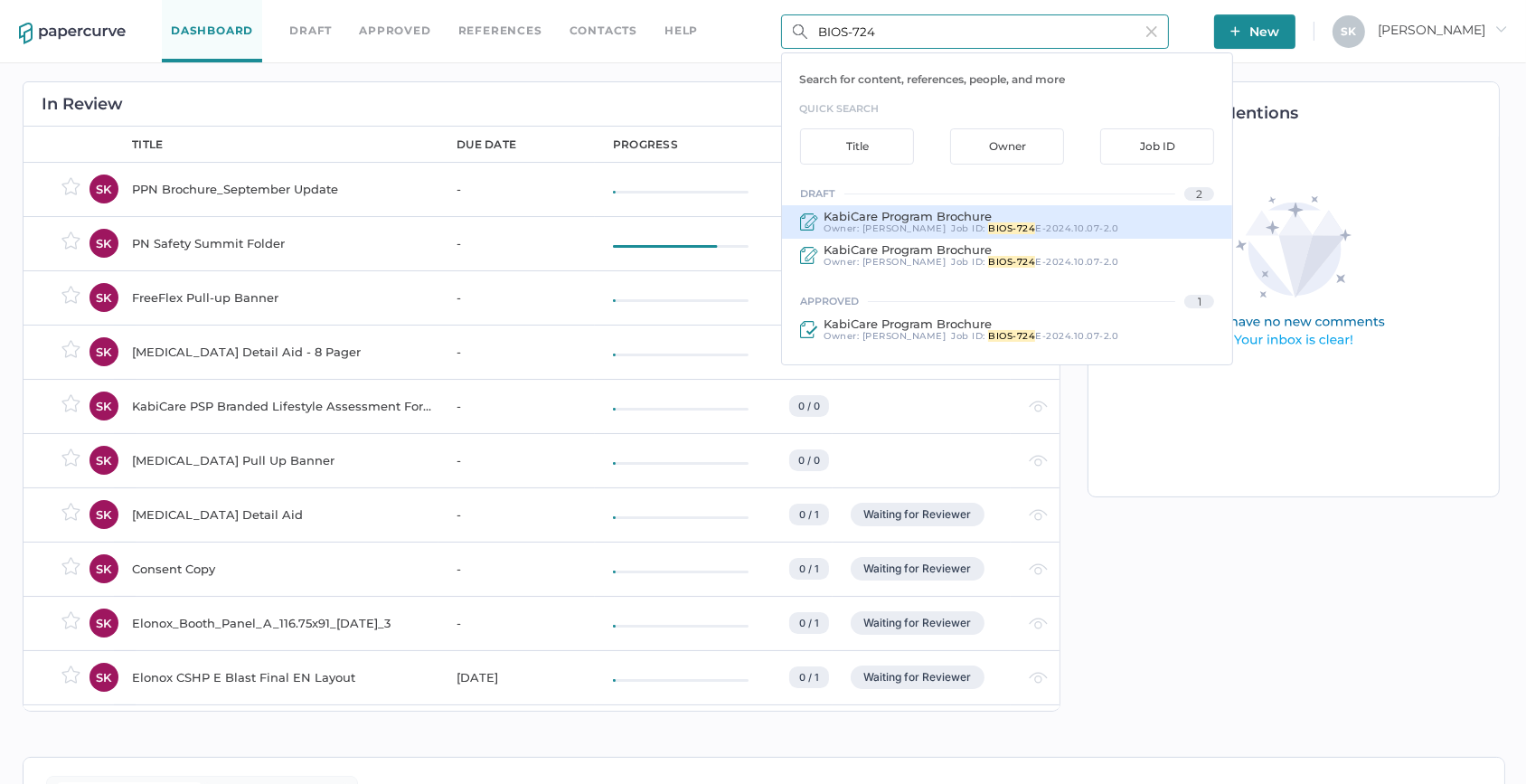
type input "BIOS-724"
click at [1008, 225] on span "BIOS-724" at bounding box center [1012, 229] width 47 height 12
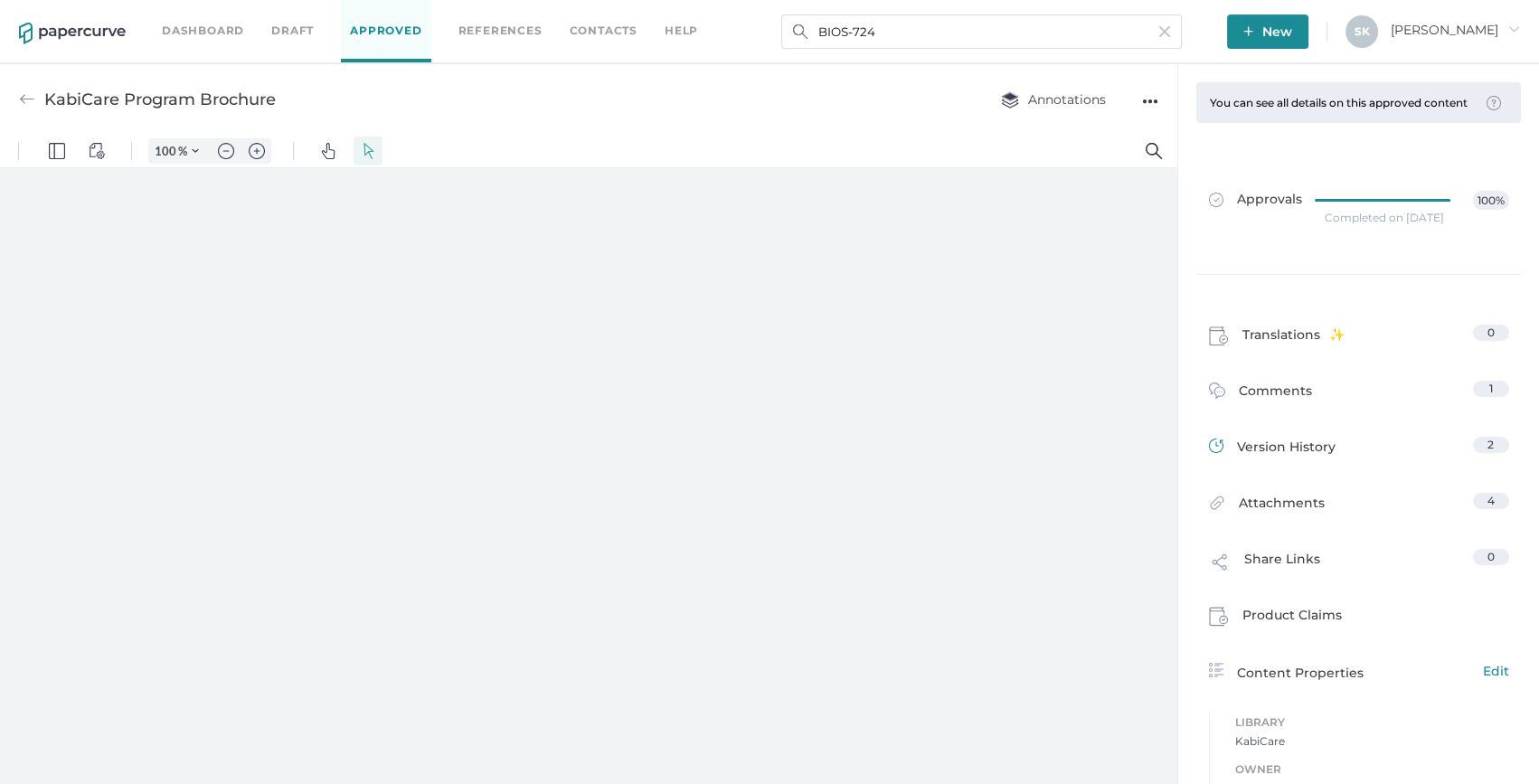
type input "159"
type input "1"
click at [1360, 218] on div "Completed on [DATE]" at bounding box center [1385, 218] width 120 height 0
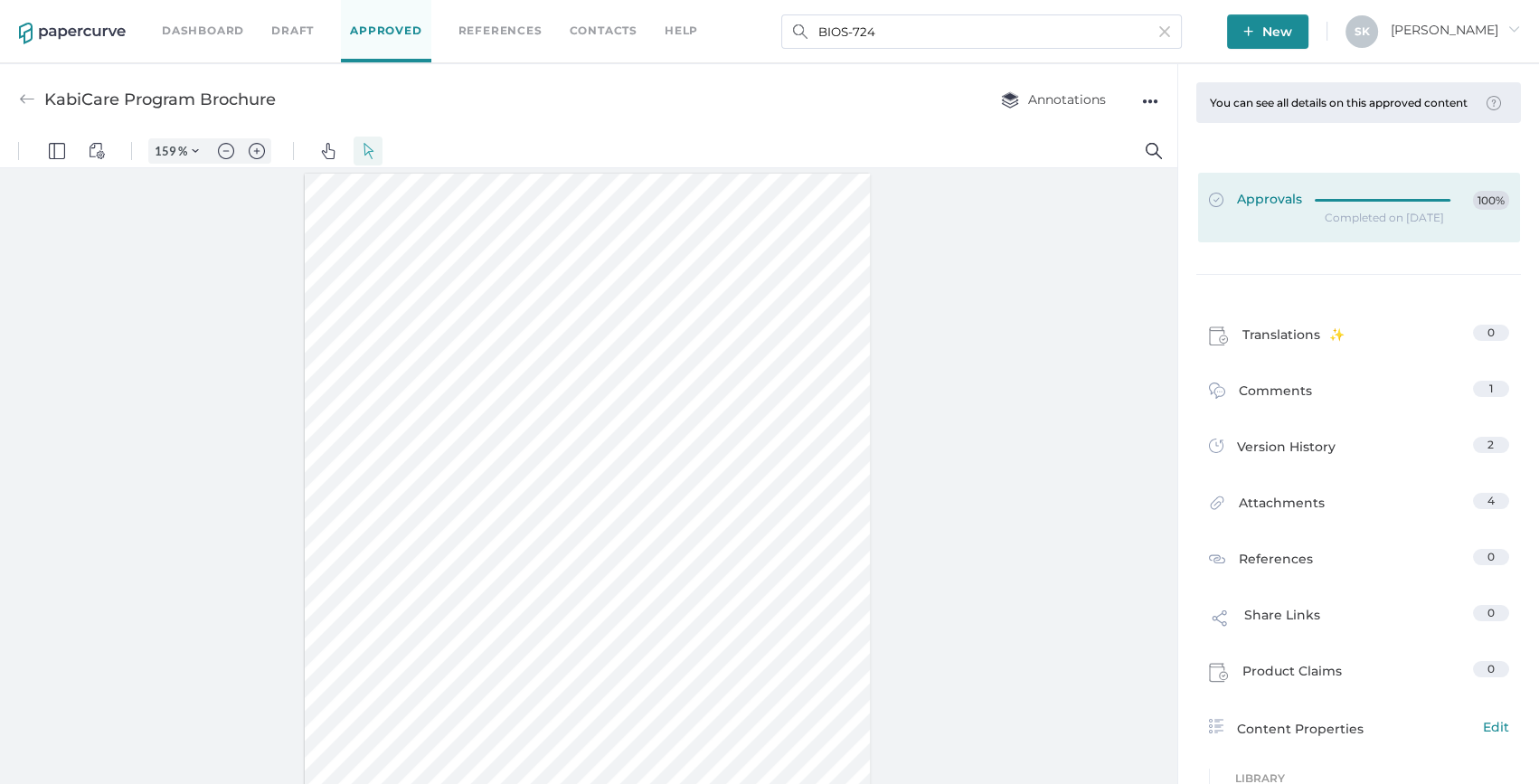
click at [1359, 200] on icon at bounding box center [1388, 200] width 144 height 0
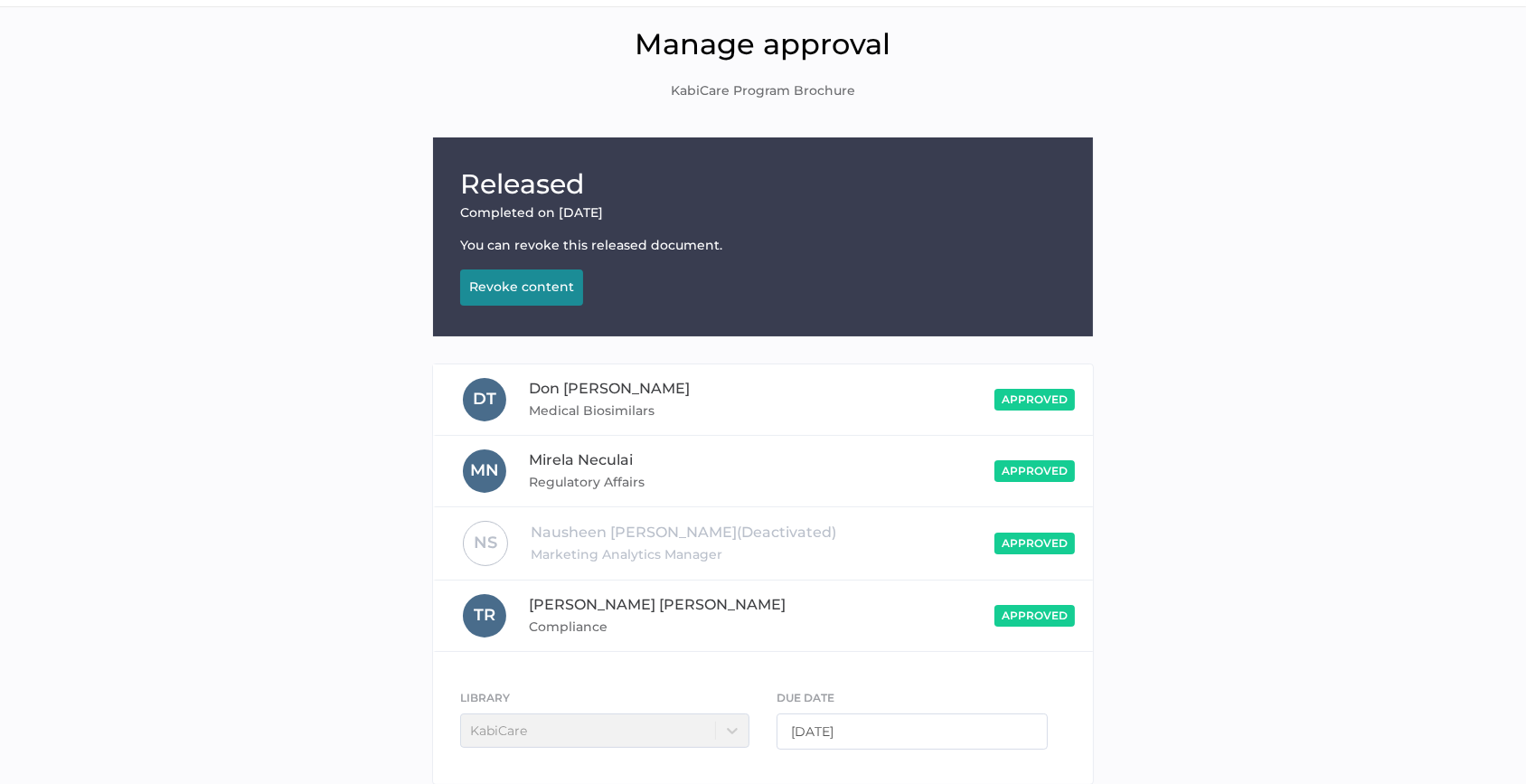
scroll to position [153, 0]
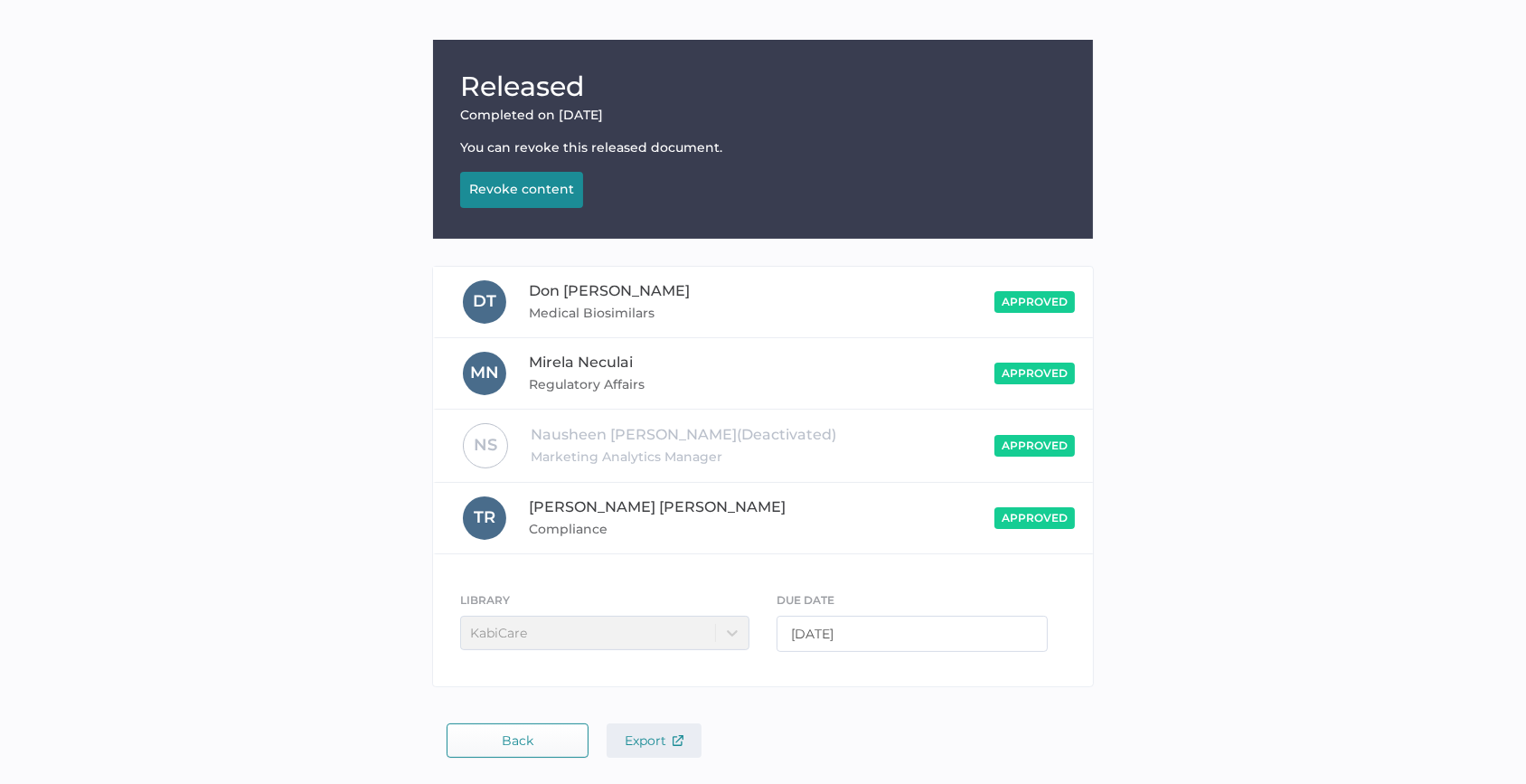
click at [647, 742] on span "Export" at bounding box center [654, 740] width 59 height 16
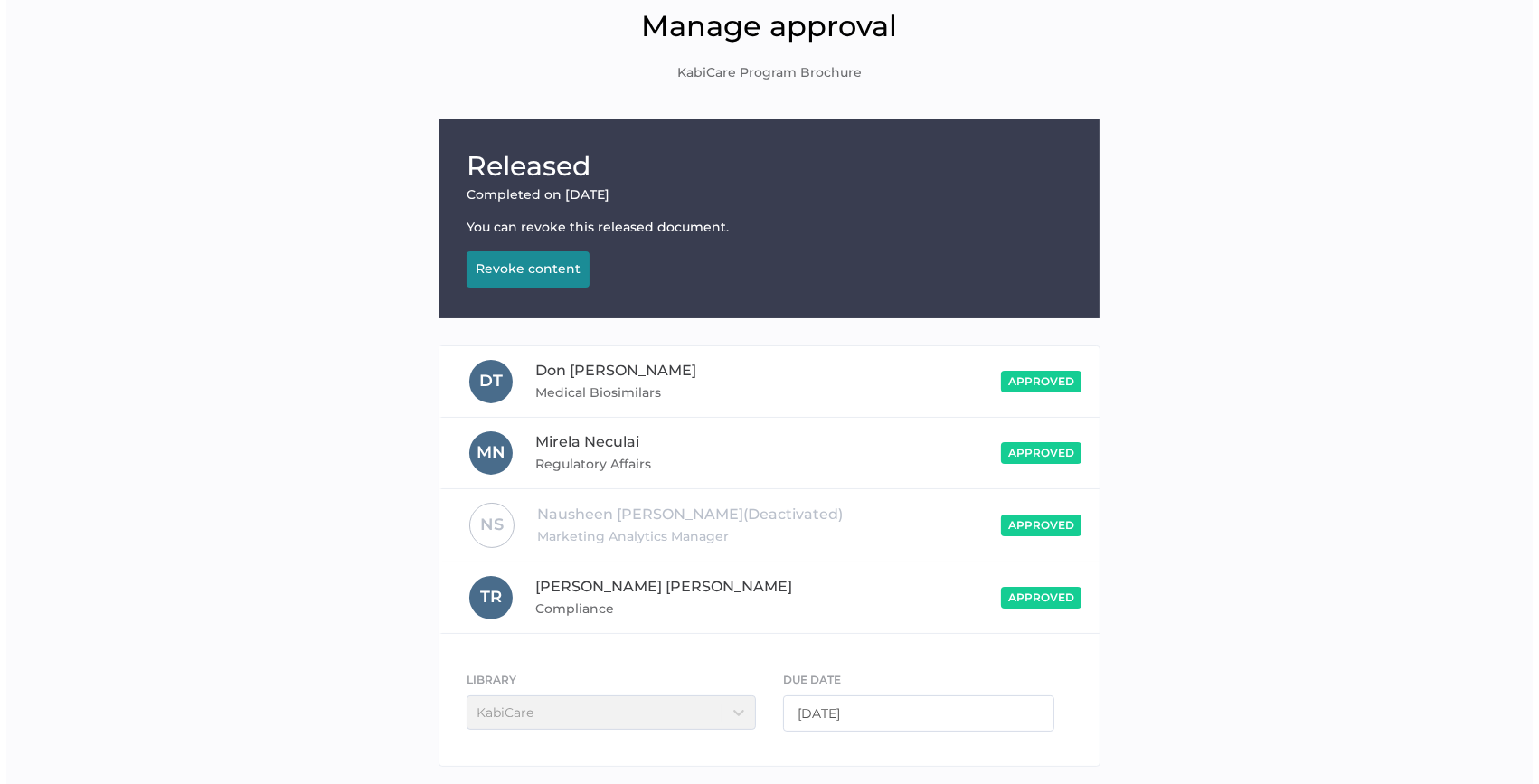
scroll to position [0, 0]
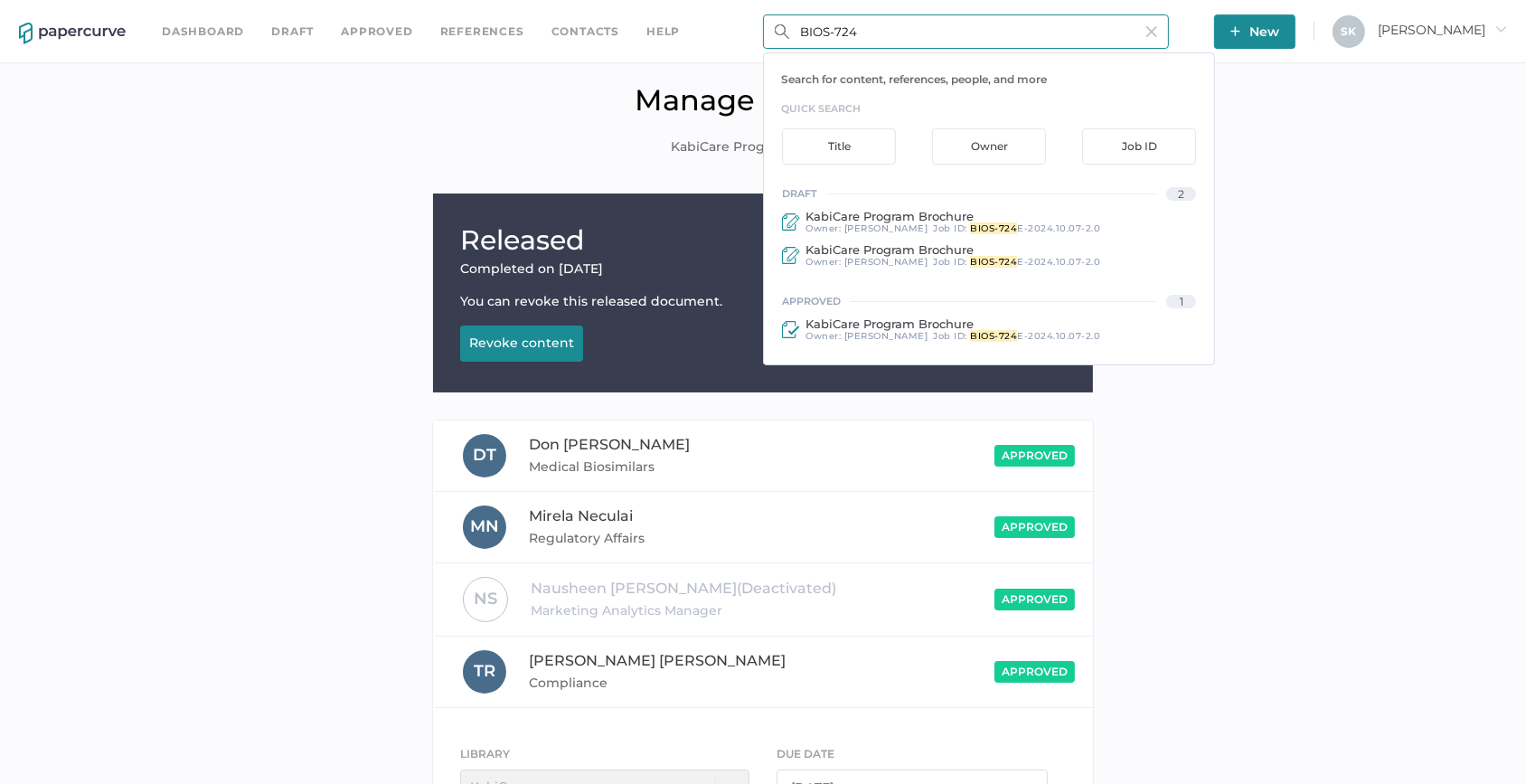
click at [904, 29] on input "BIOS-724" at bounding box center [966, 32] width 406 height 35
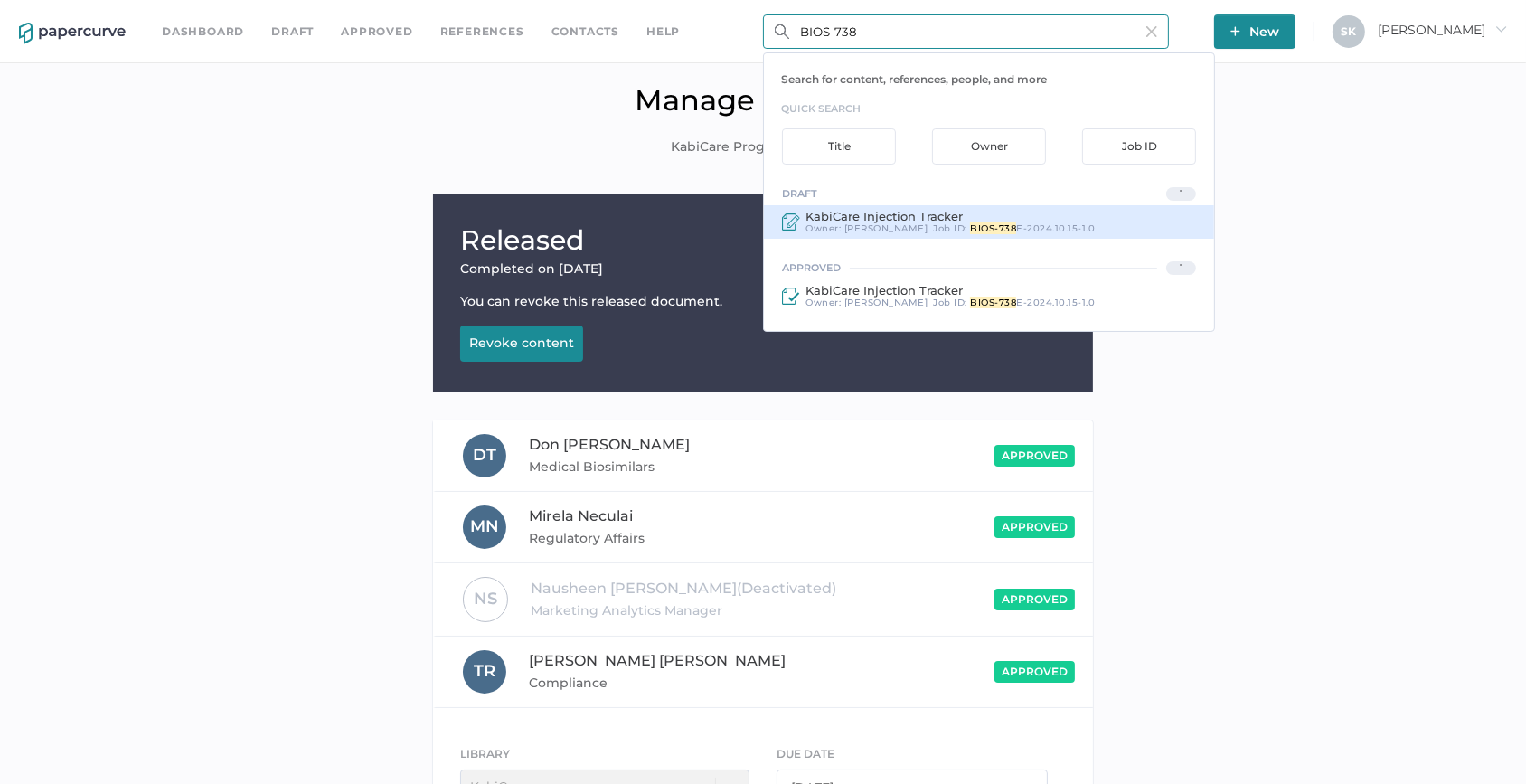
type input "BIOS-738"
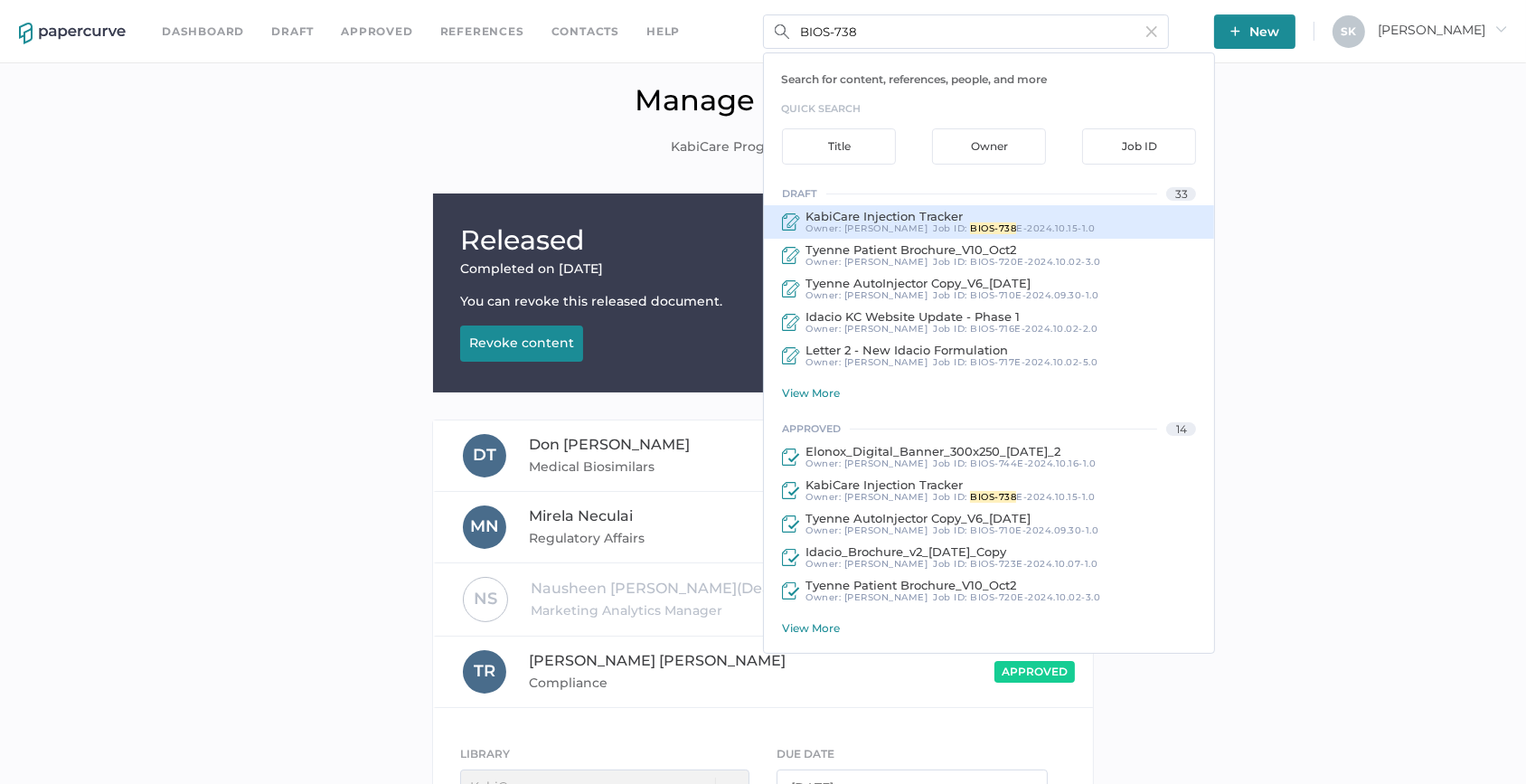
click at [1043, 215] on div "KabiCare Injection Tracker" at bounding box center [950, 216] width 289 height 14
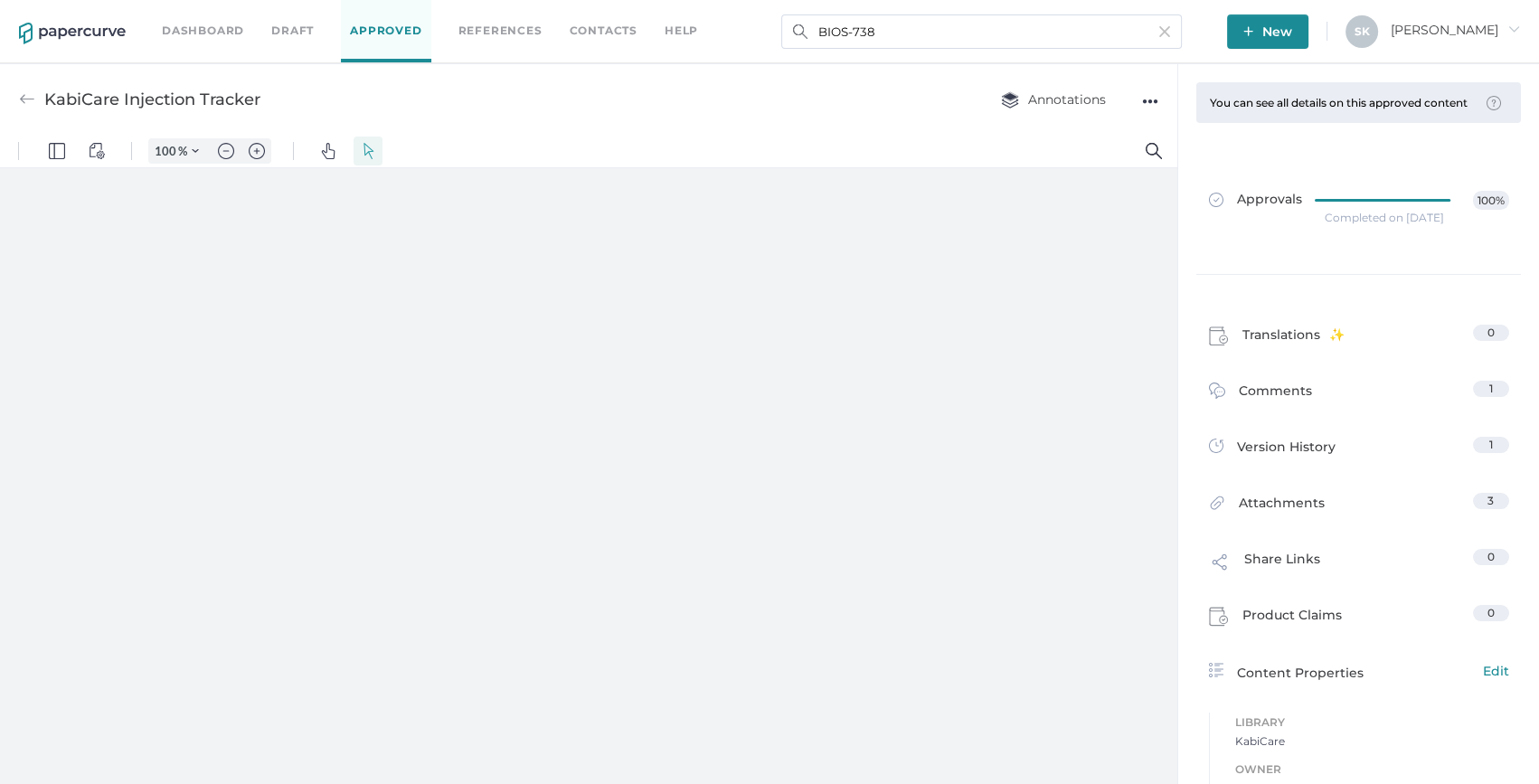
type input "159"
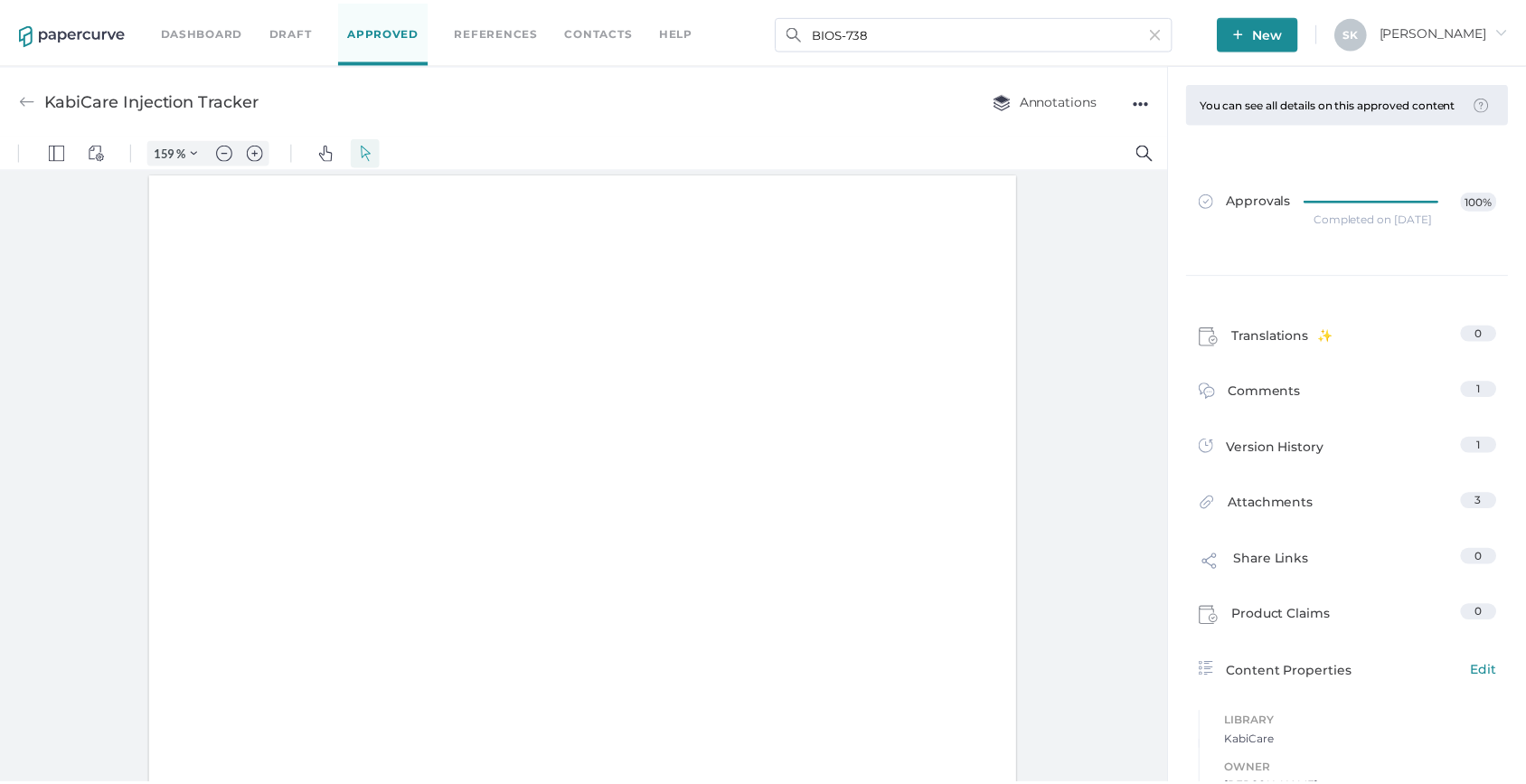
scroll to position [1, 0]
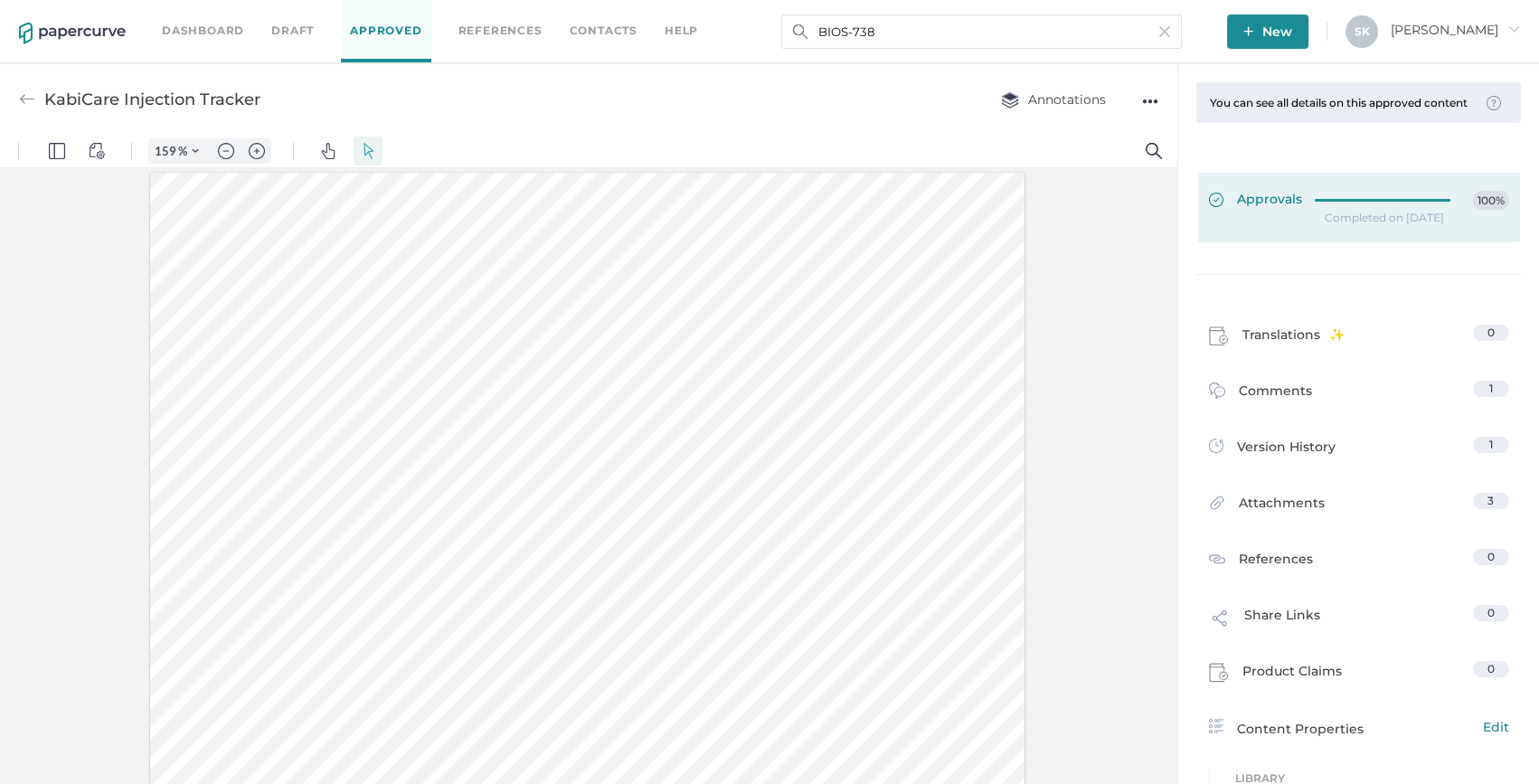
click at [1315, 210] on div at bounding box center [1388, 201] width 147 height 20
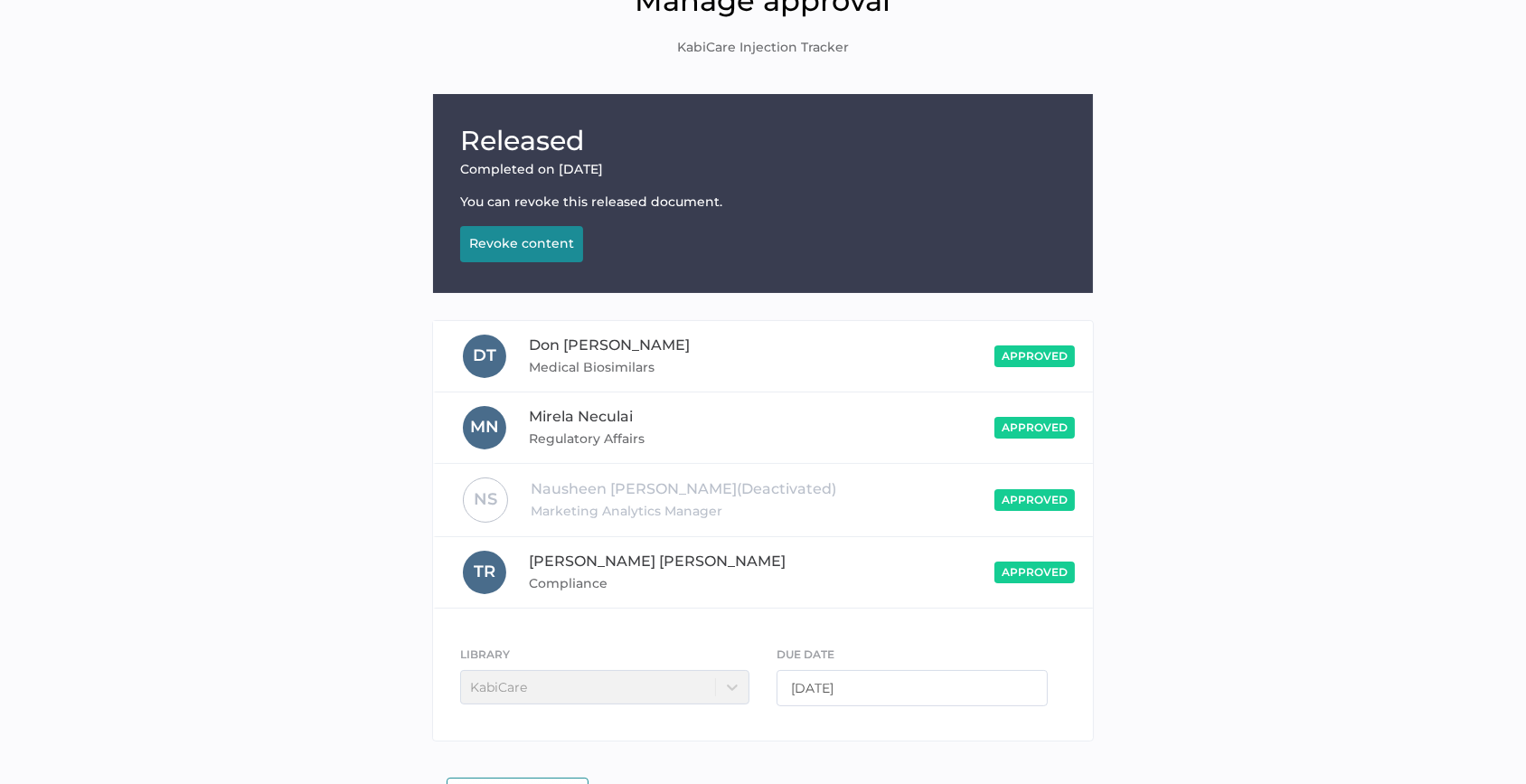
scroll to position [153, 0]
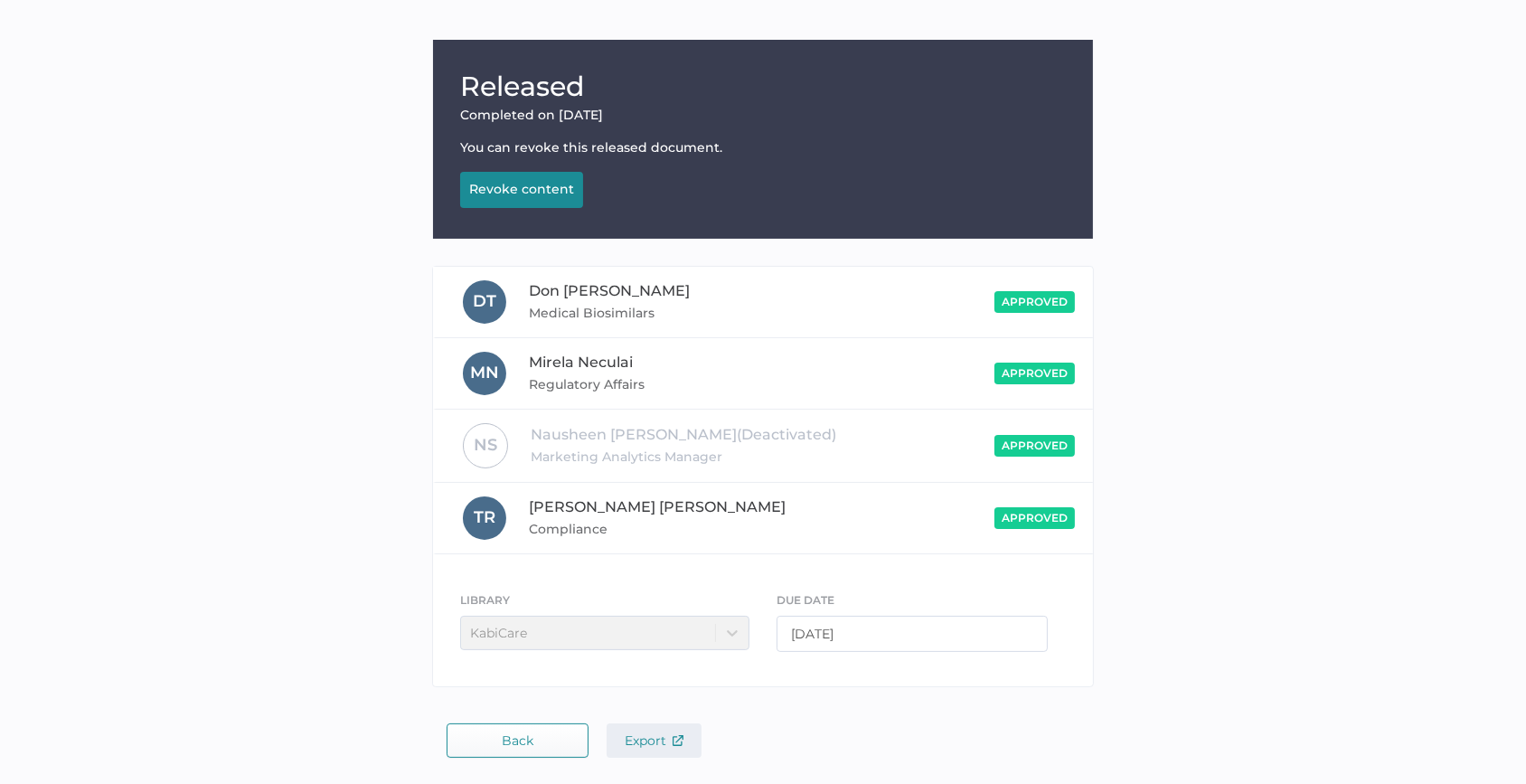
click at [660, 740] on span "Export" at bounding box center [654, 740] width 59 height 16
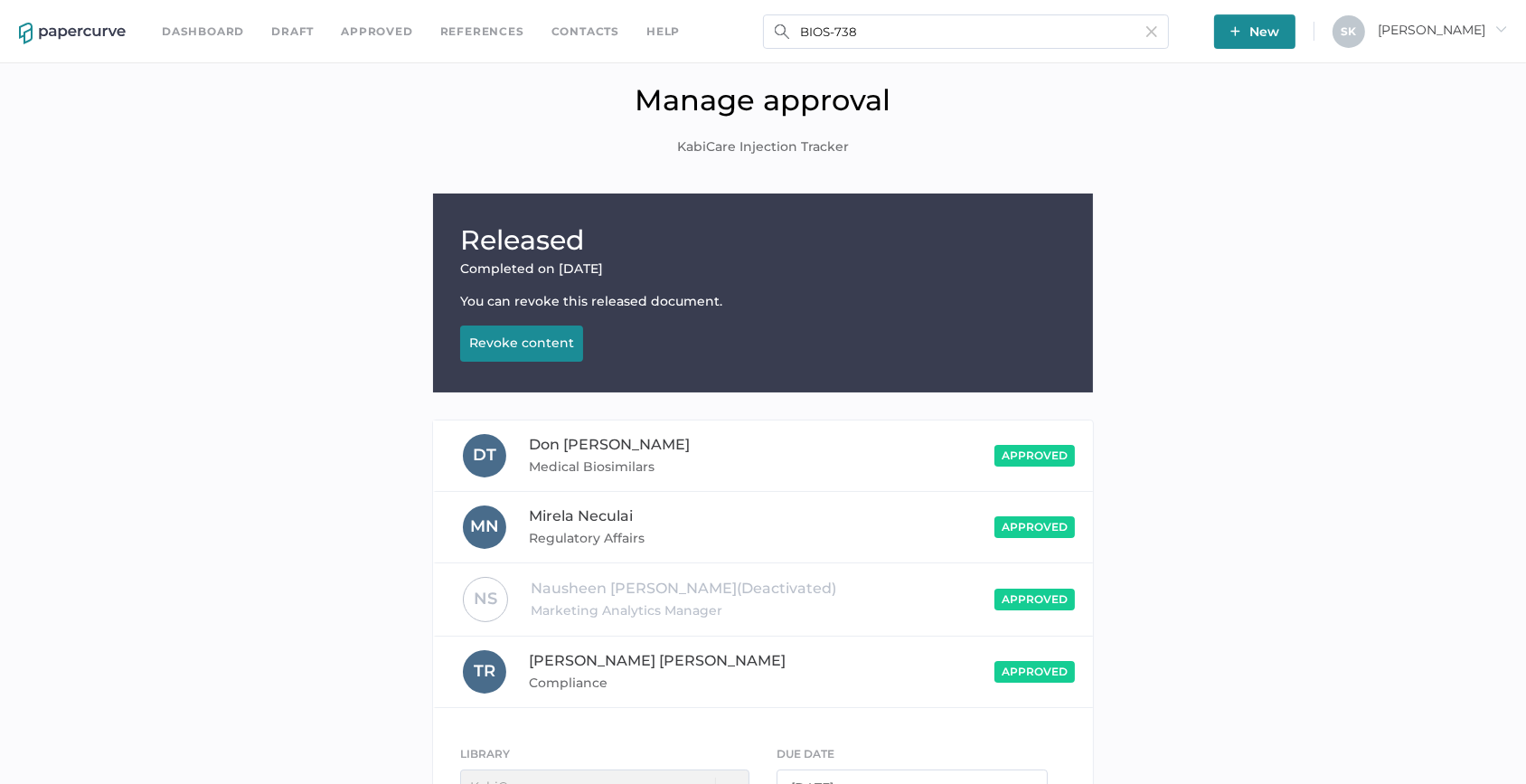
scroll to position [0, 0]
click at [855, 36] on input "BIOS-738" at bounding box center [966, 32] width 406 height 35
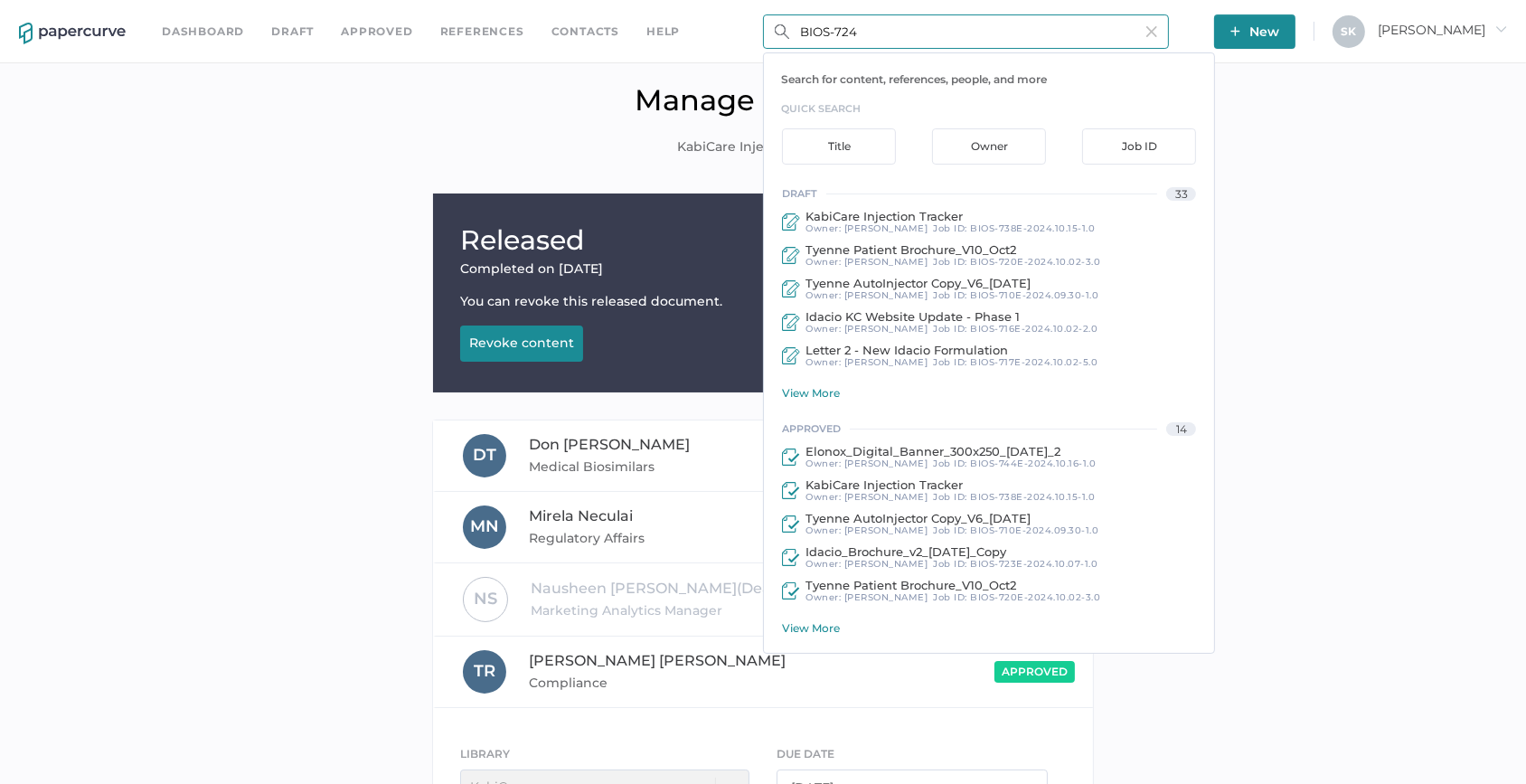
type input "BIOS-724"
click at [859, 32] on input "BIOS-724" at bounding box center [966, 32] width 406 height 35
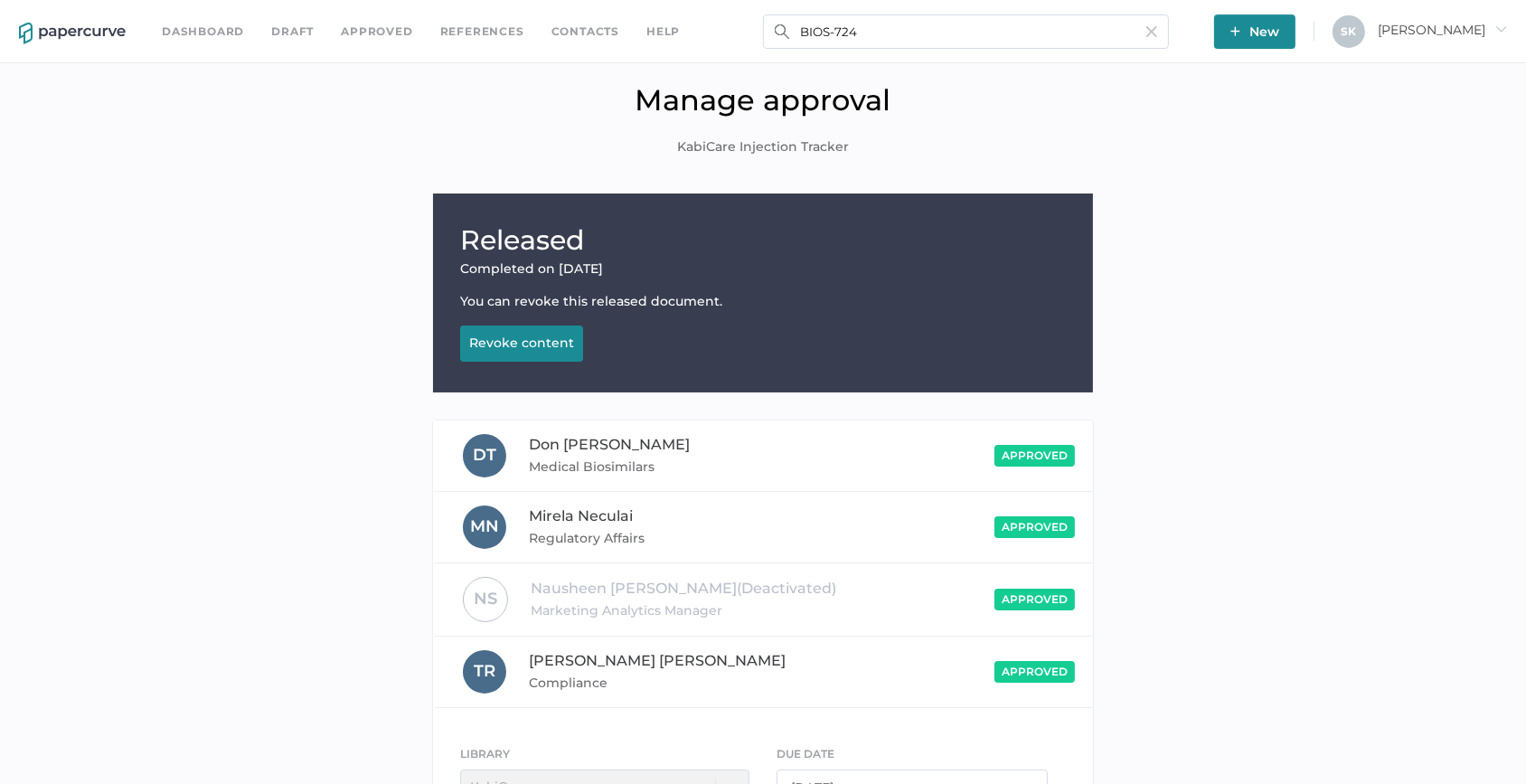
click at [207, 36] on link "Dashboard" at bounding box center [203, 31] width 82 height 20
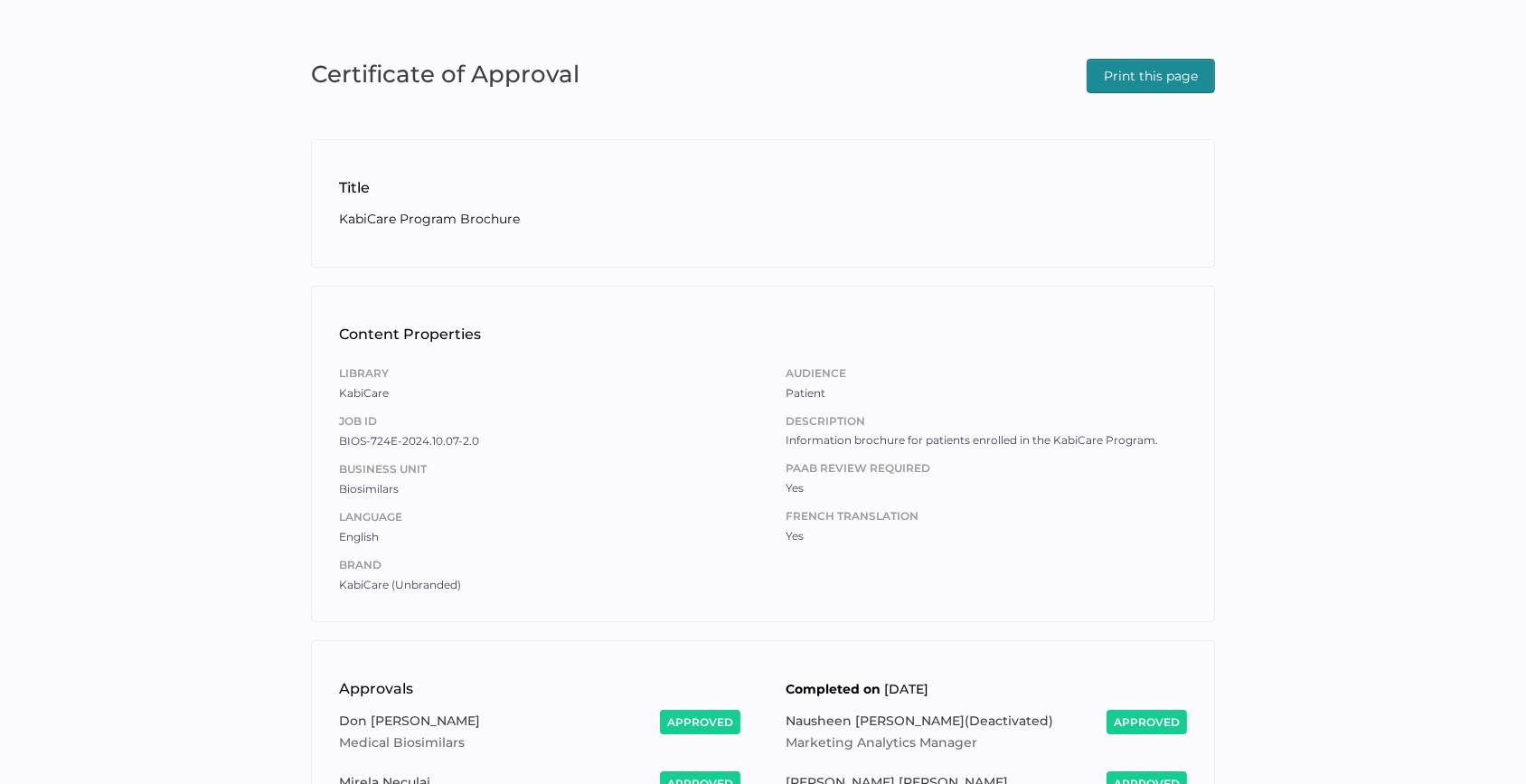
click at [1148, 78] on span "Print this page" at bounding box center [1151, 76] width 94 height 33
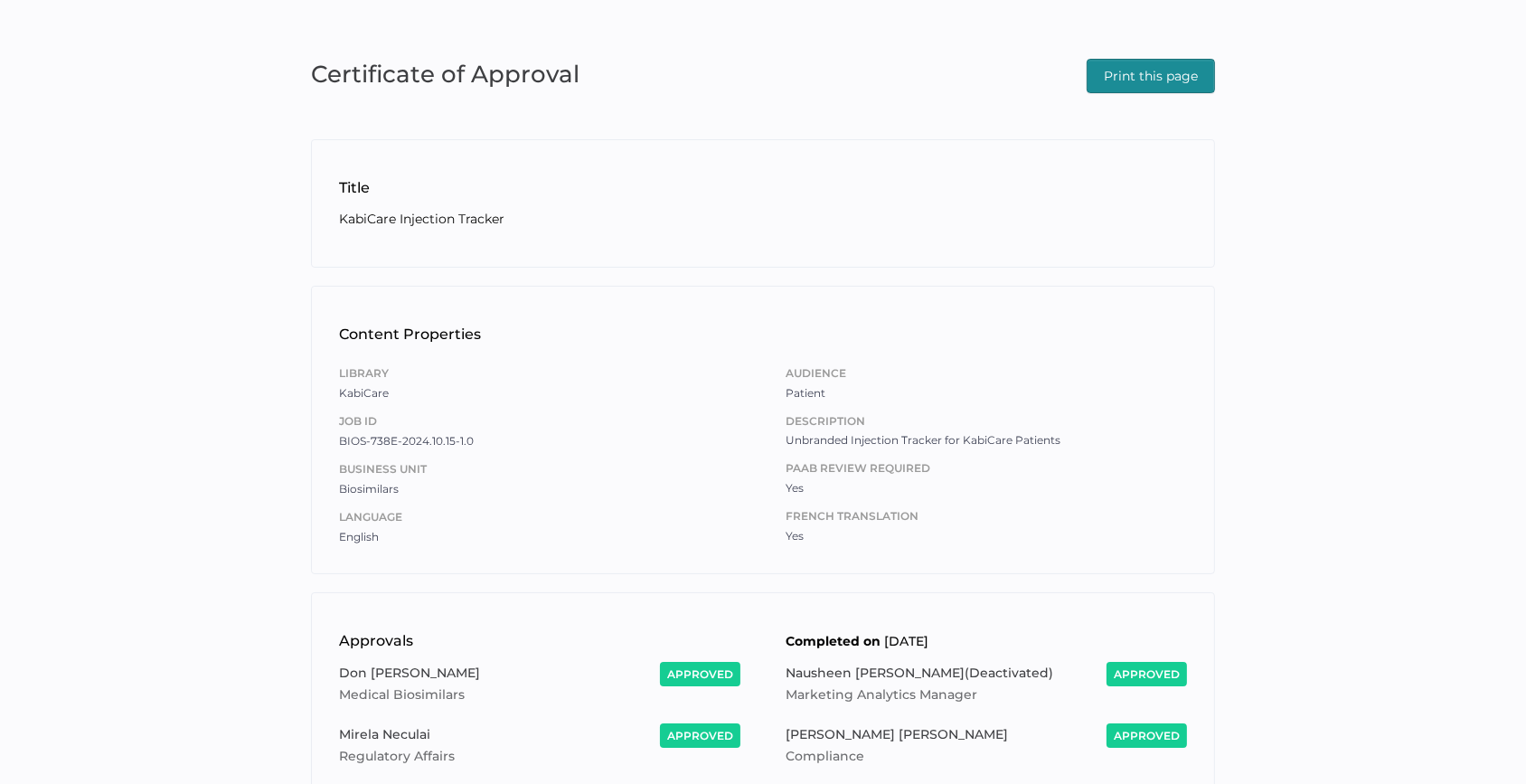
click at [1180, 66] on span "Print this page" at bounding box center [1151, 76] width 94 height 33
click at [693, 42] on div "Certificate of Approval Print this page Title KabiCare Injection Tracker Conten…" at bounding box center [763, 531] width 1526 height 1063
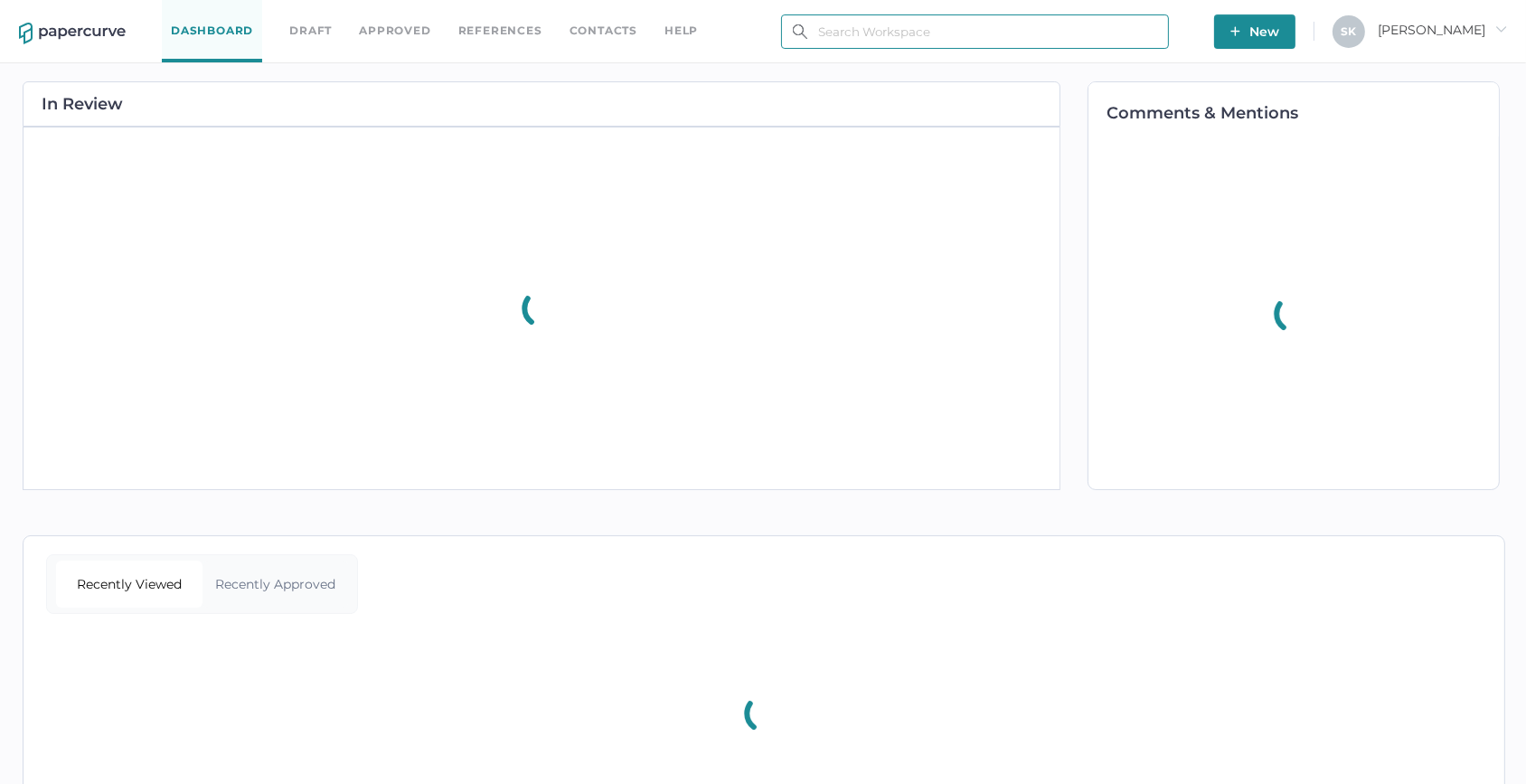
click at [964, 27] on input "text" at bounding box center [975, 32] width 388 height 35
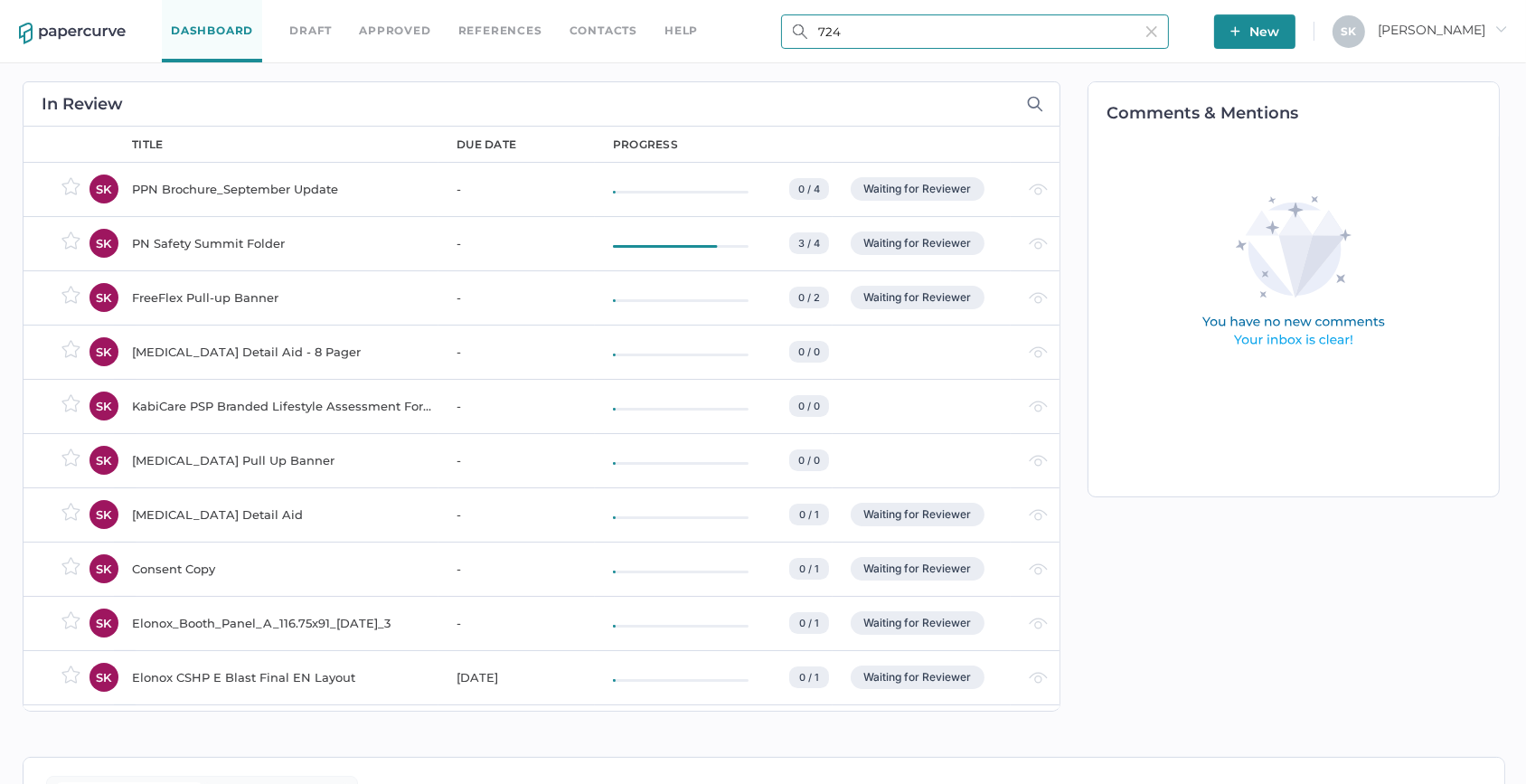
click at [851, 21] on input "724" at bounding box center [975, 32] width 388 height 35
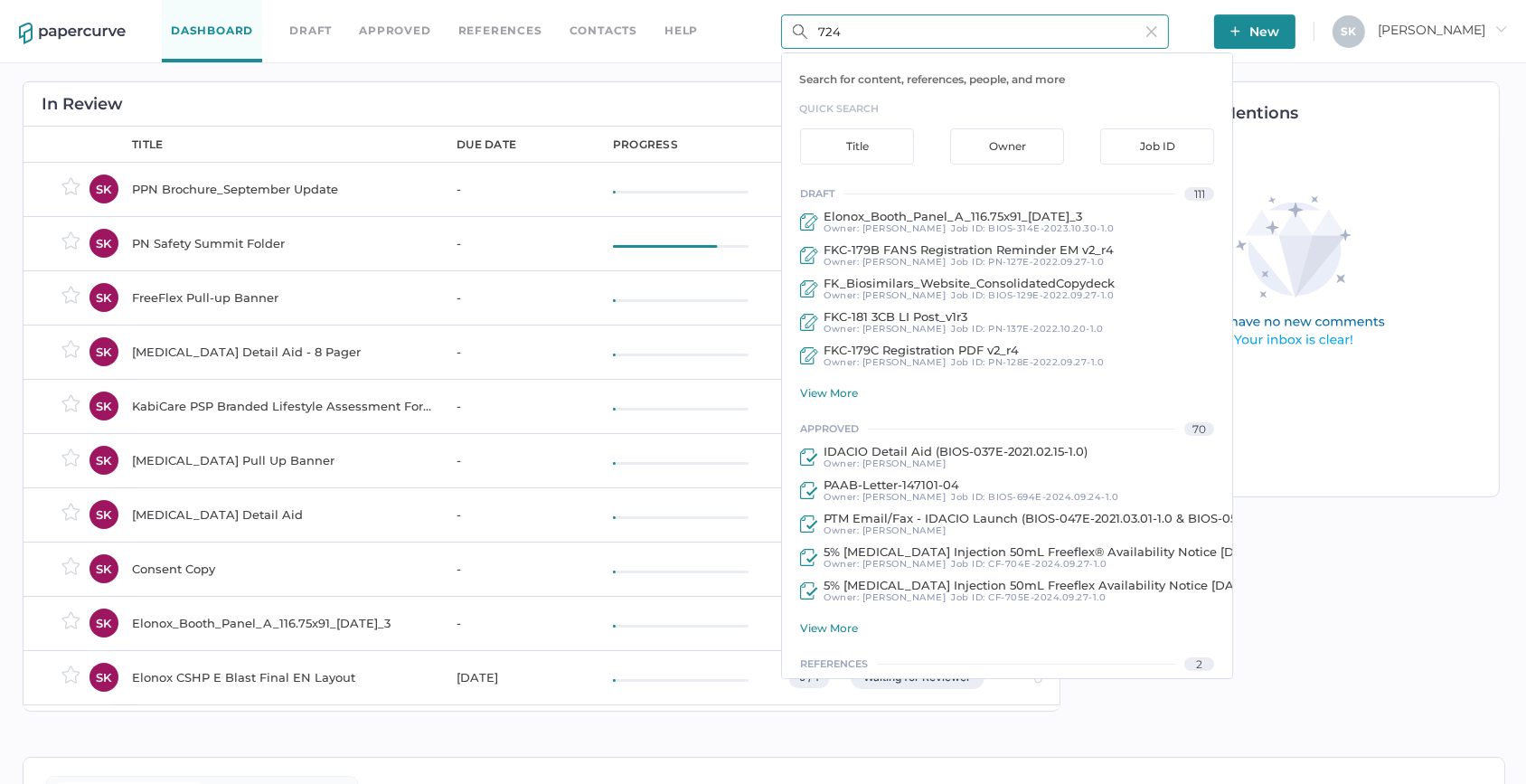
drag, startPoint x: 854, startPoint y: 24, endPoint x: 775, endPoint y: 29, distance: 79.2
click at [775, 29] on div "Dashboard Draft Approved References Contacts help 724 Search for content, refer…" at bounding box center [763, 32] width 1526 height 64
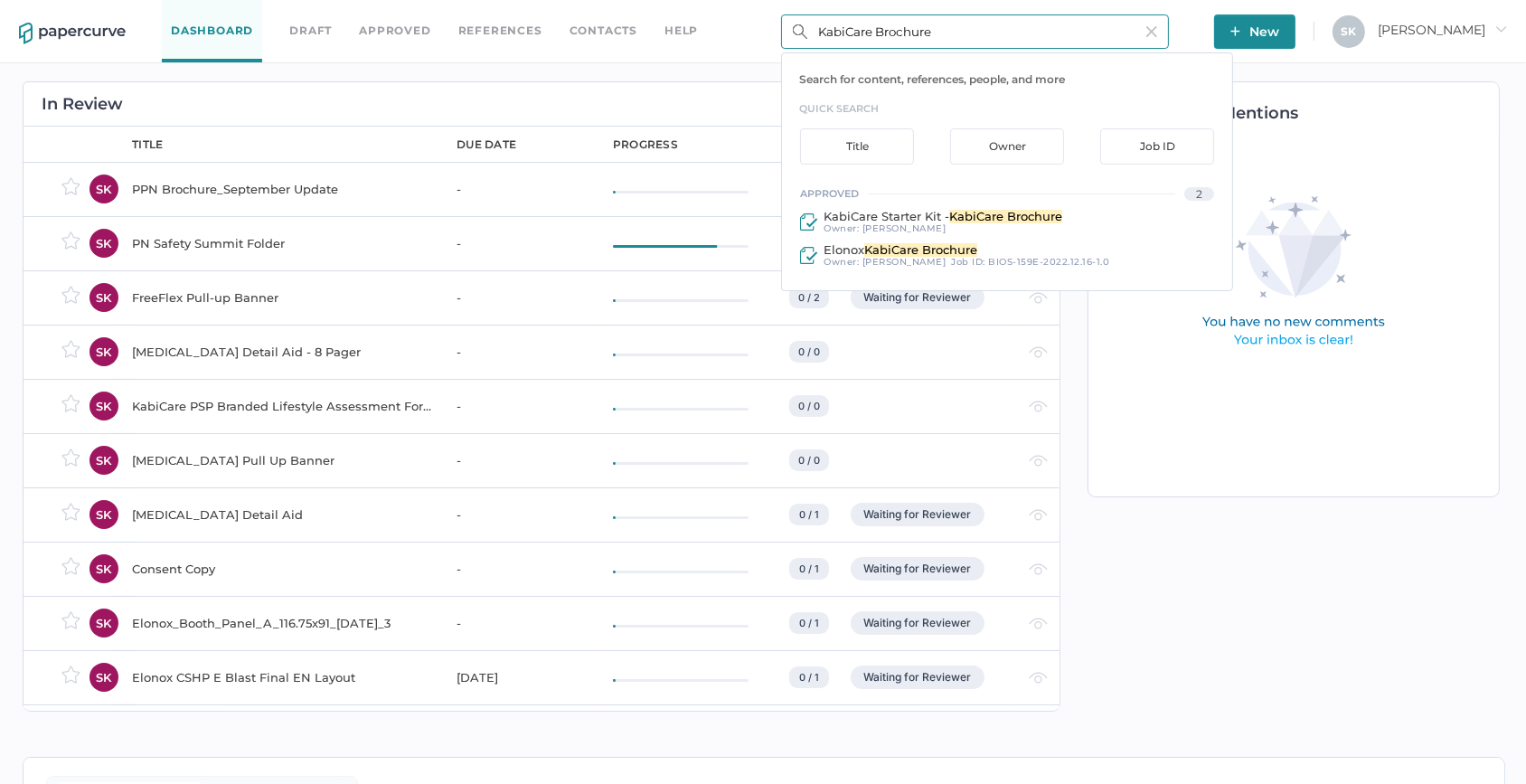
click at [866, 36] on input "KabiCare Brochure" at bounding box center [975, 32] width 388 height 35
click at [879, 31] on input "KabiCare Brochure" at bounding box center [975, 32] width 388 height 35
click at [886, 33] on input "KabiCare Brochure" at bounding box center [975, 32] width 388 height 35
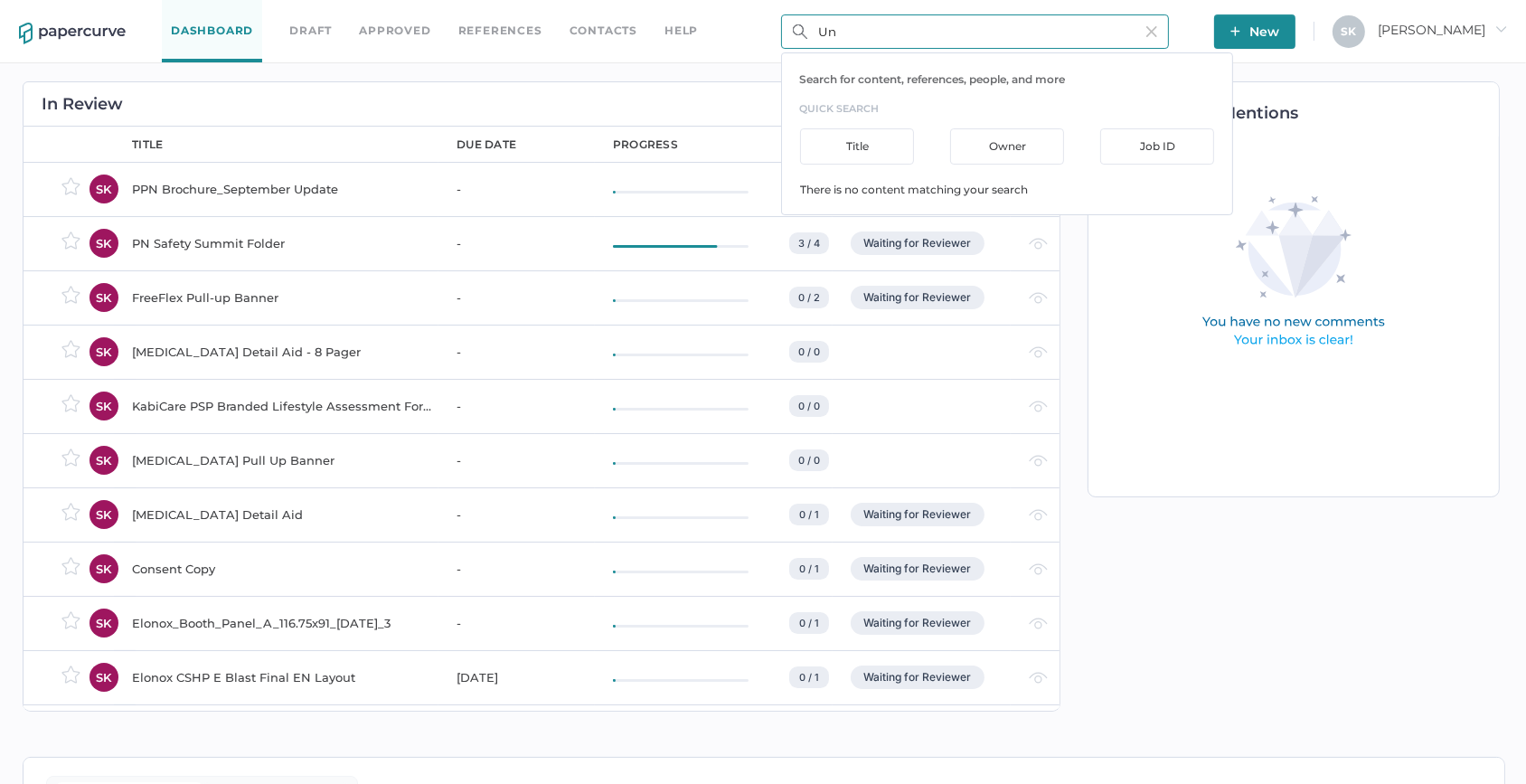
type input "U"
click at [892, 36] on input "Agnostic" at bounding box center [975, 32] width 388 height 35
click at [840, 31] on input "BIOS724" at bounding box center [975, 32] width 388 height 35
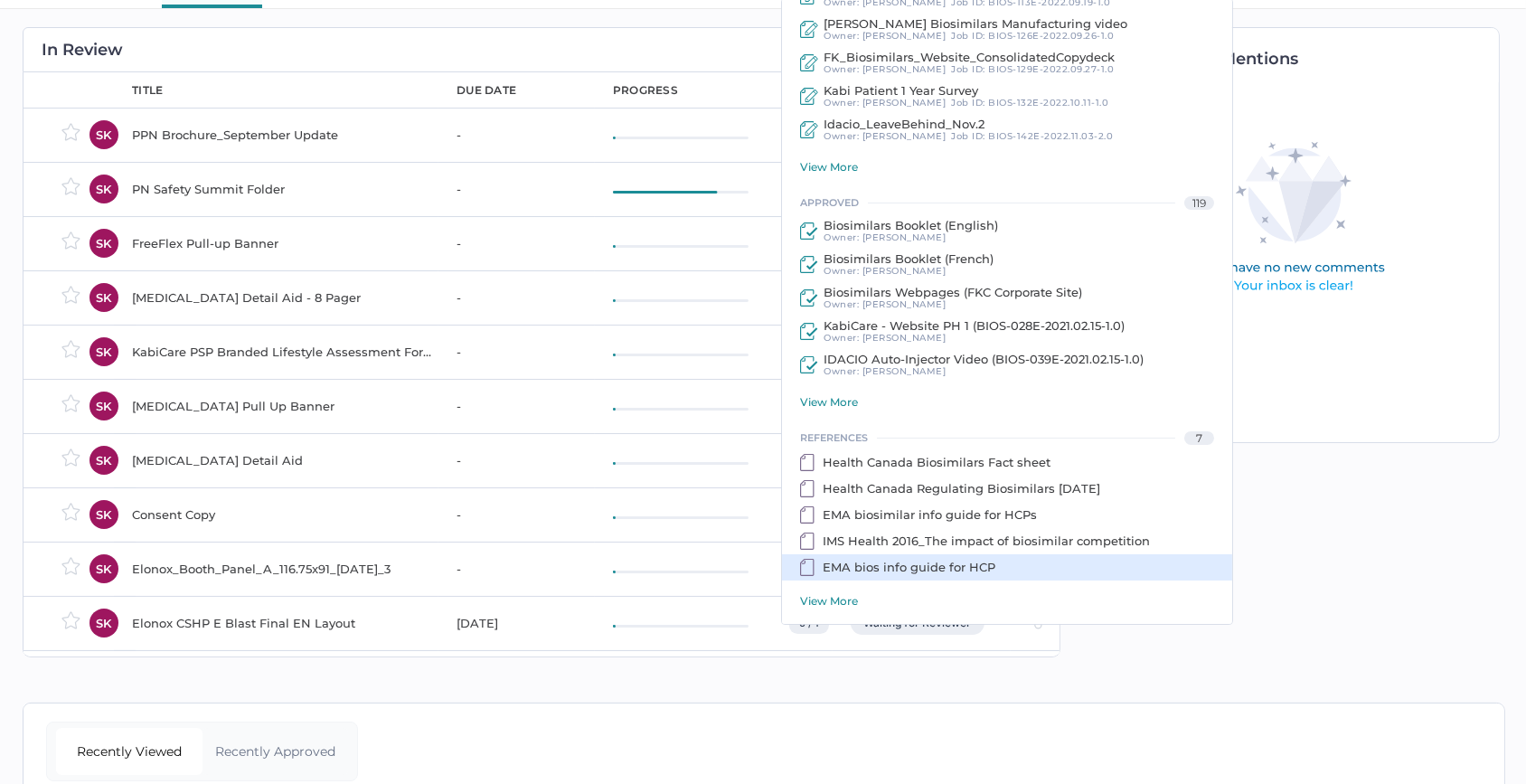
scroll to position [81, 0]
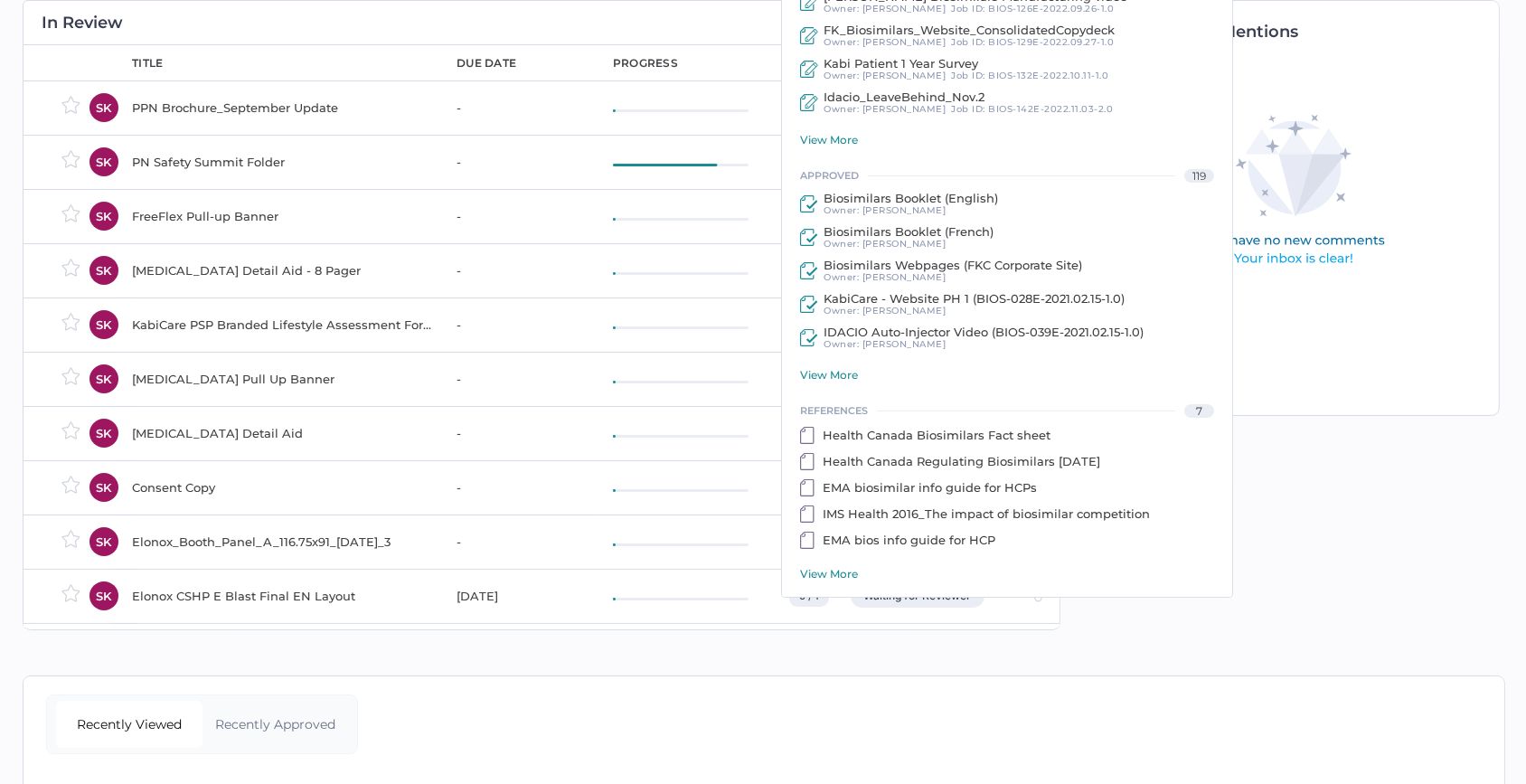
type input "BIOS-724"
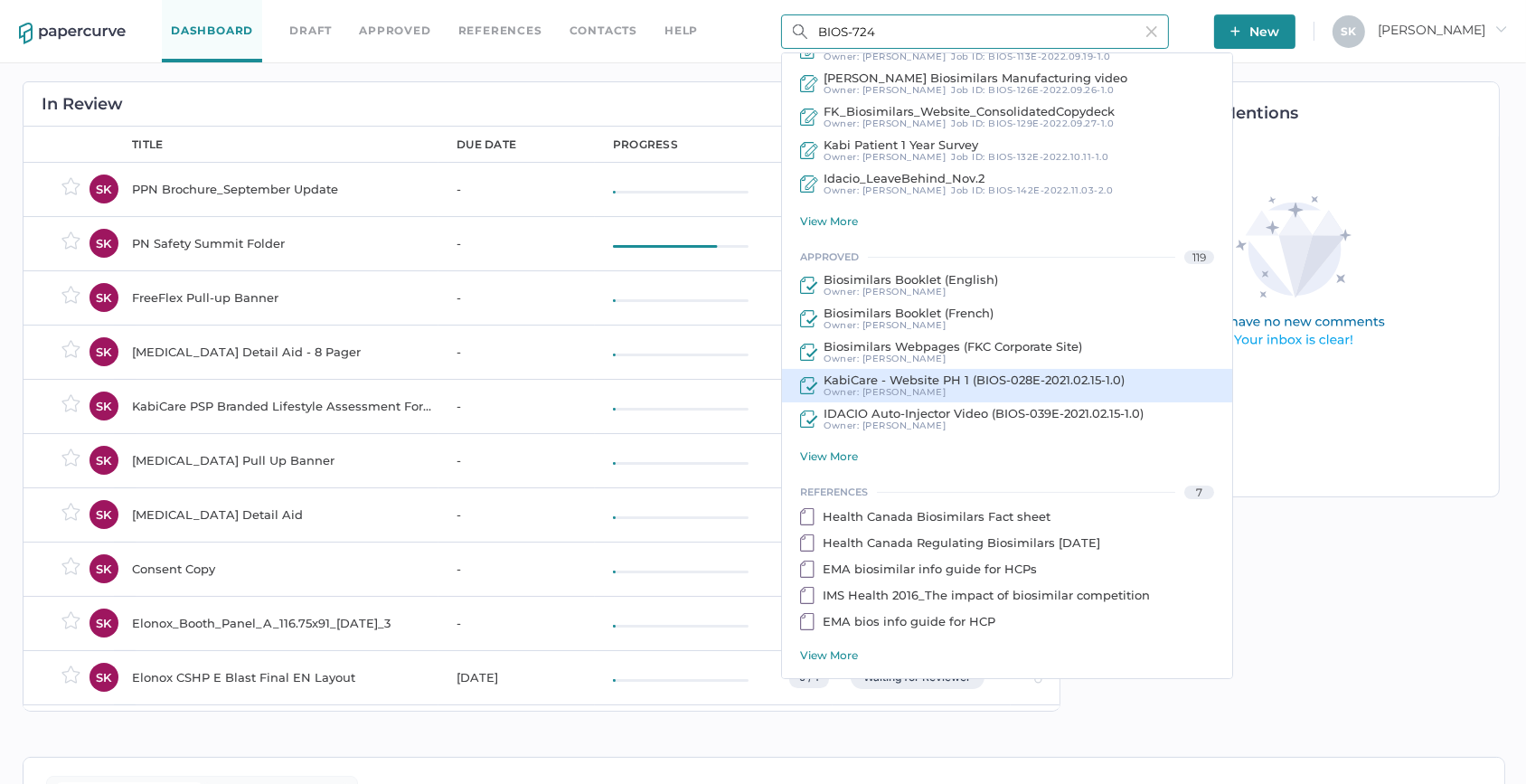
drag, startPoint x: 812, startPoint y: 368, endPoint x: 830, endPoint y: 368, distance: 18.0
click at [812, 368] on div "approved 119 Biosimilars Booklet (English) Owner: Khadija Naeem Biosimilars Boo…" at bounding box center [1007, 354] width 450 height 217
click at [835, 457] on div "View More" at bounding box center [1017, 456] width 432 height 14
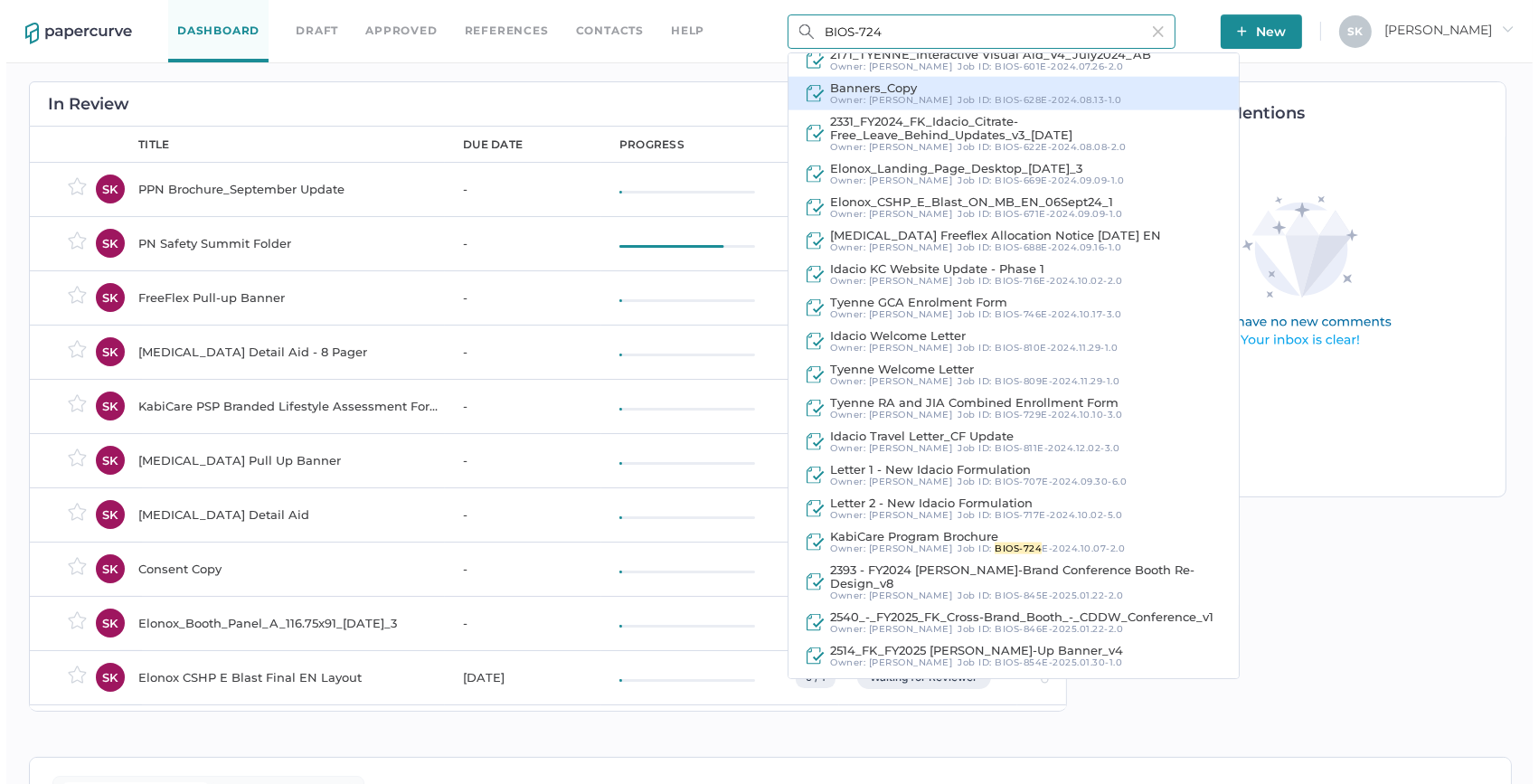
scroll to position [3133, 0]
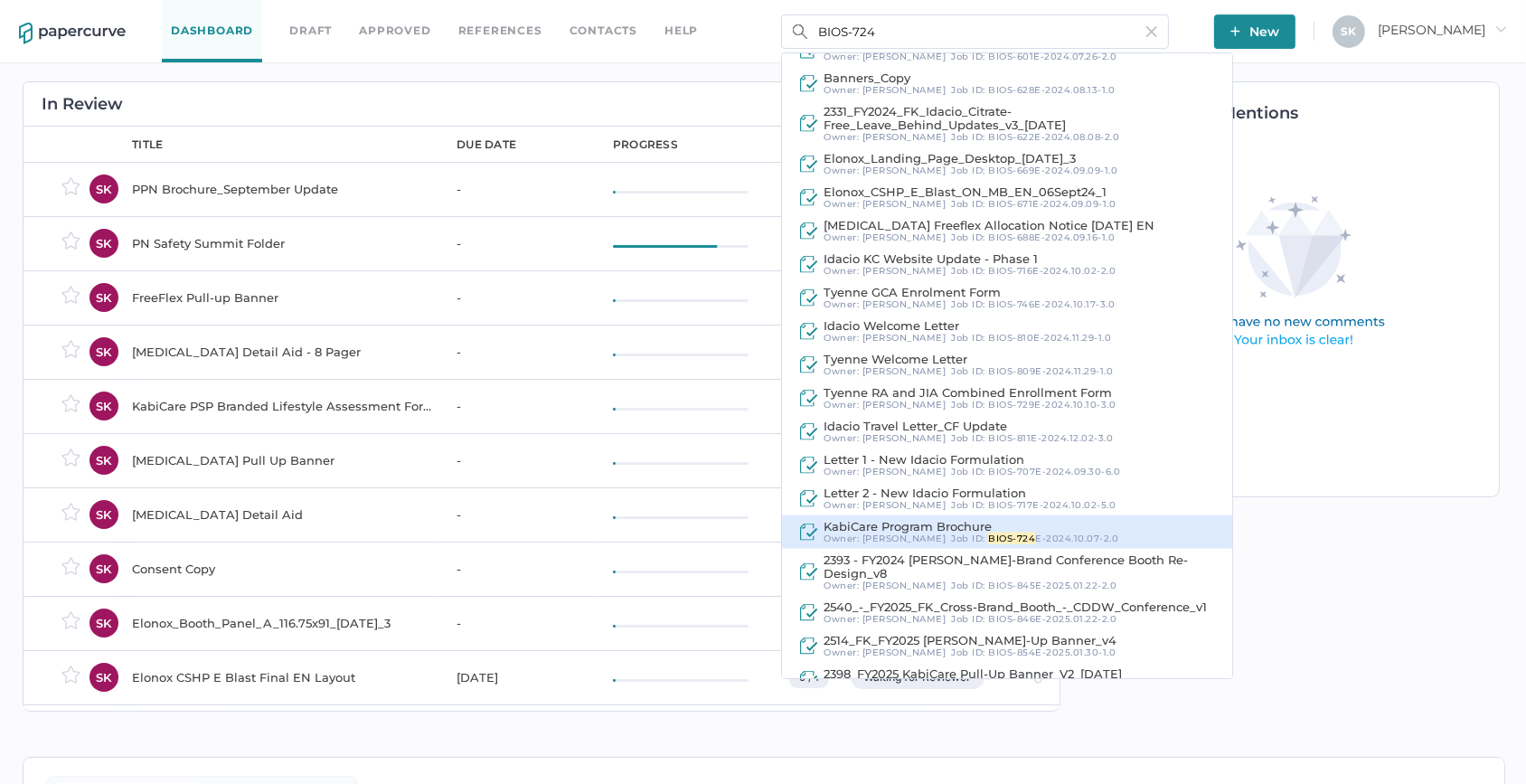
click at [1030, 533] on div "KabiCare Program Brochure" at bounding box center [971, 527] width 295 height 14
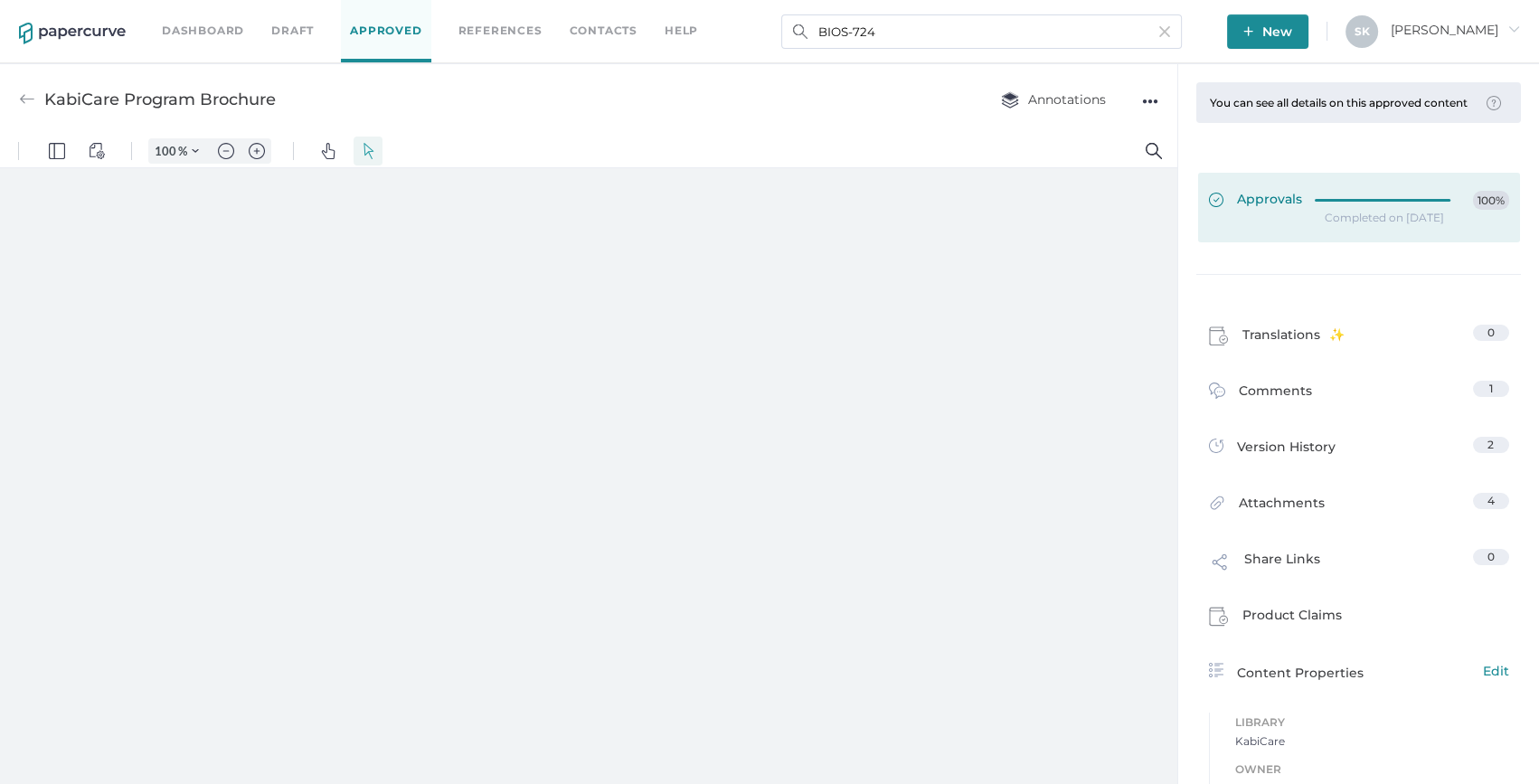
click at [1379, 224] on link "Approvals 100%" at bounding box center [1360, 207] width 322 height 69
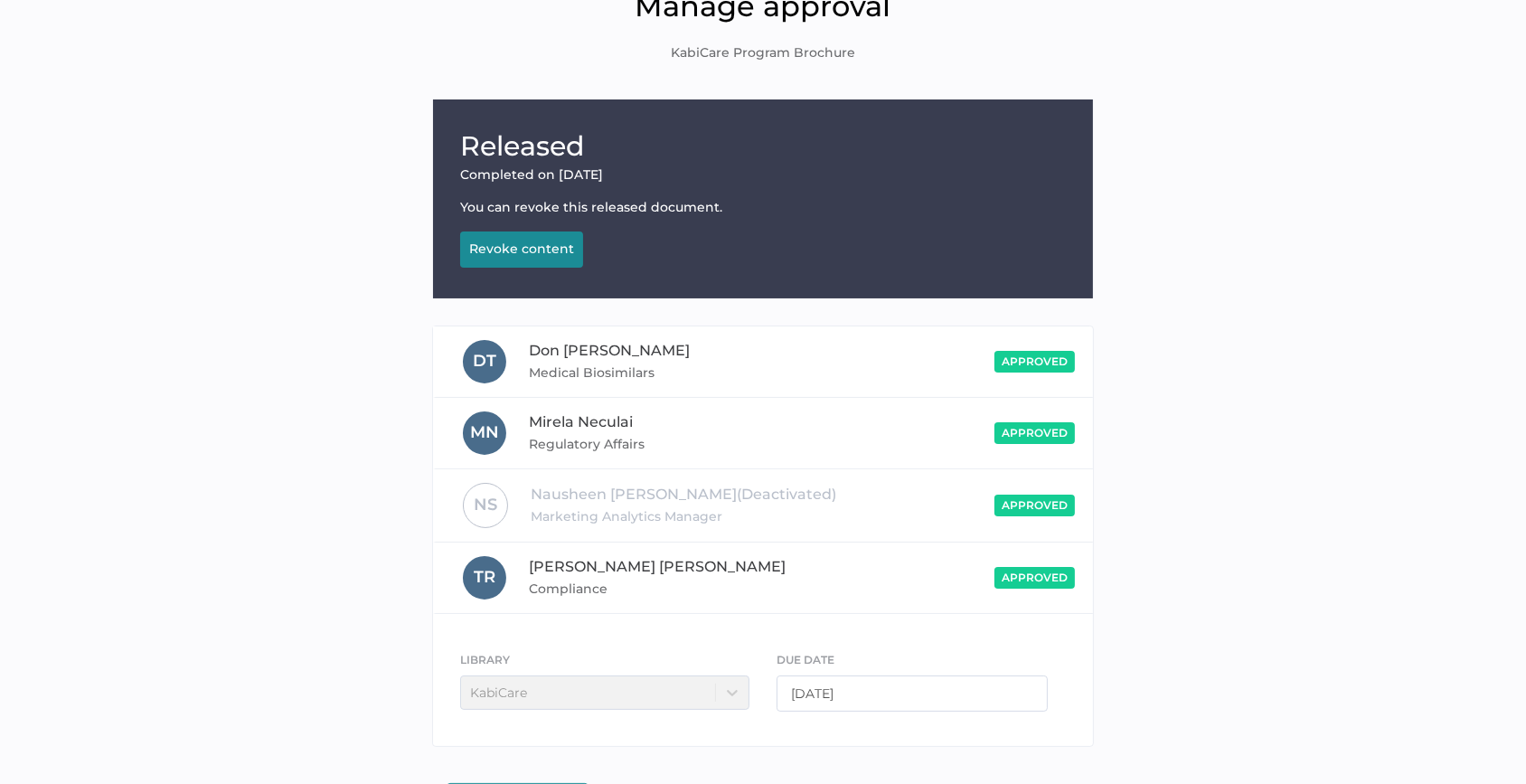
scroll to position [153, 0]
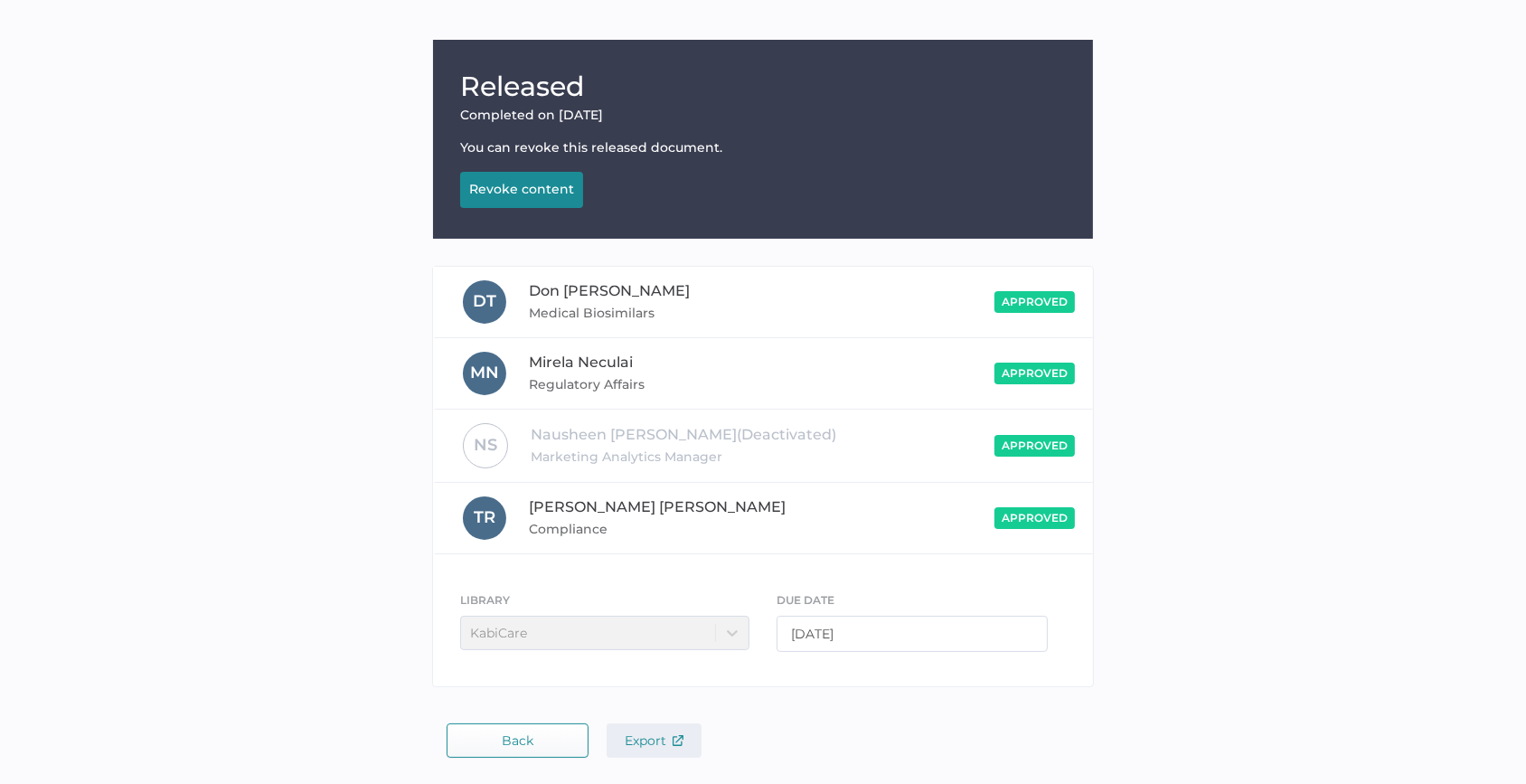
click at [651, 732] on span "Export" at bounding box center [654, 740] width 59 height 16
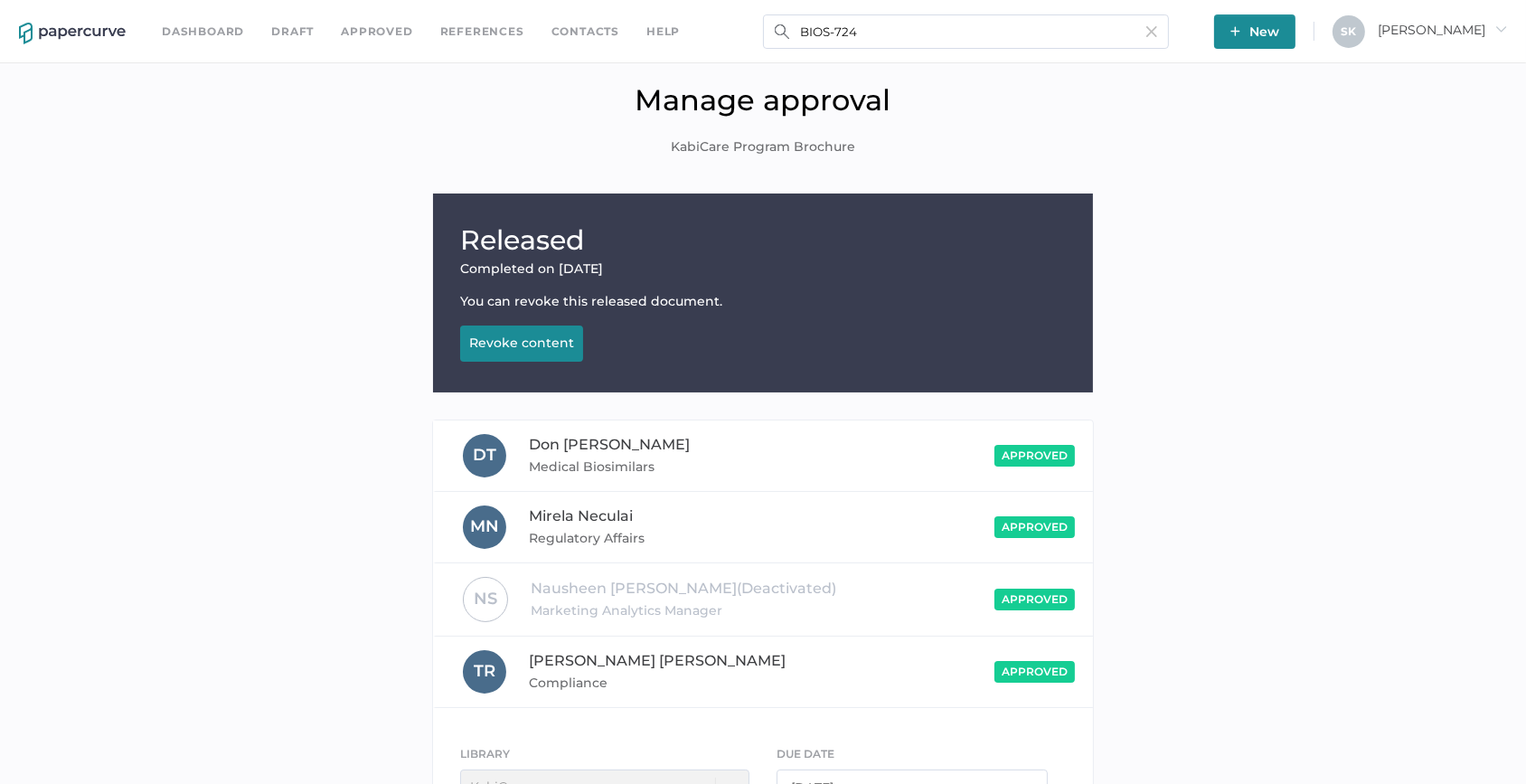
scroll to position [0, 0]
click at [873, 25] on input "BIOS-724" at bounding box center [966, 32] width 406 height 35
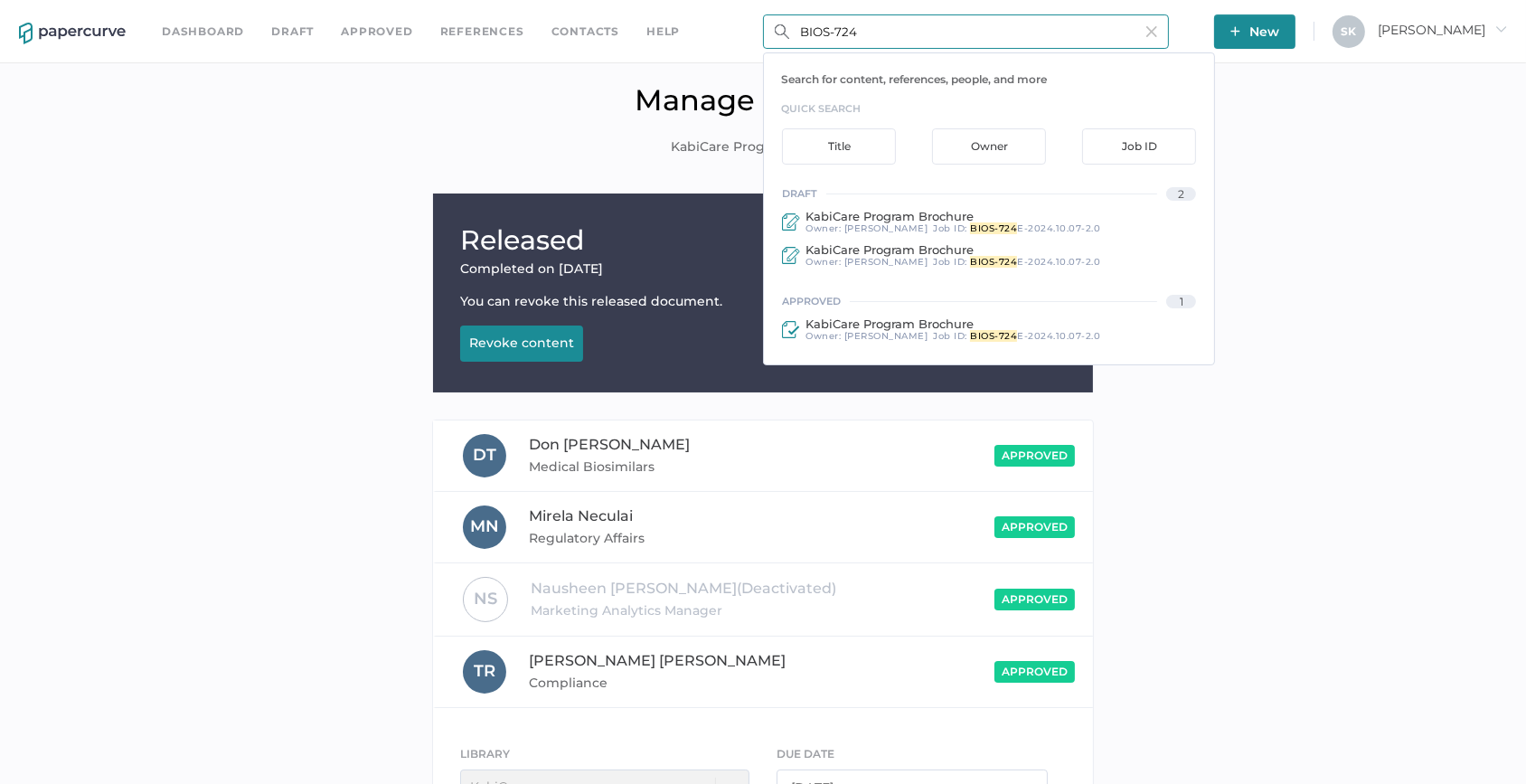
click at [873, 25] on input "BIOS-724" at bounding box center [966, 32] width 406 height 35
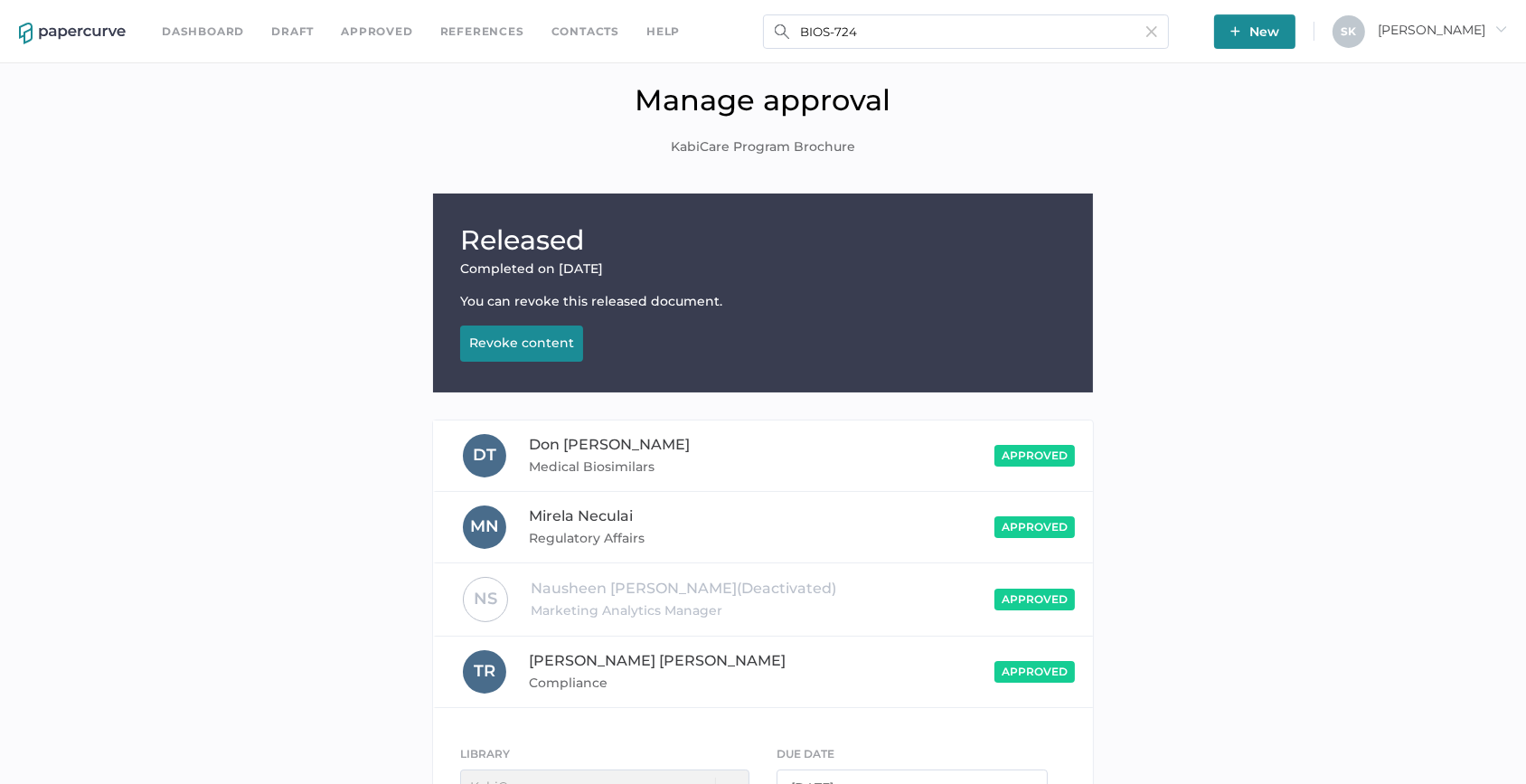
click at [381, 527] on div "Released Completed on Apr 2, 2025 You can revoke this released document. Revoke…" at bounding box center [763, 522] width 1499 height 657
click at [867, 28] on input "BIOS-724" at bounding box center [966, 32] width 406 height 35
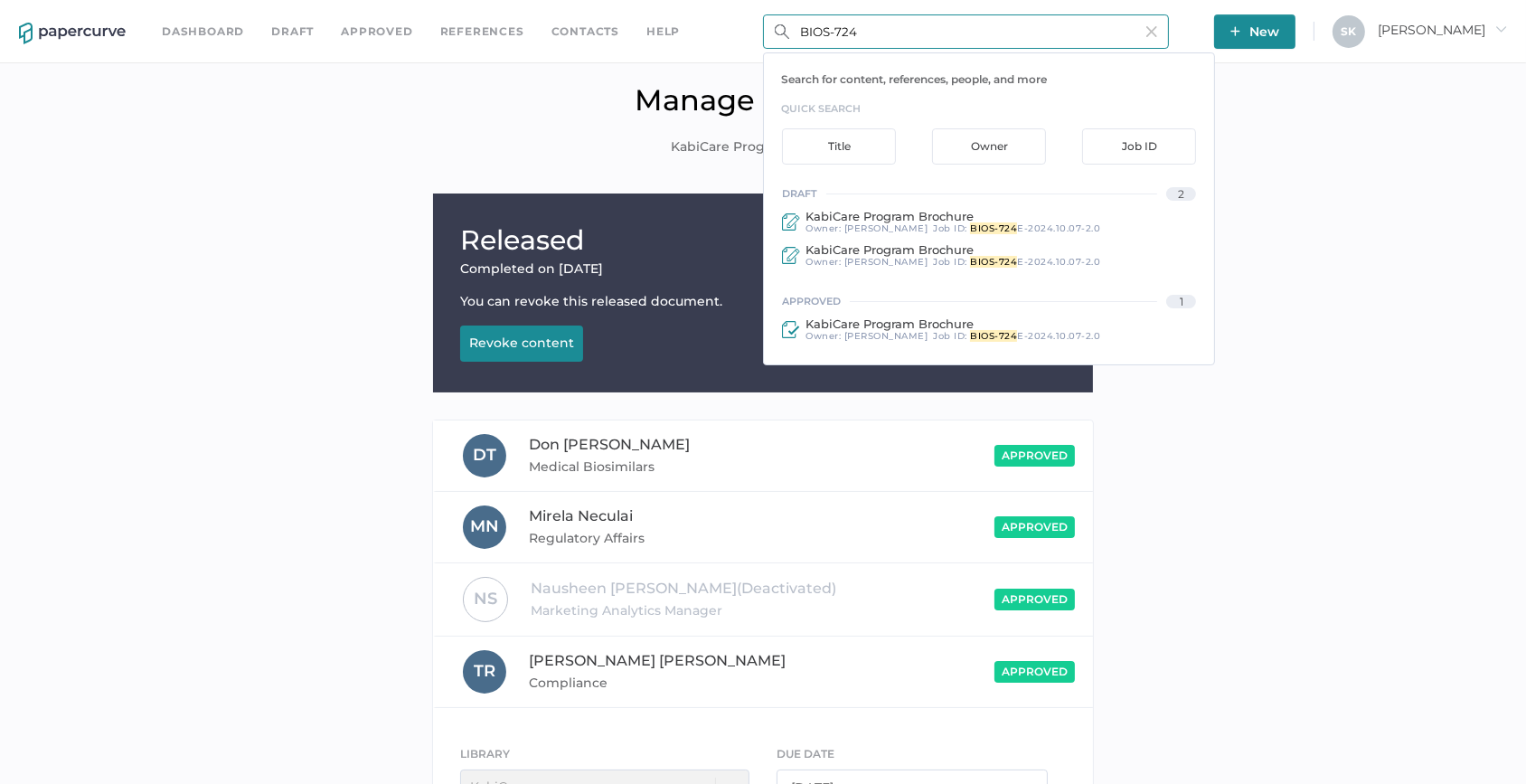
click at [867, 27] on input "BIOS-724" at bounding box center [966, 32] width 406 height 35
click at [865, 26] on input "BIOS-724" at bounding box center [966, 32] width 406 height 35
drag, startPoint x: 864, startPoint y: 26, endPoint x: 740, endPoint y: 31, distance: 124.1
click at [740, 31] on div "Dashboard Draft Approved References Contacts help BIOS-724 Search for content, …" at bounding box center [763, 32] width 1526 height 64
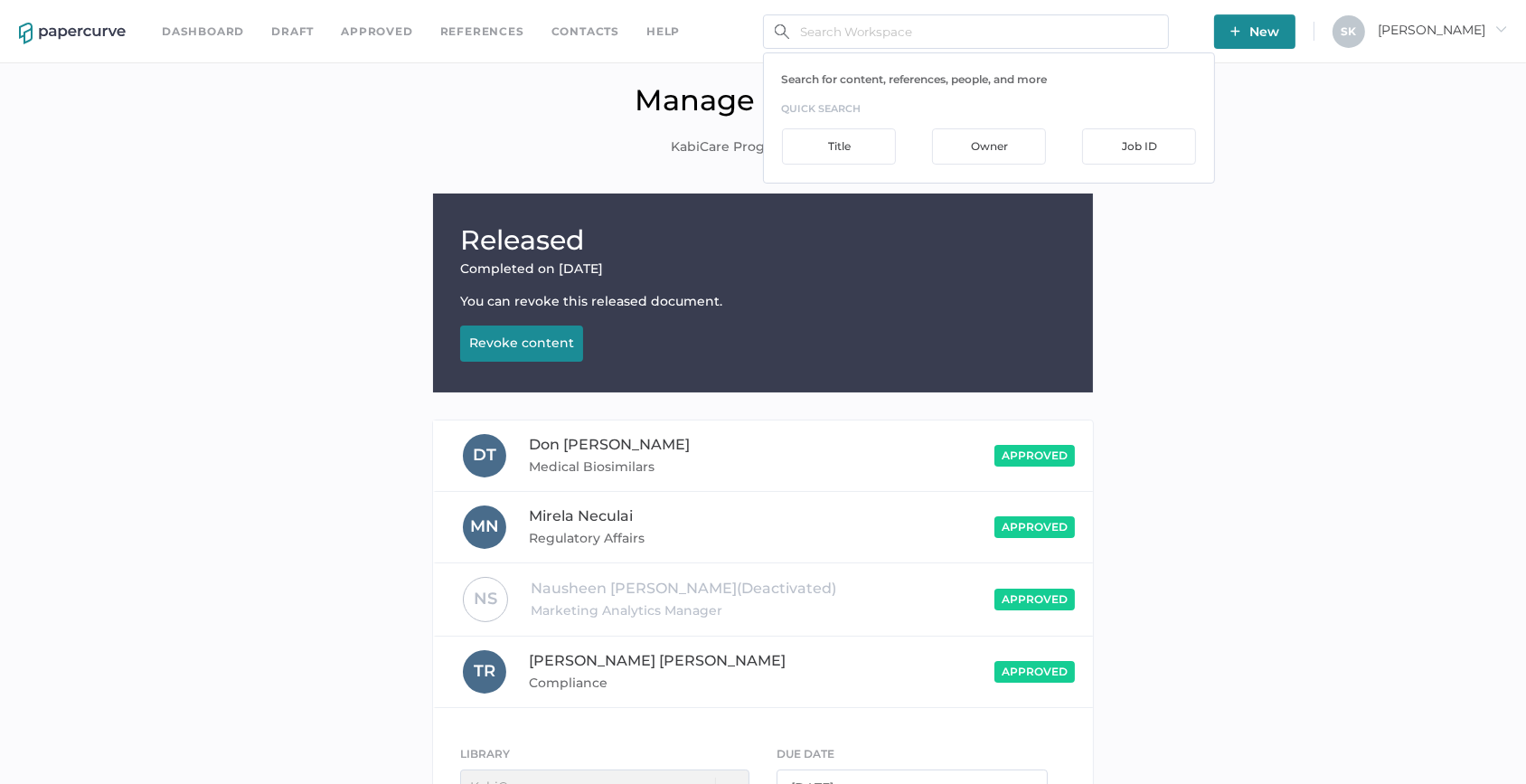
click at [1289, 600] on div "Released Completed on Apr 2, 2025 You can revoke this released document. Revoke…" at bounding box center [763, 522] width 1499 height 657
click at [842, 39] on input "text" at bounding box center [966, 32] width 406 height 35
click at [214, 24] on link "Dashboard" at bounding box center [203, 31] width 82 height 20
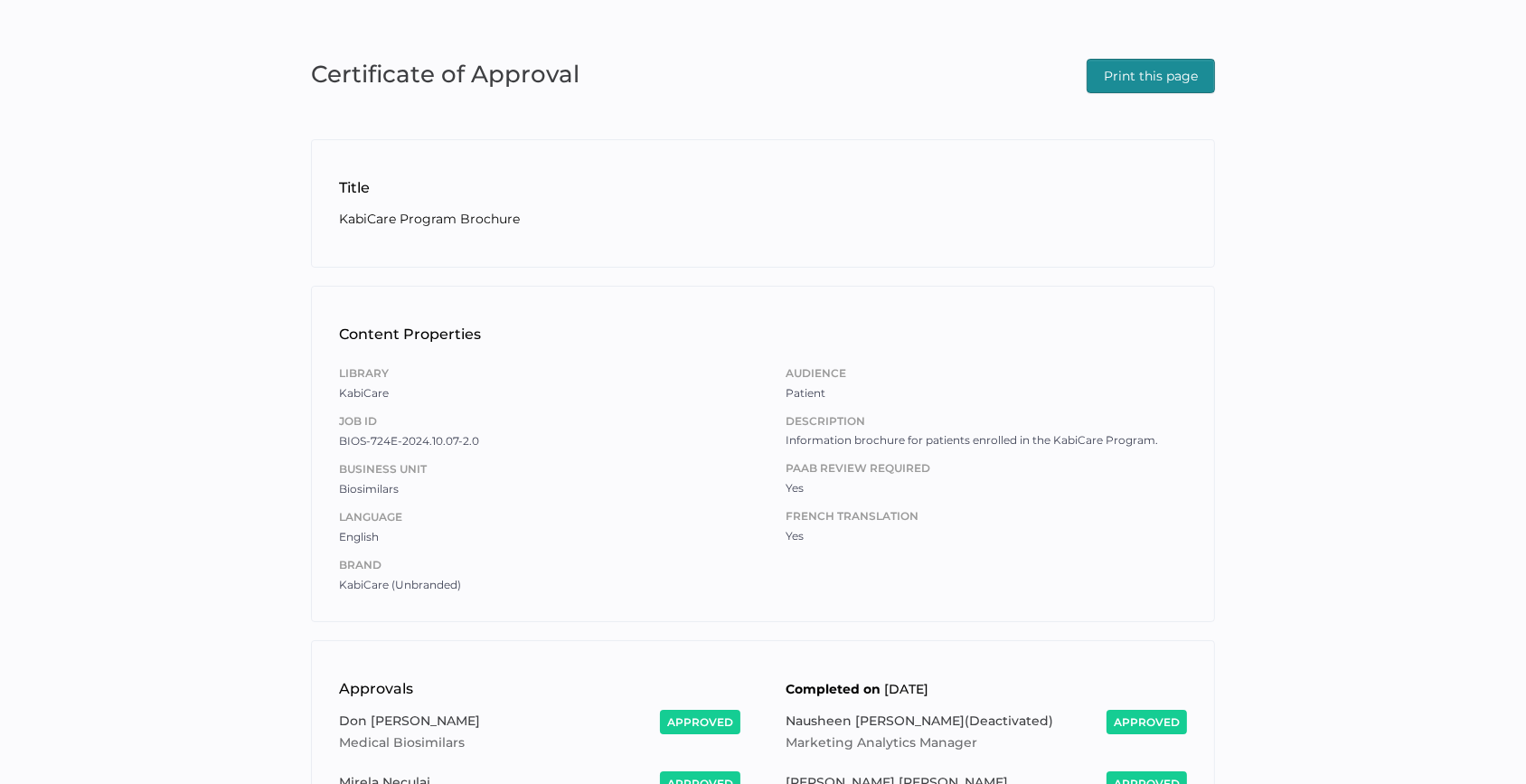
click at [1212, 67] on button "Print this page" at bounding box center [1151, 76] width 128 height 35
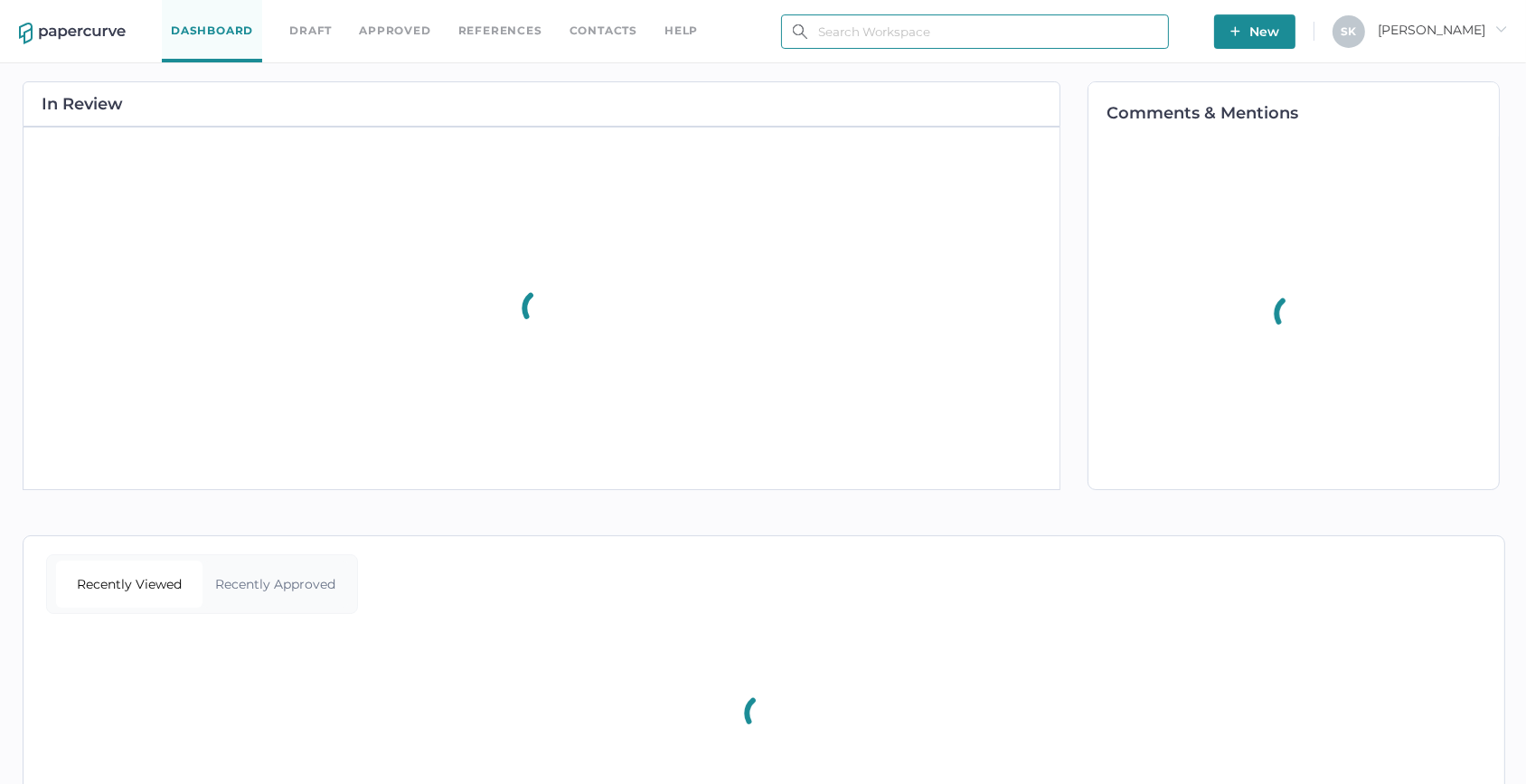
click at [843, 36] on input "text" at bounding box center [975, 32] width 388 height 35
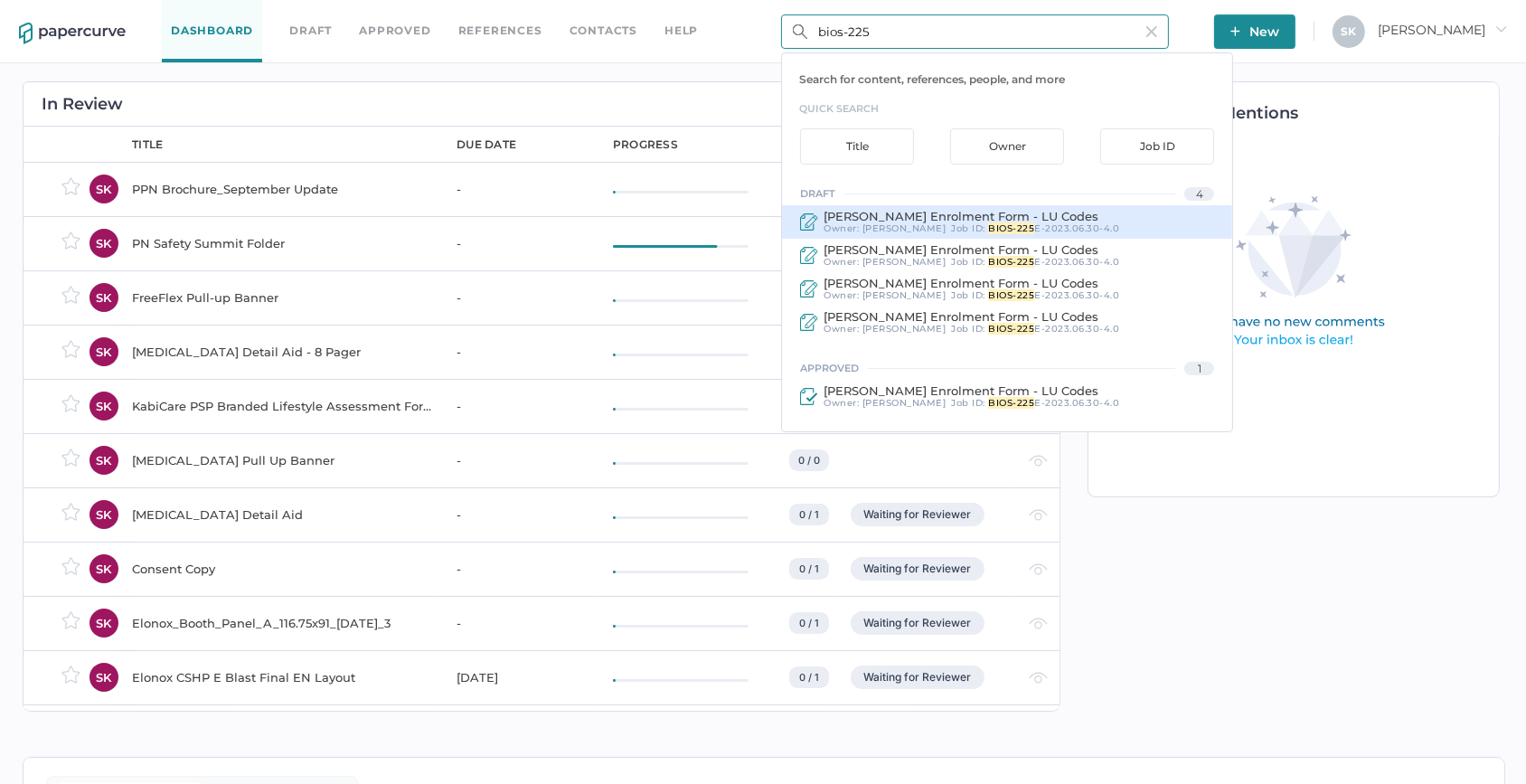
type input "bios-225"
click at [957, 235] on div "IDACIO Derm Enrolment Form - LU Codes Owner: Sarah Khouri Job ID : BIOS-225 E-2…" at bounding box center [1007, 222] width 450 height 34
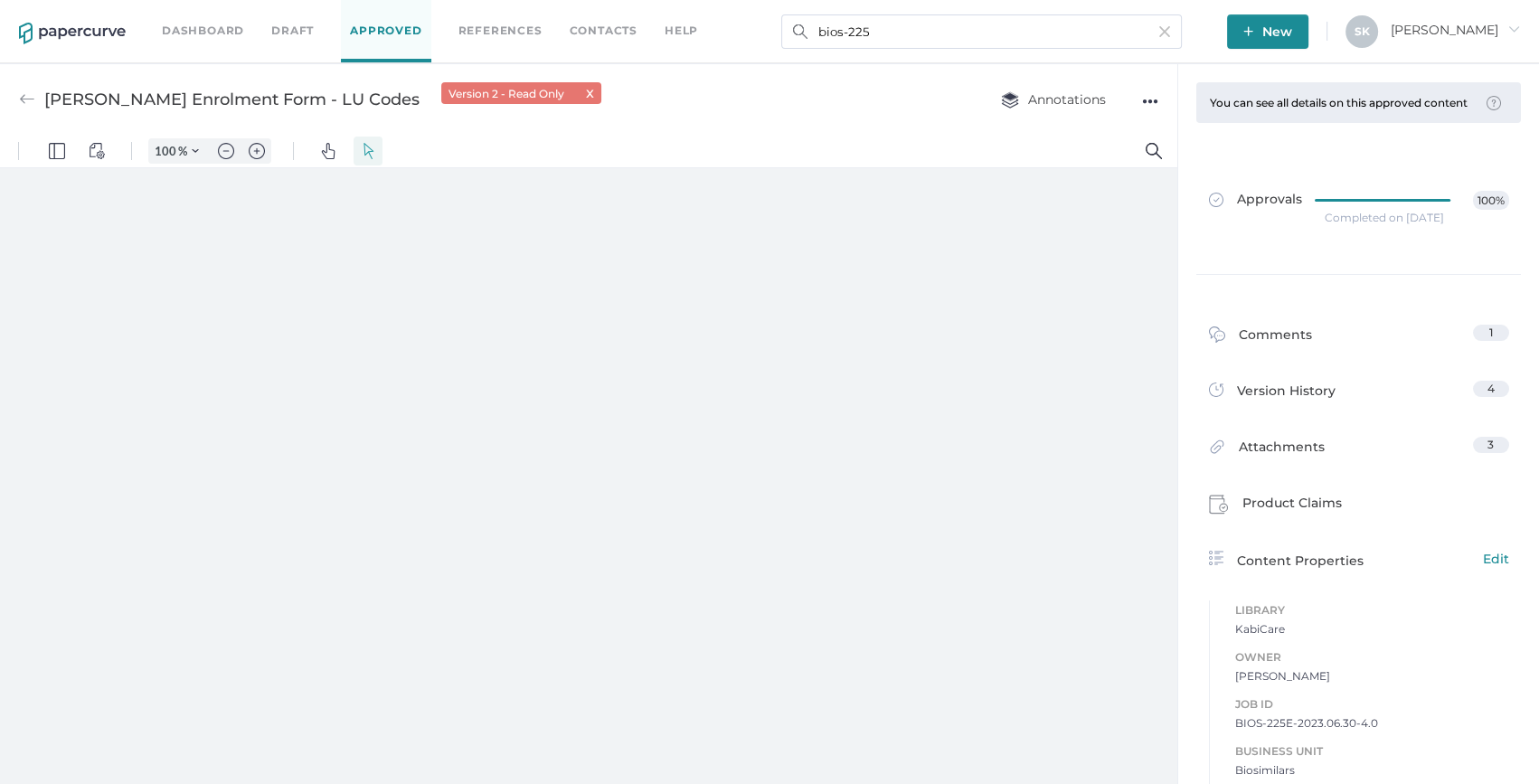
type input "159"
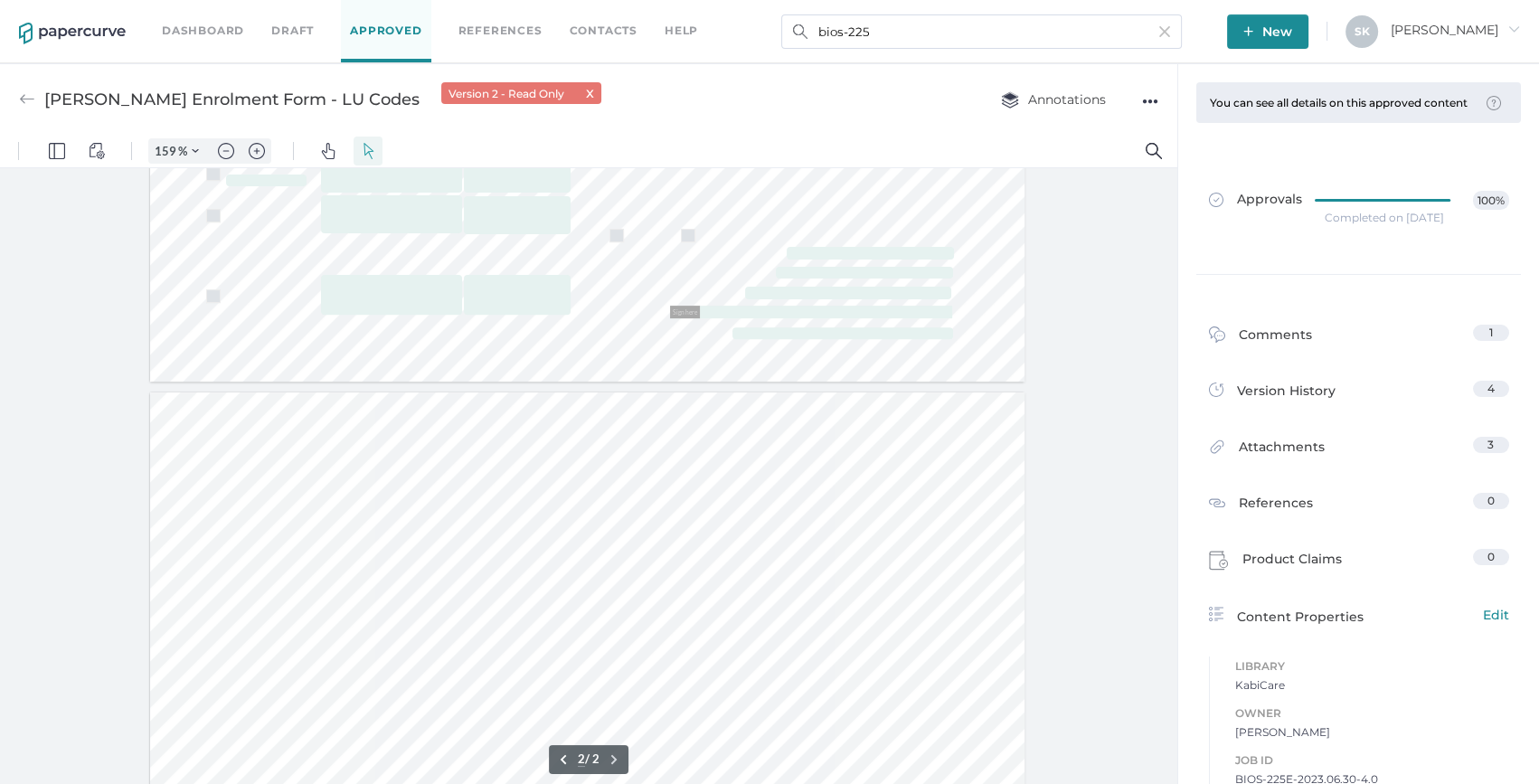
type input "1"
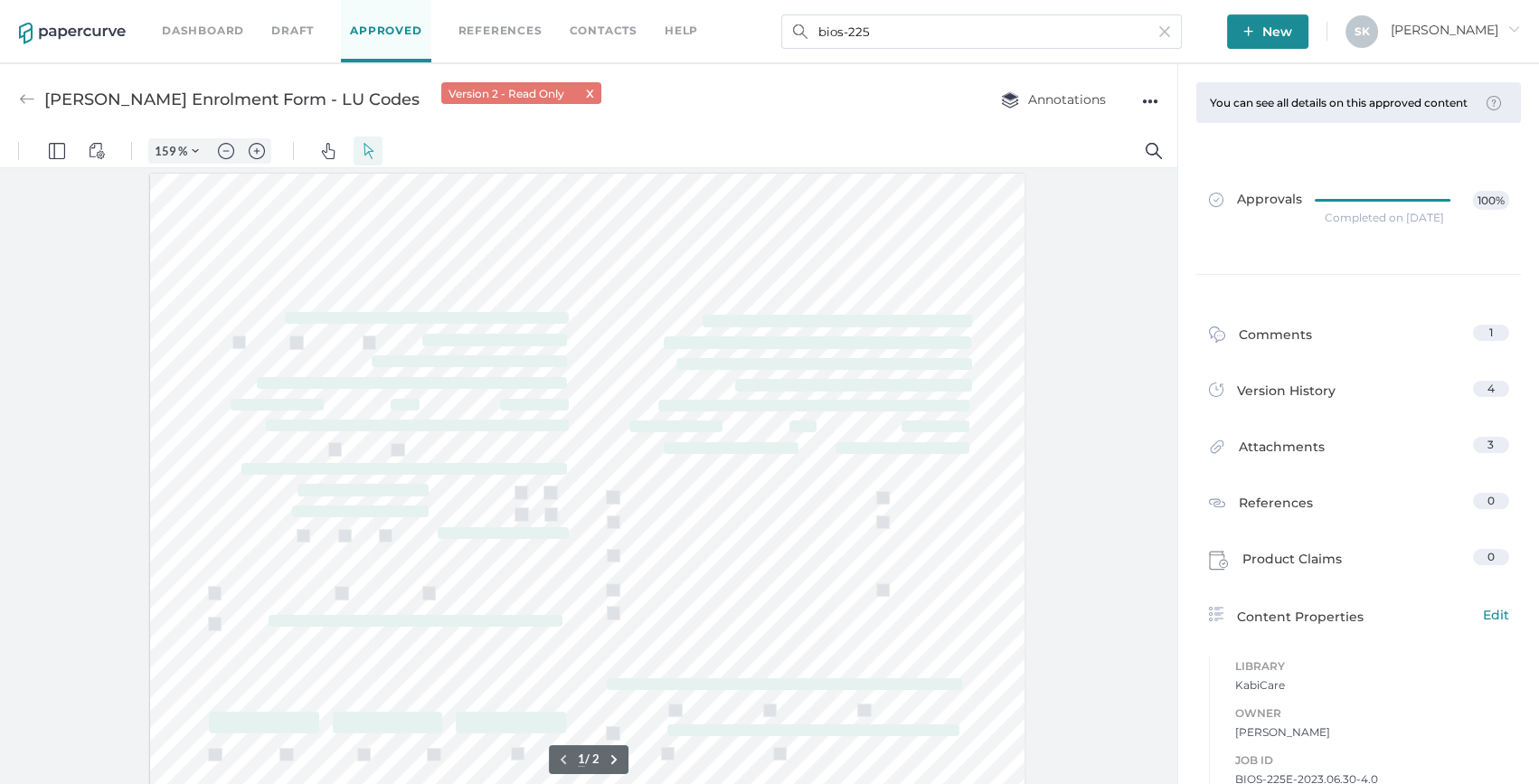
click at [482, 91] on div "Version 2 - Read Only x" at bounding box center [521, 93] width 160 height 21
click at [1160, 98] on div "IDACIO Derm Enrolment Form - LU Codes Version 2 - Read Only x Annotations ●●●" at bounding box center [589, 99] width 1177 height 71
click at [1151, 98] on div "●●●" at bounding box center [1150, 101] width 16 height 25
click at [1364, 218] on div "Completed on Oct 23, 2023" at bounding box center [1385, 218] width 120 height 0
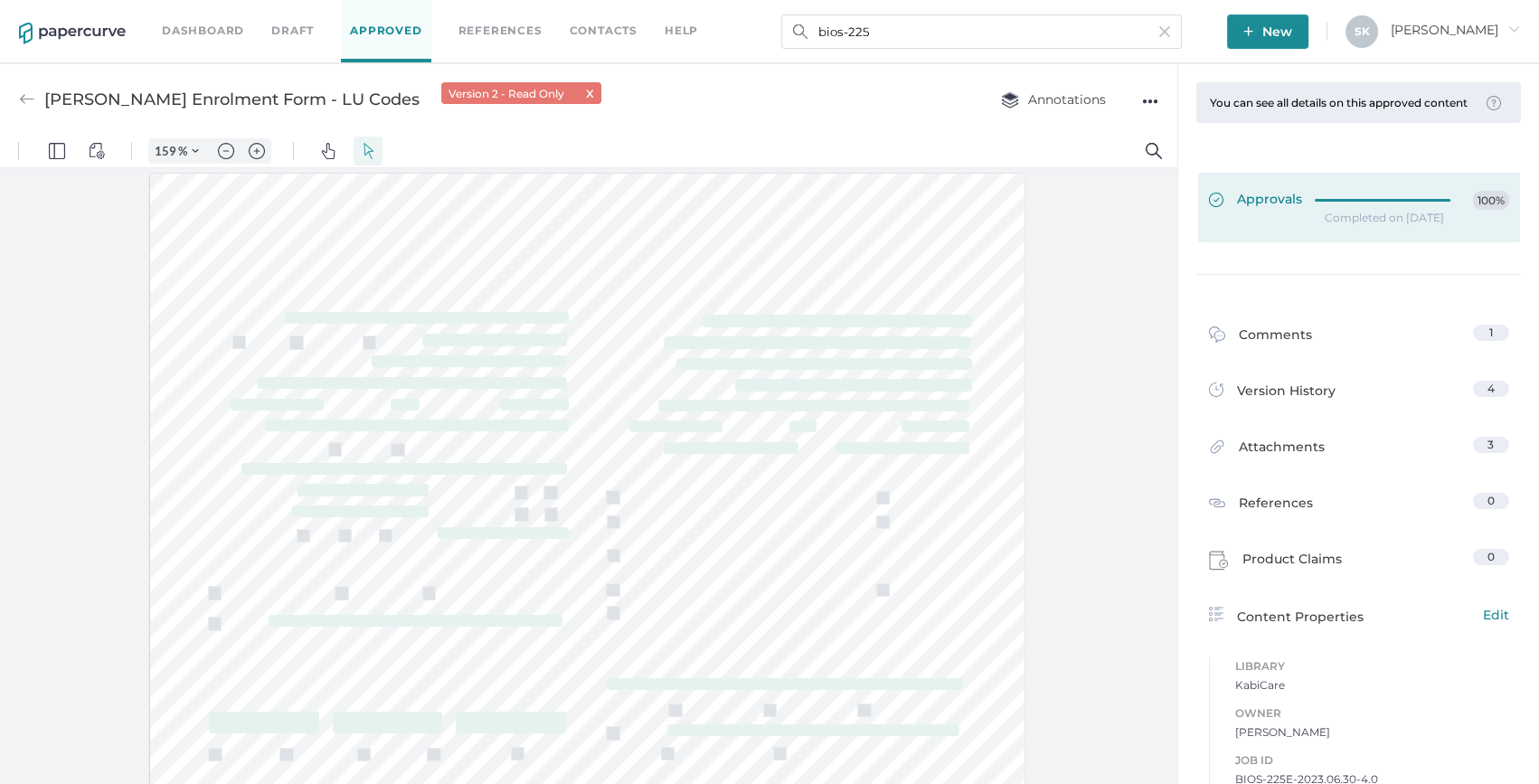
click at [1368, 210] on div at bounding box center [1388, 201] width 147 height 20
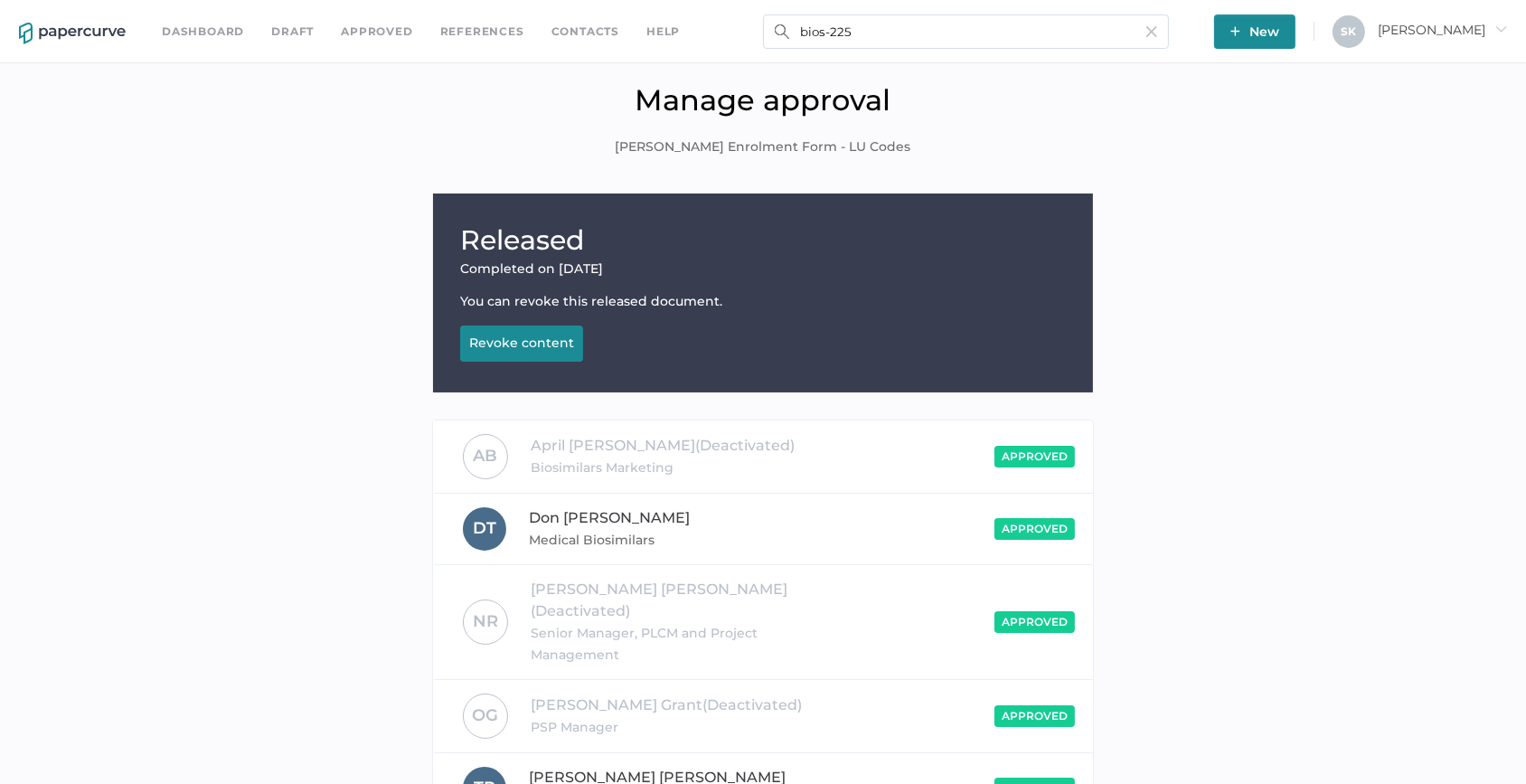
scroll to position [249, 0]
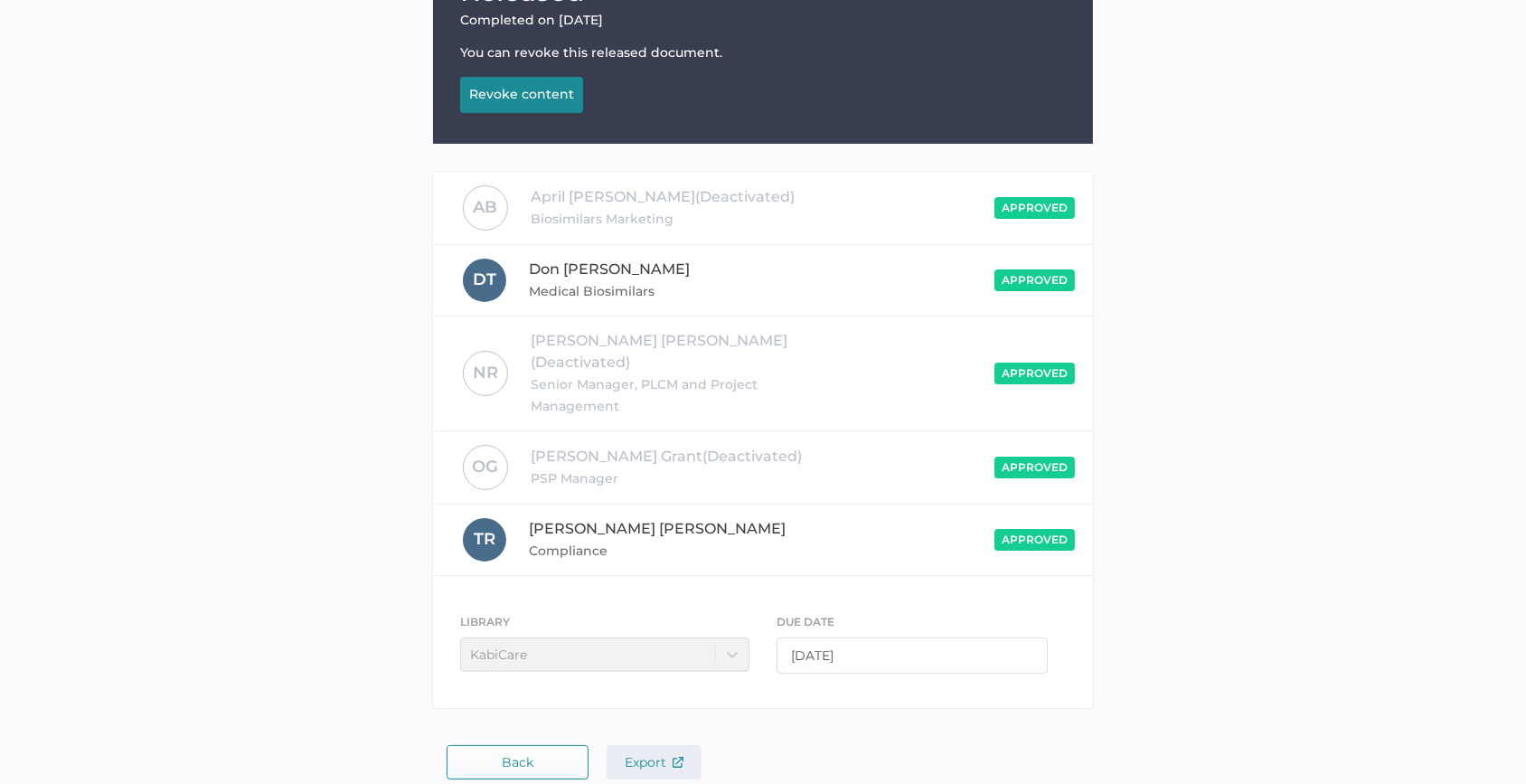
click at [640, 754] on span "Export" at bounding box center [654, 762] width 59 height 16
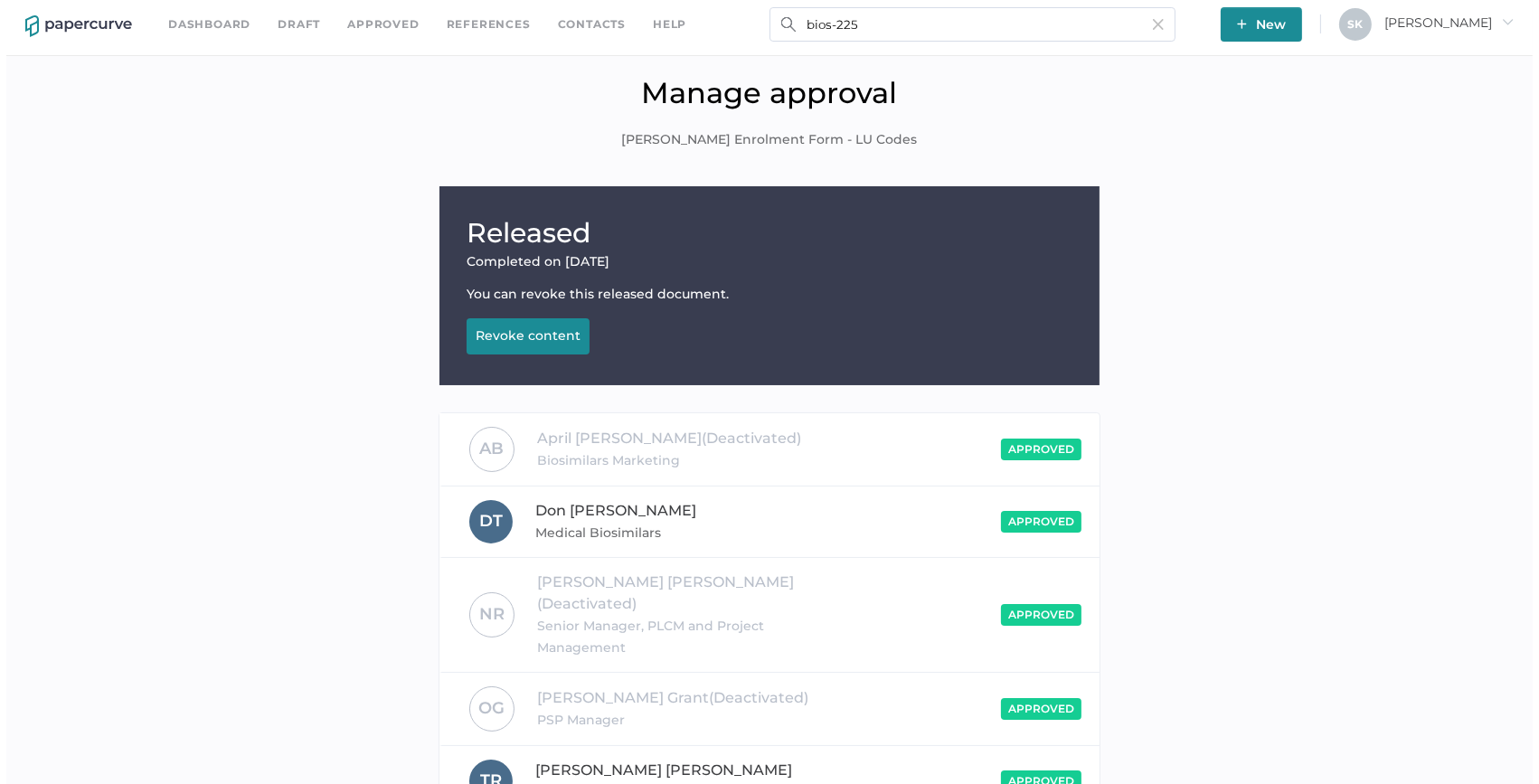
scroll to position [0, 0]
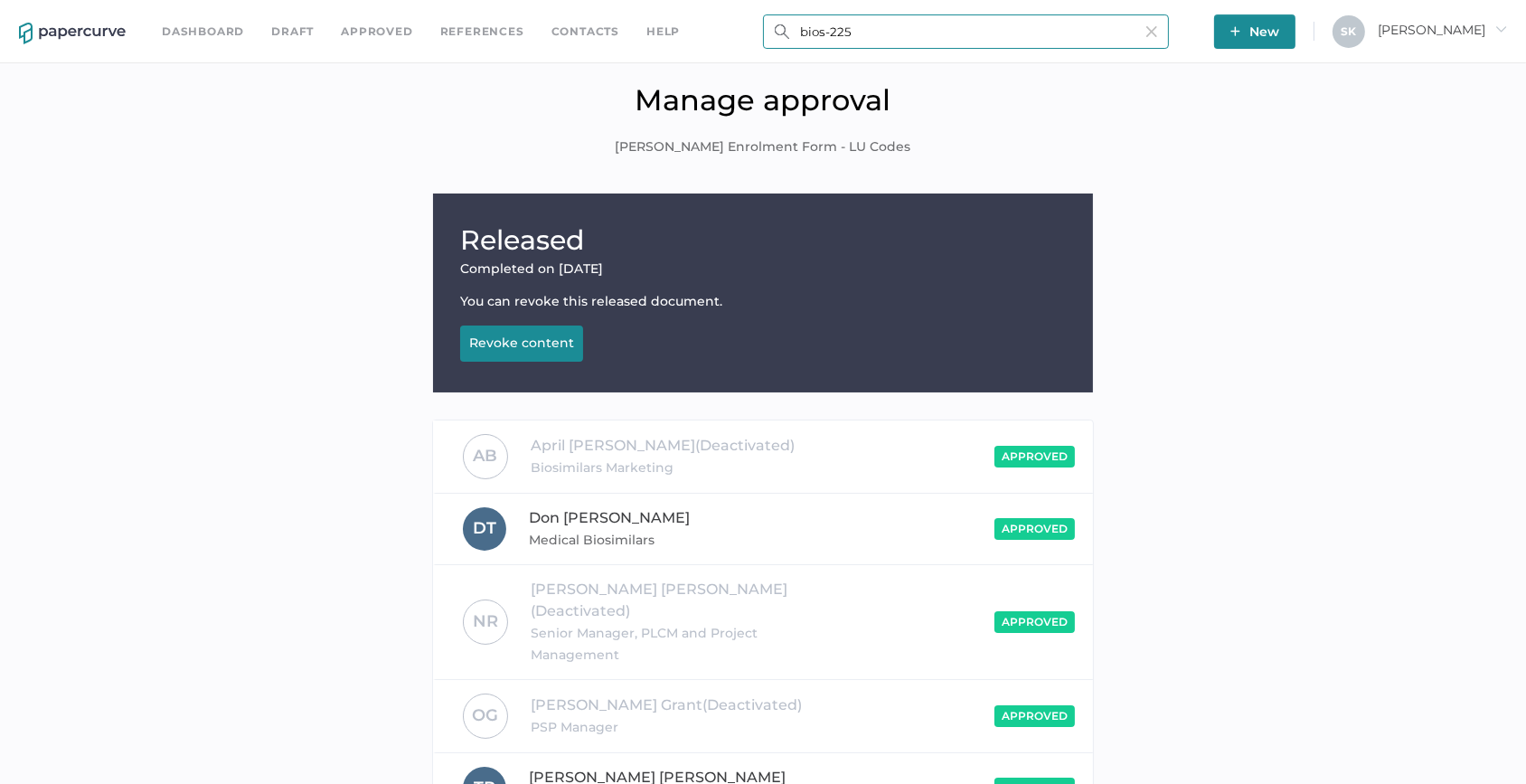
click at [897, 21] on input "bios-225" at bounding box center [966, 32] width 406 height 35
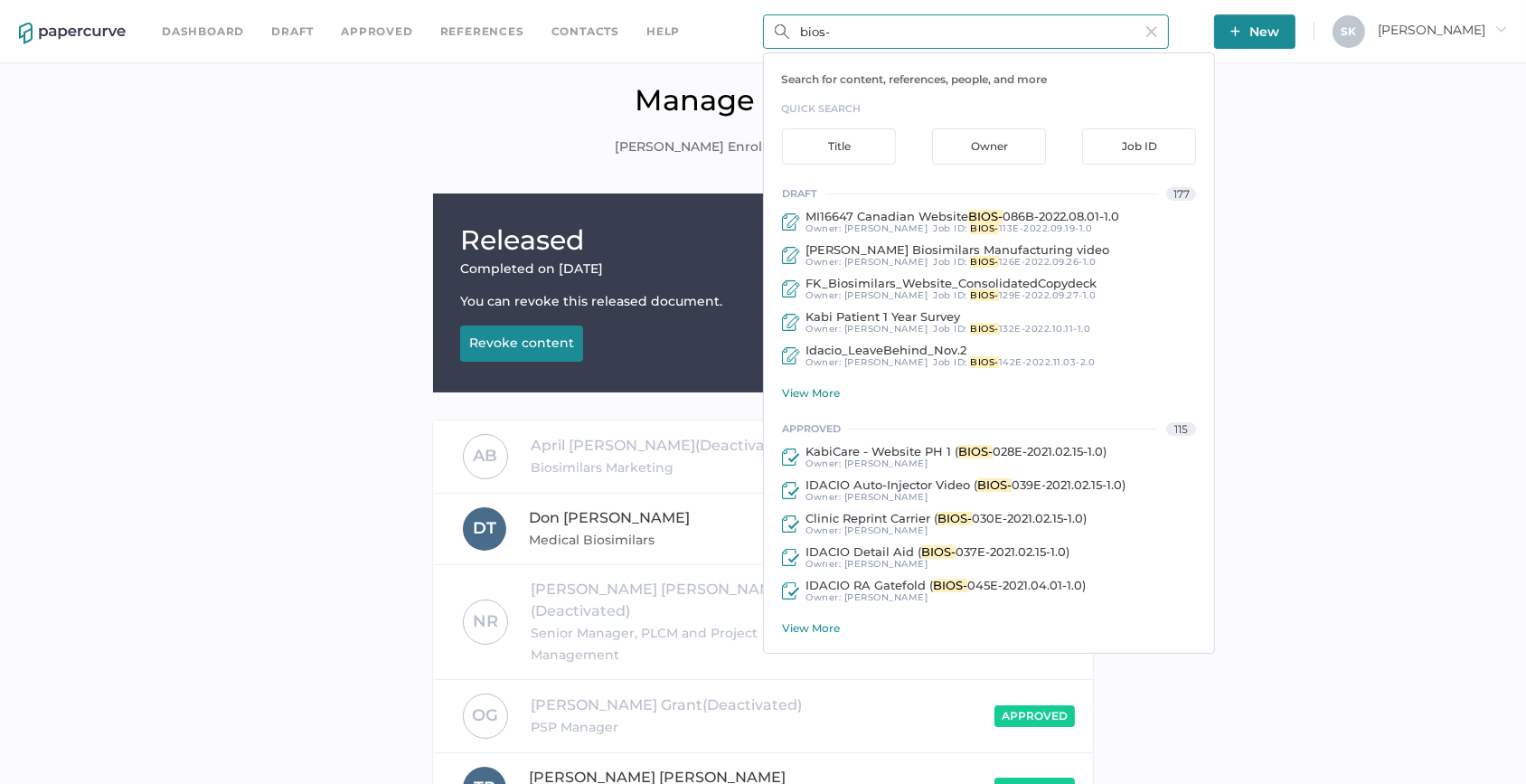
click at [894, 32] on input "bios-" at bounding box center [966, 32] width 406 height 35
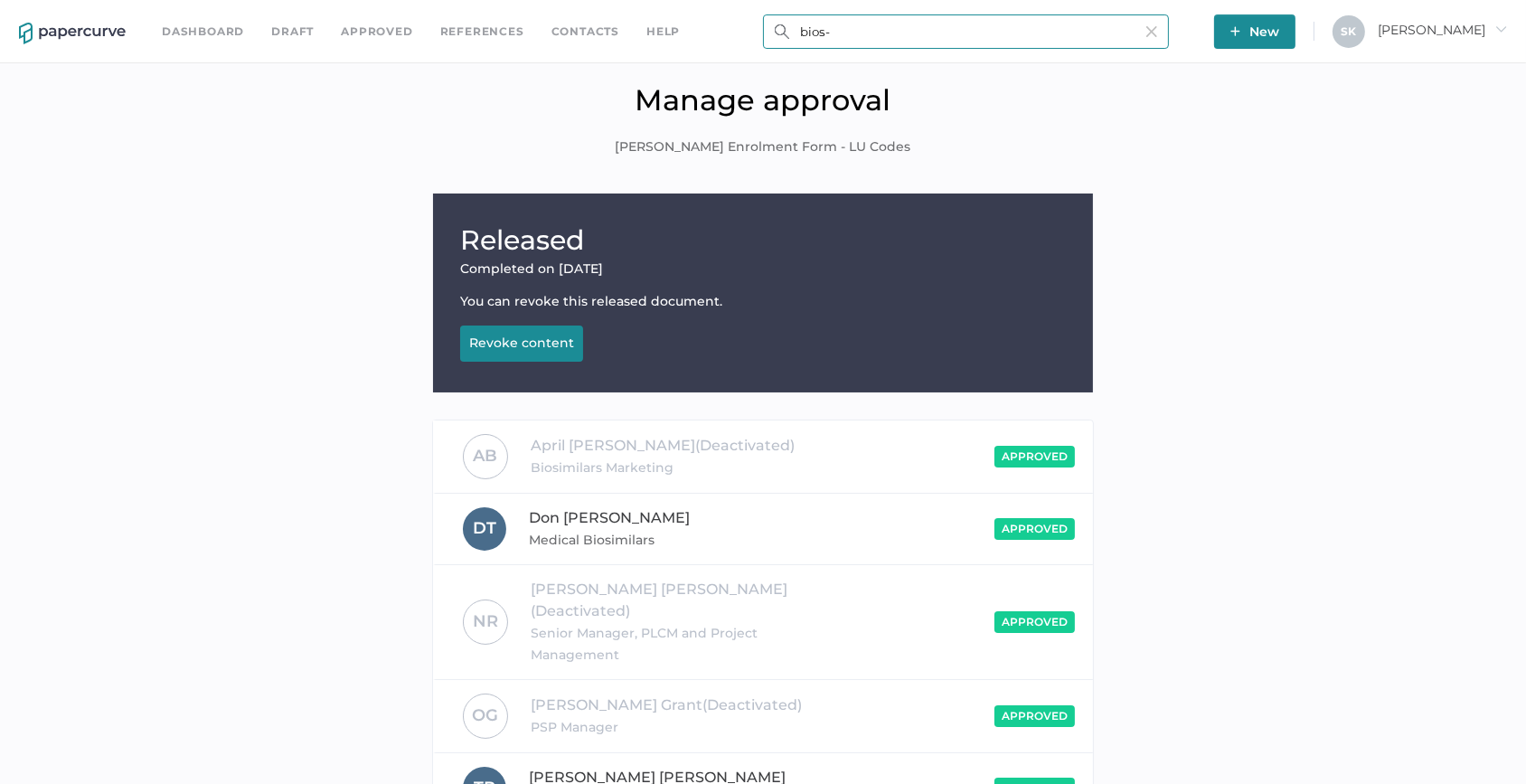
click at [886, 33] on input "bios-" at bounding box center [966, 32] width 406 height 35
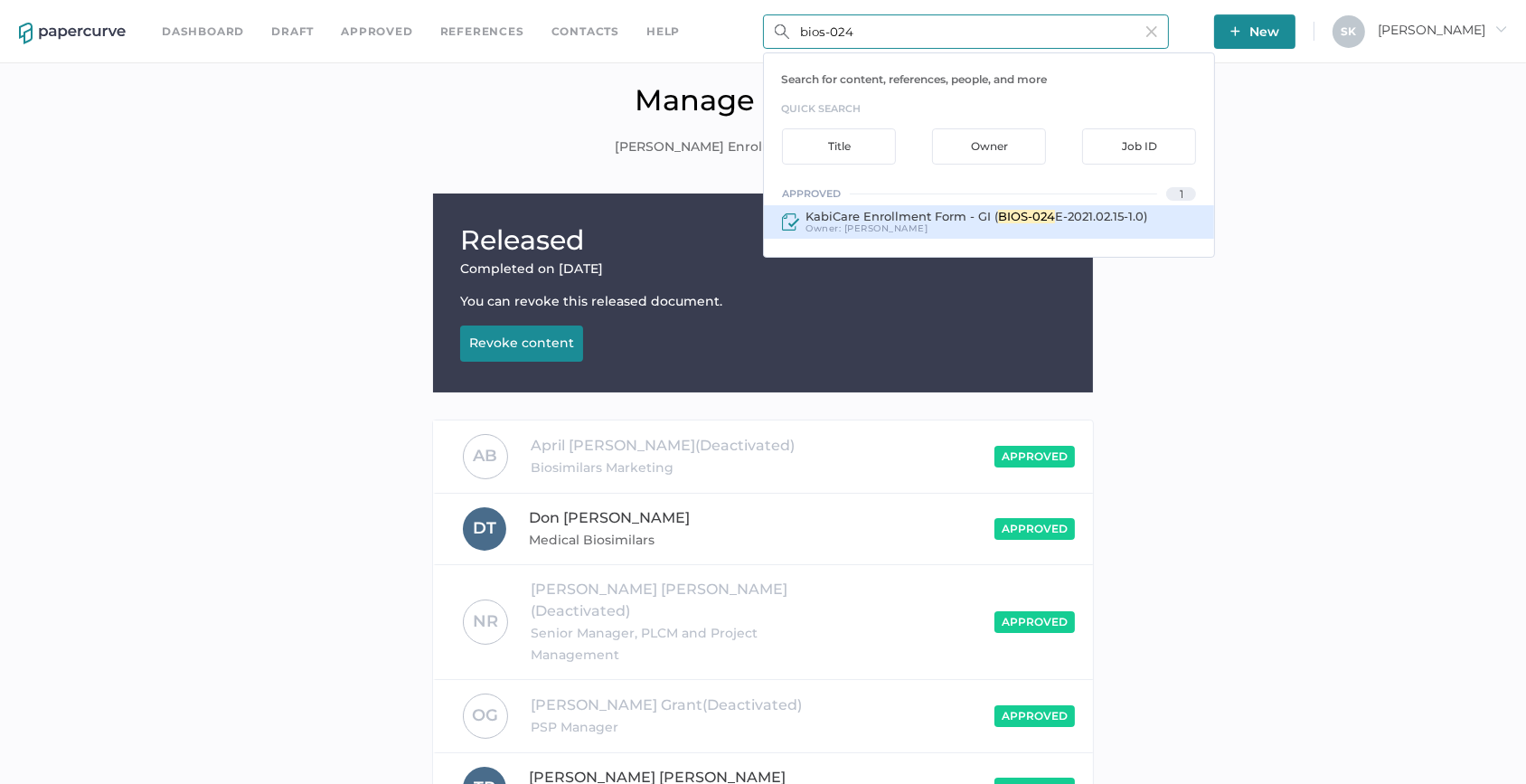
type input "bios-024"
click at [982, 224] on div "Owner: Sarah Khouri" at bounding box center [974, 229] width 347 height 11
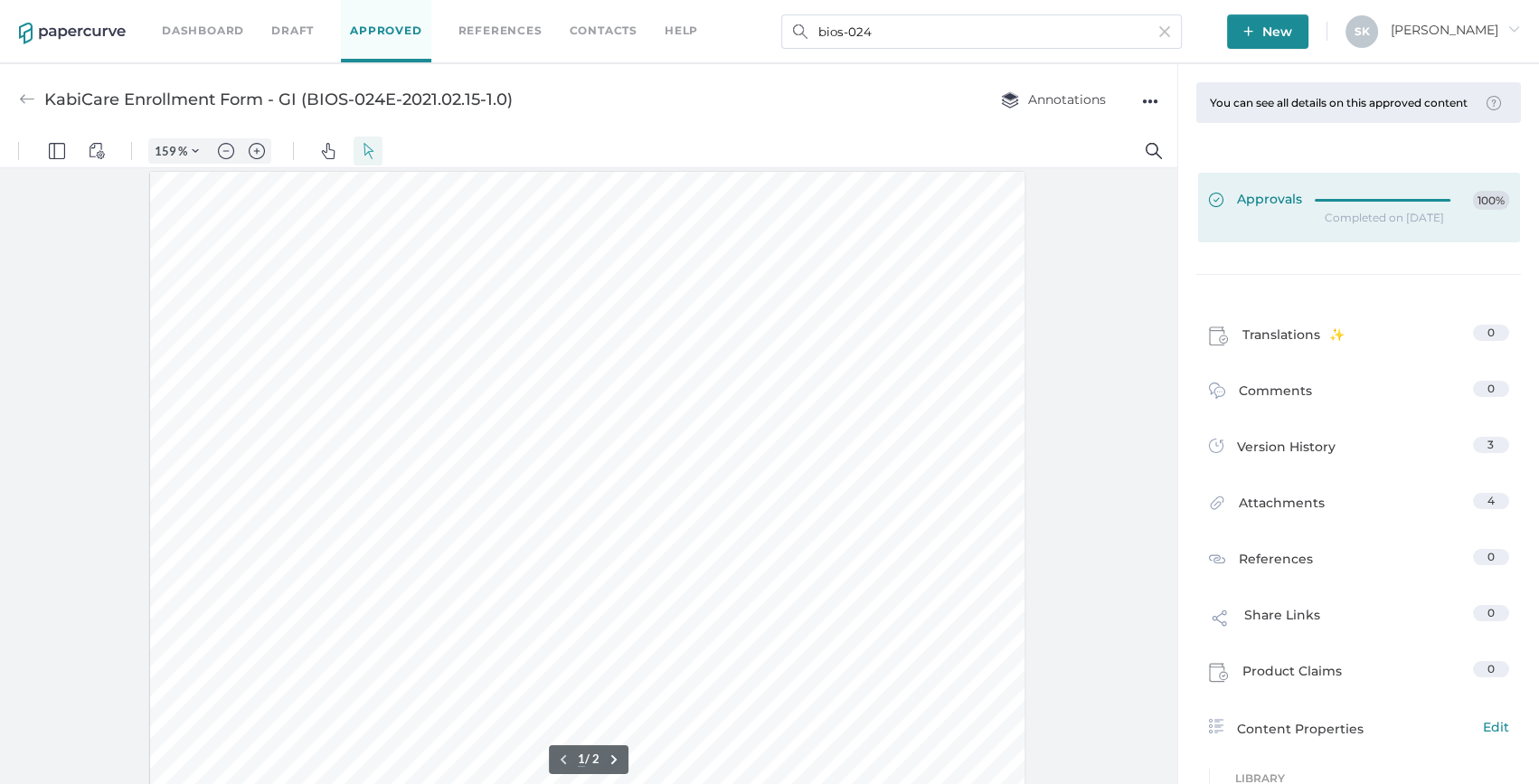
type input "208"
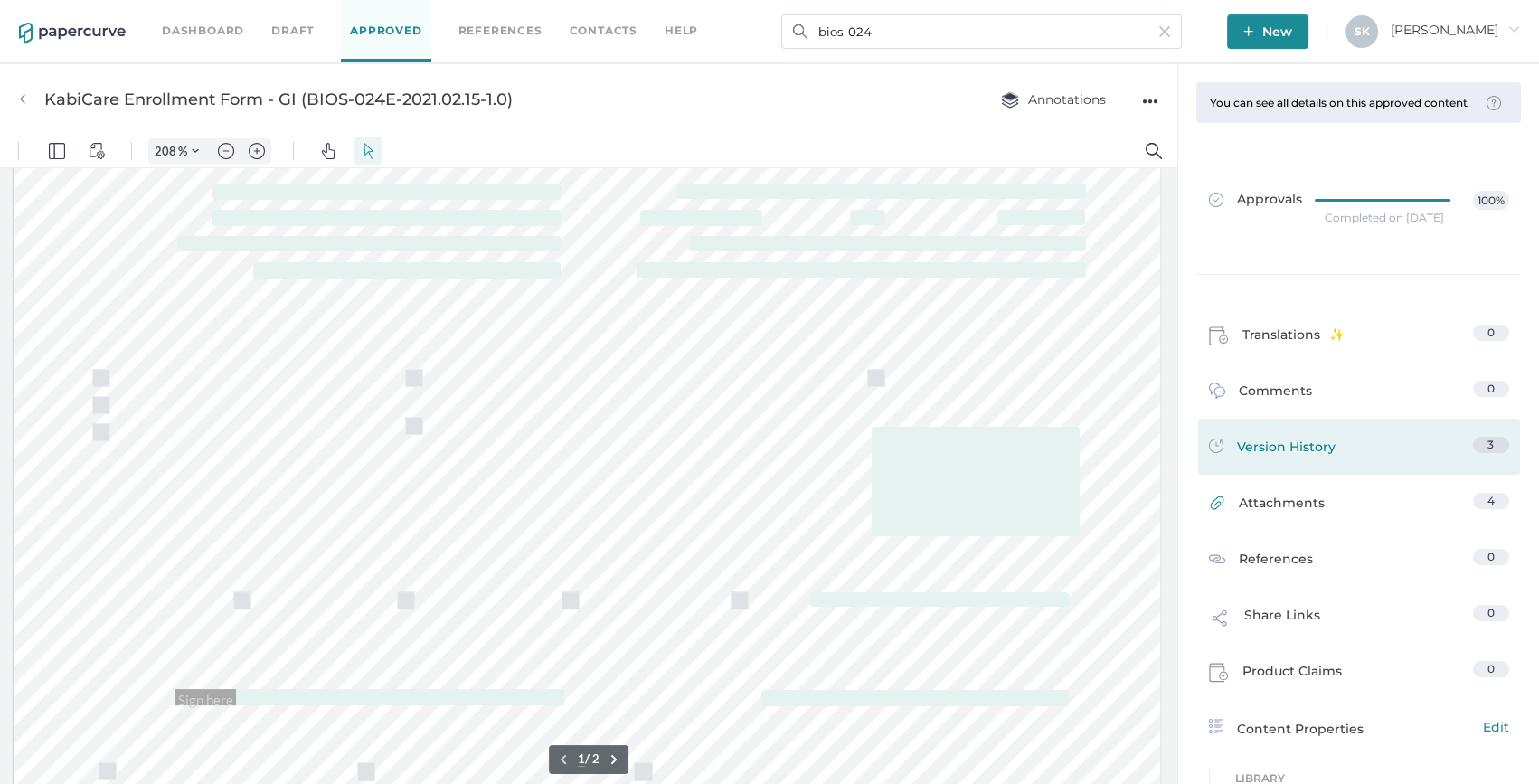
drag, startPoint x: 1337, startPoint y: 500, endPoint x: 1338, endPoint y: 483, distance: 17.0
click at [1337, 500] on div "Attachments 4" at bounding box center [1360, 502] width 322 height 56
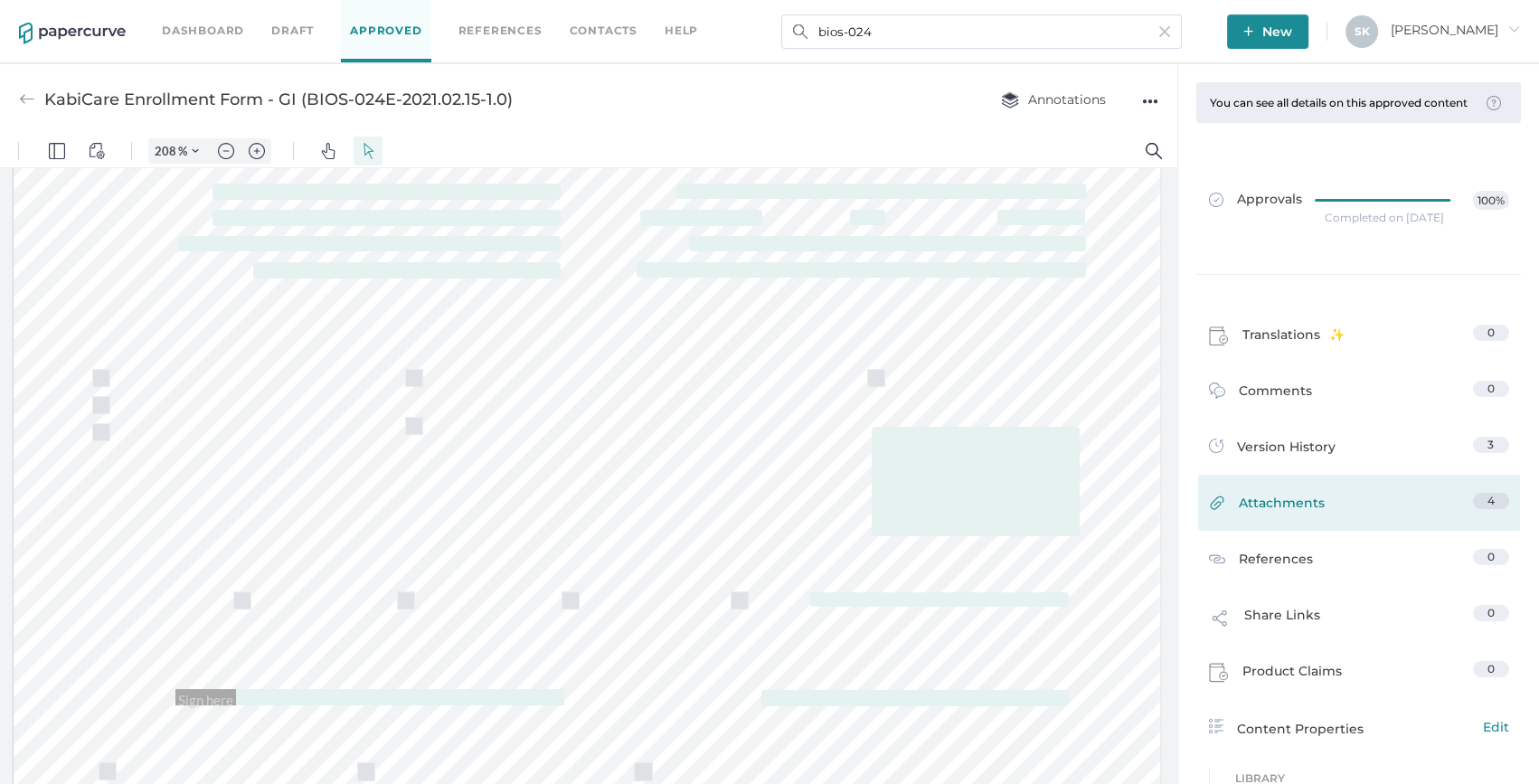
click at [1386, 521] on link "Attachments 4" at bounding box center [1359, 506] width 300 height 28
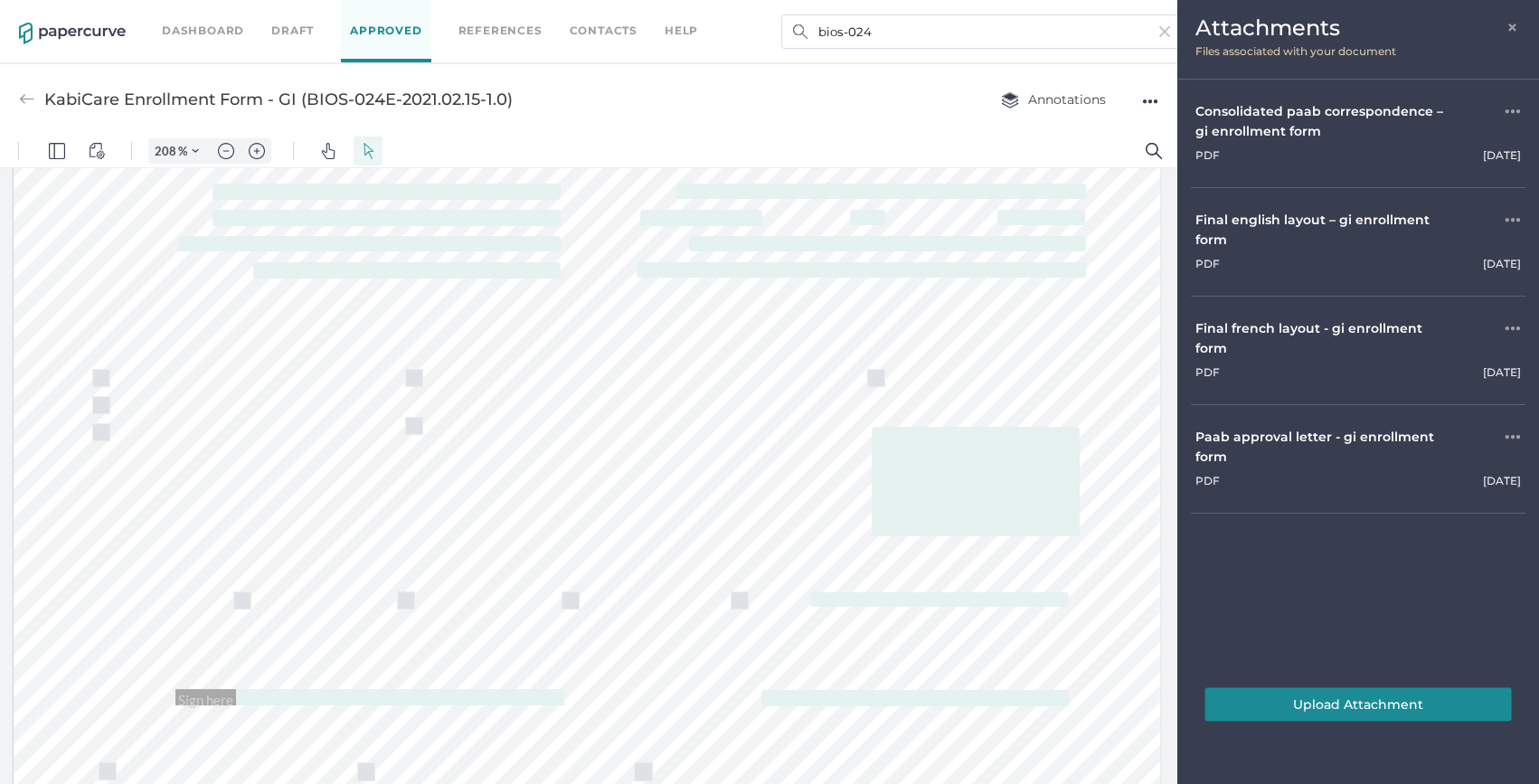
click at [1515, 22] on span "×" at bounding box center [1514, 25] width 14 height 14
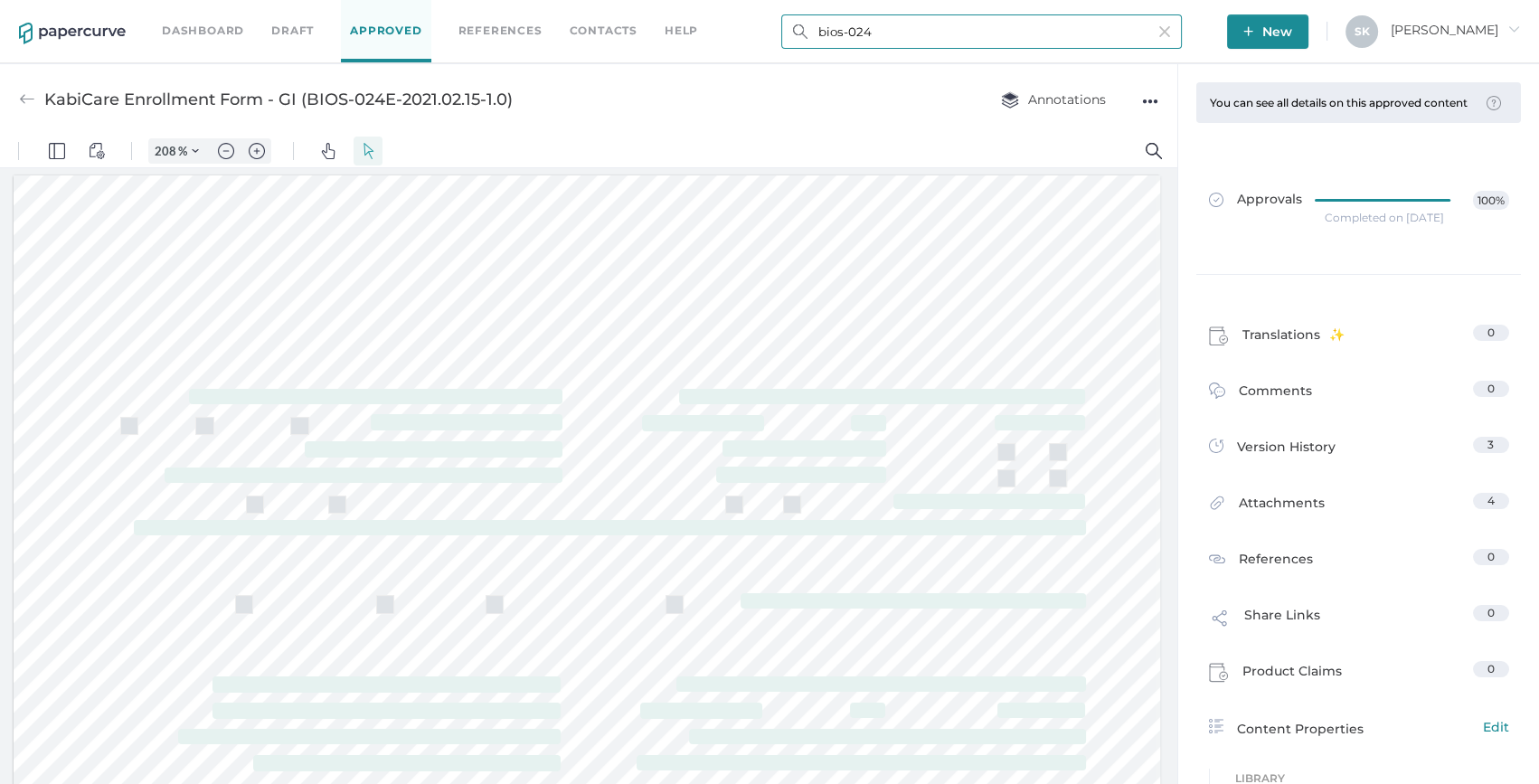
click at [912, 26] on input "bios-024" at bounding box center [981, 32] width 400 height 35
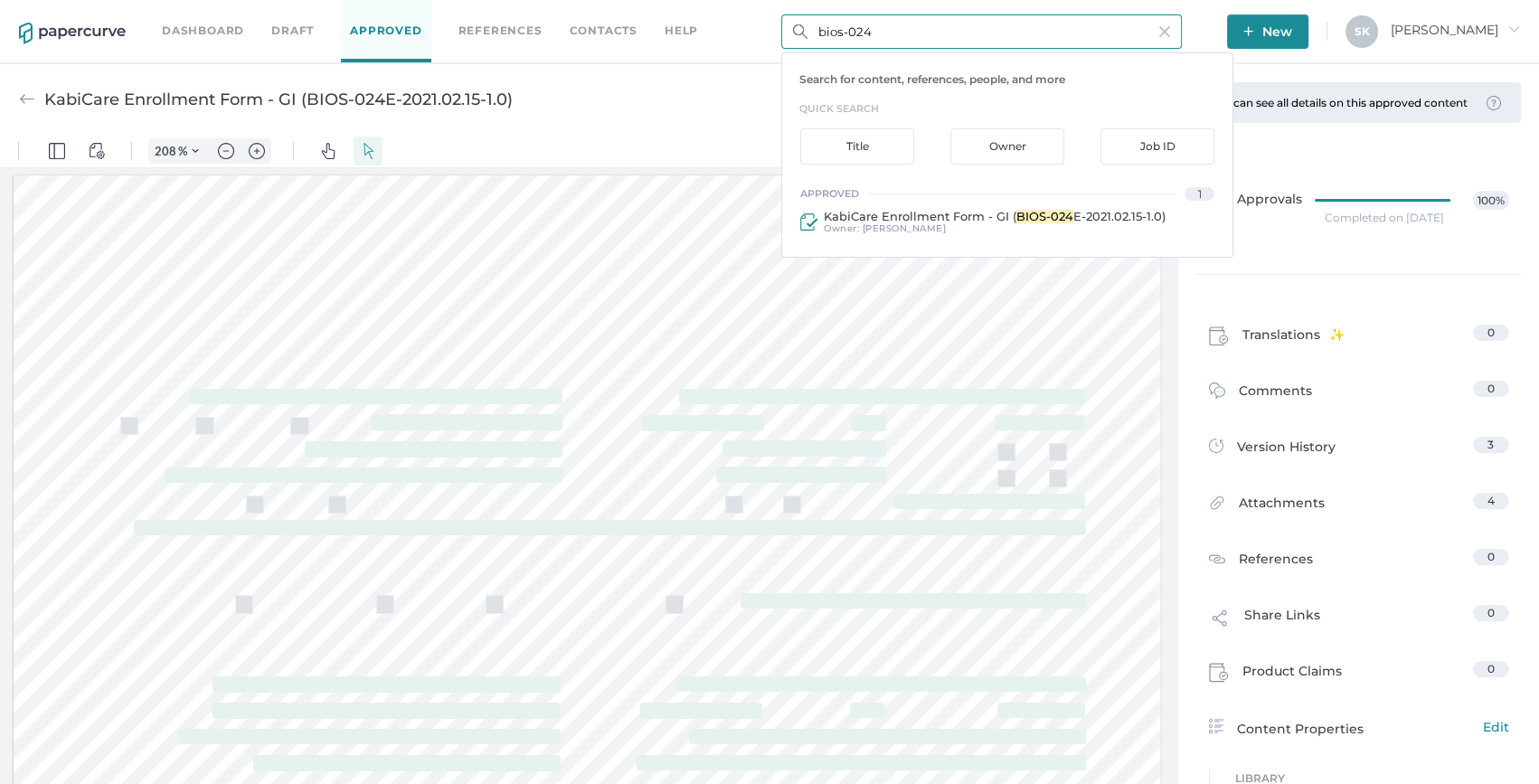
click at [912, 26] on input "bios-024" at bounding box center [981, 32] width 400 height 35
click at [859, 26] on input "KabiCare website" at bounding box center [981, 32] width 400 height 35
type input "website"
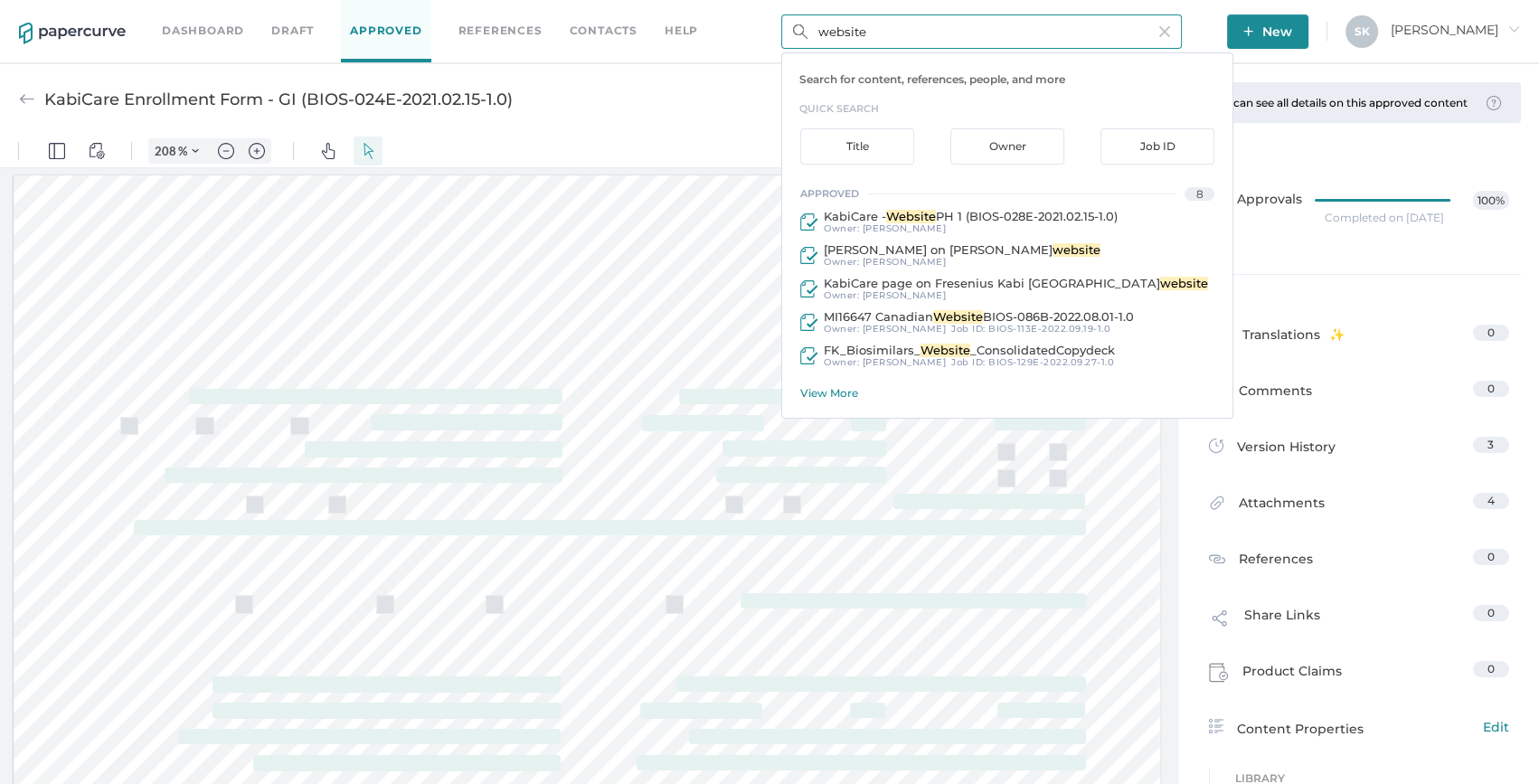
click at [887, 32] on input "website" at bounding box center [981, 32] width 400 height 35
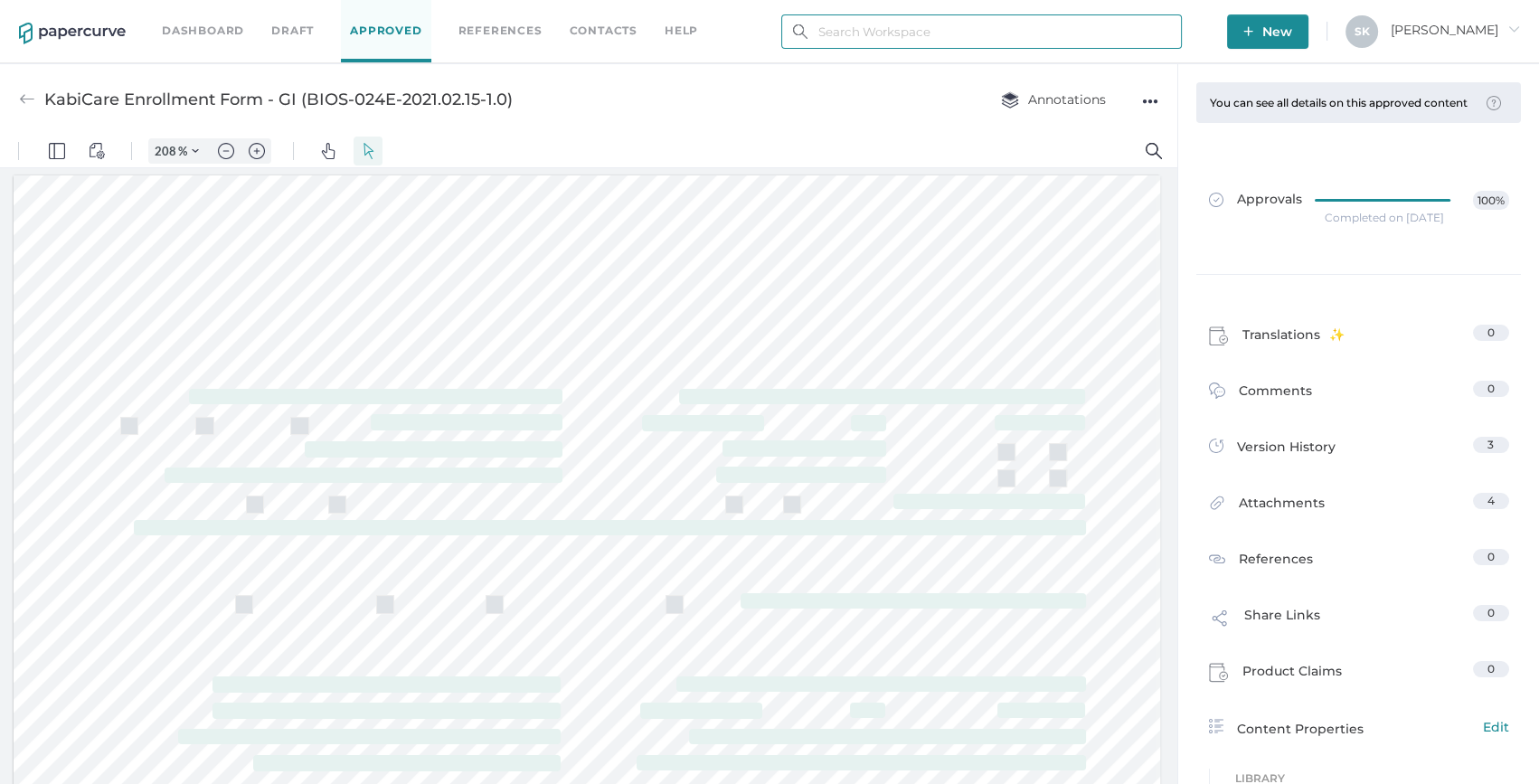
click at [958, 41] on input "text" at bounding box center [981, 32] width 400 height 35
click at [368, 28] on link "Approved" at bounding box center [385, 31] width 90 height 63
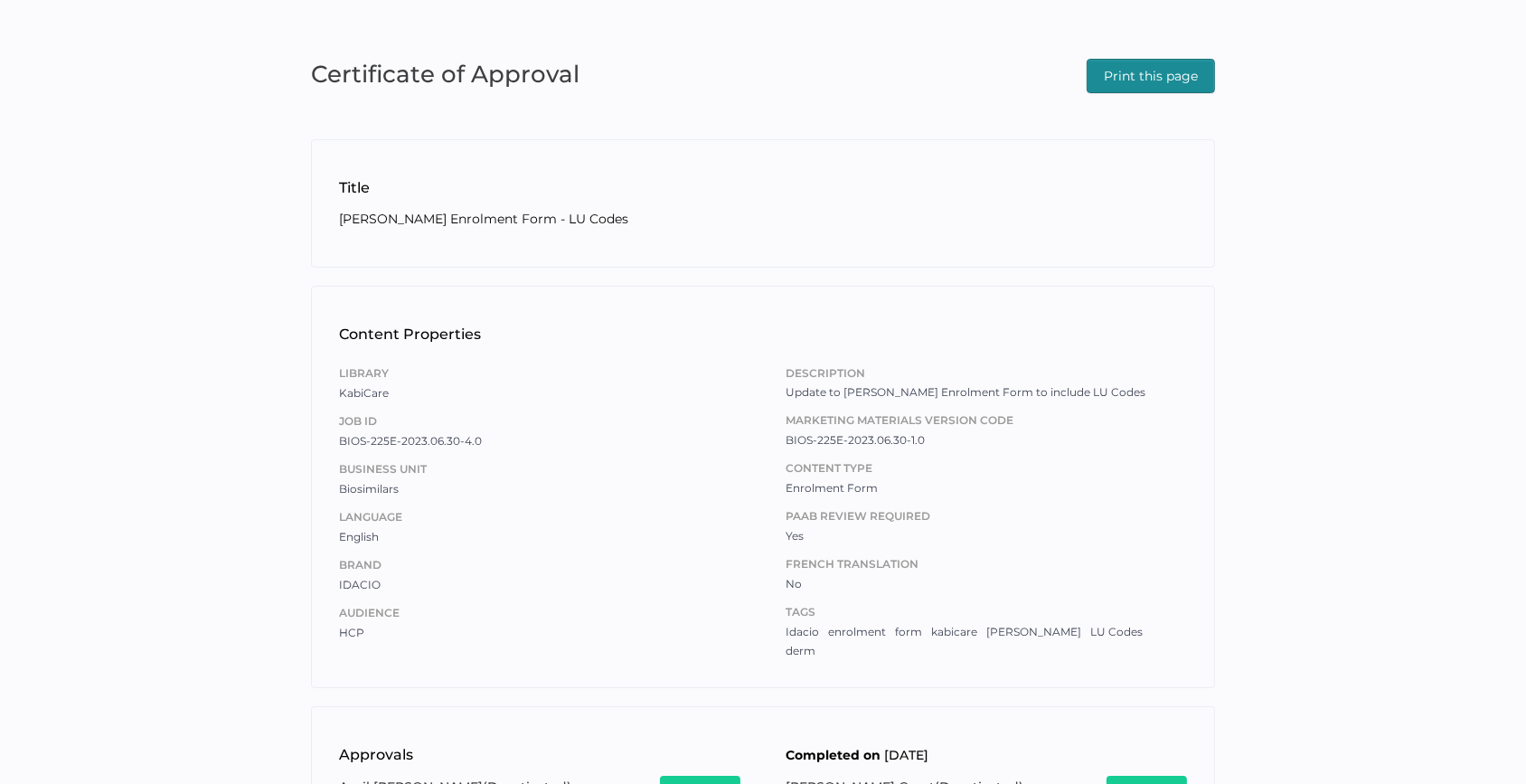
click at [1150, 71] on span "Print this page" at bounding box center [1151, 76] width 94 height 33
click at [1148, 85] on span "Print this page" at bounding box center [1151, 76] width 94 height 33
click at [1119, 49] on div "Certificate of Approval Print this page Title IDACIO Derm Enrolment Form - LU C…" at bounding box center [763, 640] width 1526 height 1282
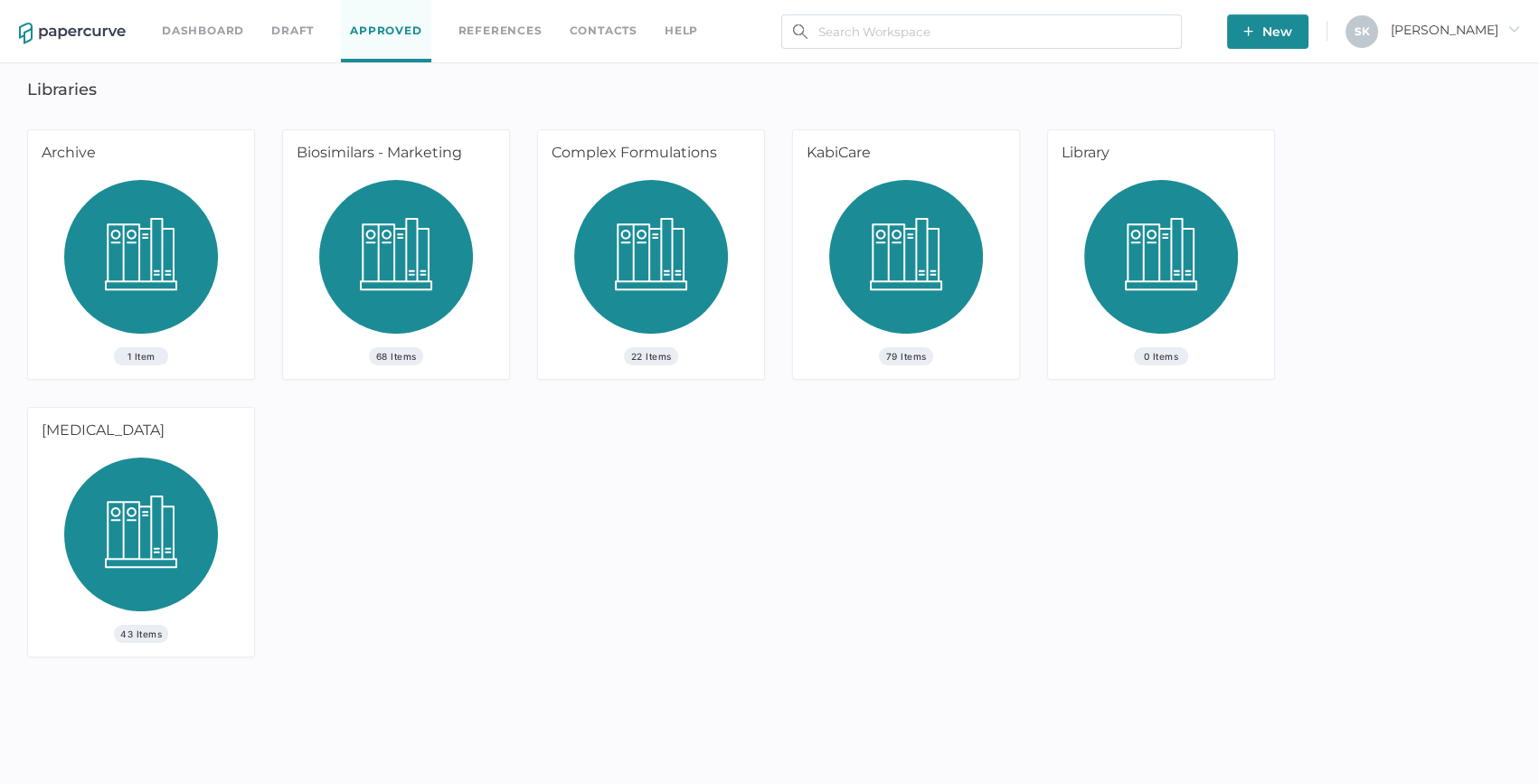
click at [870, 224] on img at bounding box center [906, 263] width 153 height 167
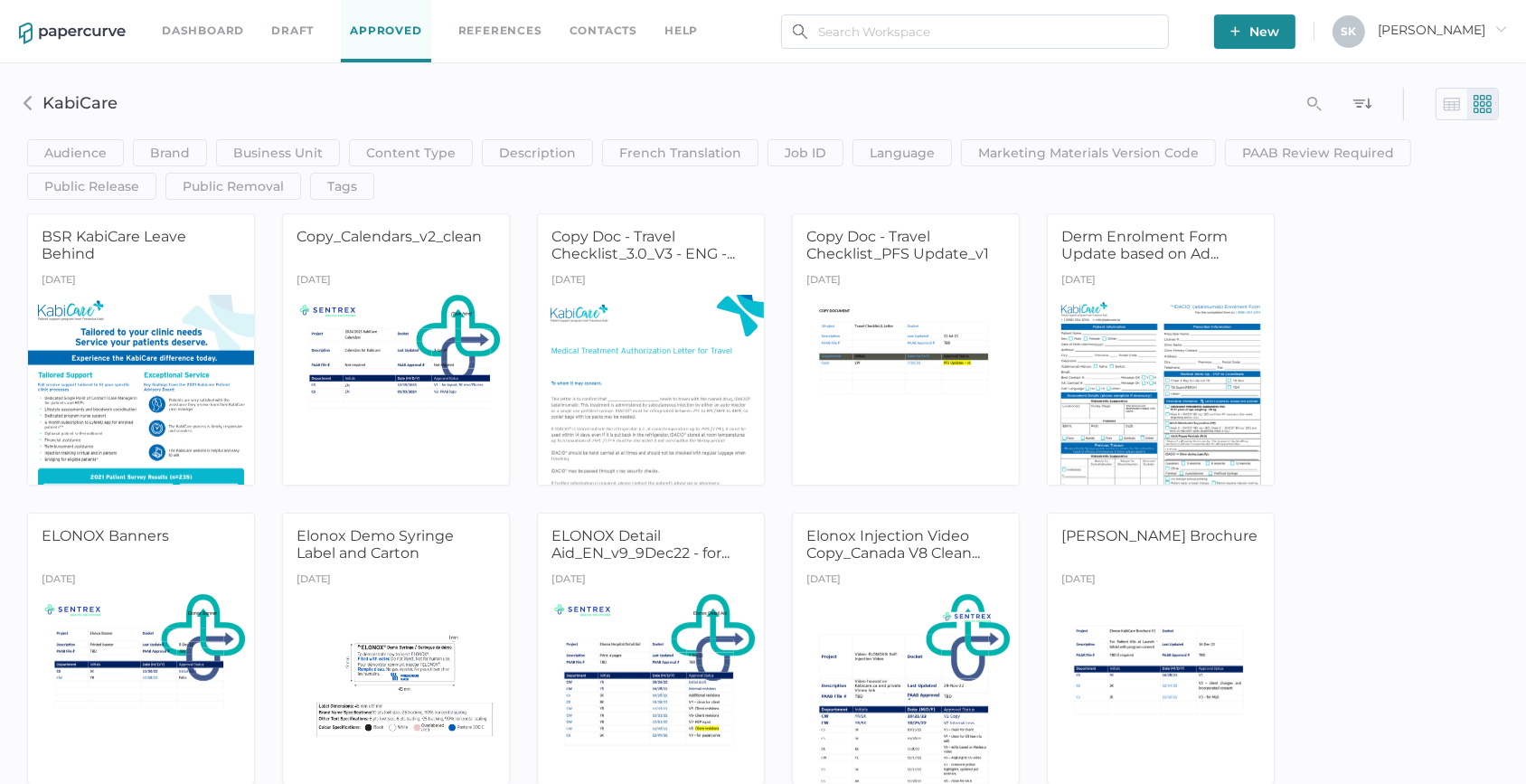
click at [180, 36] on link "Dashboard" at bounding box center [203, 31] width 82 height 20
